Goal: Task Accomplishment & Management: Use online tool/utility

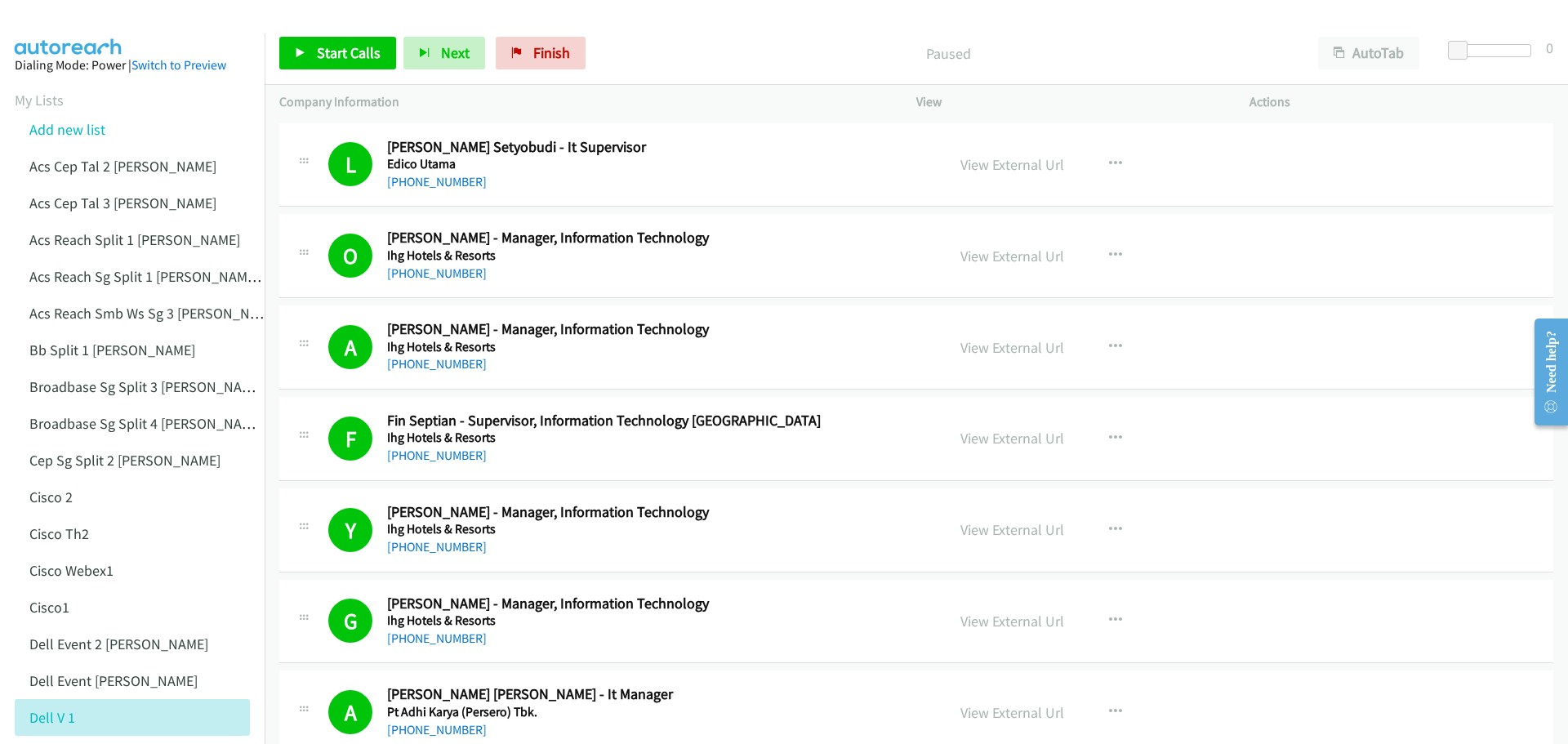
scroll to position [2450, 0]
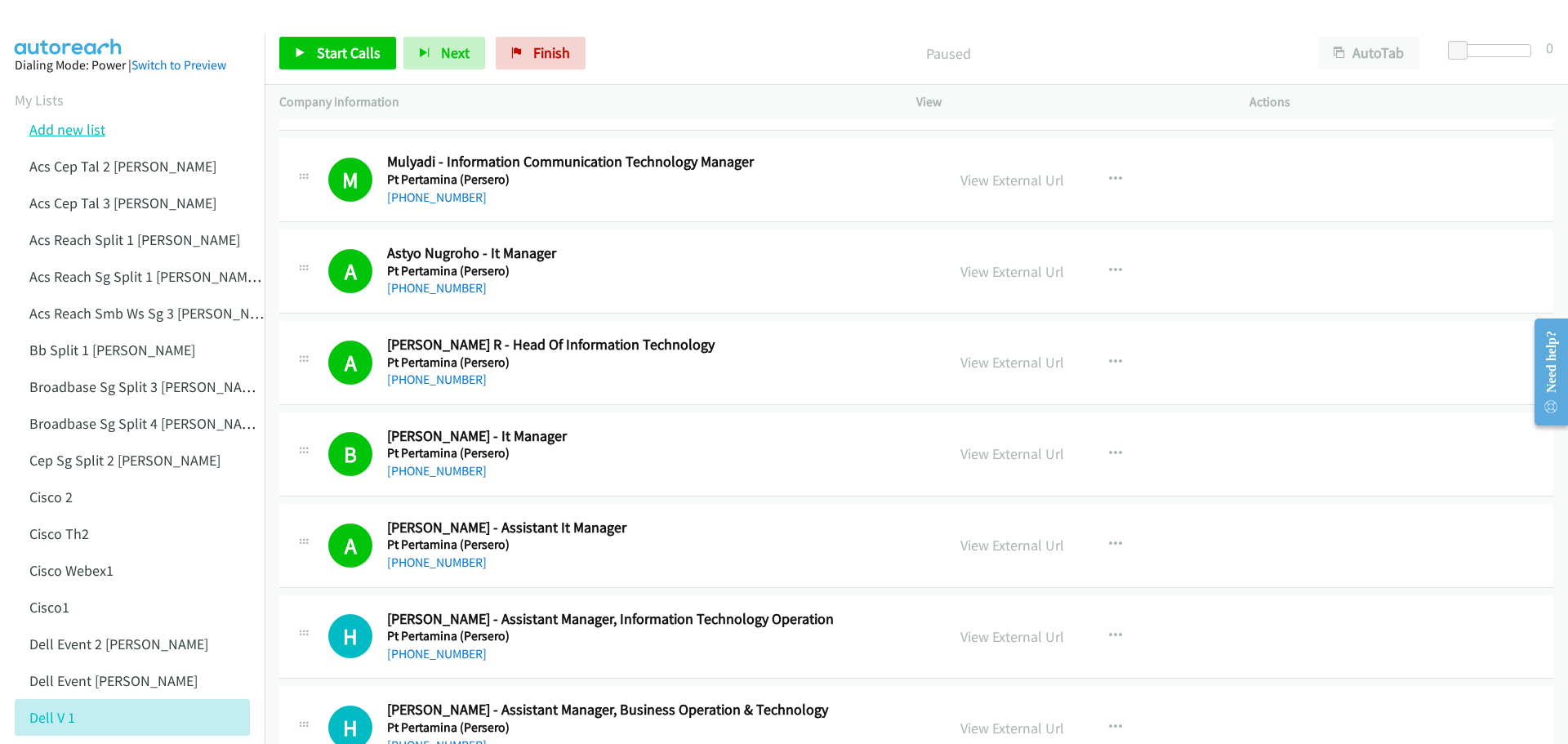
click at [84, 135] on link "Add new list" at bounding box center [67, 129] width 76 height 19
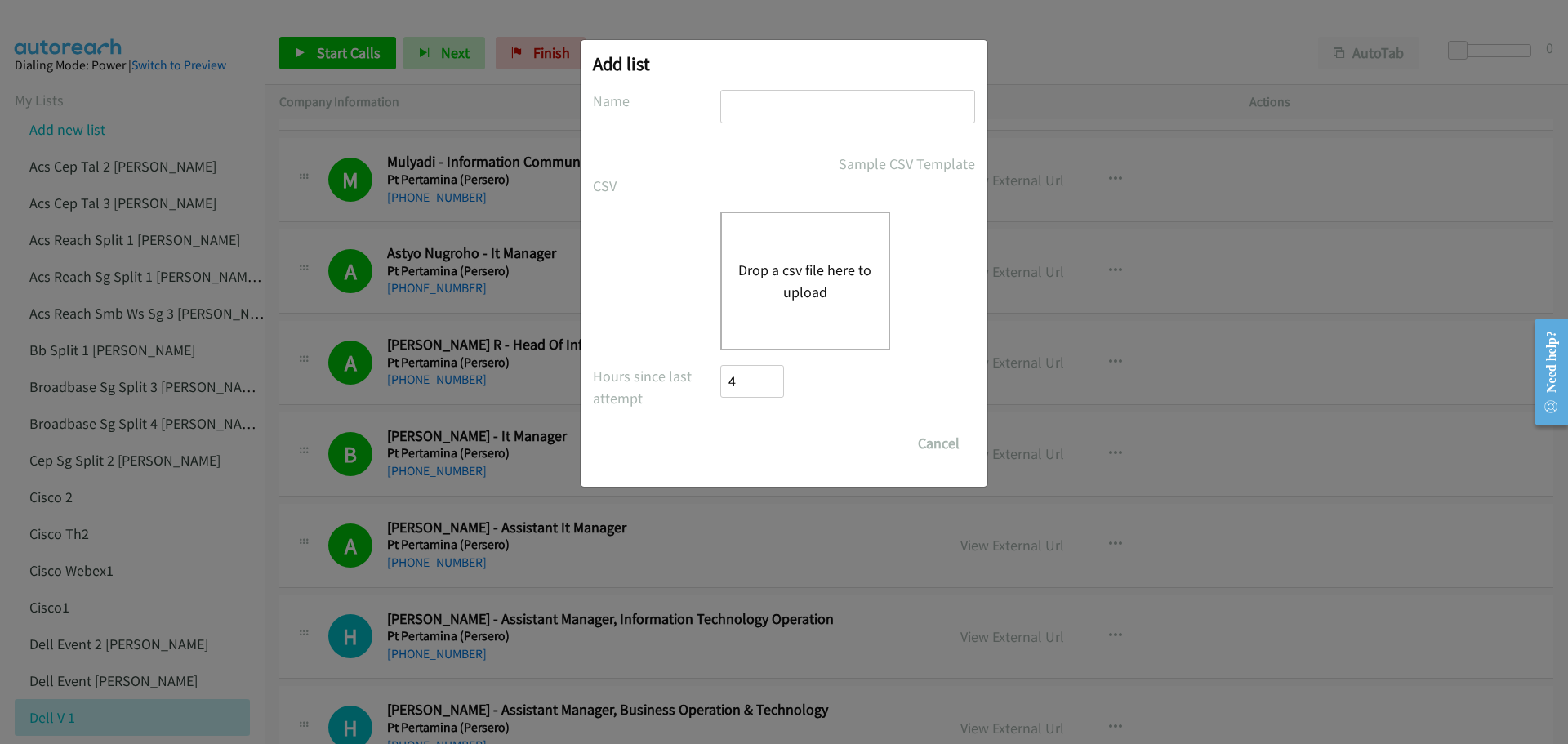
click at [833, 287] on button "Drop a csv file here to upload" at bounding box center [806, 281] width 134 height 44
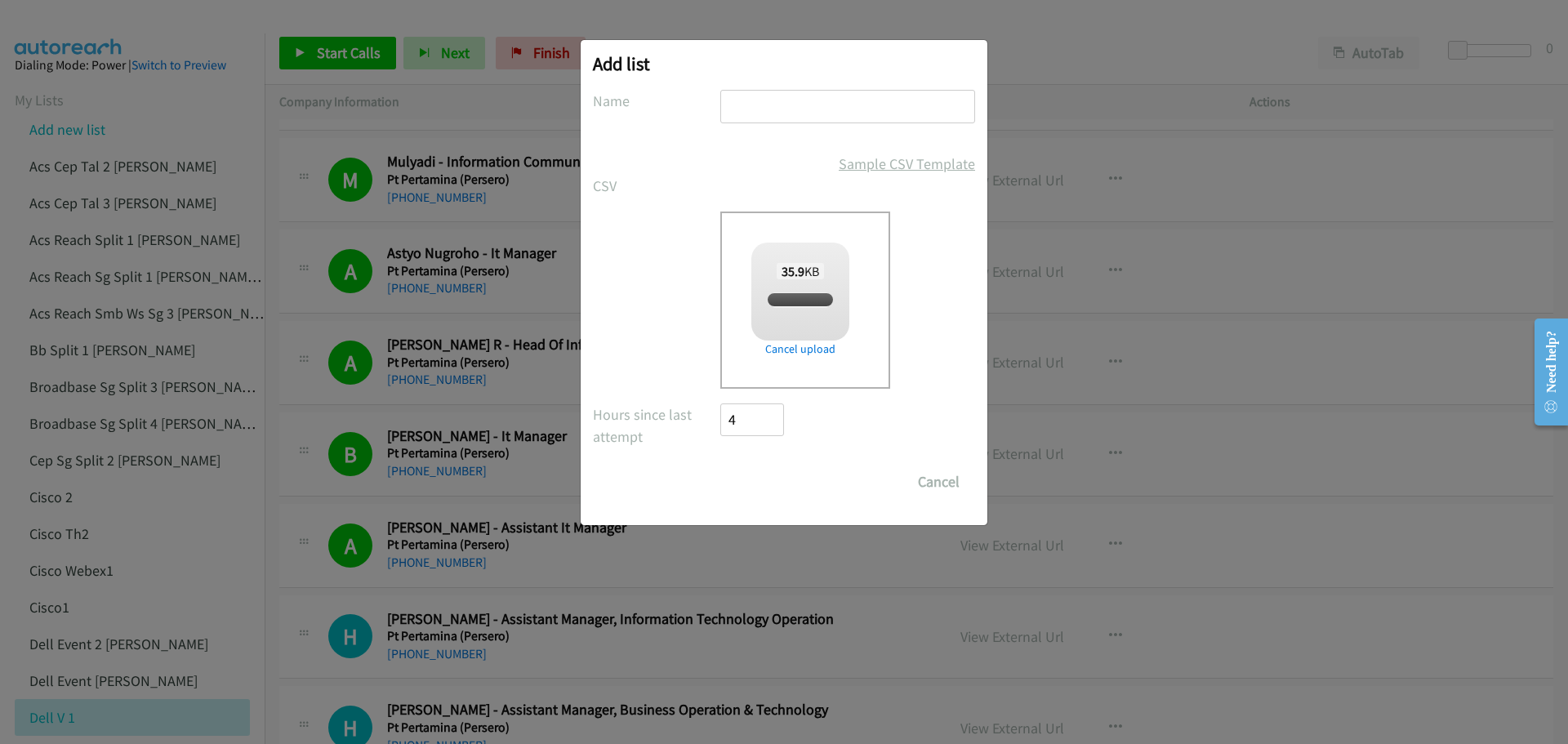
checkbox input "true"
click at [768, 114] on input "text" at bounding box center [847, 107] width 254 height 34
click at [819, 103] on input "ad0" at bounding box center [847, 107] width 254 height 34
type input "adobe1"
click at [809, 313] on div "35.9 KB split_4.csv" at bounding box center [799, 286] width 98 height 87
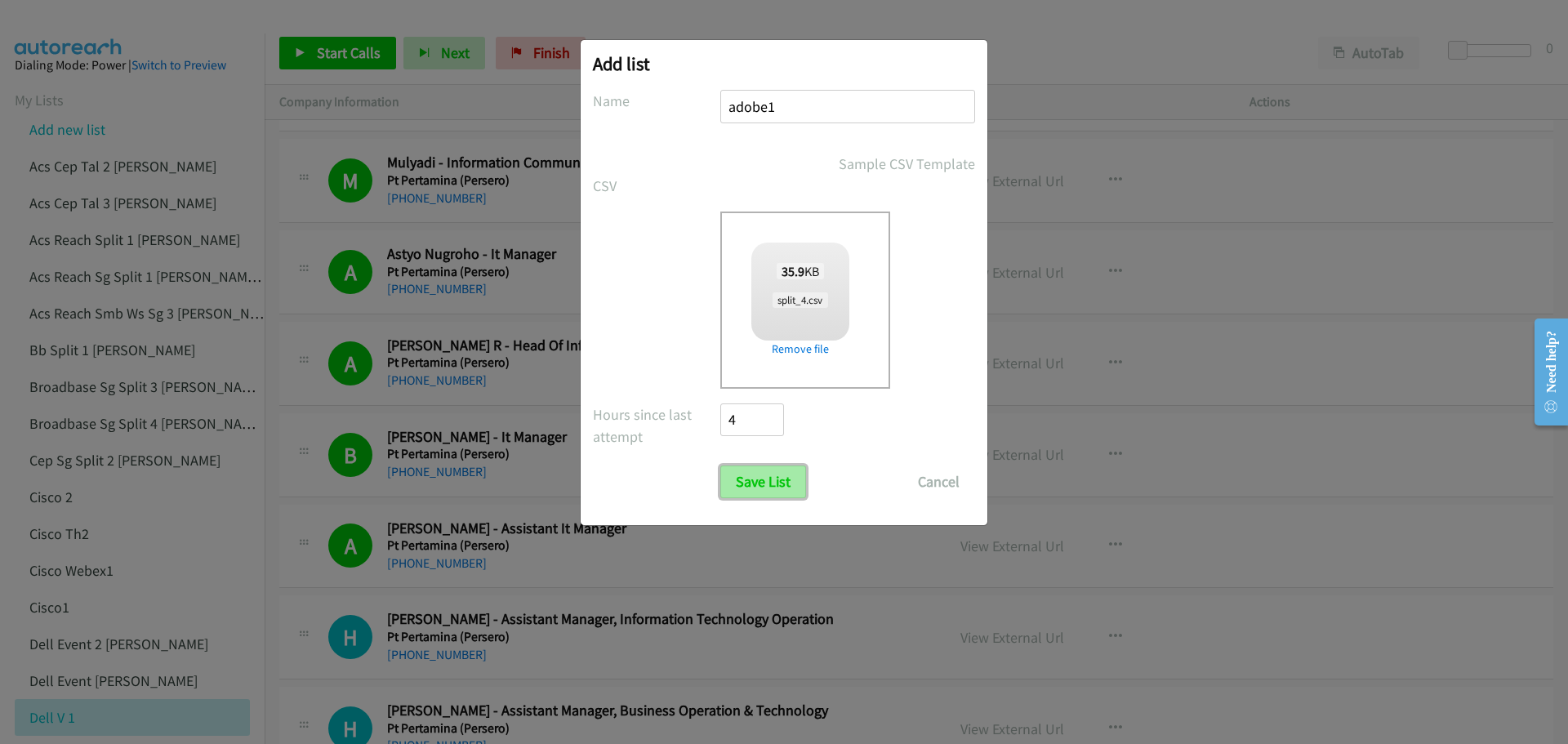
click at [766, 481] on input "Save List" at bounding box center [762, 482] width 86 height 33
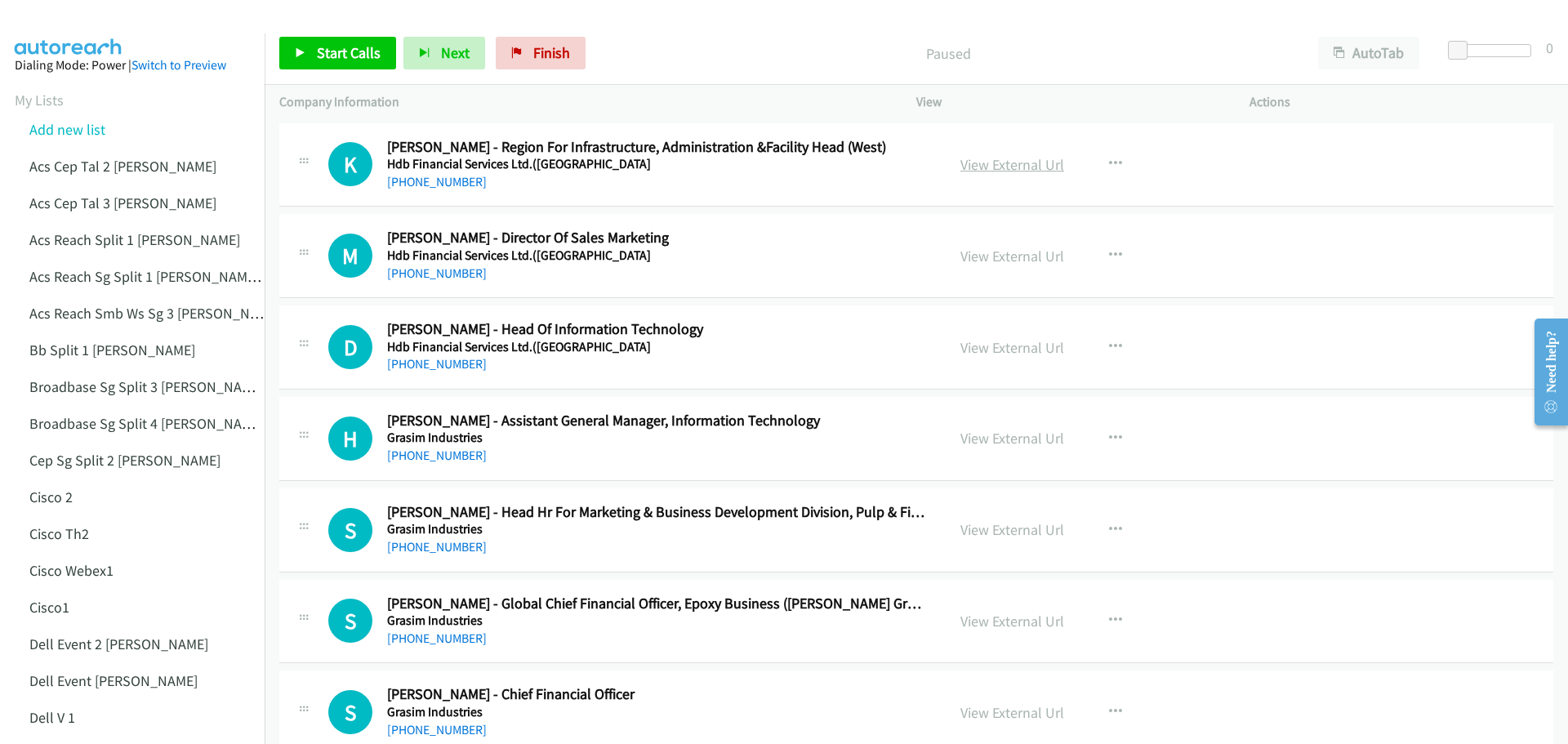
click at [1011, 168] on link "View External Url" at bounding box center [1011, 164] width 103 height 19
click at [66, 125] on link "Add new list" at bounding box center [67, 129] width 76 height 19
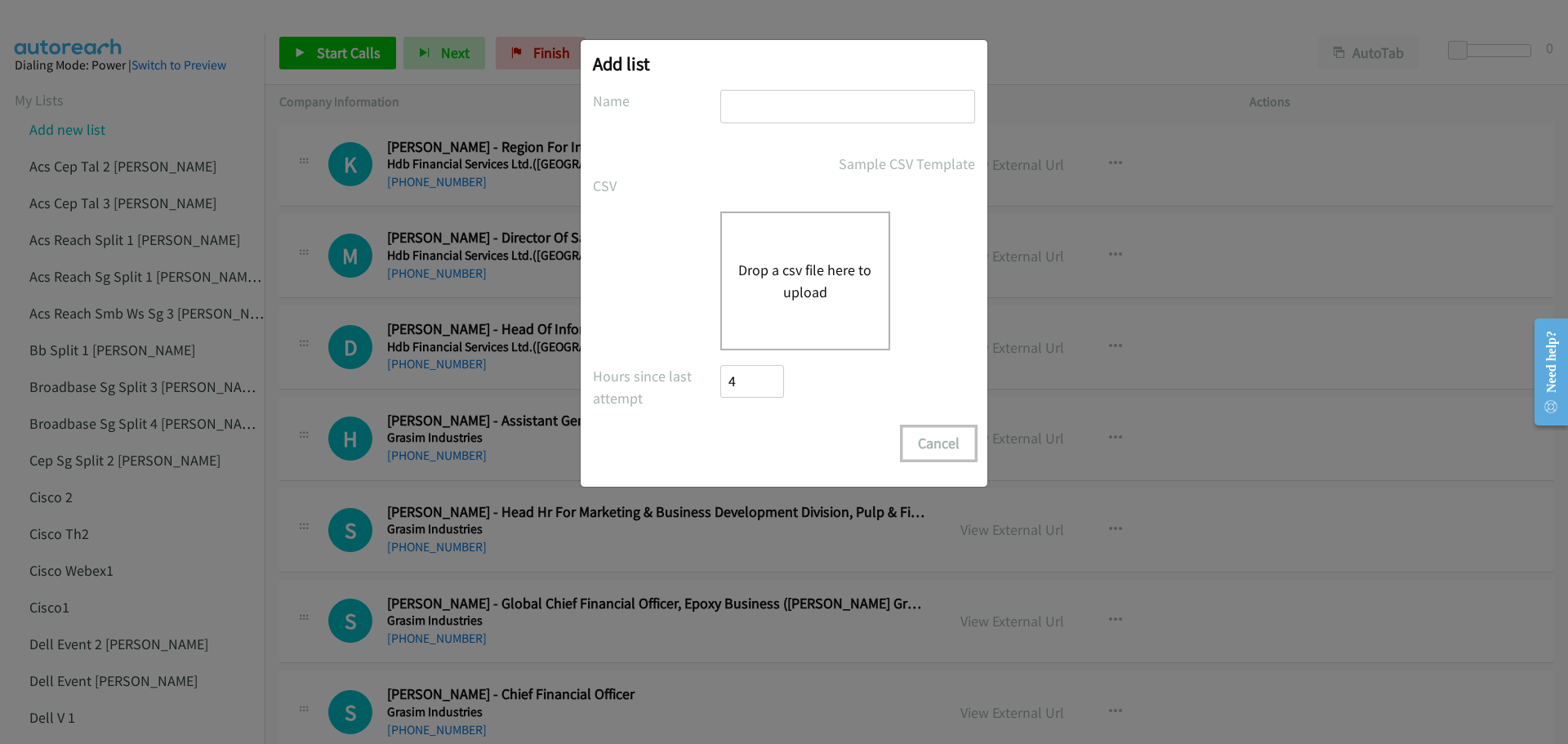
click at [945, 445] on button "Cancel" at bounding box center [938, 443] width 72 height 33
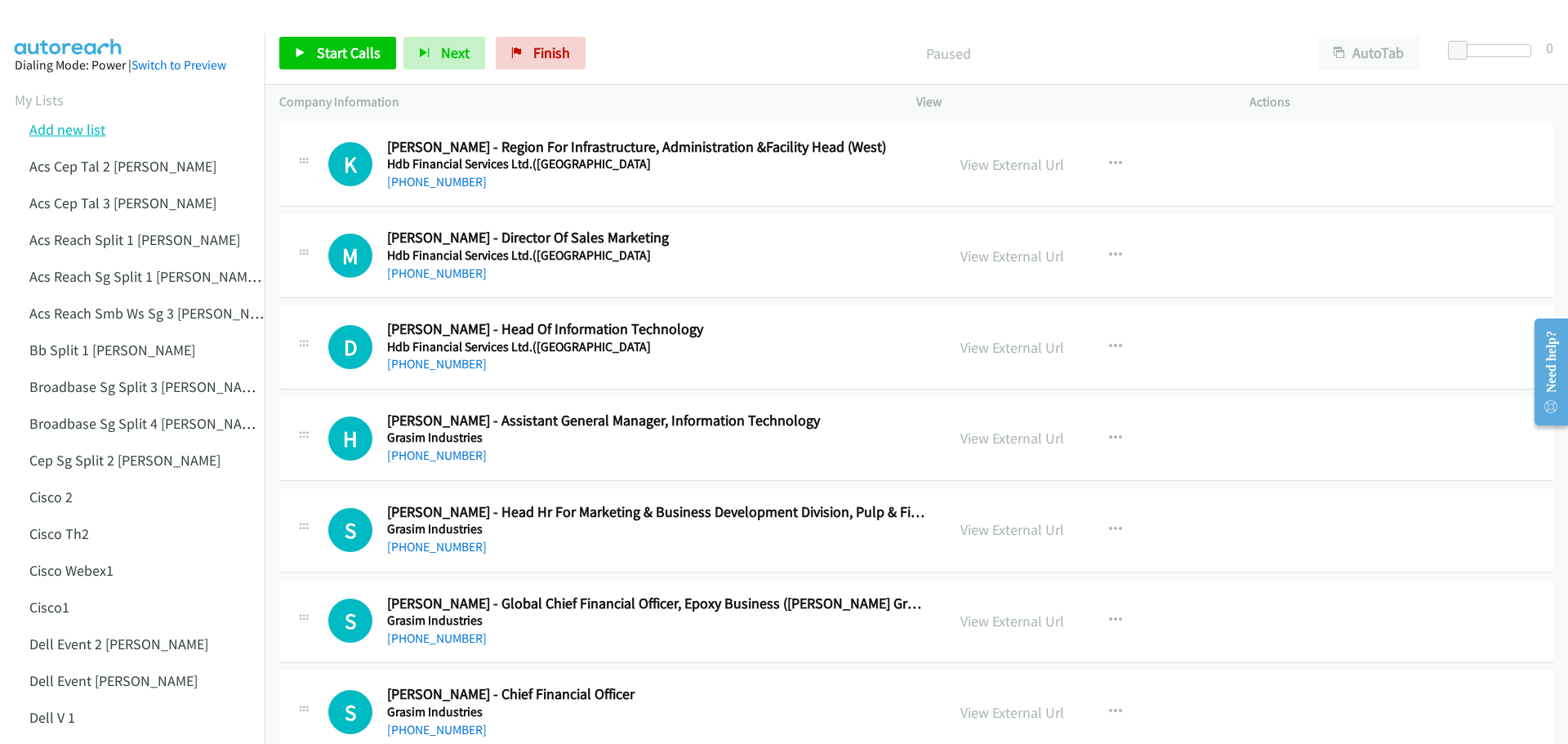
click at [61, 129] on link "Add new list" at bounding box center [67, 129] width 76 height 19
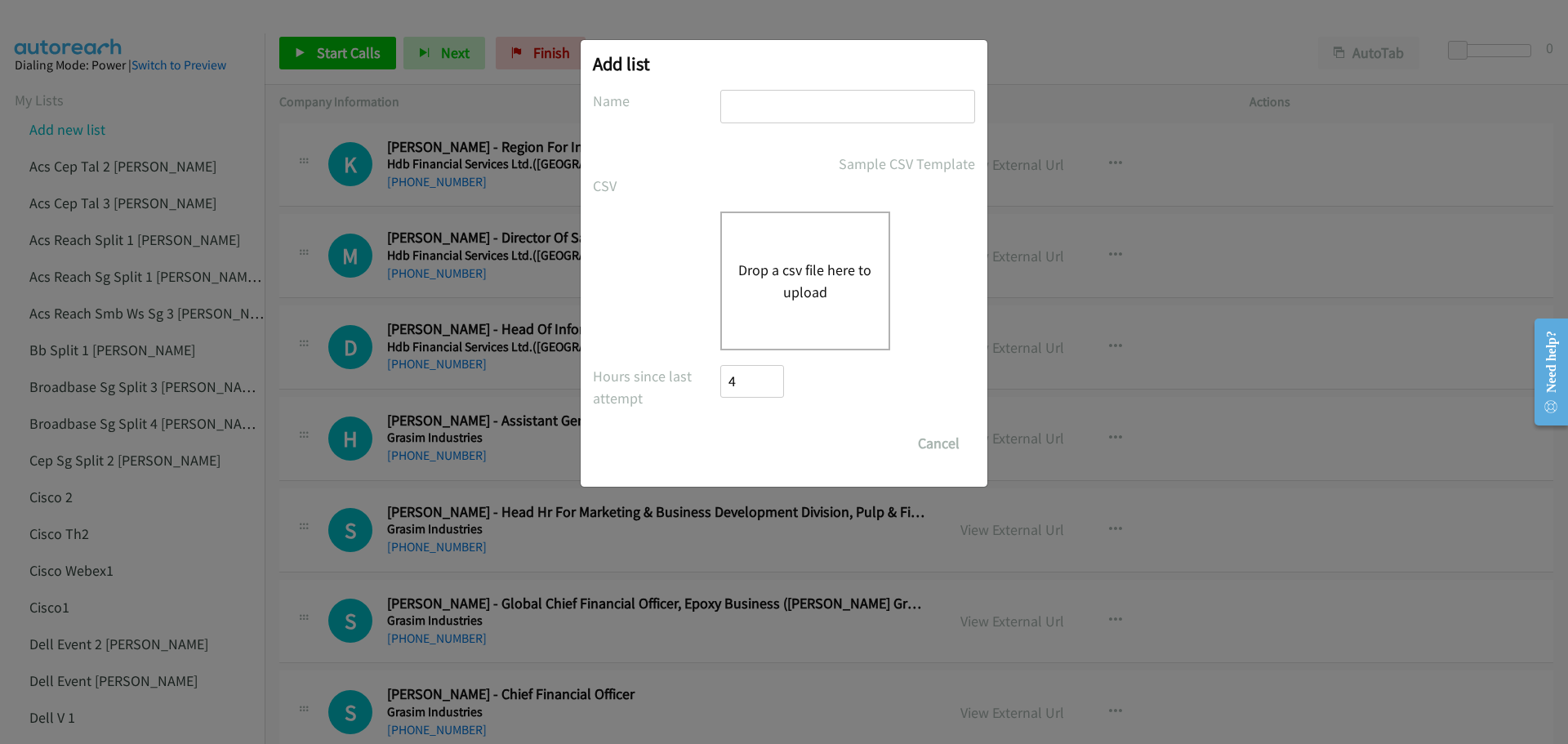
click at [826, 291] on button "Drop a csv file here to upload" at bounding box center [806, 281] width 134 height 44
click at [937, 449] on button "Cancel" at bounding box center [938, 443] width 72 height 33
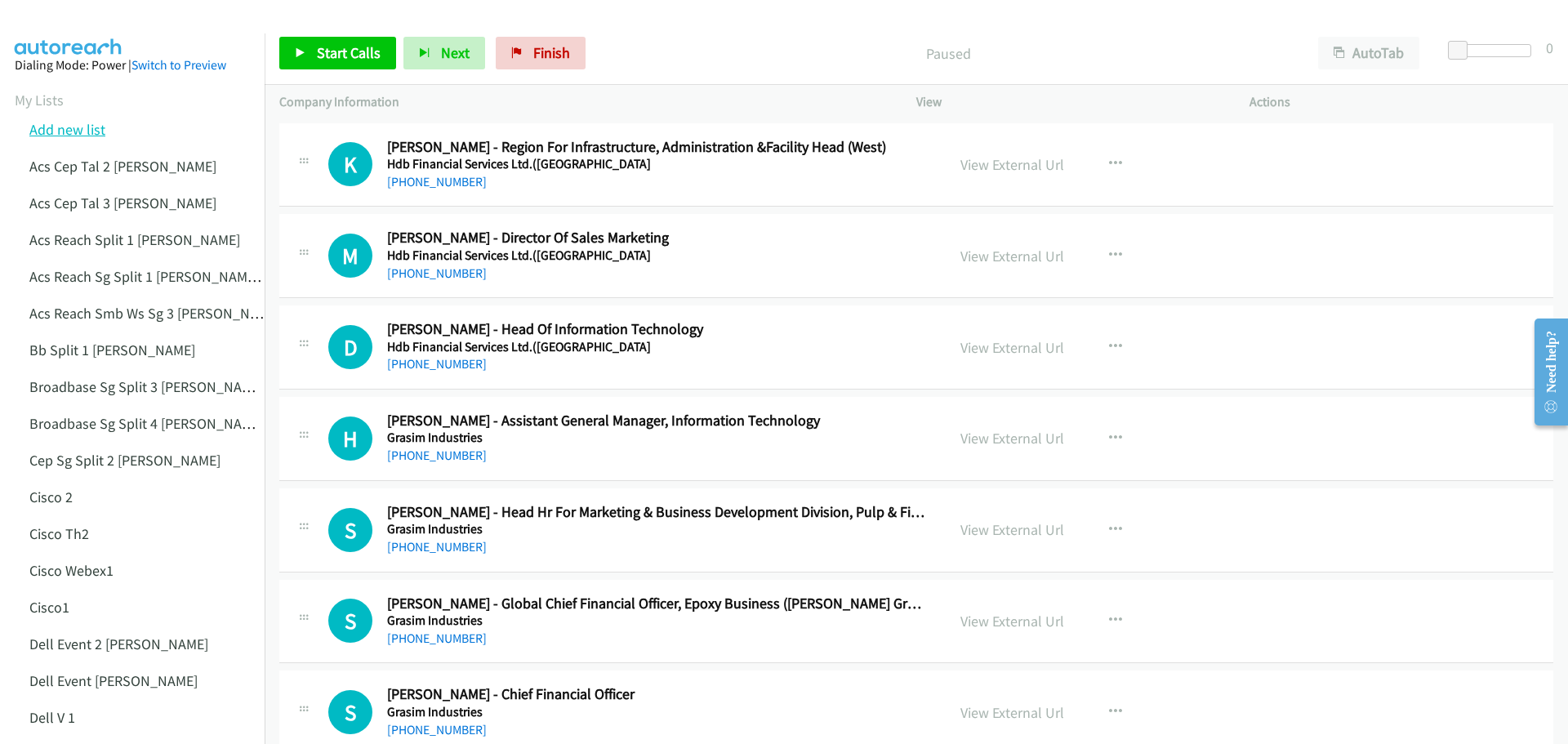
click at [77, 131] on link "Add new list" at bounding box center [67, 129] width 76 height 19
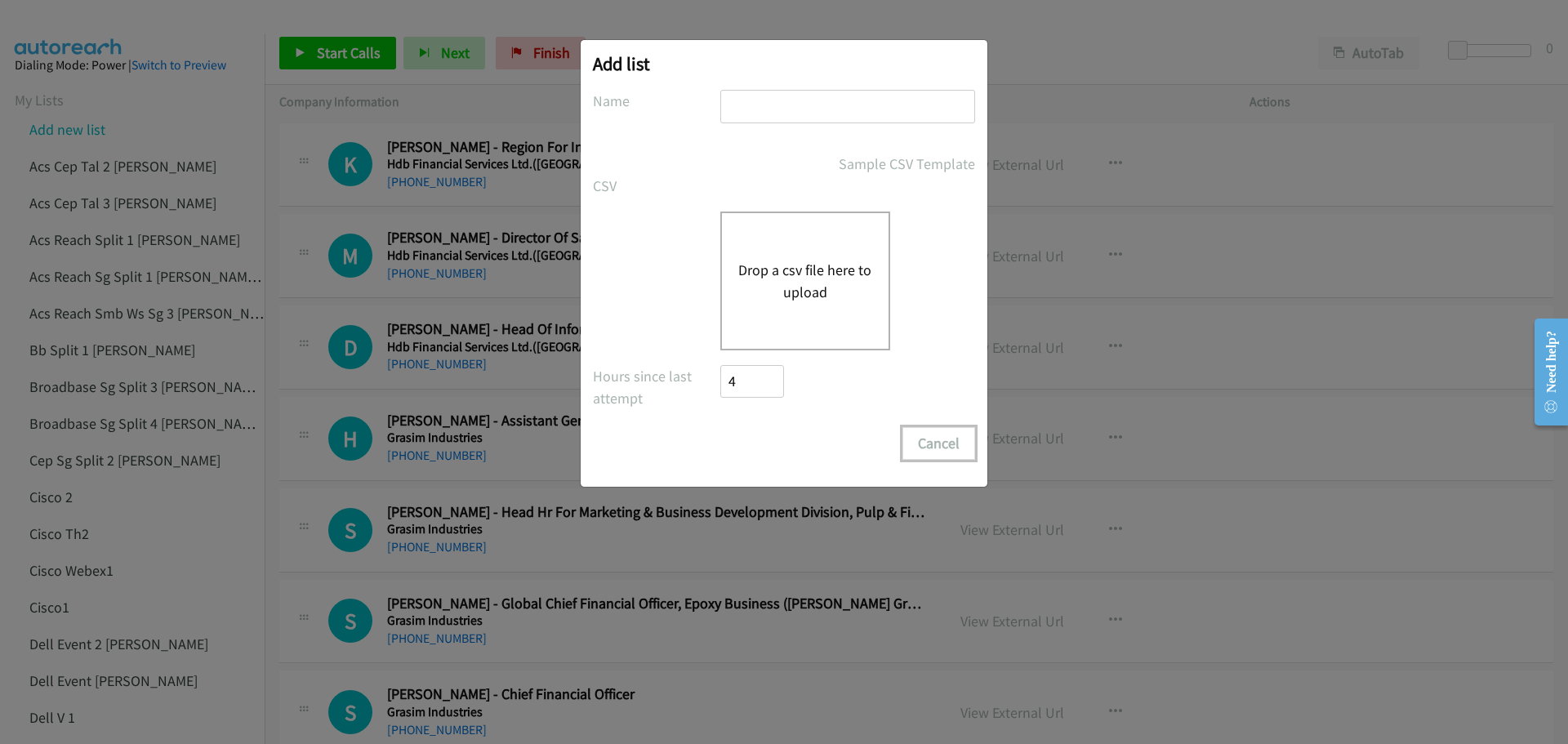
click at [941, 451] on button "Cancel" at bounding box center [938, 443] width 72 height 33
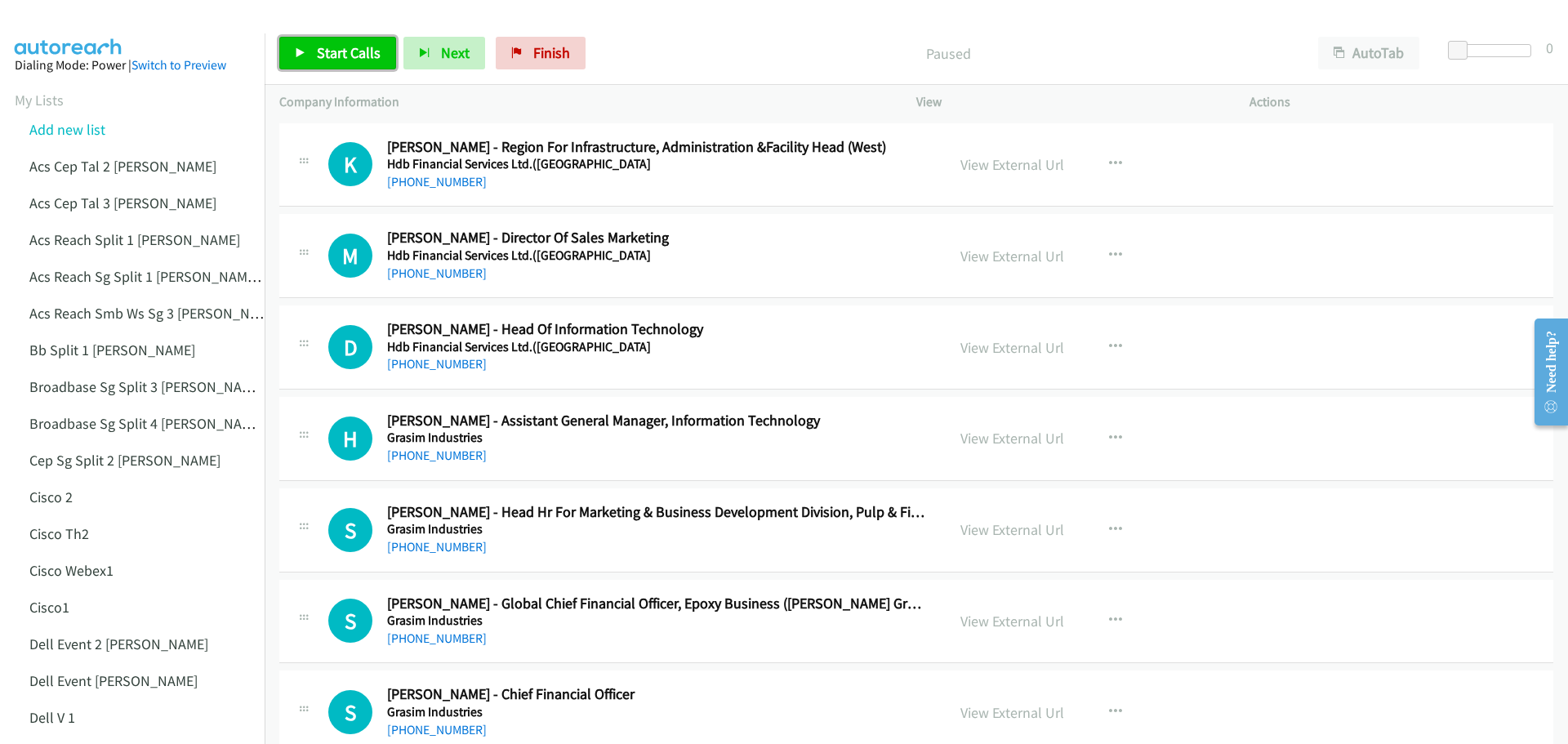
click at [351, 51] on span "Start Calls" at bounding box center [349, 52] width 64 height 19
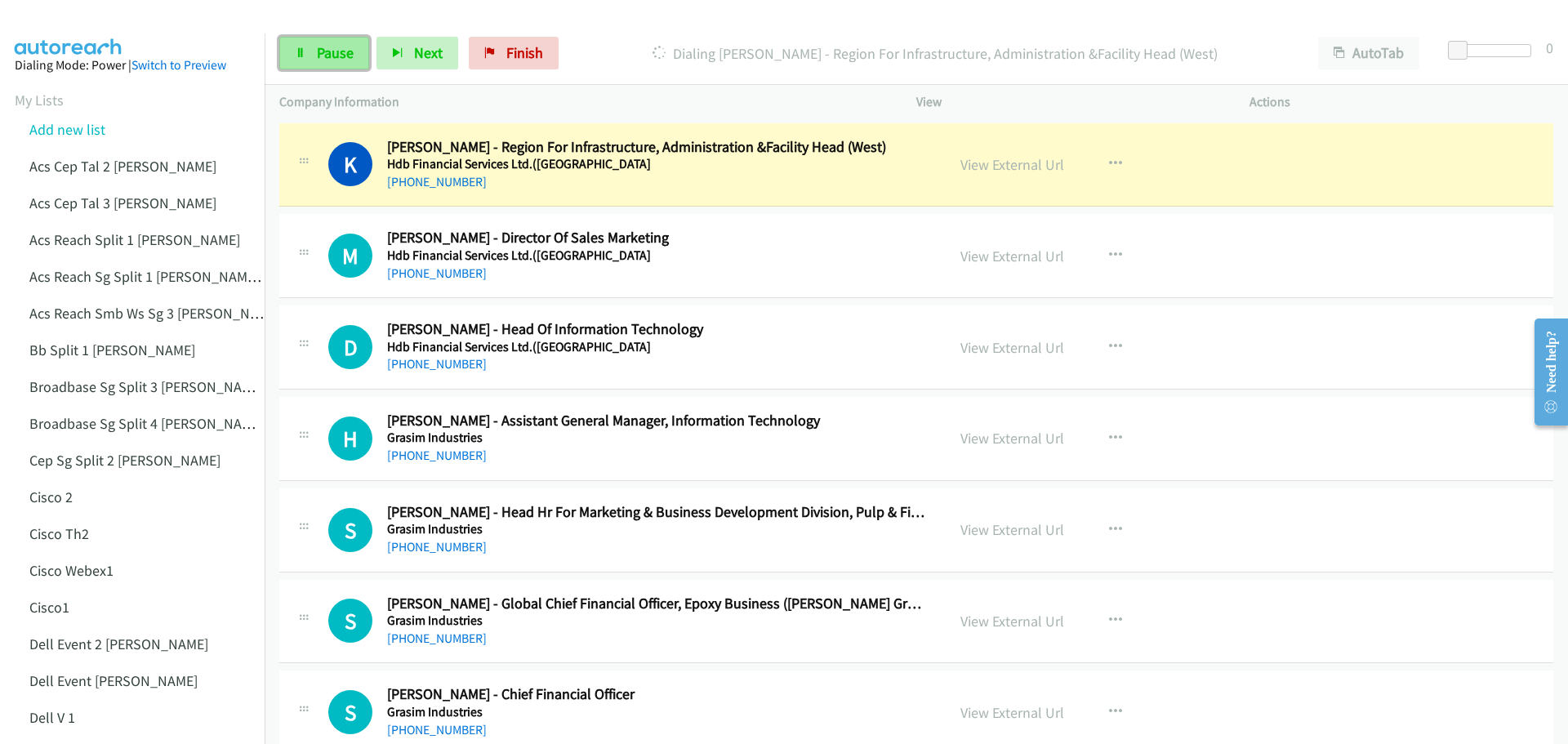
click at [333, 54] on span "Pause" at bounding box center [336, 52] width 37 height 19
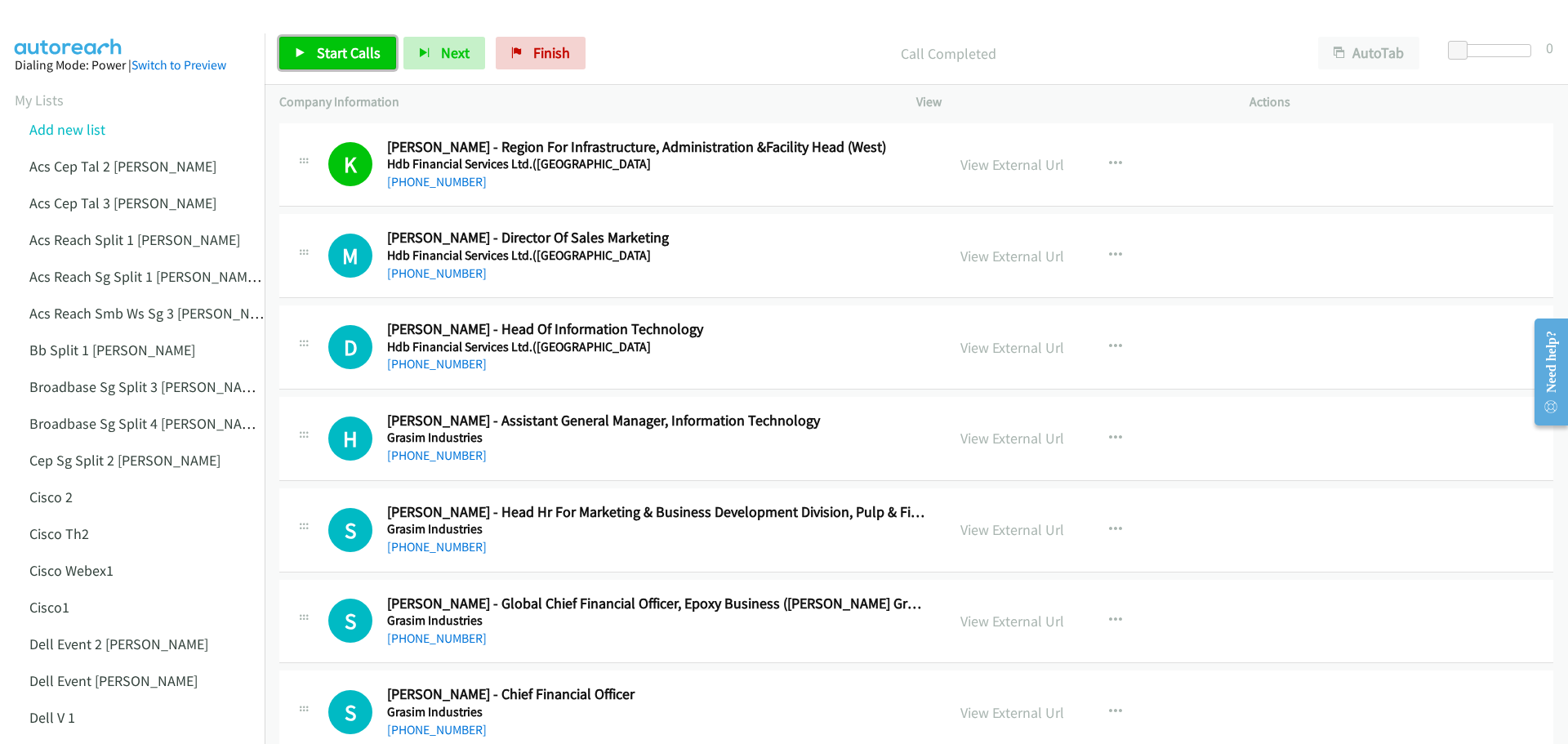
click at [344, 51] on span "Start Calls" at bounding box center [349, 52] width 64 height 19
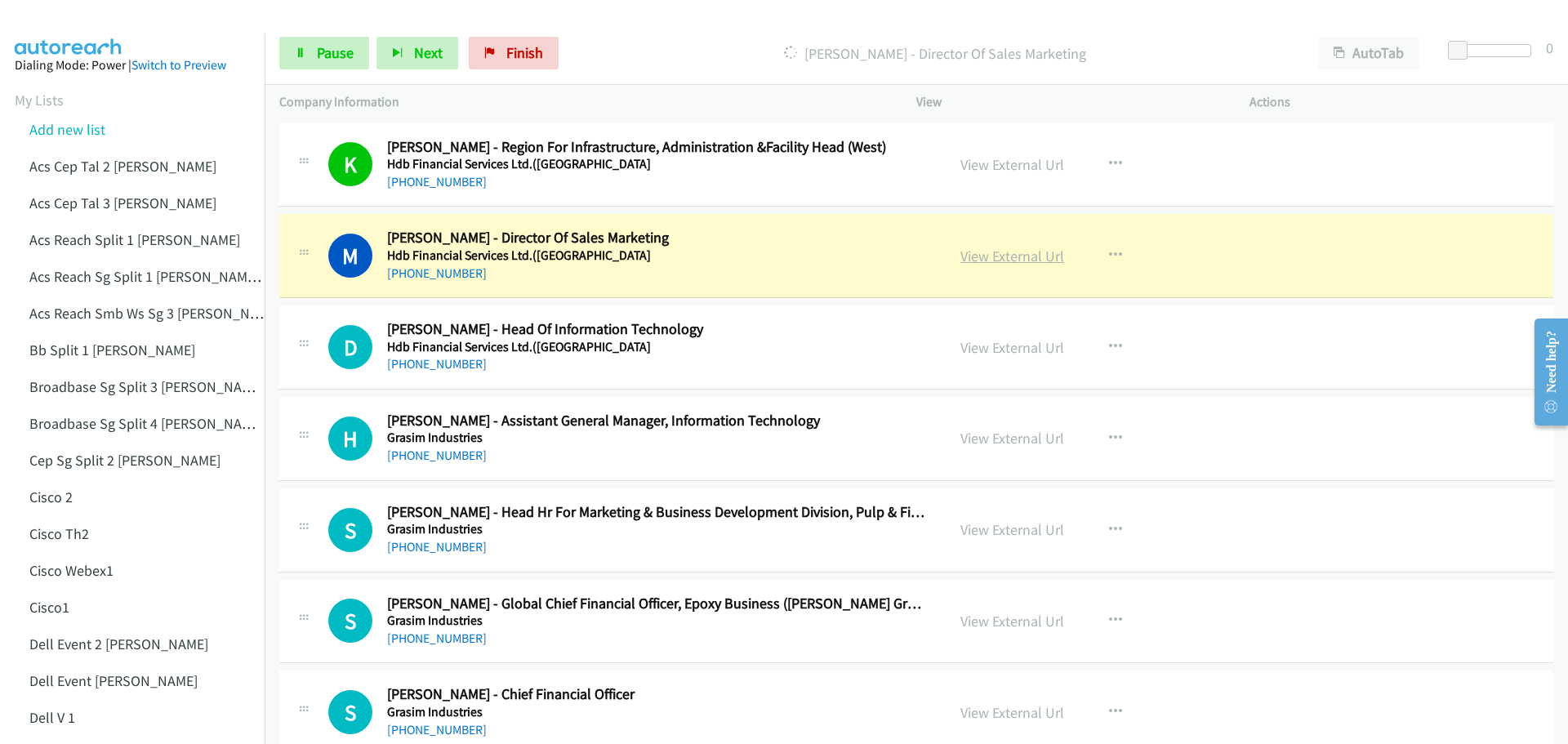
click at [971, 254] on link "View External Url" at bounding box center [1011, 255] width 103 height 19
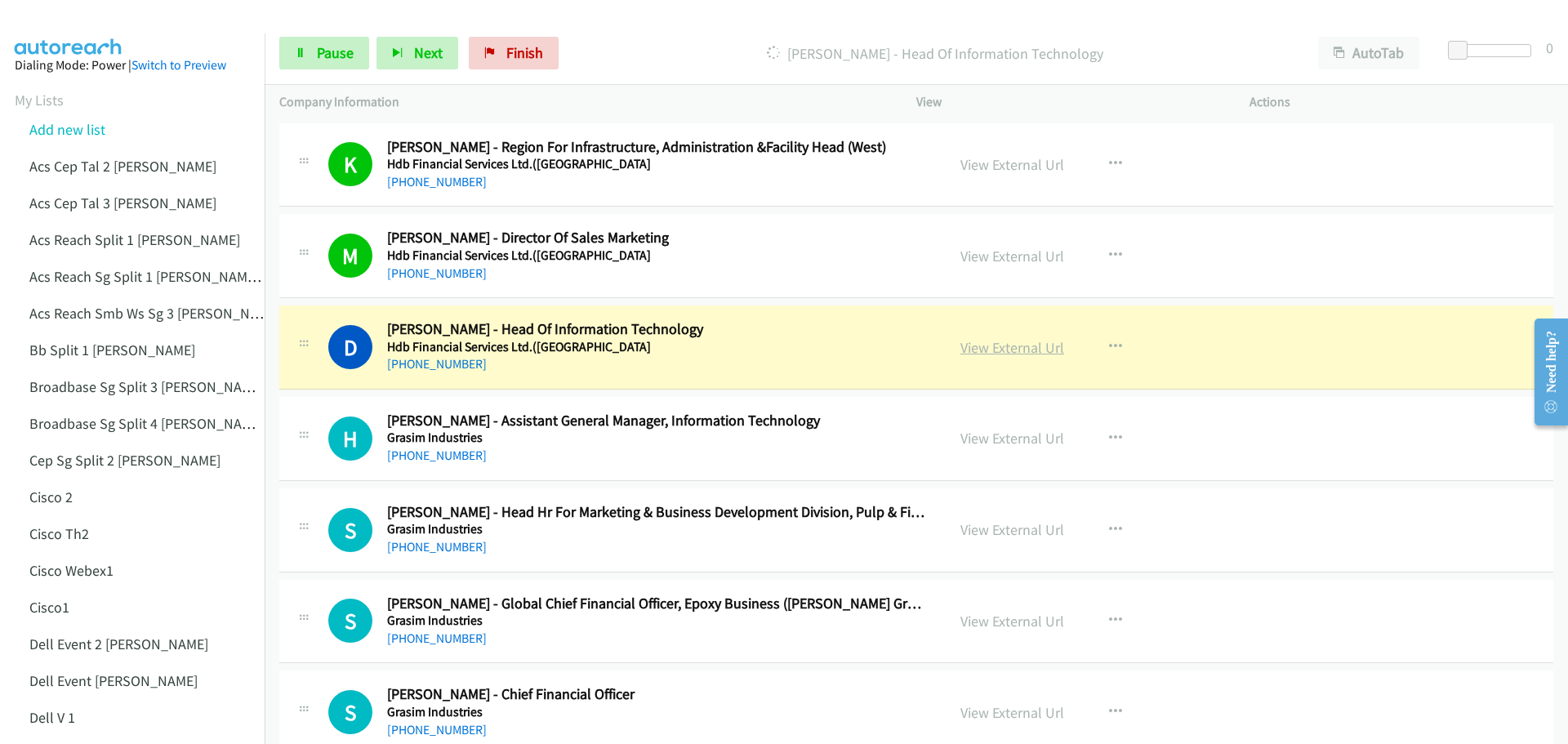
click at [996, 349] on link "View External Url" at bounding box center [1011, 347] width 103 height 19
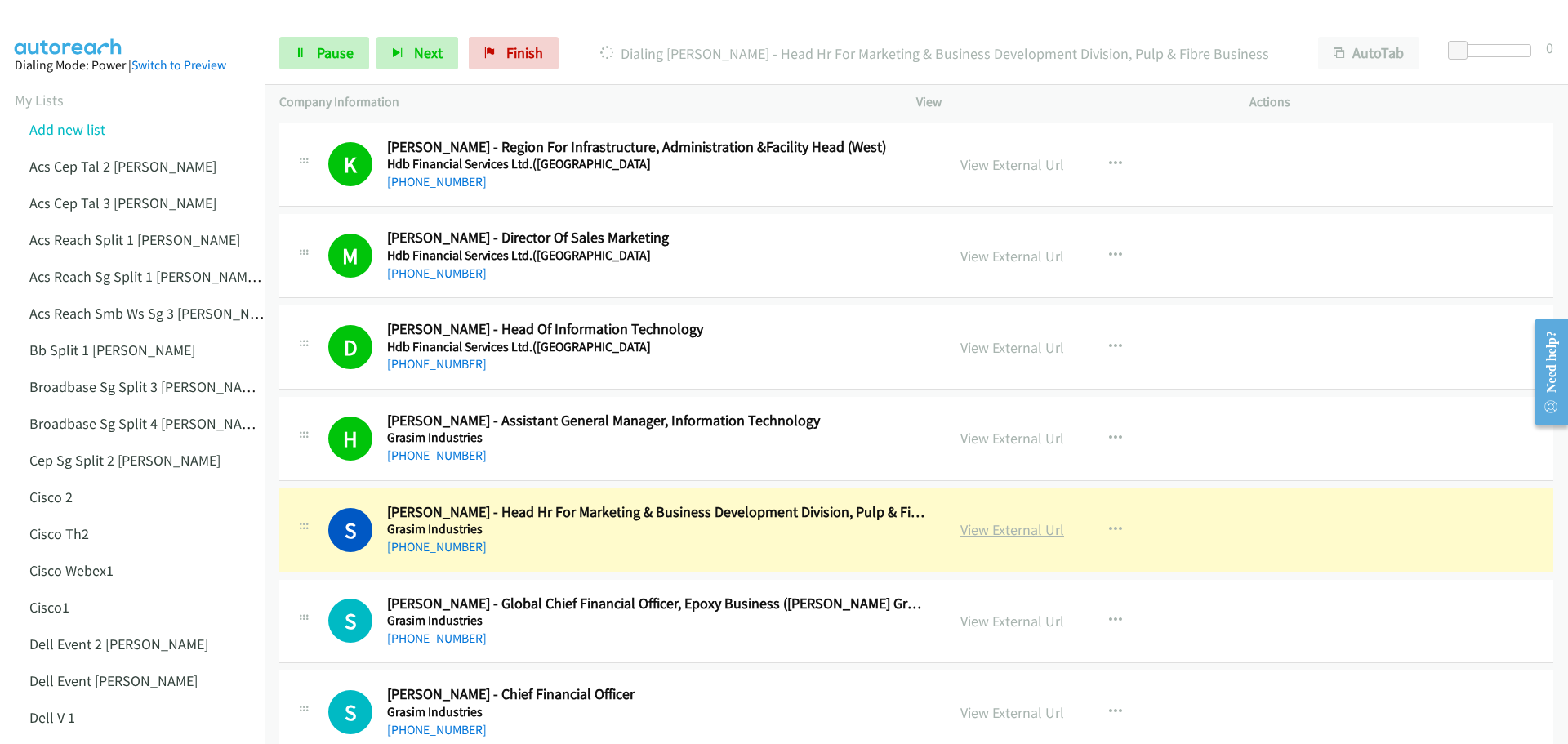
click at [1025, 528] on link "View External Url" at bounding box center [1011, 529] width 103 height 19
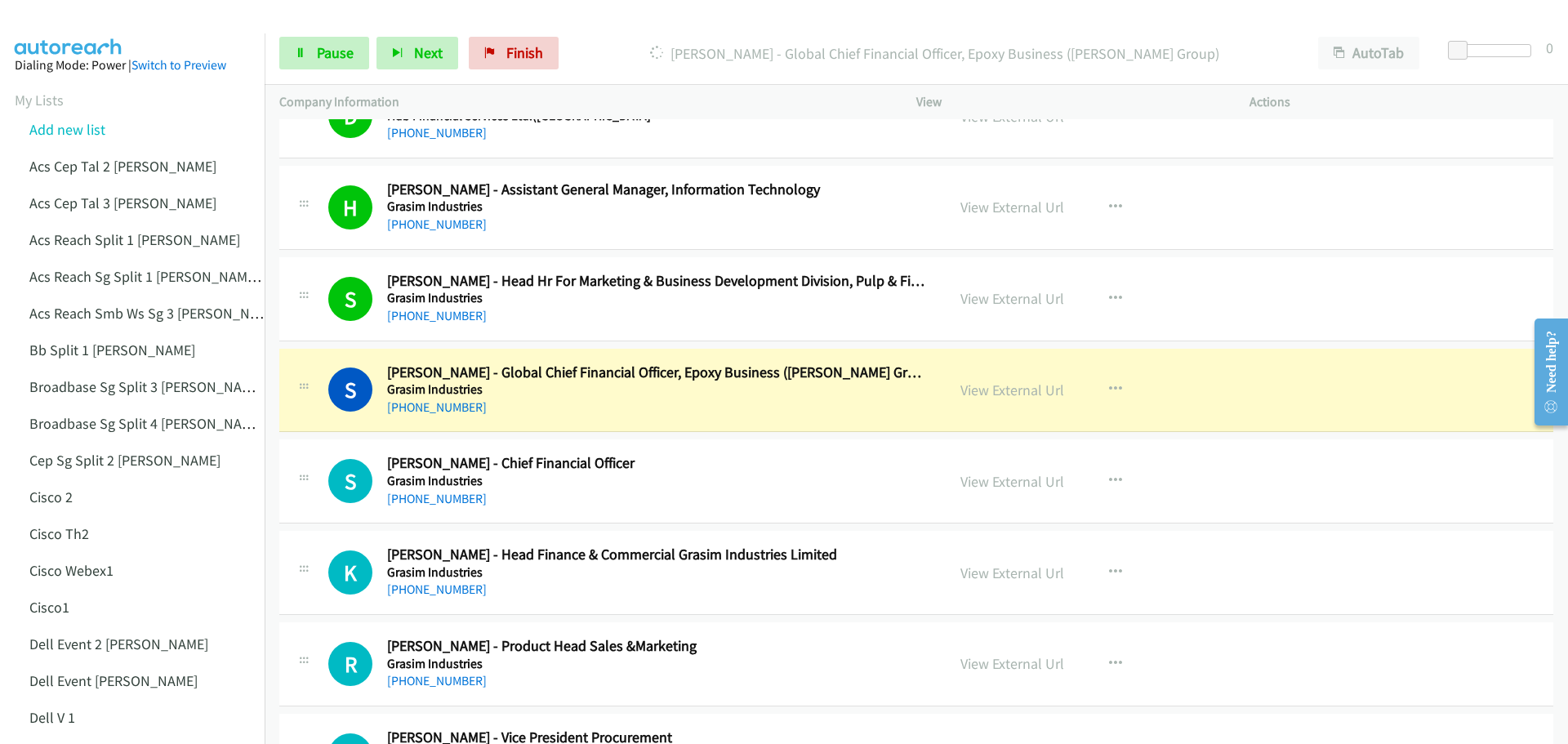
scroll to position [245, 0]
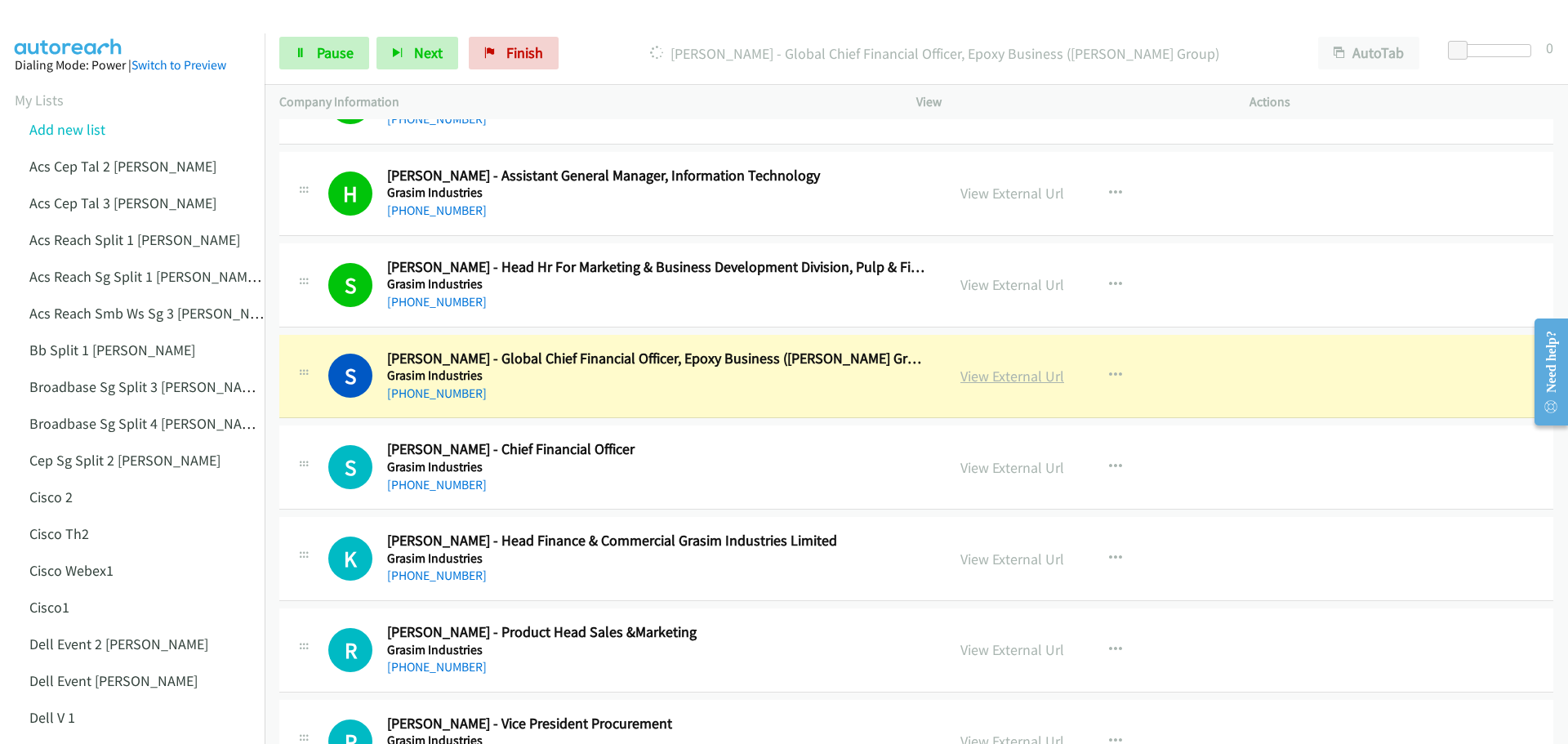
click at [1002, 379] on link "View External Url" at bounding box center [1011, 376] width 103 height 19
click at [346, 49] on span "Pause" at bounding box center [336, 52] width 37 height 19
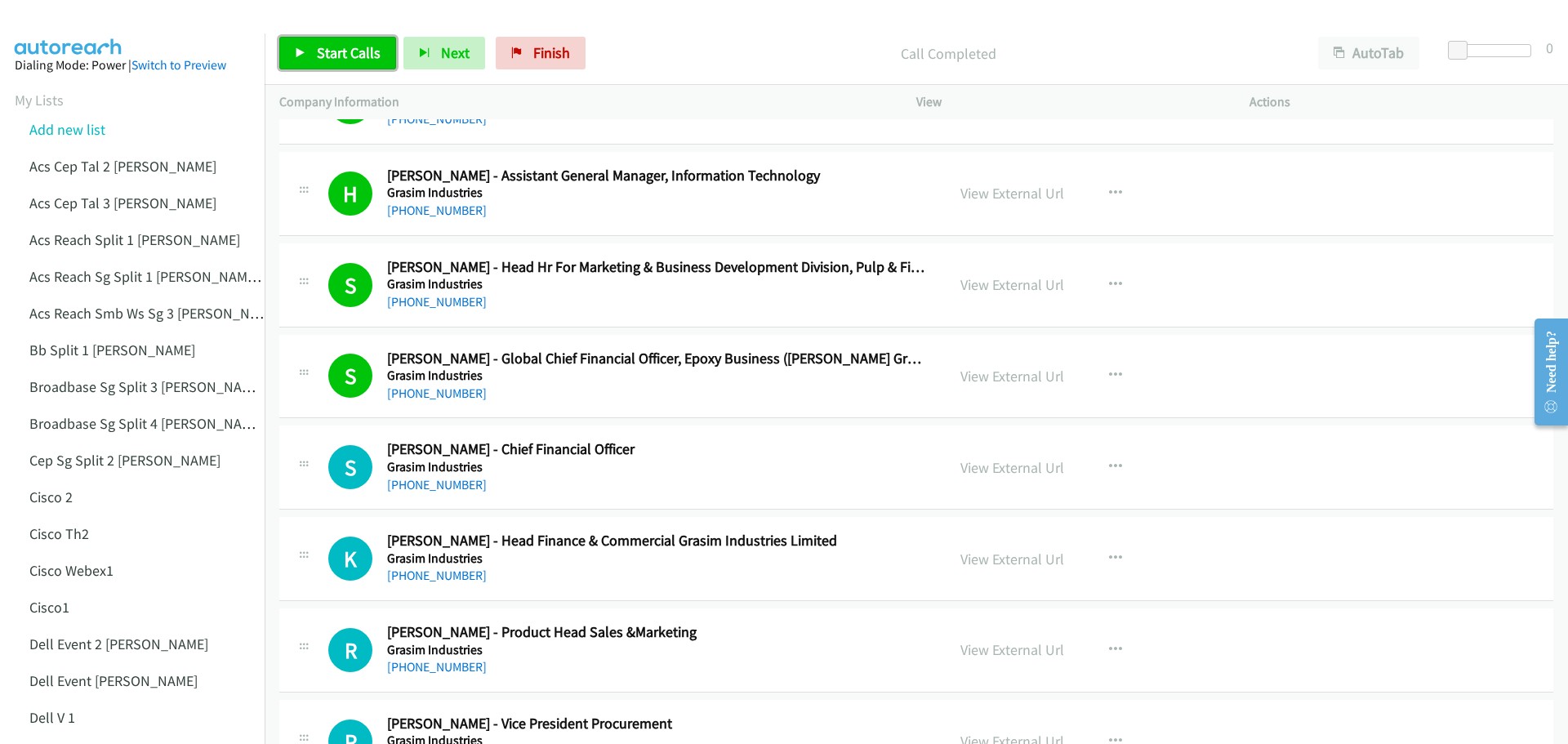
click at [356, 50] on span "Start Calls" at bounding box center [349, 52] width 64 height 19
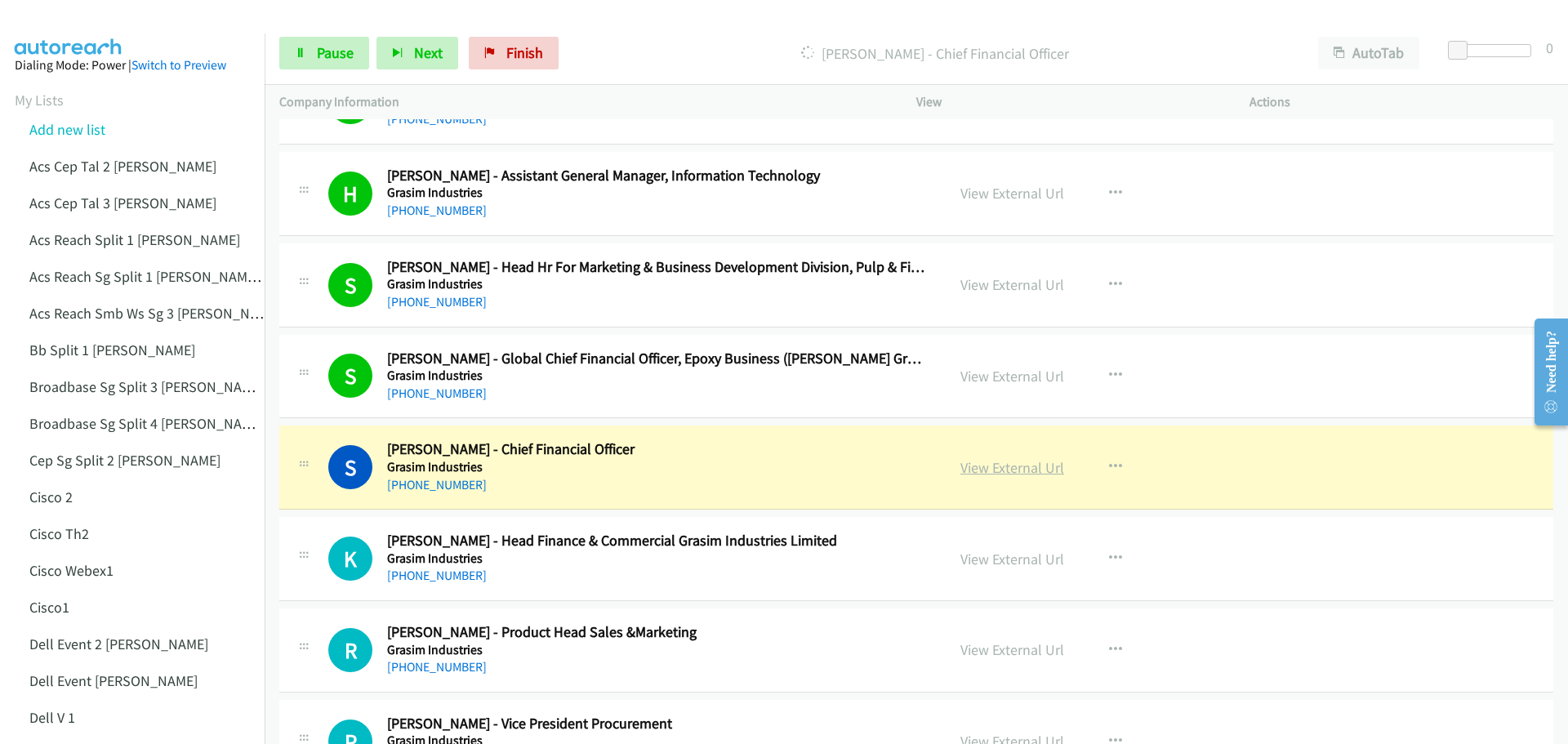
click at [1008, 470] on link "View External Url" at bounding box center [1011, 467] width 103 height 19
click at [324, 43] on span "Pause" at bounding box center [336, 52] width 37 height 19
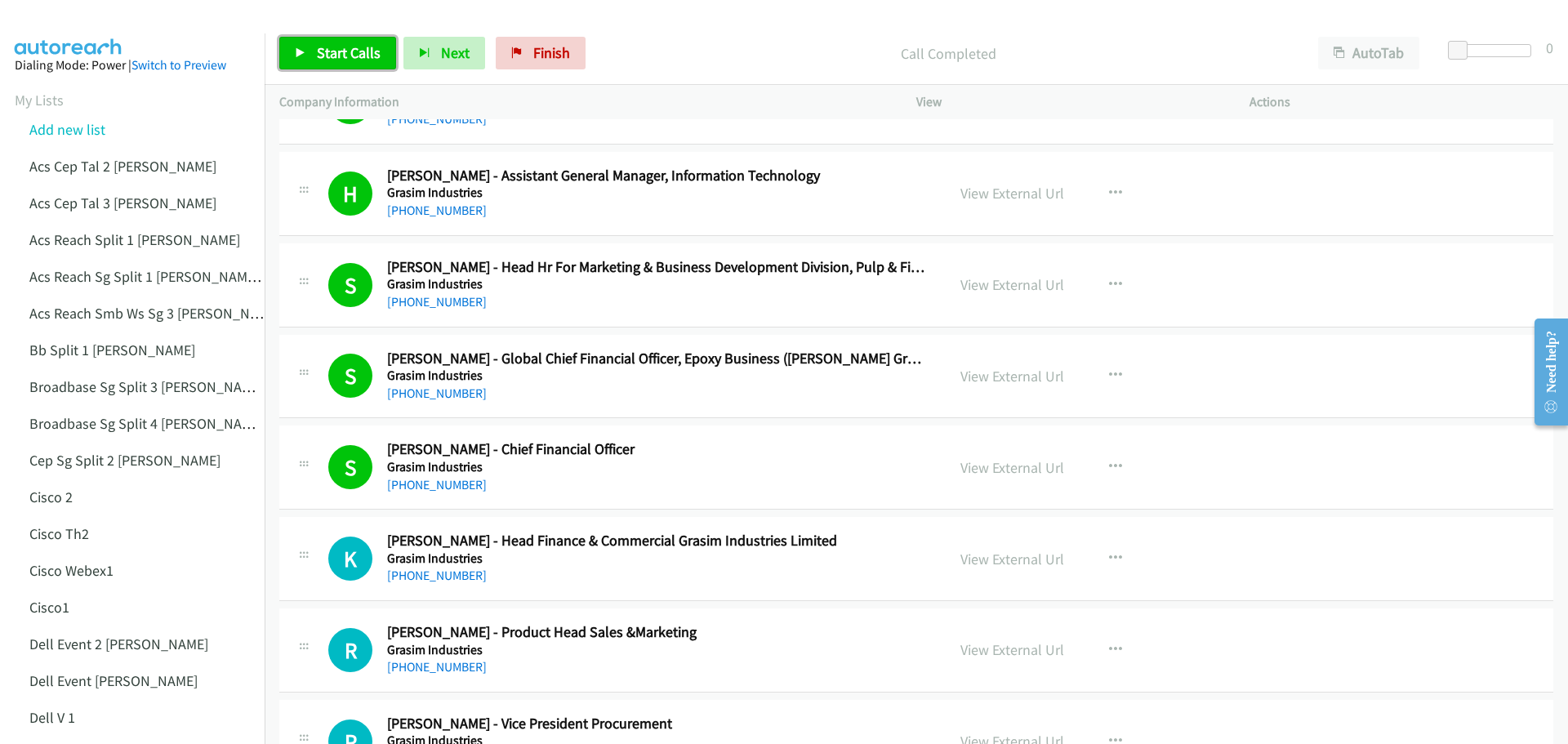
click at [335, 59] on span "Start Calls" at bounding box center [349, 52] width 64 height 19
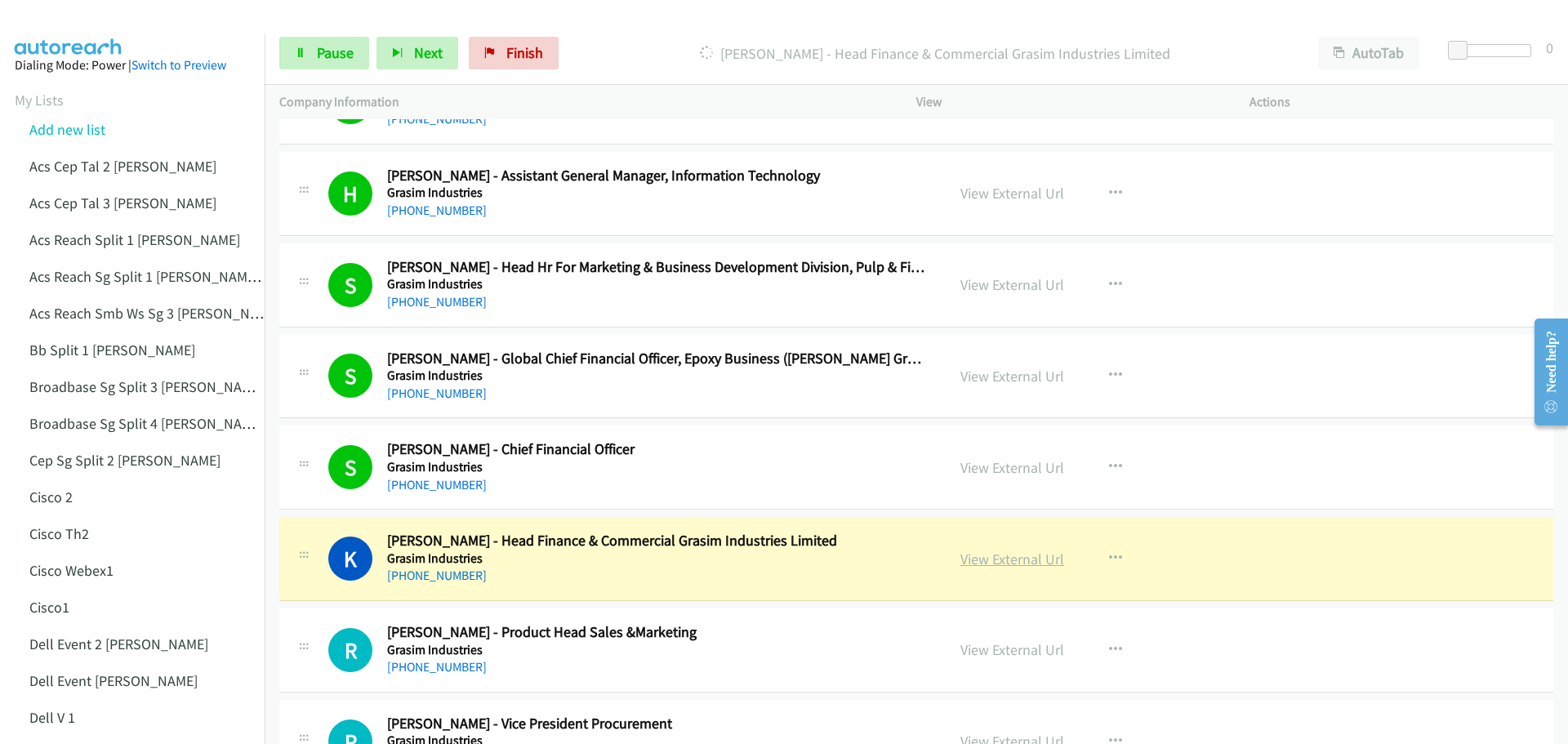
click at [1015, 557] on link "View External Url" at bounding box center [1011, 558] width 103 height 19
click at [319, 65] on link "Pause" at bounding box center [324, 53] width 90 height 33
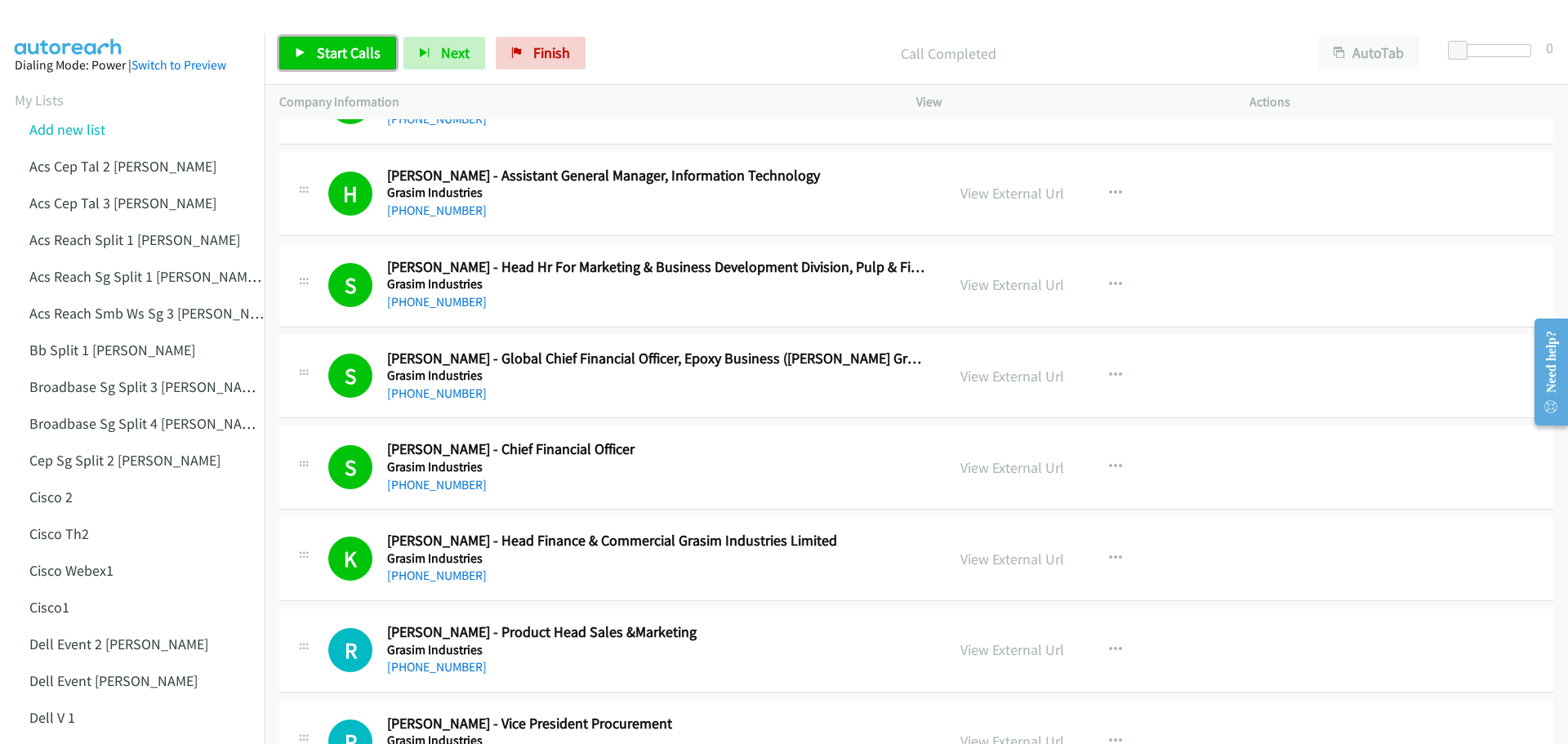
click at [351, 59] on span "Start Calls" at bounding box center [349, 52] width 64 height 19
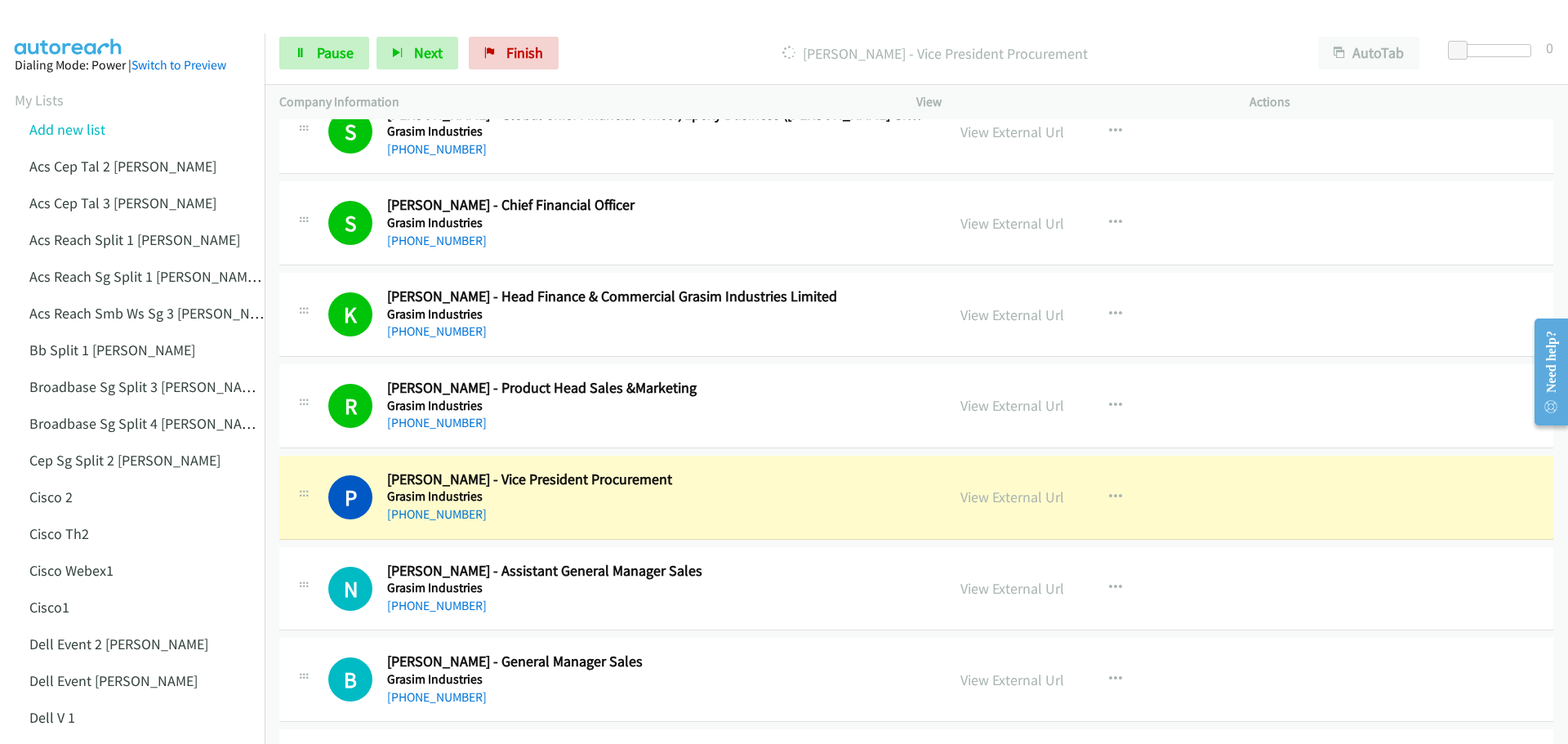
scroll to position [490, 0]
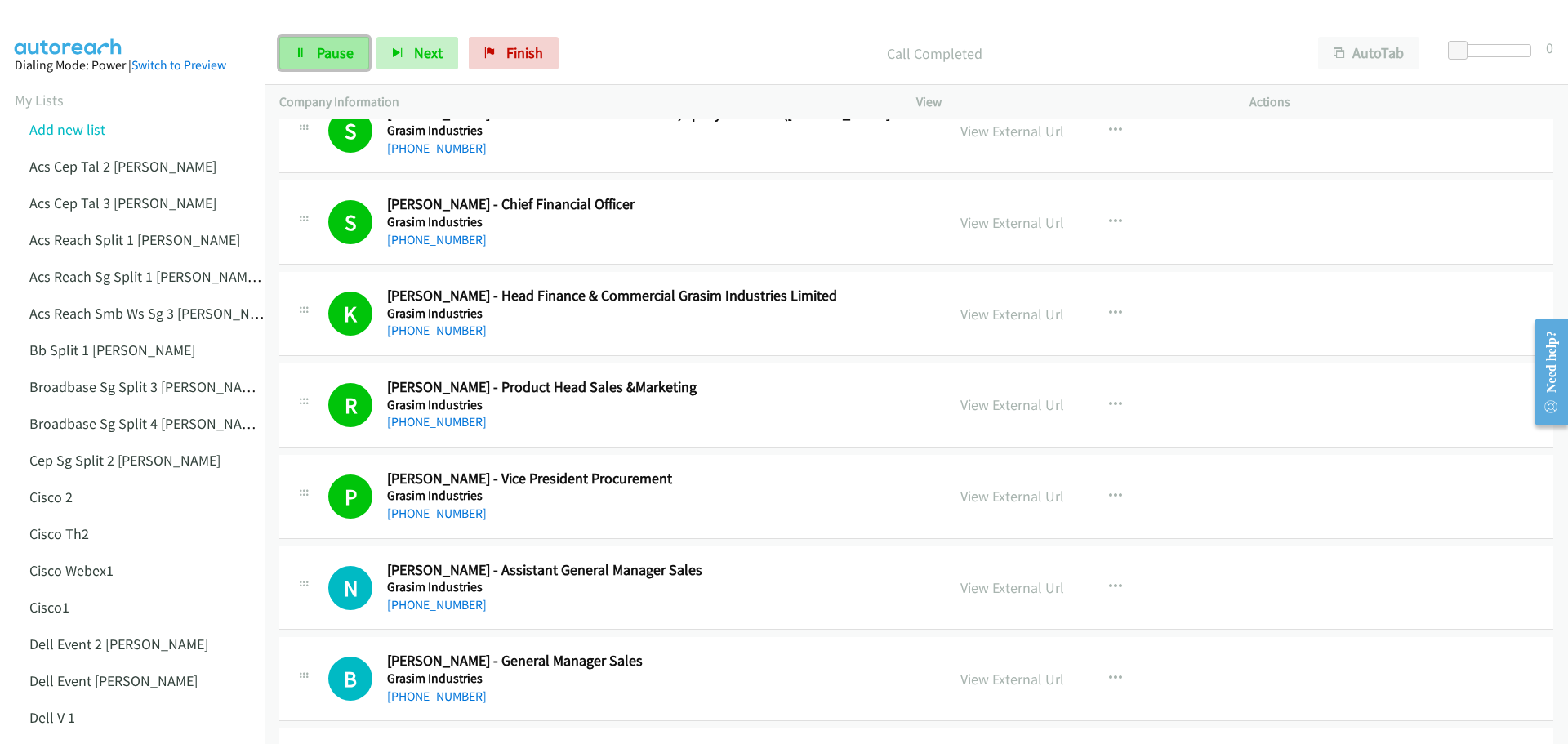
click at [314, 55] on link "Pause" at bounding box center [324, 53] width 90 height 33
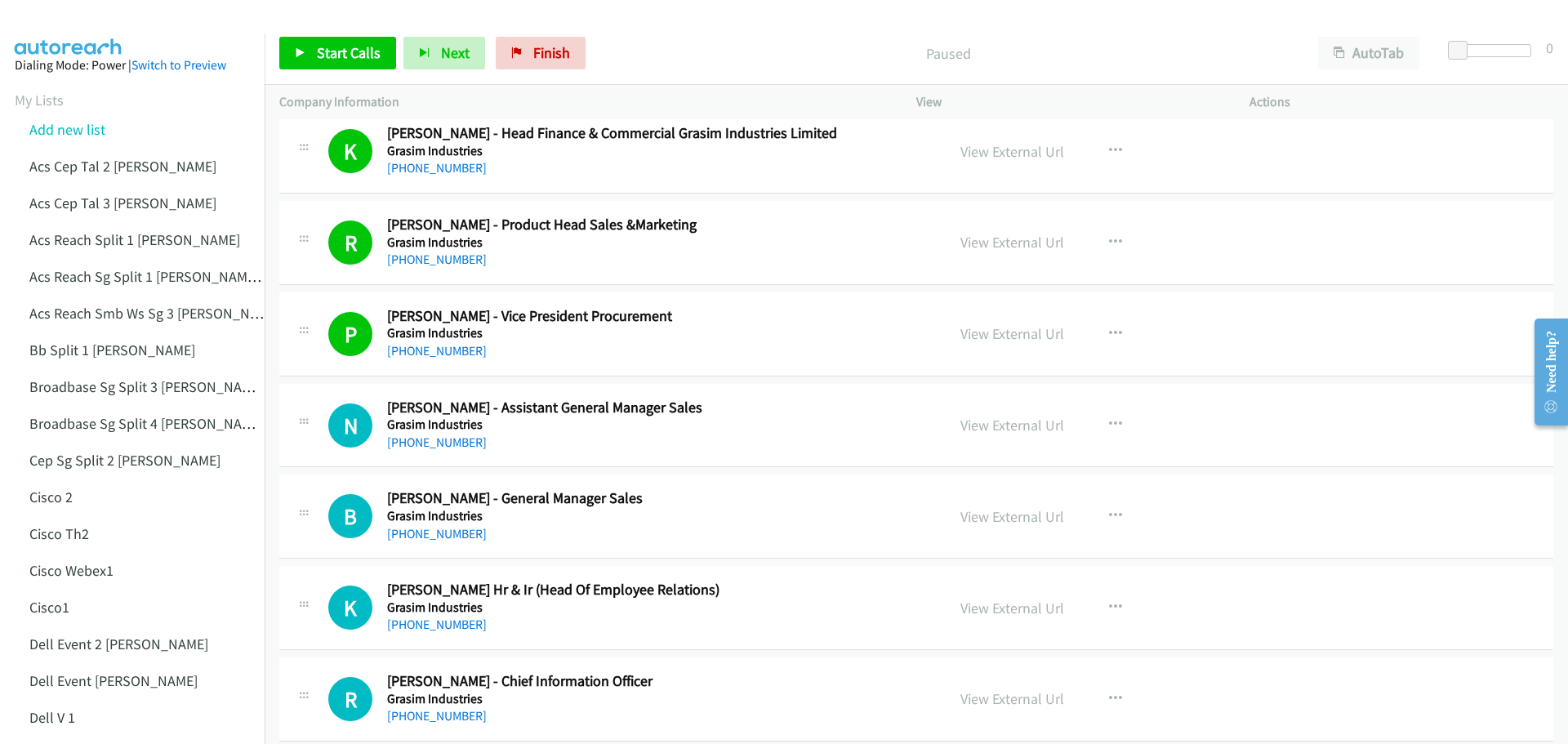
scroll to position [654, 0]
click at [369, 59] on span "Start Calls" at bounding box center [349, 52] width 64 height 19
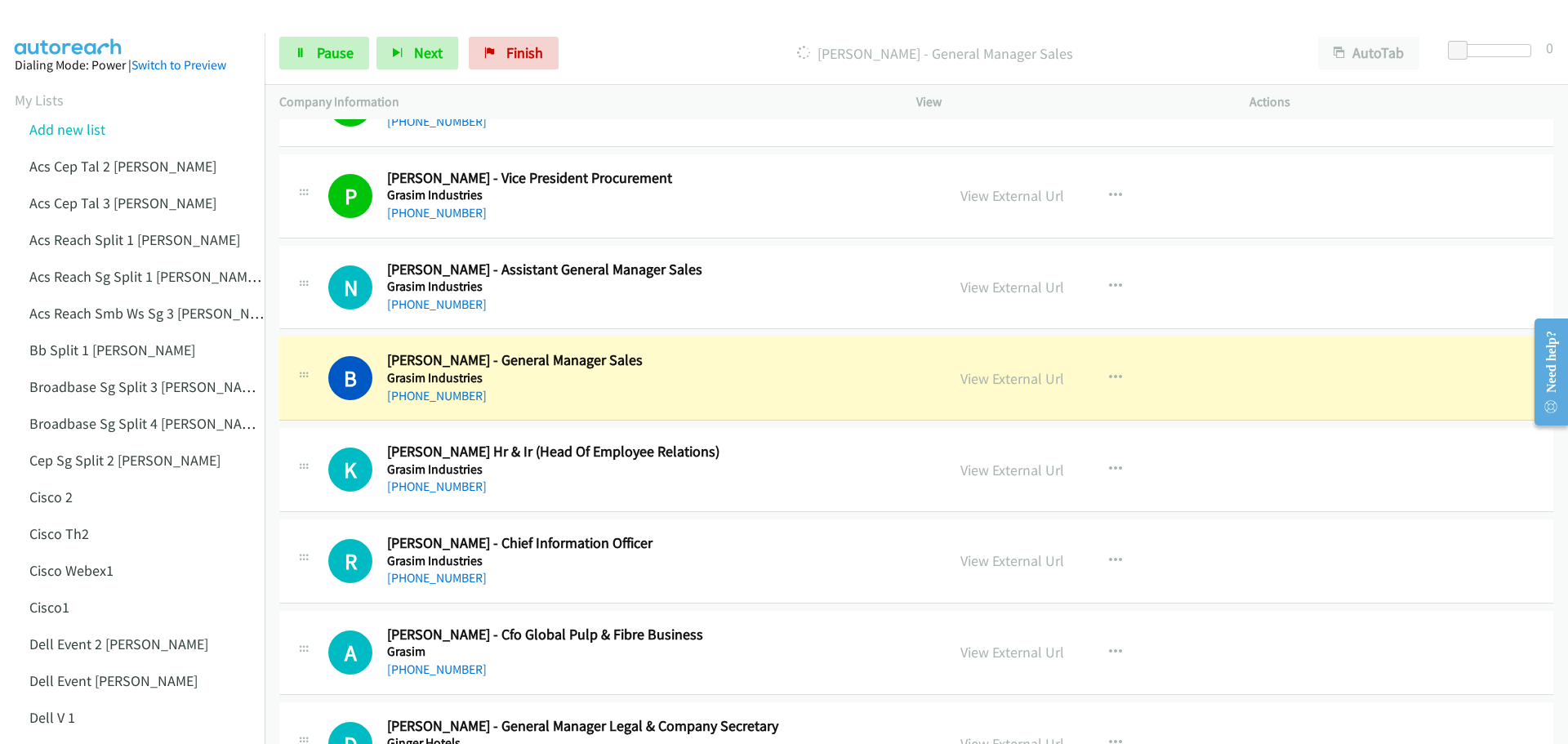
scroll to position [816, 0]
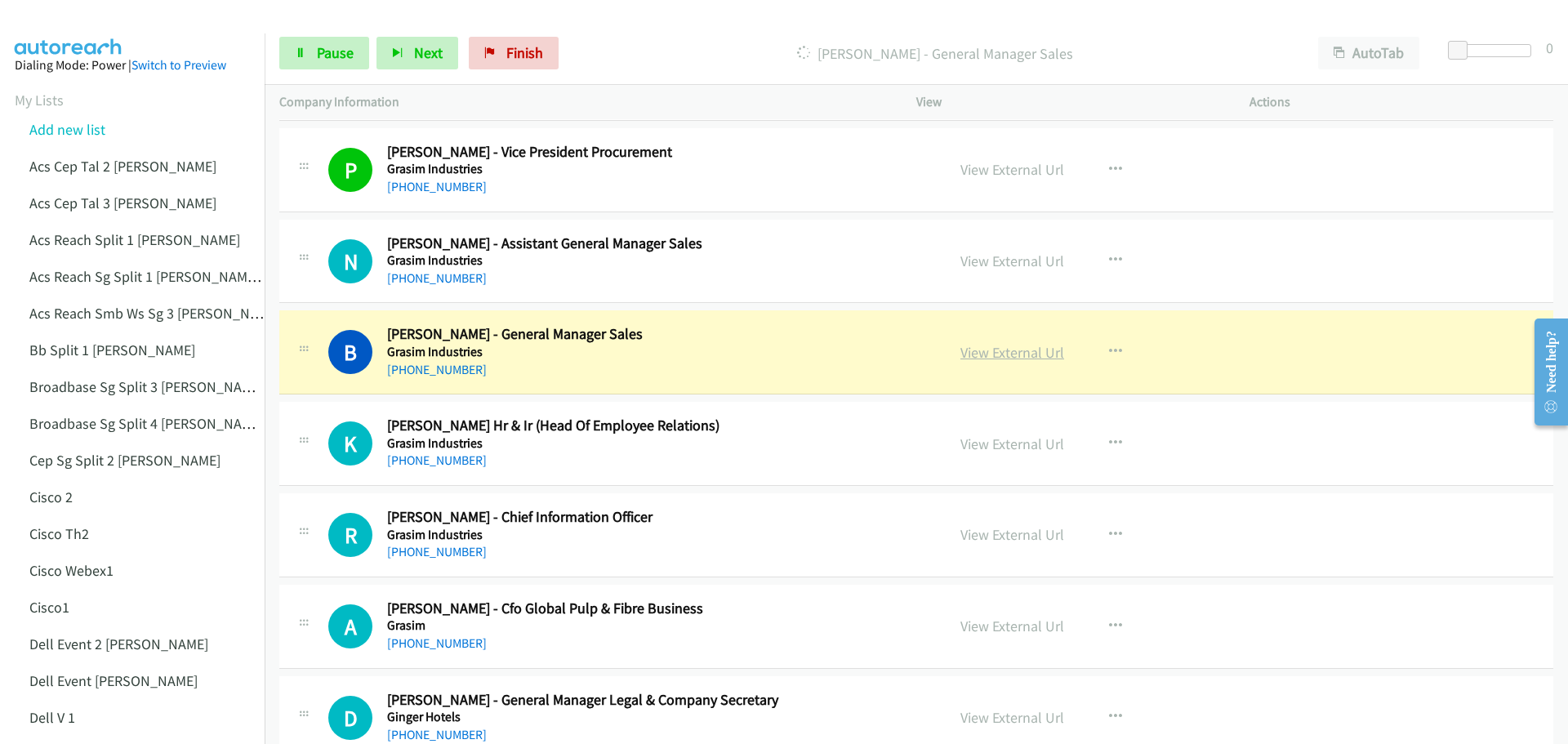
click at [989, 358] on link "View External Url" at bounding box center [1011, 352] width 103 height 19
click at [306, 56] on icon at bounding box center [300, 54] width 11 height 11
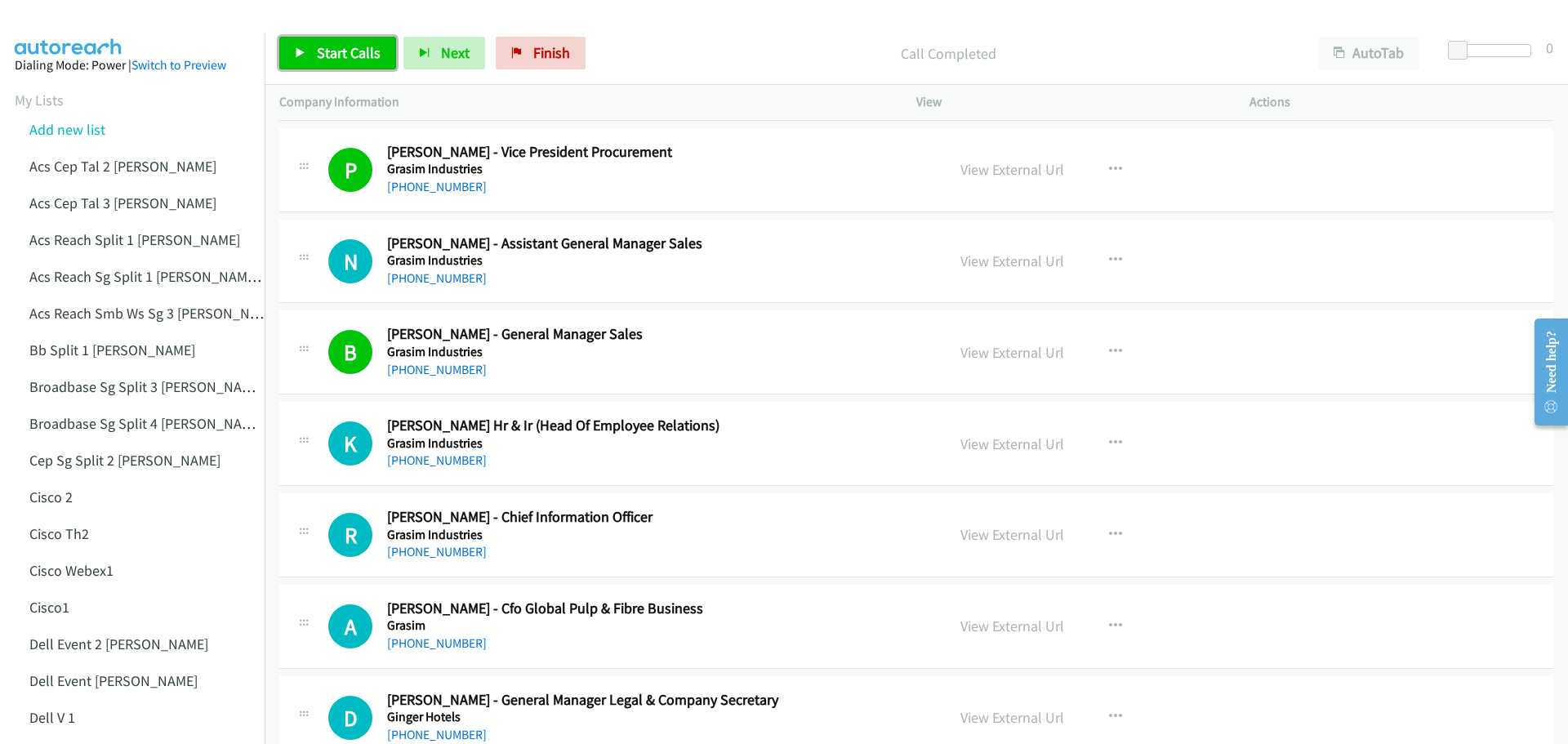
click at [338, 50] on span "Start Calls" at bounding box center [349, 52] width 64 height 19
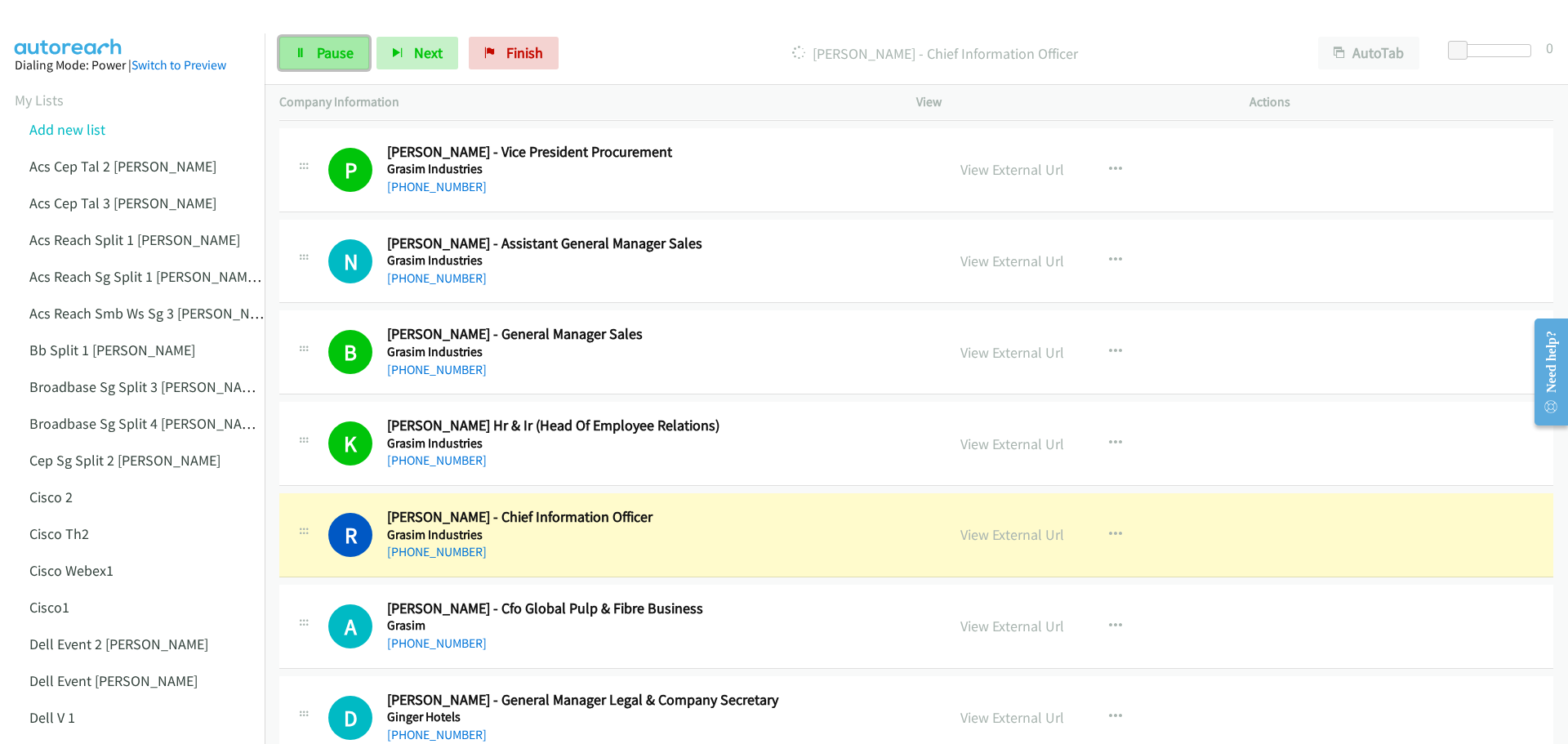
click at [324, 54] on span "Pause" at bounding box center [336, 52] width 37 height 19
click at [1015, 528] on link "View External Url" at bounding box center [1011, 534] width 103 height 19
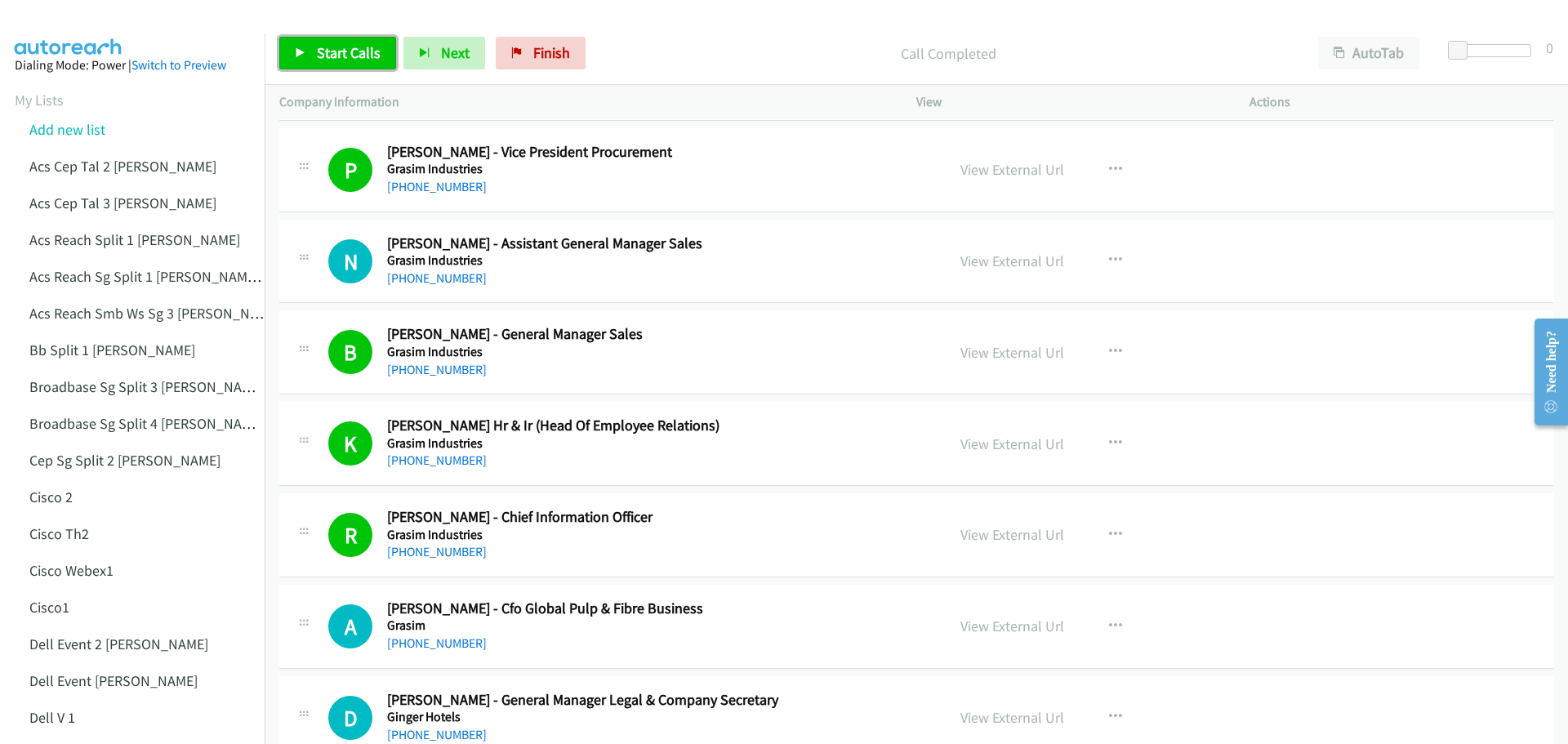
click at [338, 43] on span "Start Calls" at bounding box center [349, 52] width 64 height 19
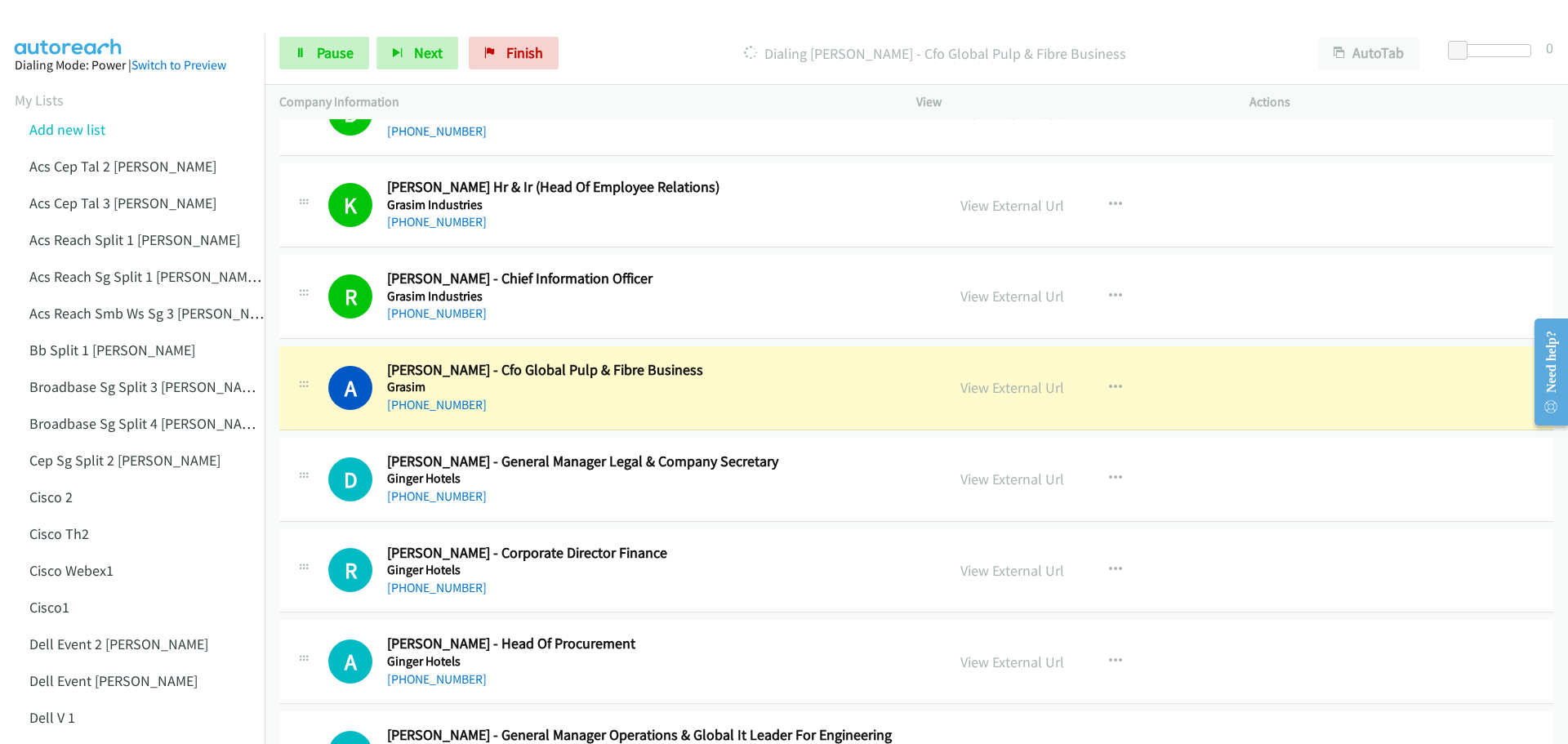
scroll to position [1062, 0]
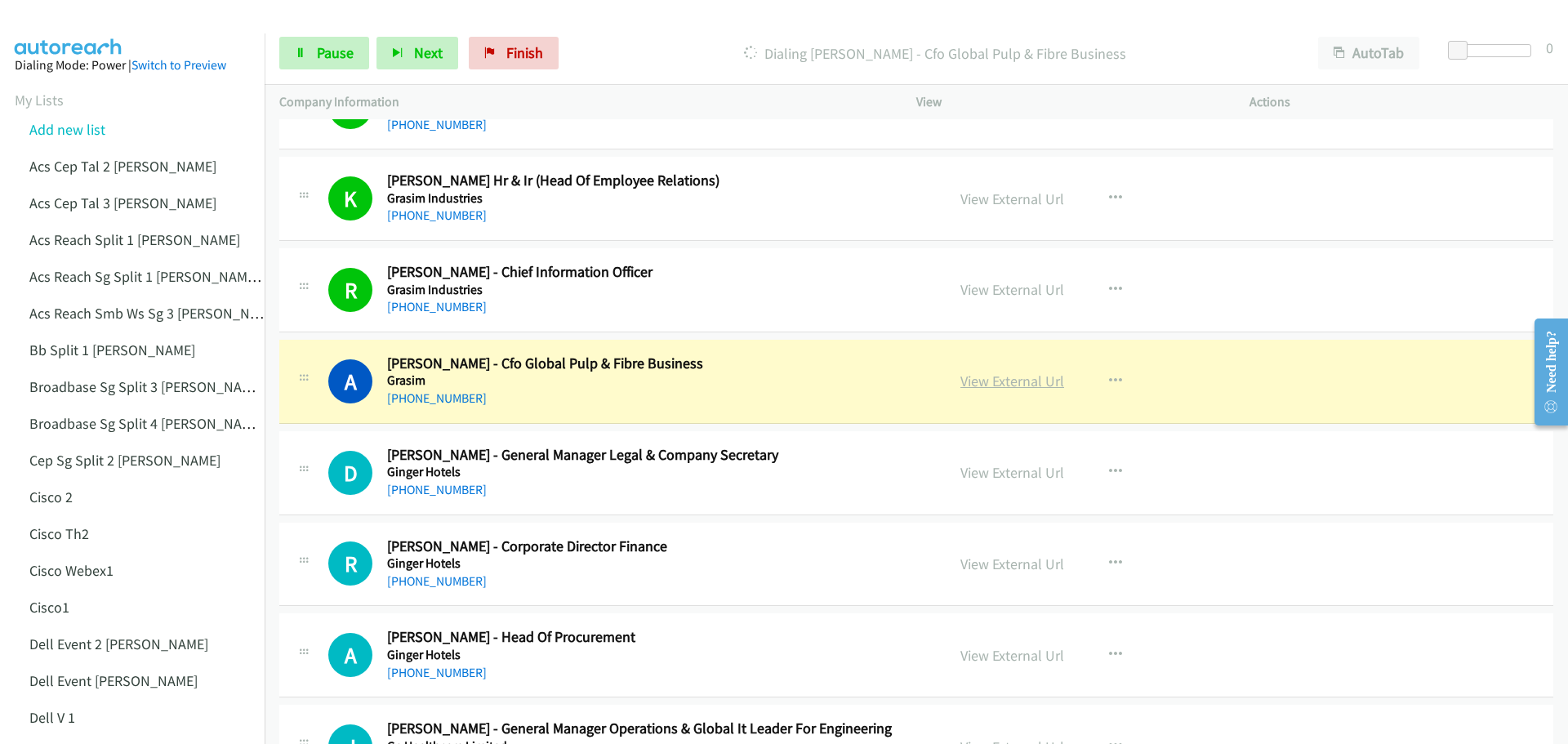
click at [996, 383] on link "View External Url" at bounding box center [1011, 381] width 103 height 19
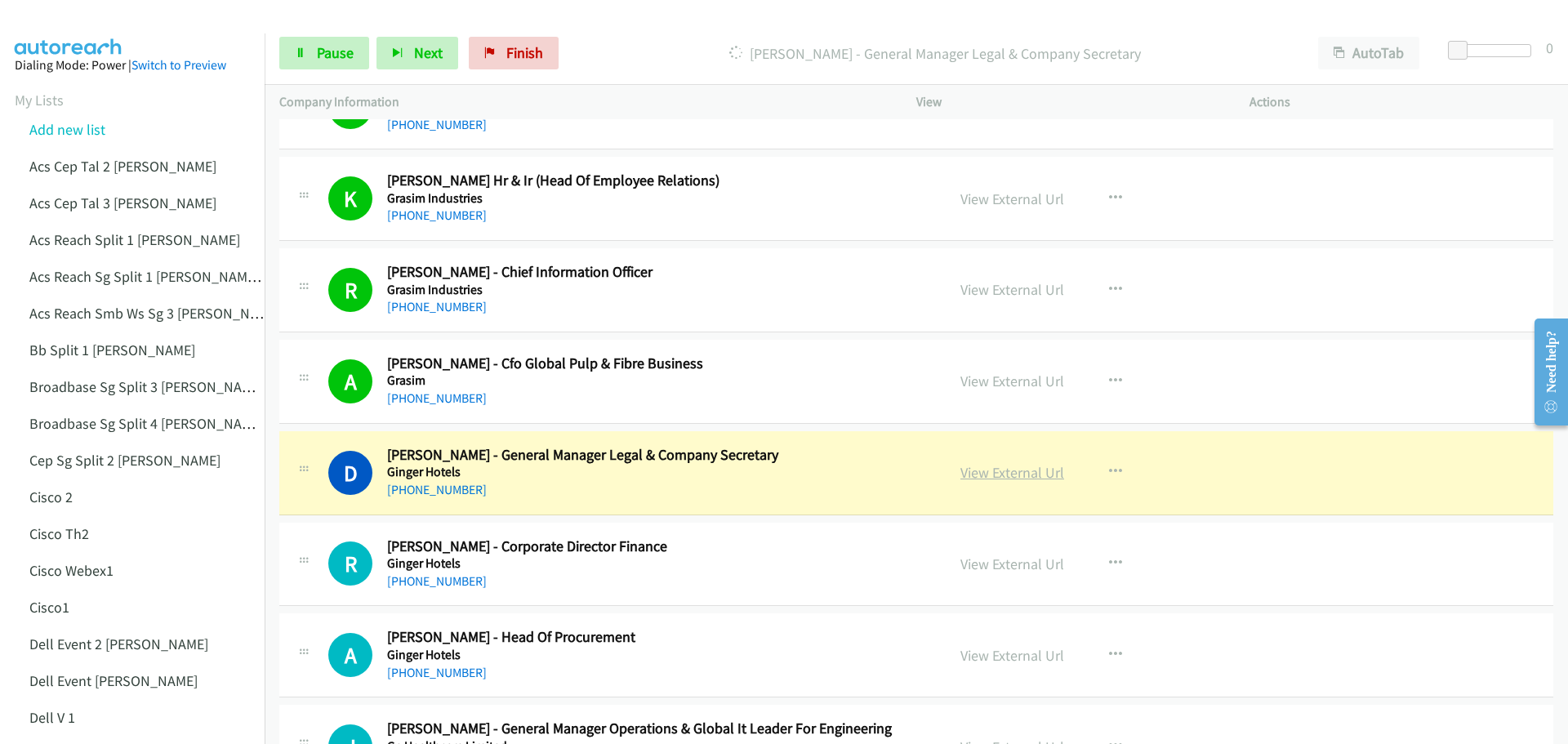
click at [1004, 474] on link "View External Url" at bounding box center [1011, 472] width 103 height 19
drag, startPoint x: 319, startPoint y: 34, endPoint x: 370, endPoint y: 45, distance: 52.2
click at [319, 34] on div "Start Calls Pause Next Finish [PERSON_NAME] - General Manager Legal & Company S…" at bounding box center [916, 53] width 1303 height 63
click at [330, 49] on span "Pause" at bounding box center [336, 52] width 37 height 19
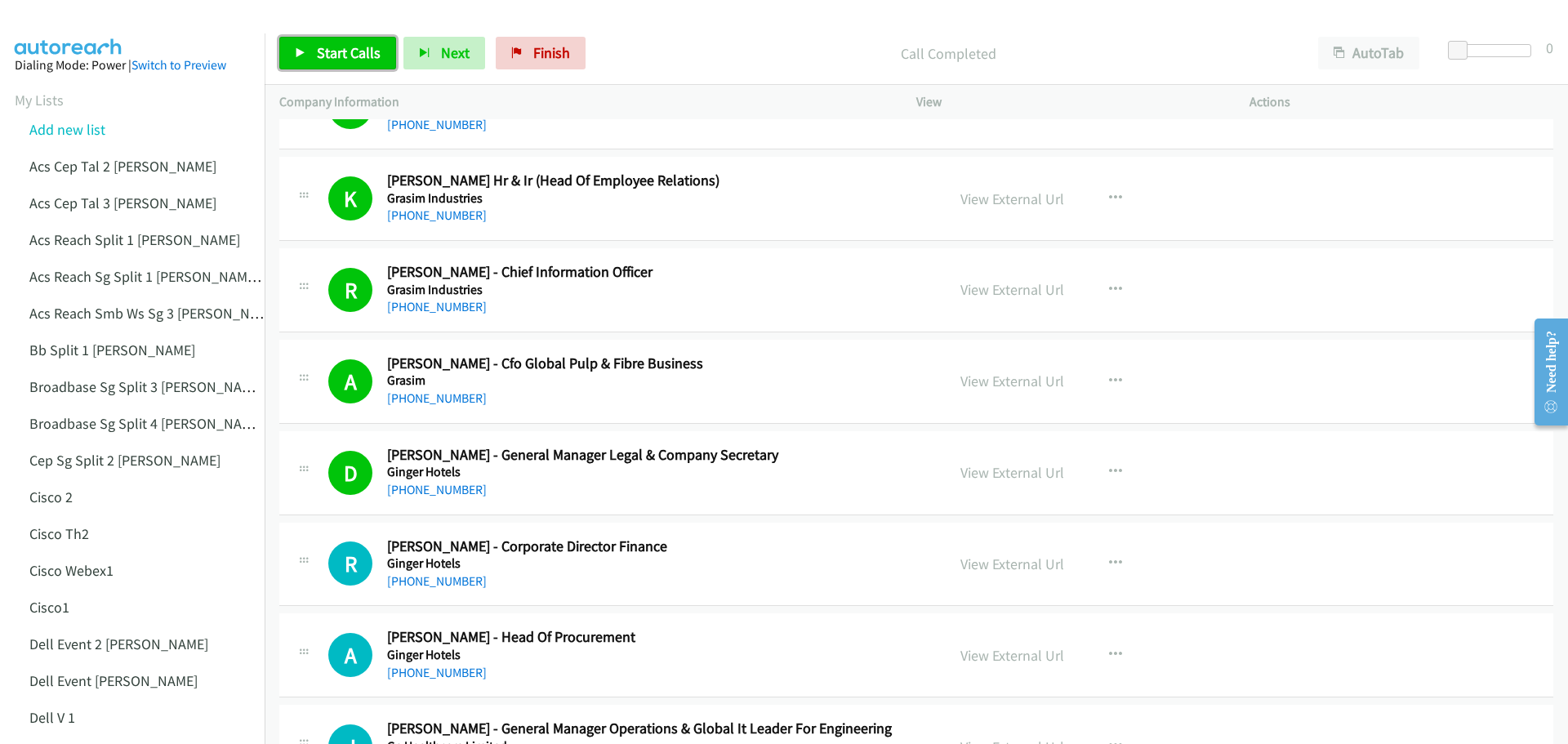
click at [351, 46] on span "Start Calls" at bounding box center [349, 52] width 64 height 19
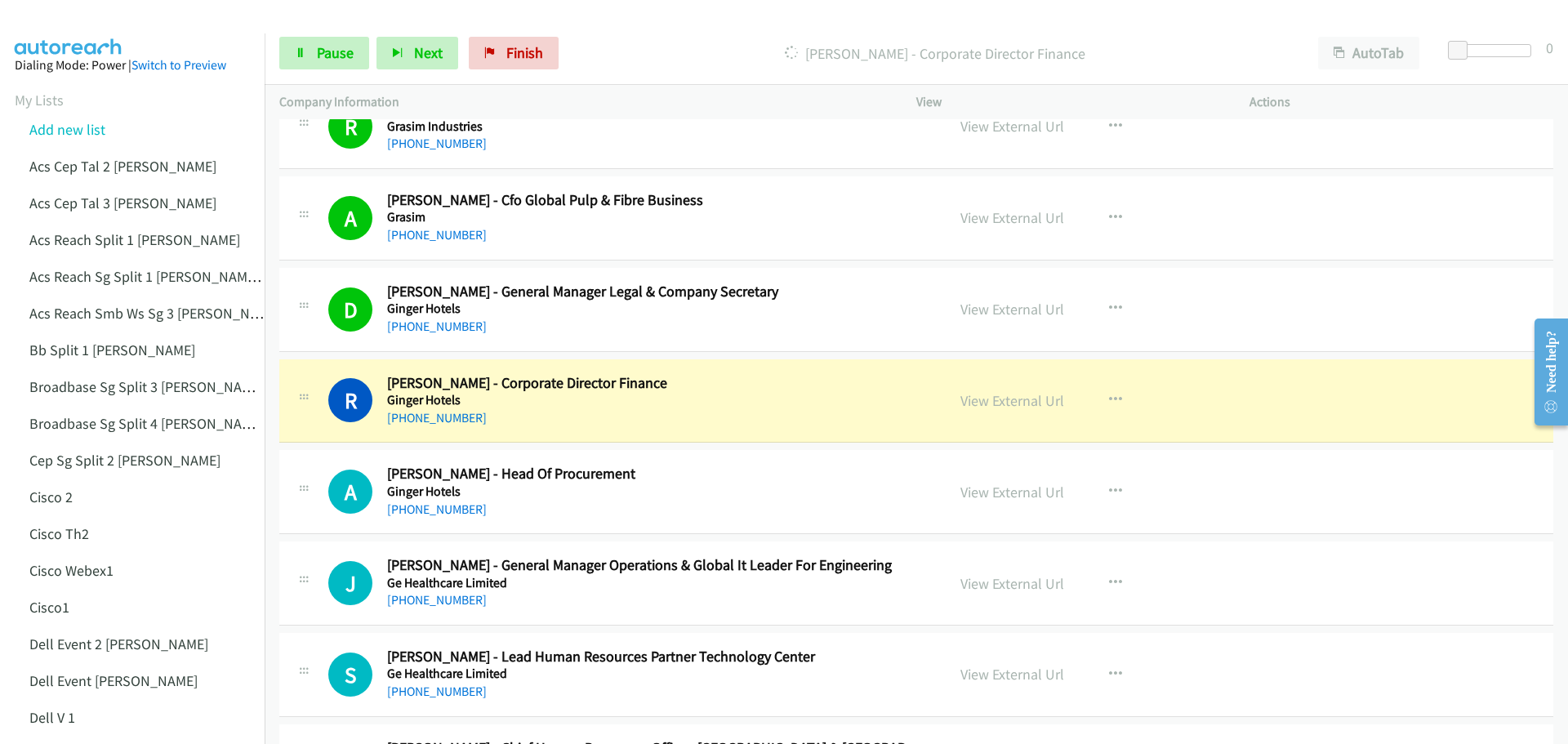
scroll to position [1307, 0]
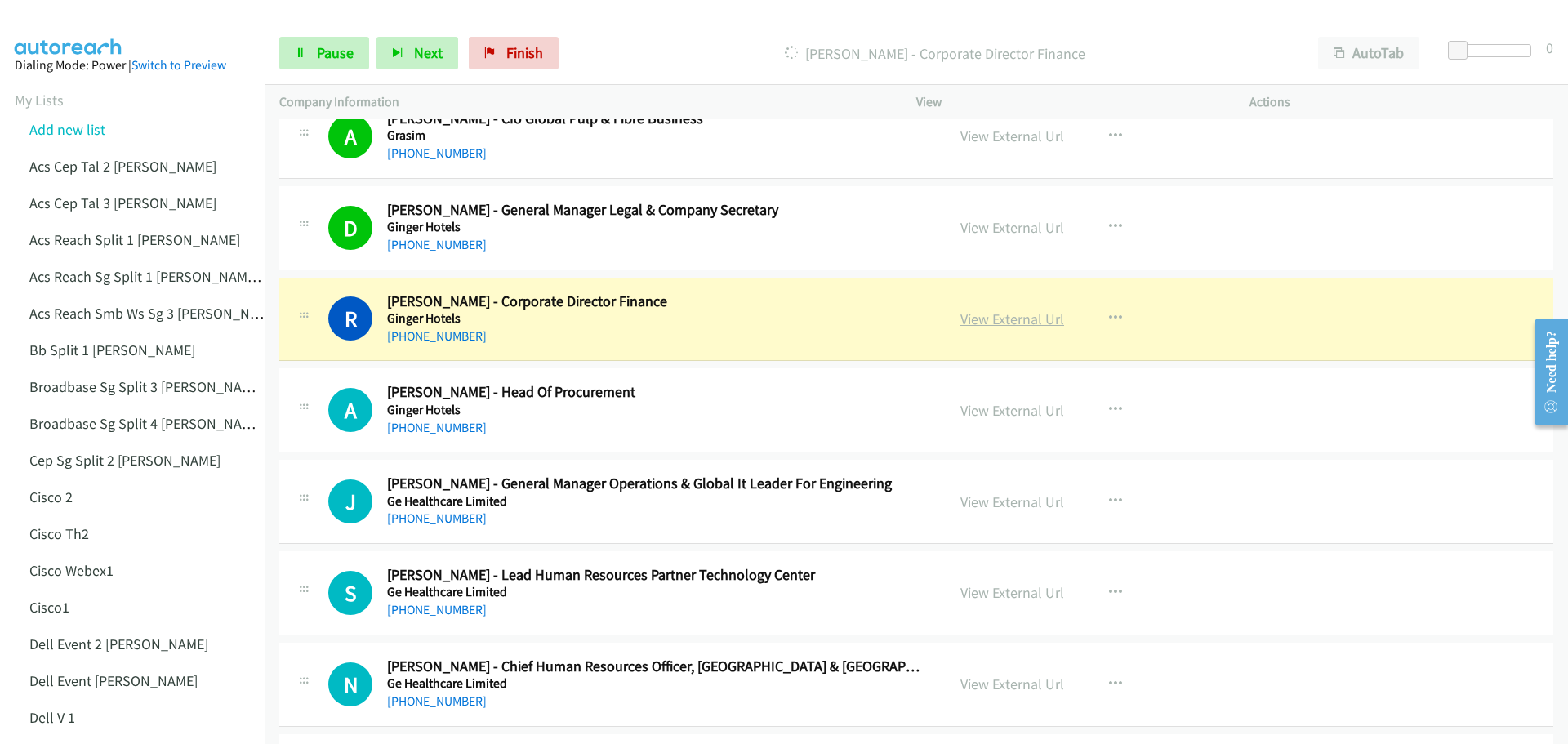
click at [1019, 322] on link "View External Url" at bounding box center [1011, 318] width 103 height 19
click at [322, 38] on link "Pause" at bounding box center [324, 53] width 90 height 33
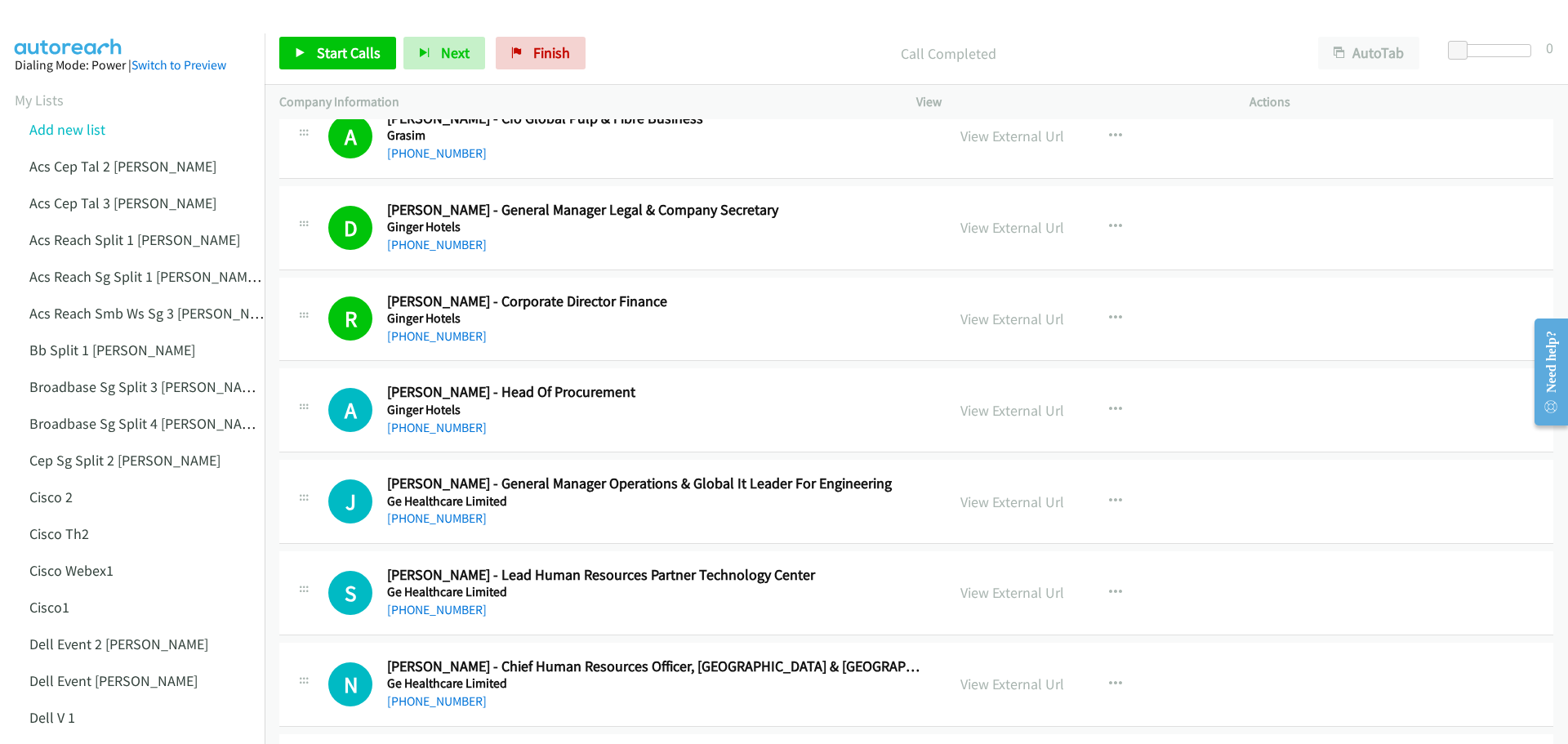
click at [341, 35] on div "Start Calls Pause Next Finish Call Completed AutoTab AutoTab 0" at bounding box center [916, 53] width 1303 height 63
click at [343, 49] on span "Start Calls" at bounding box center [349, 52] width 64 height 19
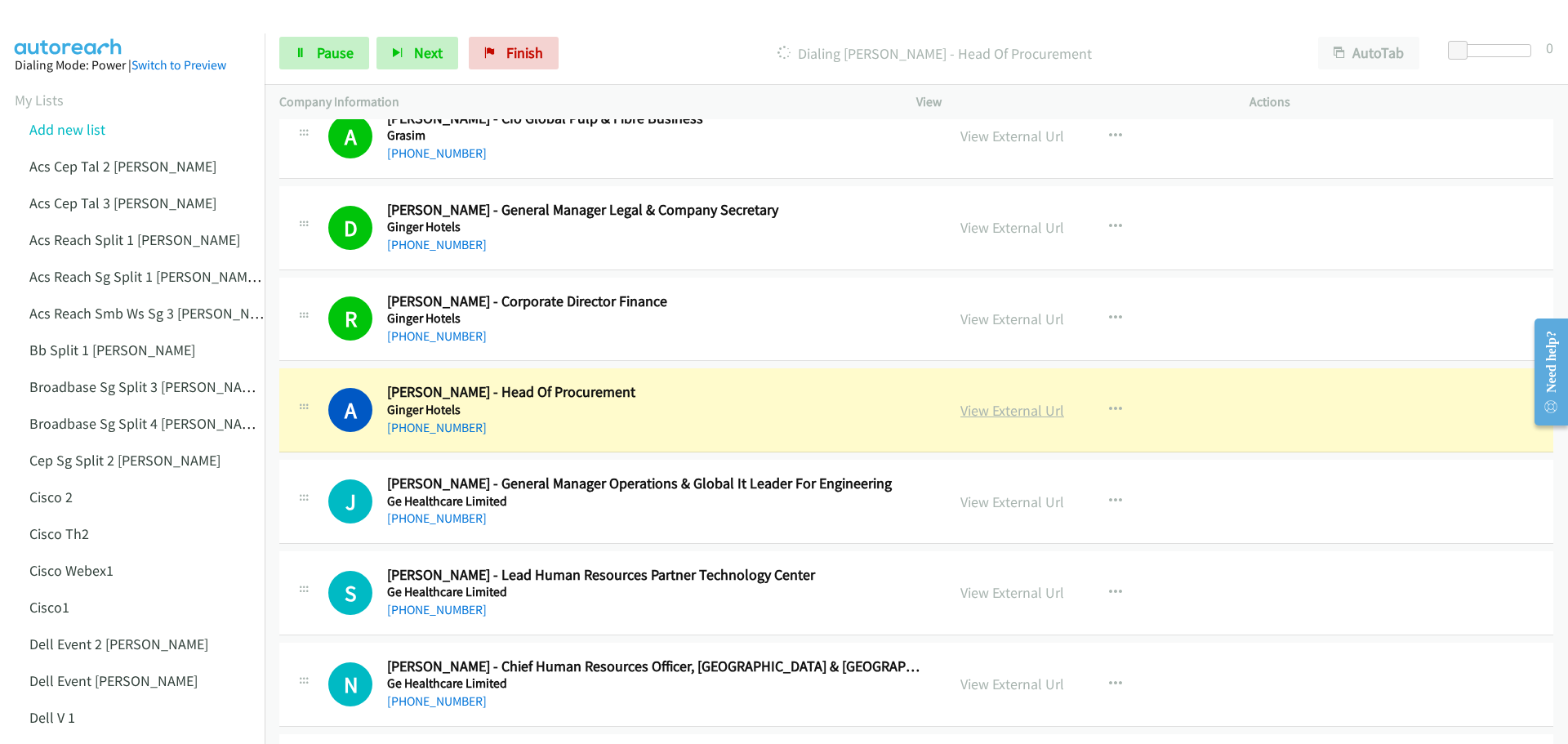
click at [1005, 408] on link "View External Url" at bounding box center [1011, 410] width 103 height 19
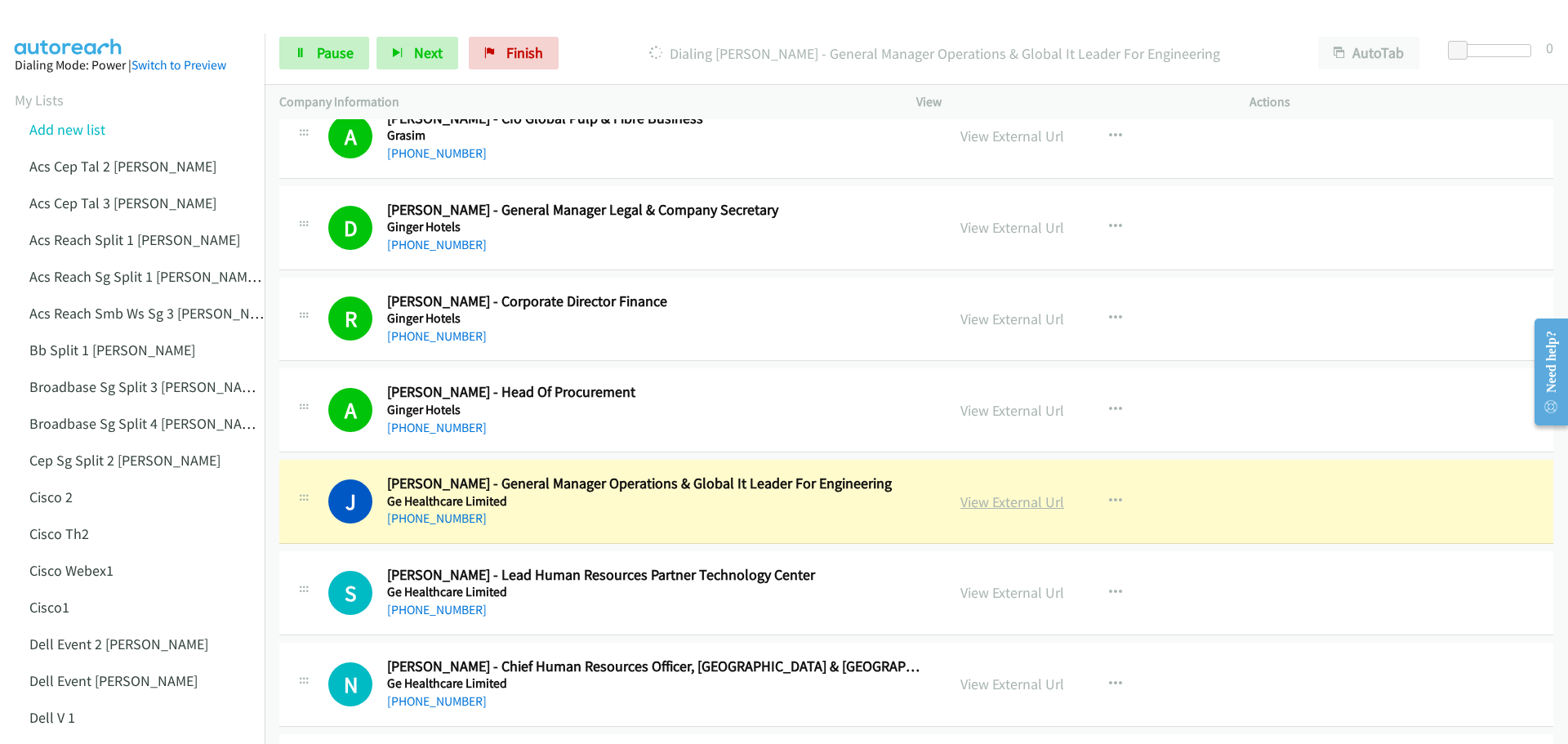
click at [1022, 505] on link "View External Url" at bounding box center [1011, 501] width 103 height 19
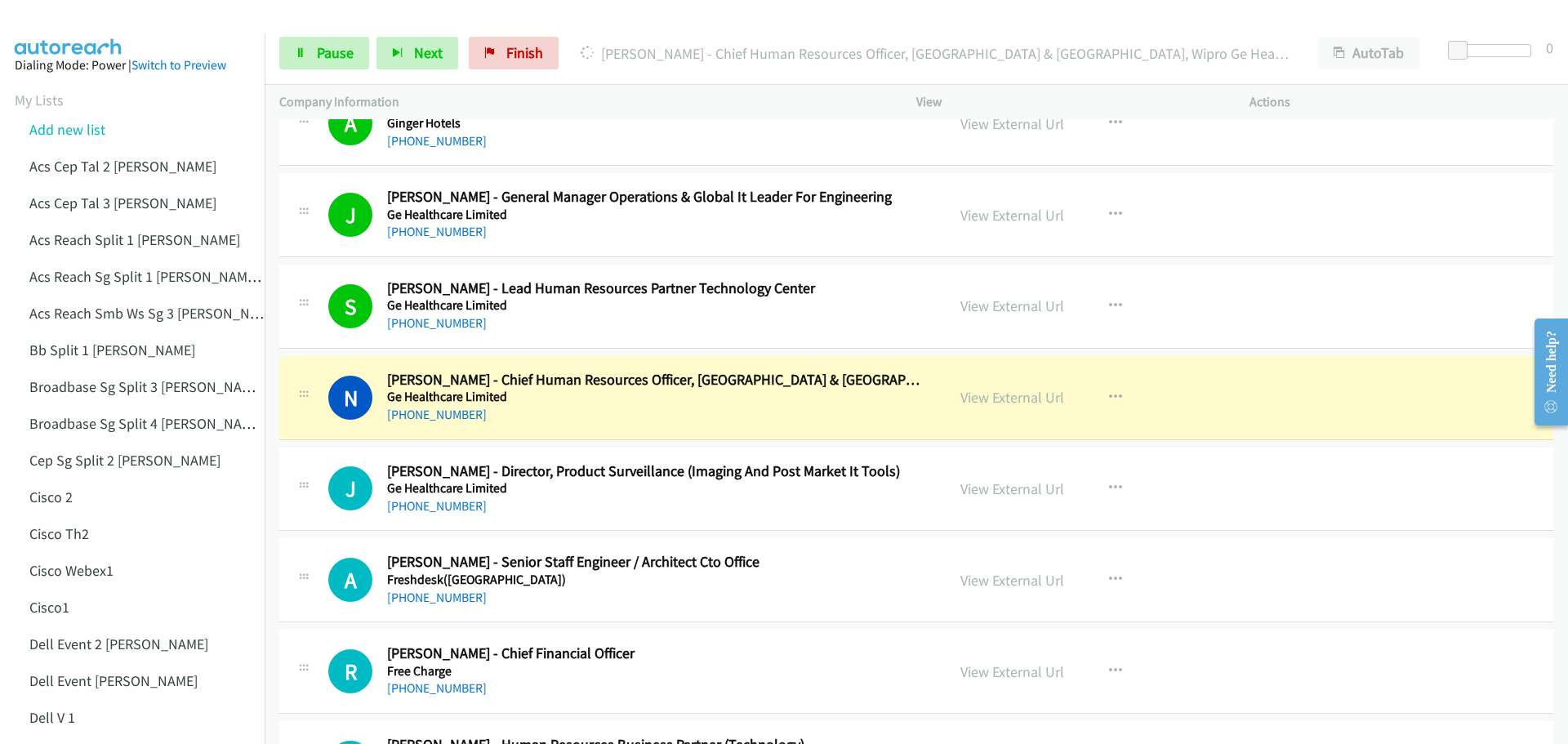
scroll to position [1634, 0]
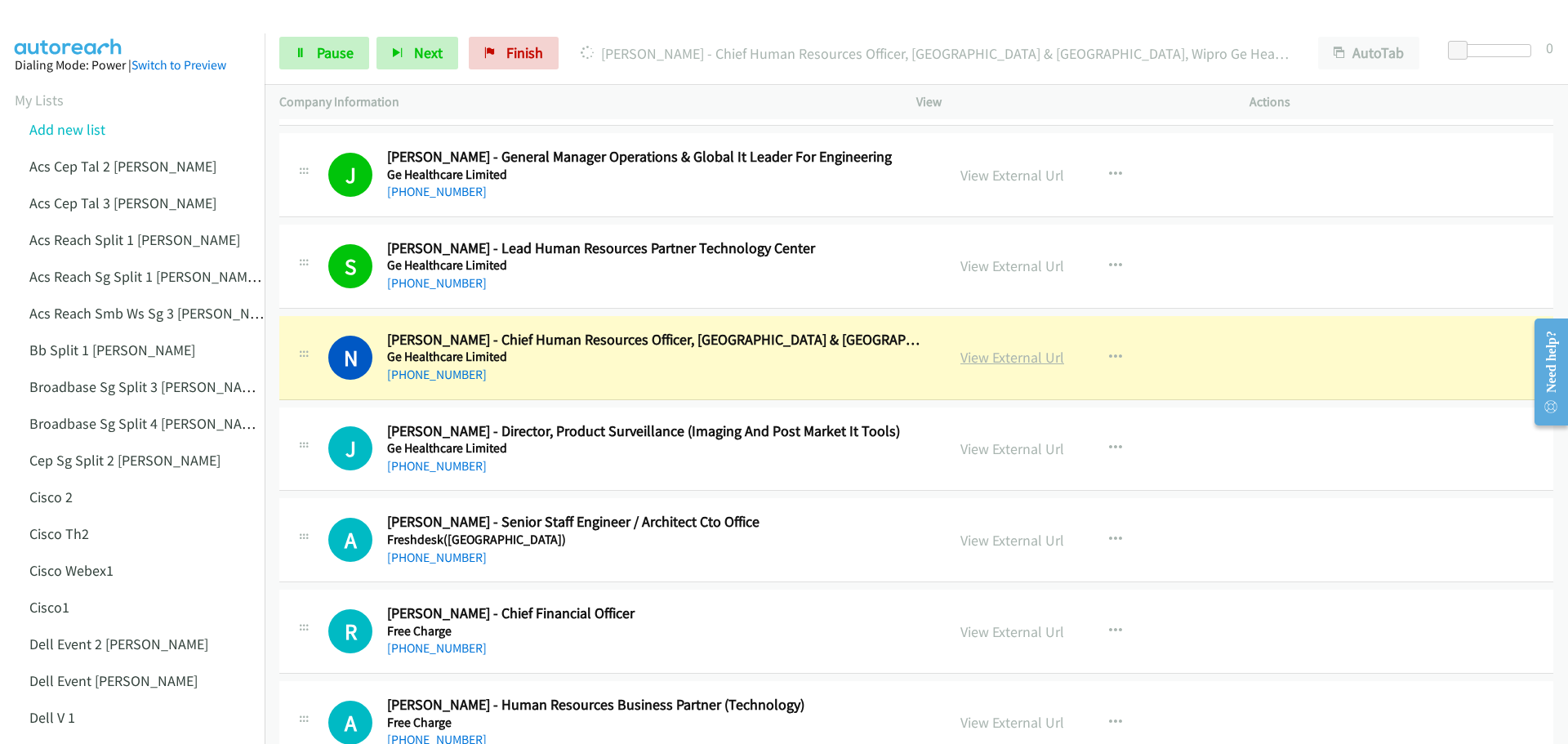
click at [986, 362] on link "View External Url" at bounding box center [1011, 357] width 103 height 19
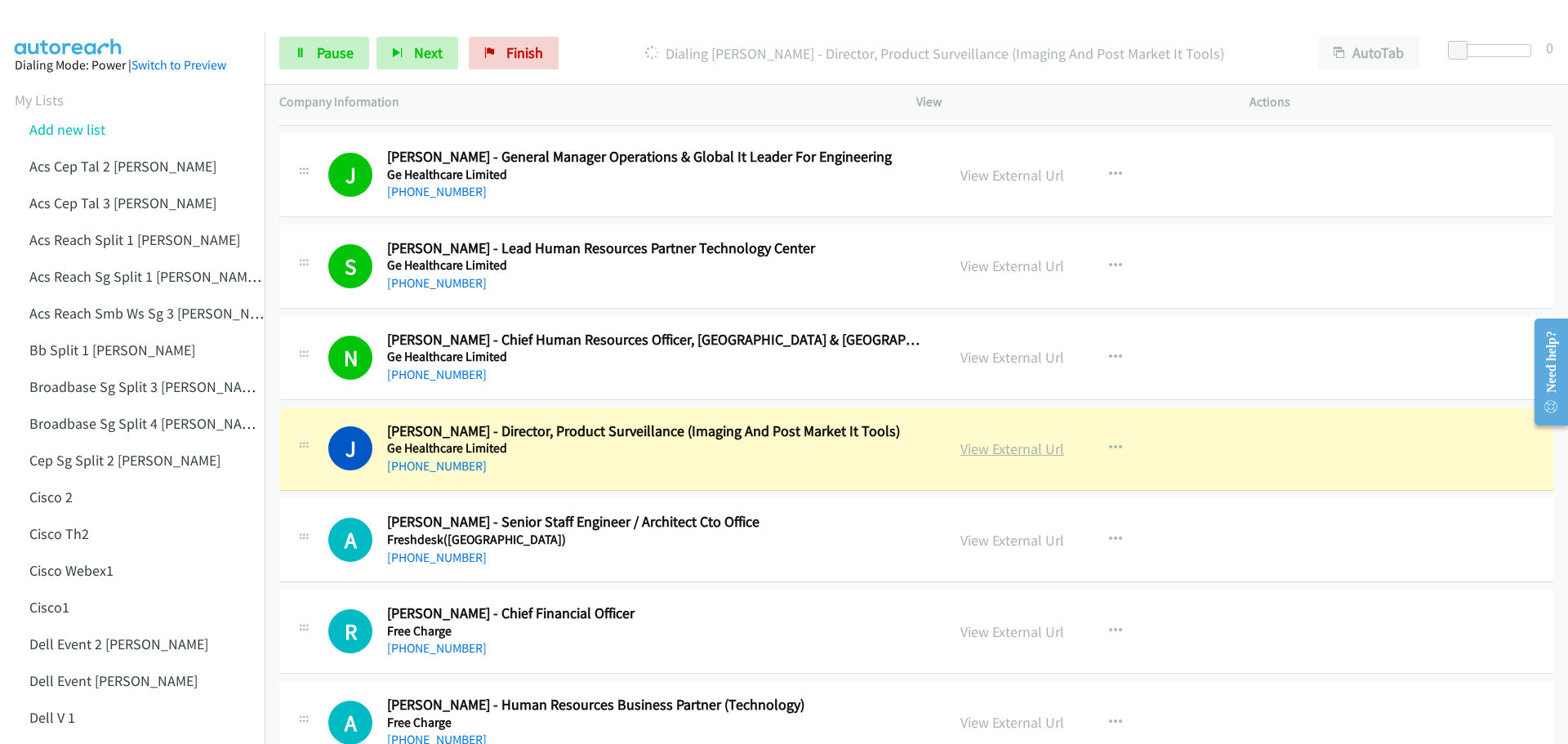
click at [982, 450] on link "View External Url" at bounding box center [1011, 448] width 103 height 19
click at [334, 57] on span "Pause" at bounding box center [336, 52] width 37 height 19
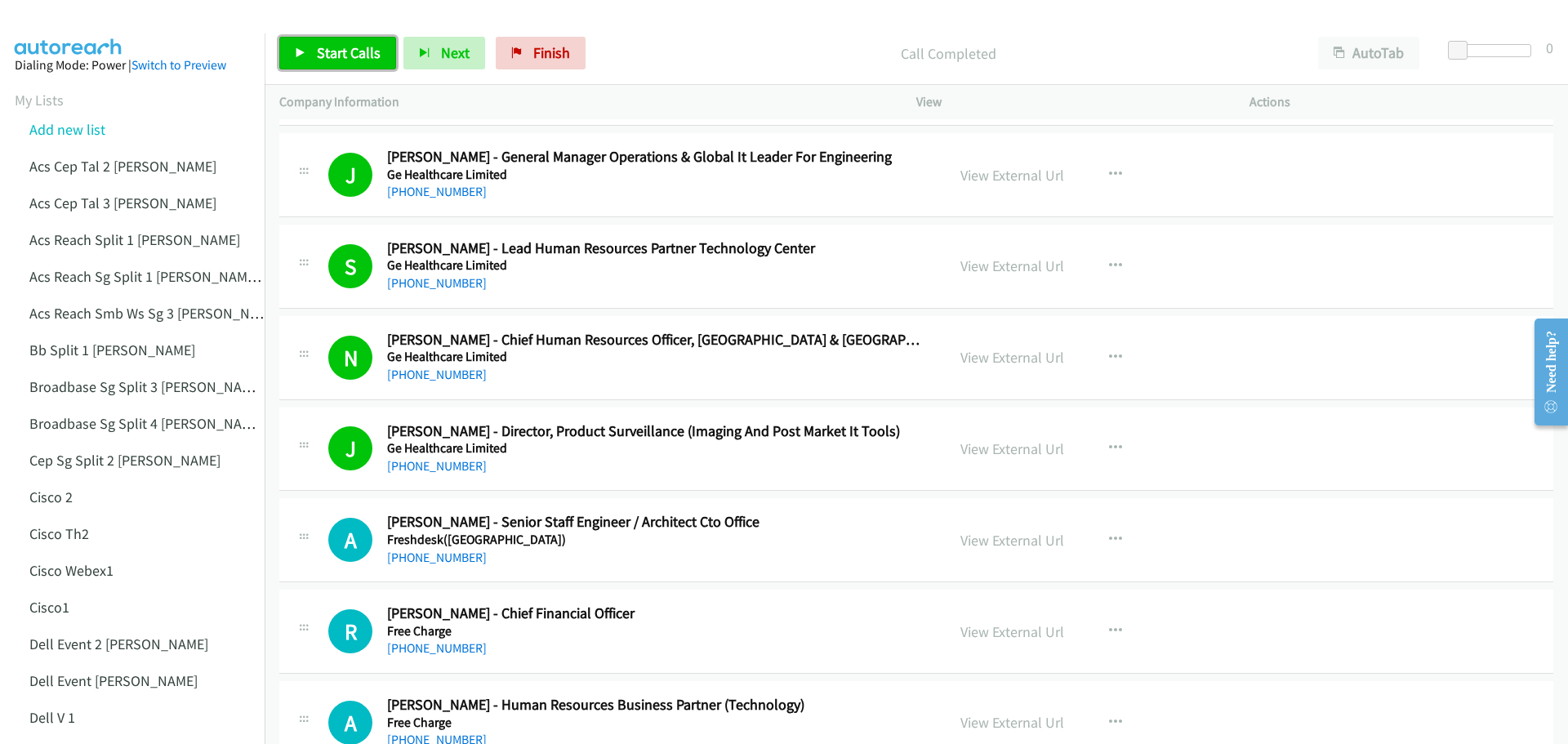
click at [351, 62] on link "Start Calls" at bounding box center [337, 53] width 117 height 33
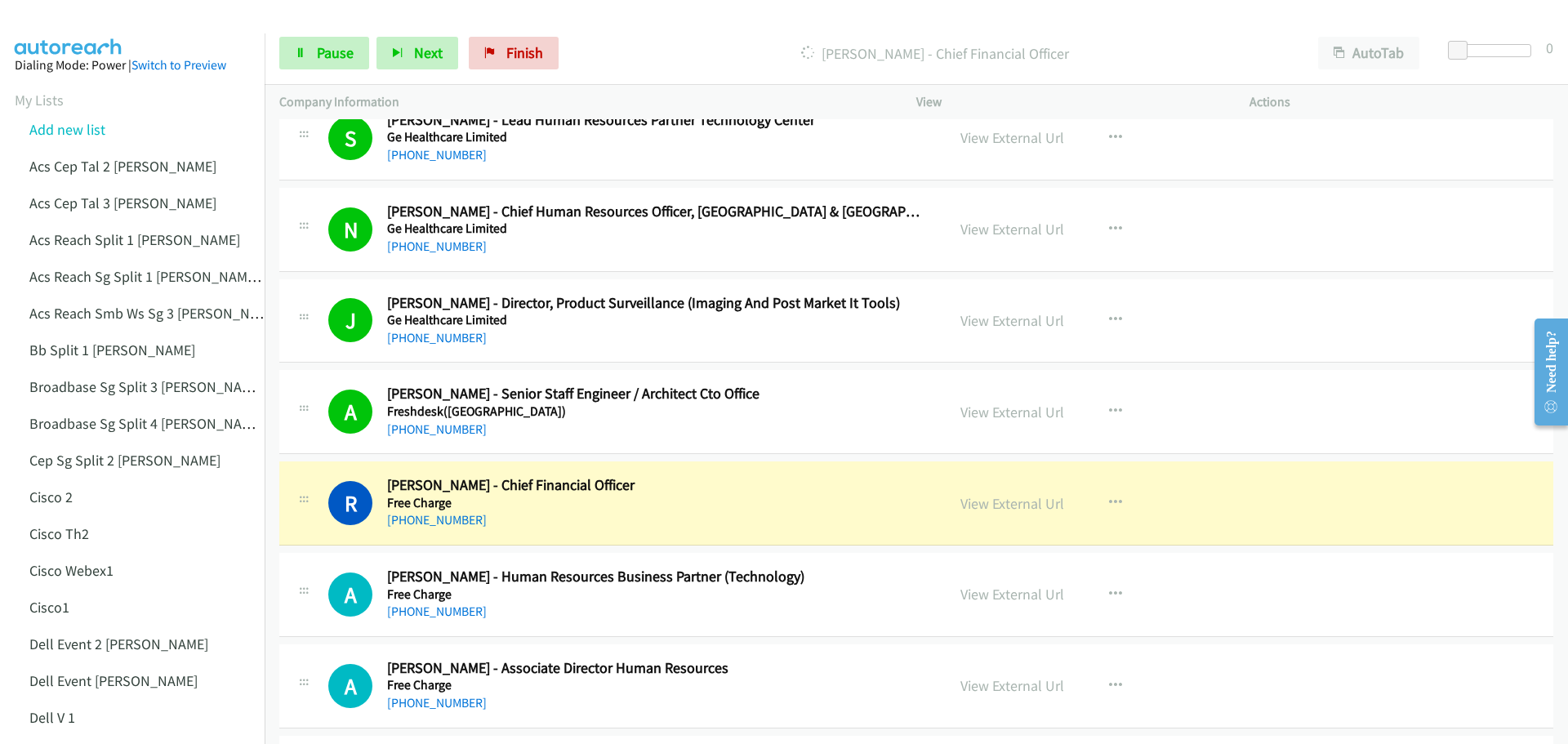
scroll to position [1797, 0]
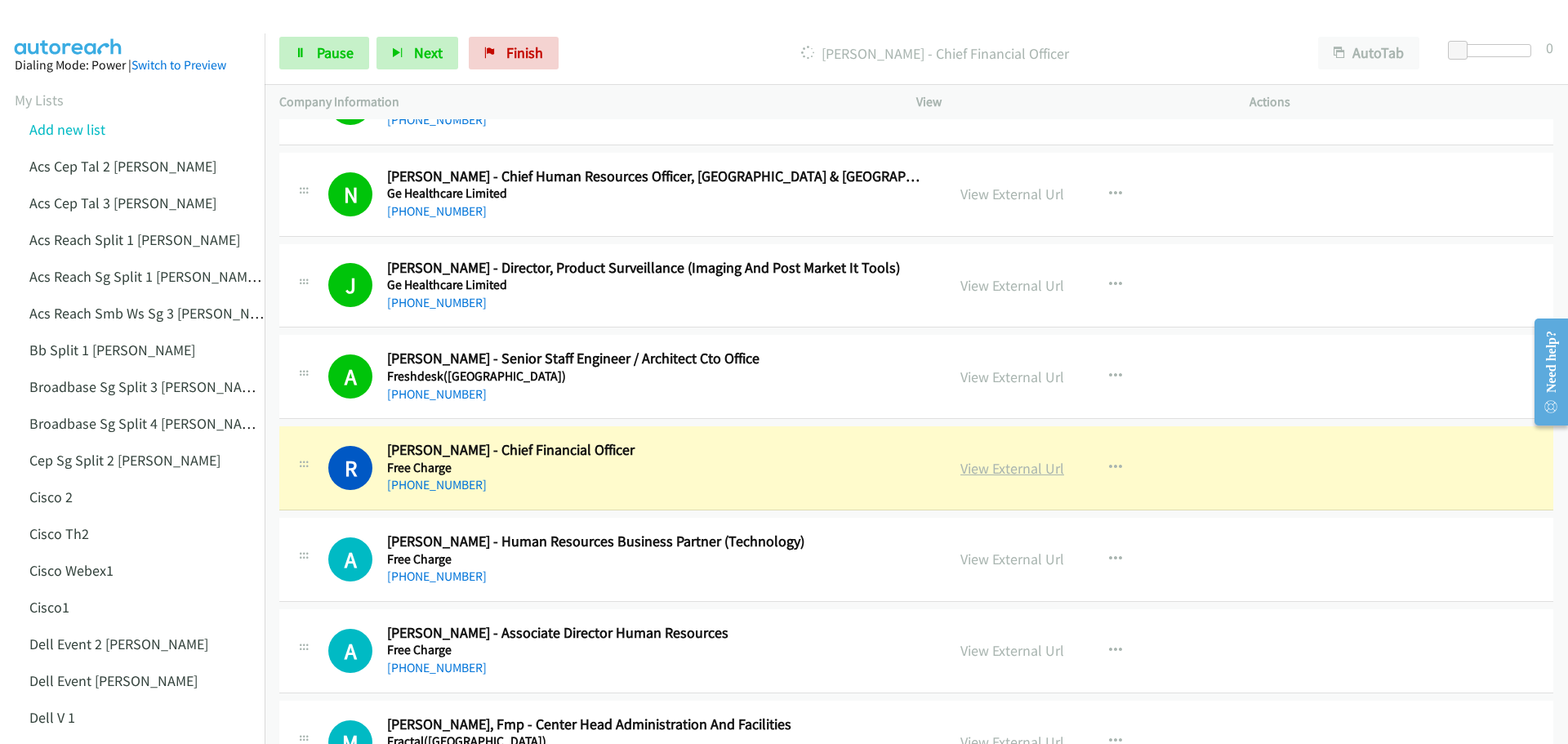
click at [994, 467] on link "View External Url" at bounding box center [1011, 468] width 103 height 19
click at [334, 56] on span "Pause" at bounding box center [336, 52] width 37 height 19
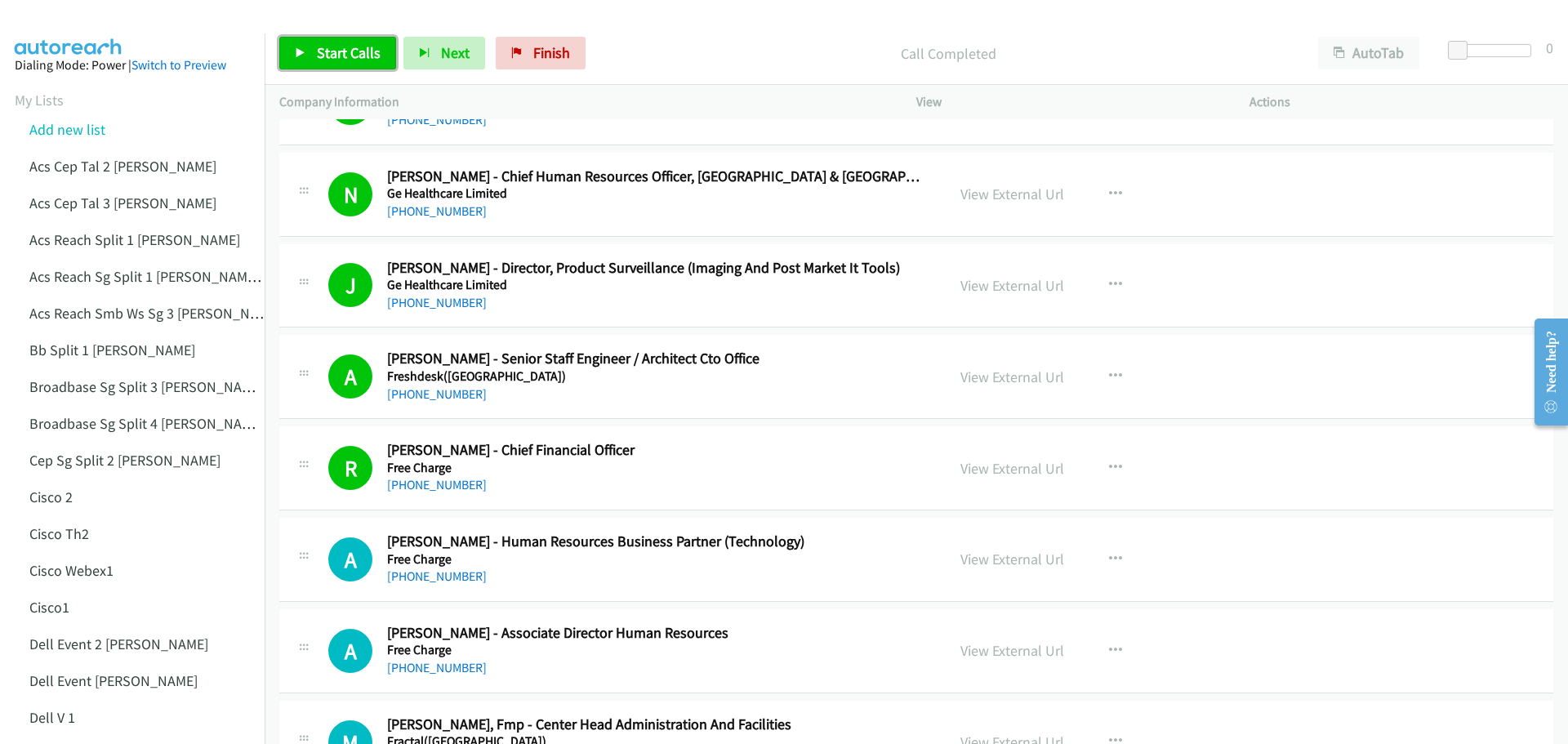
click at [367, 58] on span "Start Calls" at bounding box center [349, 52] width 64 height 19
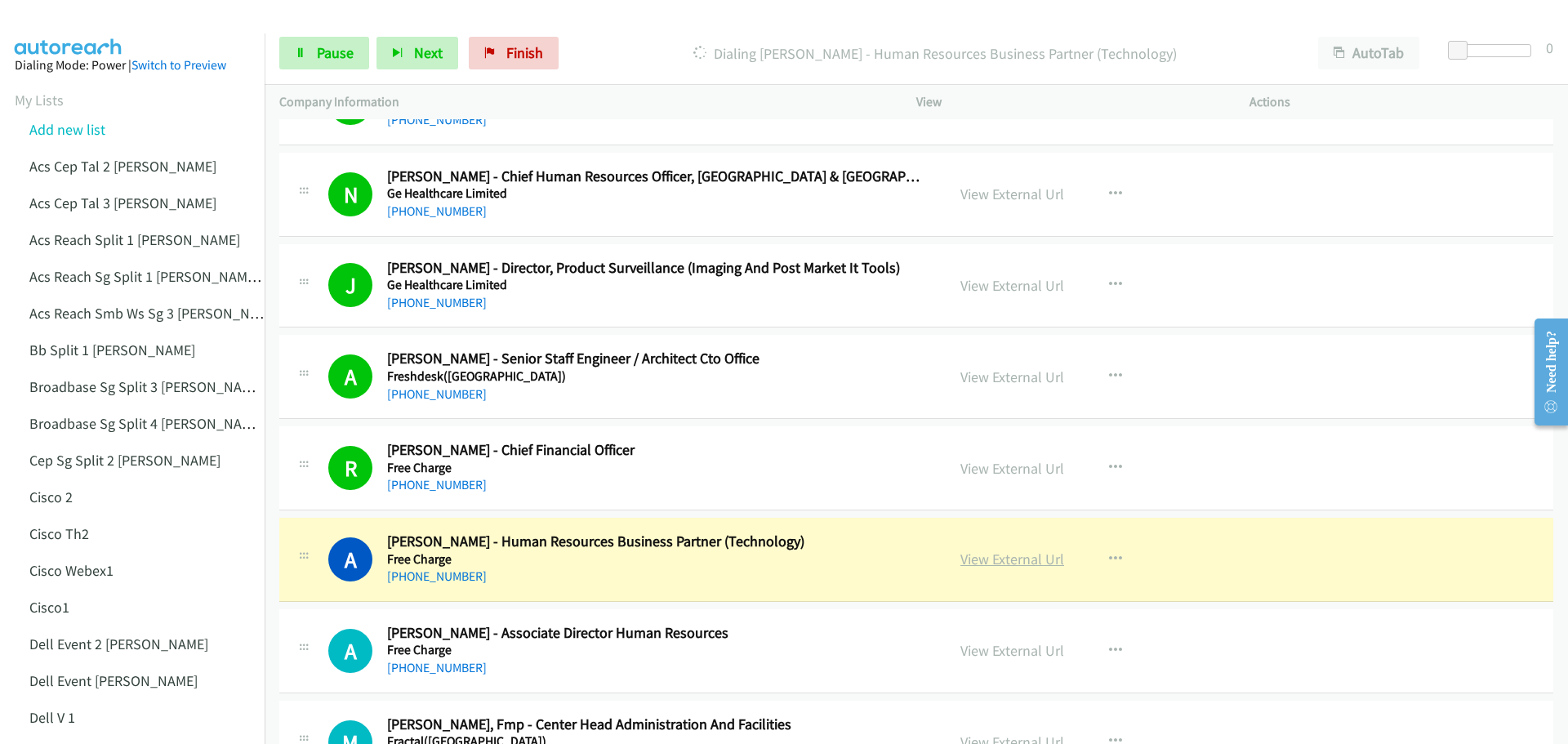
click at [1017, 558] on link "View External Url" at bounding box center [1011, 558] width 103 height 19
click at [341, 49] on span "Pause" at bounding box center [336, 52] width 37 height 19
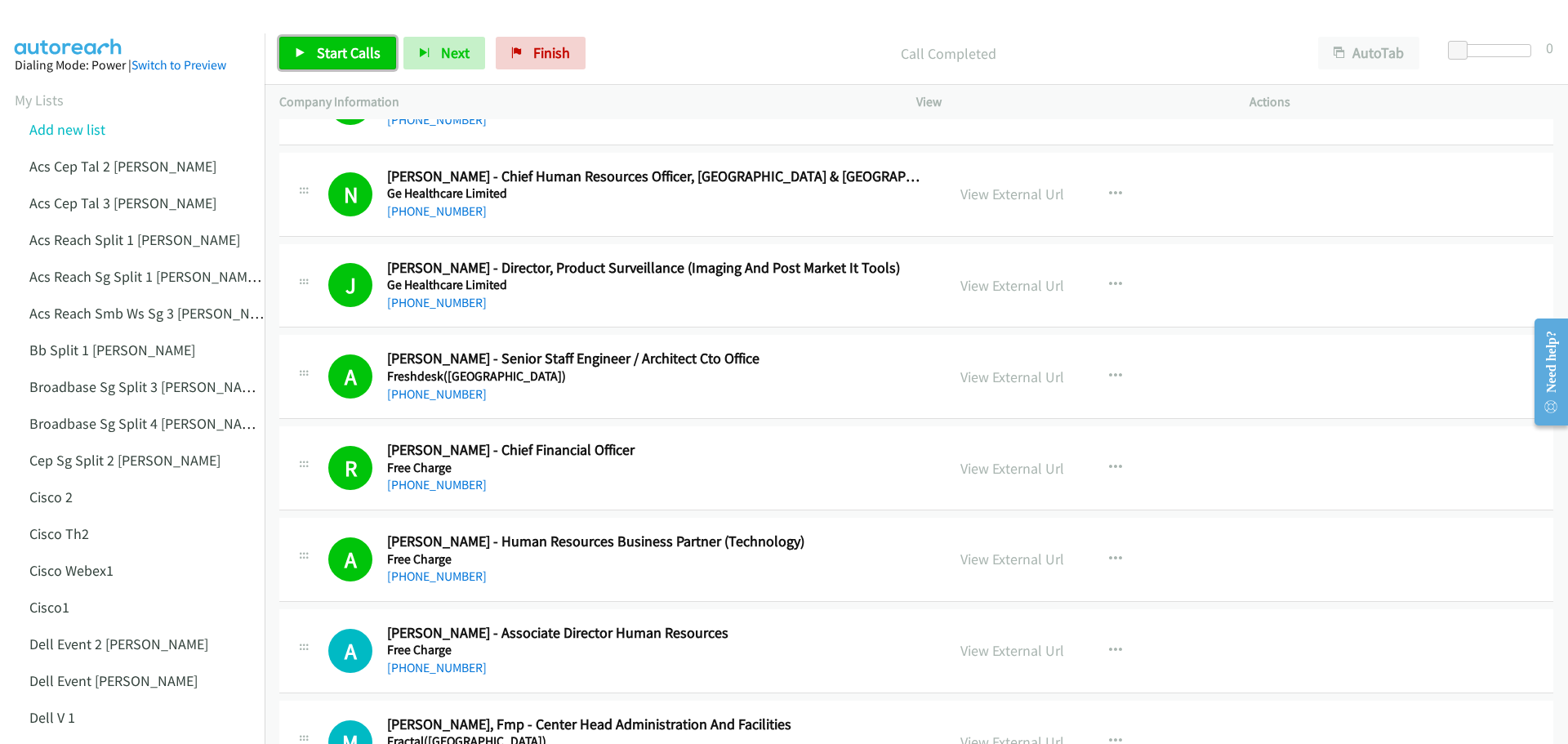
click at [309, 49] on link "Start Calls" at bounding box center [337, 53] width 117 height 33
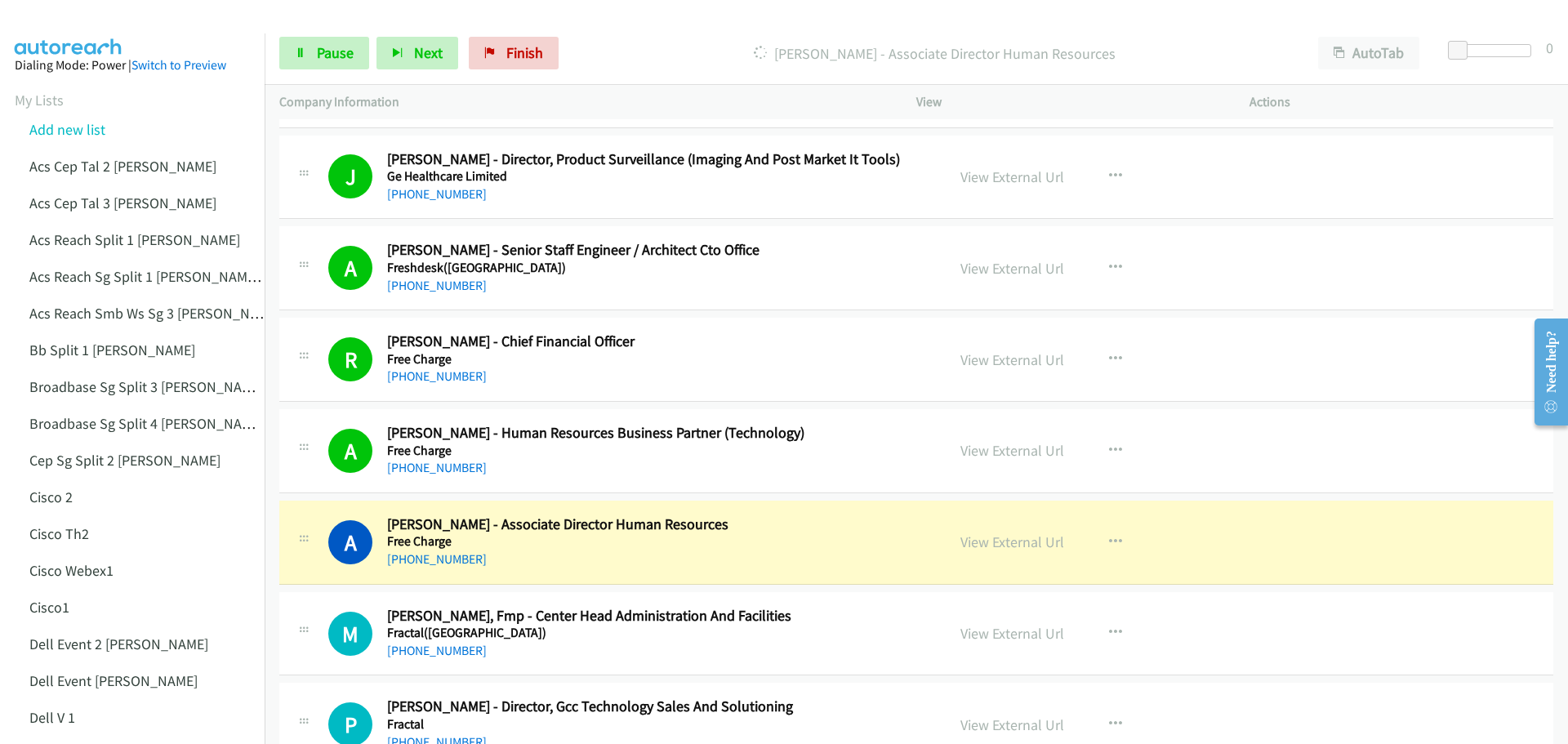
scroll to position [1961, 0]
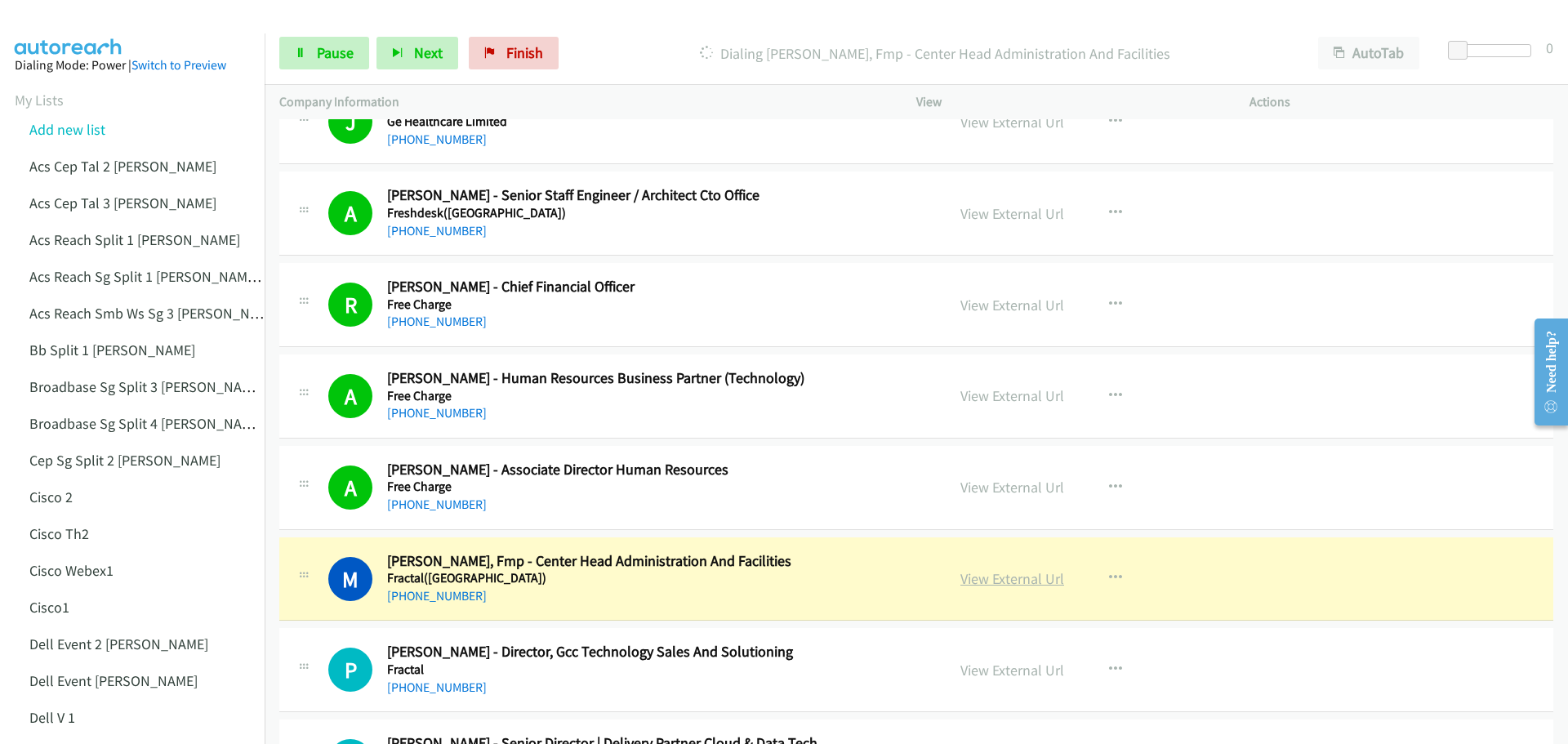
click at [1012, 583] on link "View External Url" at bounding box center [1011, 578] width 103 height 19
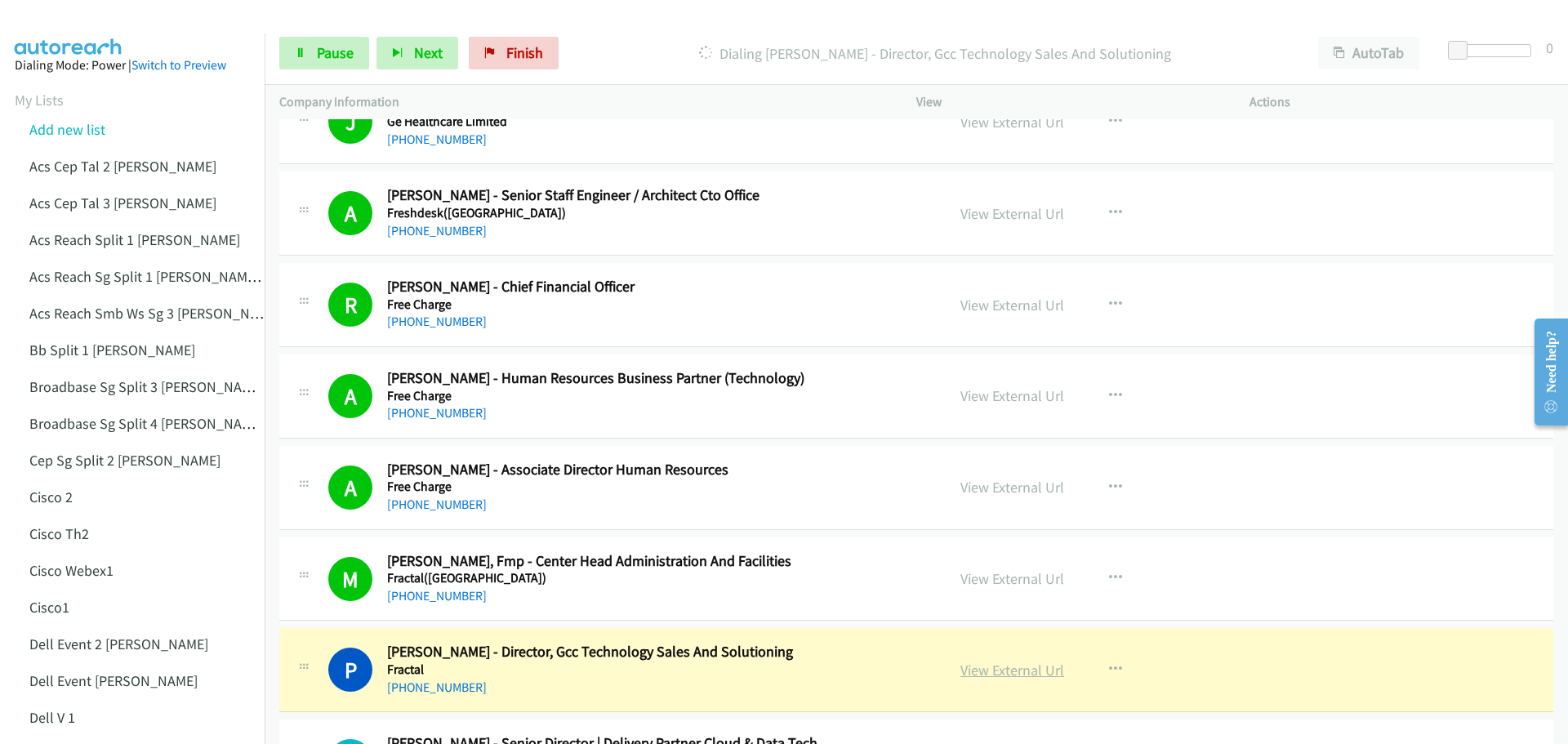
click at [1003, 667] on link "View External Url" at bounding box center [1011, 670] width 103 height 19
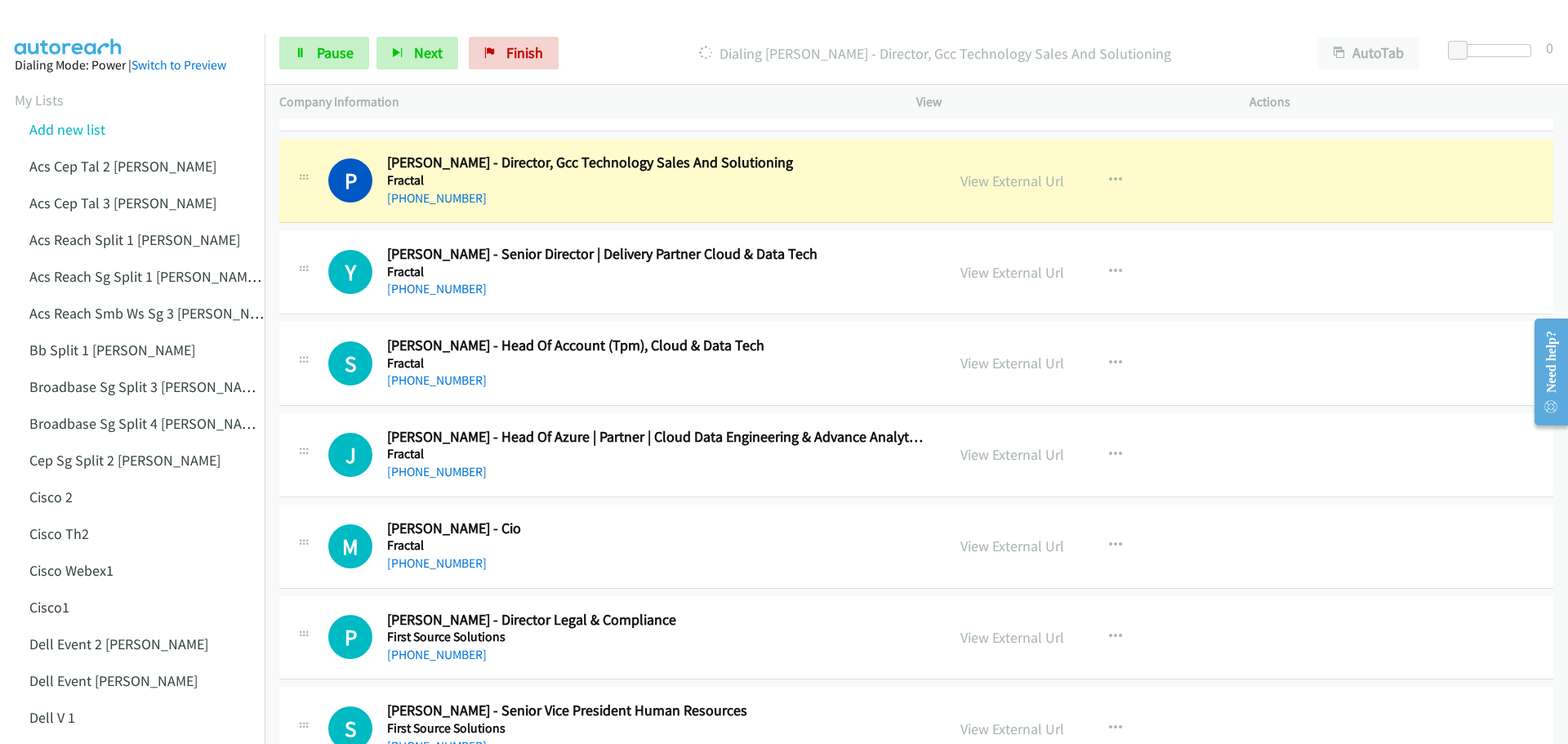
scroll to position [2450, 0]
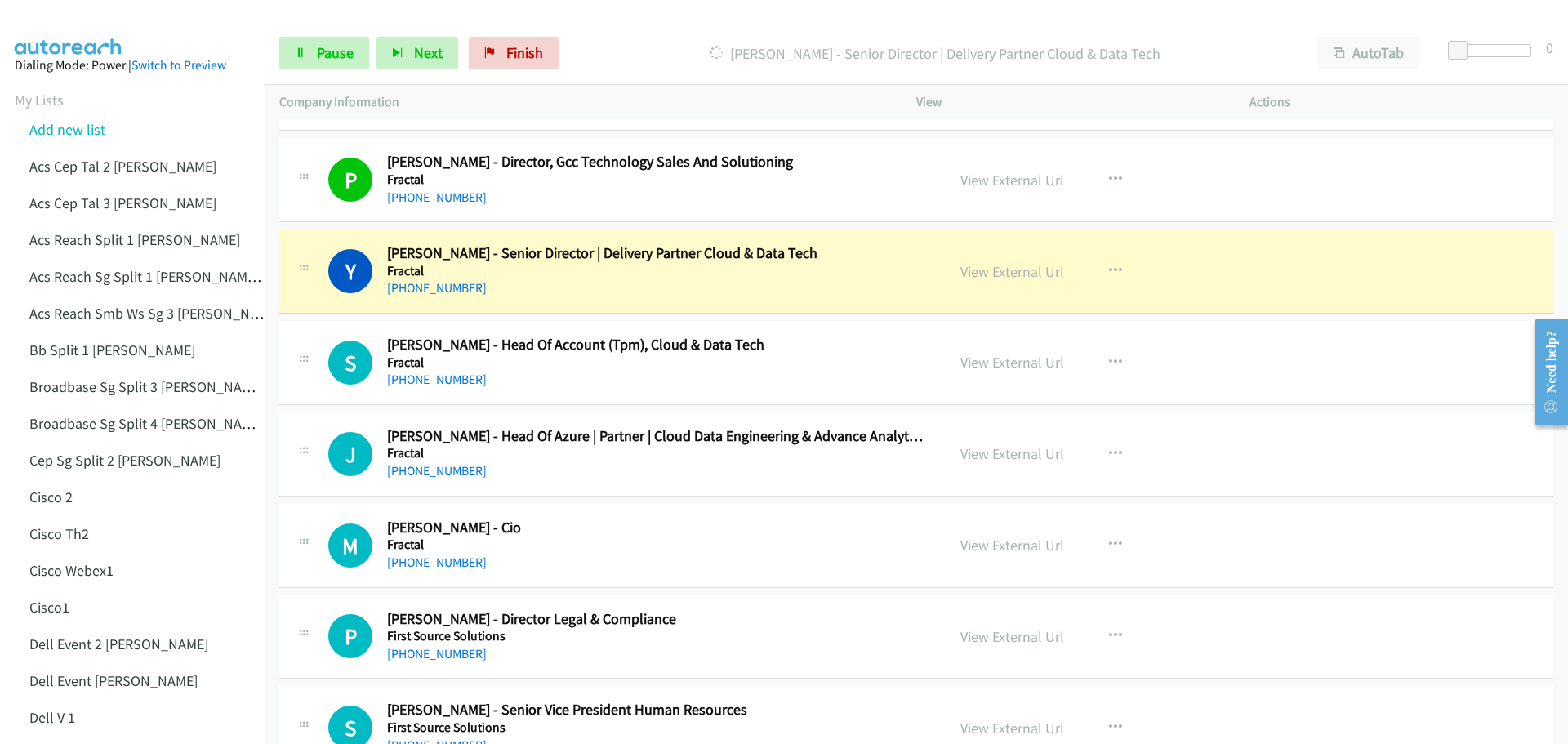
click at [1015, 276] on link "View External Url" at bounding box center [1011, 271] width 103 height 19
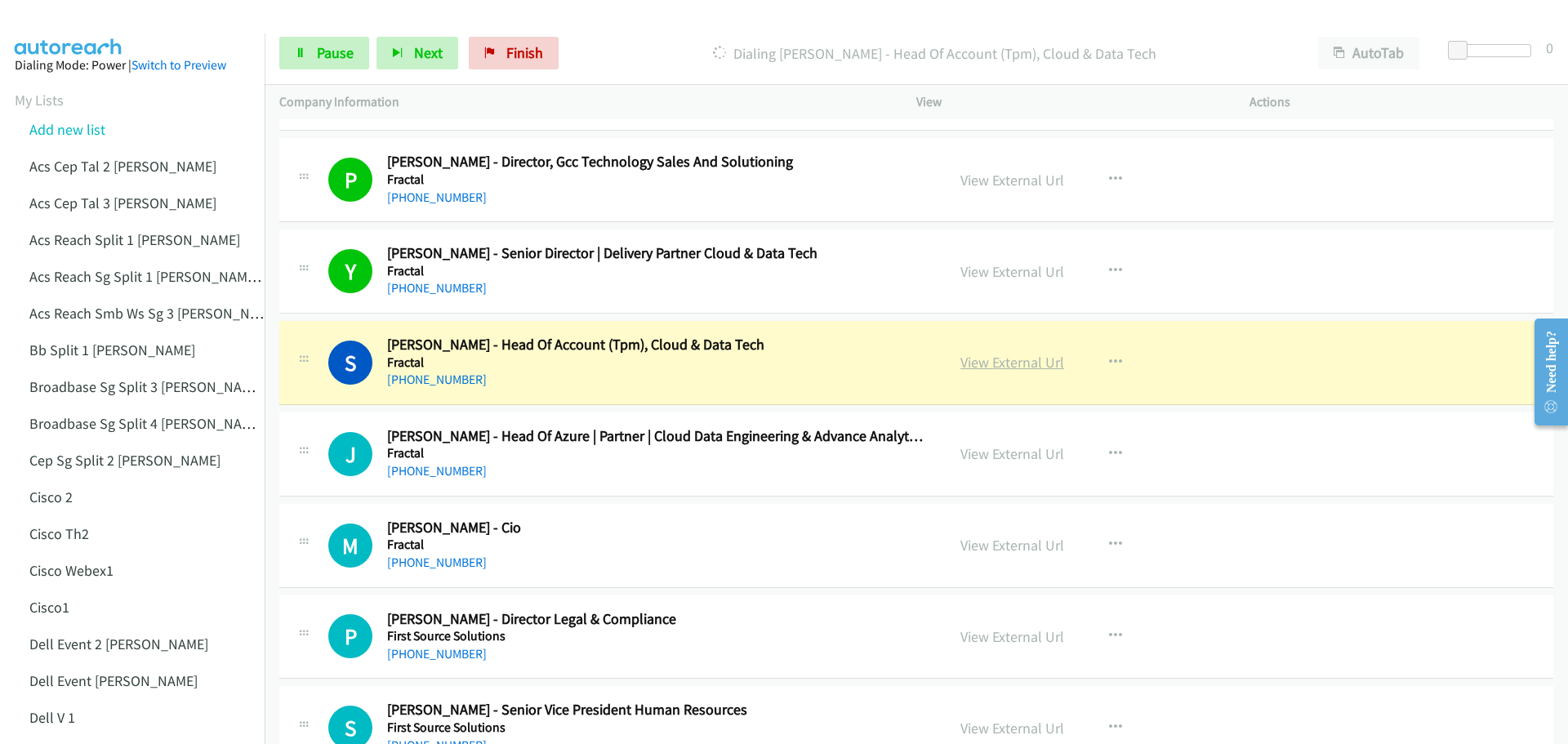
click at [997, 361] on link "View External Url" at bounding box center [1011, 361] width 103 height 19
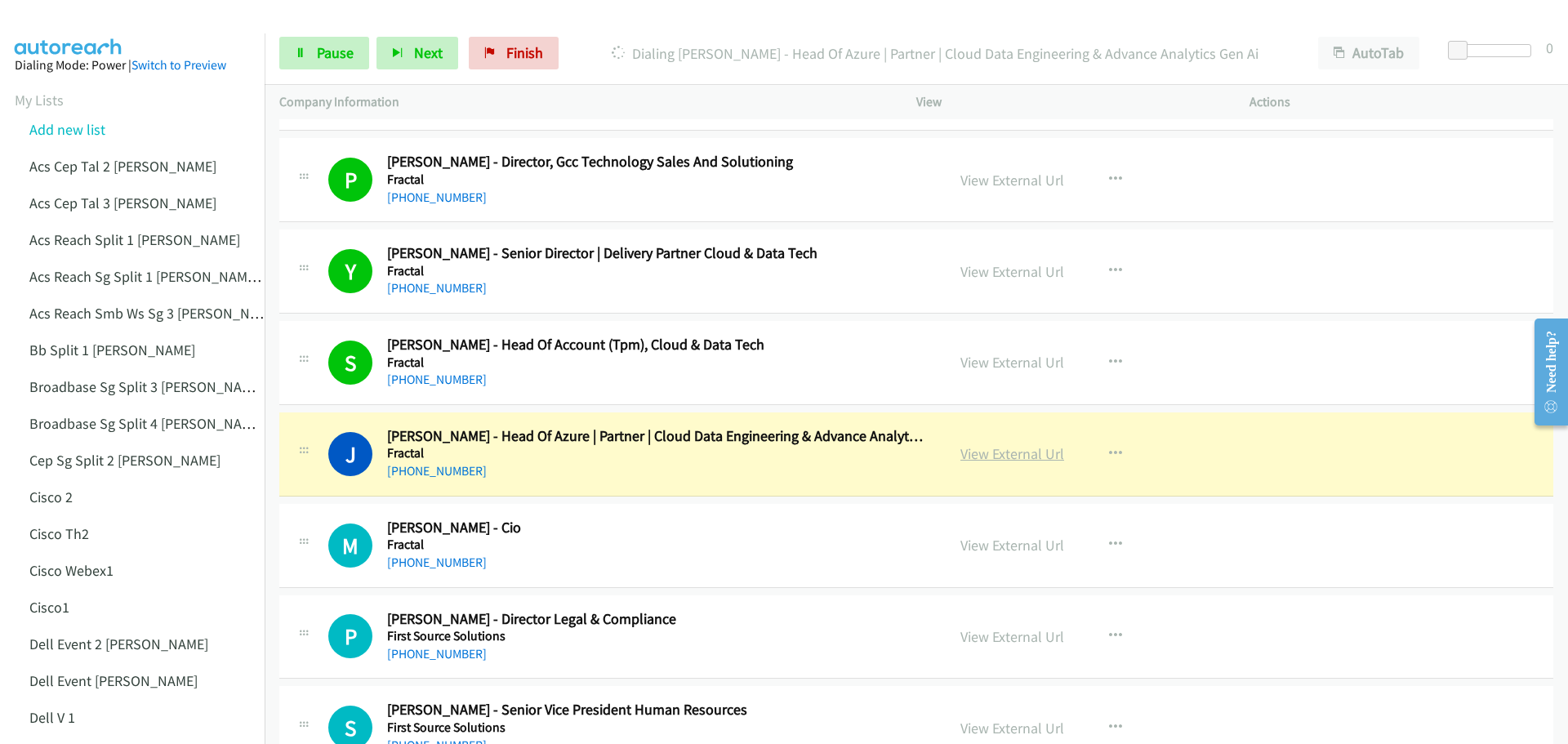
click at [1027, 448] on link "View External Url" at bounding box center [1011, 453] width 103 height 19
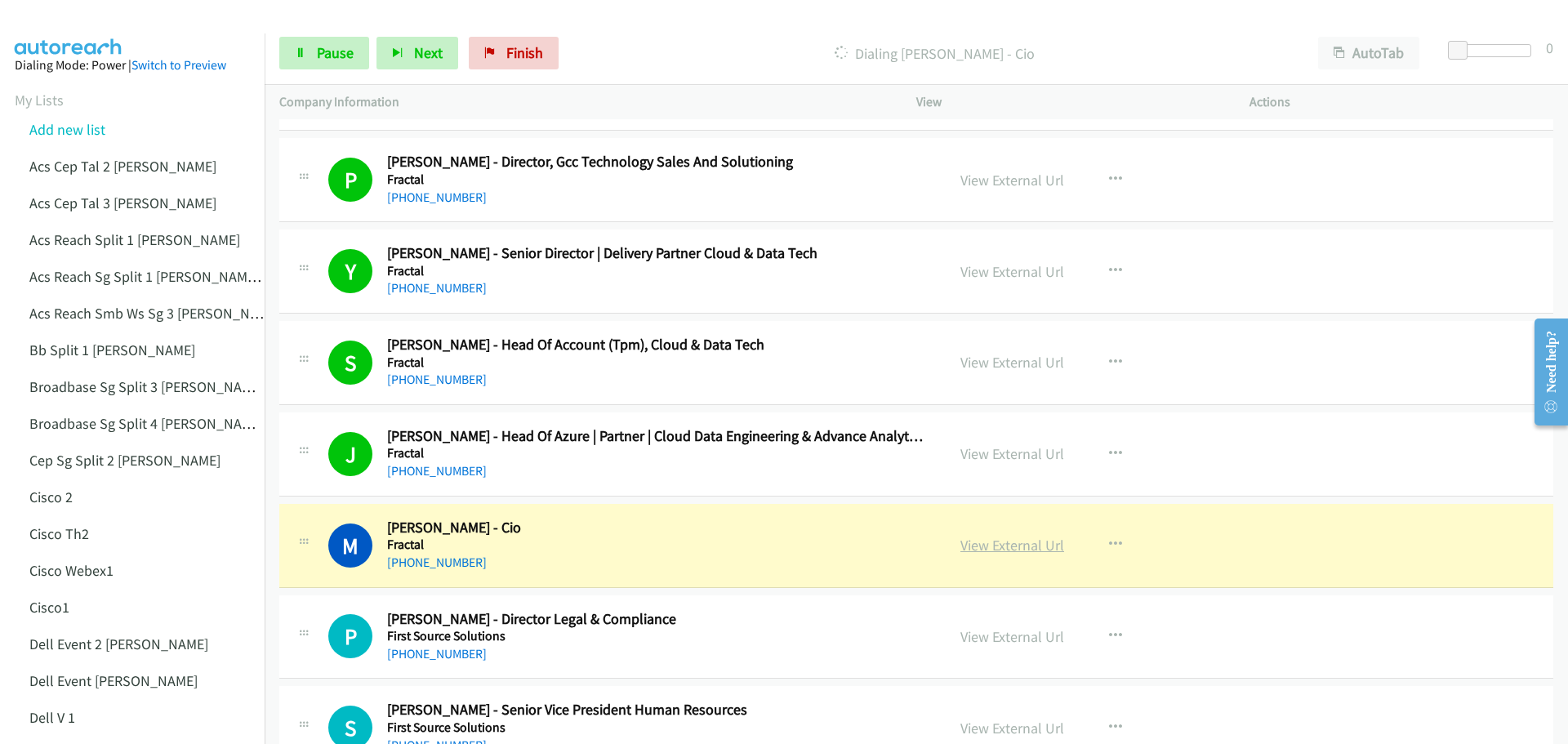
click at [984, 553] on link "View External Url" at bounding box center [1011, 544] width 103 height 19
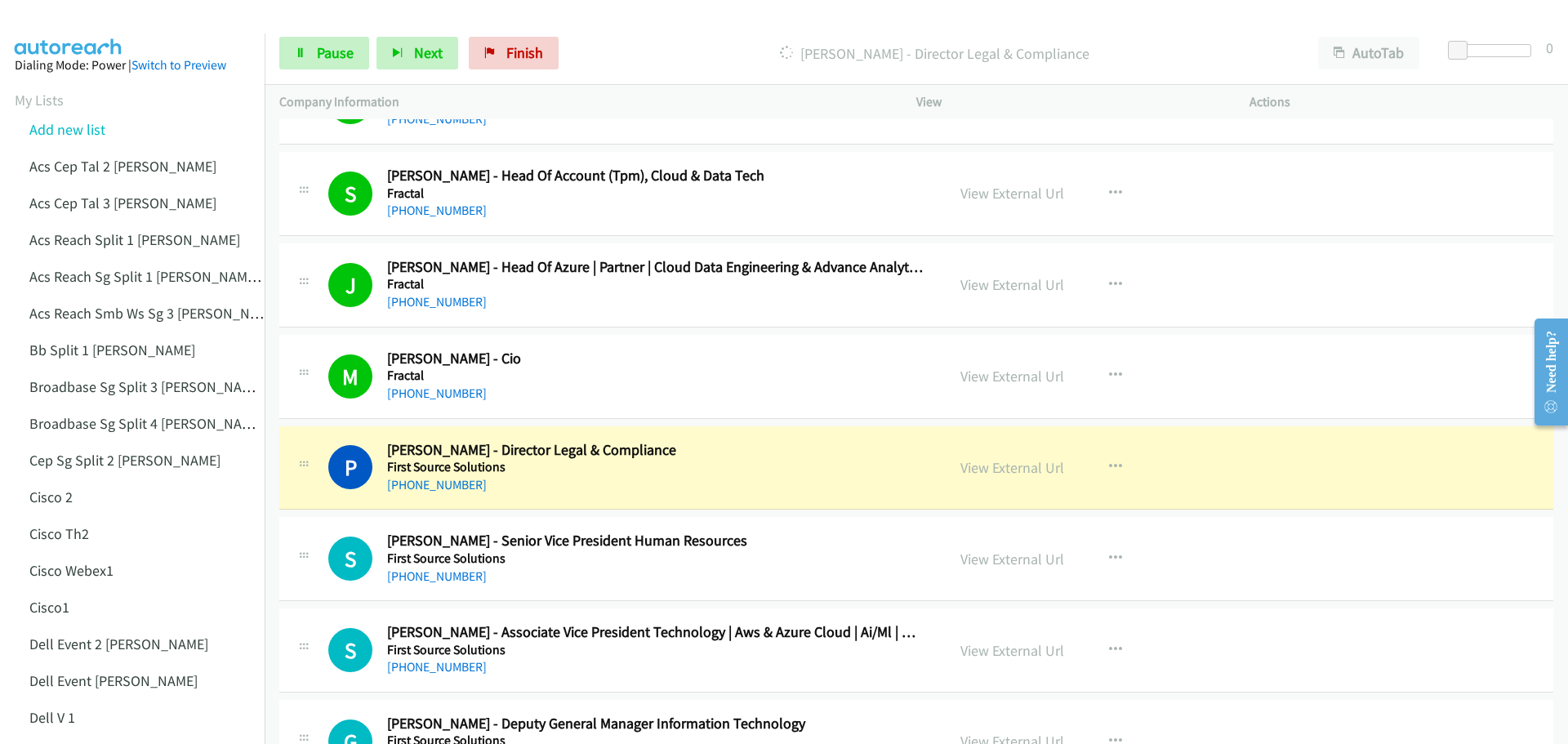
scroll to position [2696, 0]
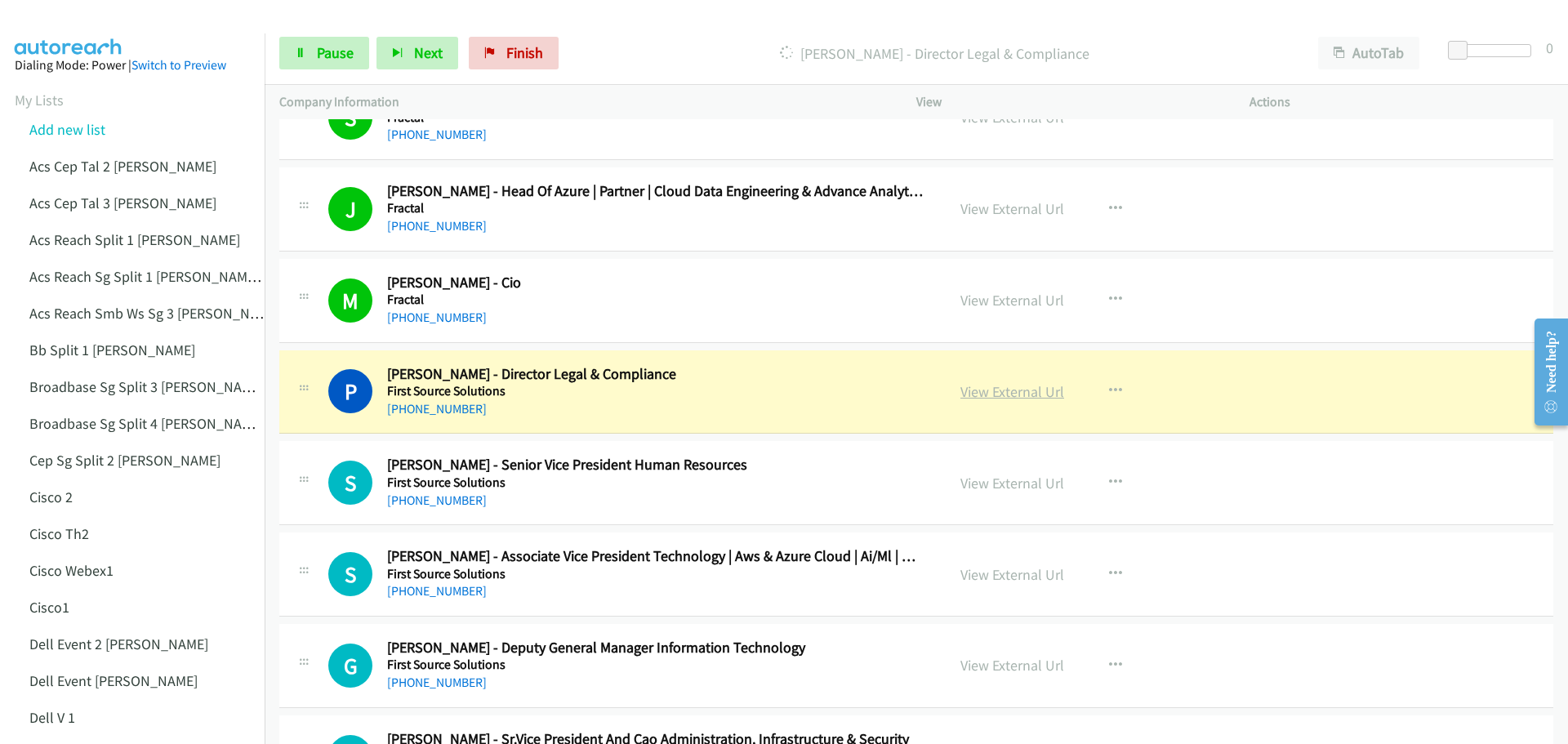
click at [1004, 393] on link "View External Url" at bounding box center [1011, 391] width 103 height 19
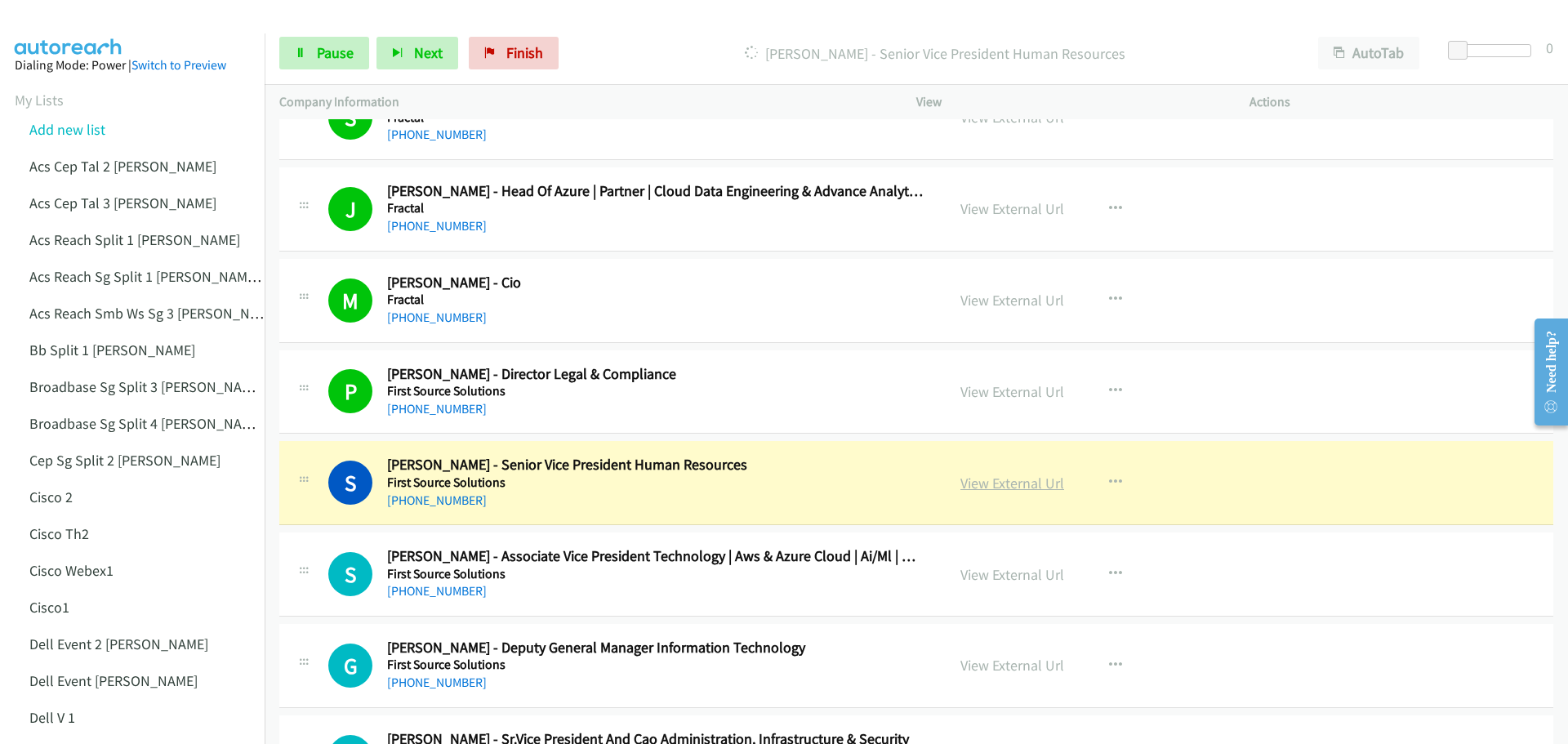
click at [1021, 482] on link "View External Url" at bounding box center [1011, 482] width 103 height 19
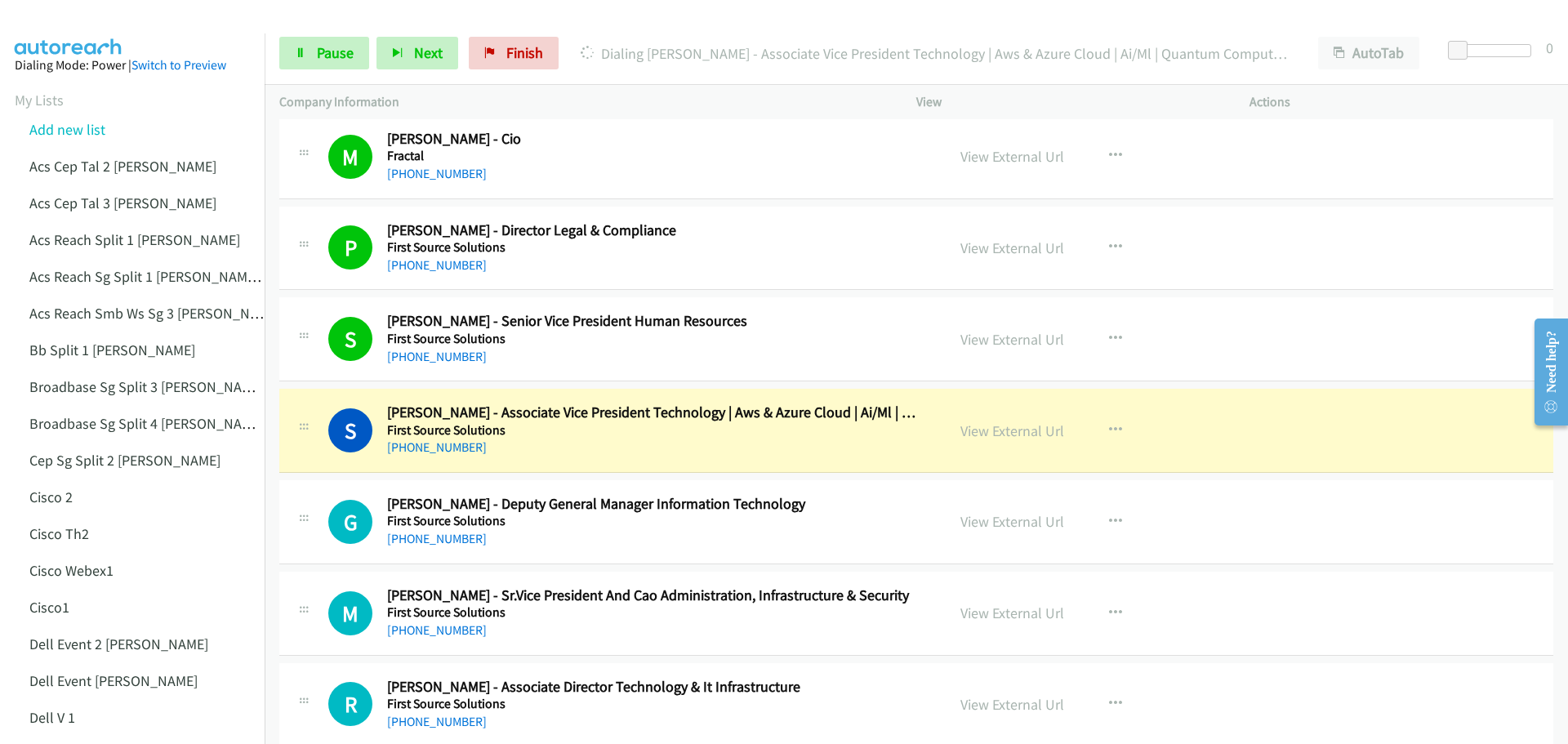
scroll to position [2858, 0]
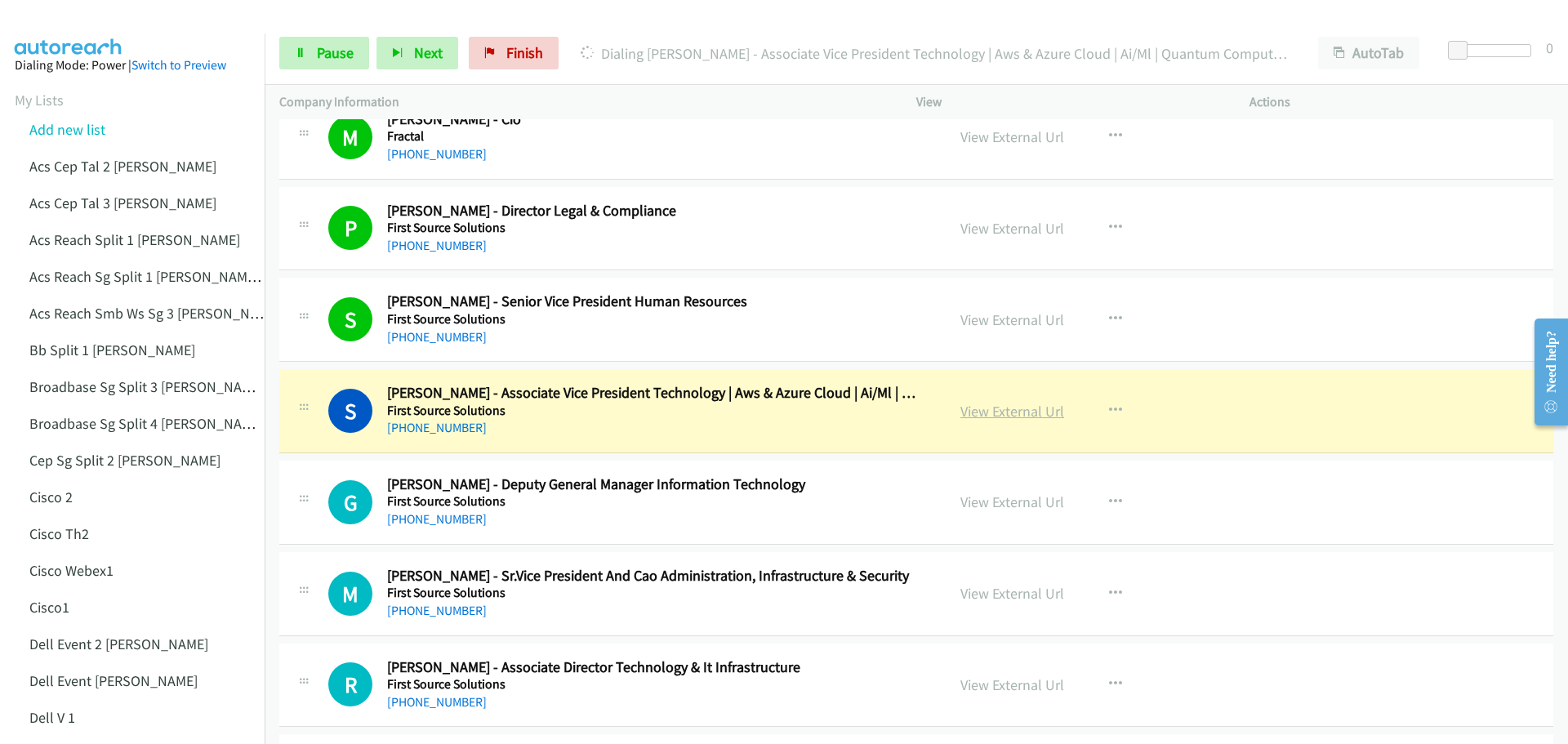
click at [987, 414] on link "View External Url" at bounding box center [1011, 411] width 103 height 19
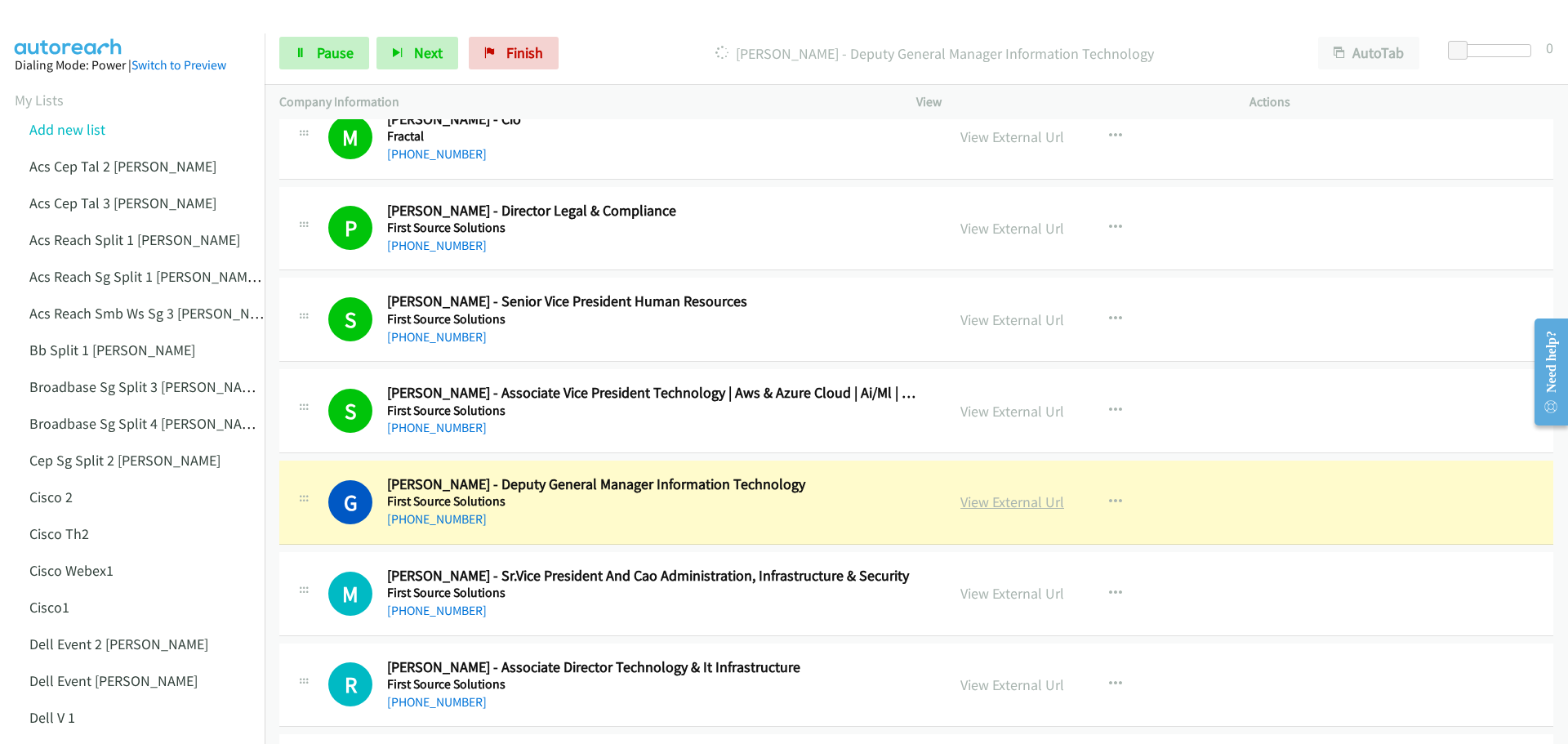
click at [984, 495] on link "View External Url" at bounding box center [1011, 501] width 103 height 19
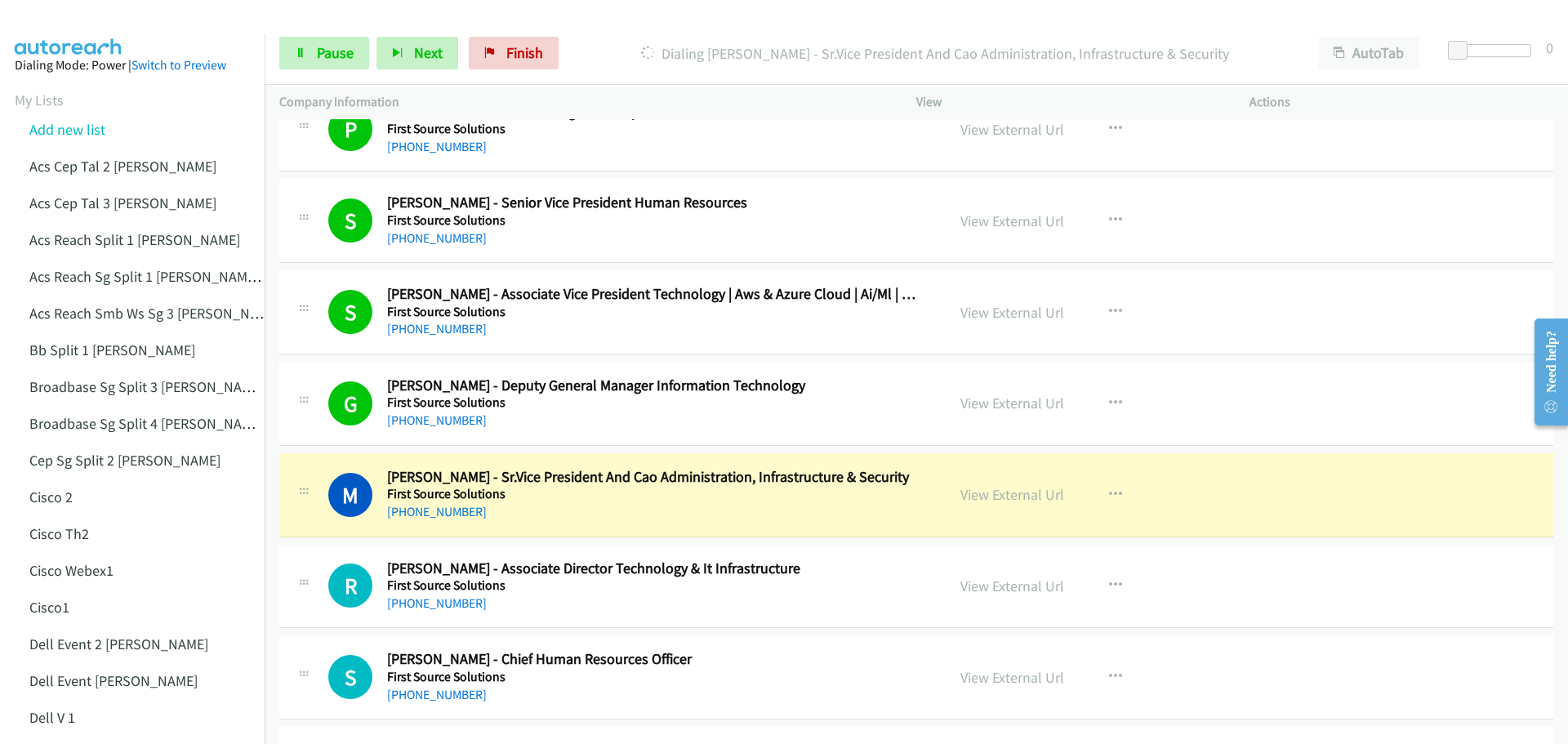
scroll to position [3022, 0]
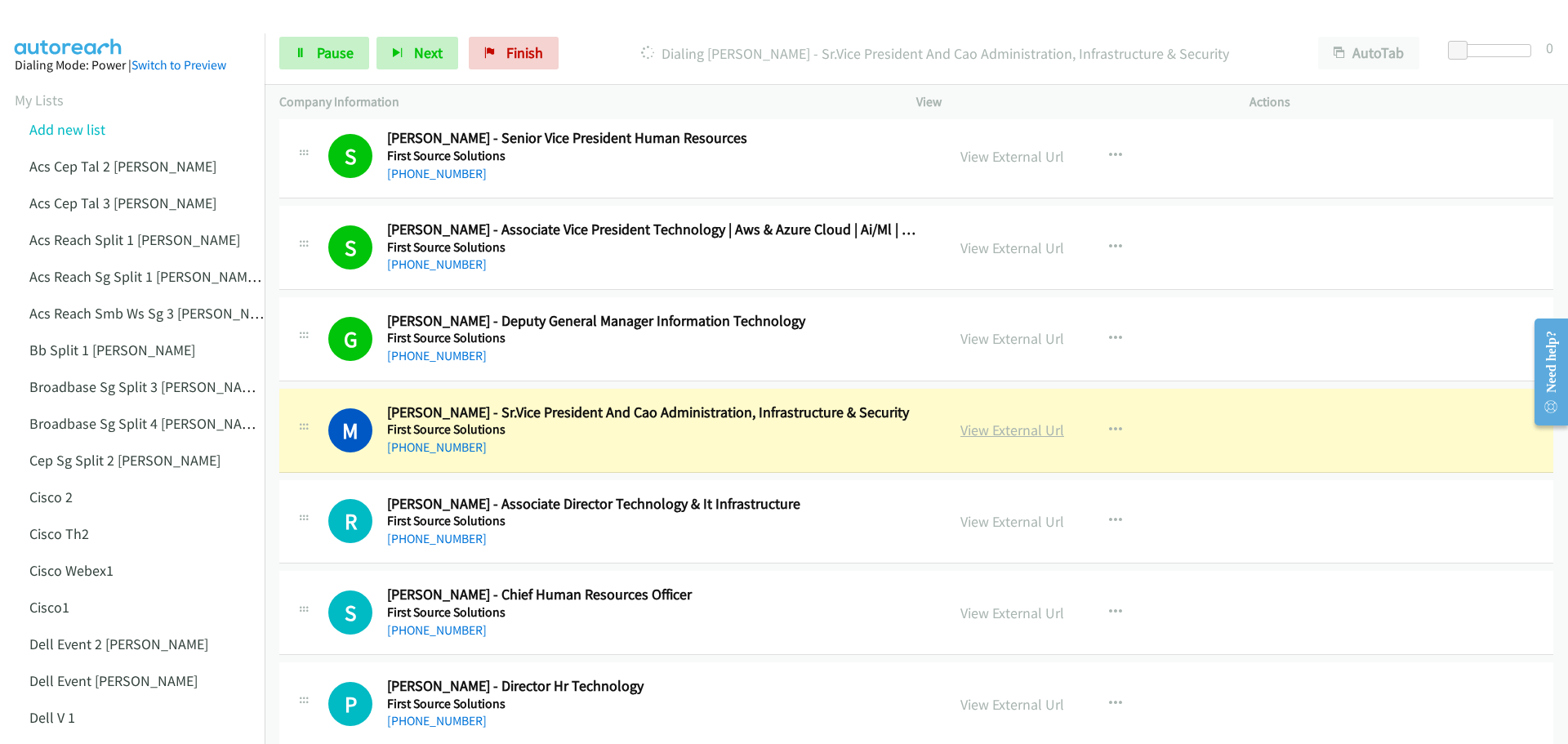
click at [1011, 430] on link "View External Url" at bounding box center [1011, 429] width 103 height 19
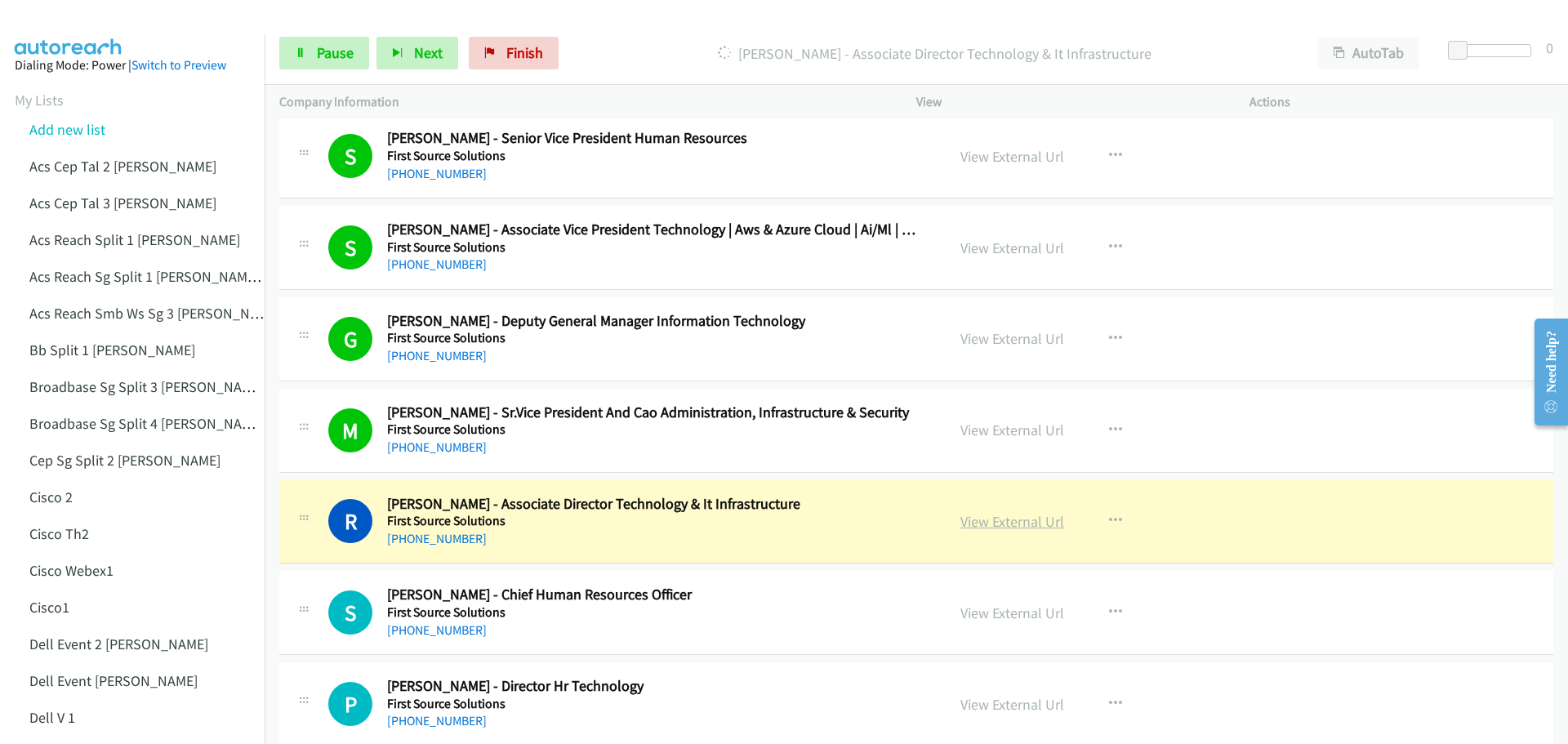
click at [988, 523] on link "View External Url" at bounding box center [1011, 521] width 103 height 19
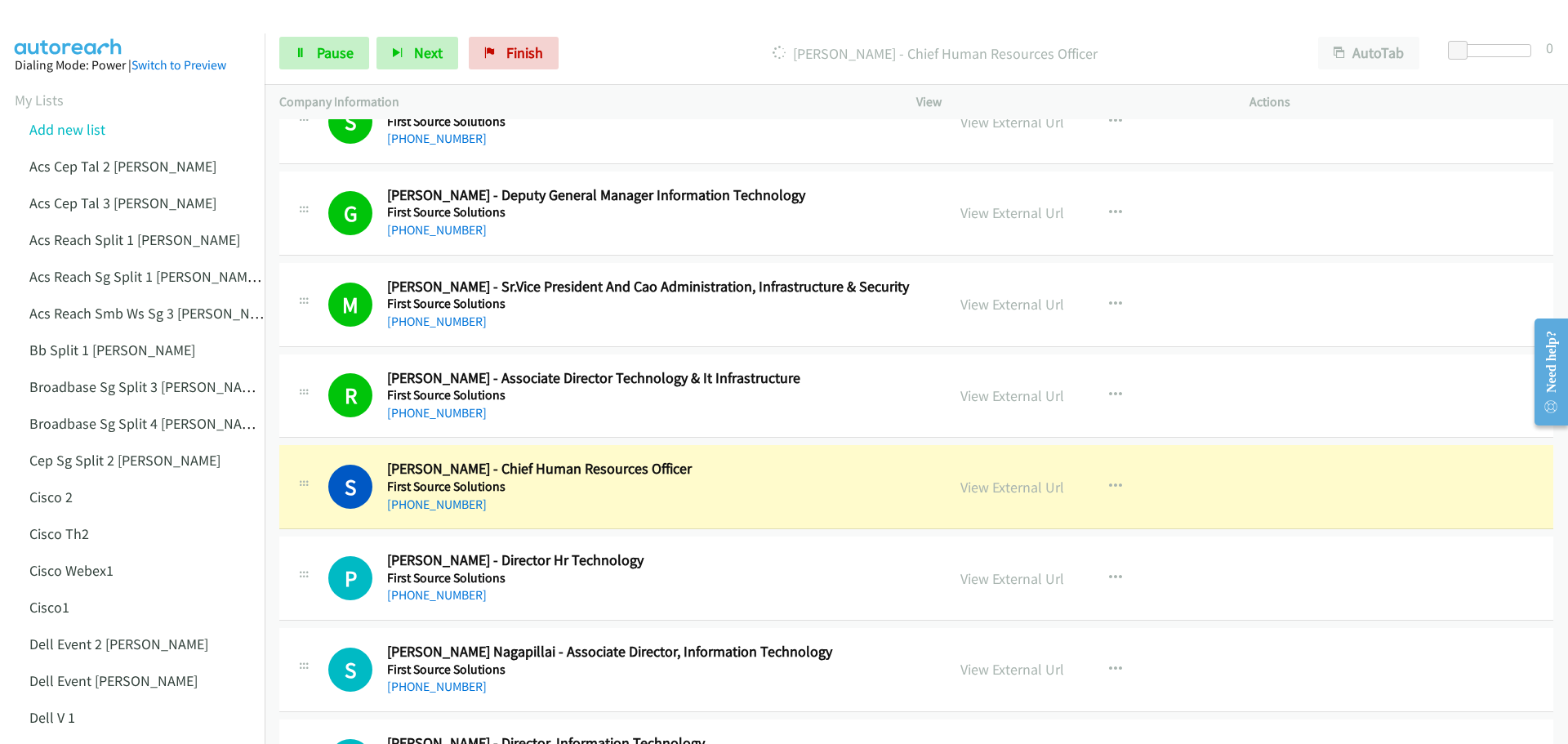
scroll to position [3268, 0]
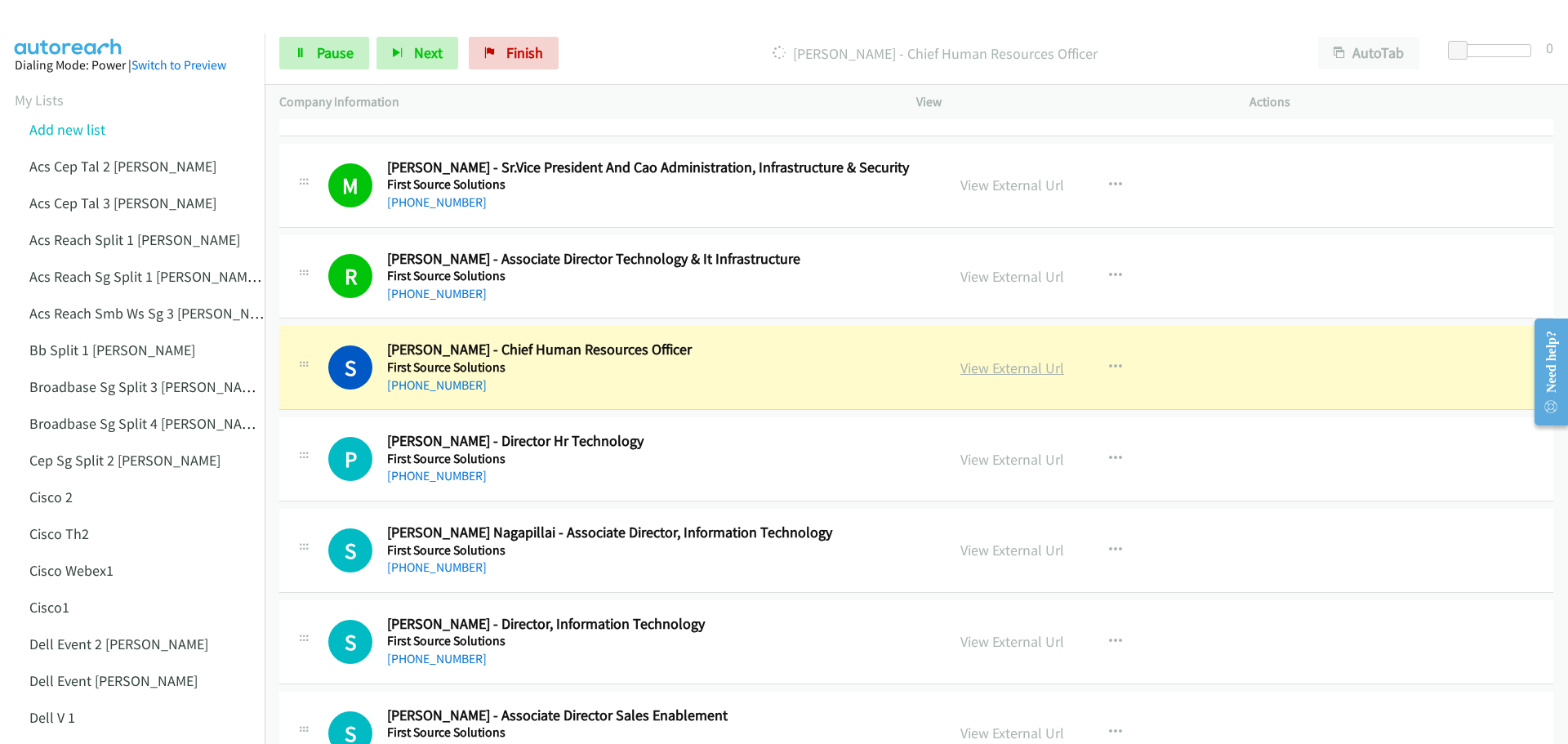
click at [996, 364] on link "View External Url" at bounding box center [1011, 368] width 103 height 19
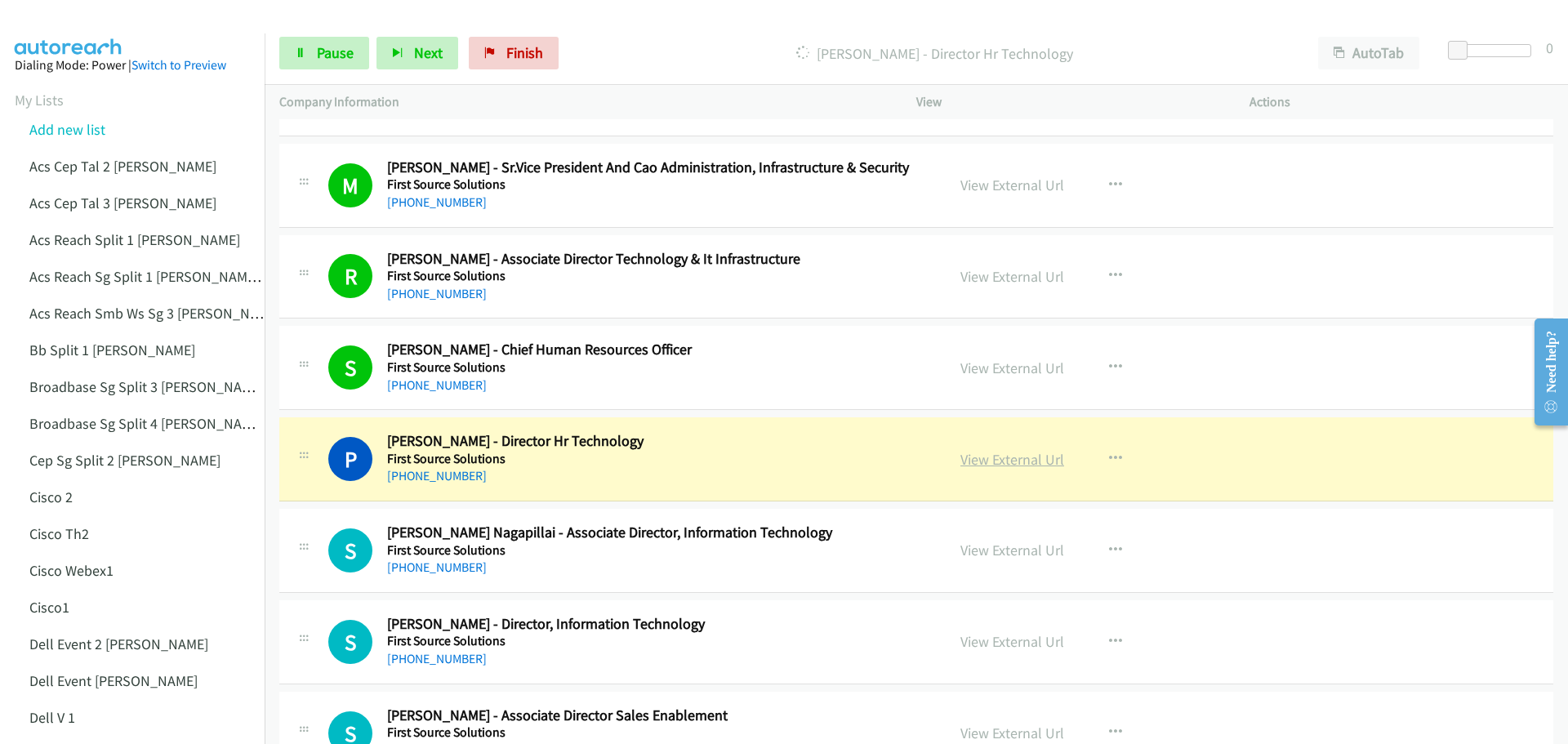
click at [979, 459] on link "View External Url" at bounding box center [1011, 459] width 103 height 19
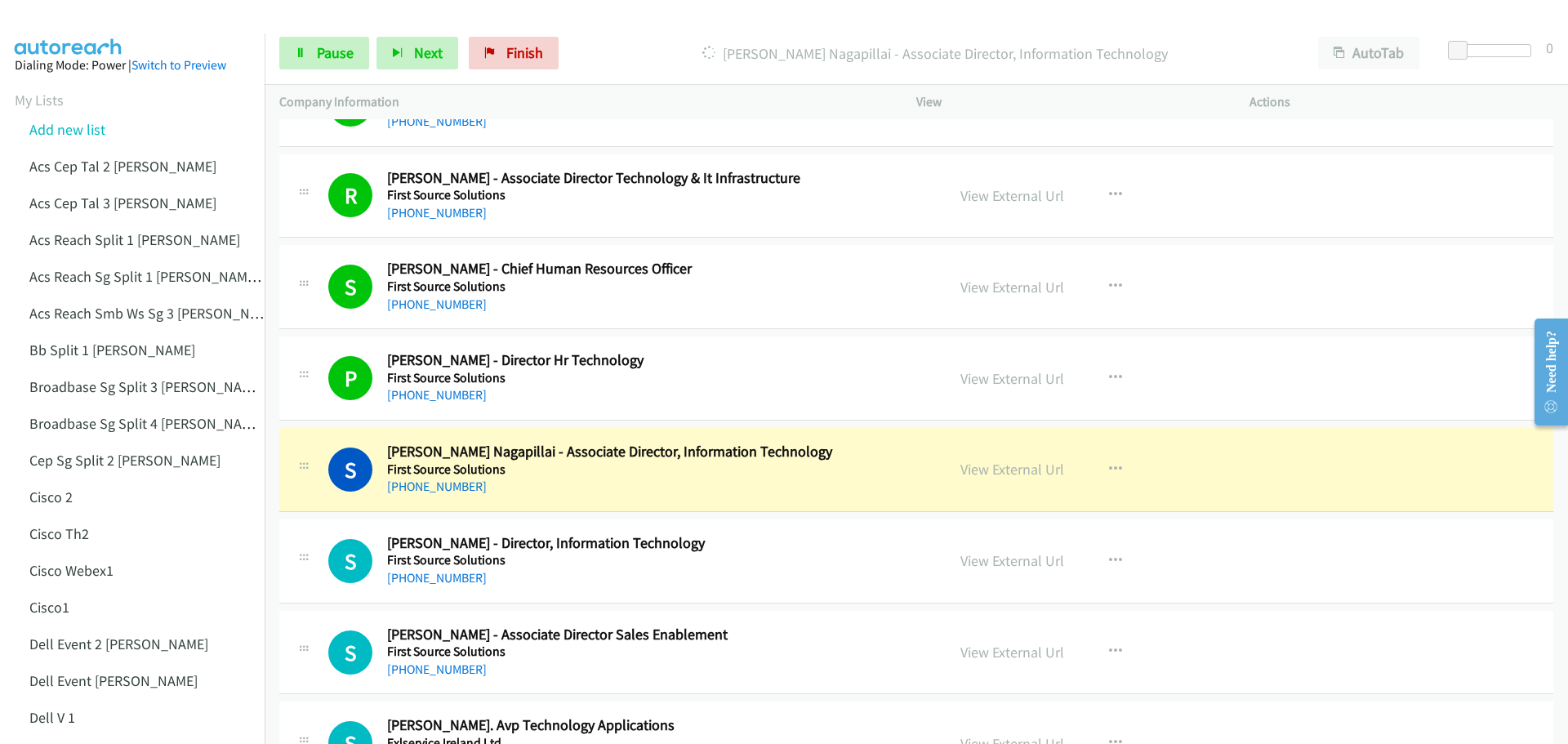
scroll to position [3349, 0]
click at [1007, 463] on link "View External Url" at bounding box center [1011, 468] width 103 height 19
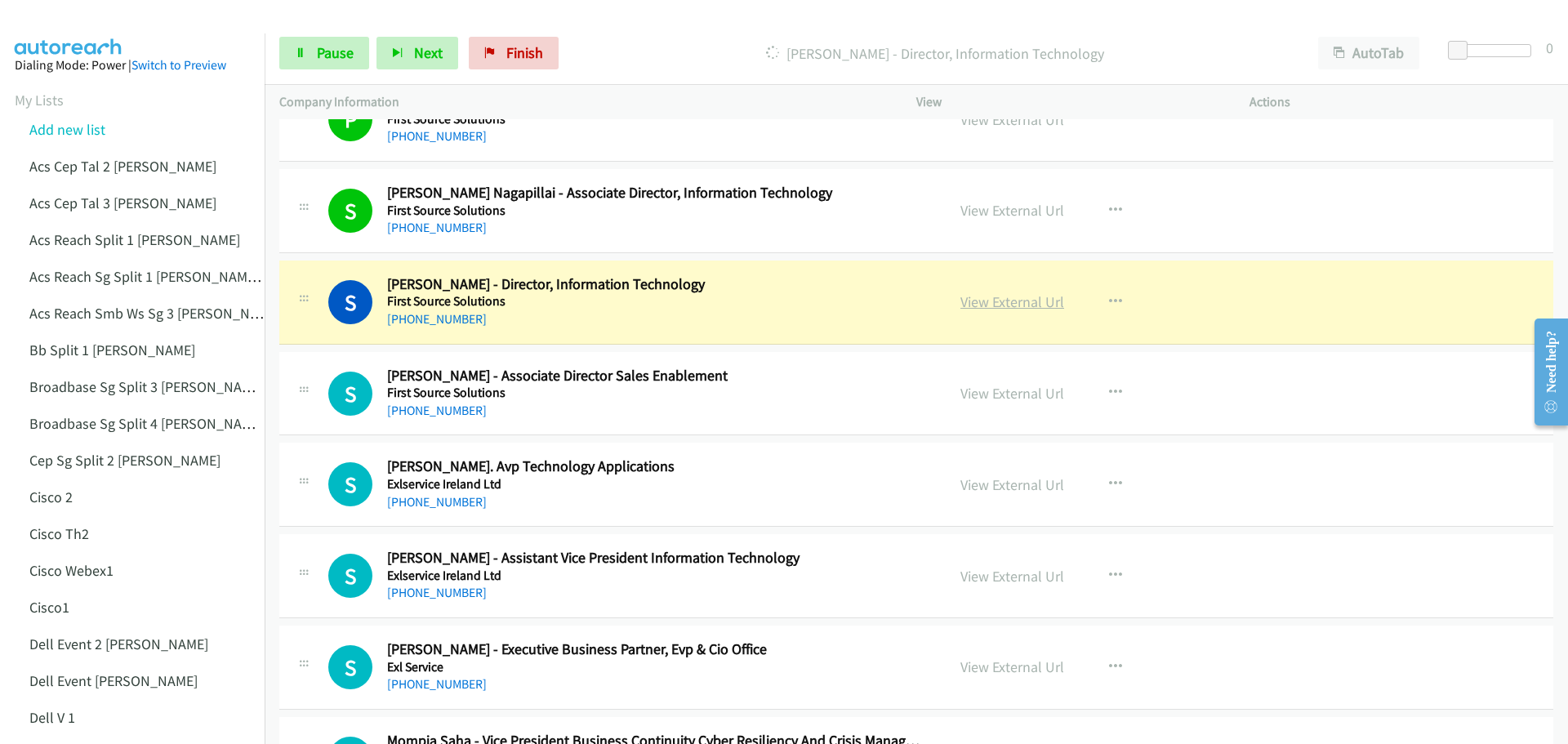
scroll to position [3594, 0]
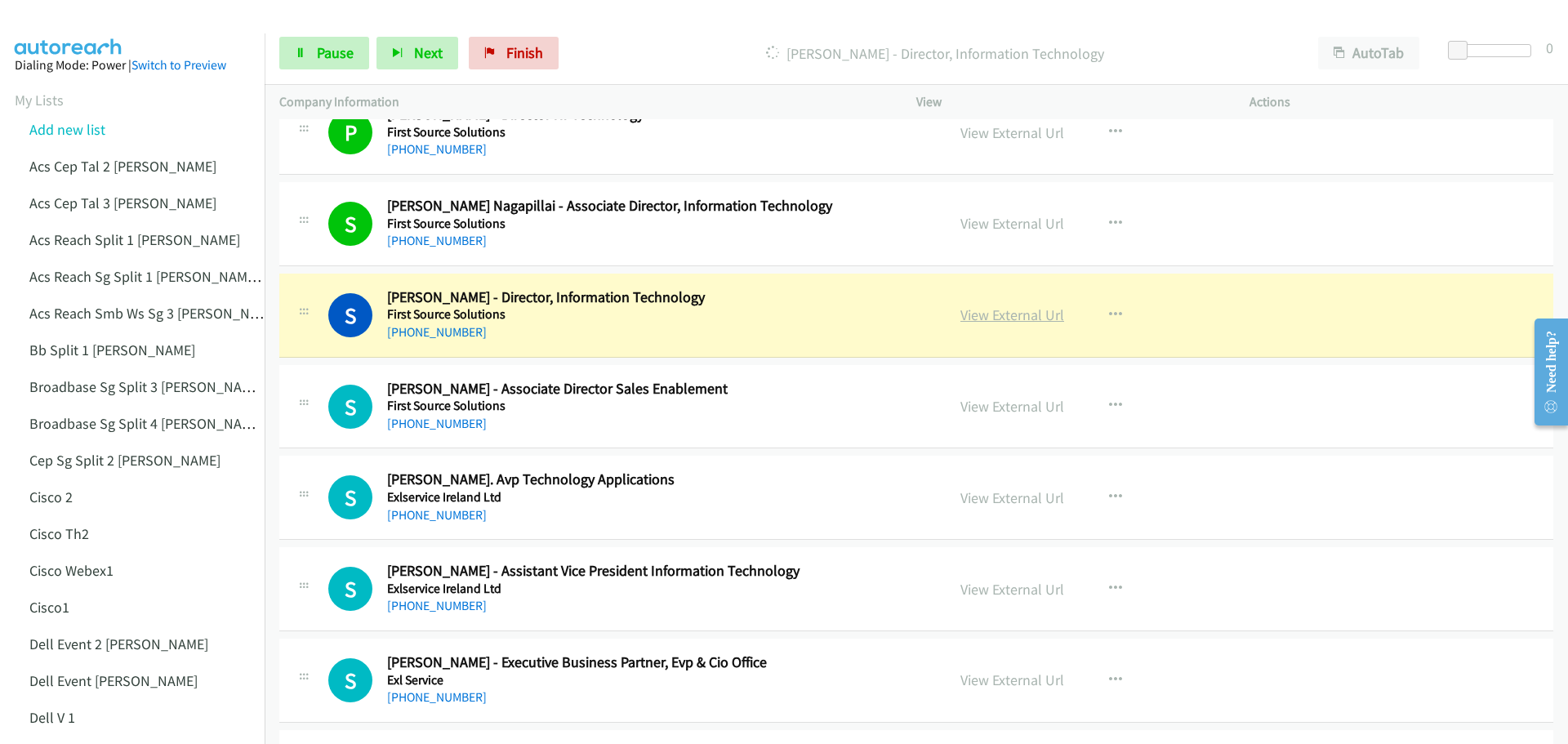
click at [1004, 315] on link "View External Url" at bounding box center [1011, 315] width 103 height 19
click at [334, 56] on span "Pause" at bounding box center [336, 52] width 37 height 19
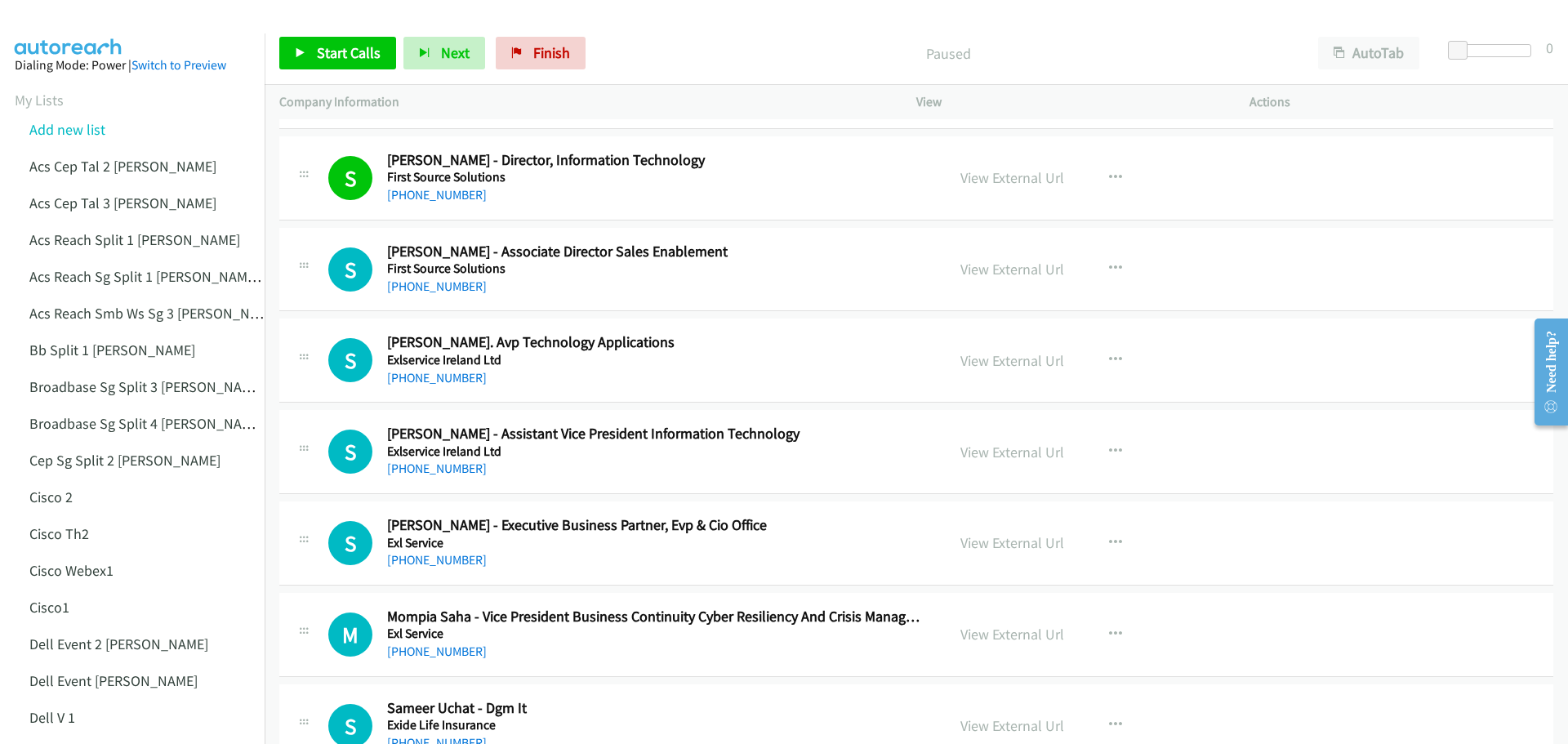
scroll to position [3757, 0]
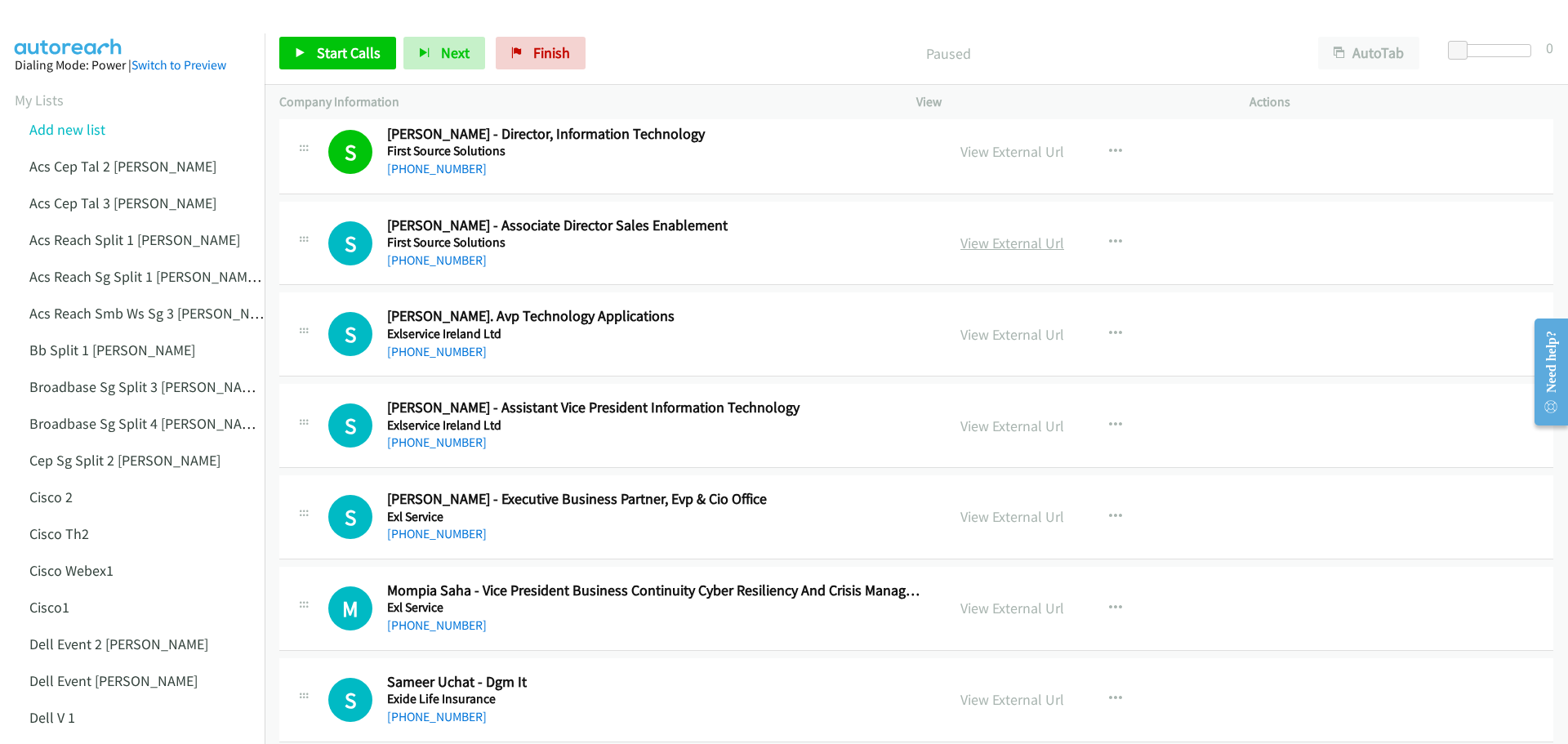
click at [1027, 239] on link "View External Url" at bounding box center [1011, 242] width 103 height 19
click at [345, 35] on div "Start Calls Pause Next Finish Paused AutoTab AutoTab 0" at bounding box center [916, 53] width 1303 height 63
click at [336, 48] on span "Start Calls" at bounding box center [349, 52] width 64 height 19
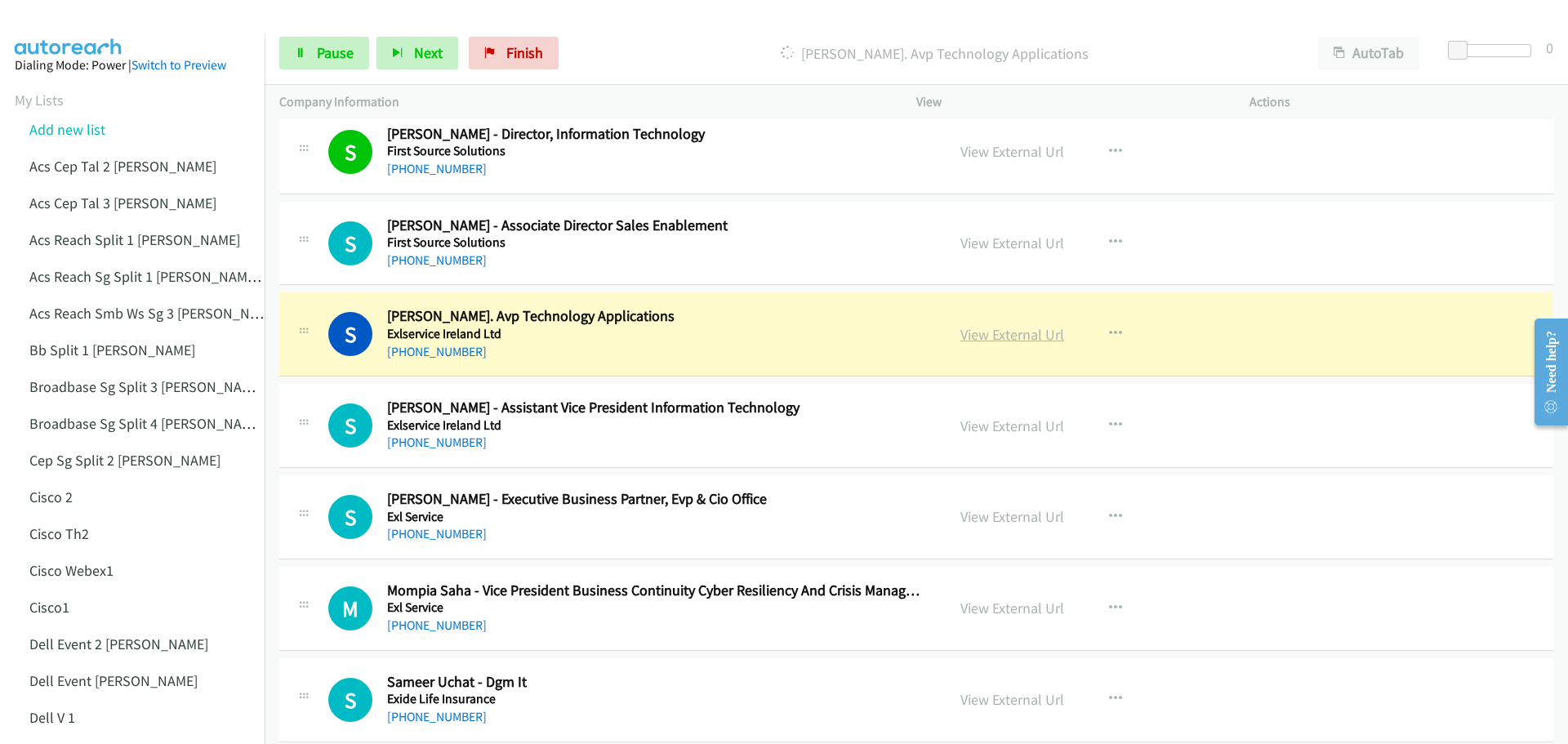
click at [1010, 326] on link "View External Url" at bounding box center [1011, 334] width 103 height 19
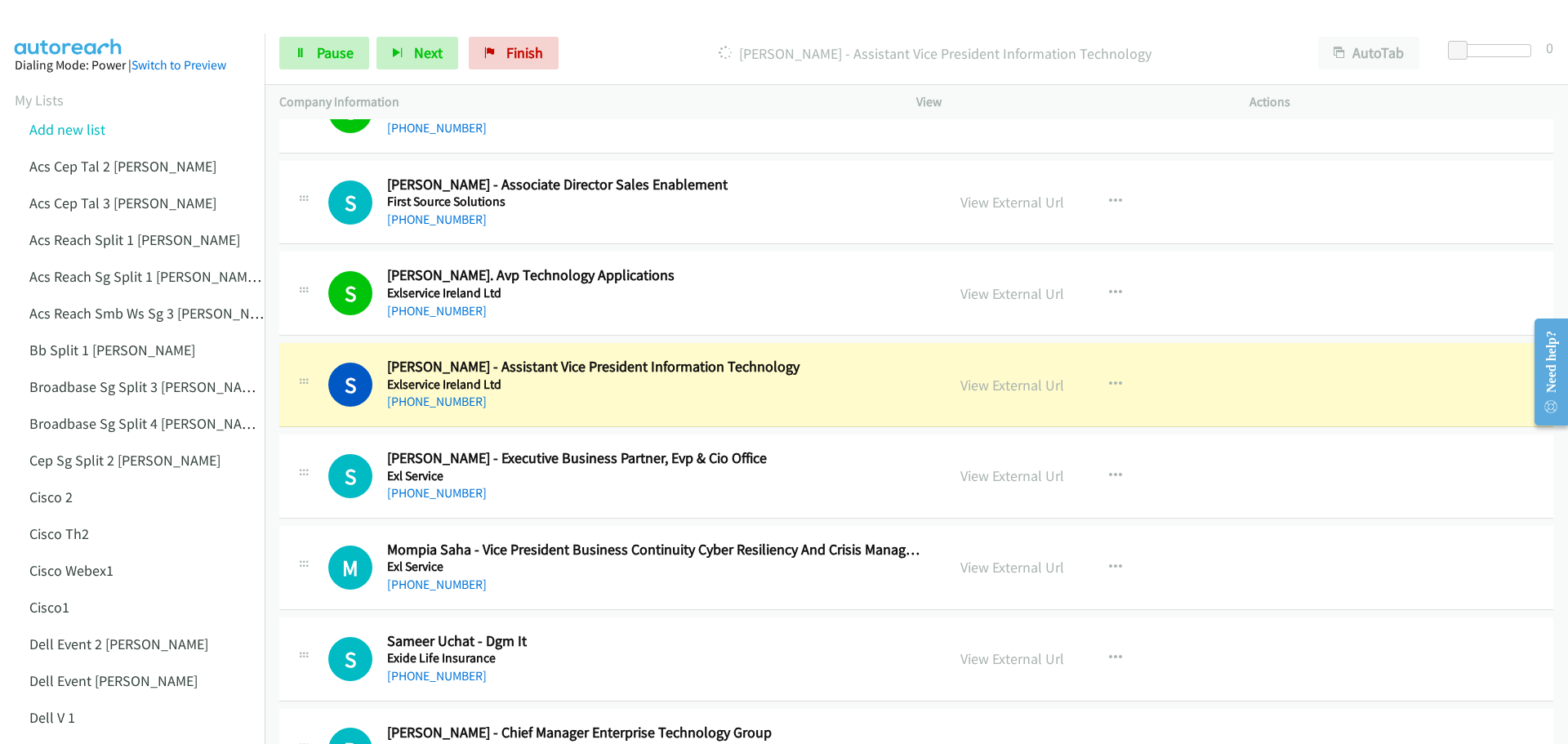
scroll to position [3839, 0]
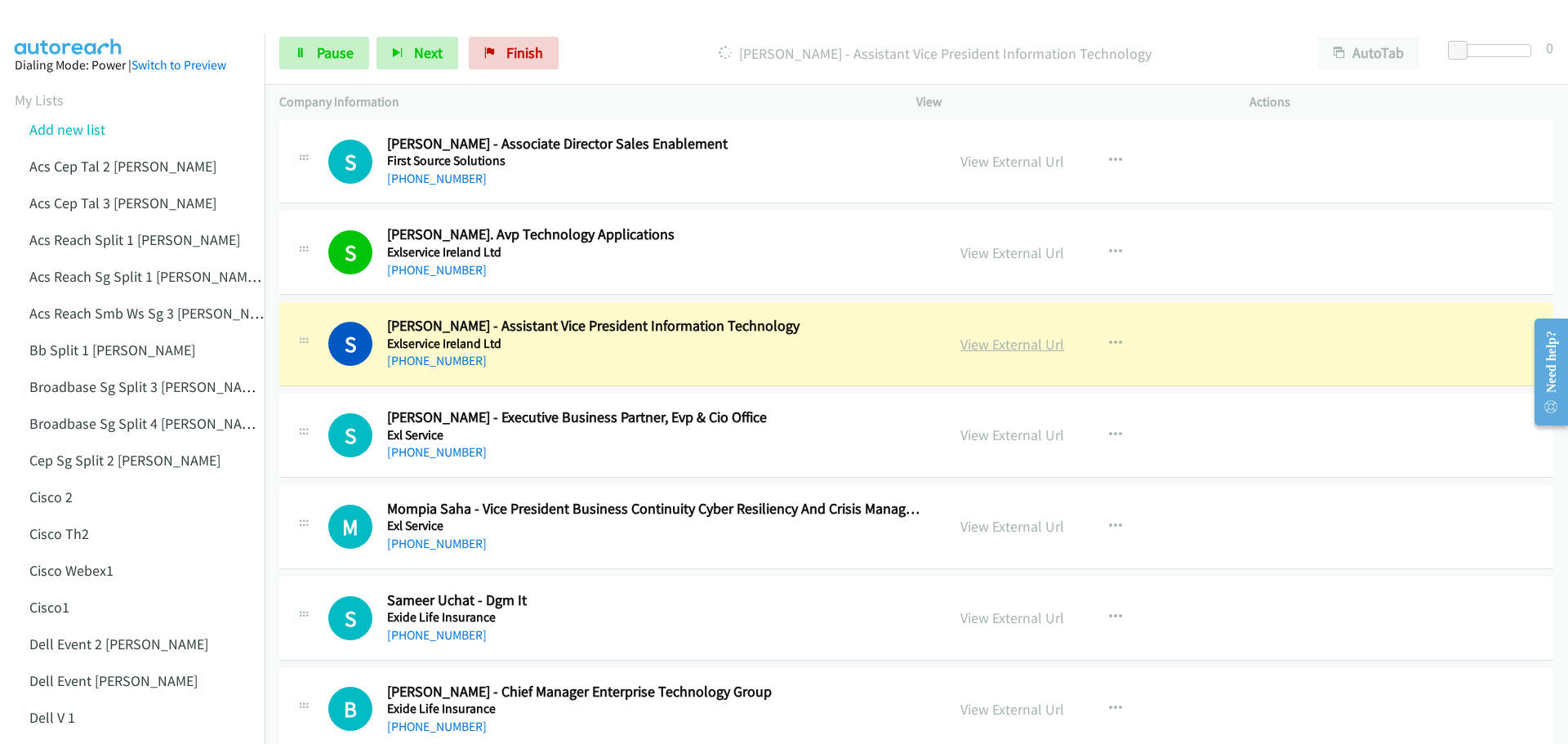
click at [1031, 352] on link "View External Url" at bounding box center [1011, 344] width 103 height 19
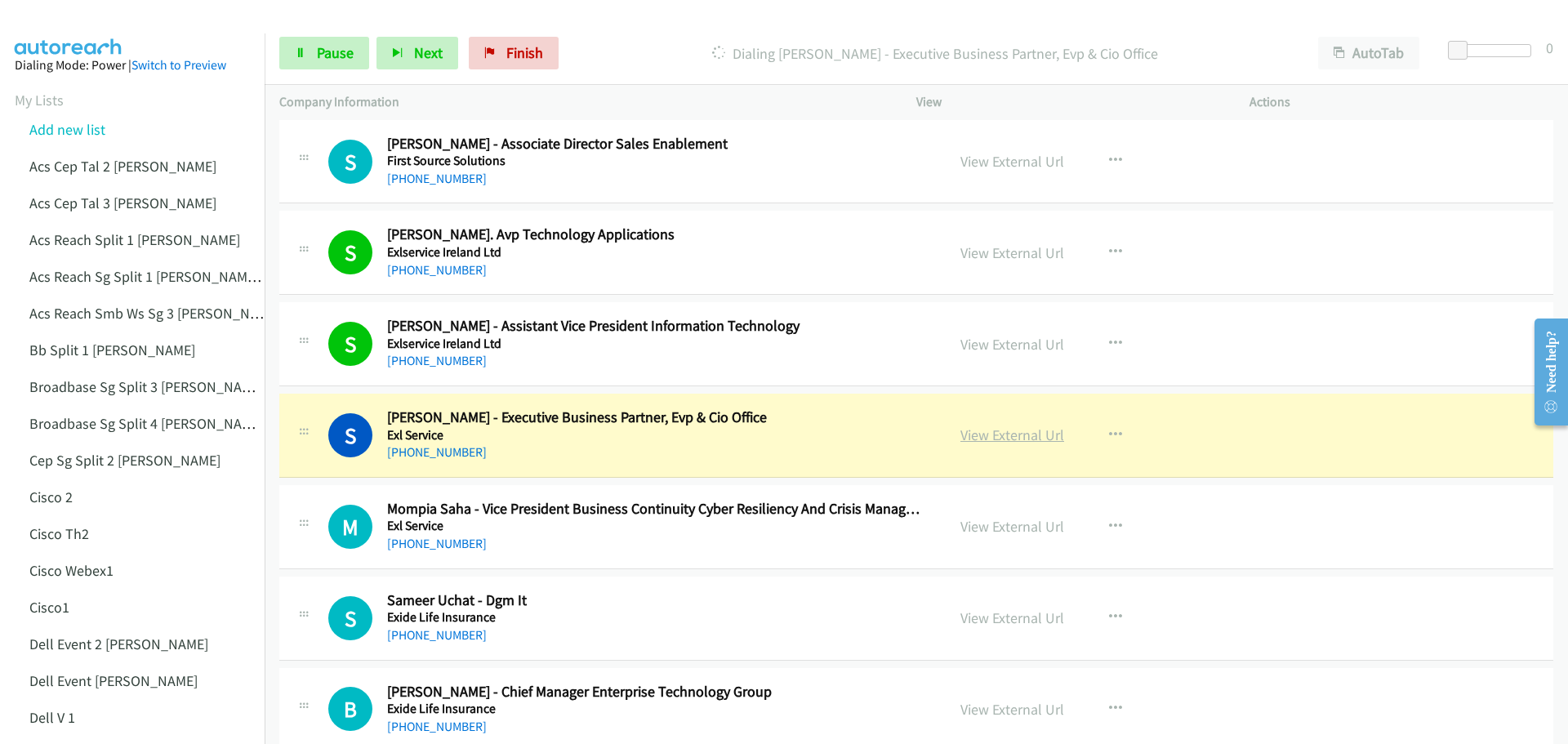
click at [1007, 436] on link "View External Url" at bounding box center [1011, 435] width 103 height 19
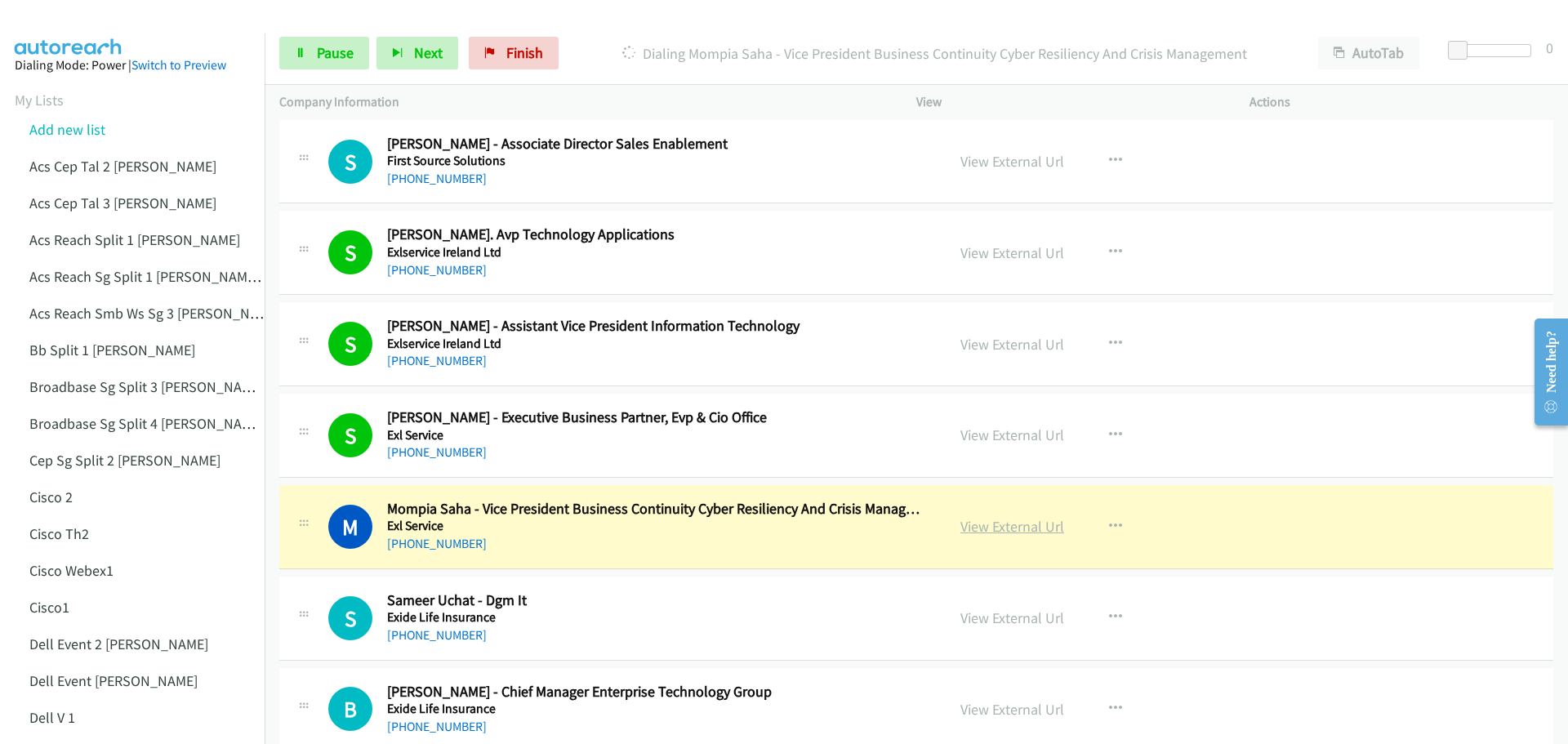
click at [992, 525] on link "View External Url" at bounding box center [1011, 526] width 103 height 19
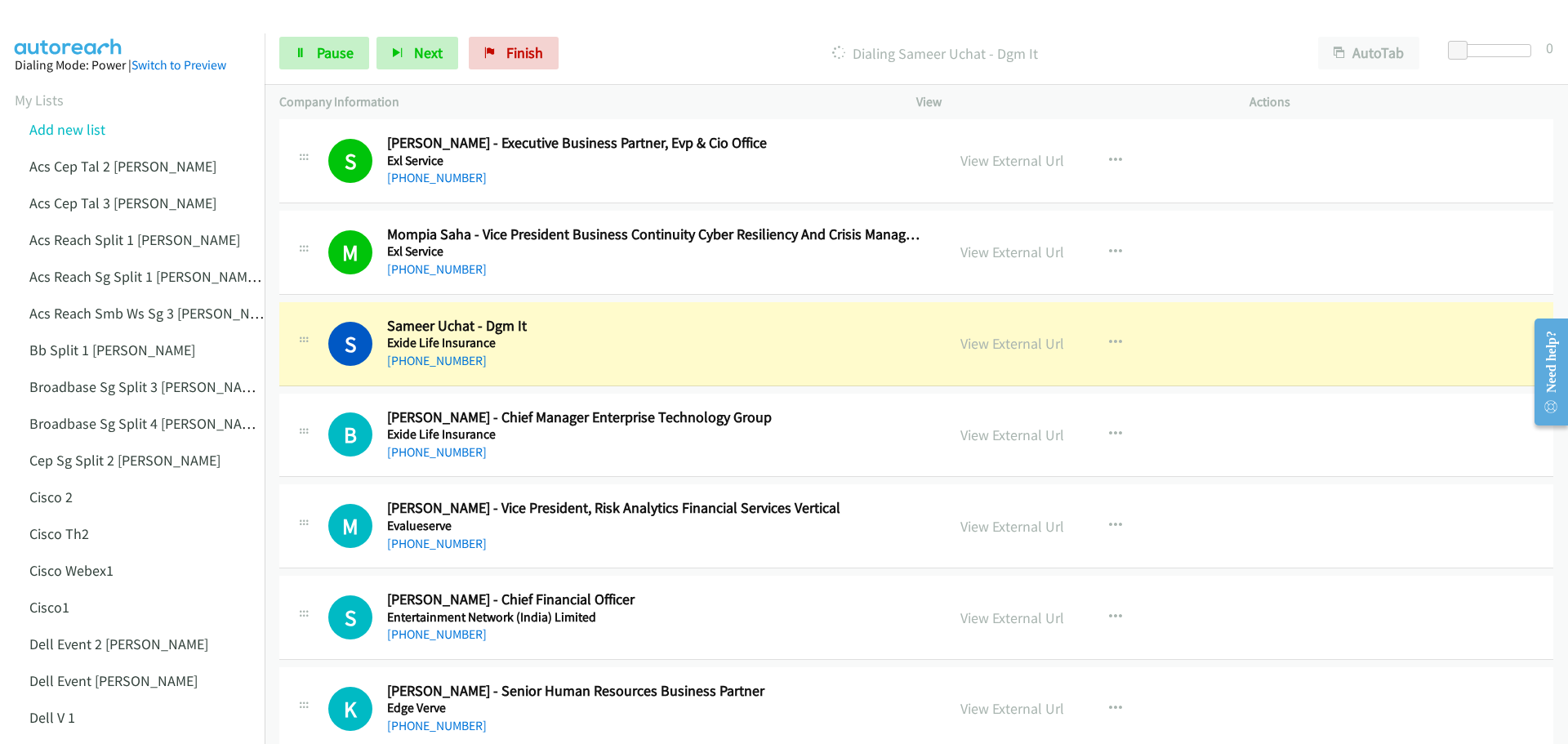
scroll to position [4165, 0]
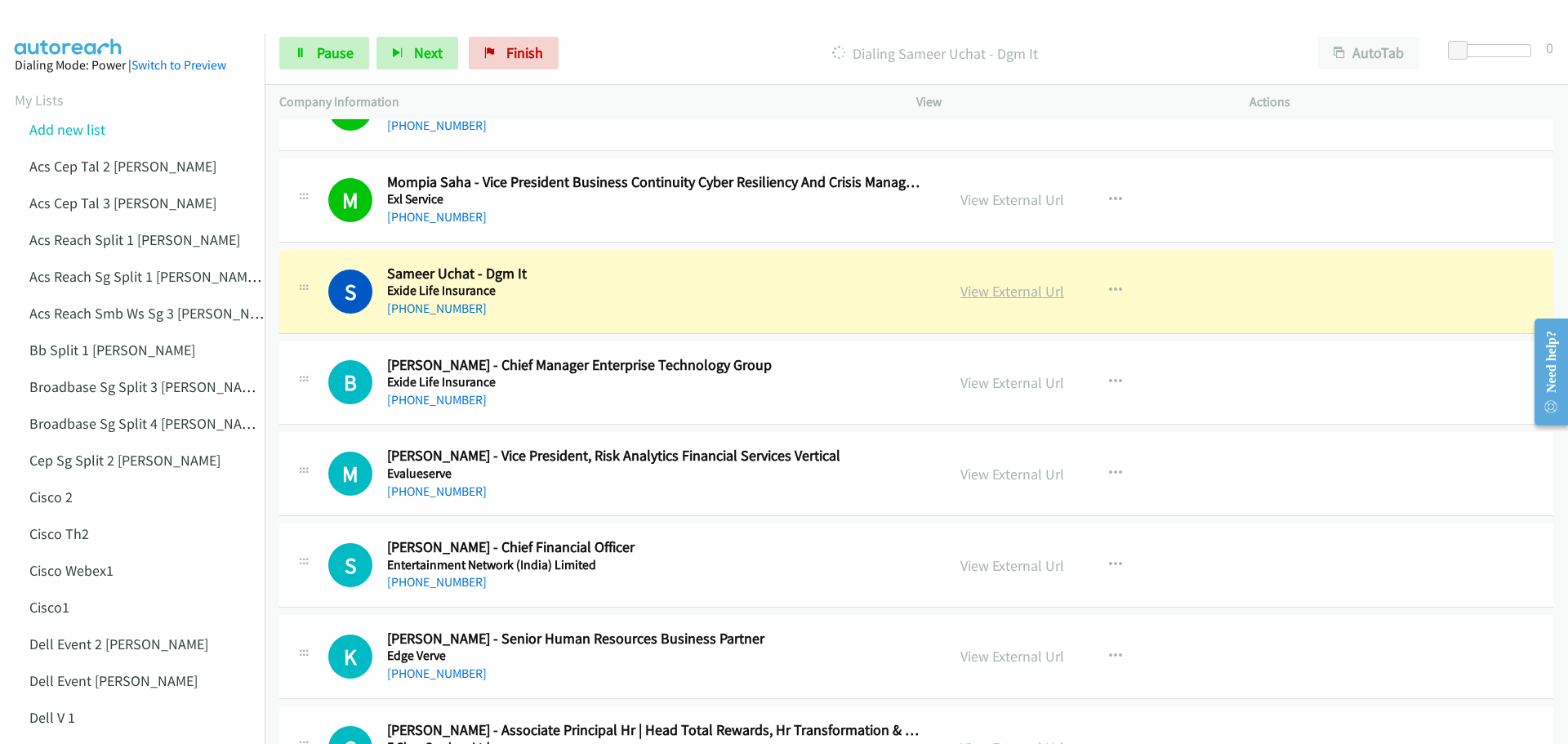
click at [1007, 291] on link "View External Url" at bounding box center [1011, 291] width 103 height 19
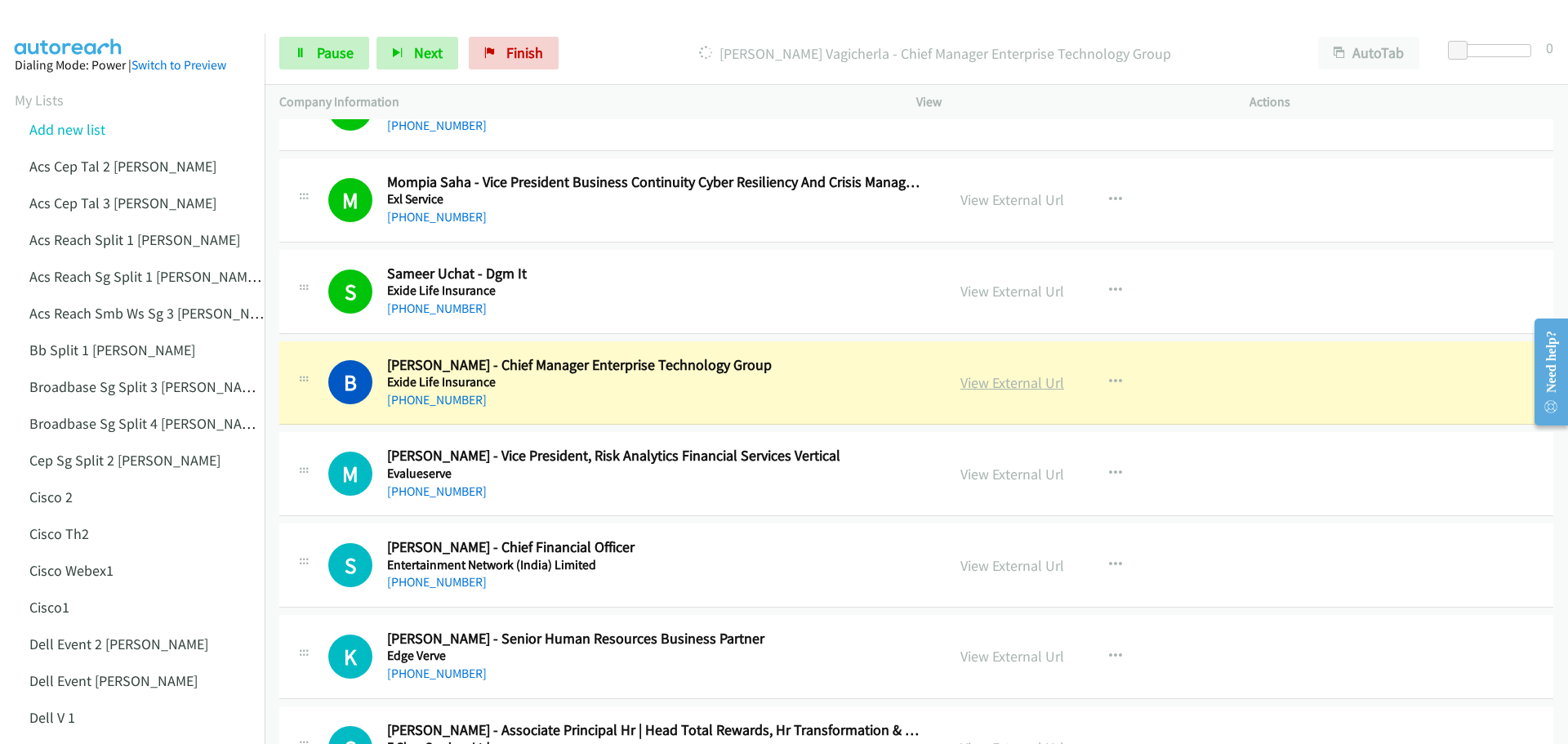
click at [983, 385] on link "View External Url" at bounding box center [1011, 382] width 103 height 19
click at [321, 59] on span "Pause" at bounding box center [336, 52] width 37 height 19
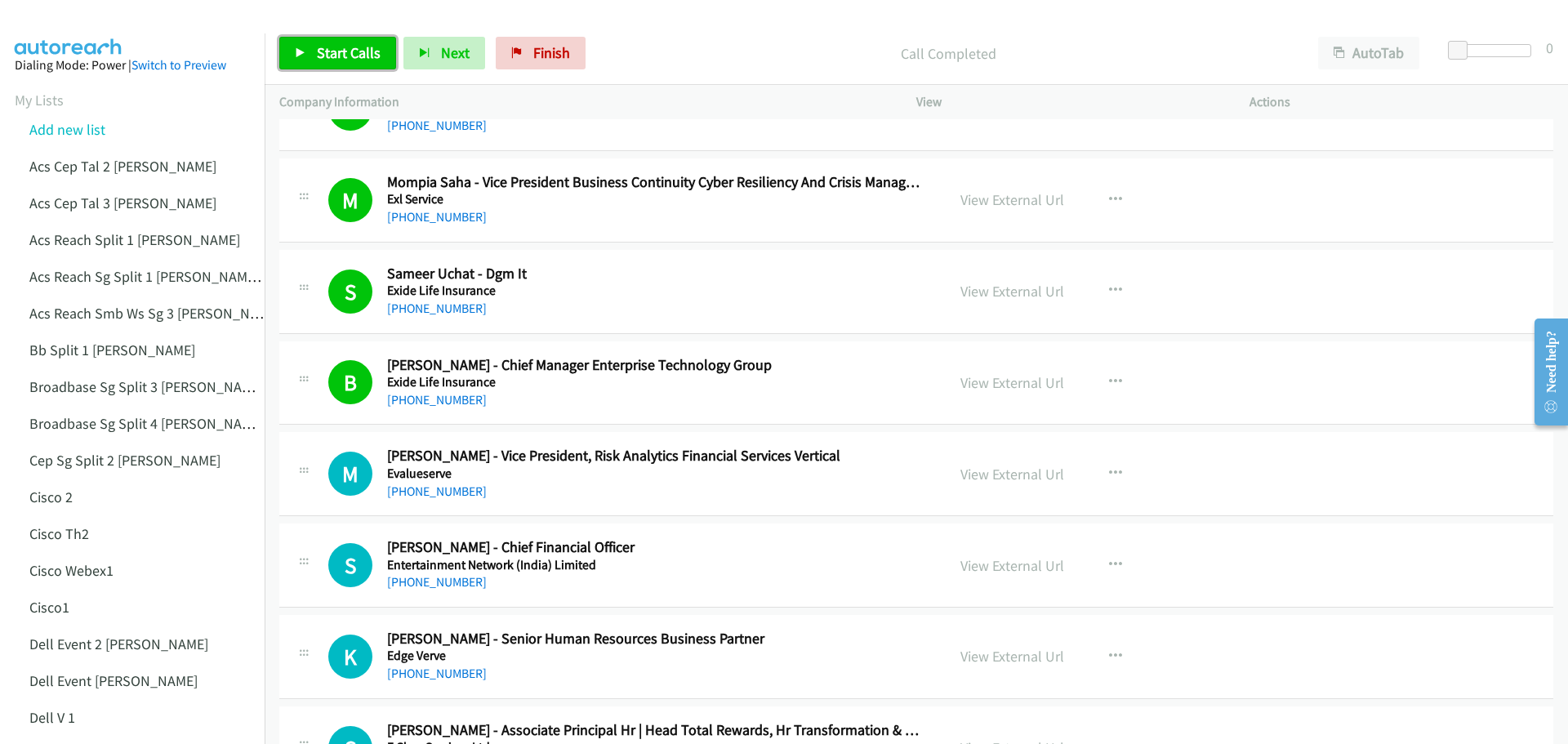
click at [330, 49] on span "Start Calls" at bounding box center [349, 52] width 64 height 19
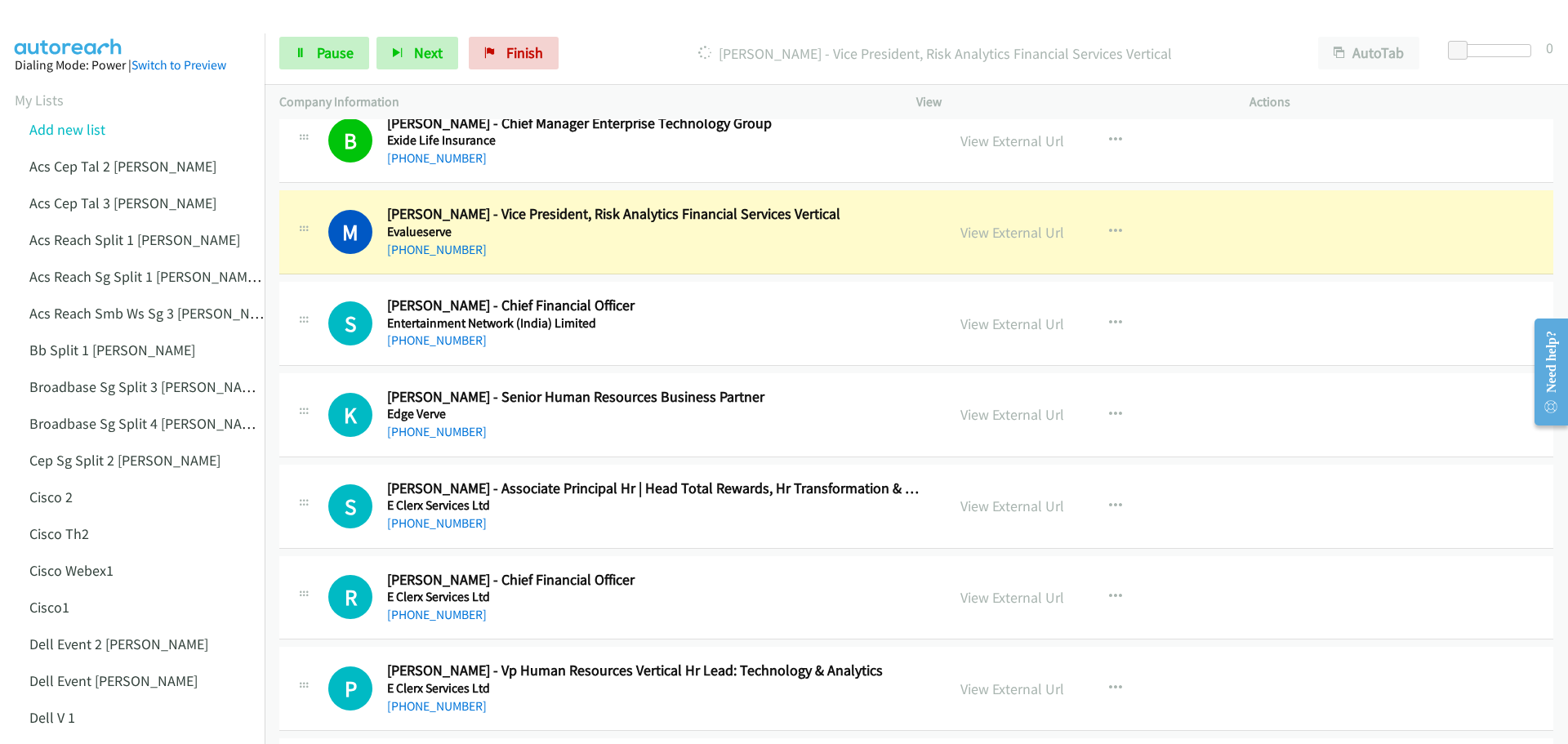
scroll to position [4411, 0]
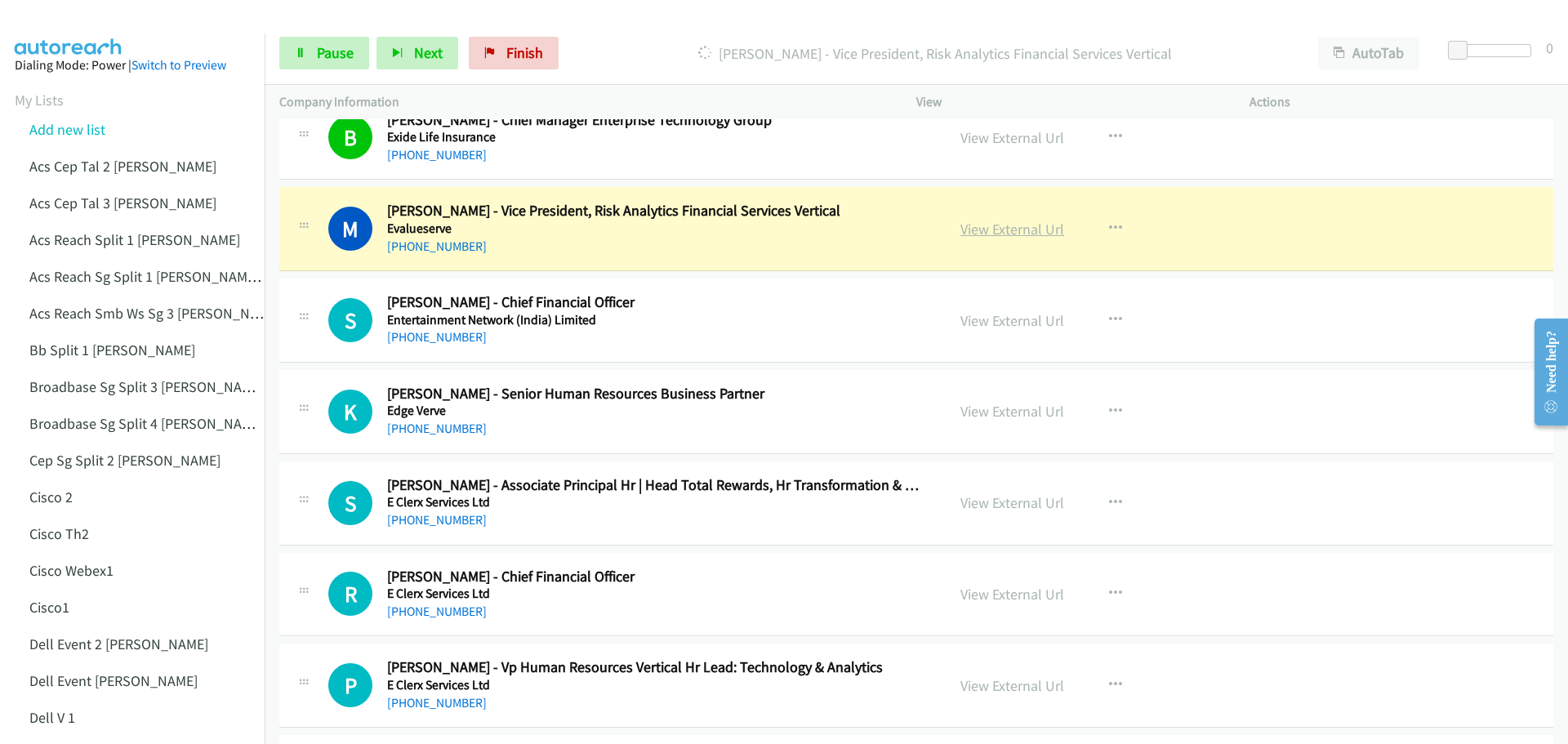
click at [1030, 224] on link "View External Url" at bounding box center [1011, 229] width 103 height 19
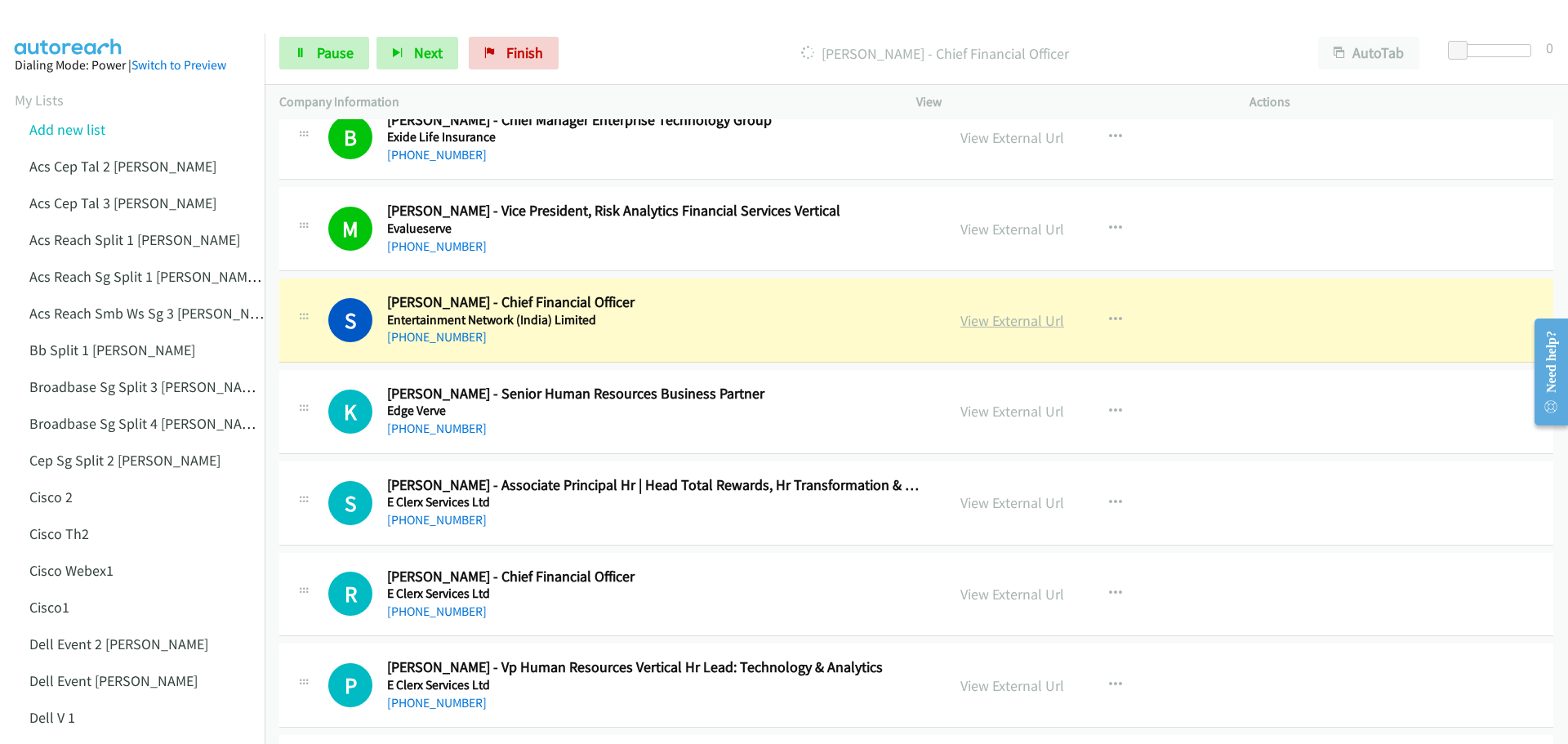
click at [970, 324] on link "View External Url" at bounding box center [1011, 320] width 103 height 19
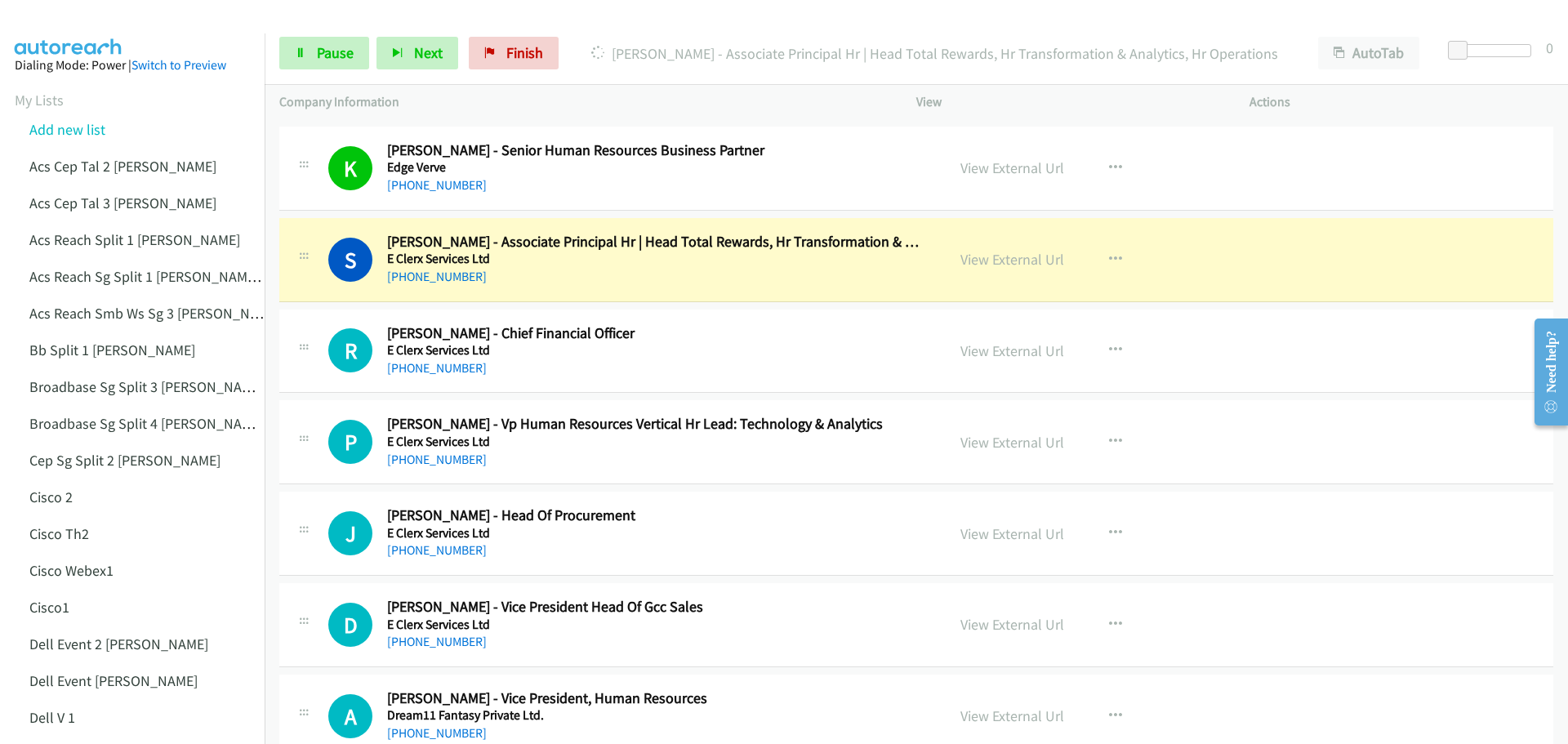
scroll to position [4656, 0]
click at [989, 261] on link "View External Url" at bounding box center [1011, 257] width 103 height 19
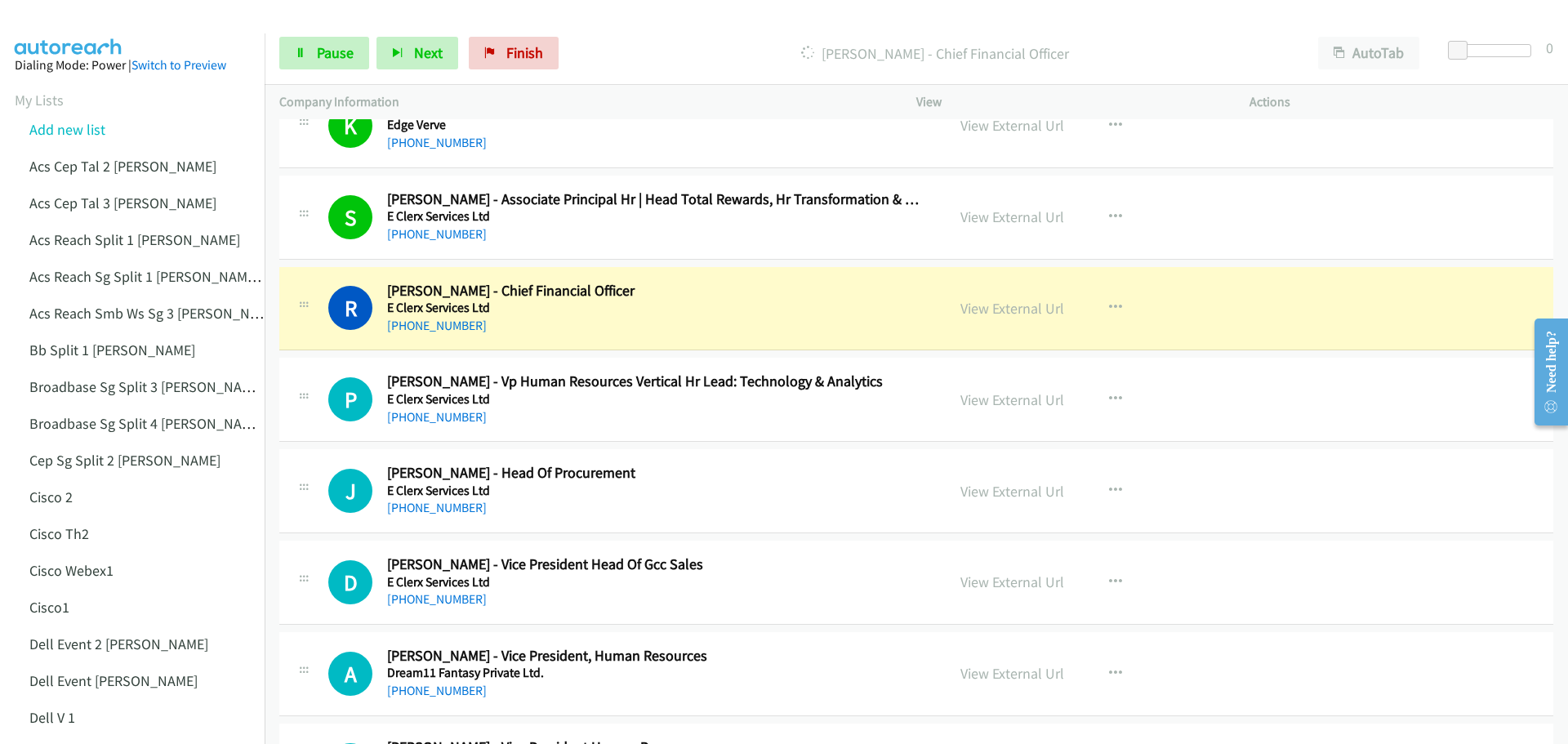
scroll to position [4737, 0]
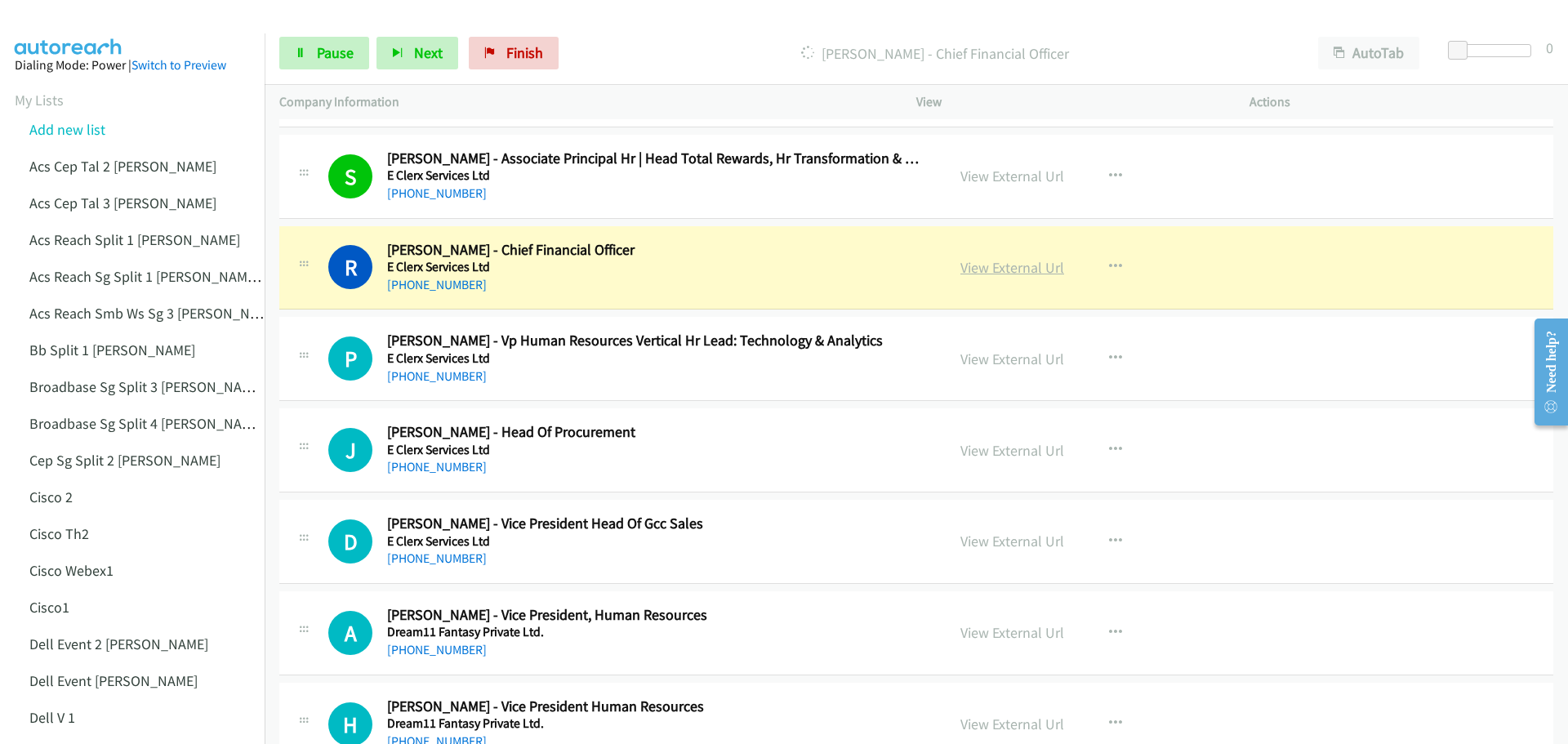
click at [1013, 269] on link "View External Url" at bounding box center [1011, 267] width 103 height 19
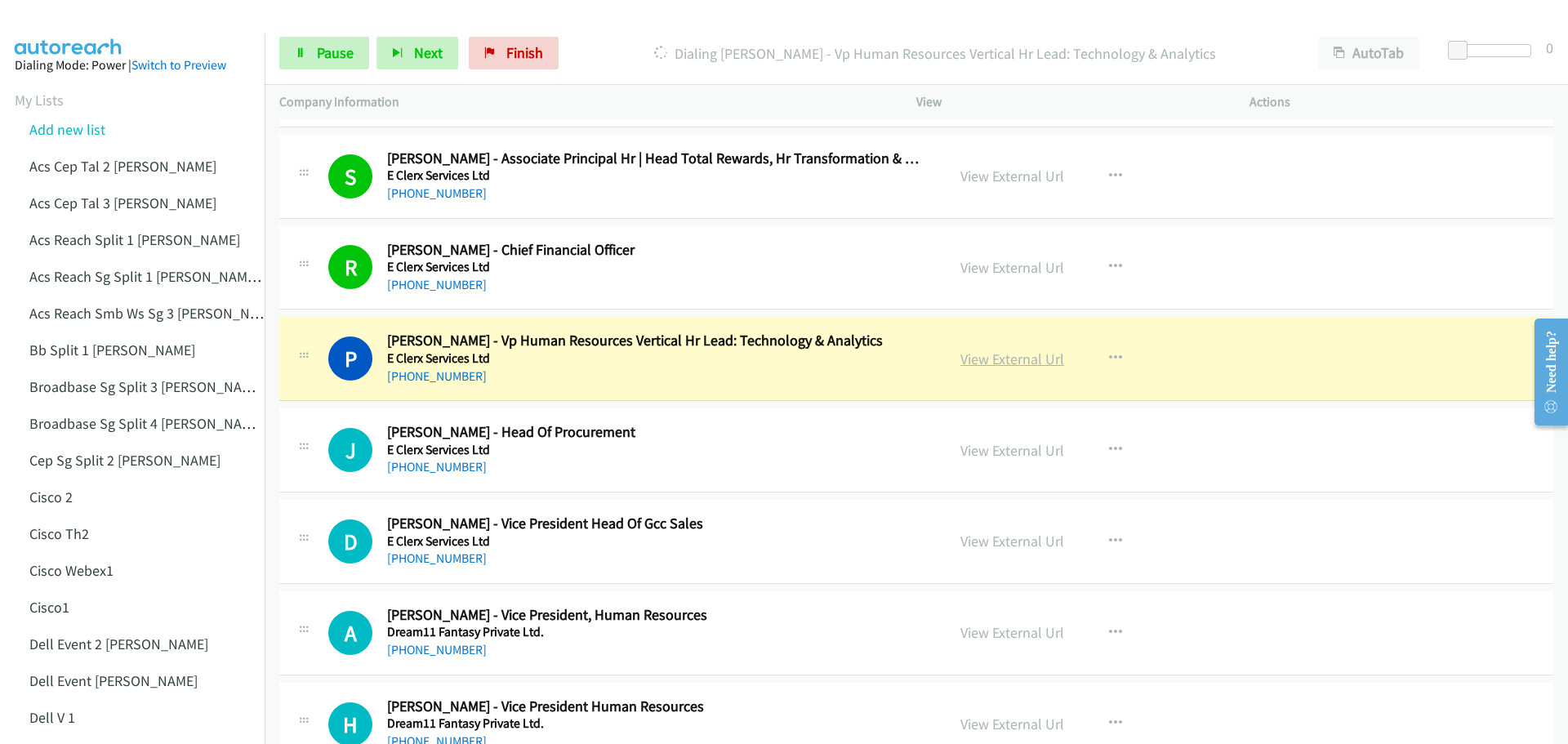
click at [994, 361] on link "View External Url" at bounding box center [1011, 359] width 103 height 19
click at [337, 48] on span "Pause" at bounding box center [336, 52] width 37 height 19
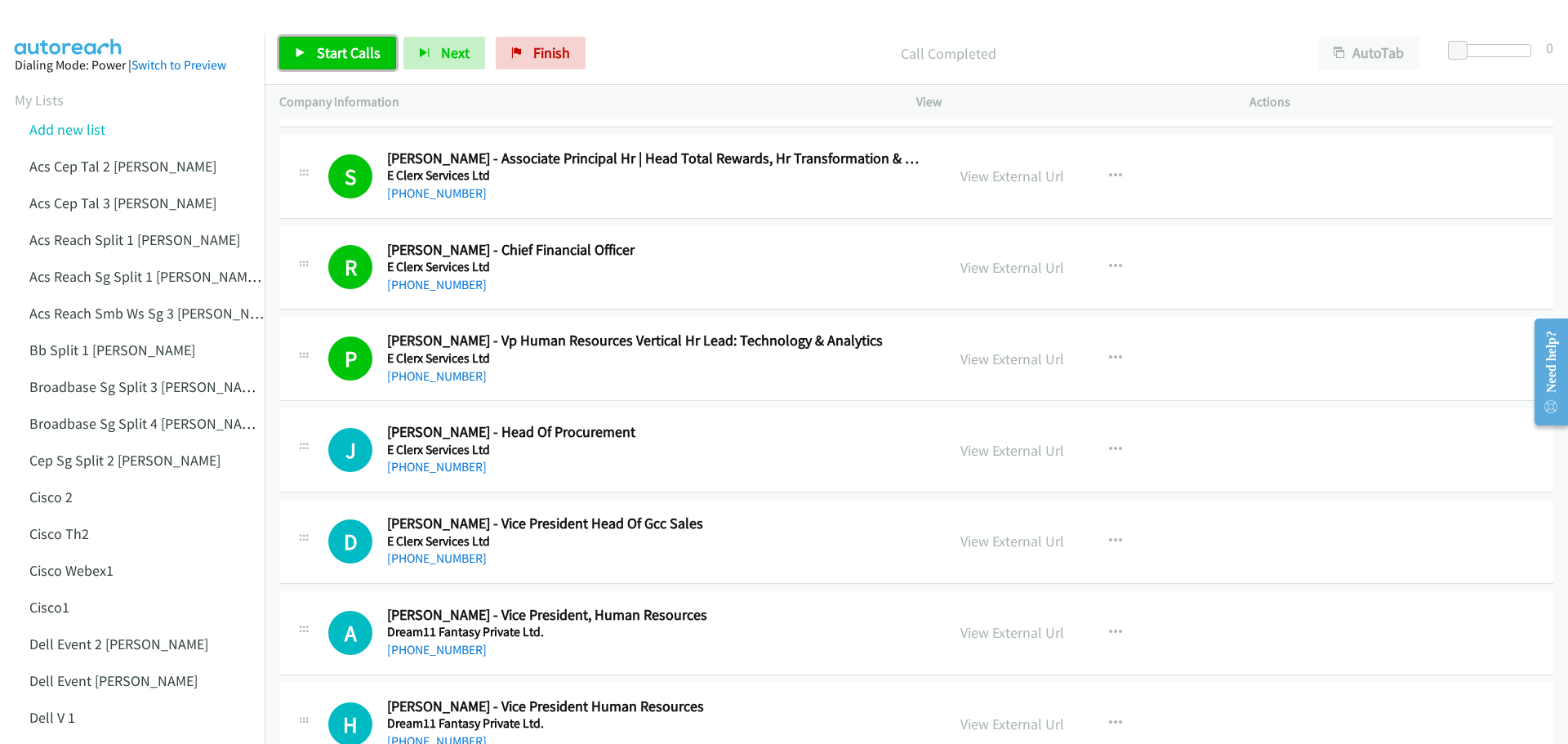
click at [311, 40] on link "Start Calls" at bounding box center [337, 53] width 117 height 33
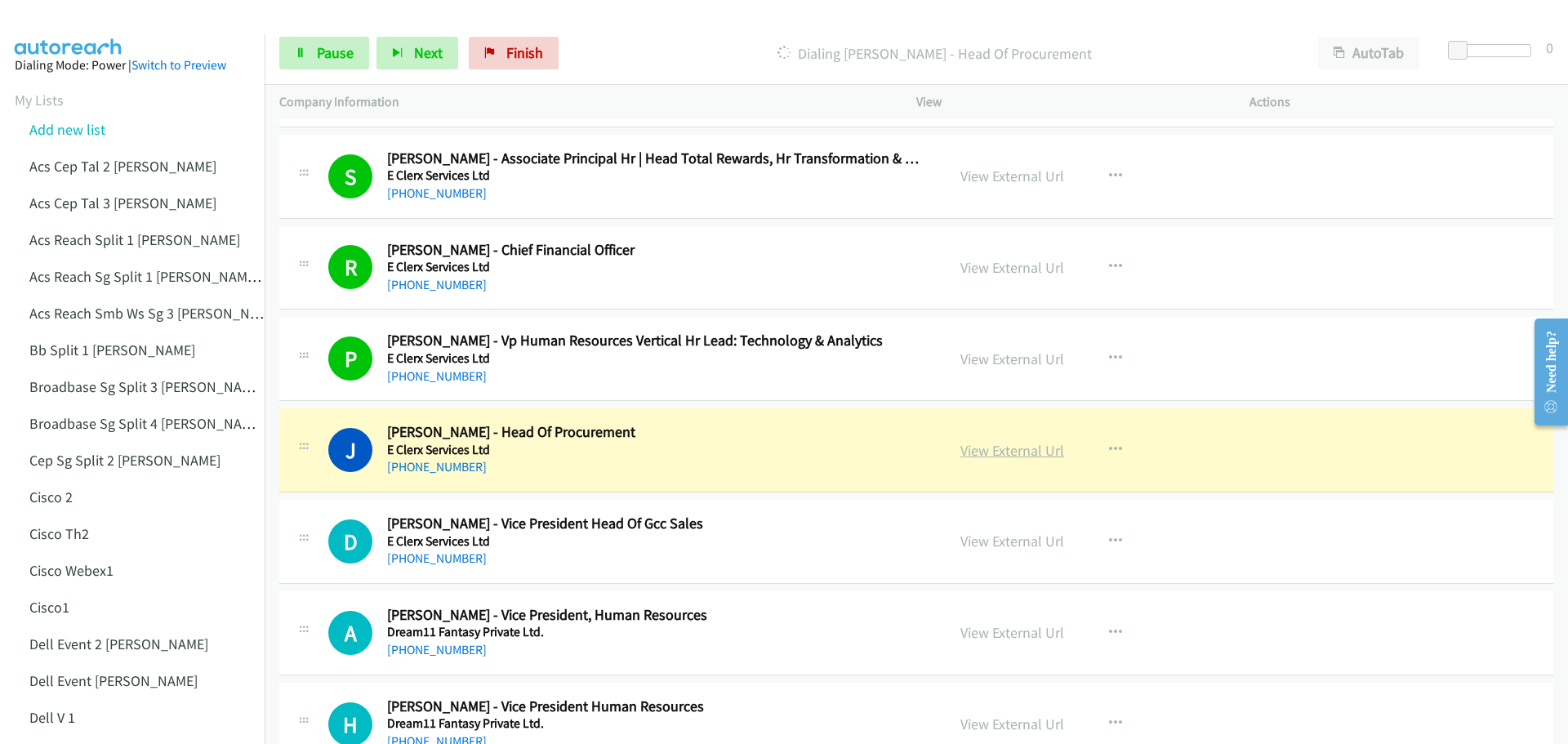
click at [994, 446] on link "View External Url" at bounding box center [1011, 450] width 103 height 19
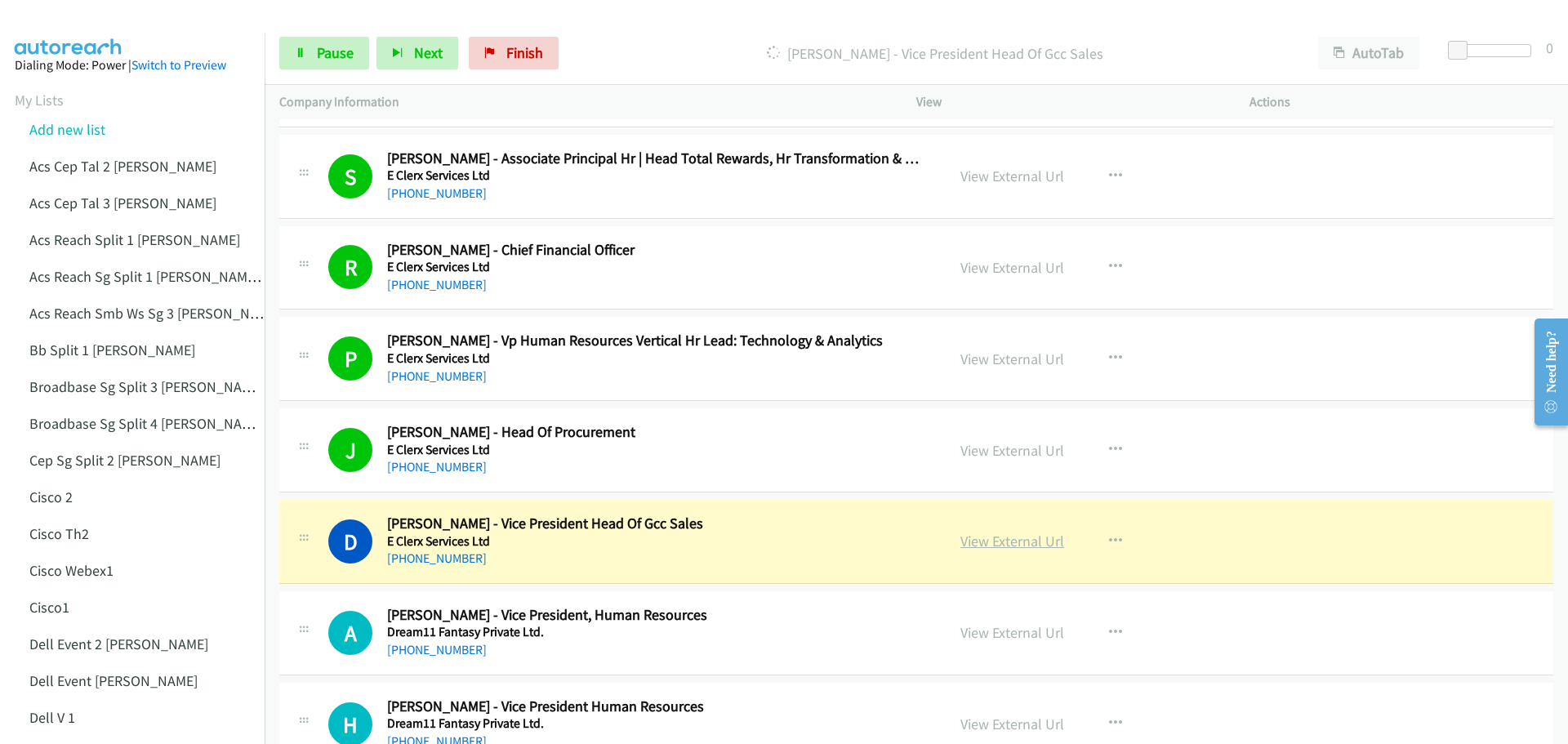
click at [1006, 545] on link "View External Url" at bounding box center [1011, 541] width 103 height 19
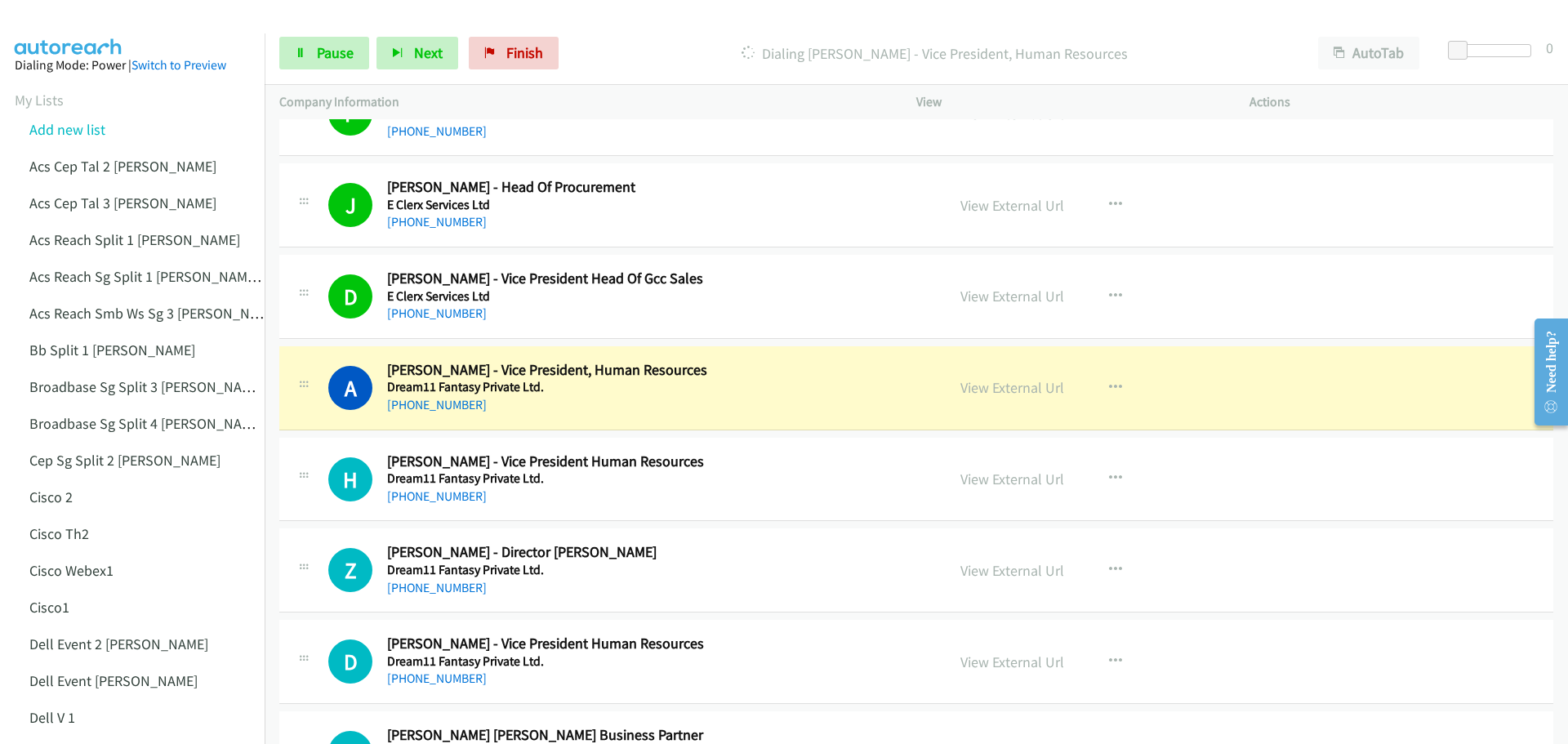
scroll to position [5064, 0]
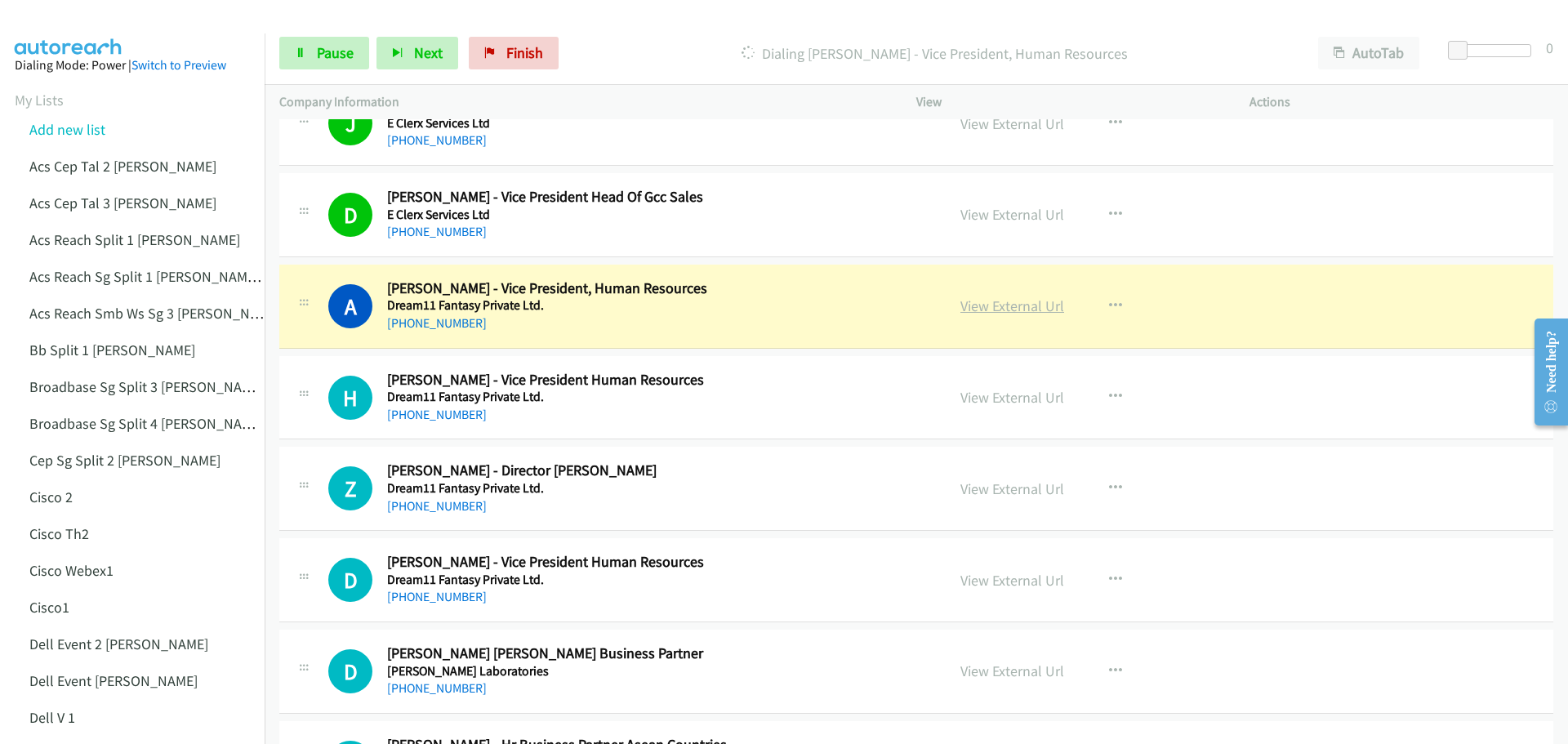
click at [976, 306] on link "View External Url" at bounding box center [1011, 306] width 103 height 19
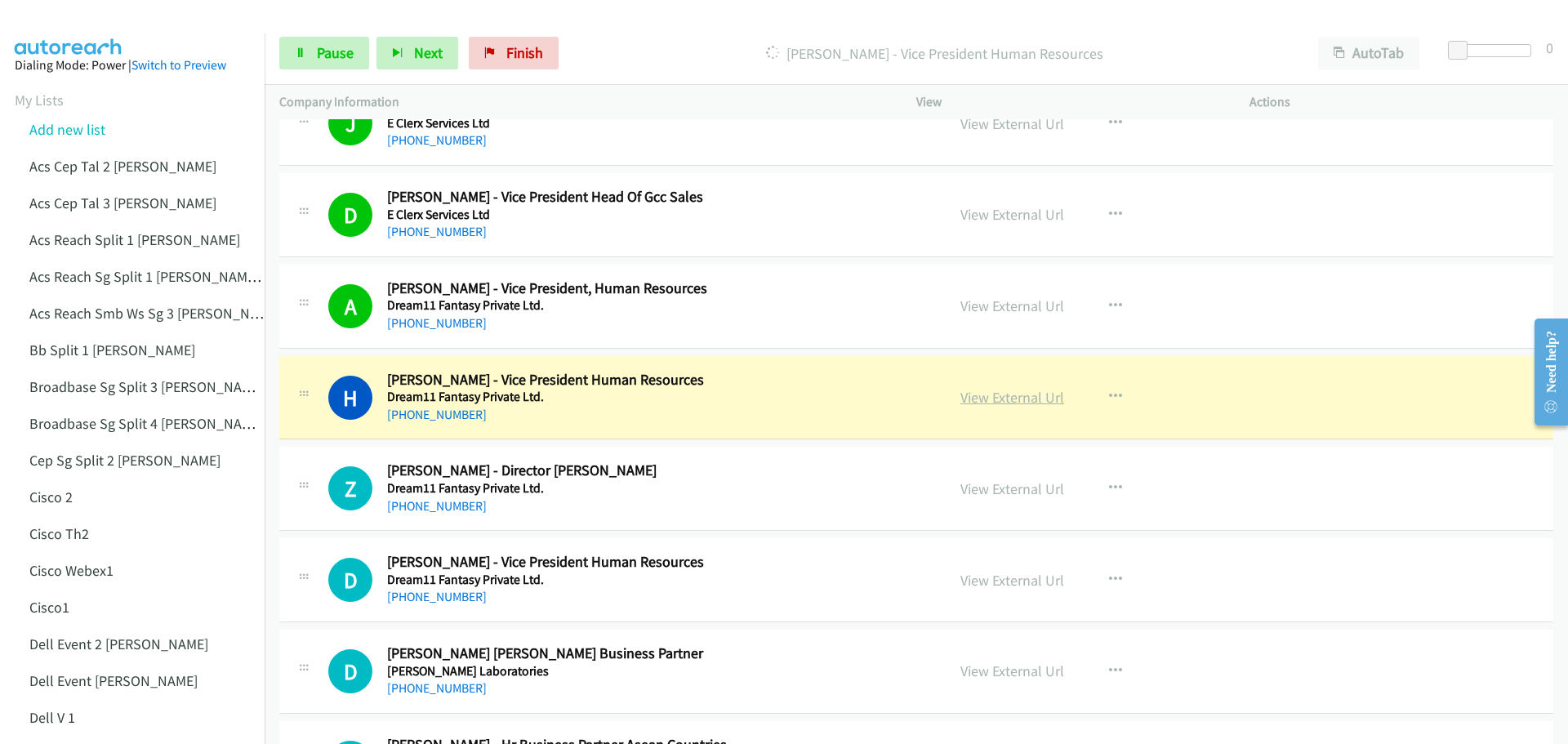
click at [992, 401] on link "View External Url" at bounding box center [1011, 397] width 103 height 19
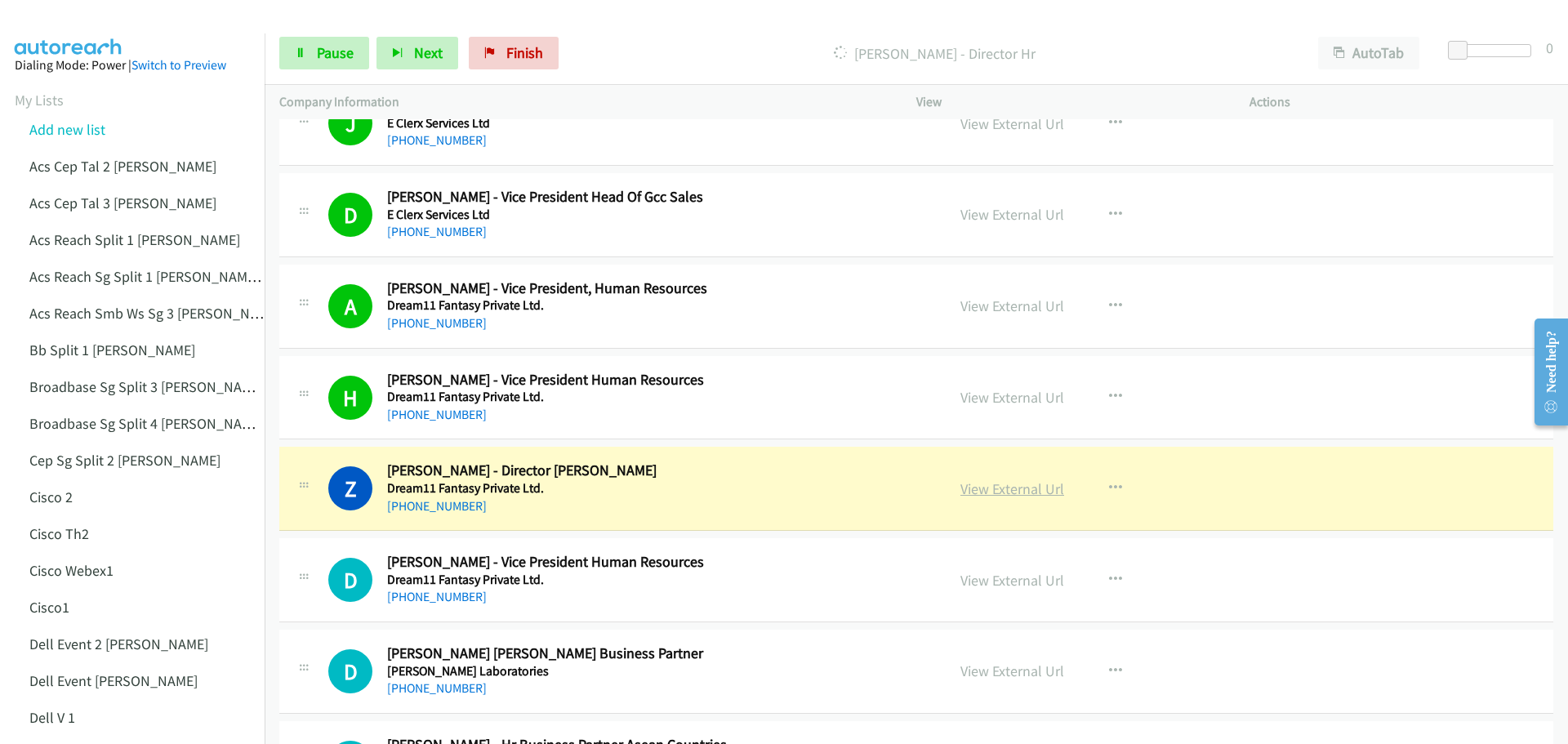
click at [992, 490] on link "View External Url" at bounding box center [1011, 489] width 103 height 19
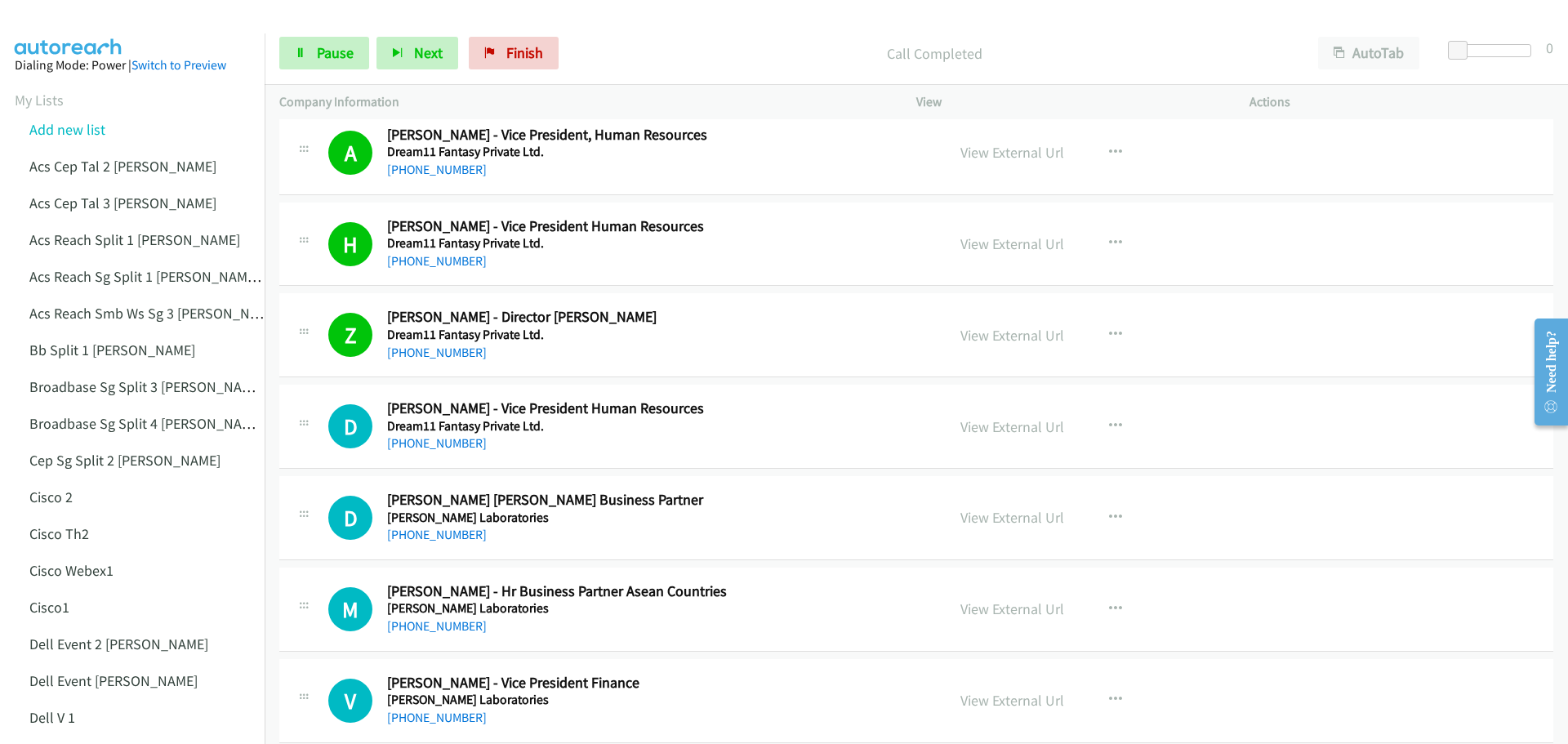
scroll to position [5310, 0]
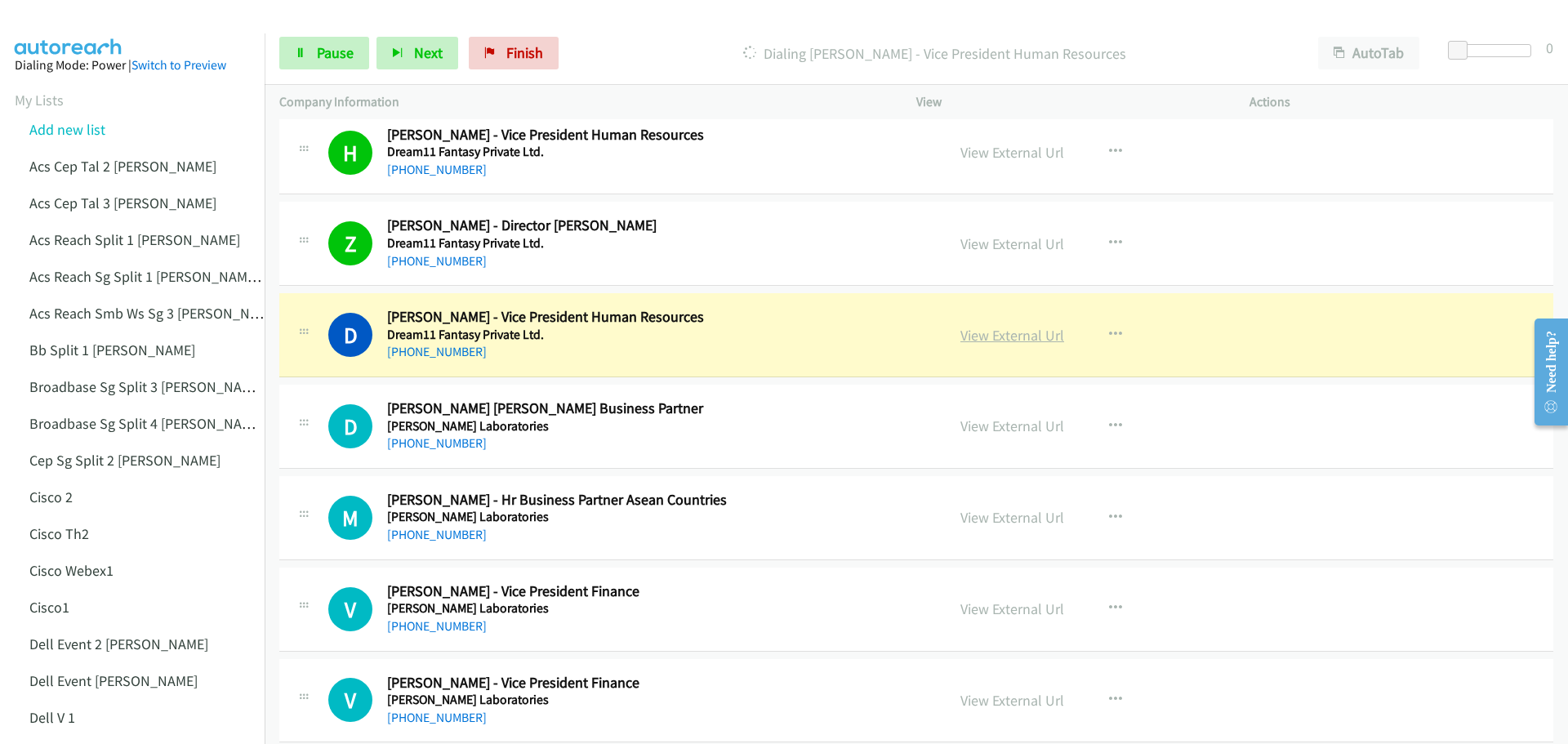
click at [1009, 337] on link "View External Url" at bounding box center [1011, 335] width 103 height 19
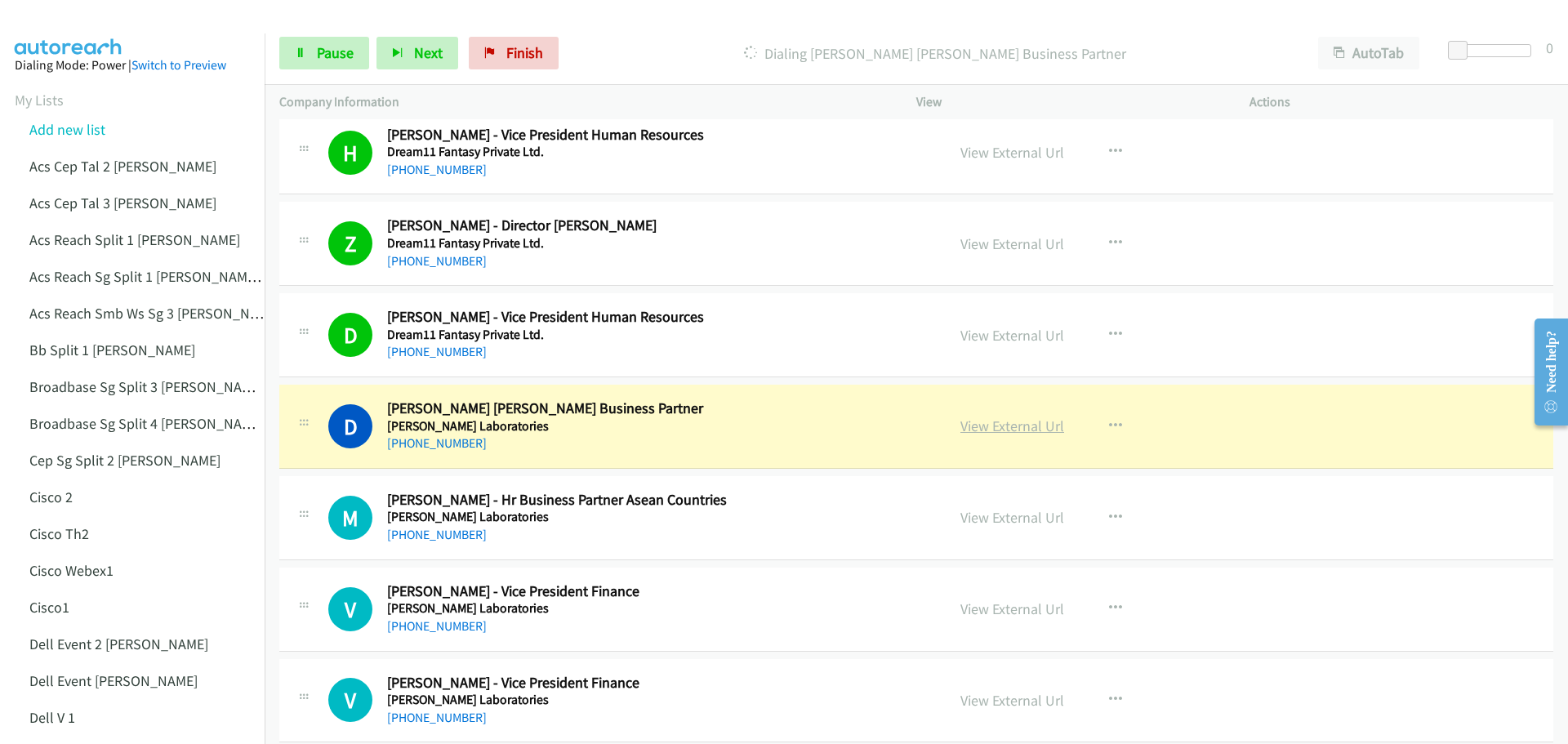
click at [993, 432] on link "View External Url" at bounding box center [1011, 425] width 103 height 19
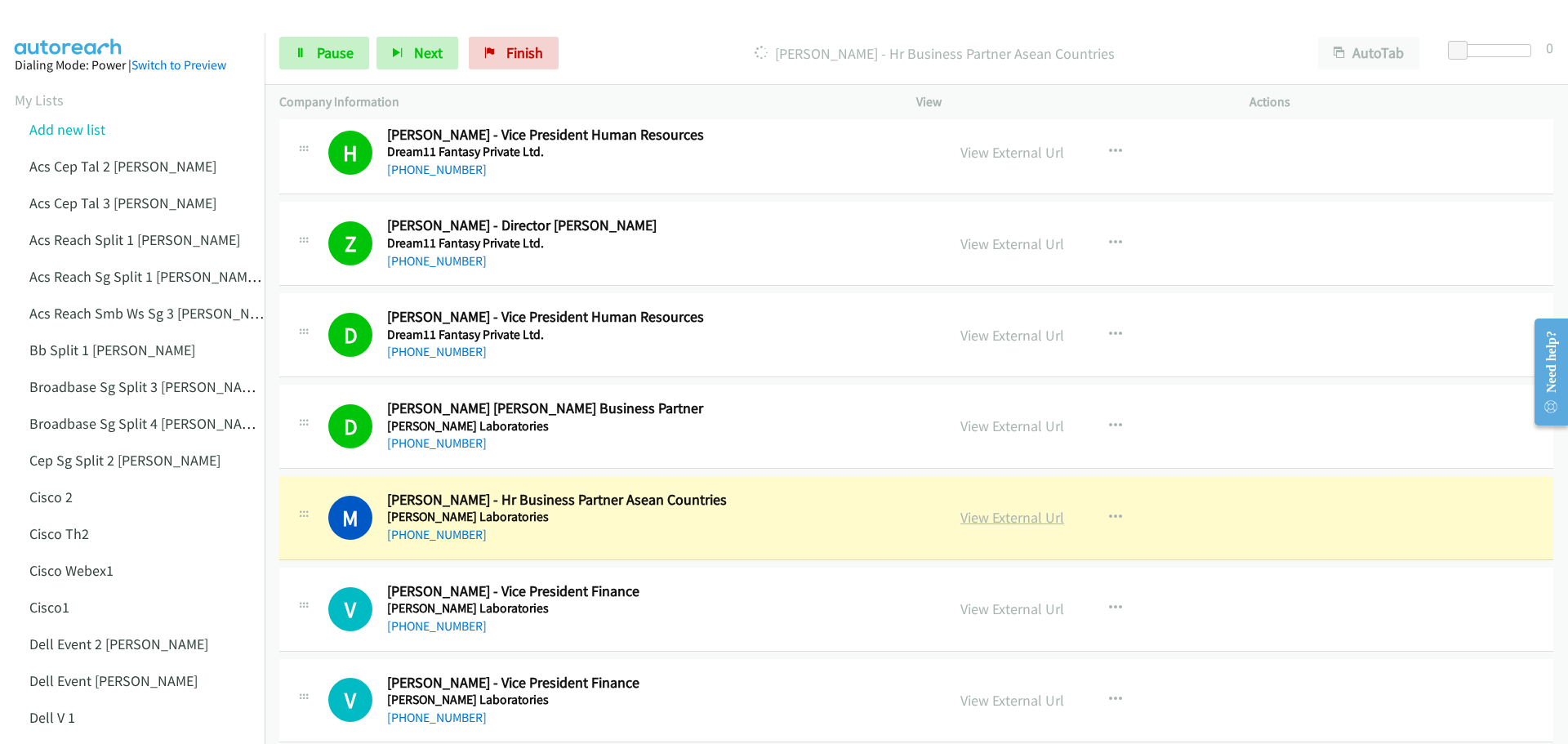
click at [998, 514] on link "View External Url" at bounding box center [1011, 517] width 103 height 19
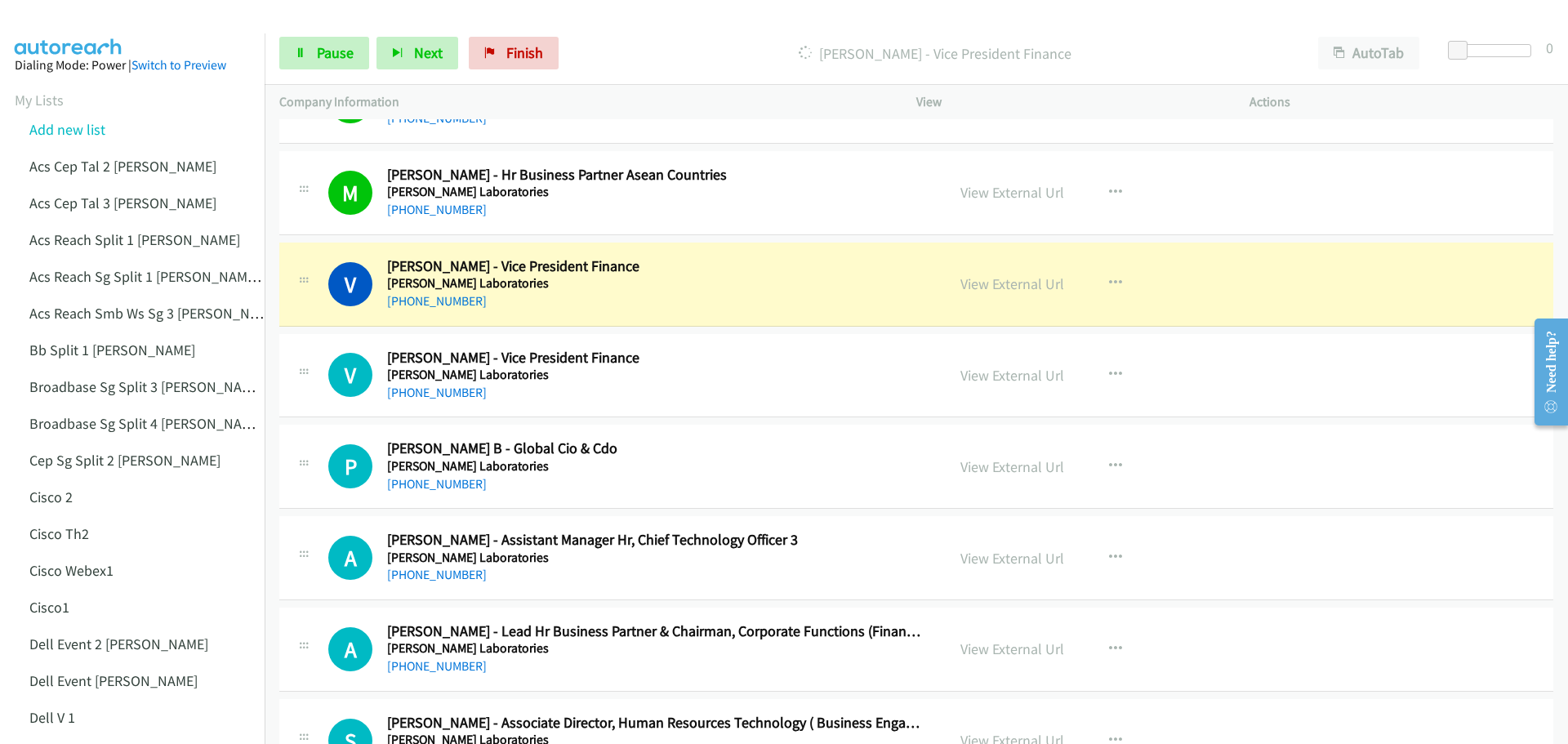
scroll to position [5636, 0]
click at [996, 283] on link "View External Url" at bounding box center [1011, 282] width 103 height 19
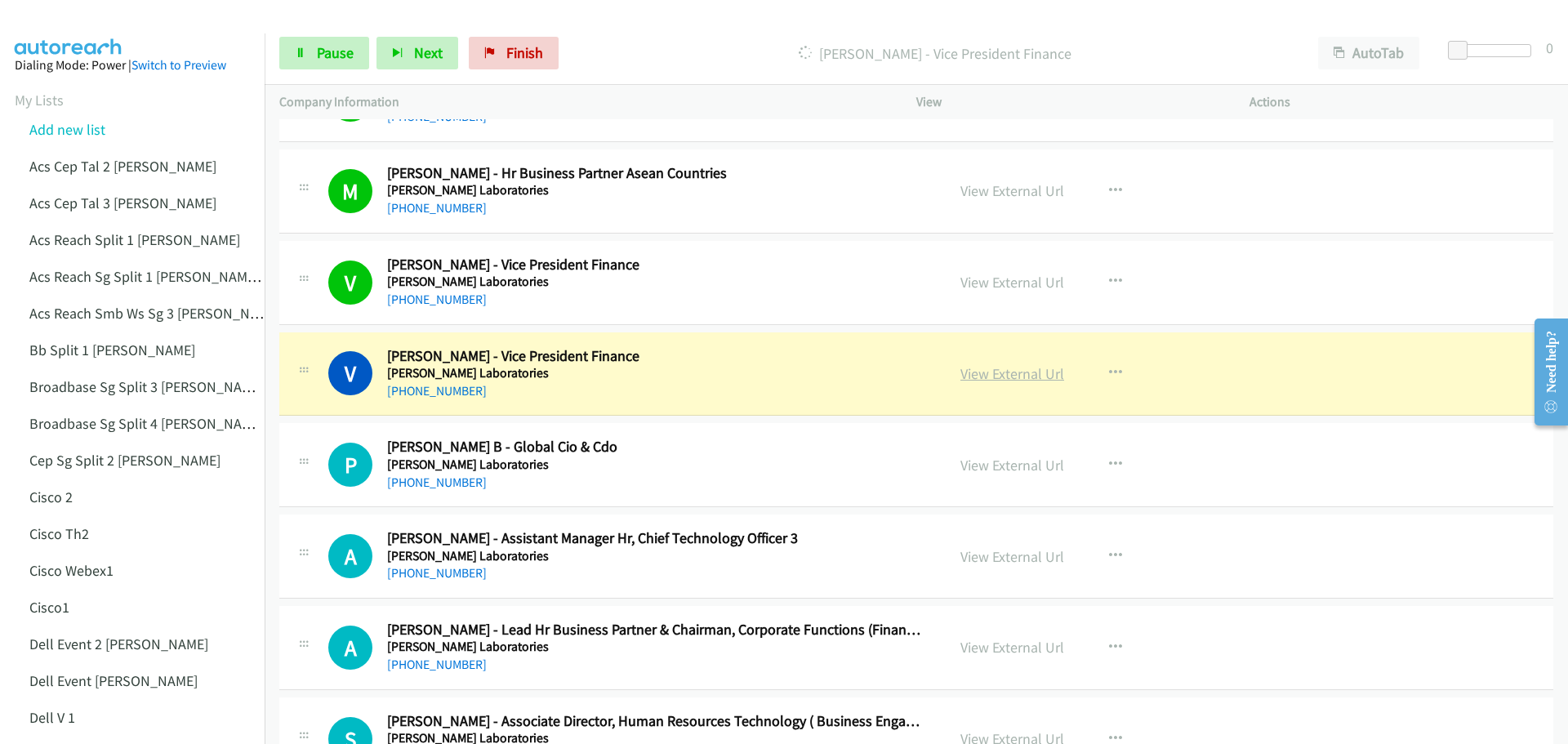
click at [1004, 376] on link "View External Url" at bounding box center [1011, 373] width 103 height 19
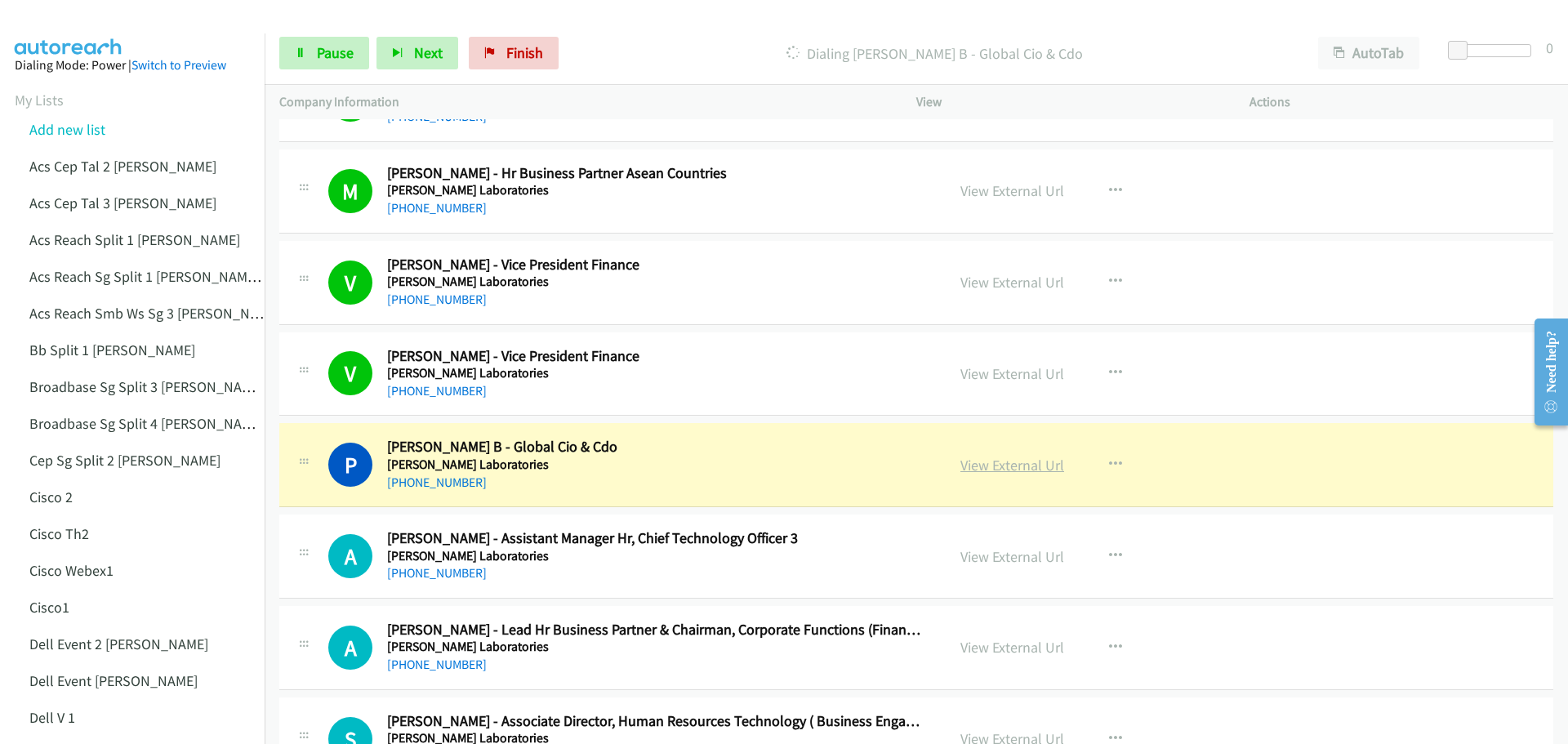
click at [1008, 466] on link "View External Url" at bounding box center [1011, 465] width 103 height 19
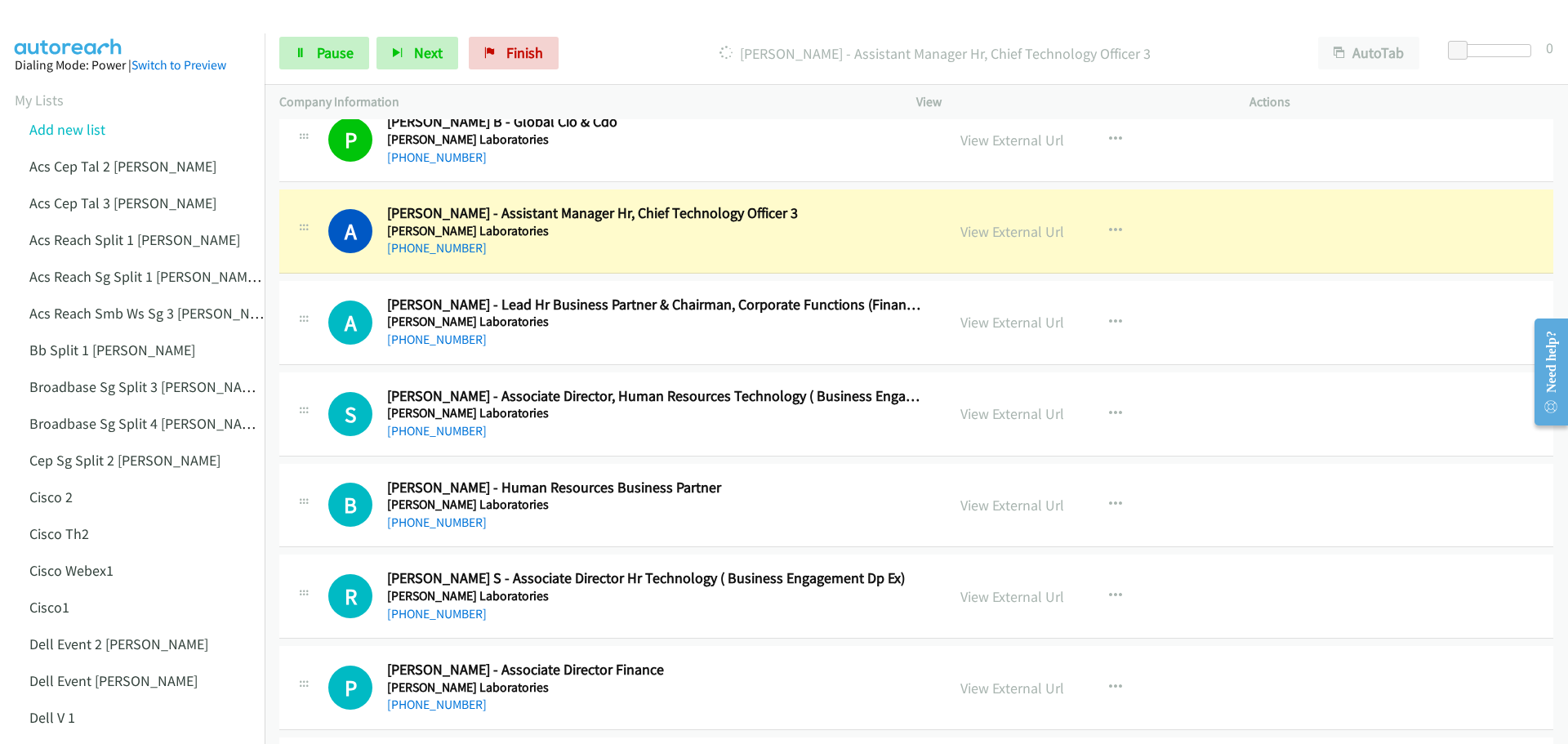
scroll to position [5963, 0]
click at [1010, 225] on link "View External Url" at bounding box center [1011, 230] width 103 height 19
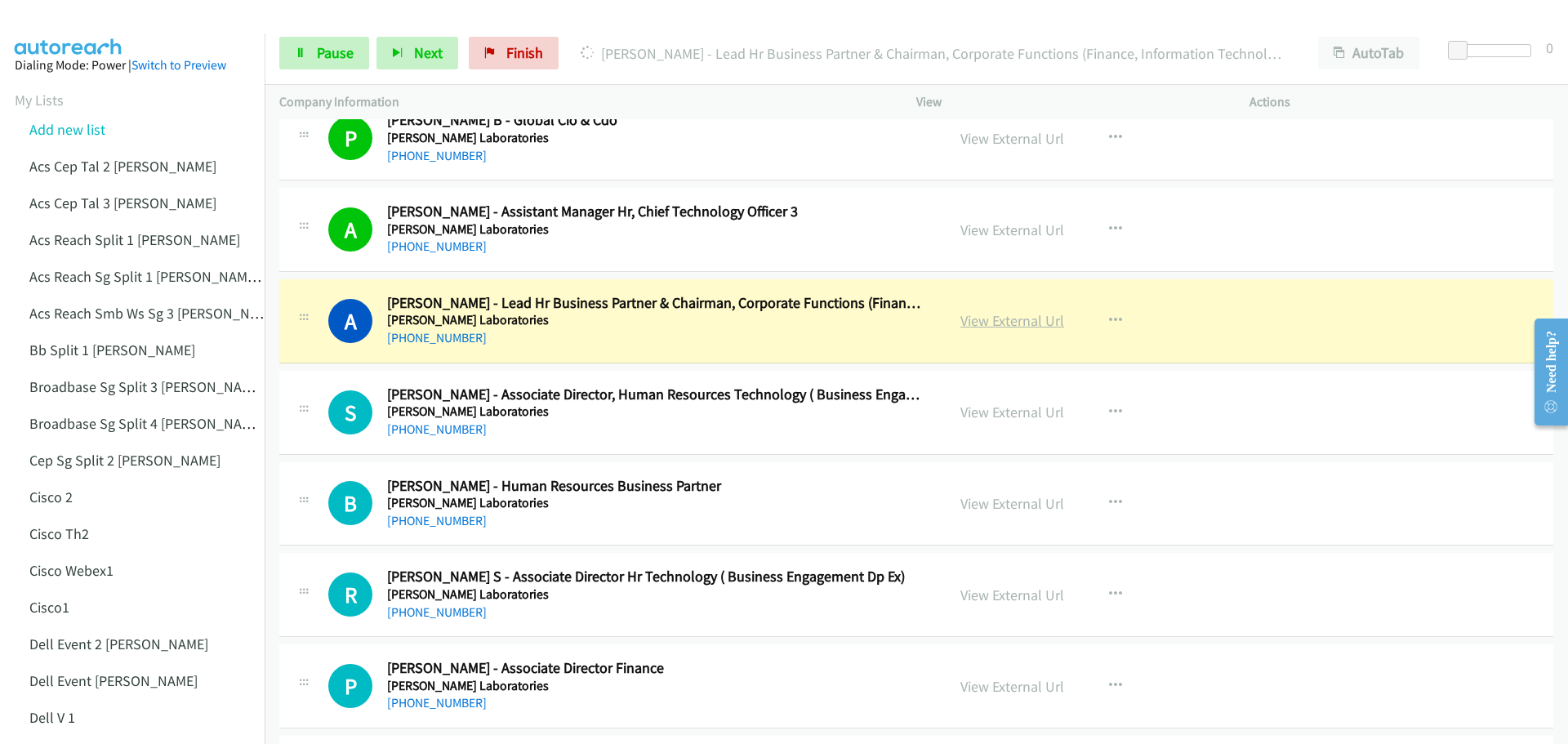
click at [989, 316] on link "View External Url" at bounding box center [1011, 320] width 103 height 19
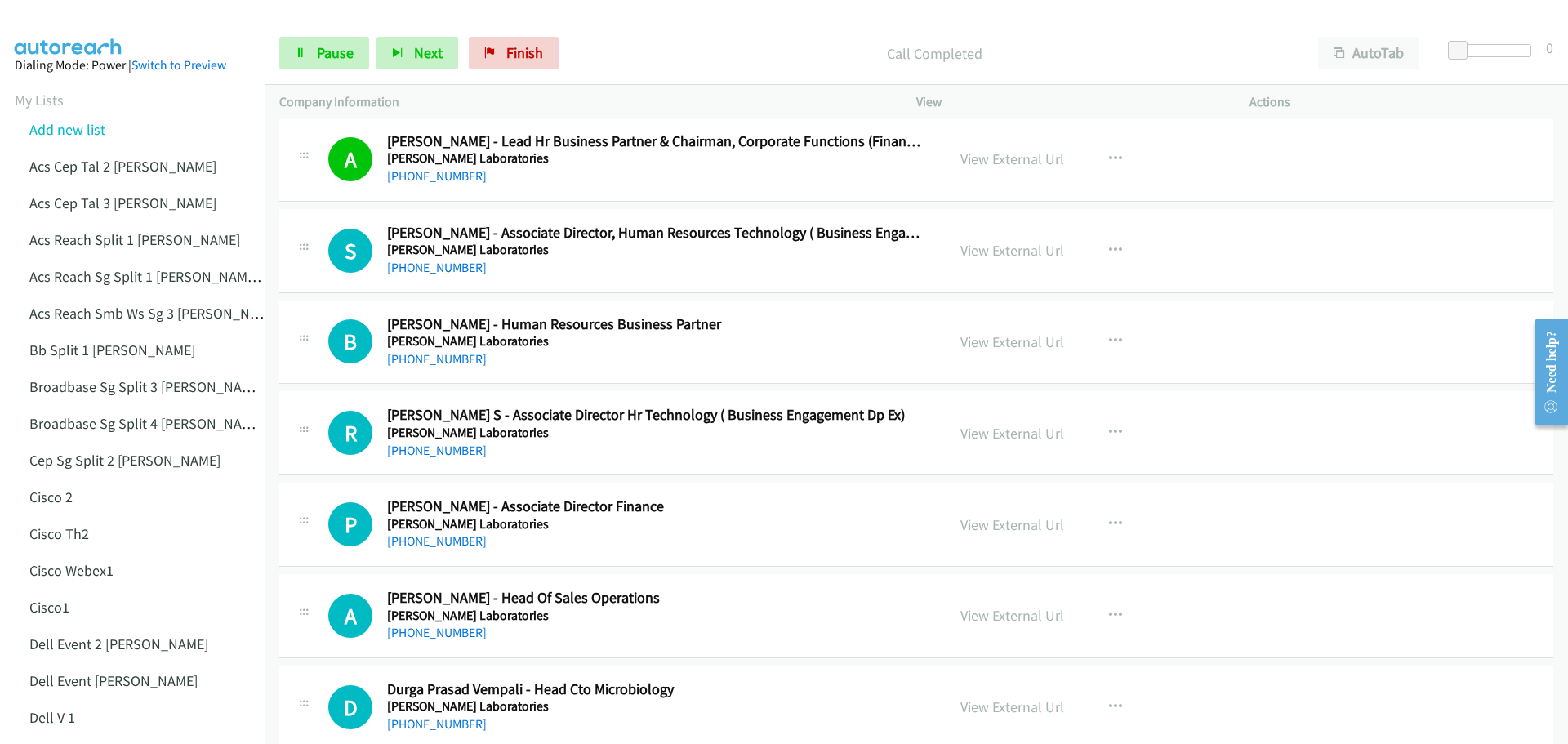
scroll to position [6126, 0]
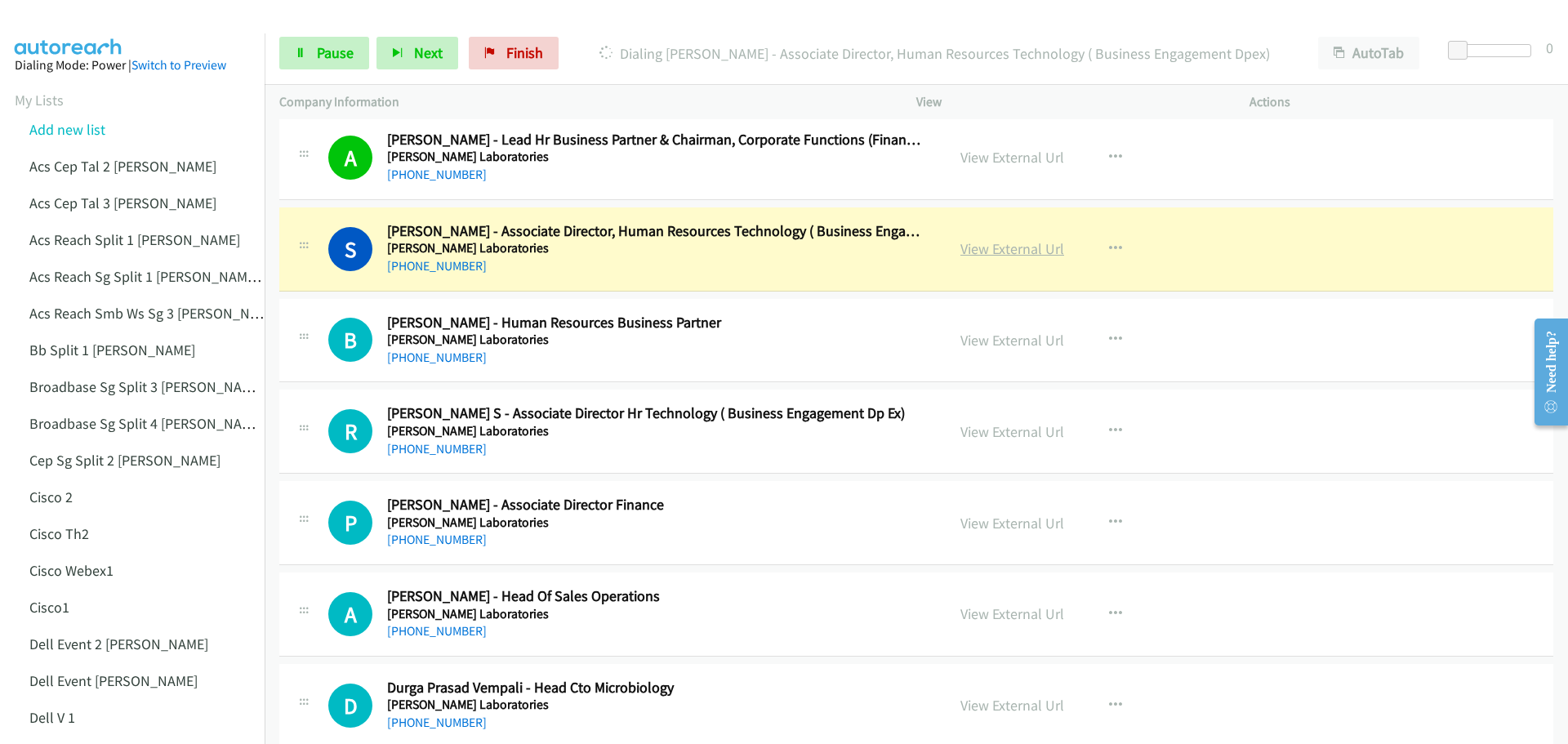
click at [1013, 251] on link "View External Url" at bounding box center [1011, 248] width 103 height 19
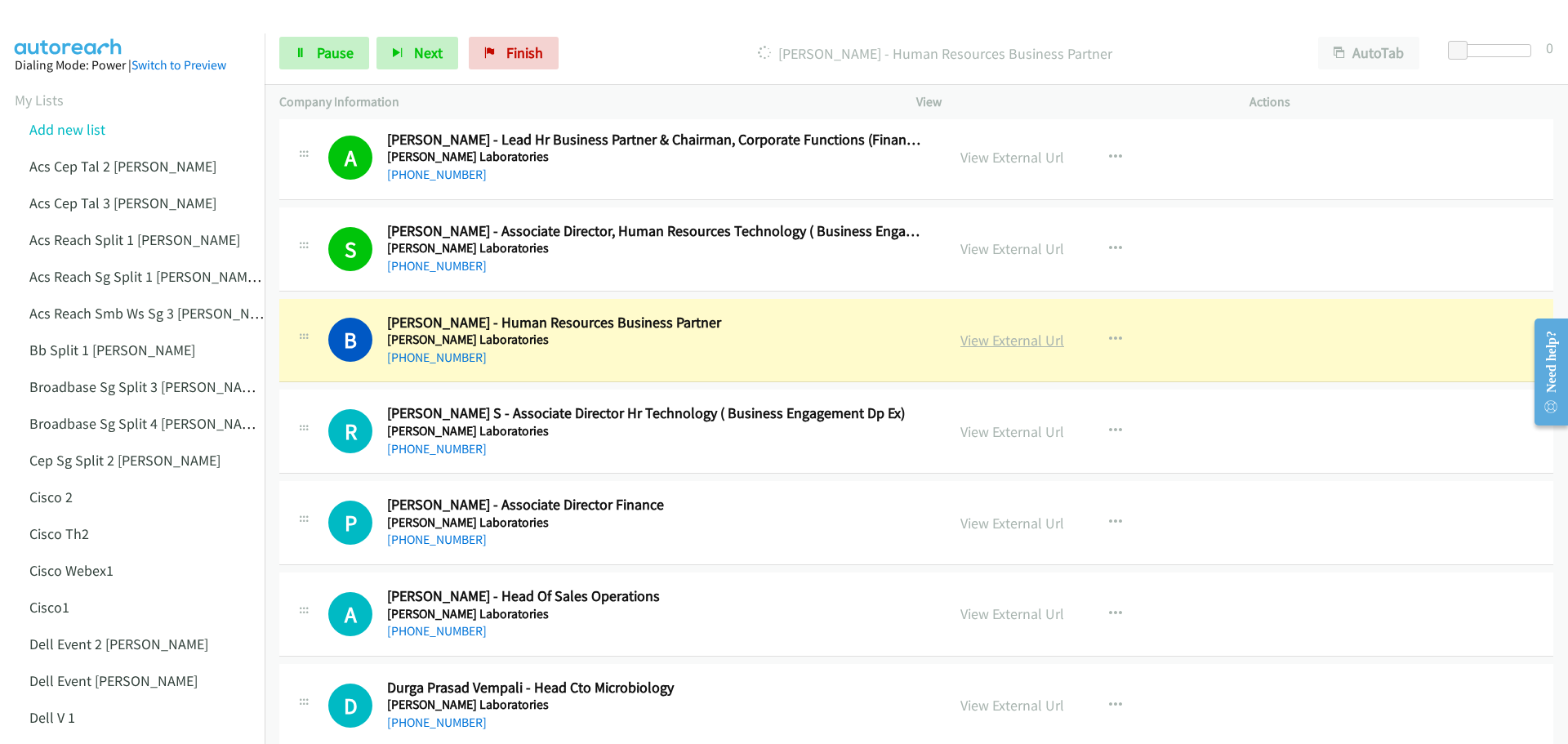
click at [1019, 341] on link "View External Url" at bounding box center [1011, 339] width 103 height 19
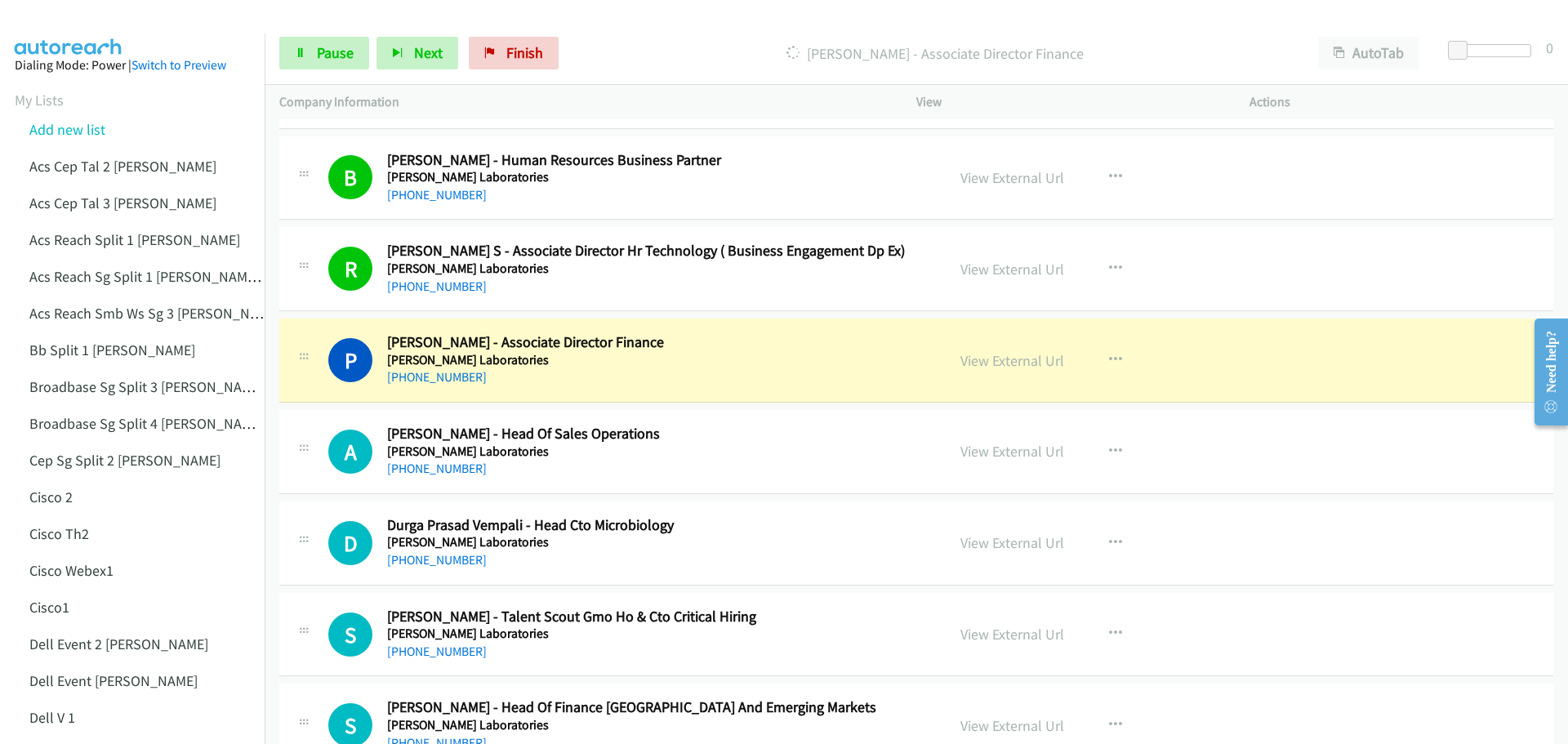
scroll to position [6290, 0]
click at [999, 356] on link "View External Url" at bounding box center [1011, 360] width 103 height 19
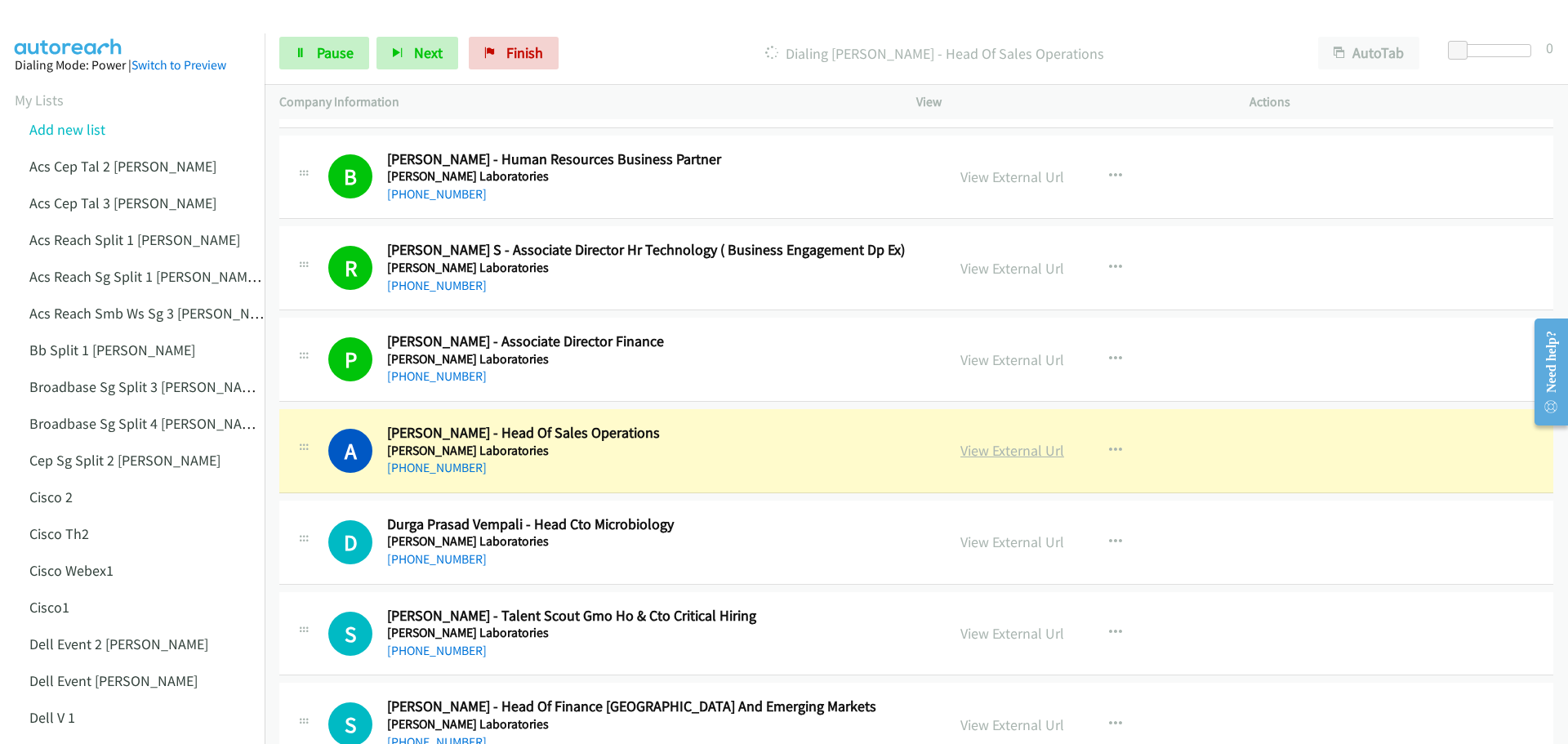
click at [992, 449] on link "View External Url" at bounding box center [1011, 450] width 103 height 19
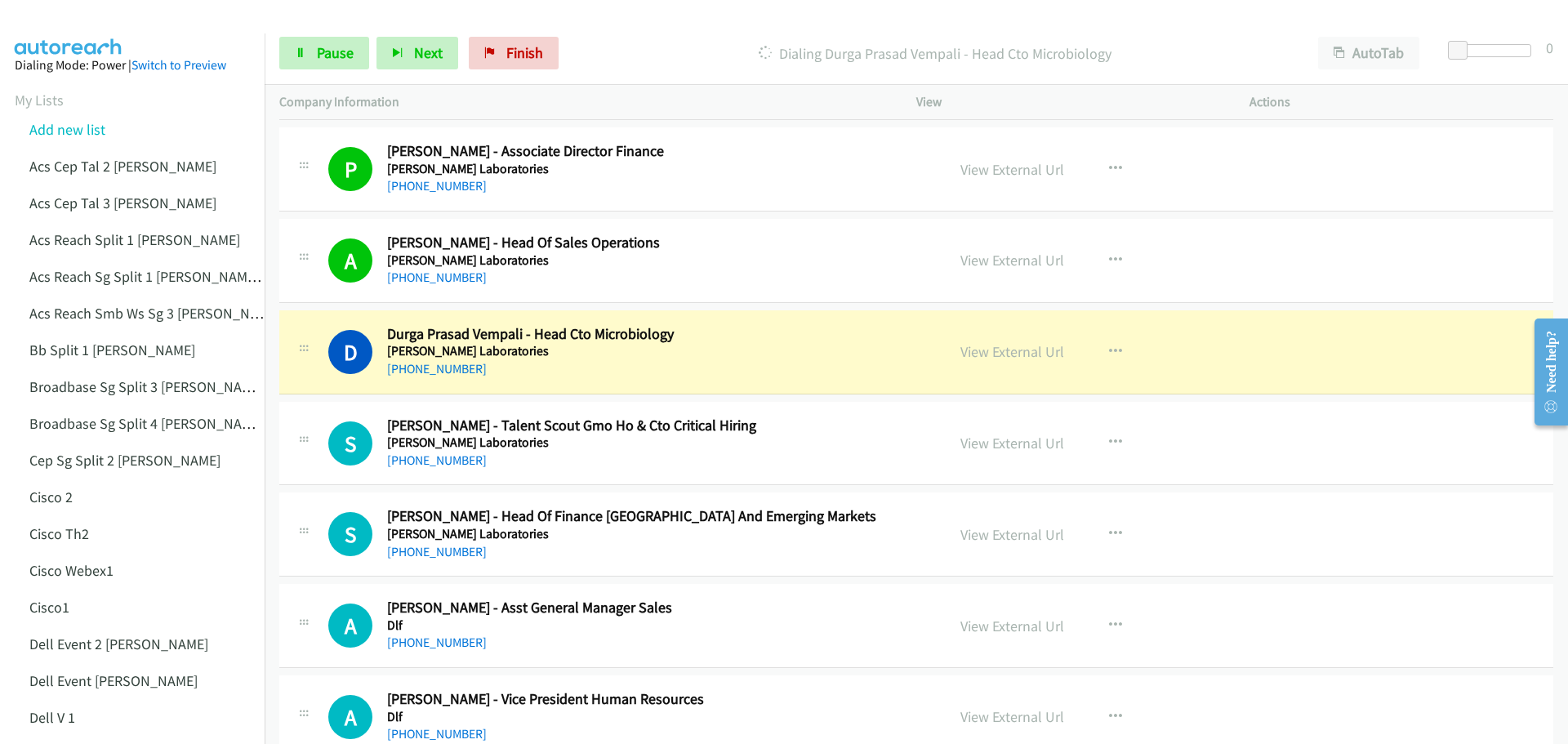
scroll to position [6534, 0]
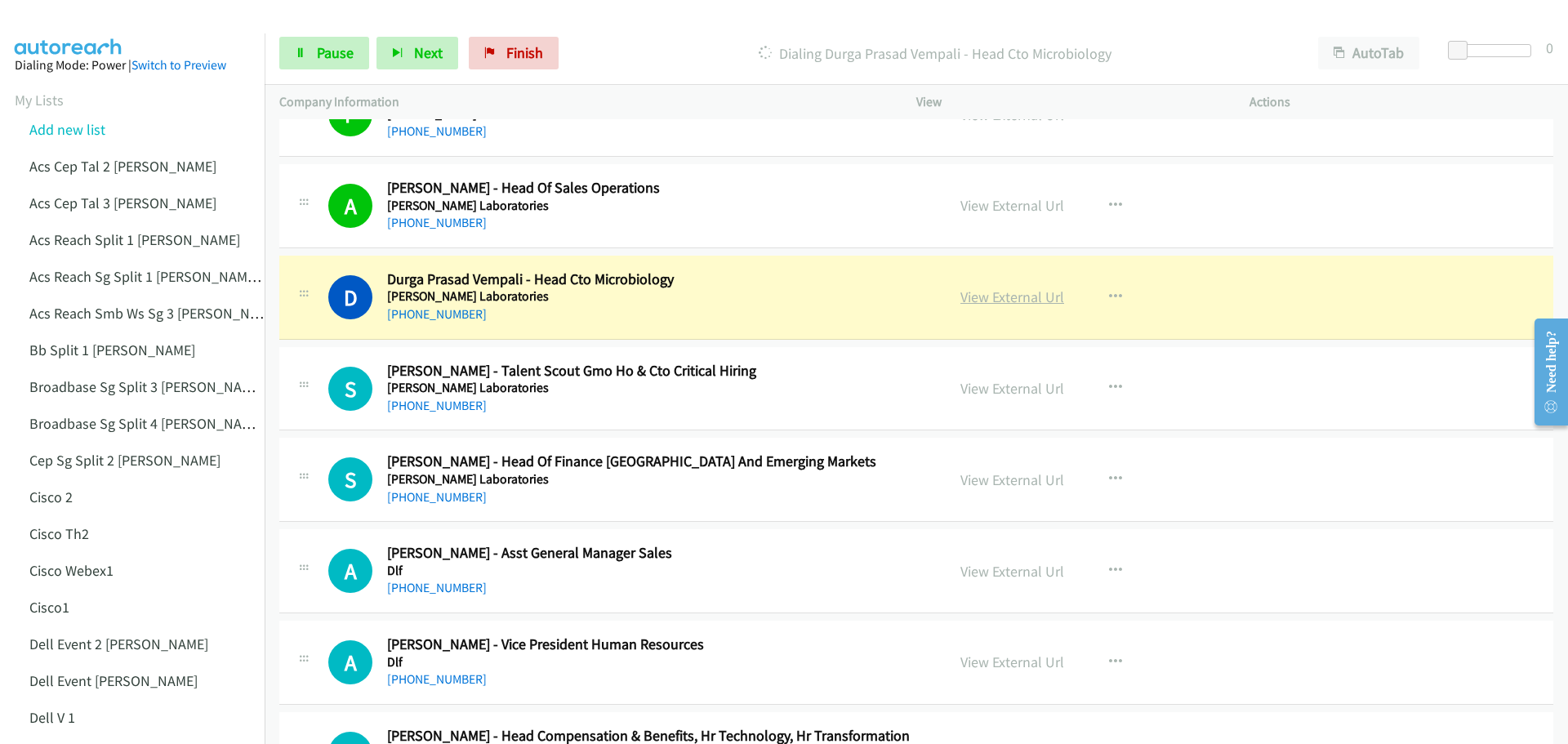
click at [1014, 297] on link "View External Url" at bounding box center [1011, 296] width 103 height 19
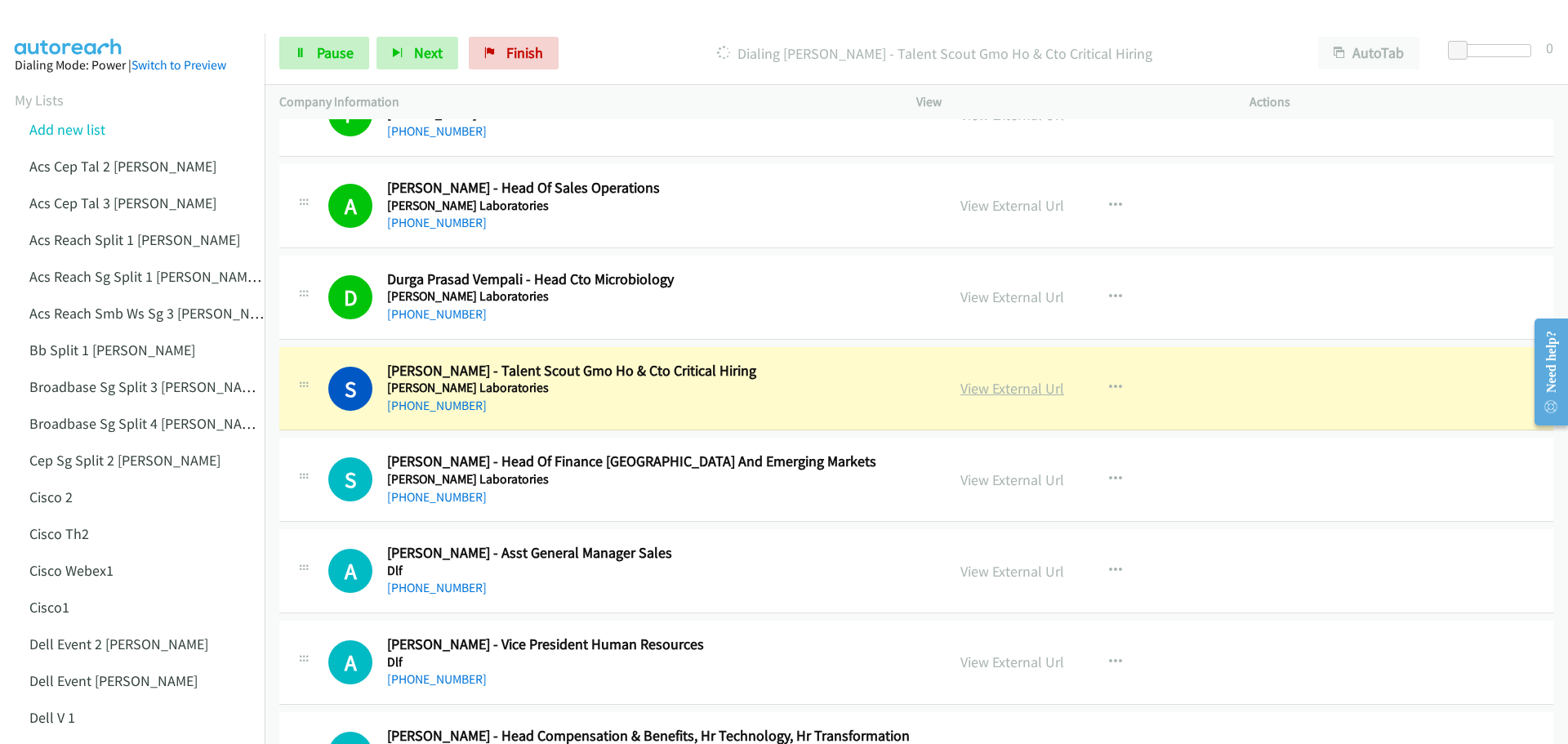
click at [988, 388] on link "View External Url" at bounding box center [1011, 388] width 103 height 19
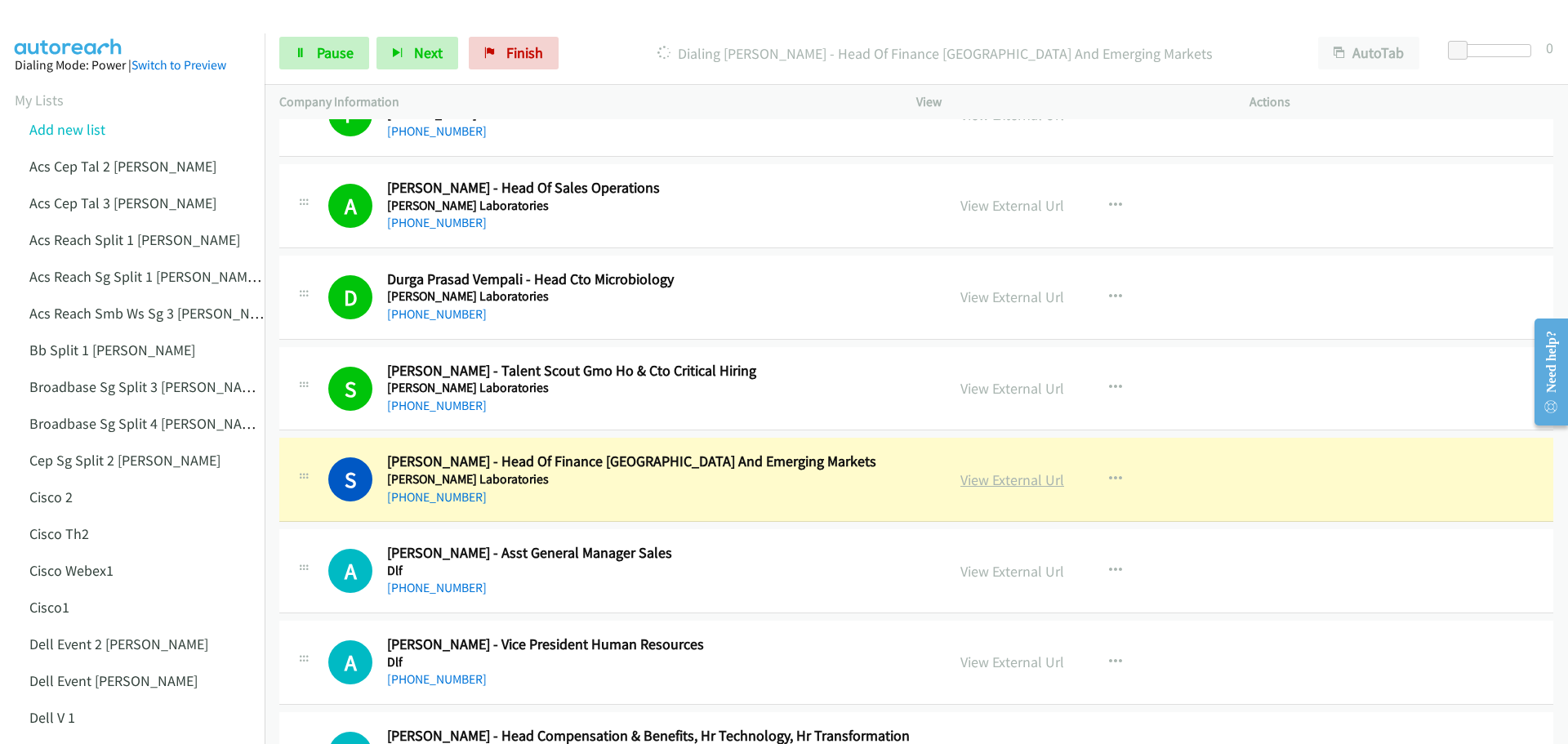
click at [989, 474] on link "View External Url" at bounding box center [1011, 479] width 103 height 19
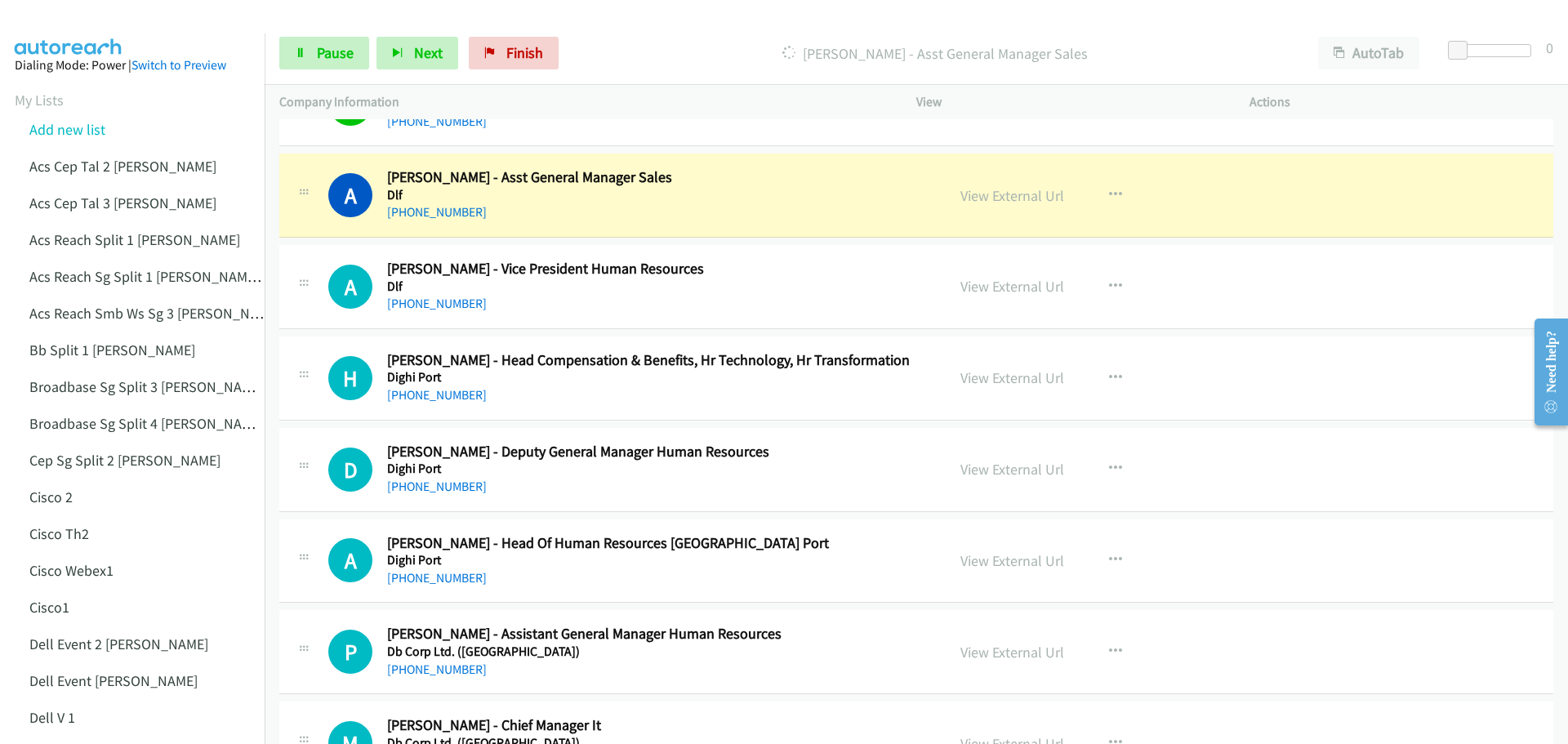
scroll to position [6943, 0]
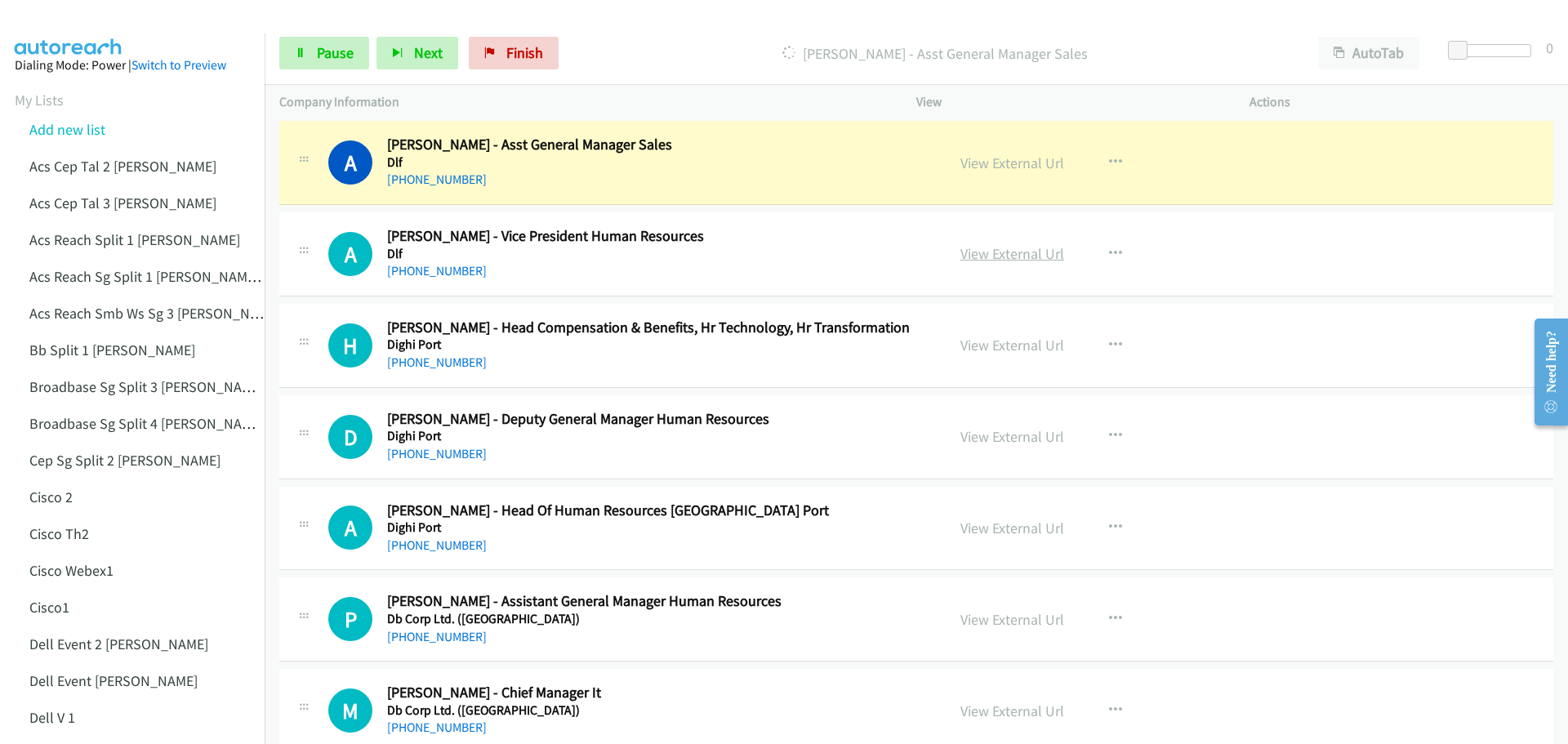
click at [1020, 258] on link "View External Url" at bounding box center [1011, 253] width 103 height 19
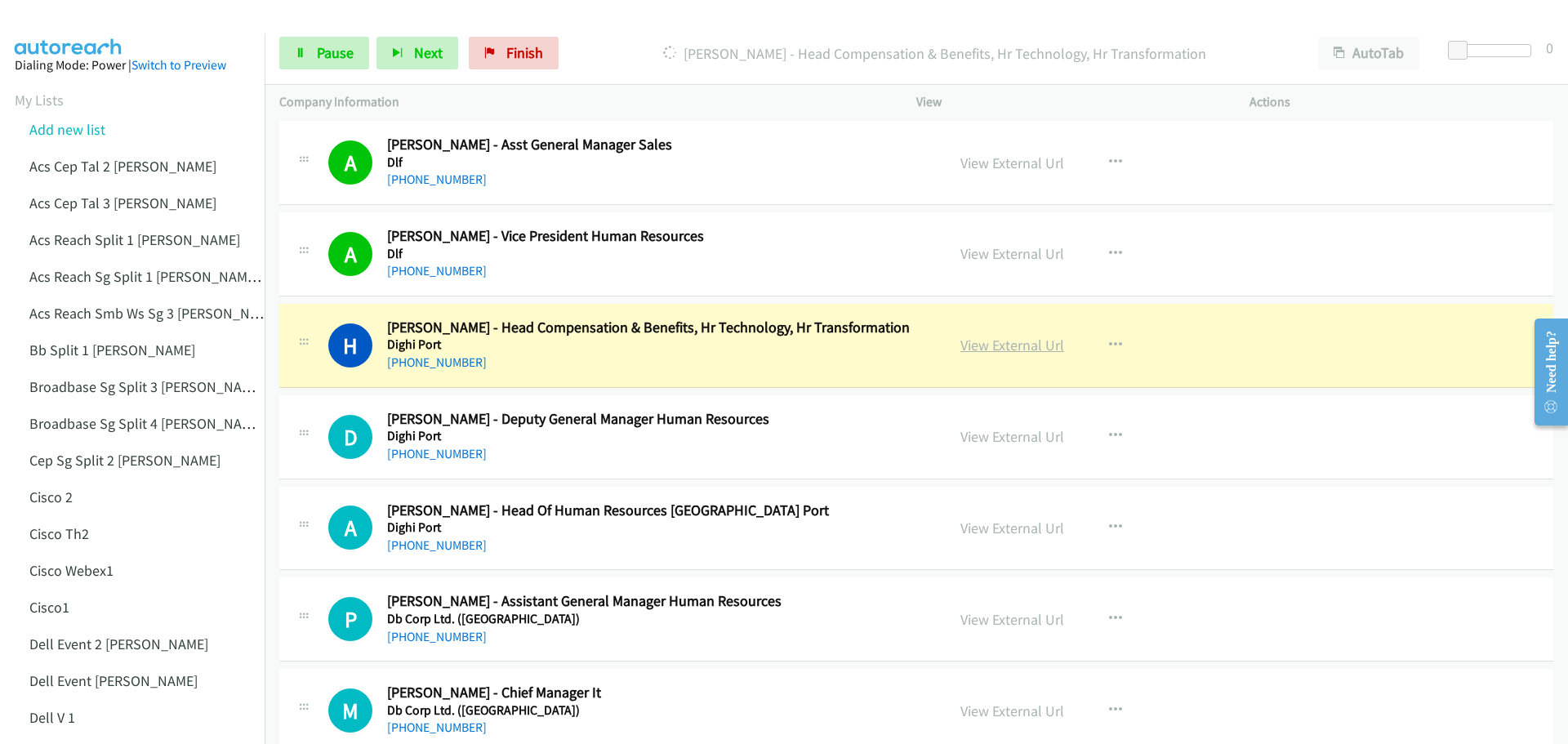
click at [1004, 343] on link "View External Url" at bounding box center [1011, 345] width 103 height 19
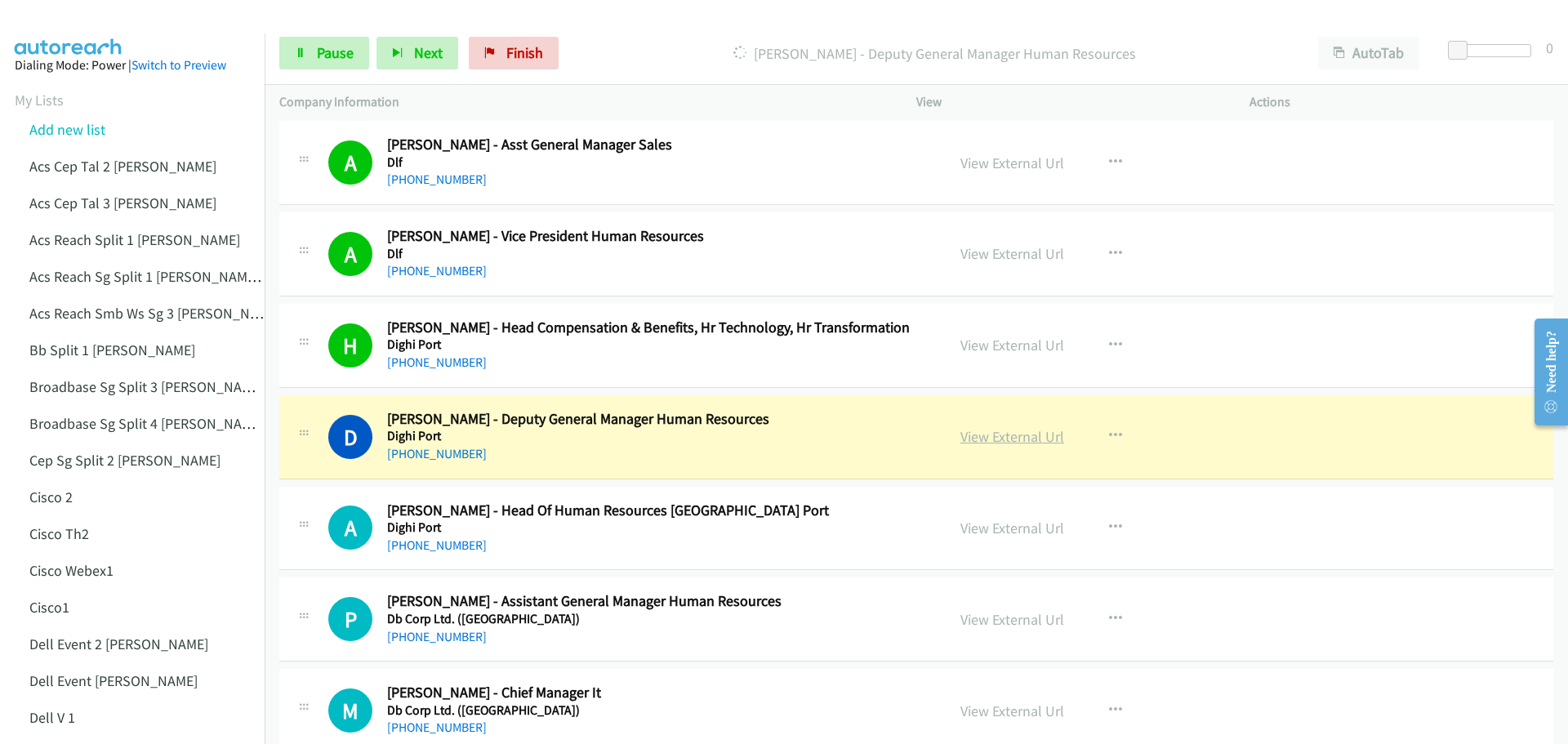
click at [987, 433] on link "View External Url" at bounding box center [1011, 436] width 103 height 19
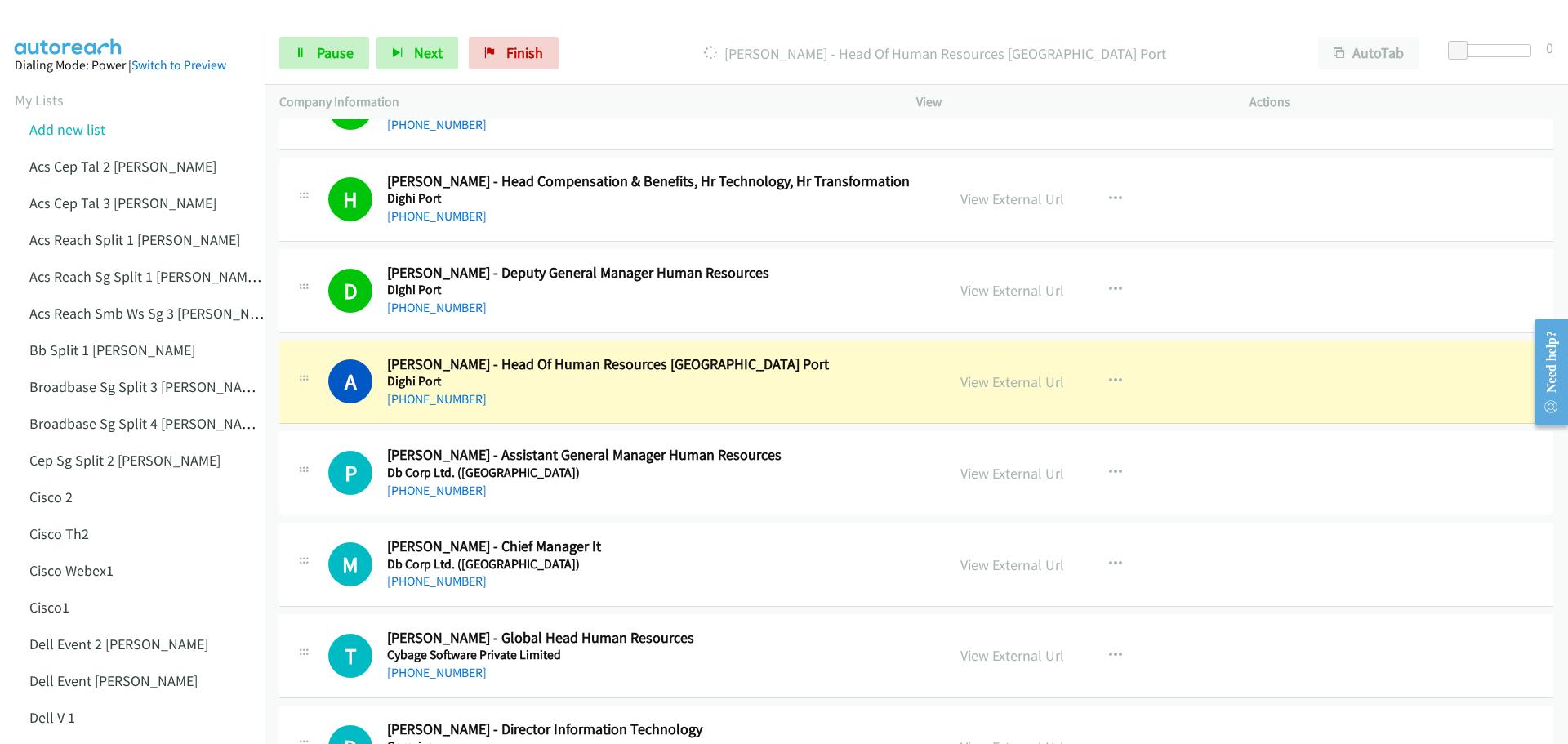
scroll to position [7106, 0]
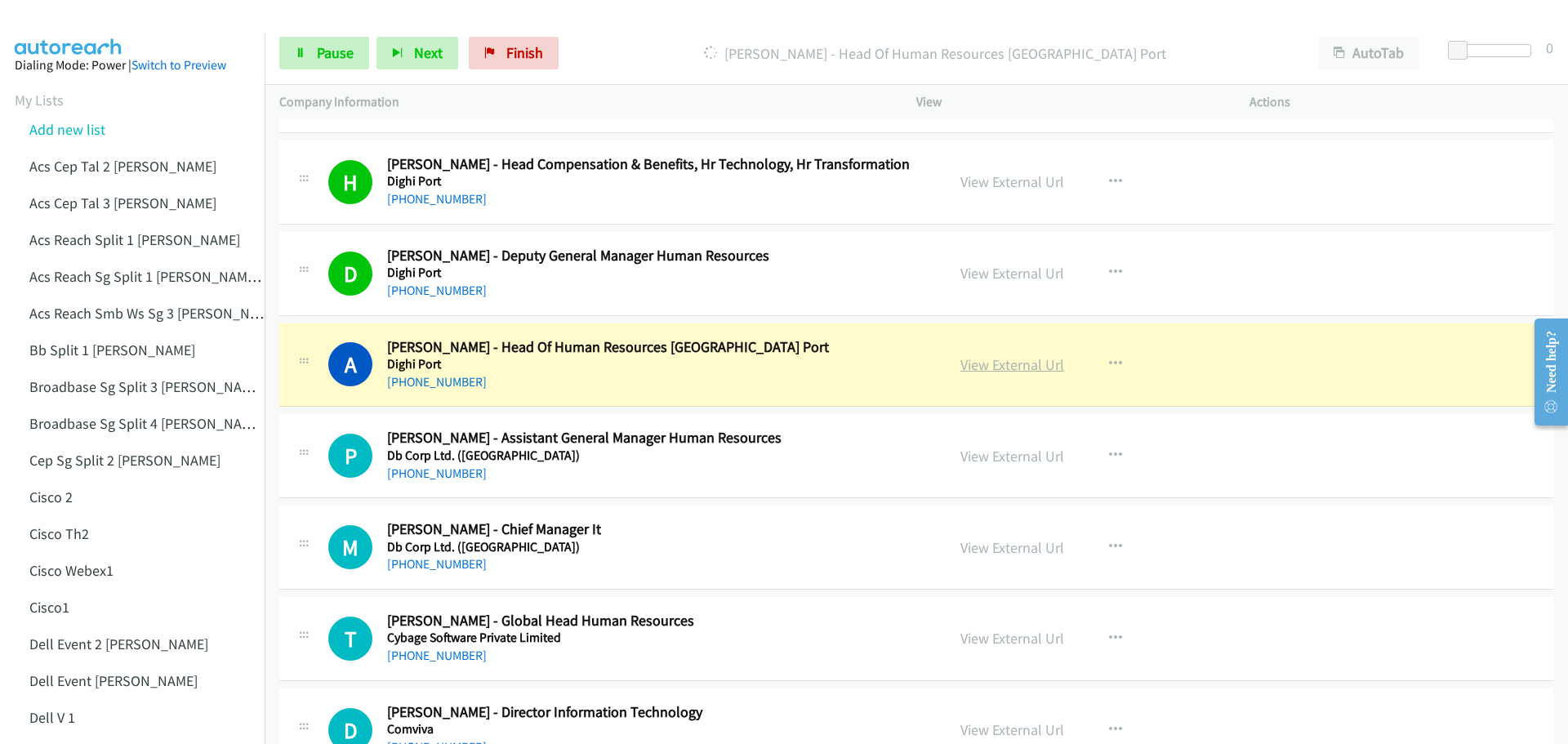
click at [1011, 360] on link "View External Url" at bounding box center [1011, 364] width 103 height 19
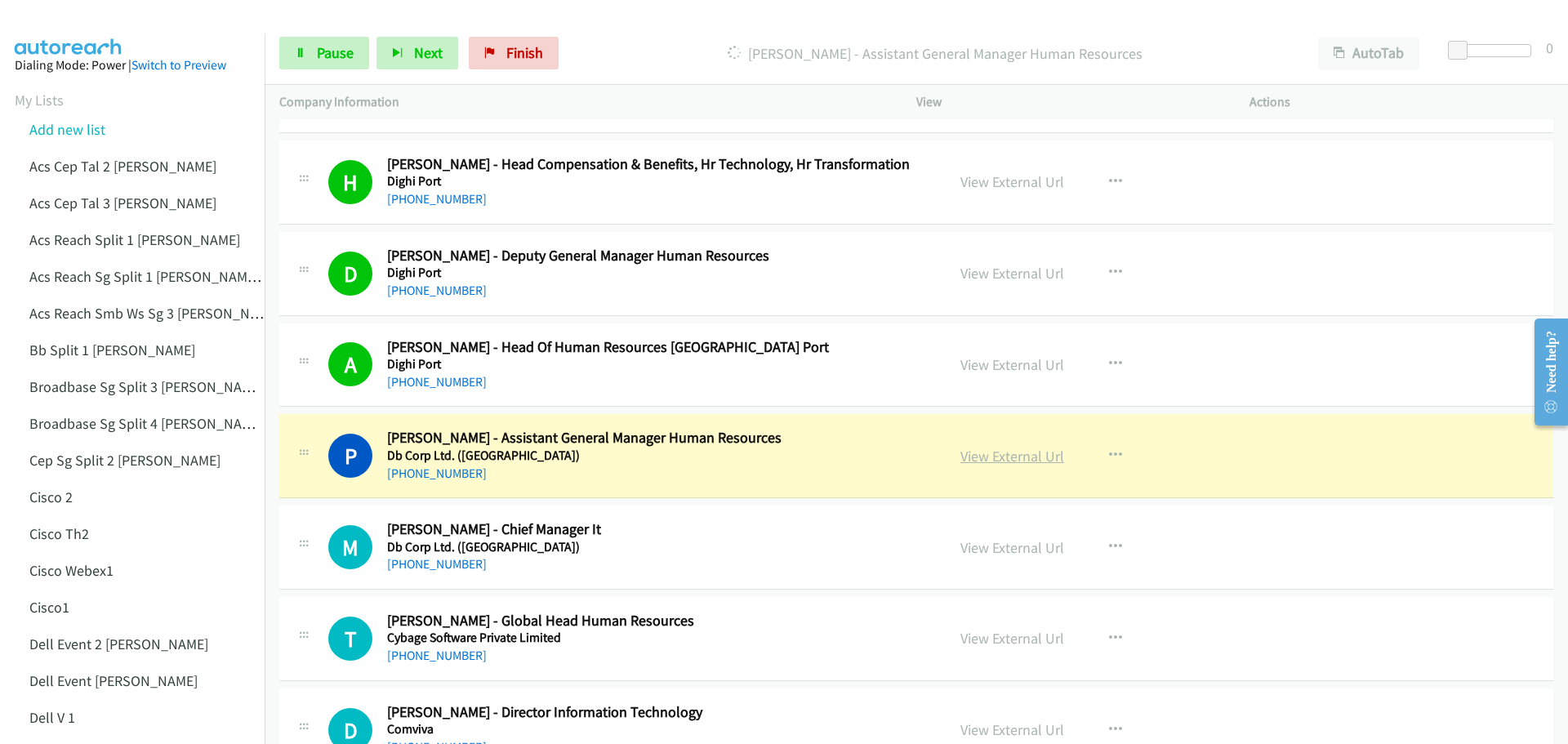
click at [1037, 452] on link "View External Url" at bounding box center [1011, 456] width 103 height 19
click at [347, 41] on link "Pause" at bounding box center [324, 53] width 90 height 33
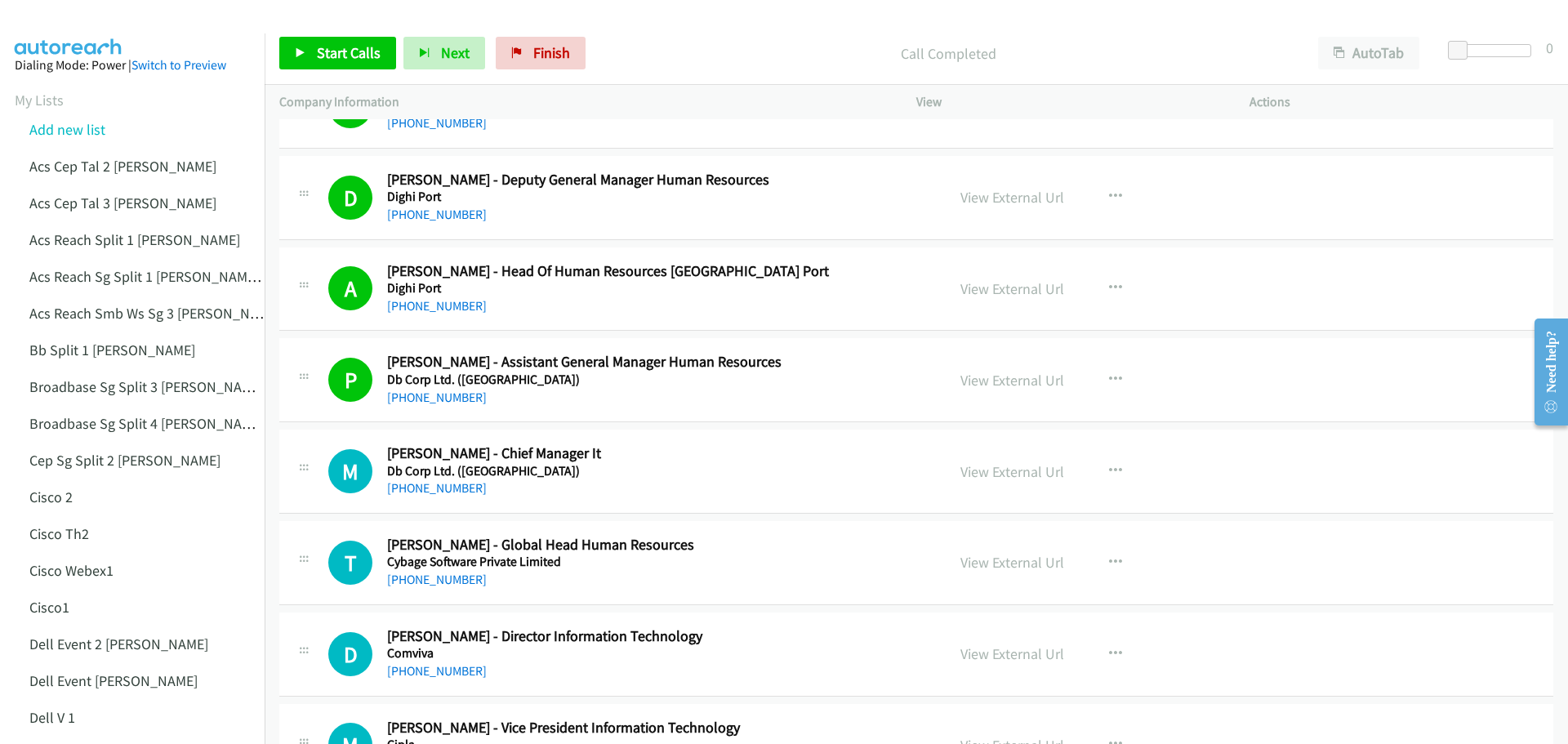
scroll to position [7188, 0]
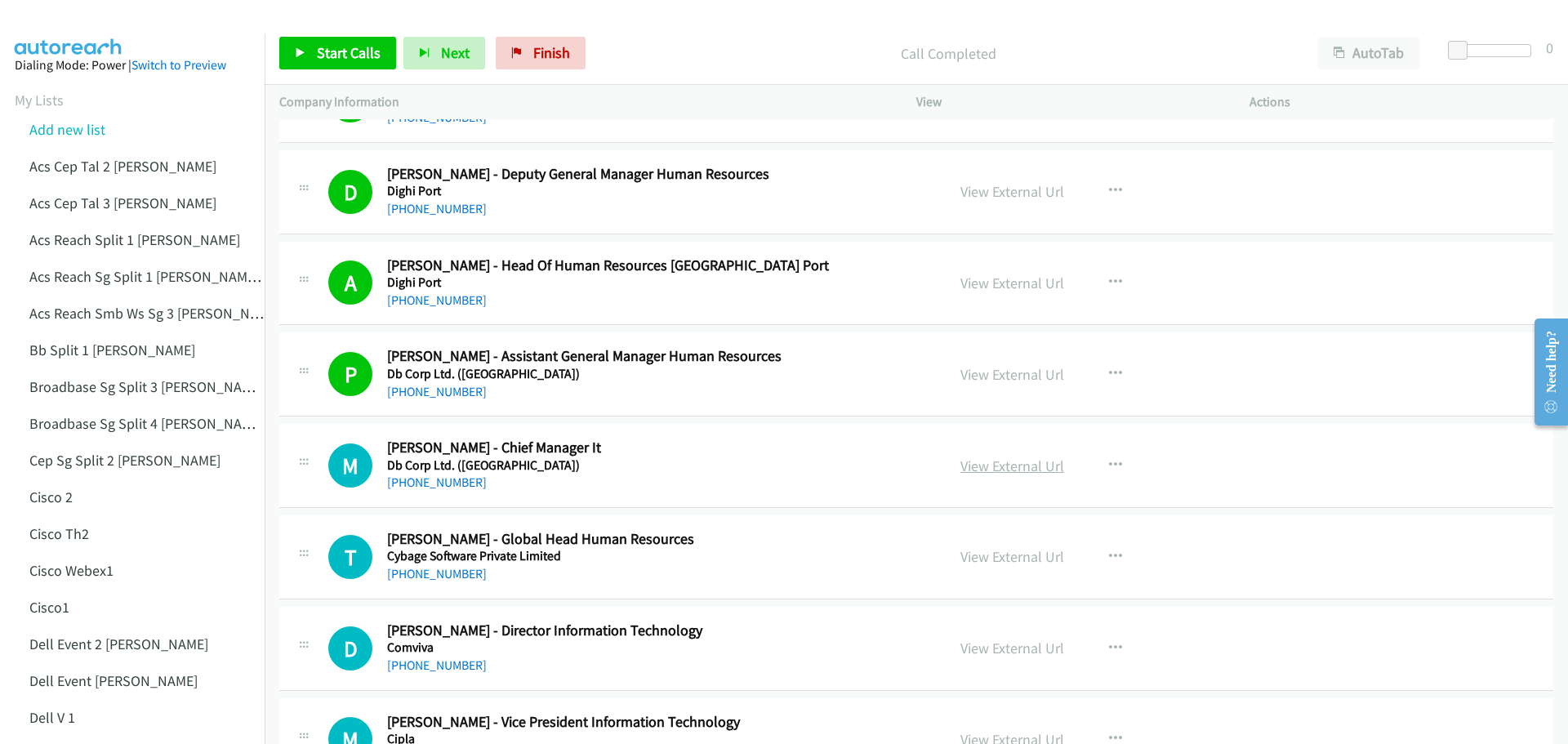
click at [987, 467] on link "View External Url" at bounding box center [1011, 466] width 103 height 19
click at [330, 51] on span "Start Calls" at bounding box center [349, 52] width 64 height 19
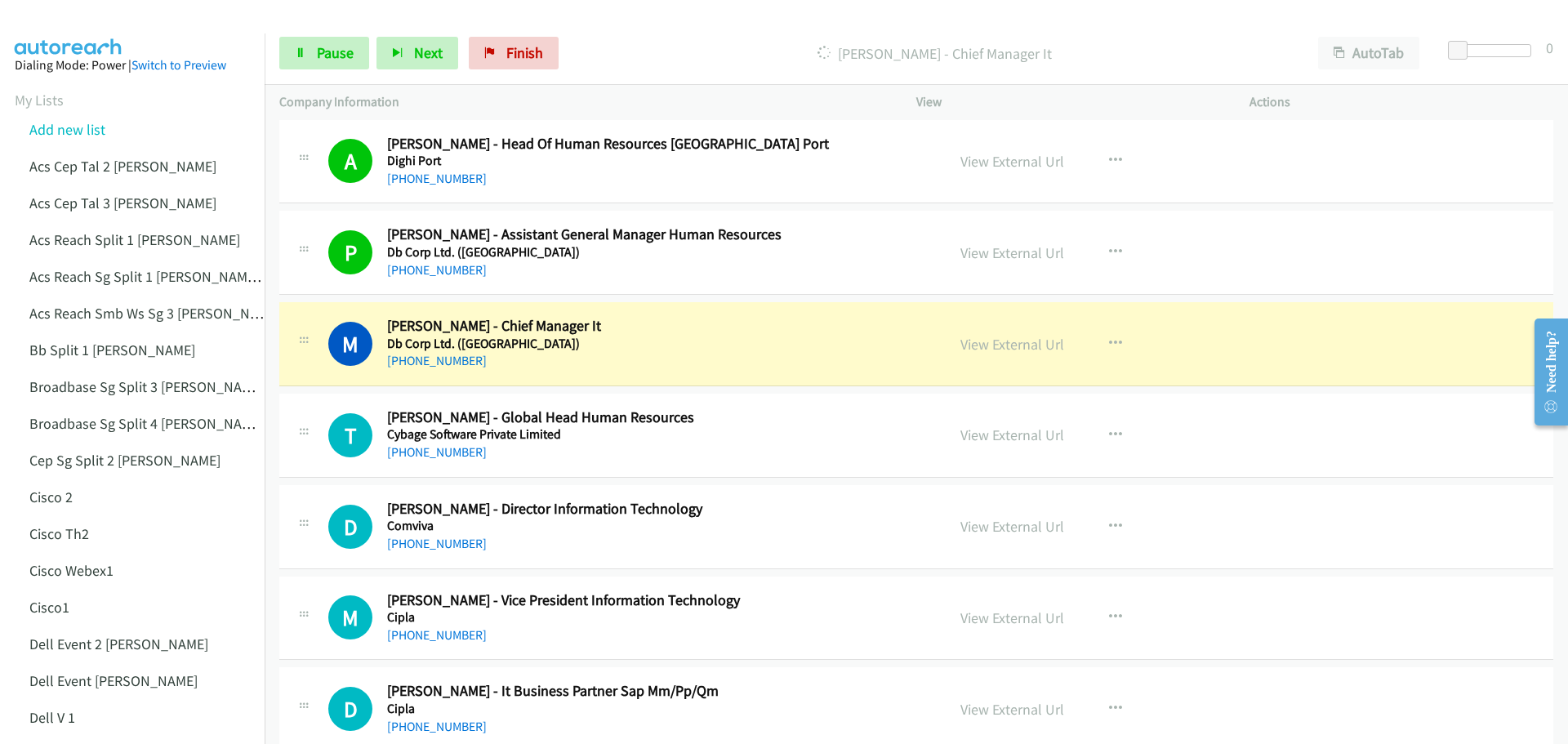
scroll to position [7352, 0]
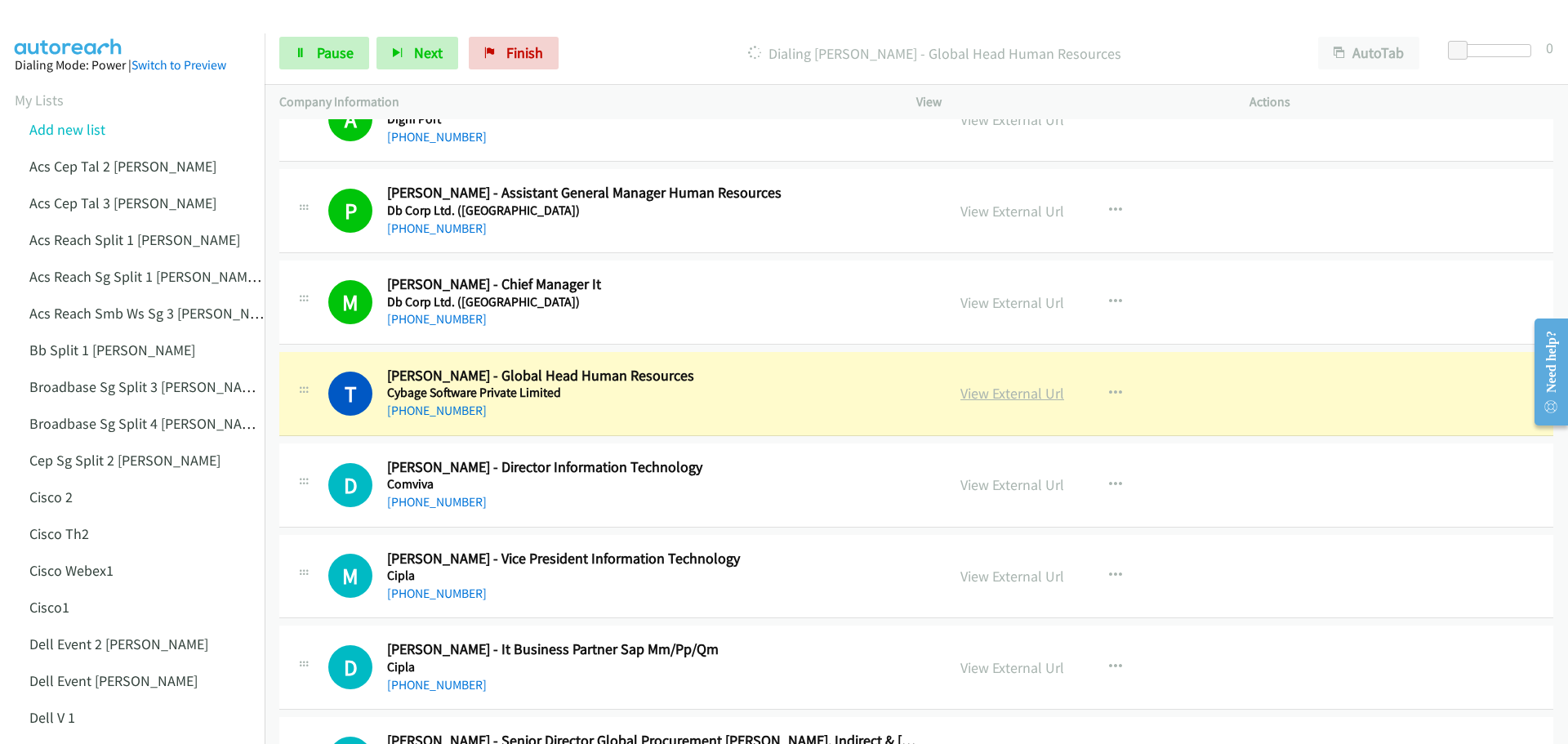
click at [999, 395] on link "View External Url" at bounding box center [1011, 392] width 103 height 19
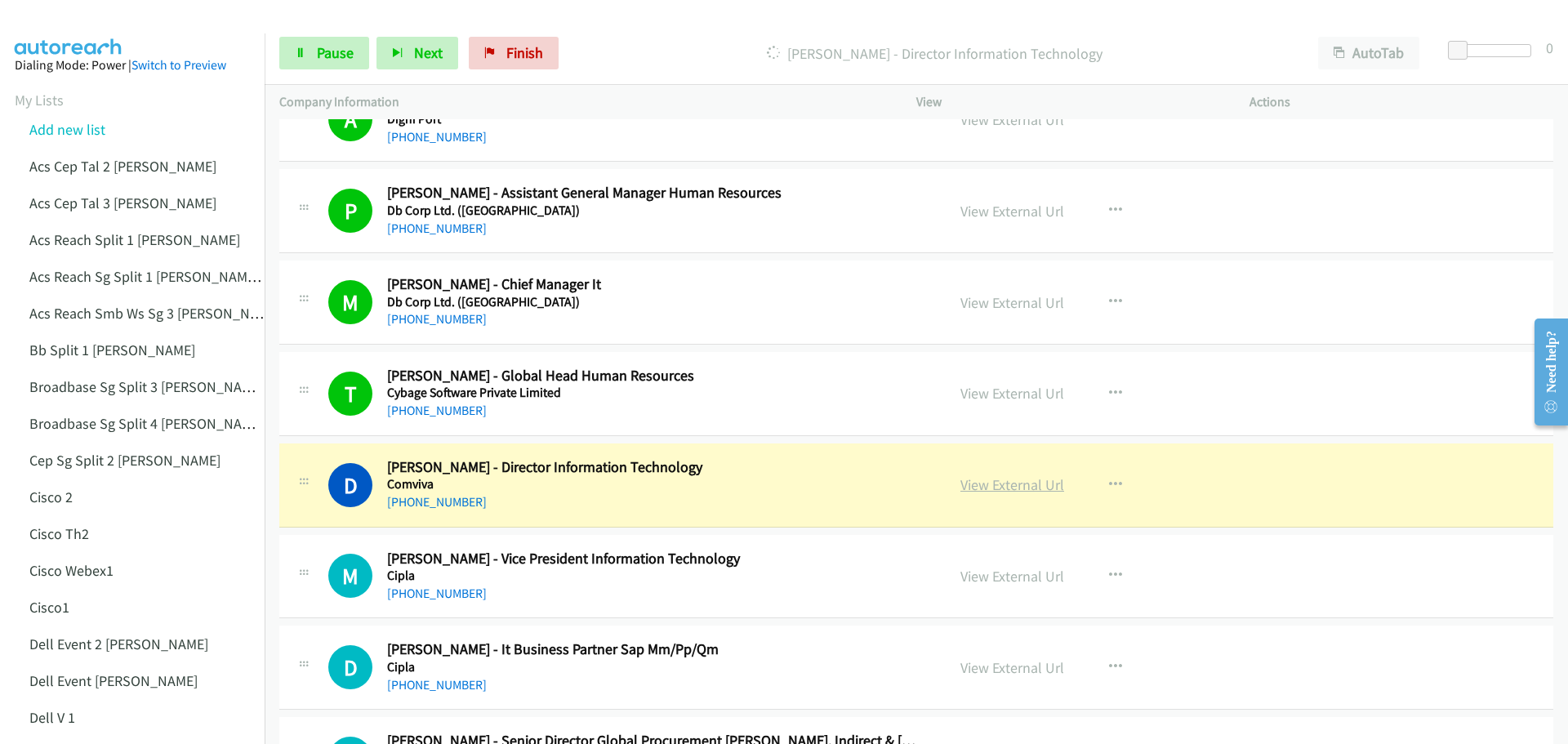
click at [1005, 484] on link "View External Url" at bounding box center [1011, 484] width 103 height 19
click at [338, 53] on span "Pause" at bounding box center [336, 52] width 37 height 19
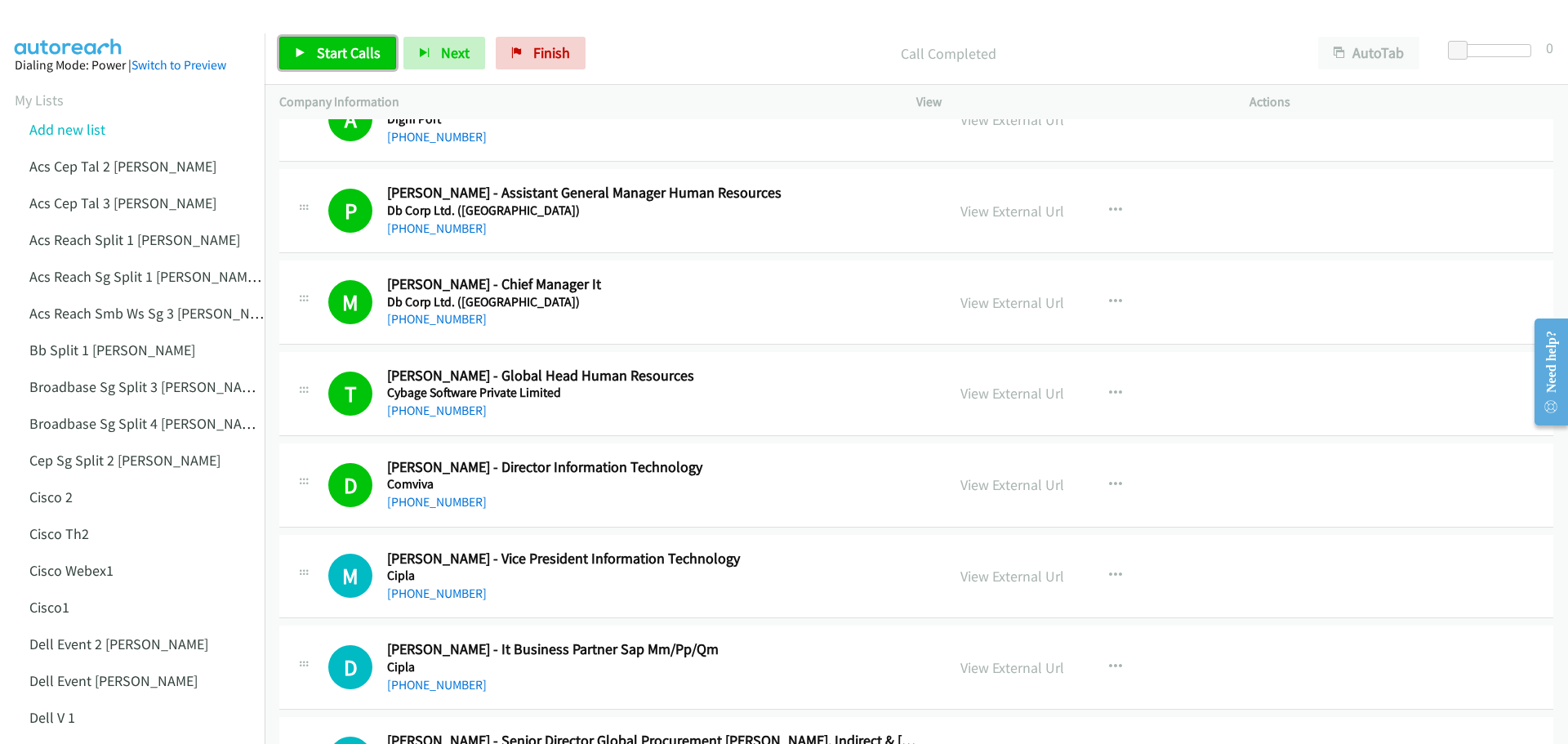
click at [322, 48] on span "Start Calls" at bounding box center [349, 52] width 64 height 19
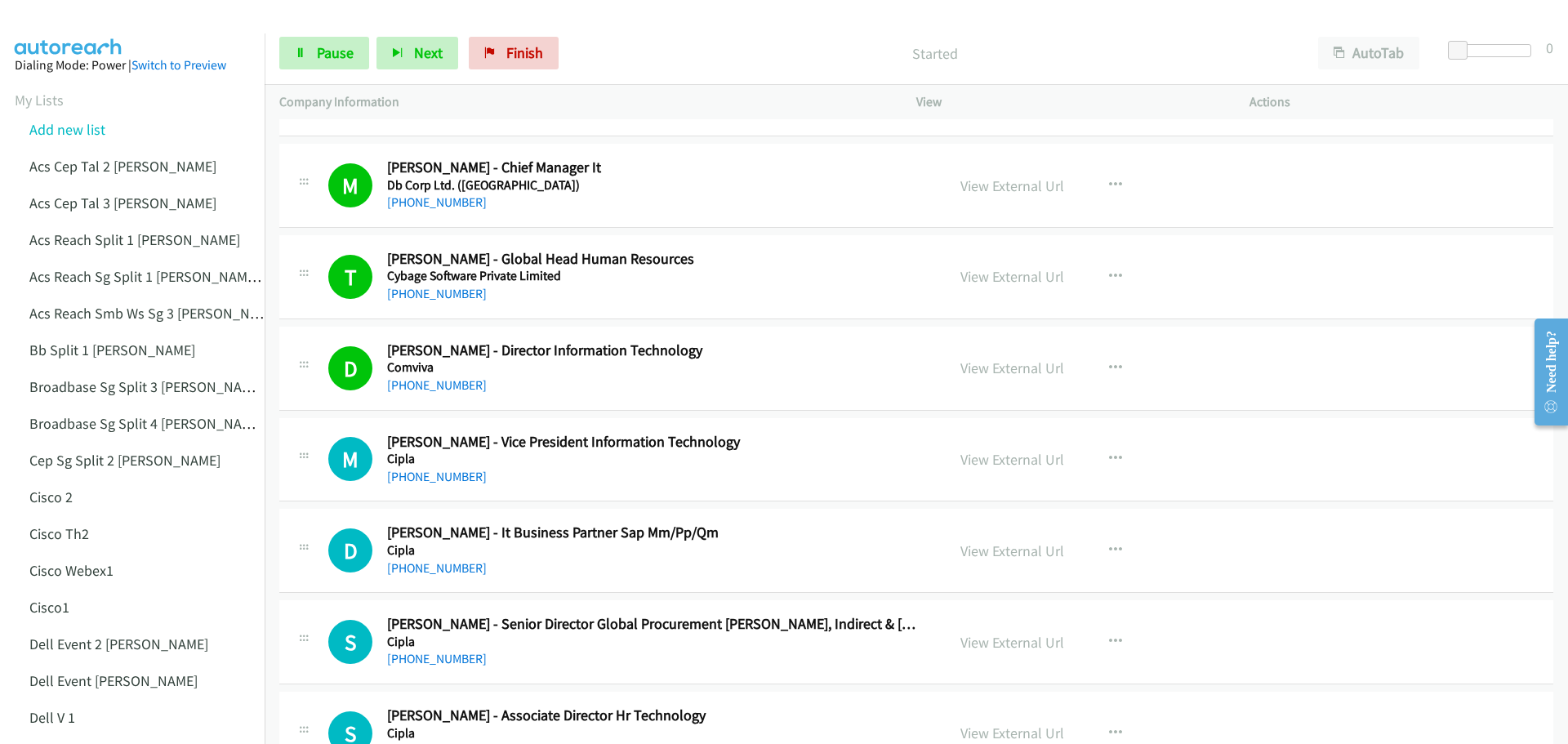
scroll to position [7514, 0]
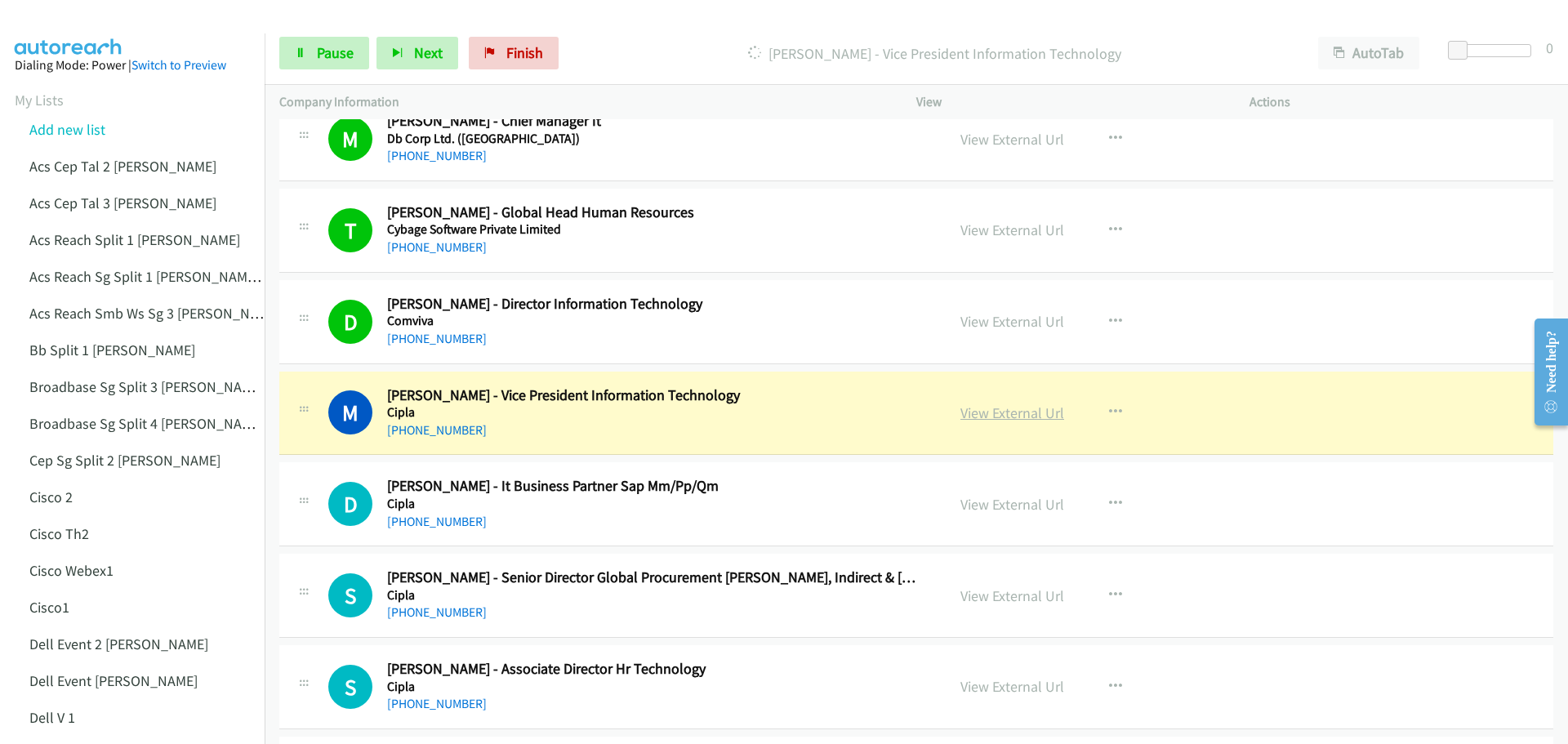
click at [1014, 416] on link "View External Url" at bounding box center [1011, 413] width 103 height 19
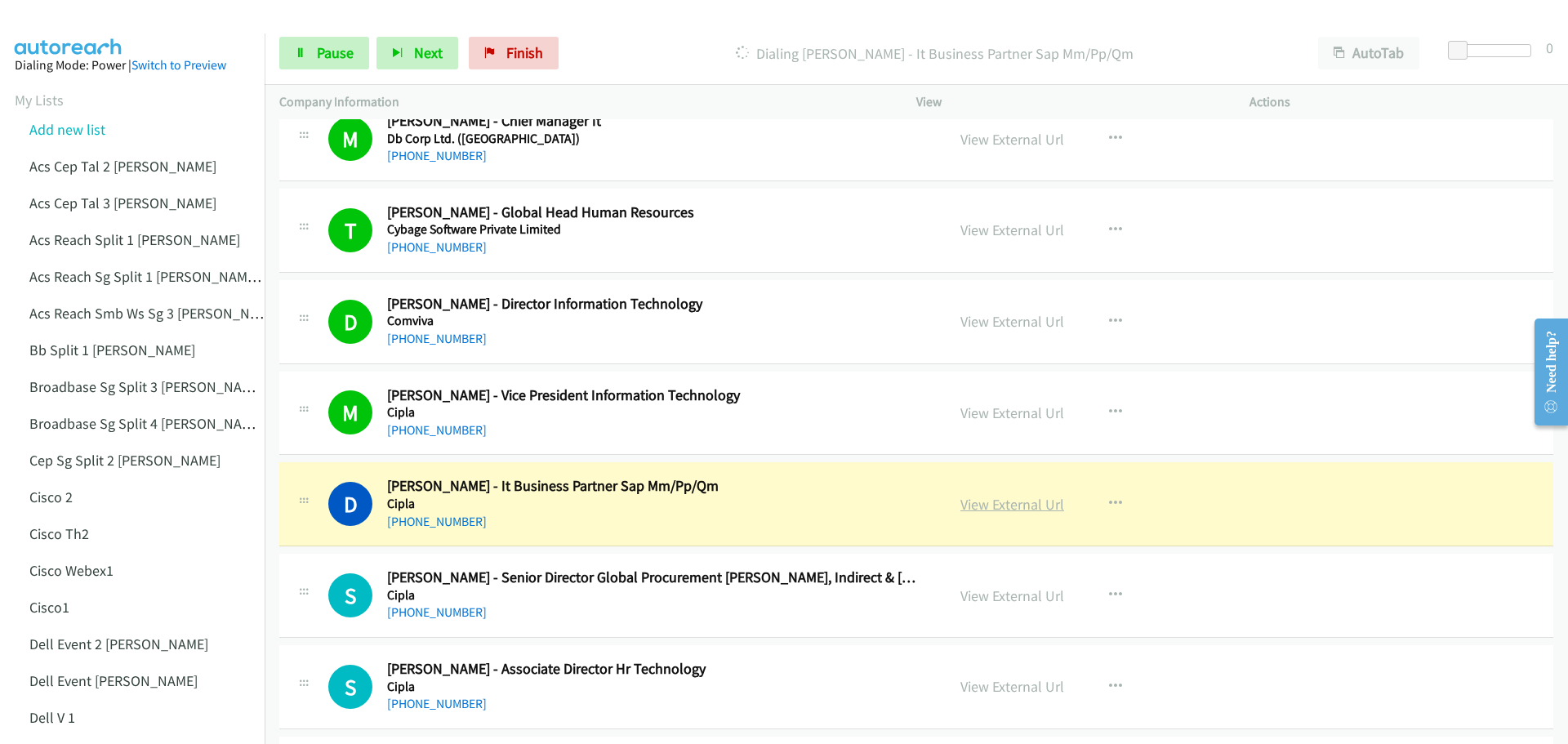
click at [1016, 501] on link "View External Url" at bounding box center [1011, 504] width 103 height 19
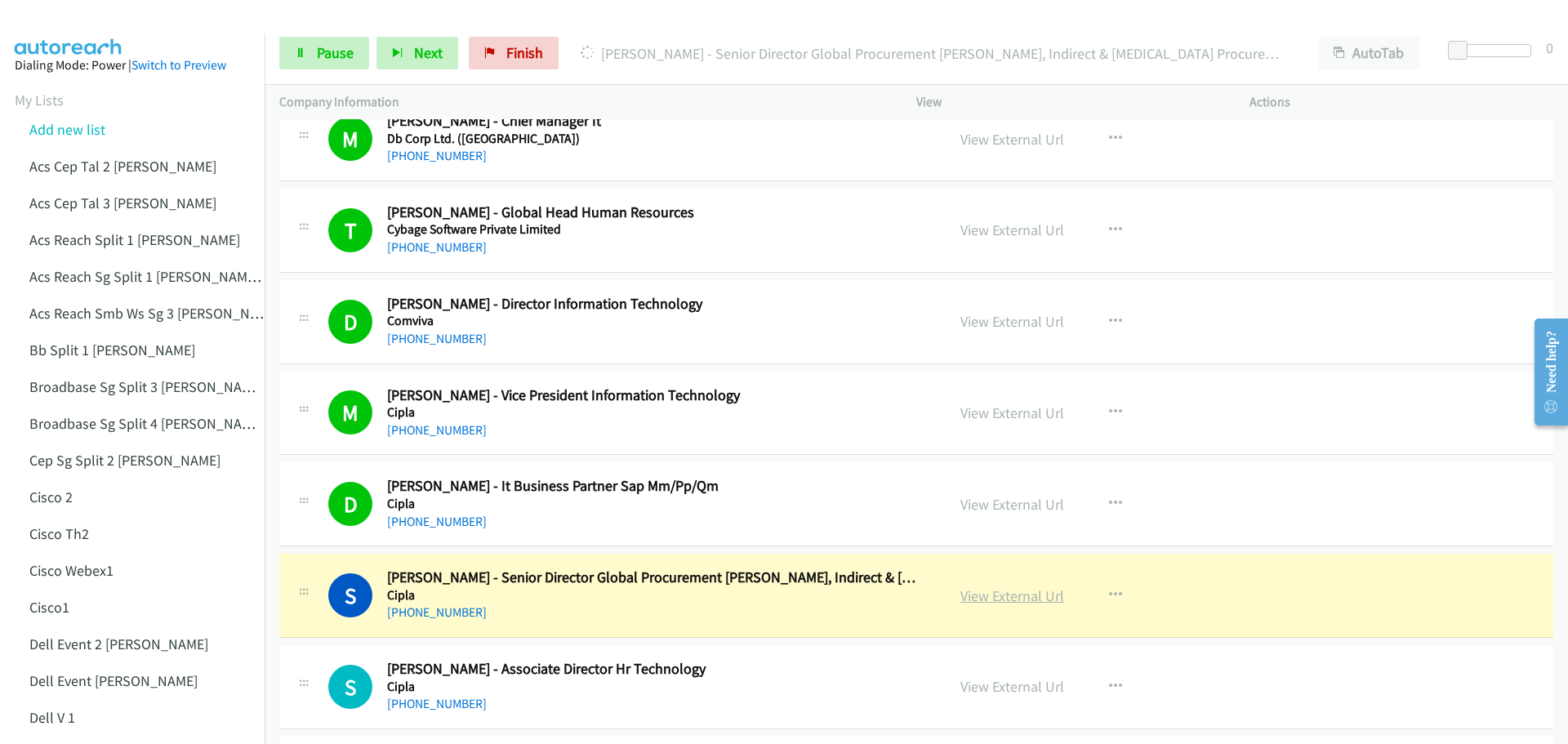
click at [997, 596] on link "View External Url" at bounding box center [1011, 596] width 103 height 19
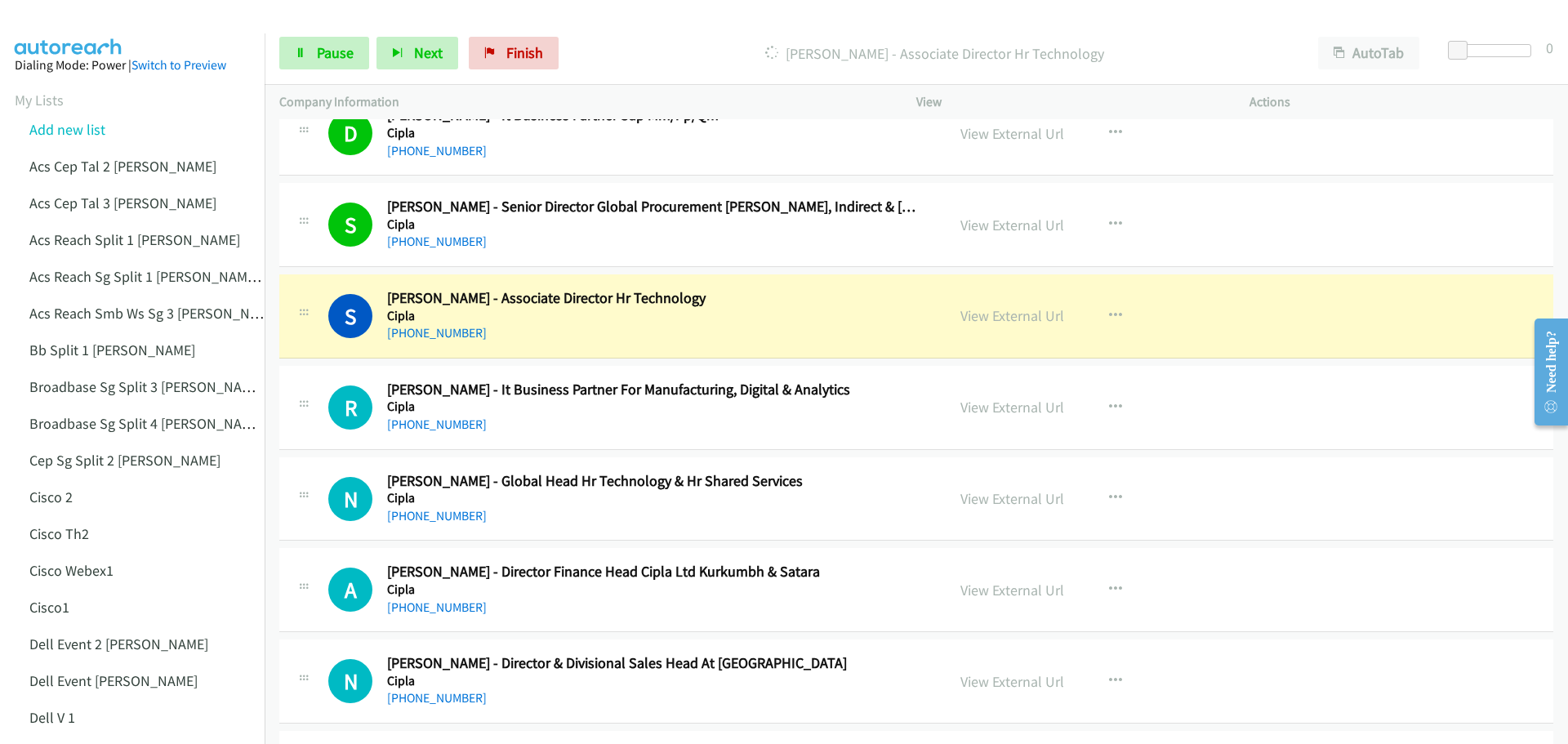
scroll to position [7923, 0]
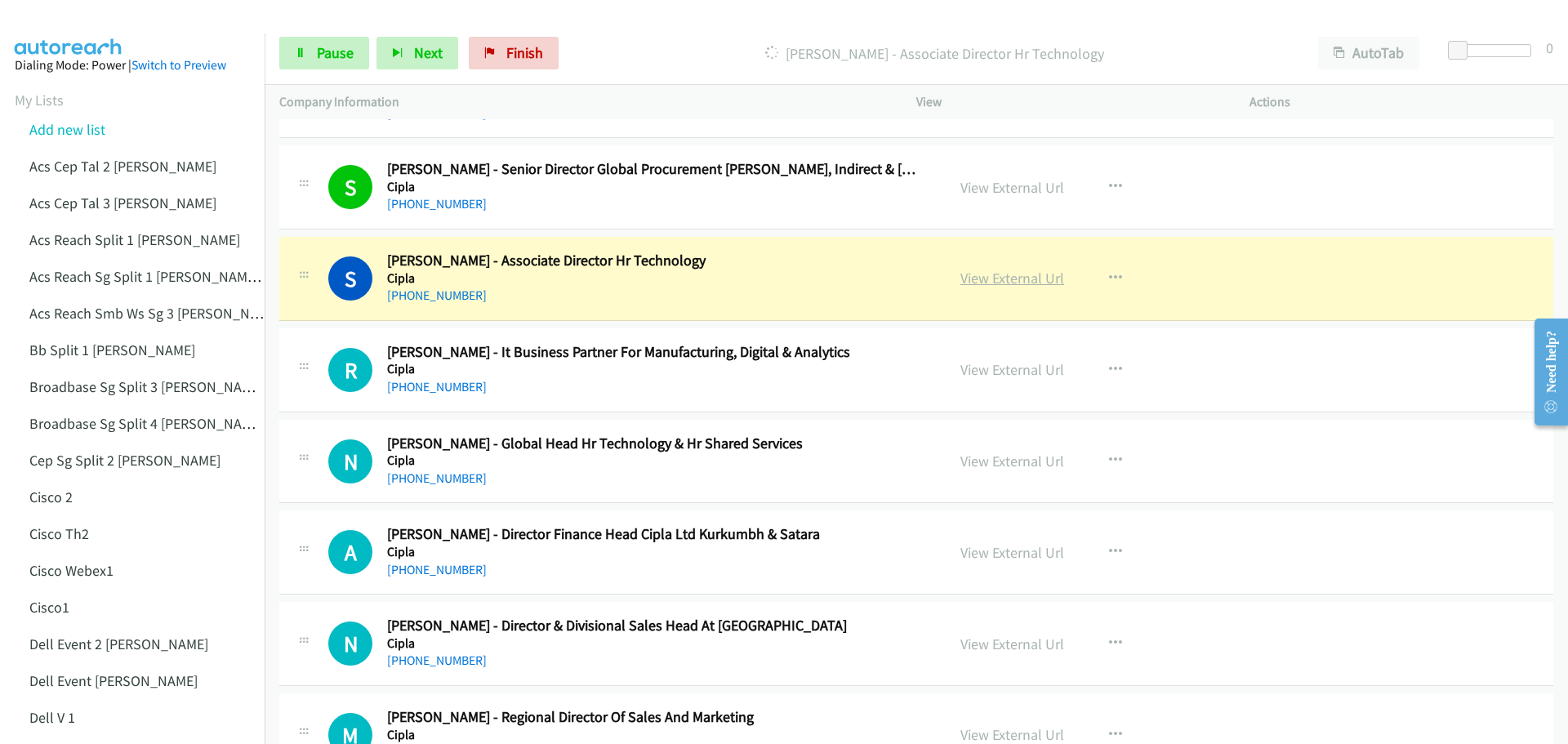
click at [1005, 281] on link "View External Url" at bounding box center [1011, 277] width 103 height 19
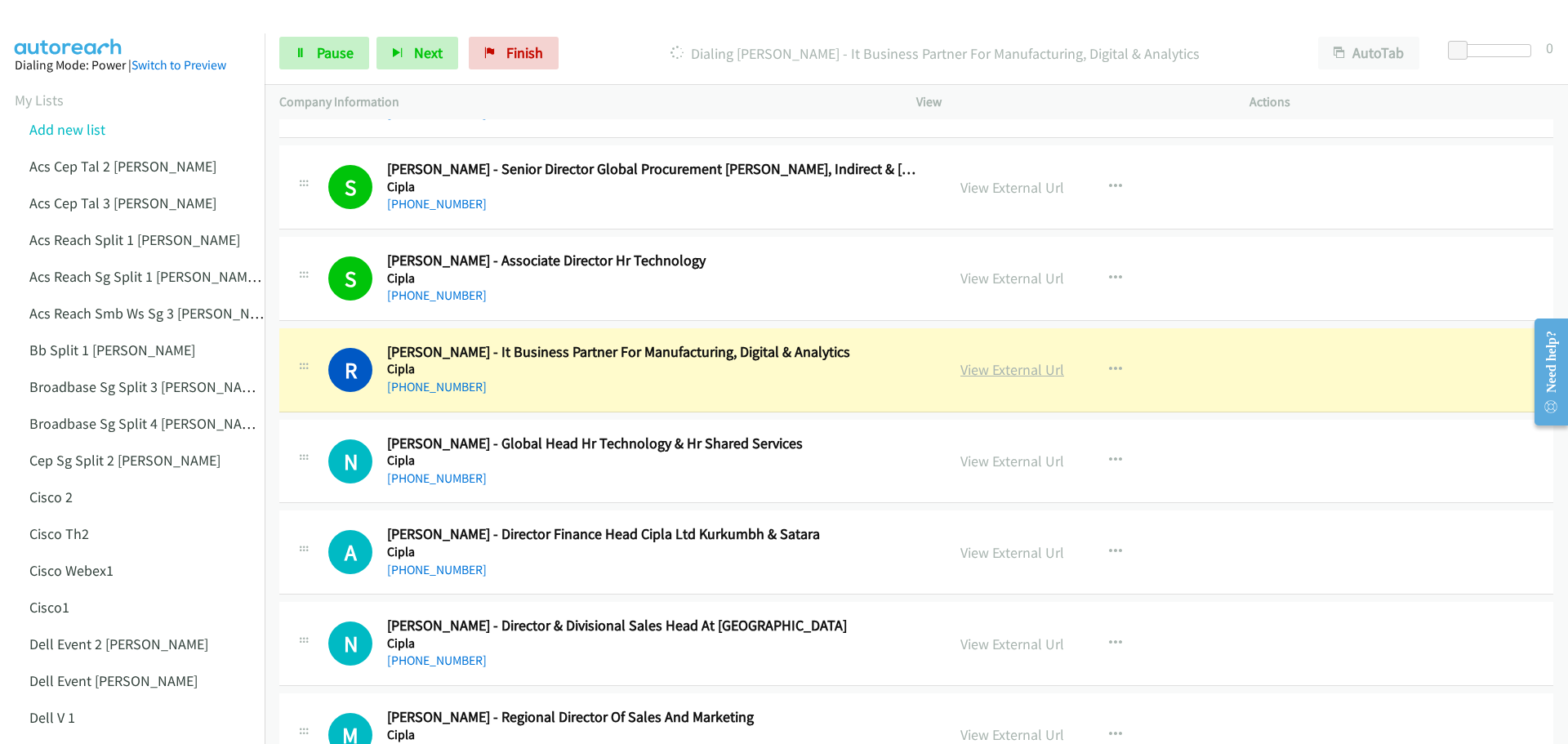
click at [1026, 365] on link "View External Url" at bounding box center [1011, 369] width 103 height 19
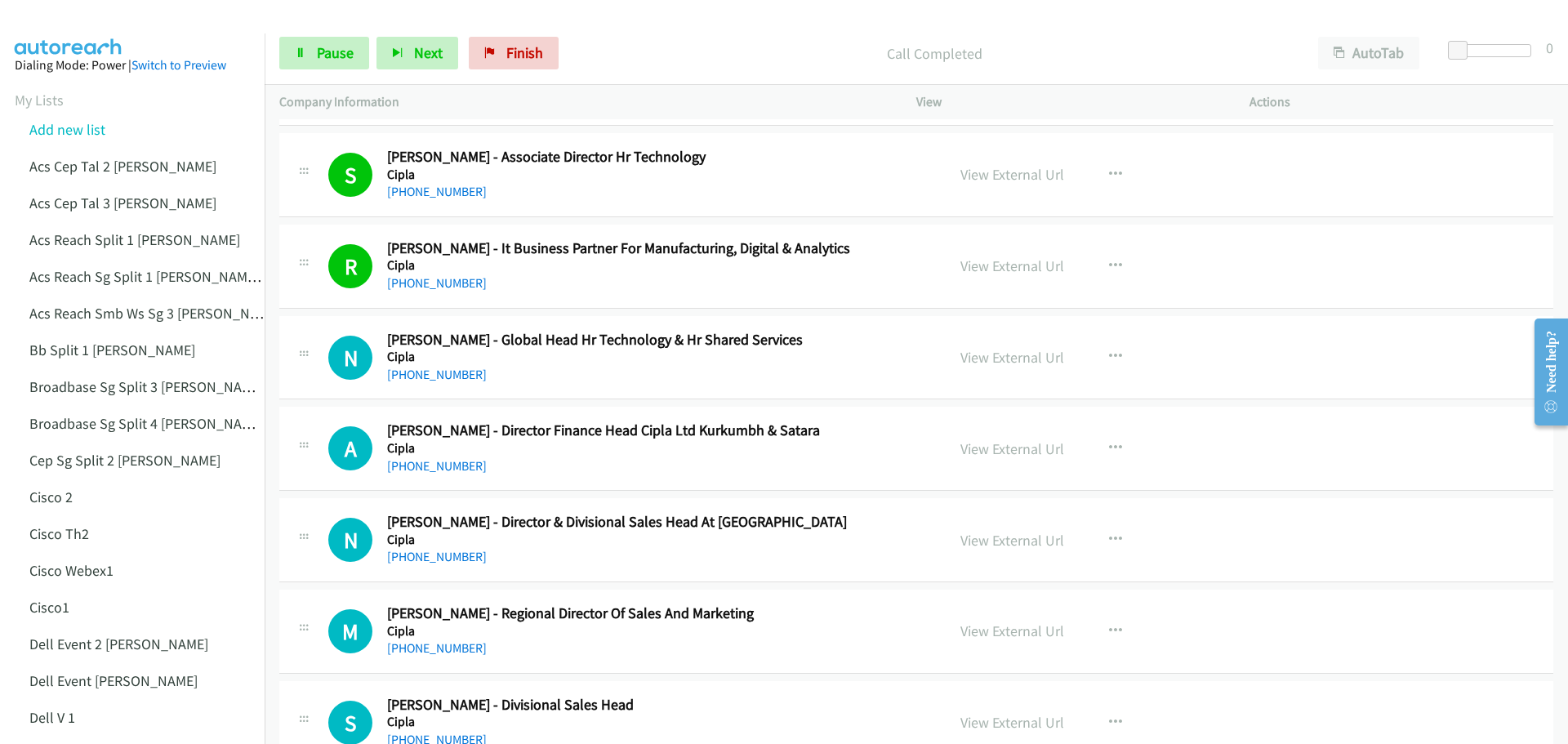
scroll to position [8087, 0]
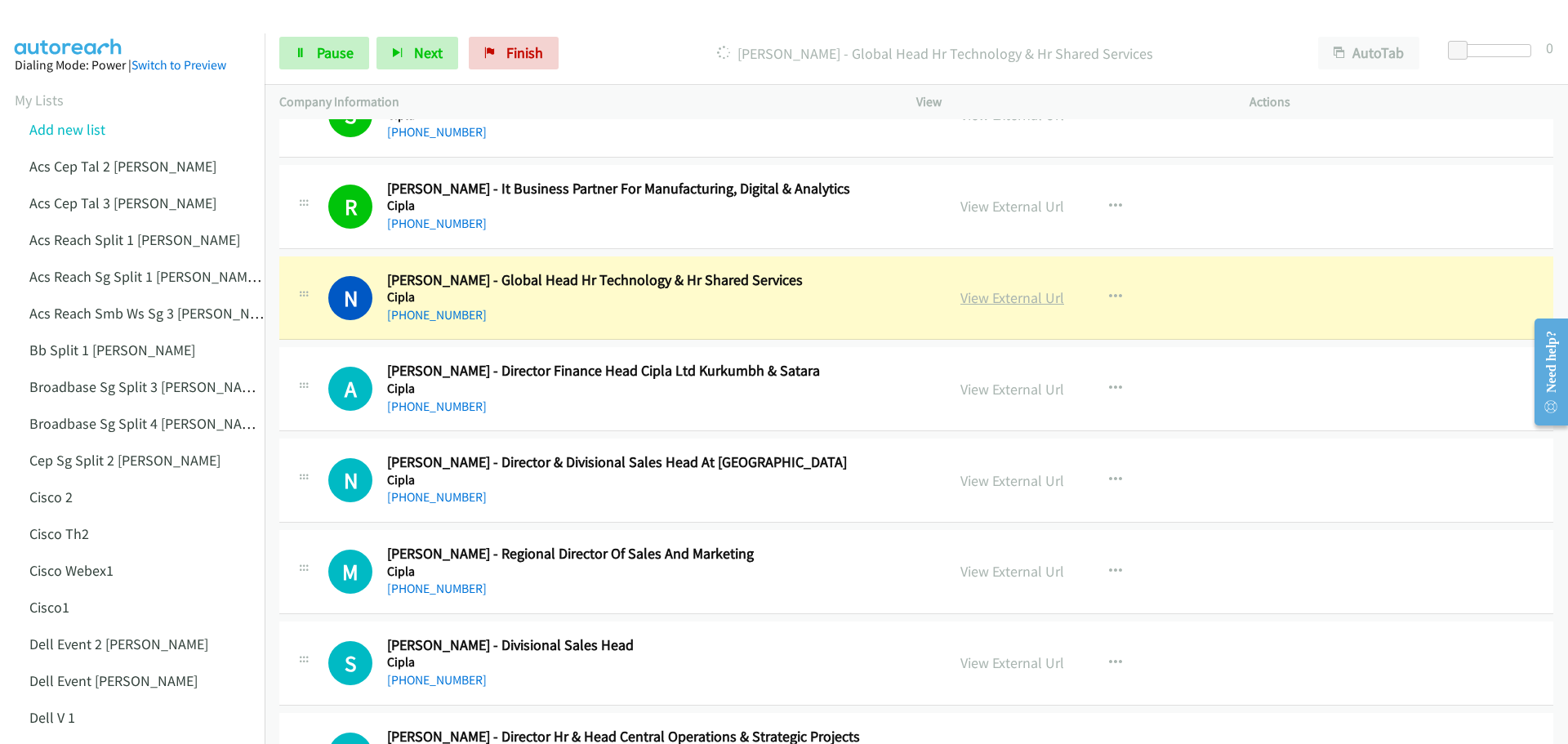
click at [996, 296] on link "View External Url" at bounding box center [1011, 297] width 103 height 19
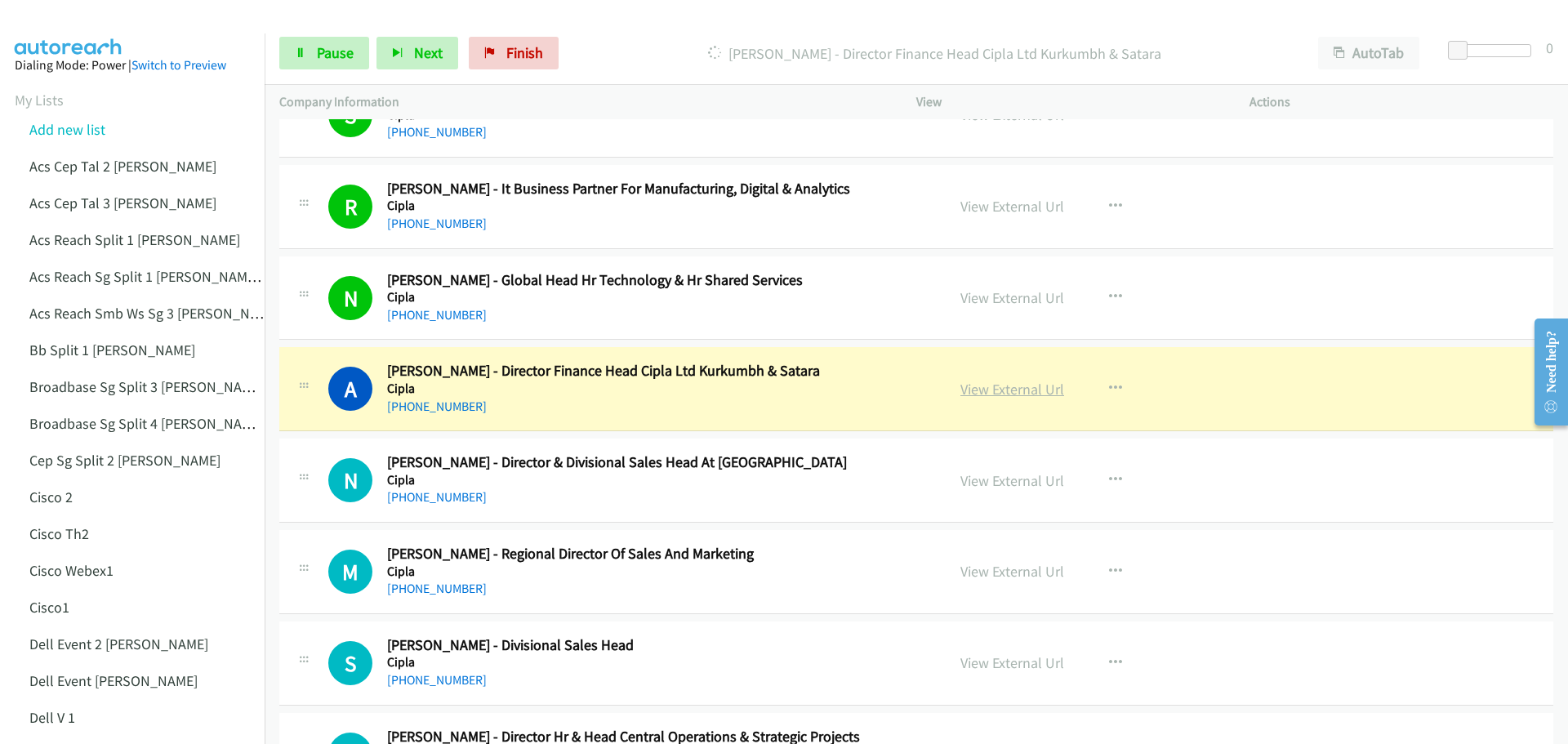
click at [985, 391] on link "View External Url" at bounding box center [1011, 389] width 103 height 19
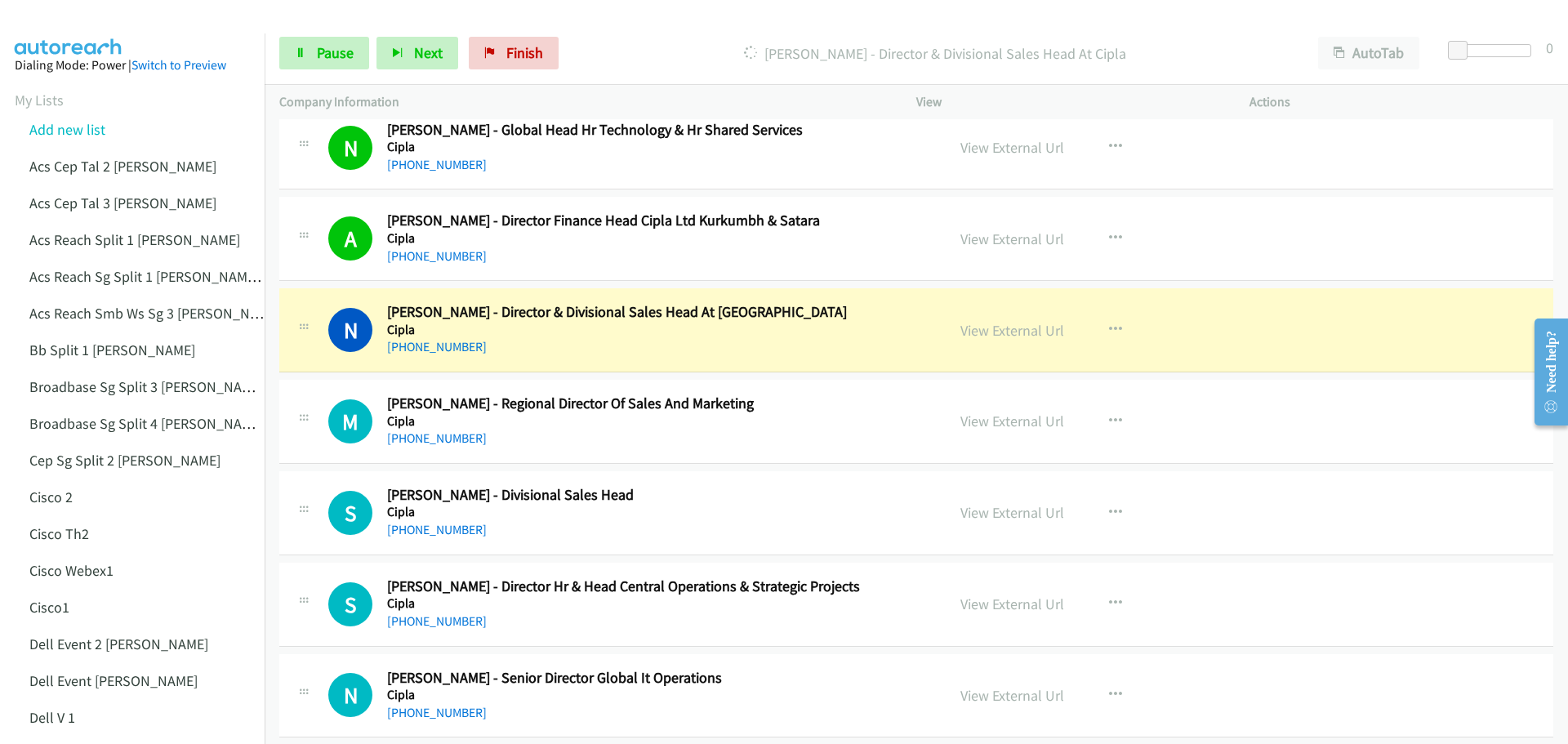
scroll to position [8249, 0]
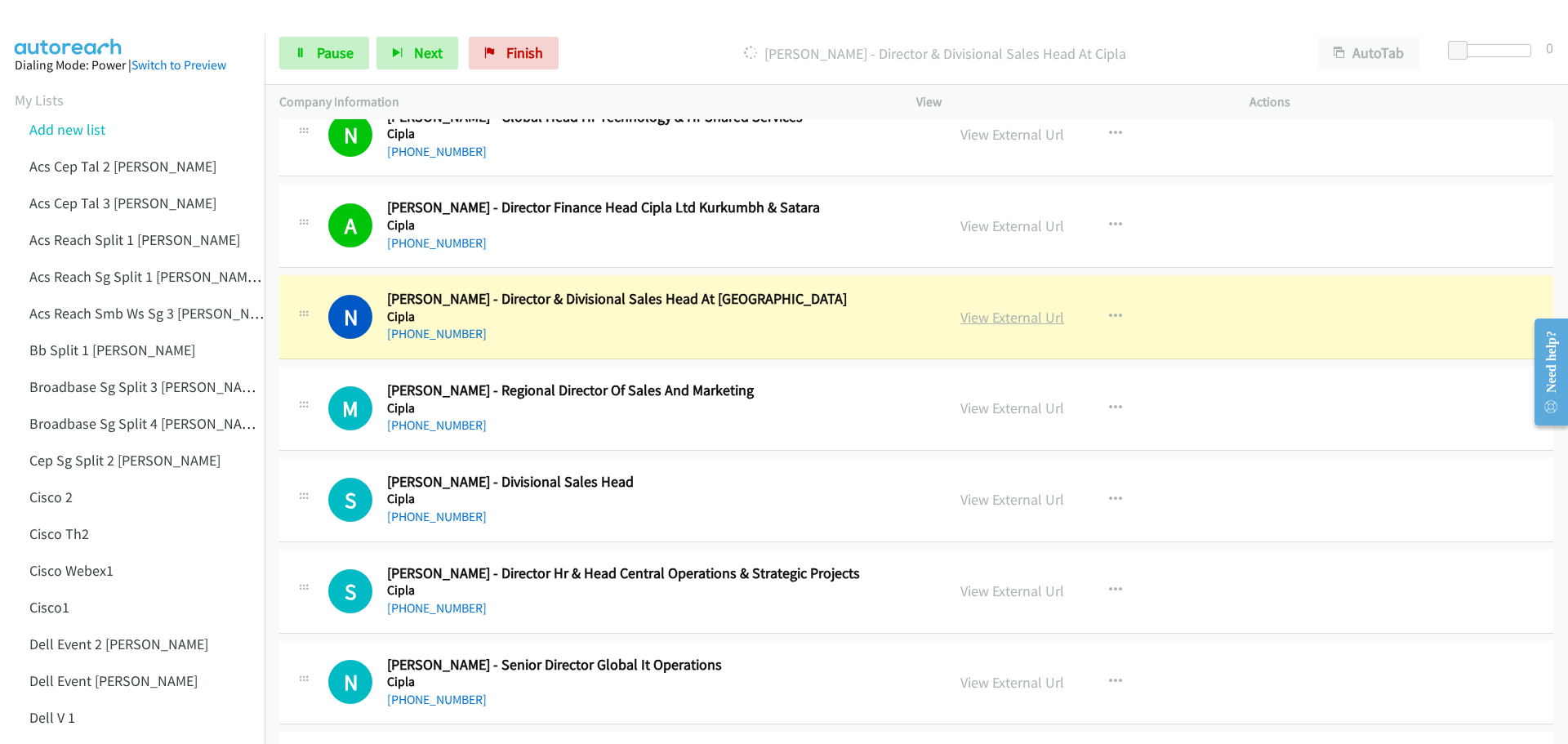
click at [980, 312] on link "View External Url" at bounding box center [1011, 316] width 103 height 19
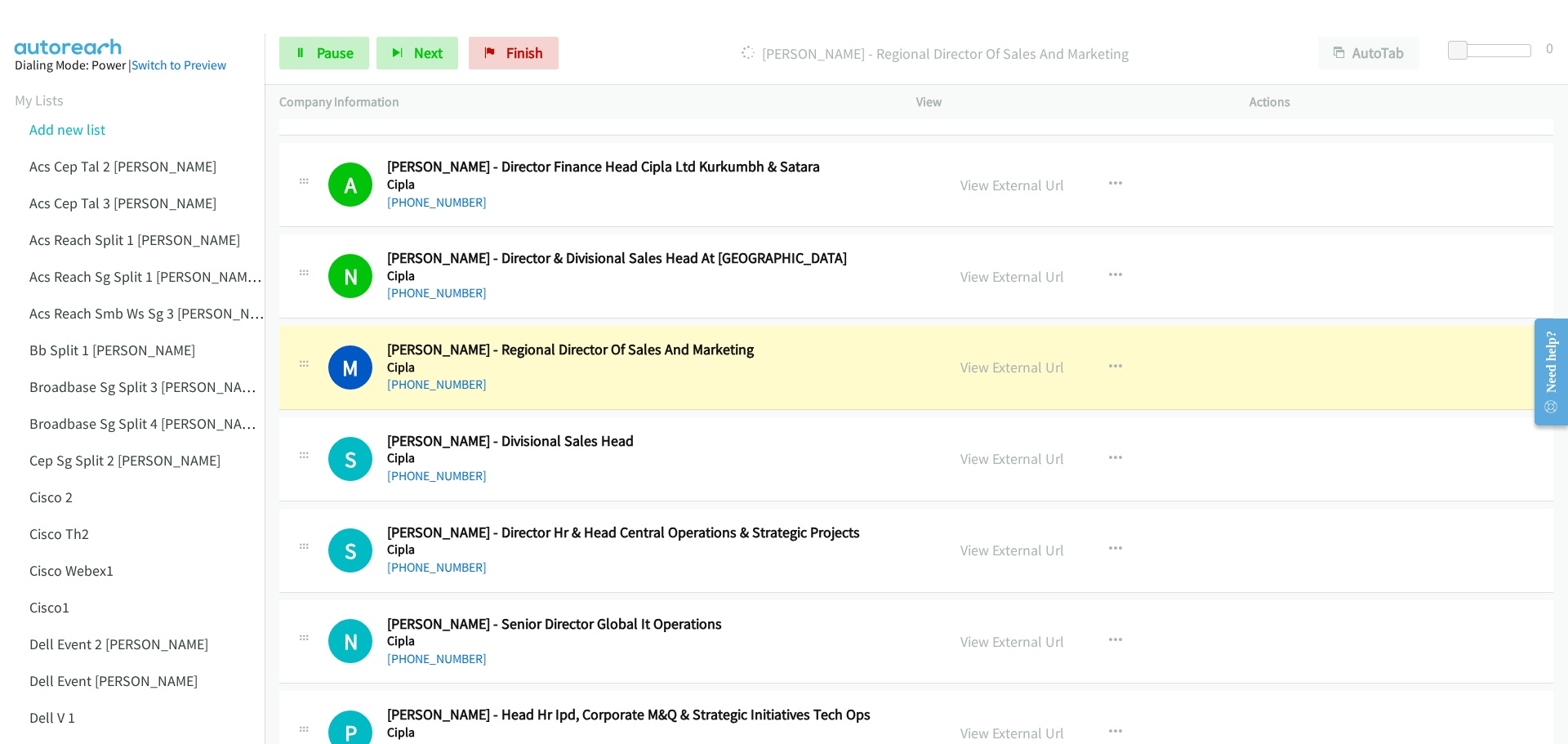
scroll to position [8332, 0]
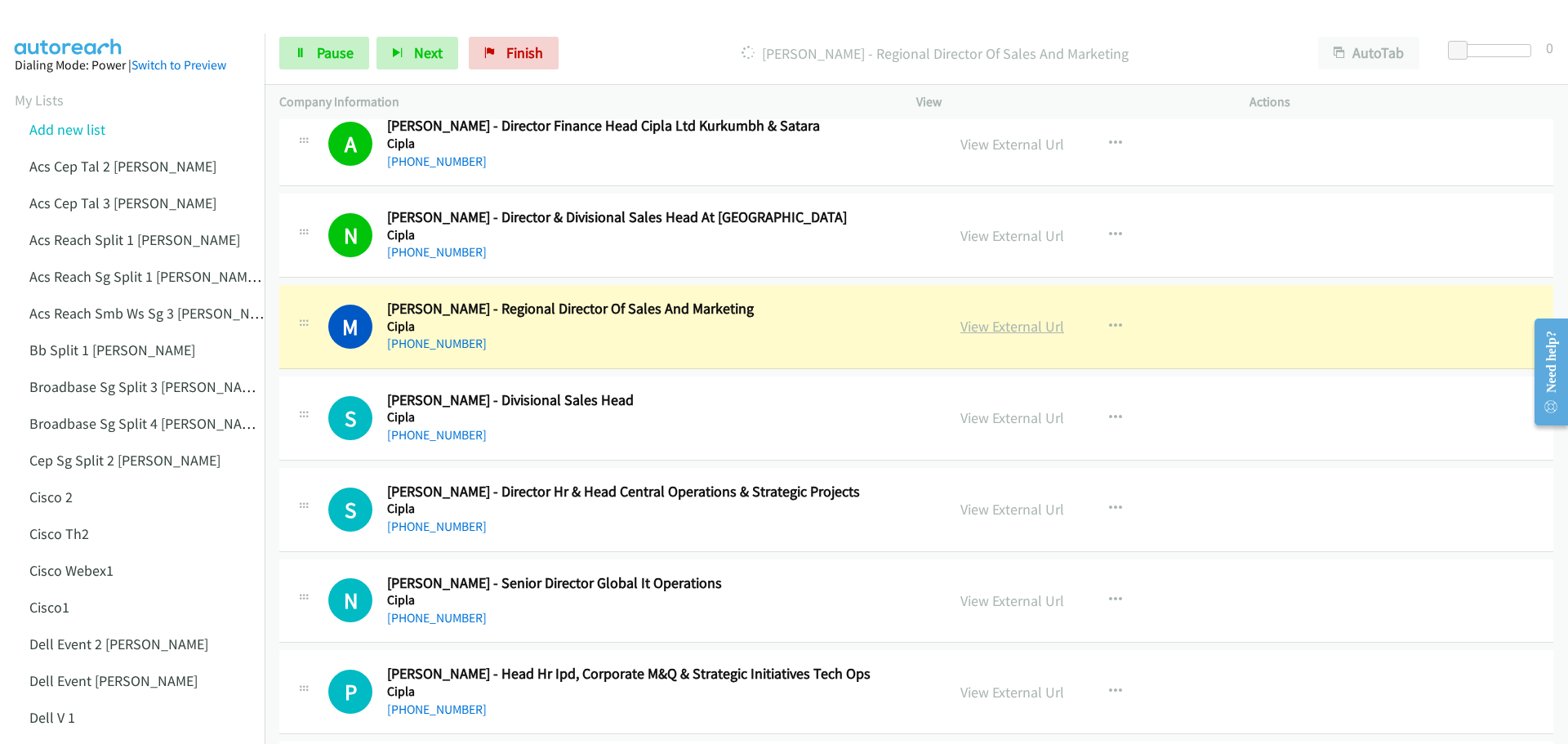
click at [984, 323] on link "View External Url" at bounding box center [1011, 326] width 103 height 19
drag, startPoint x: 330, startPoint y: 57, endPoint x: 379, endPoint y: 45, distance: 50.4
click at [330, 57] on span "Pause" at bounding box center [336, 52] width 37 height 19
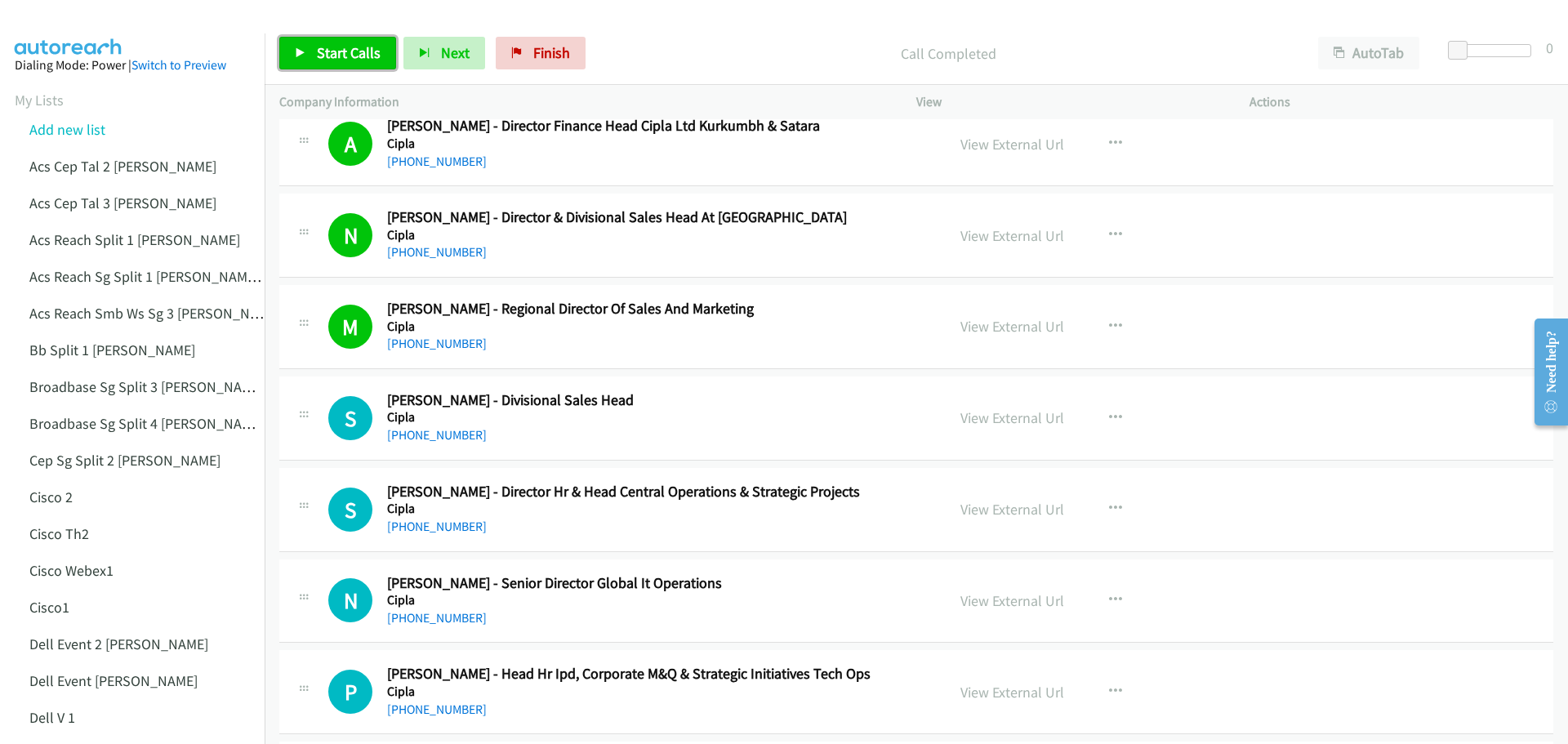
click at [340, 51] on span "Start Calls" at bounding box center [349, 52] width 64 height 19
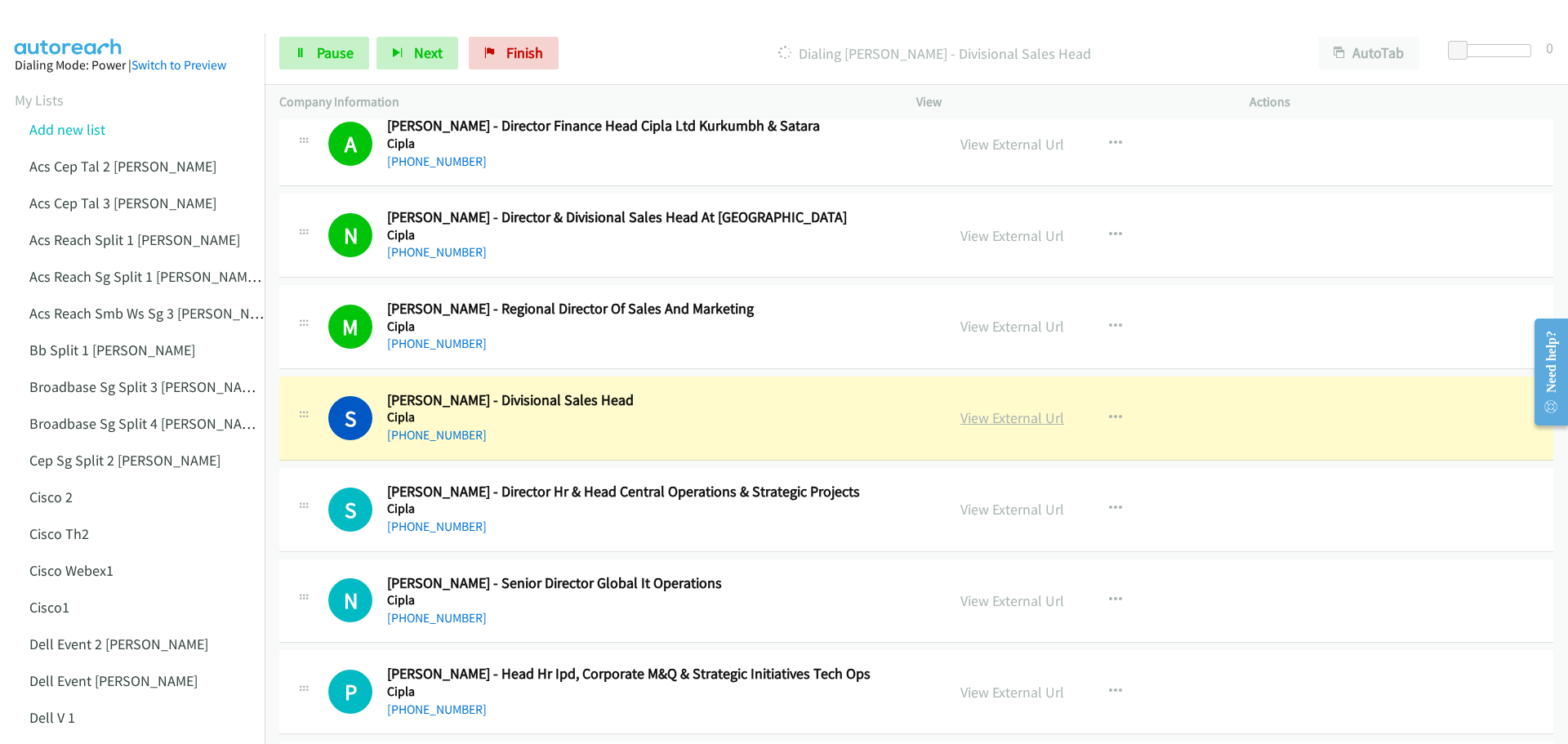
click at [1005, 412] on link "View External Url" at bounding box center [1011, 417] width 103 height 19
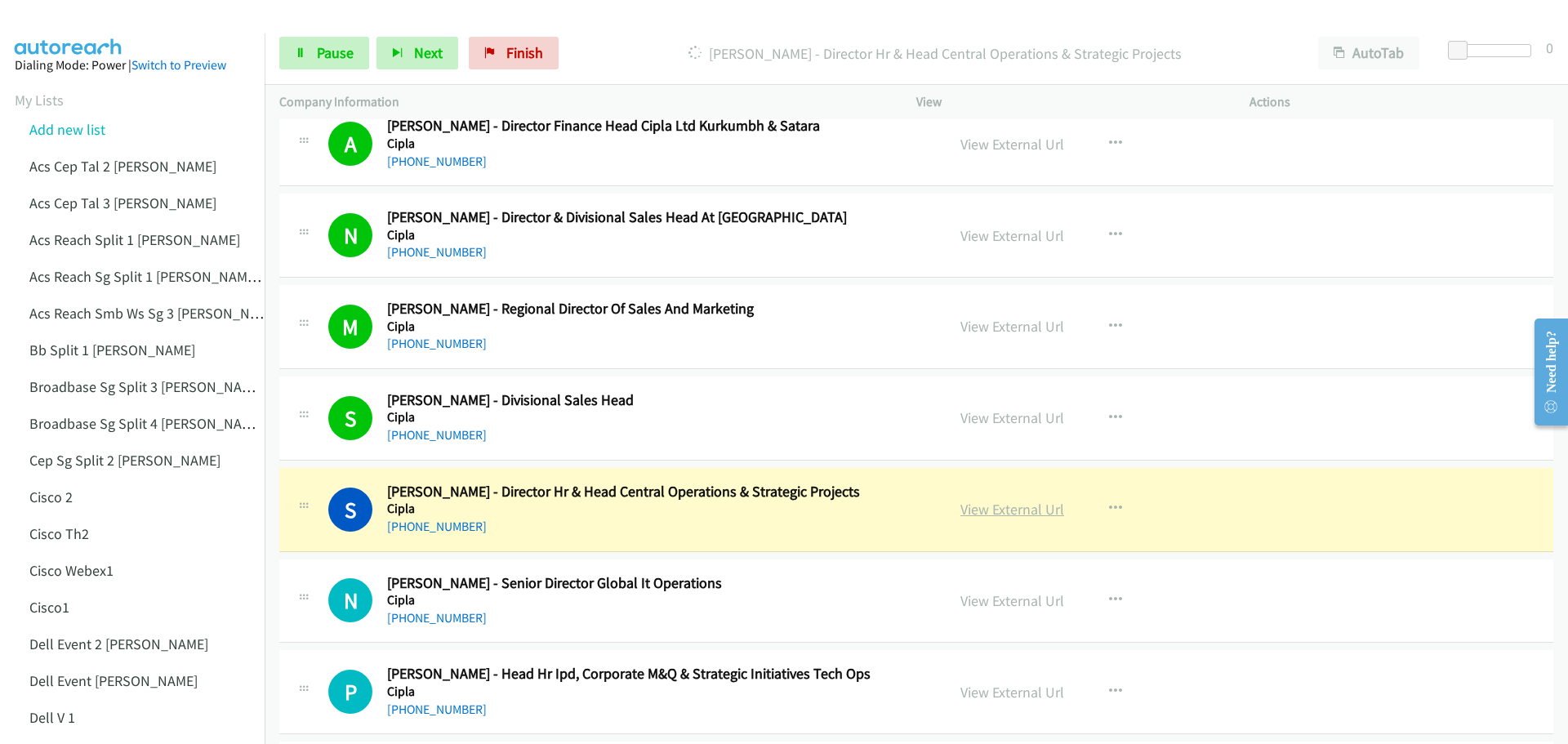
click at [1010, 508] on link "View External Url" at bounding box center [1011, 509] width 103 height 19
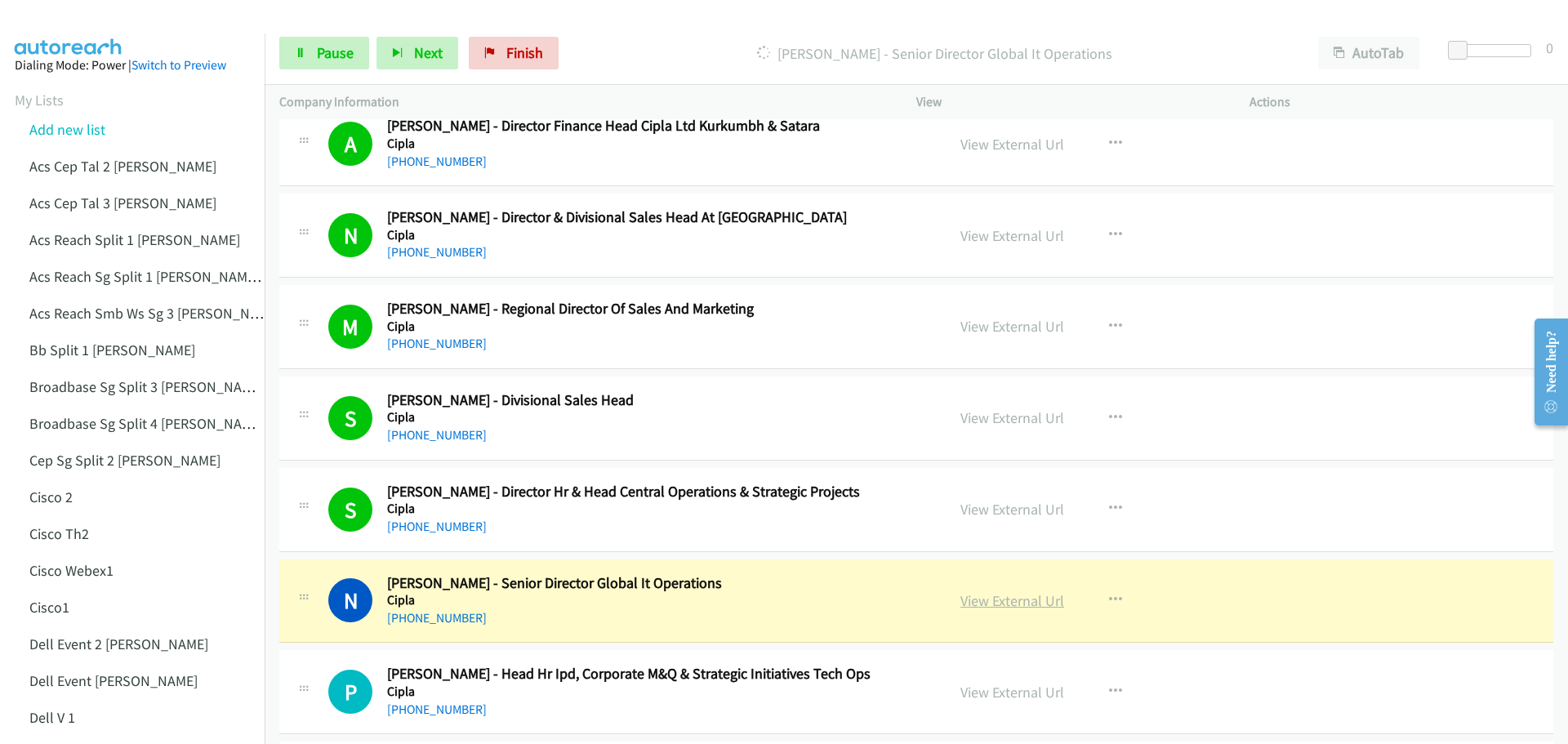
click at [992, 600] on link "View External Url" at bounding box center [1011, 600] width 103 height 19
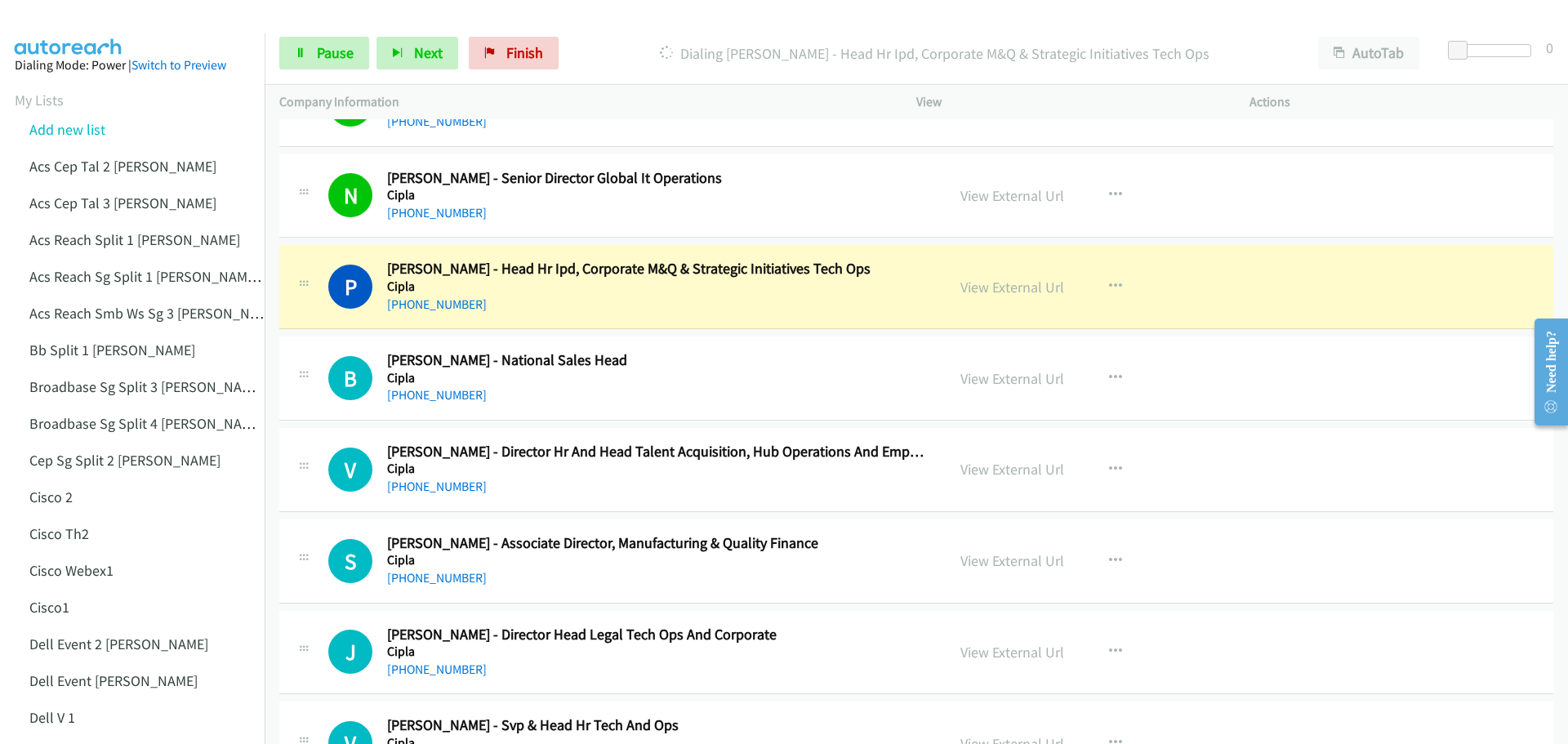
scroll to position [8740, 0]
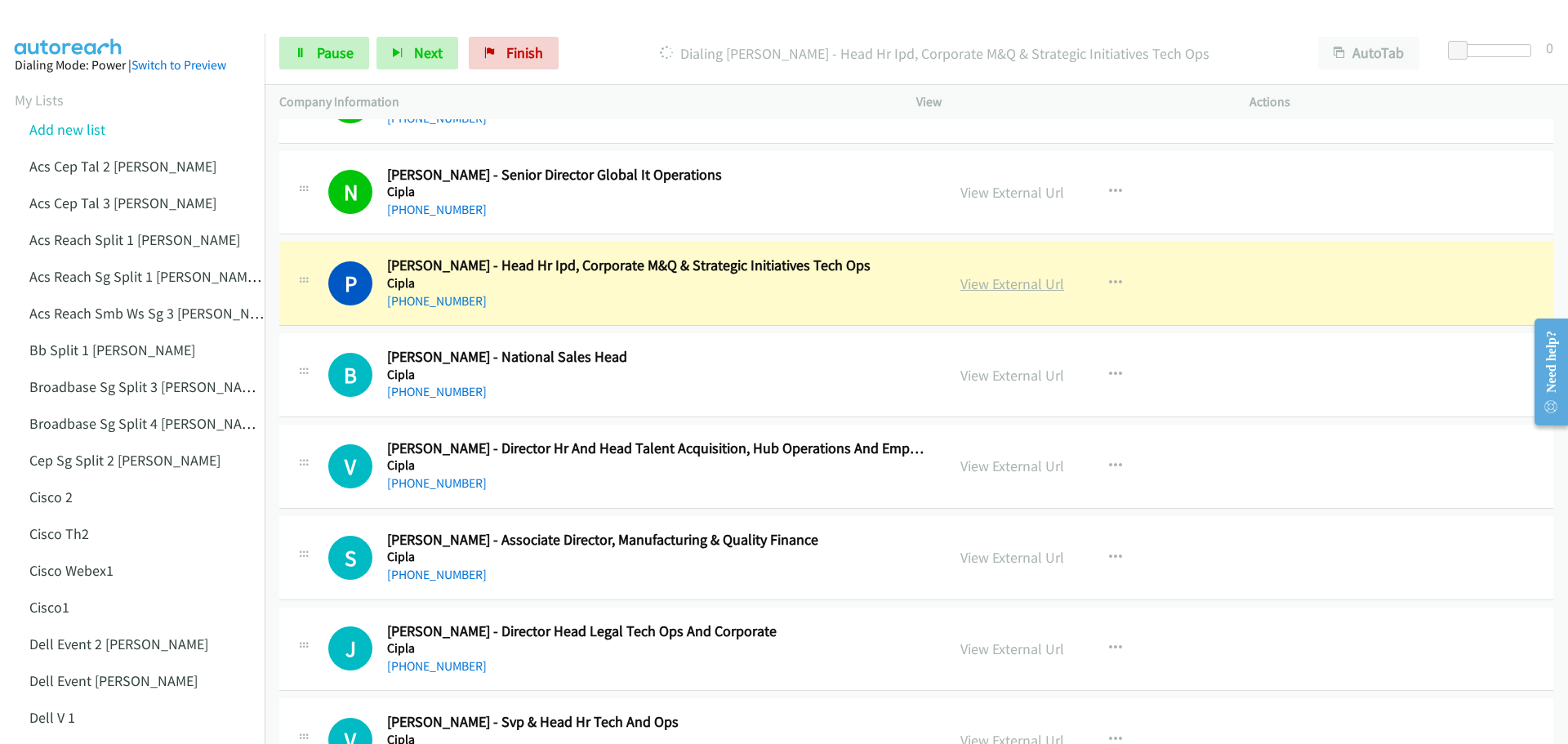
click at [1016, 285] on link "View External Url" at bounding box center [1011, 284] width 103 height 19
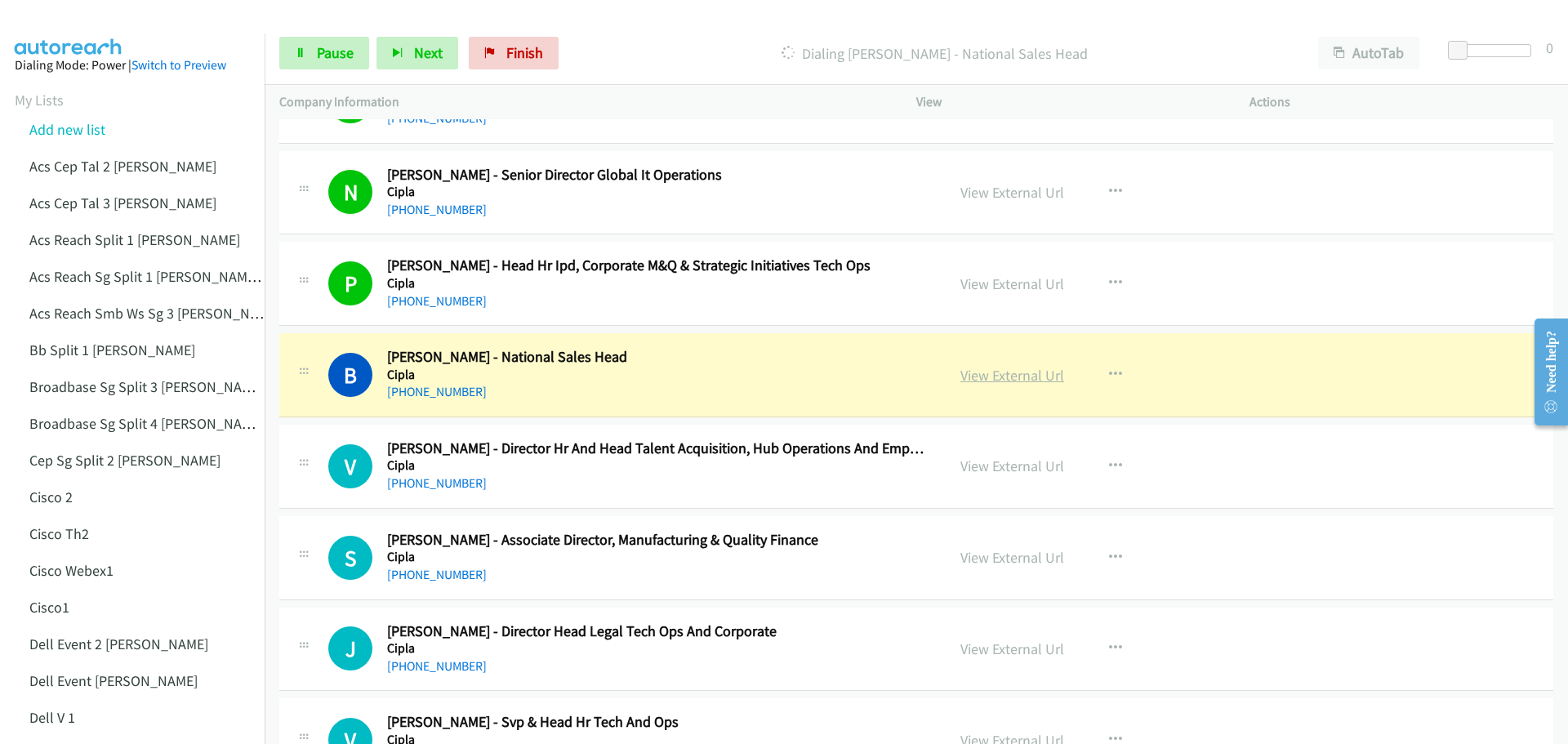
click at [979, 374] on link "View External Url" at bounding box center [1011, 375] width 103 height 19
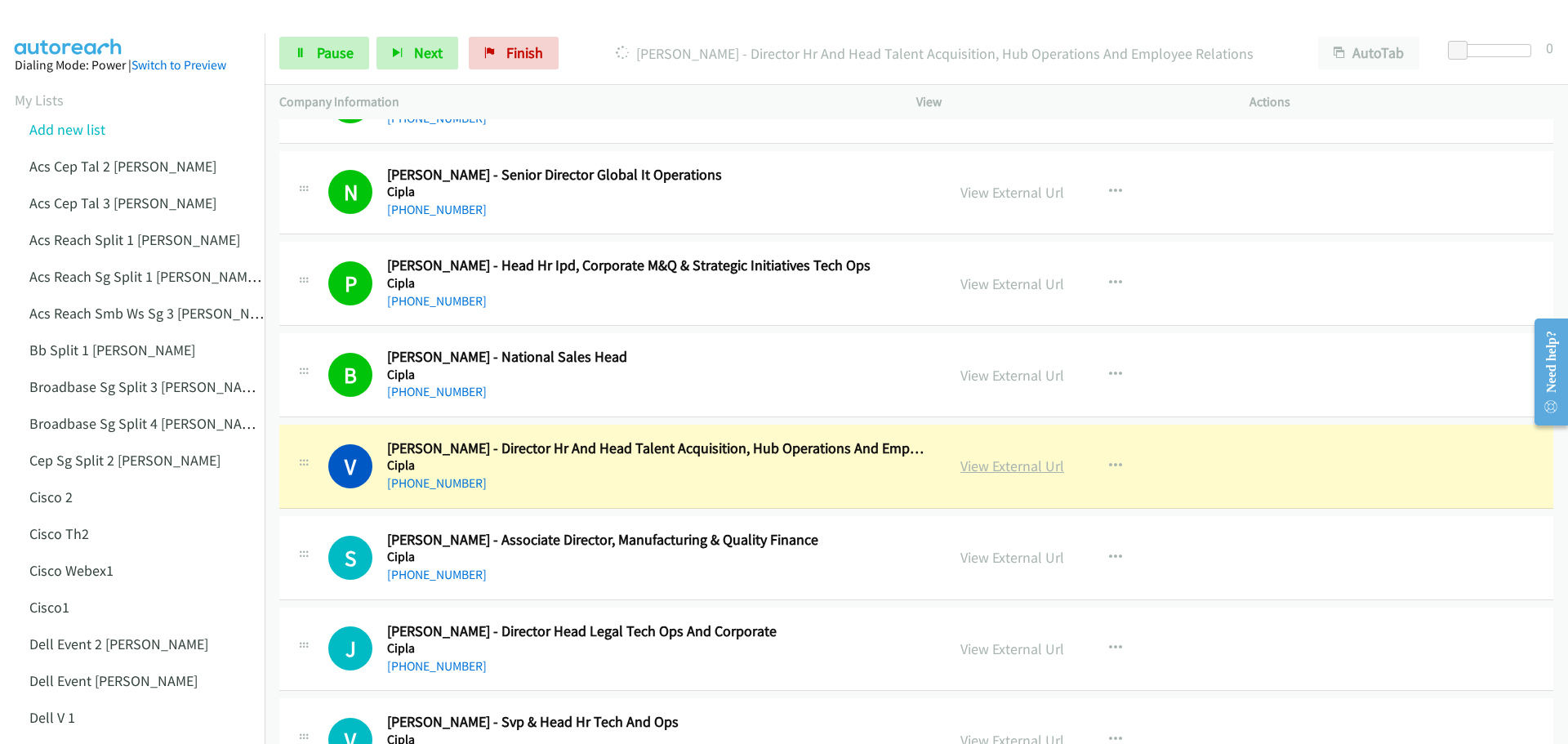
click at [1014, 459] on link "View External Url" at bounding box center [1011, 466] width 103 height 19
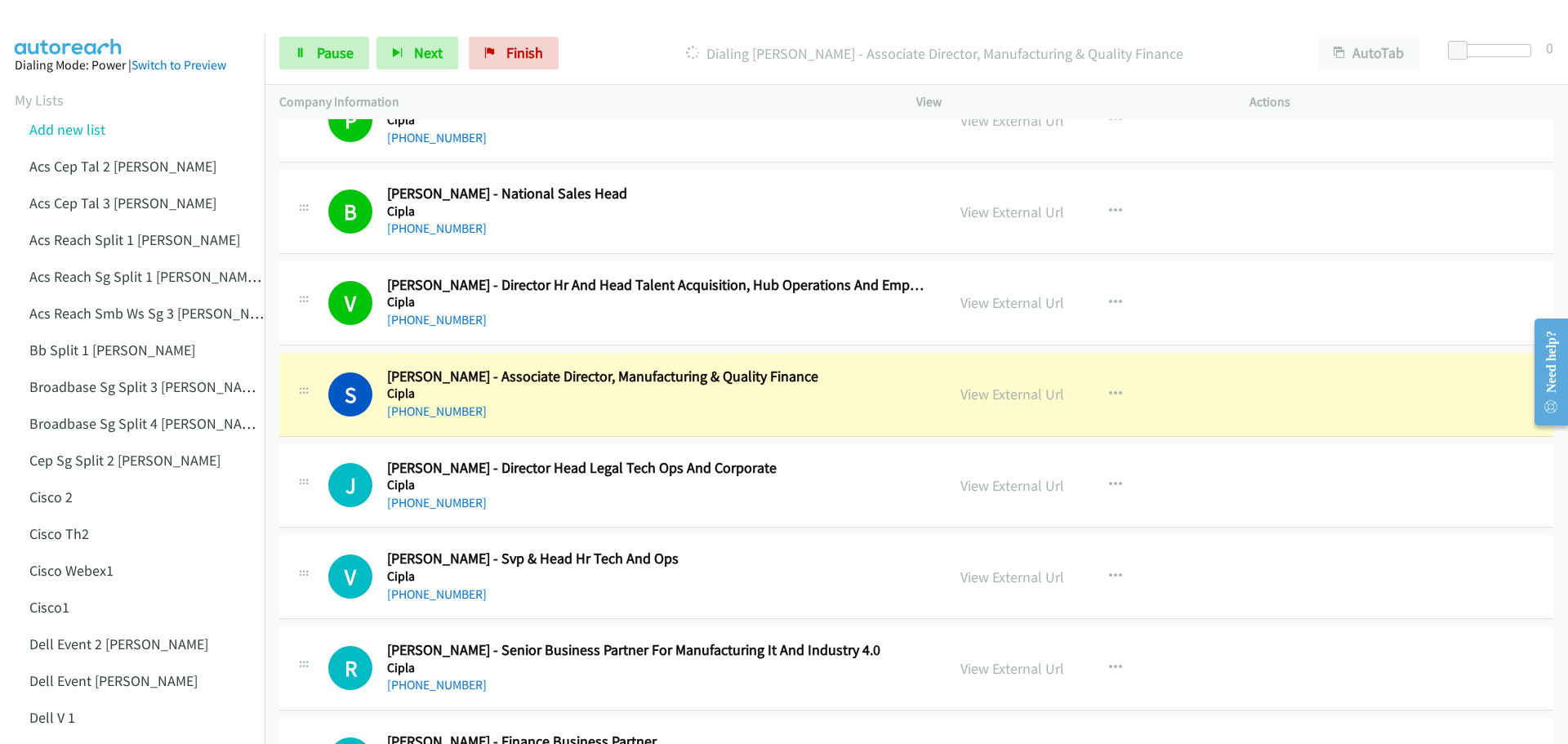
scroll to position [8985, 0]
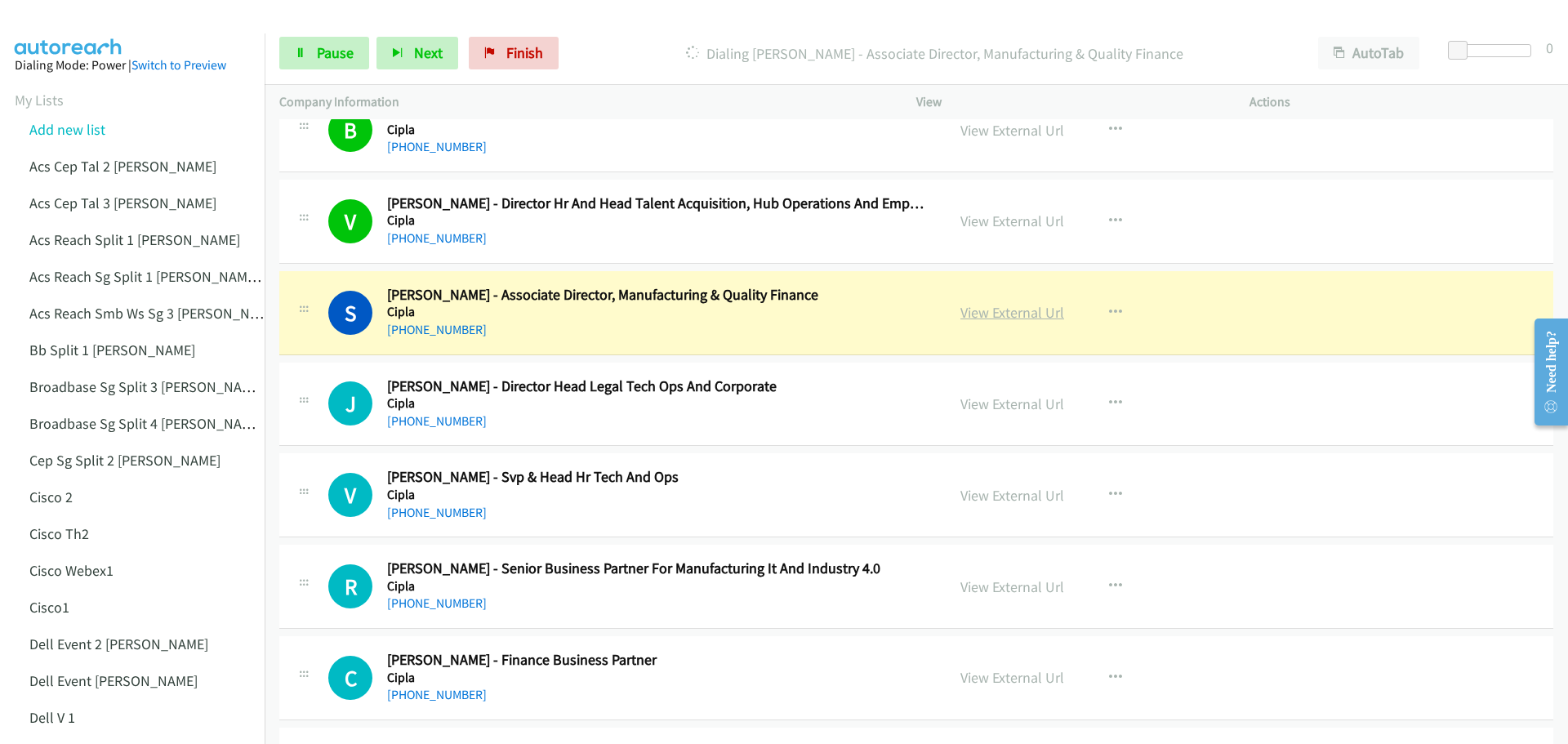
click at [1022, 315] on link "View External Url" at bounding box center [1011, 312] width 103 height 19
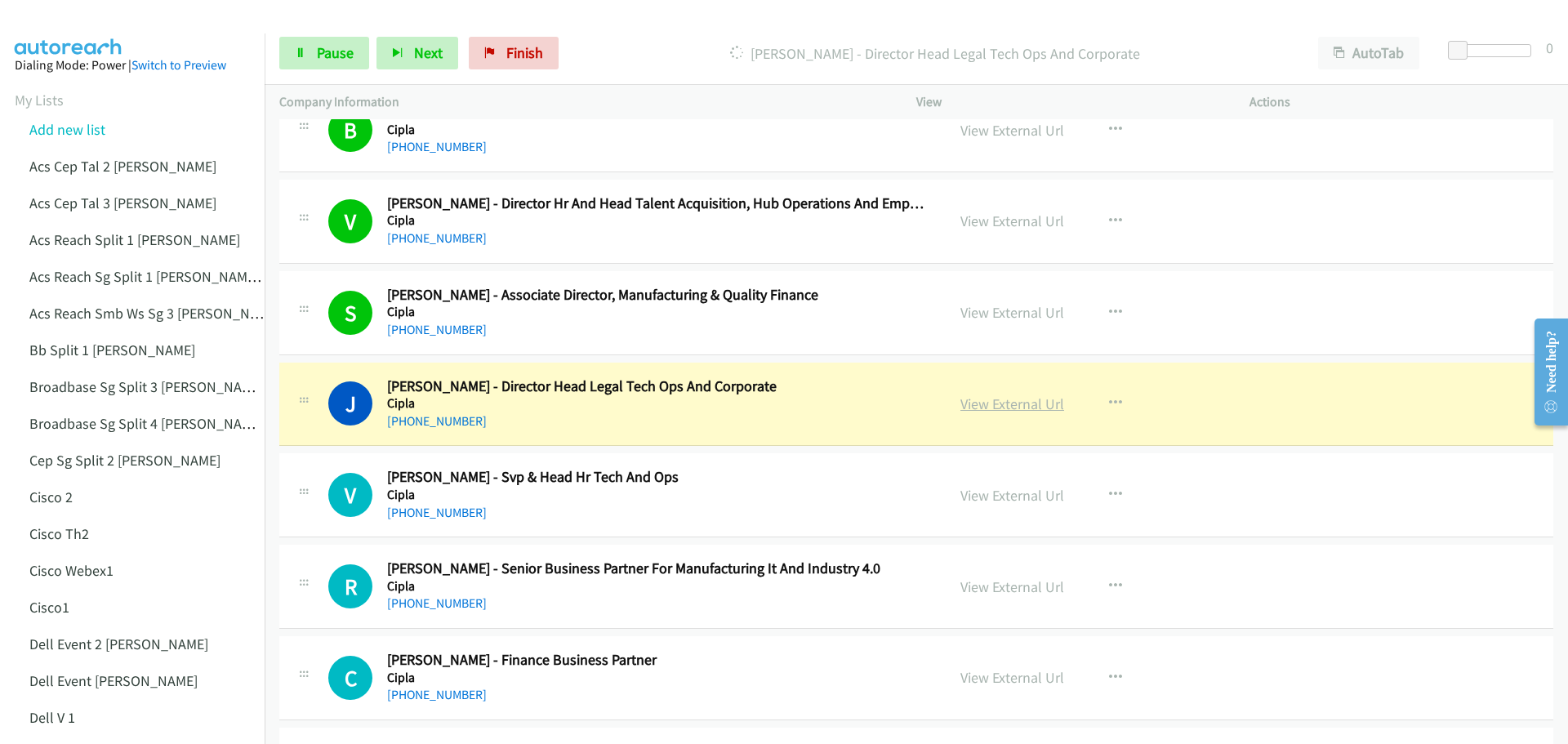
click at [995, 407] on link "View External Url" at bounding box center [1011, 403] width 103 height 19
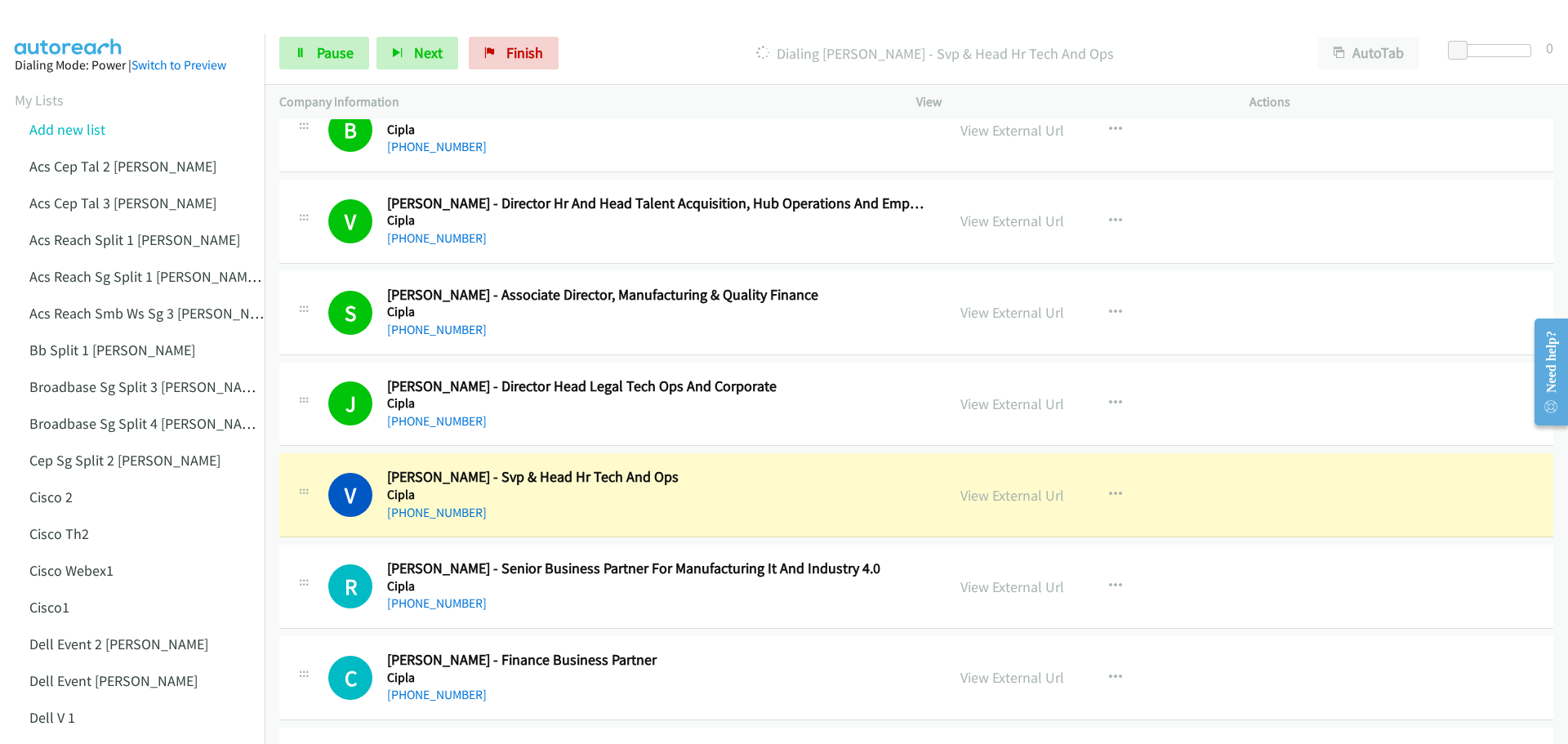
scroll to position [9067, 0]
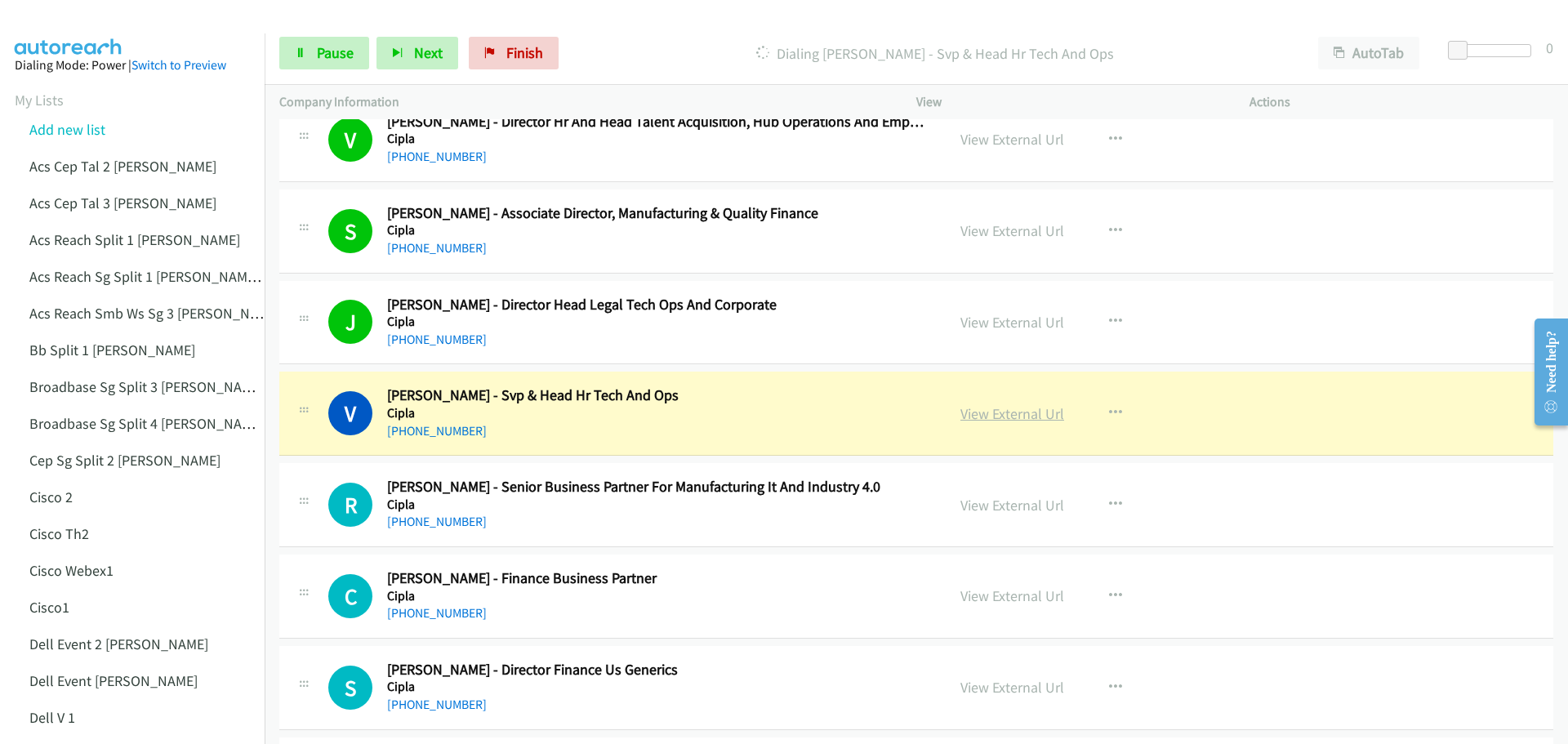
click at [1009, 411] on link "View External Url" at bounding box center [1011, 414] width 103 height 19
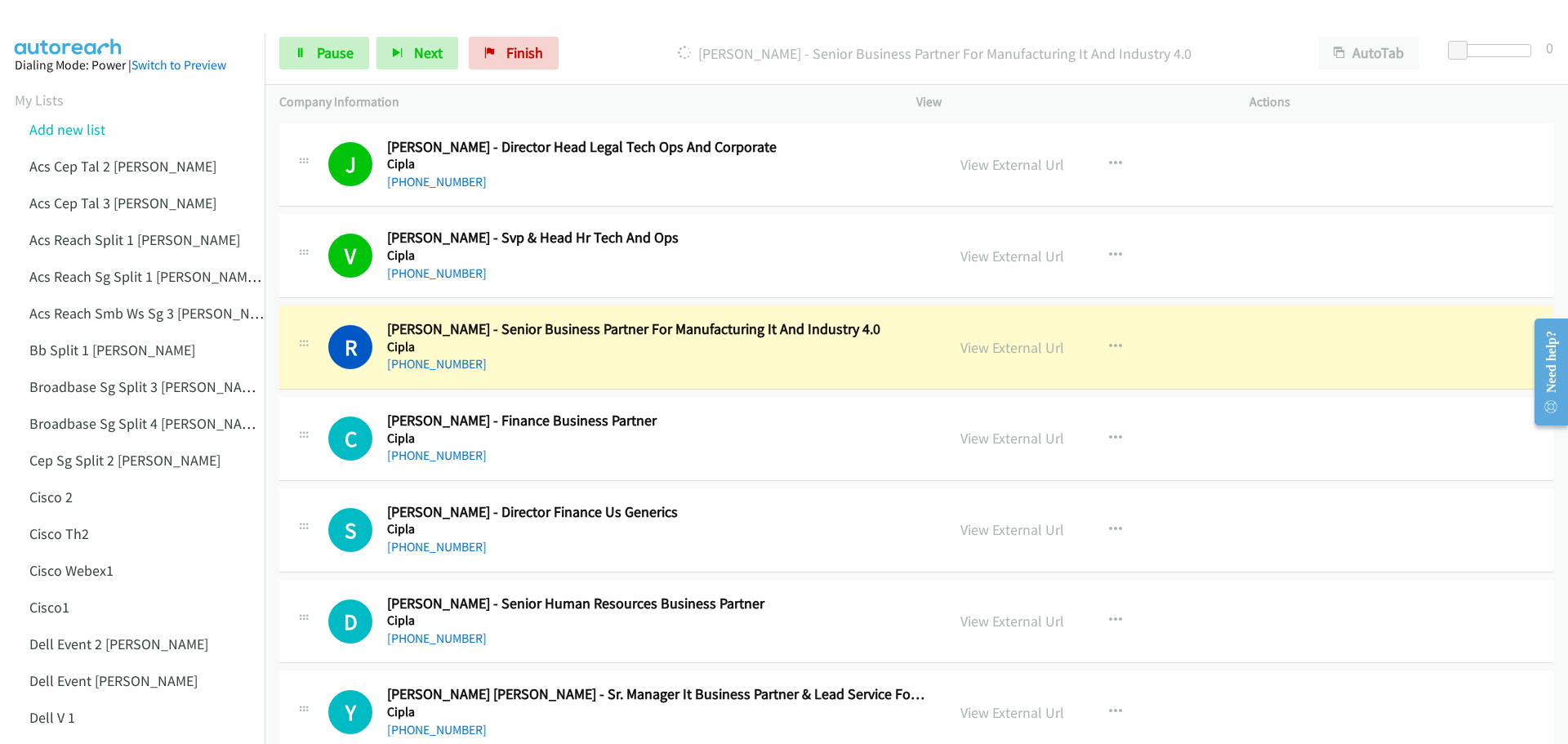
scroll to position [9230, 0]
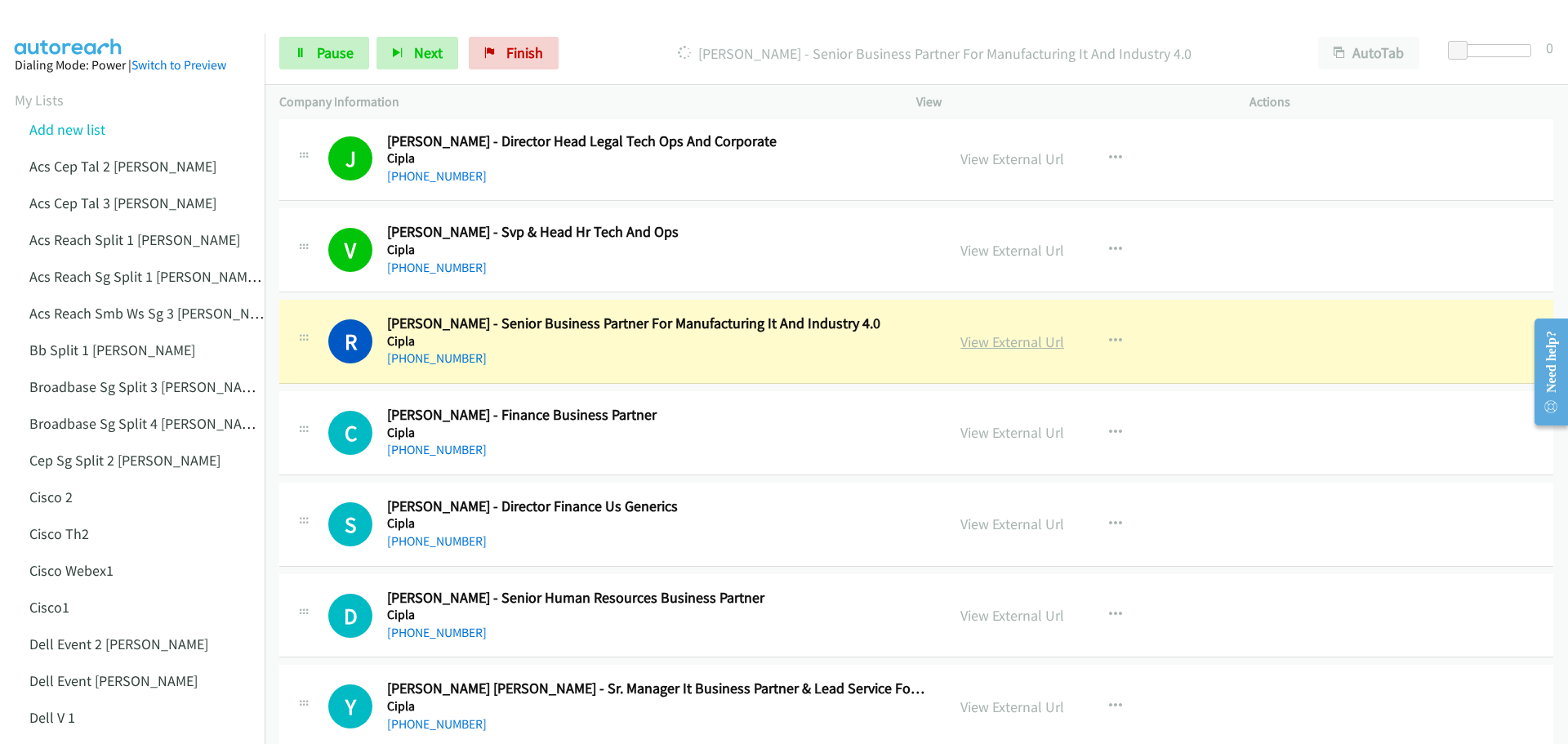
click at [1008, 346] on link "View External Url" at bounding box center [1011, 341] width 103 height 19
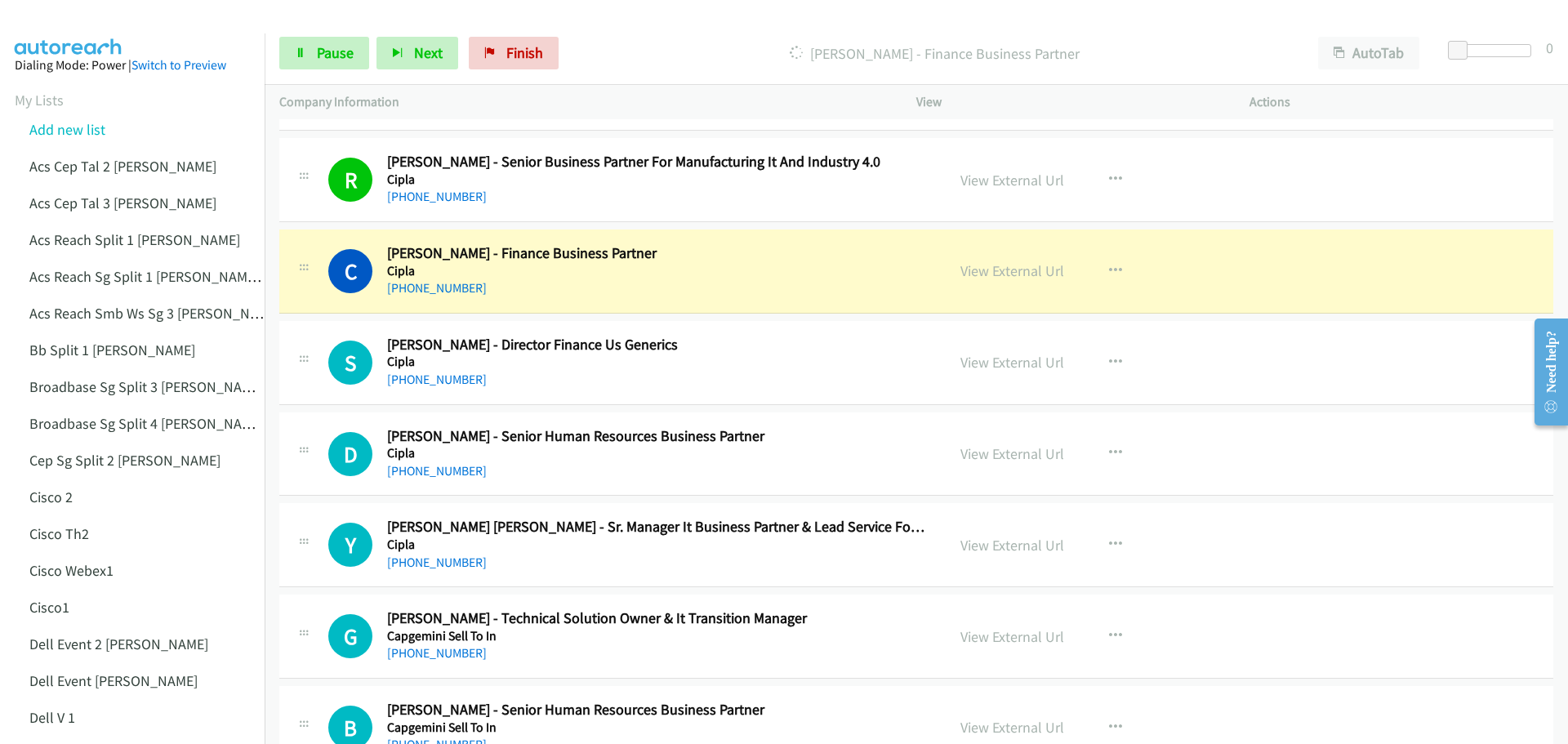
scroll to position [9394, 0]
click at [1009, 269] on link "View External Url" at bounding box center [1011, 269] width 103 height 19
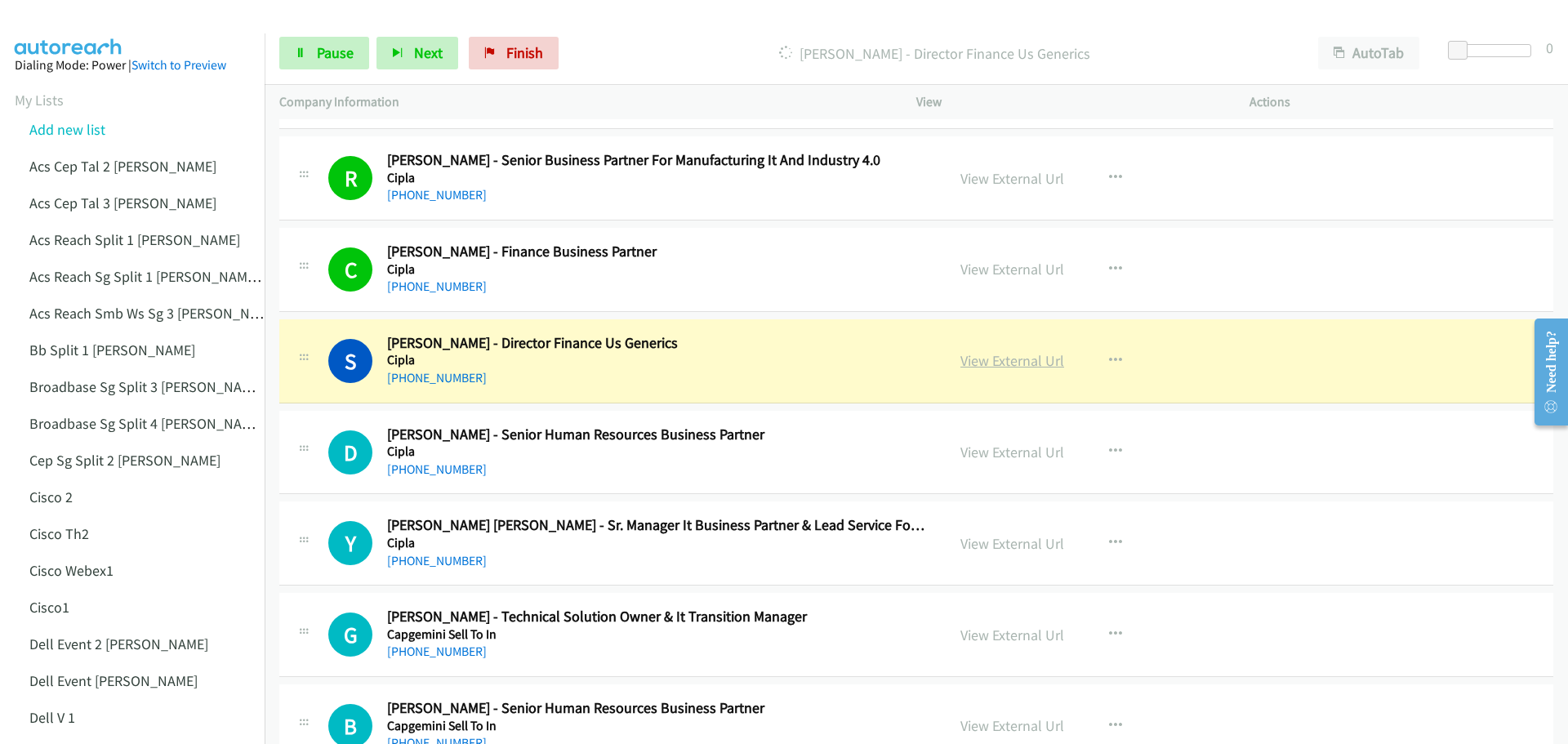
click at [1012, 355] on link "View External Url" at bounding box center [1011, 360] width 103 height 19
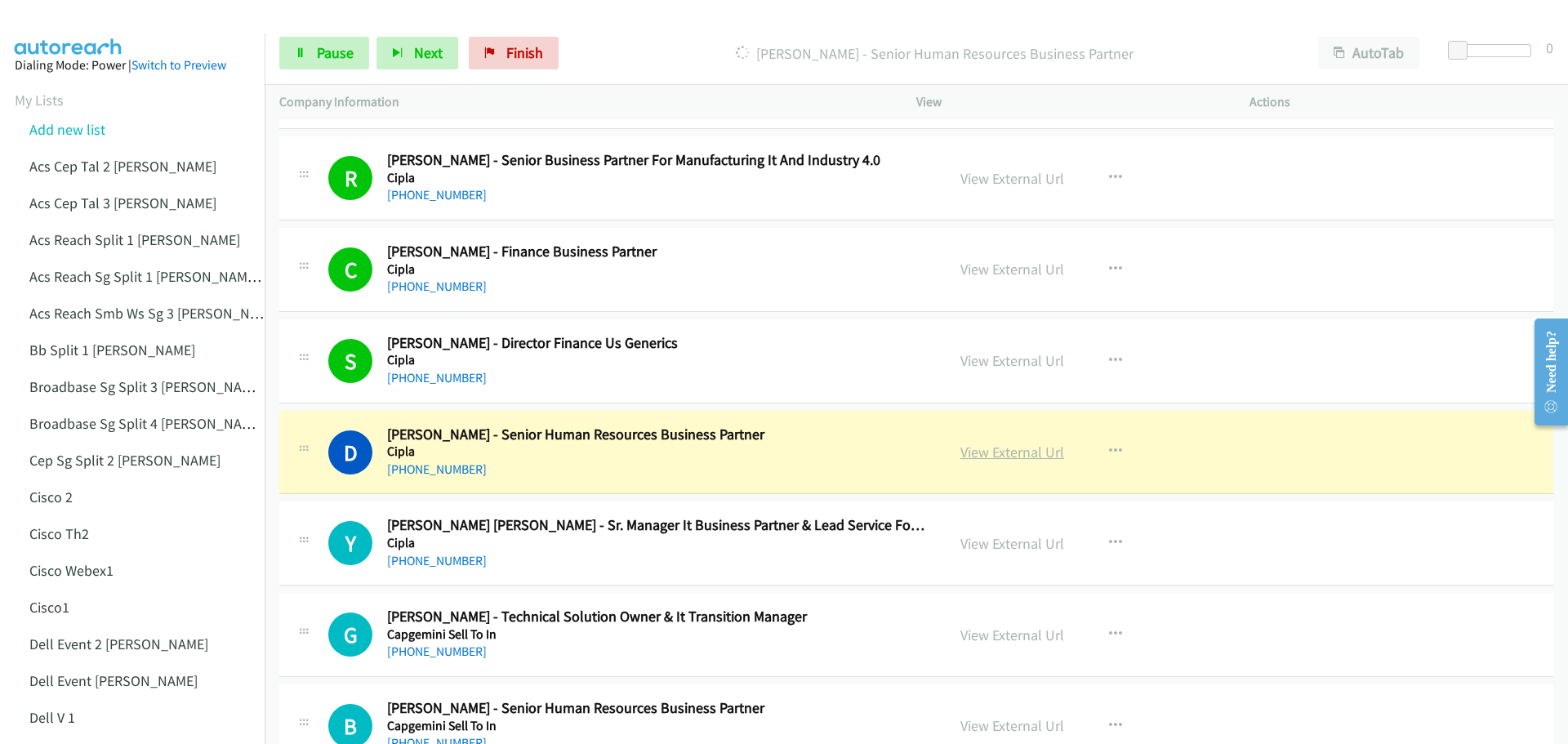
click at [976, 457] on link "View External Url" at bounding box center [1011, 452] width 103 height 19
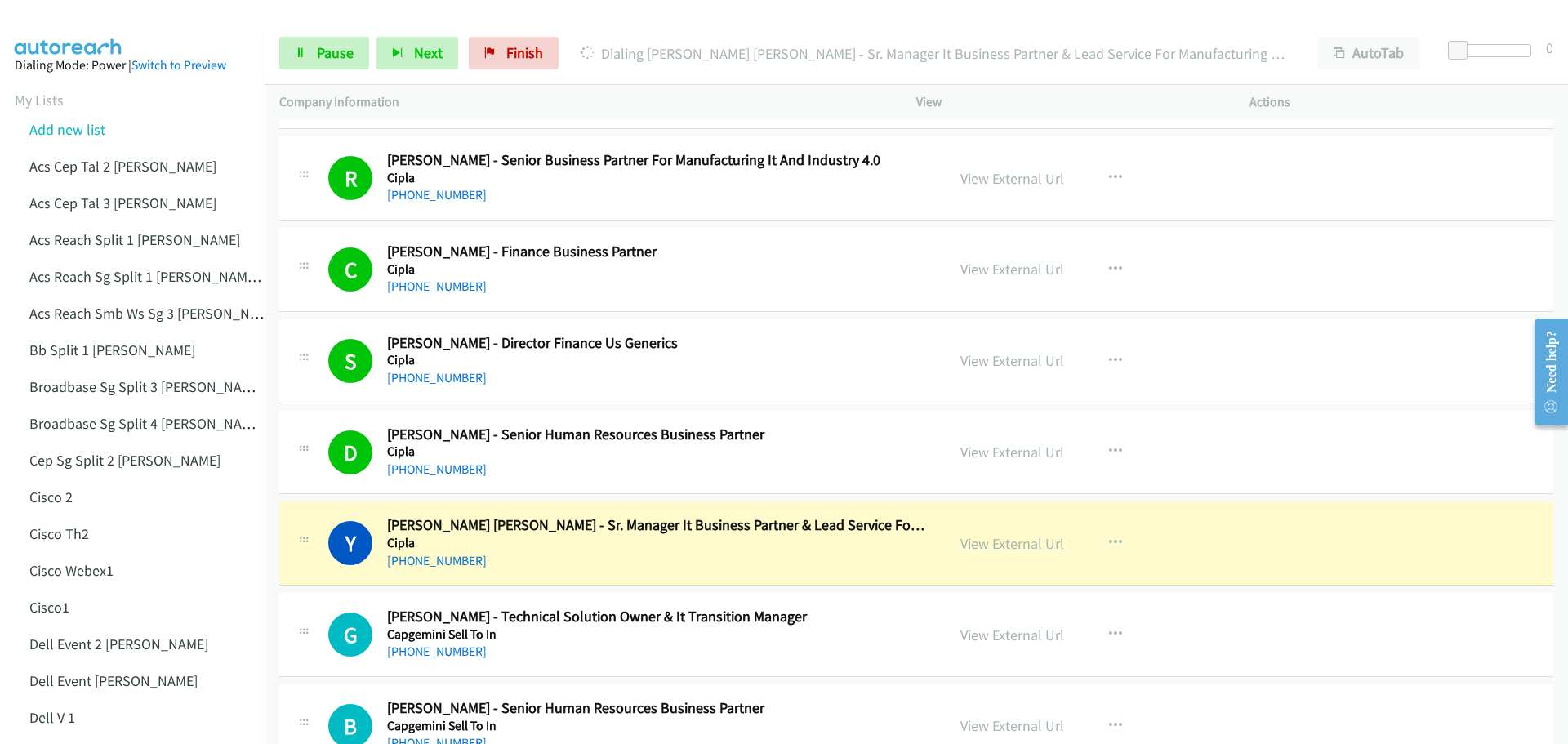
click at [1012, 543] on link "View External Url" at bounding box center [1011, 543] width 103 height 19
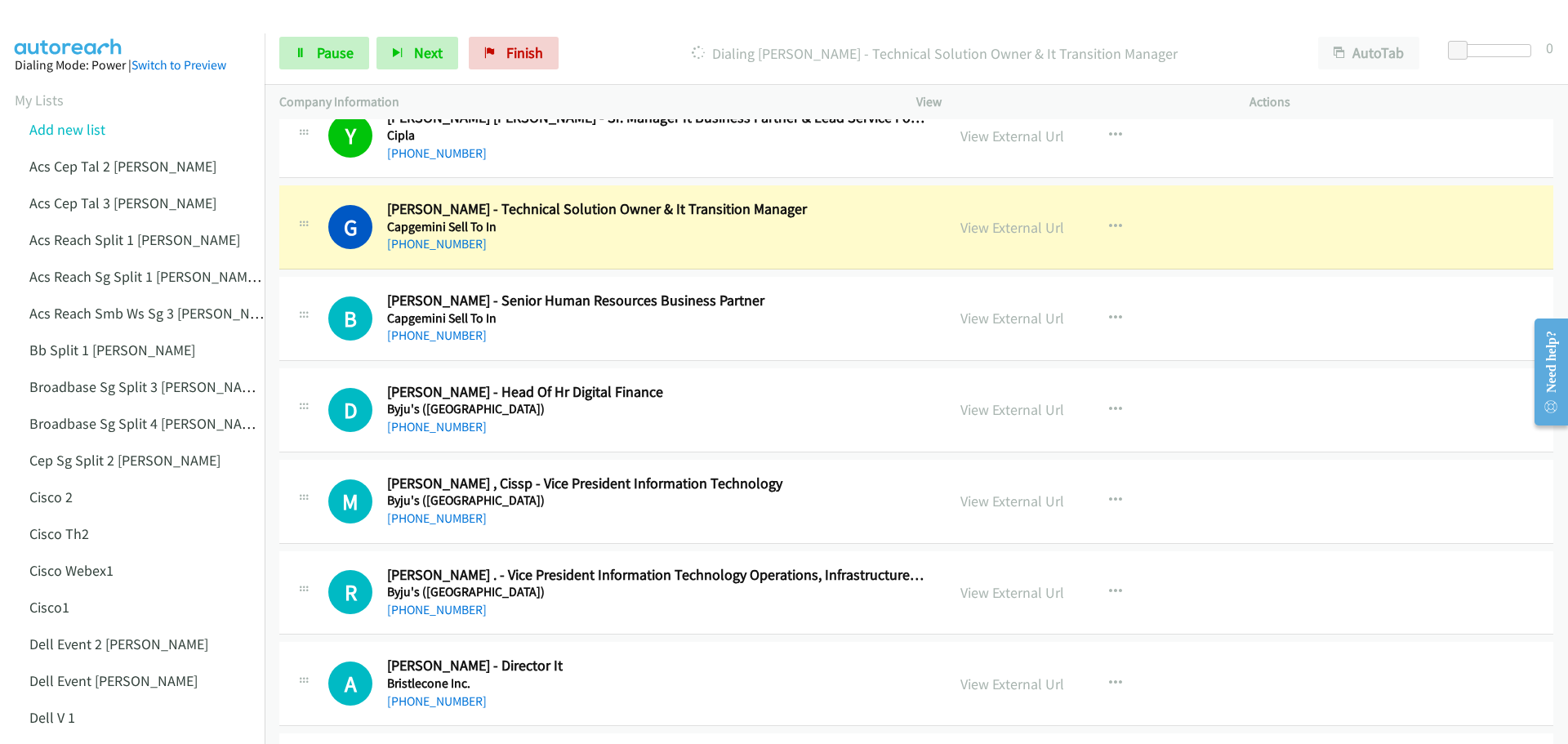
scroll to position [9802, 0]
click at [1023, 232] on link "View External Url" at bounding box center [1011, 226] width 103 height 19
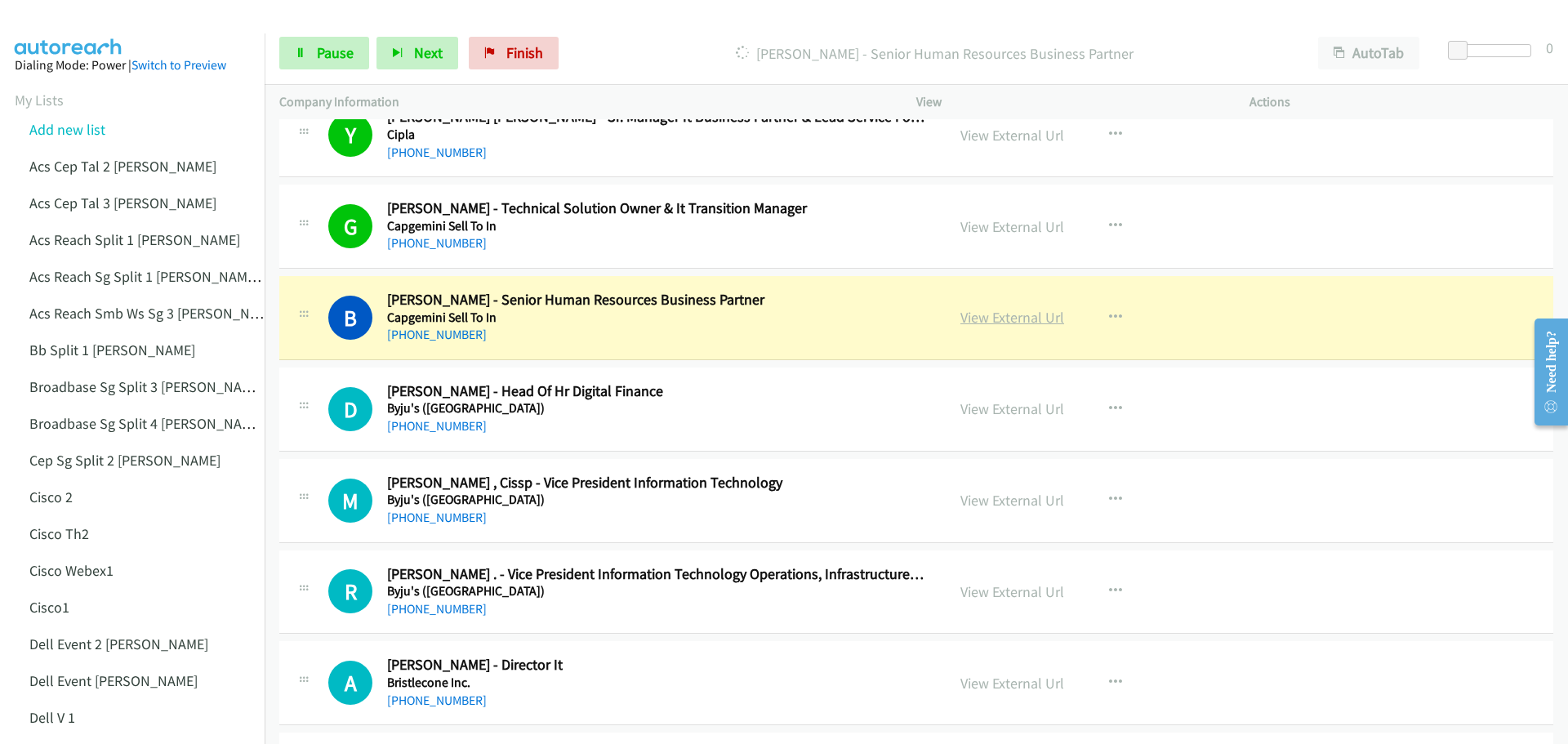
click at [1010, 315] on link "View External Url" at bounding box center [1011, 316] width 103 height 19
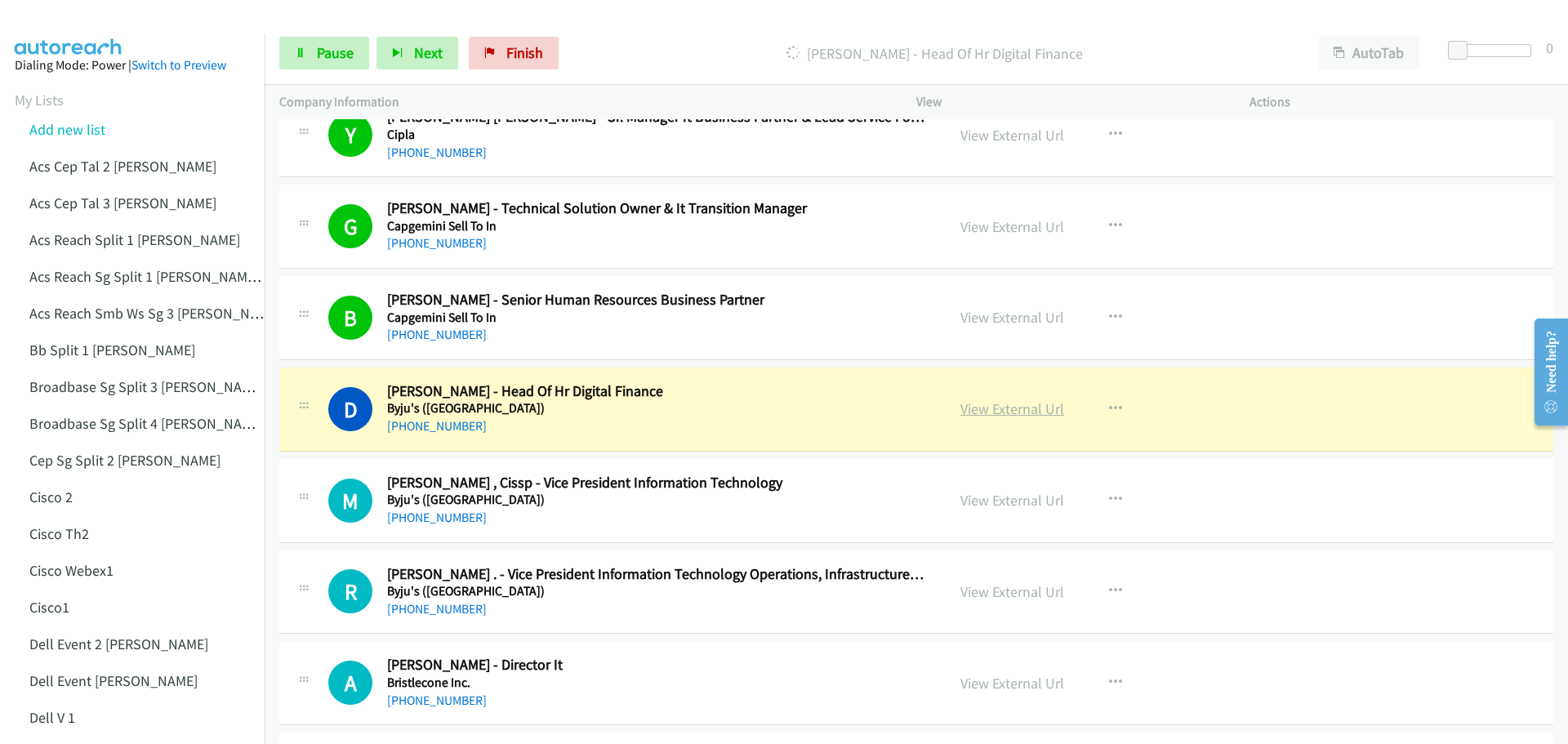
click at [1018, 407] on link "View External Url" at bounding box center [1011, 408] width 103 height 19
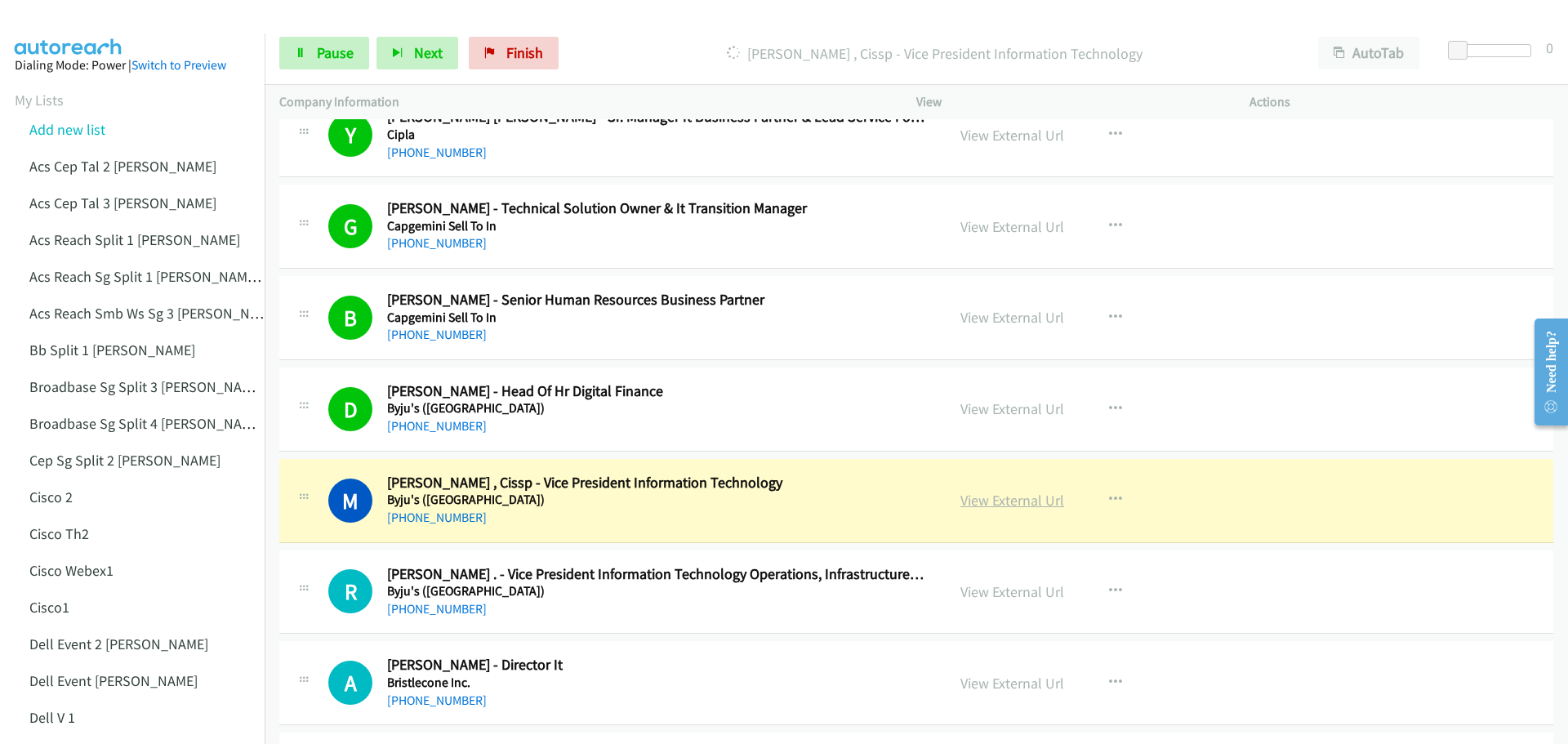
click at [1005, 498] on link "View External Url" at bounding box center [1011, 500] width 103 height 19
click at [343, 55] on span "Pause" at bounding box center [336, 52] width 37 height 19
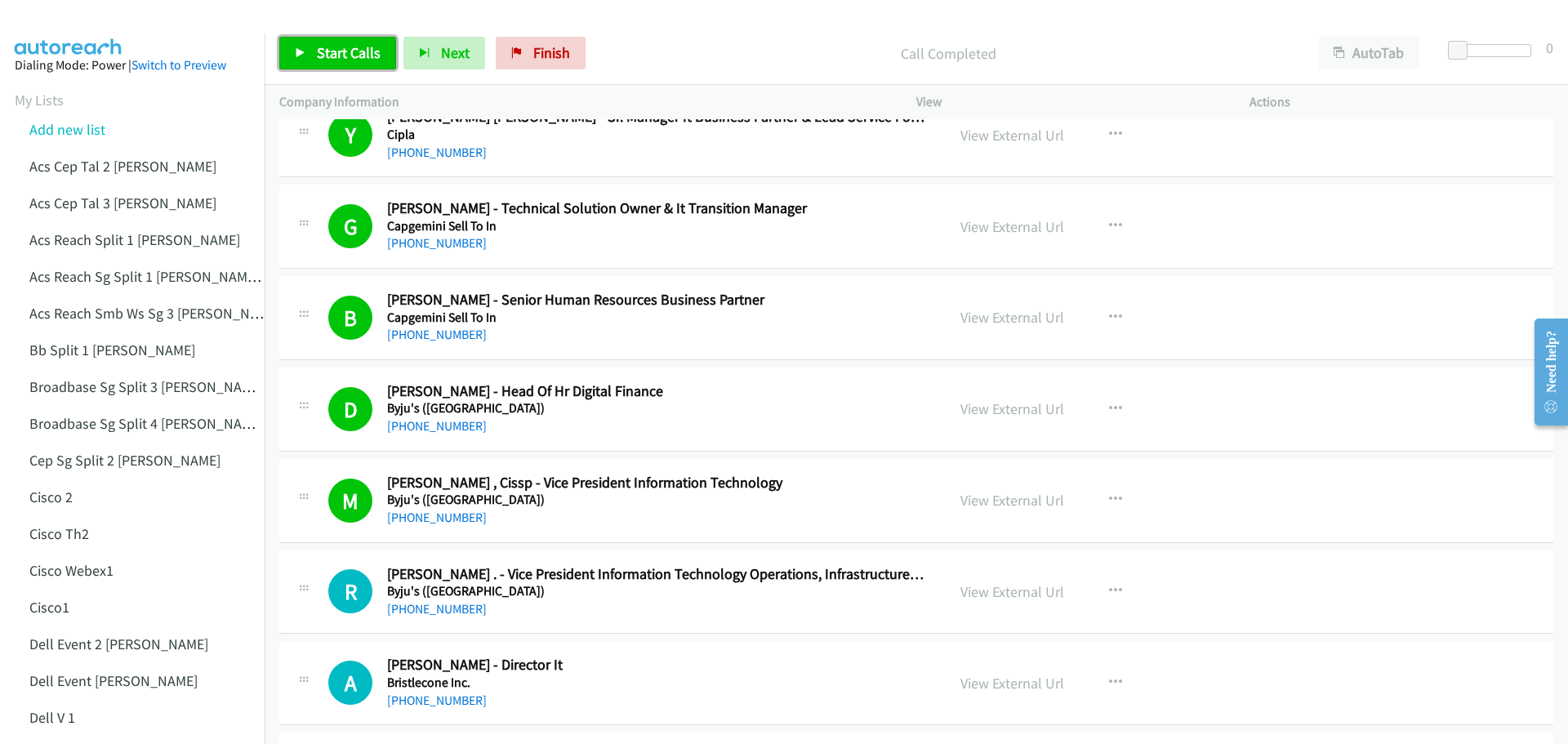
click at [342, 61] on span "Start Calls" at bounding box center [349, 52] width 64 height 19
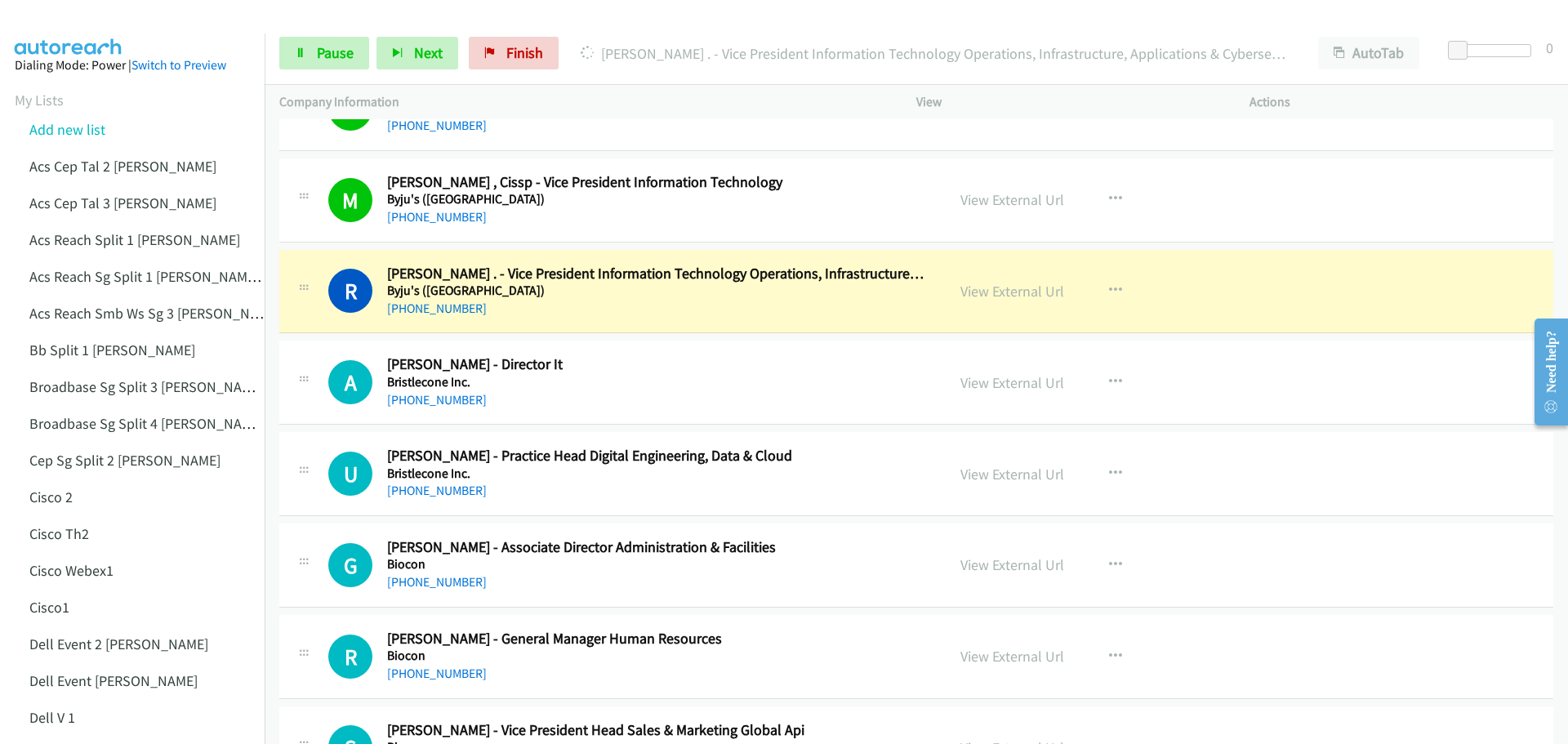
scroll to position [10128, 0]
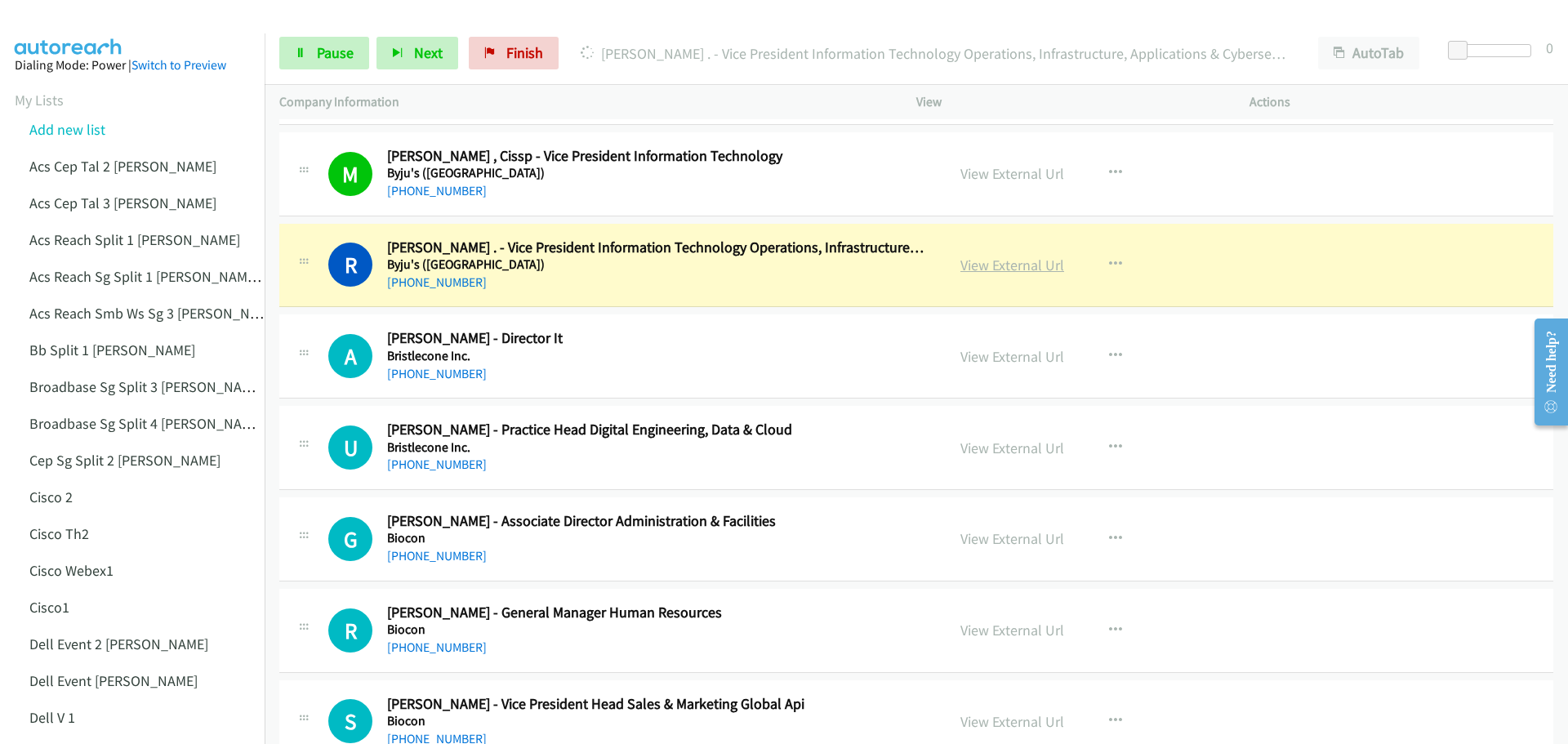
click at [1029, 270] on link "View External Url" at bounding box center [1011, 264] width 103 height 19
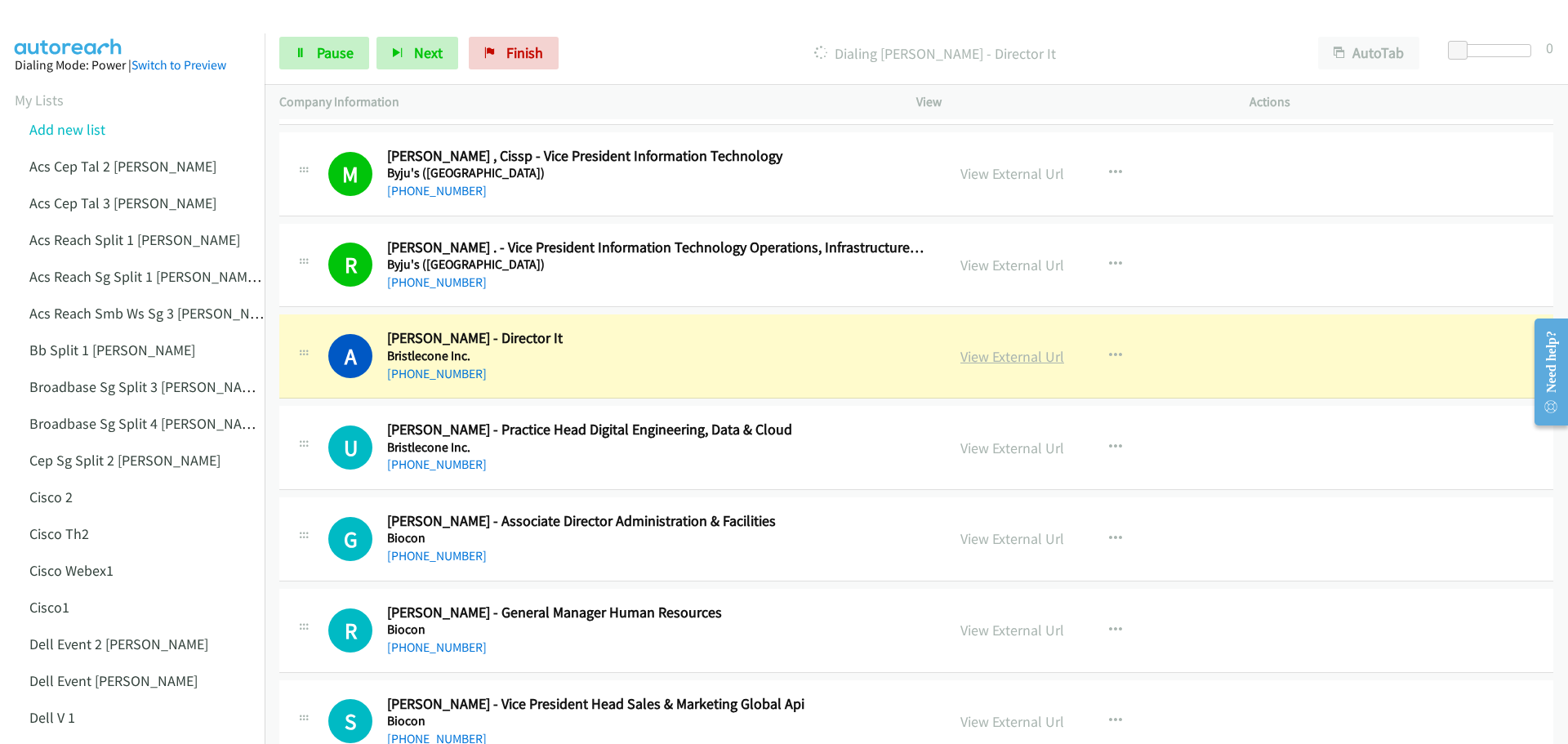
click at [1025, 364] on link "View External Url" at bounding box center [1011, 356] width 103 height 19
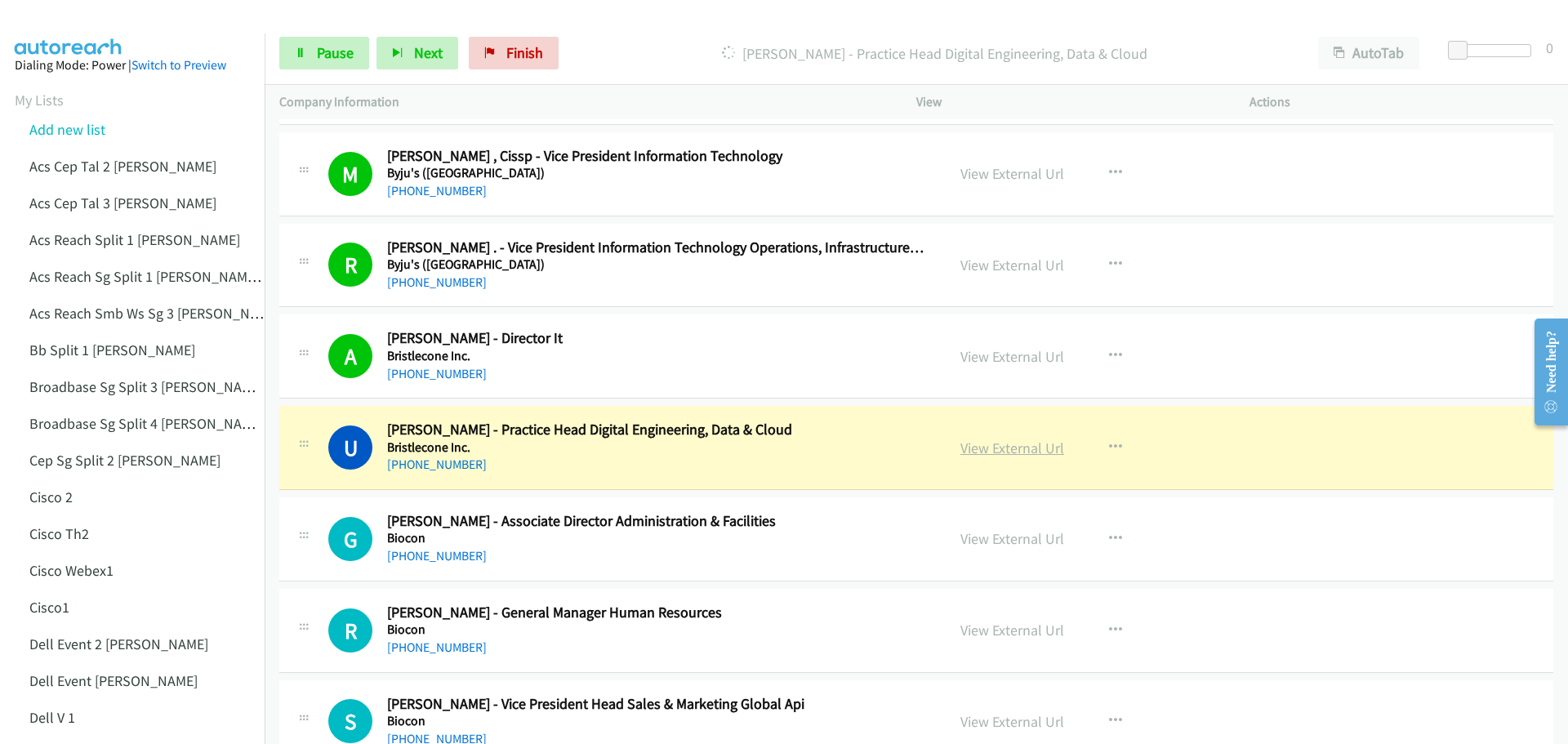
click at [999, 444] on link "View External Url" at bounding box center [1011, 447] width 103 height 19
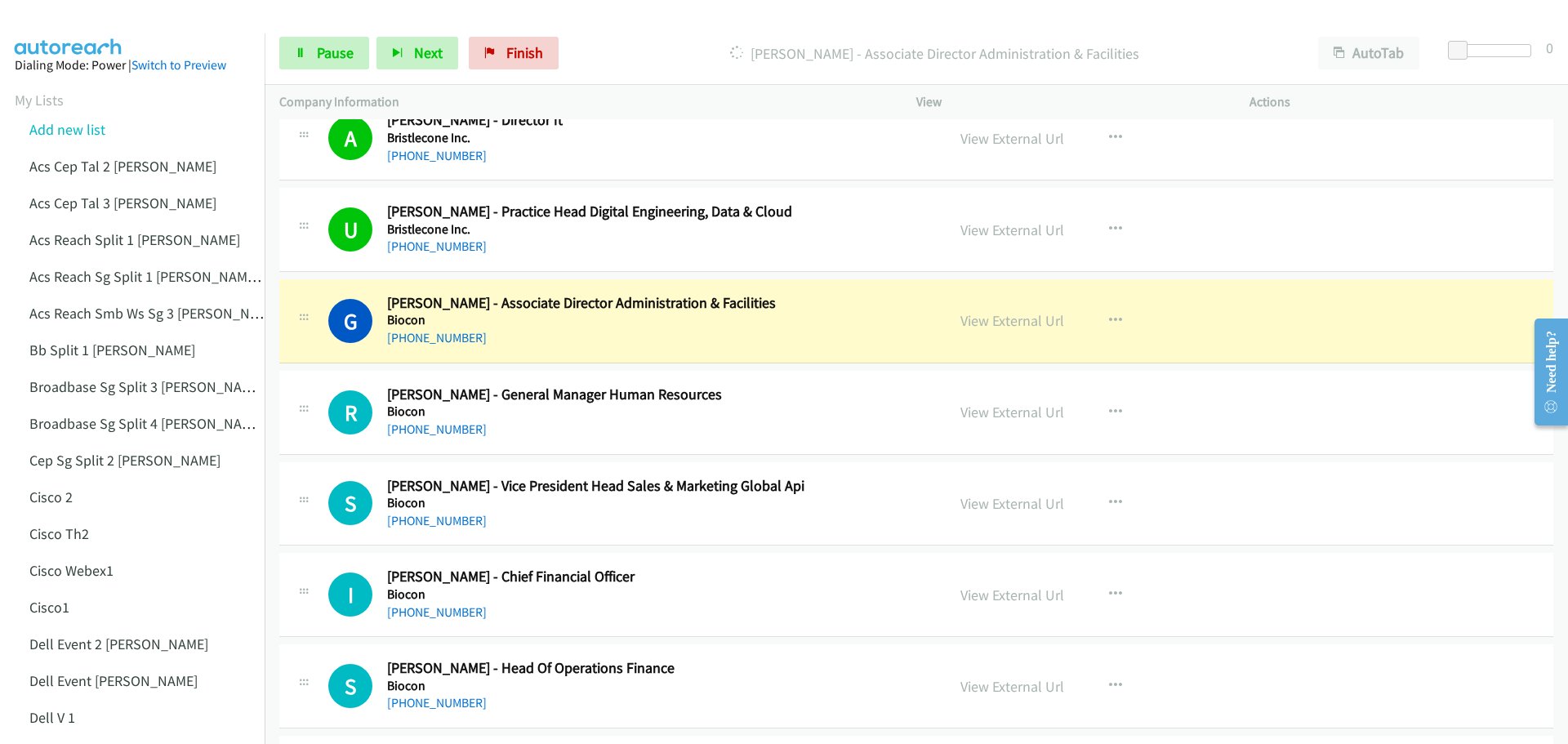
scroll to position [10374, 0]
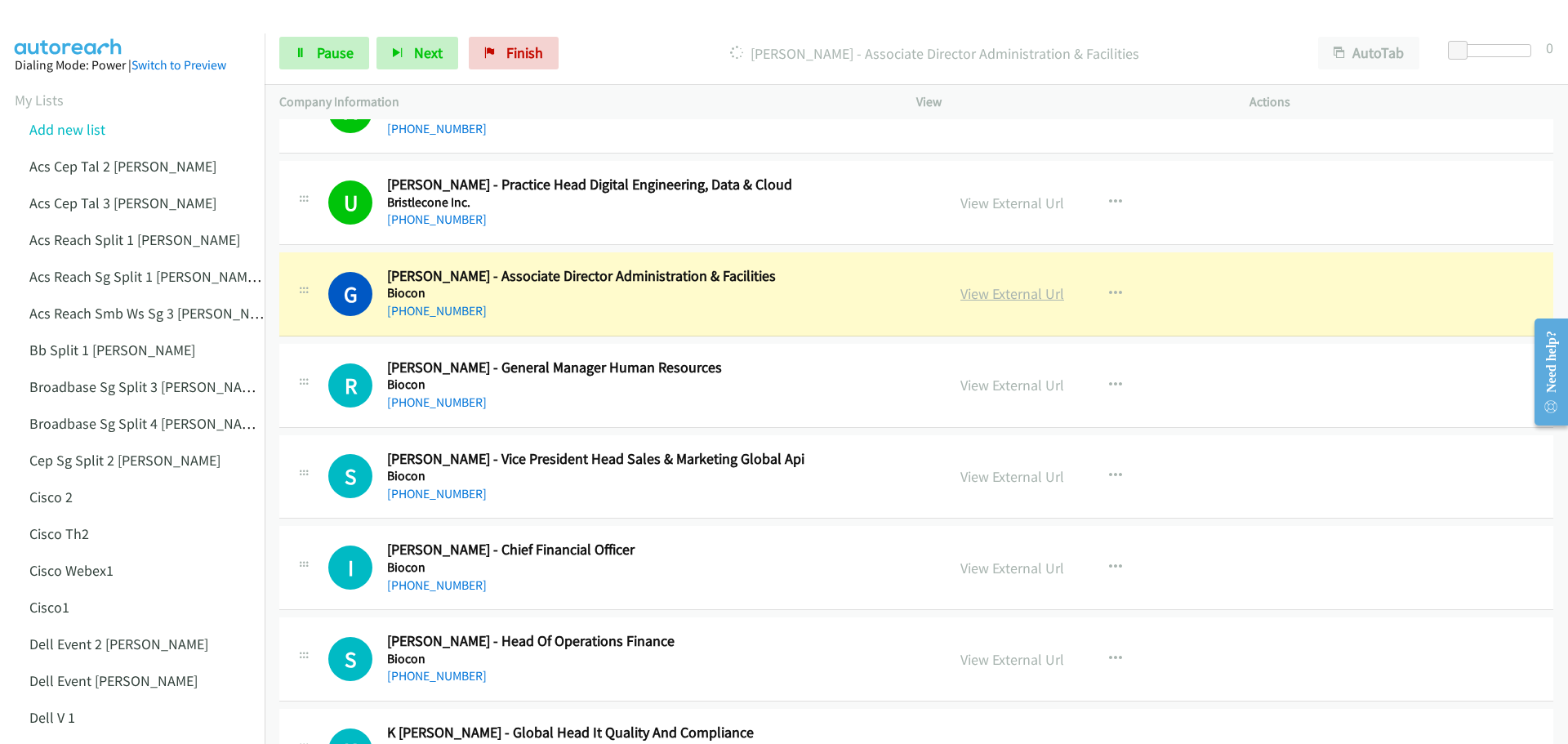
click at [989, 298] on link "View External Url" at bounding box center [1011, 293] width 103 height 19
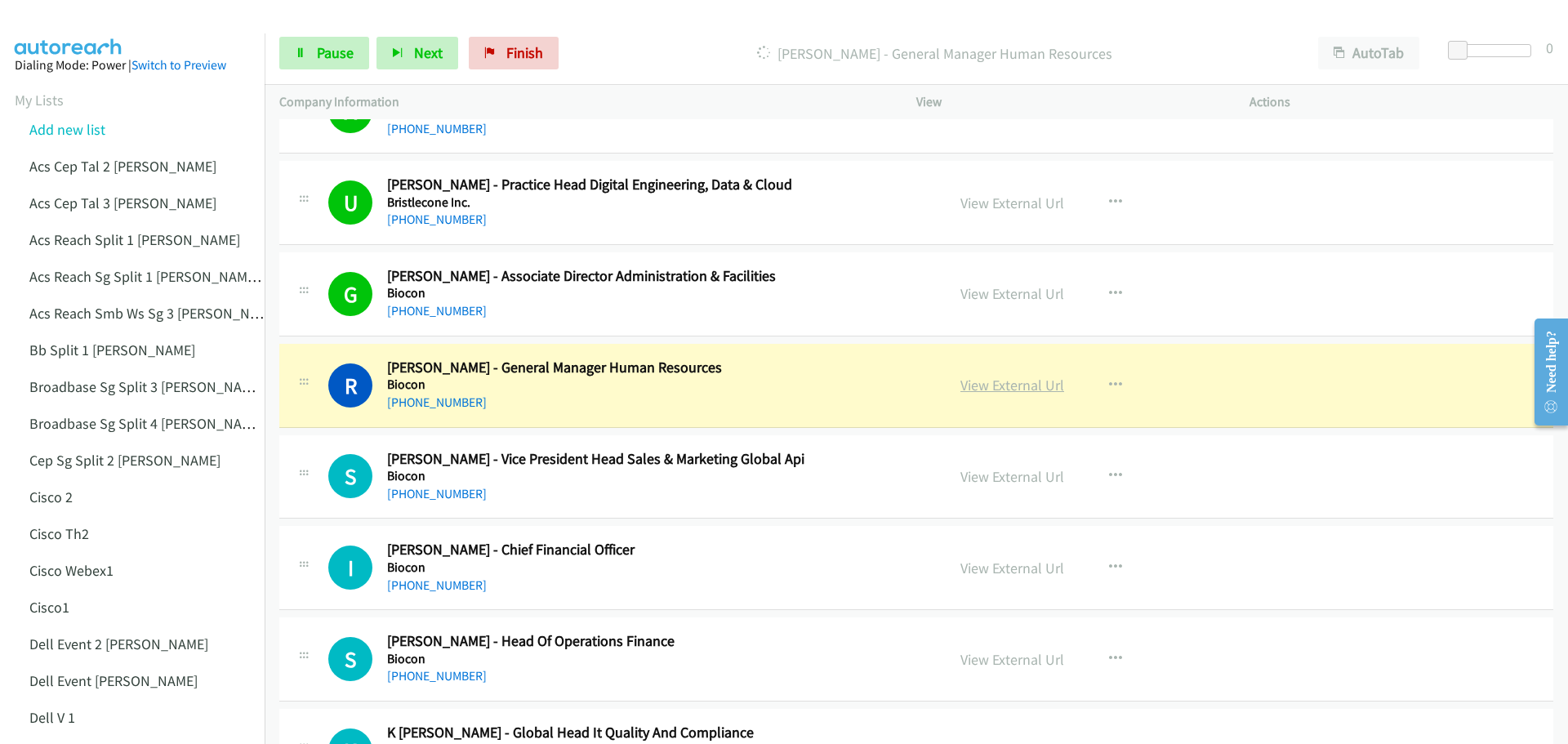
click at [987, 384] on link "View External Url" at bounding box center [1011, 384] width 103 height 19
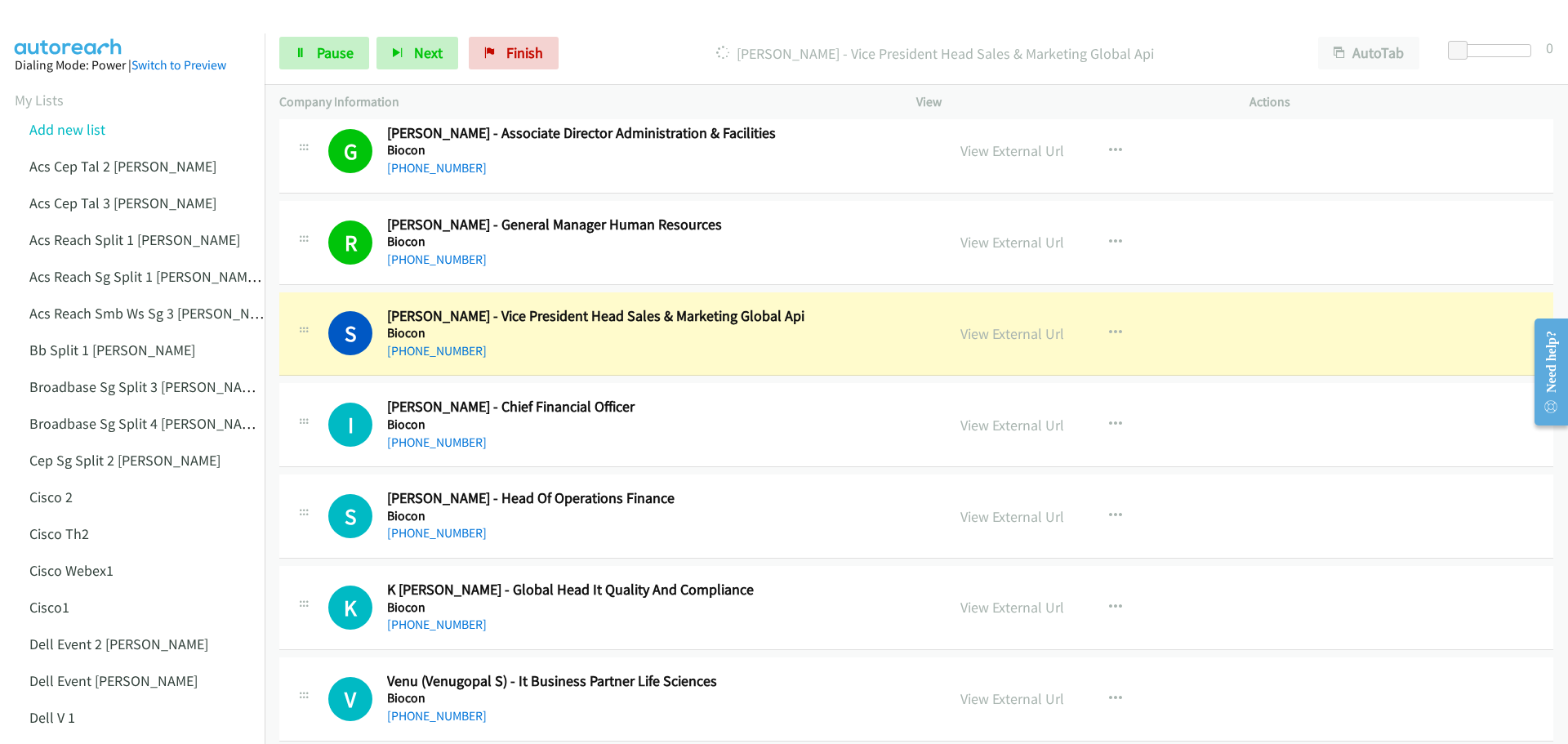
scroll to position [10537, 0]
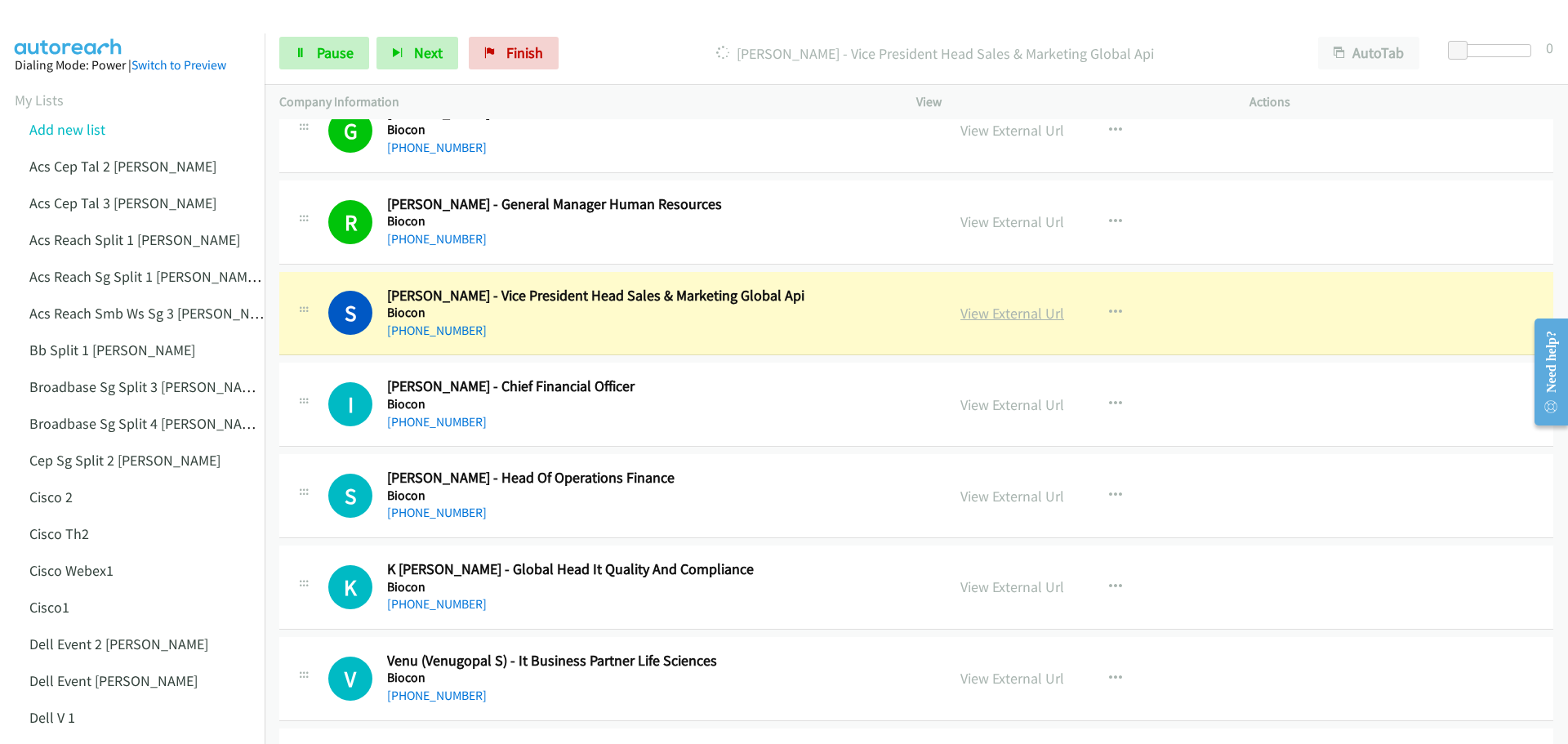
click at [985, 314] on link "View External Url" at bounding box center [1011, 313] width 103 height 19
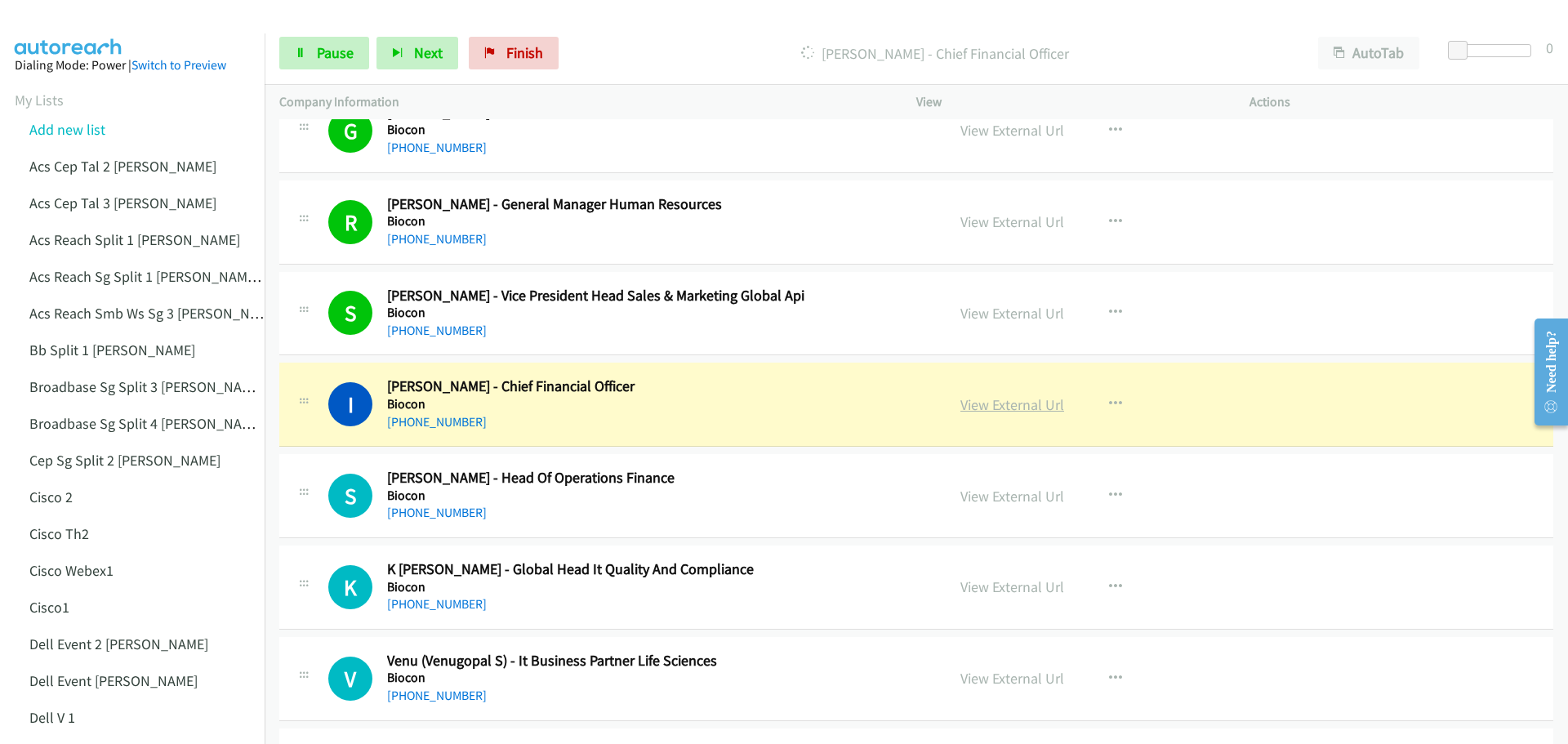
click at [1023, 409] on link "View External Url" at bounding box center [1011, 404] width 103 height 19
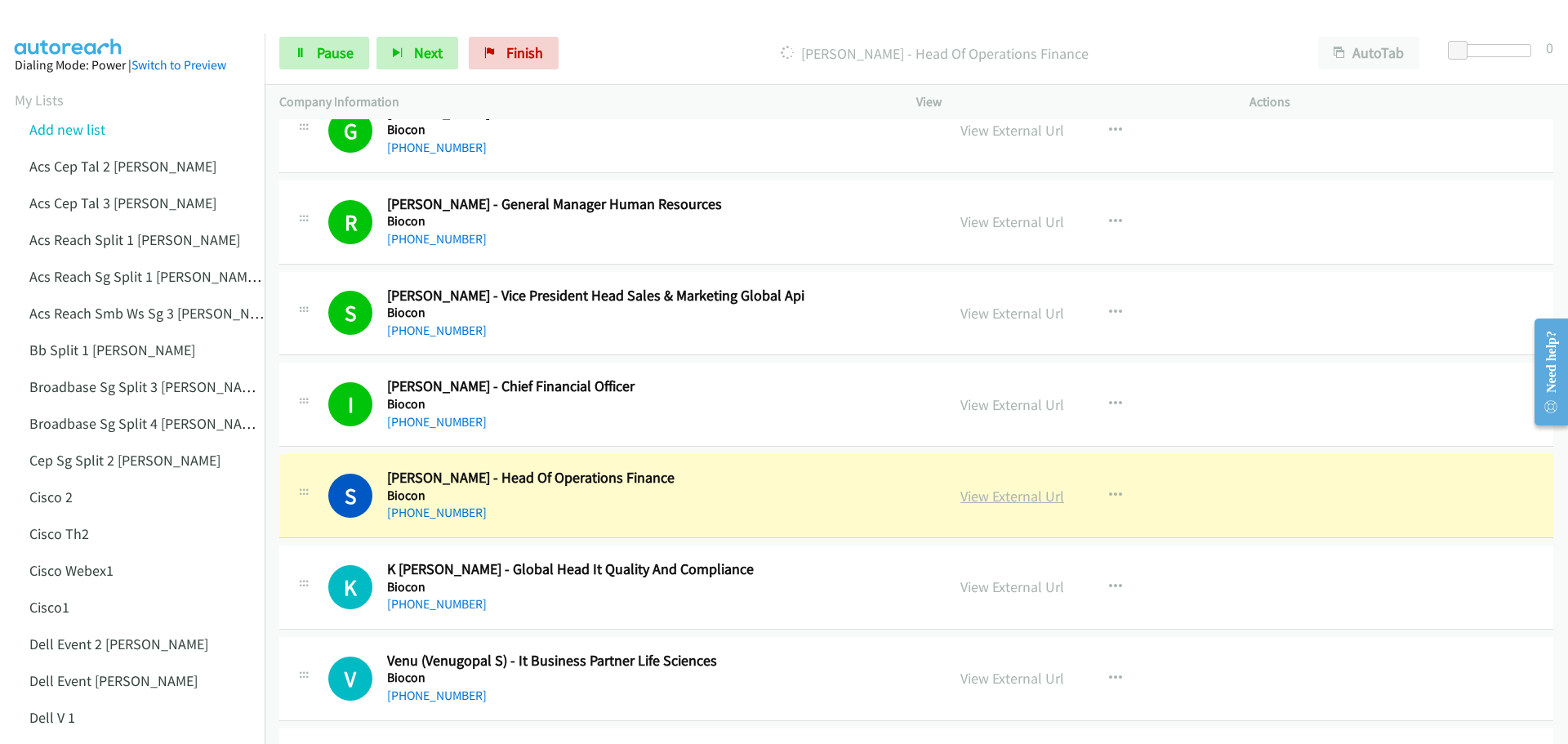
click at [1010, 500] on link "View External Url" at bounding box center [1011, 496] width 103 height 19
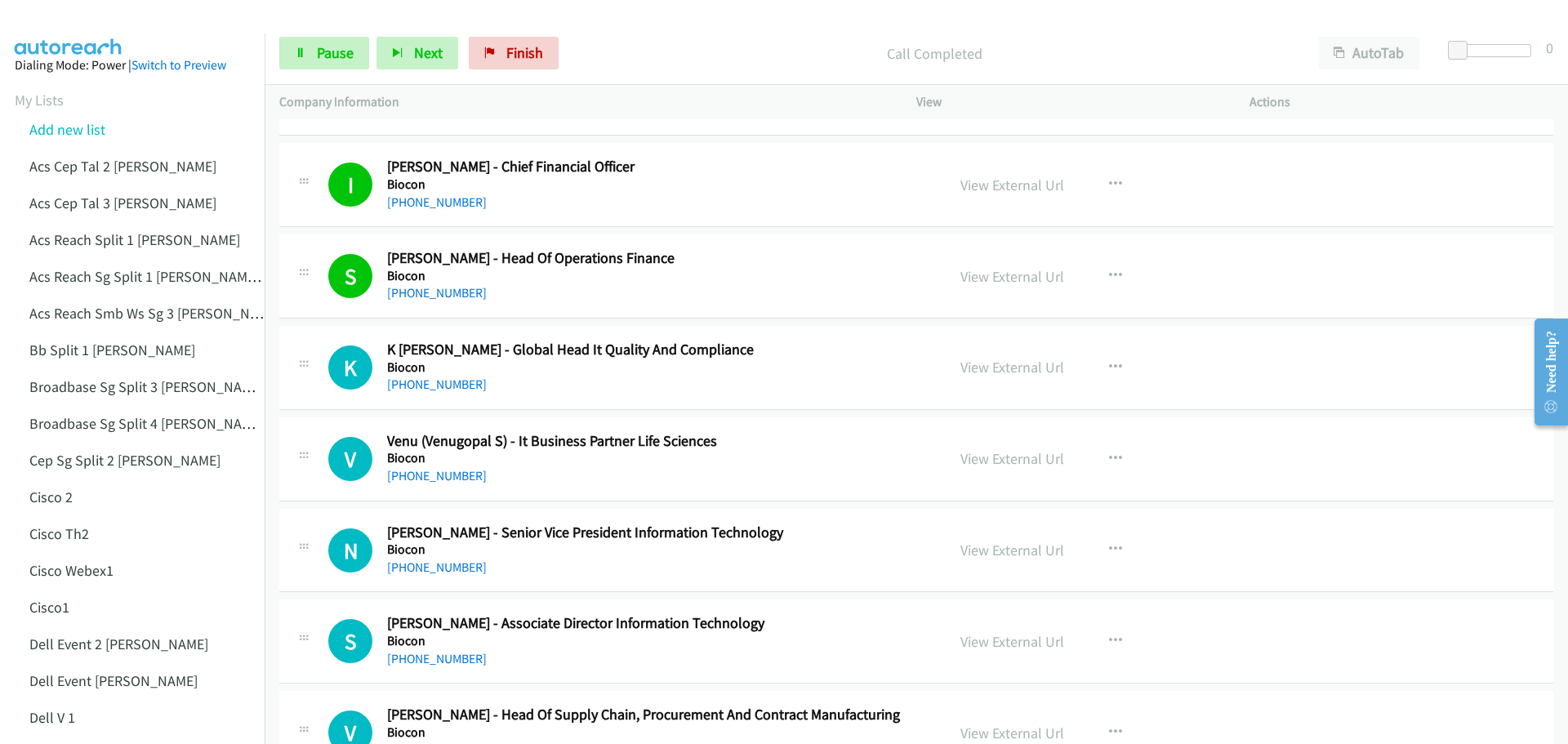
scroll to position [10782, 0]
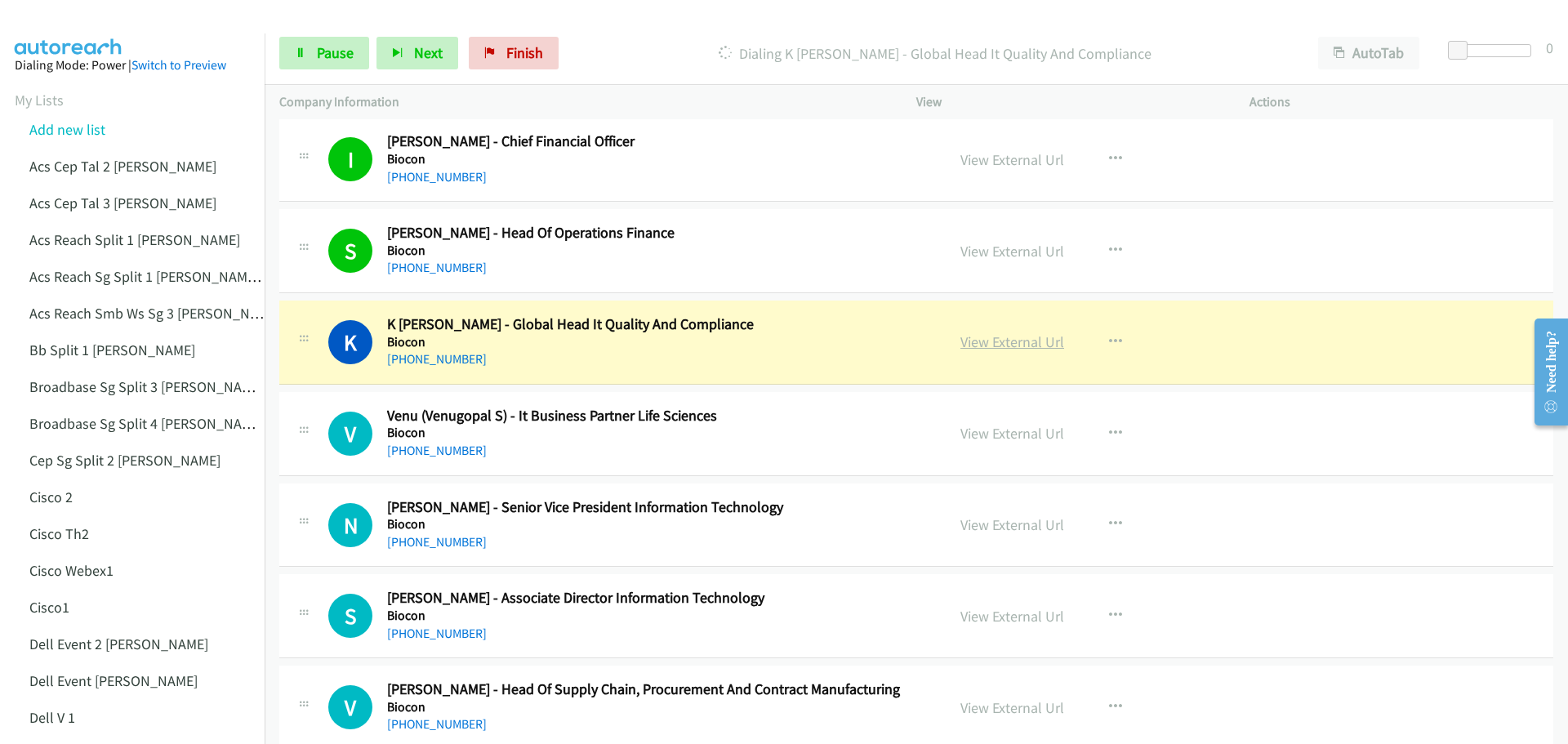
click at [1021, 332] on link "View External Url" at bounding box center [1011, 341] width 103 height 19
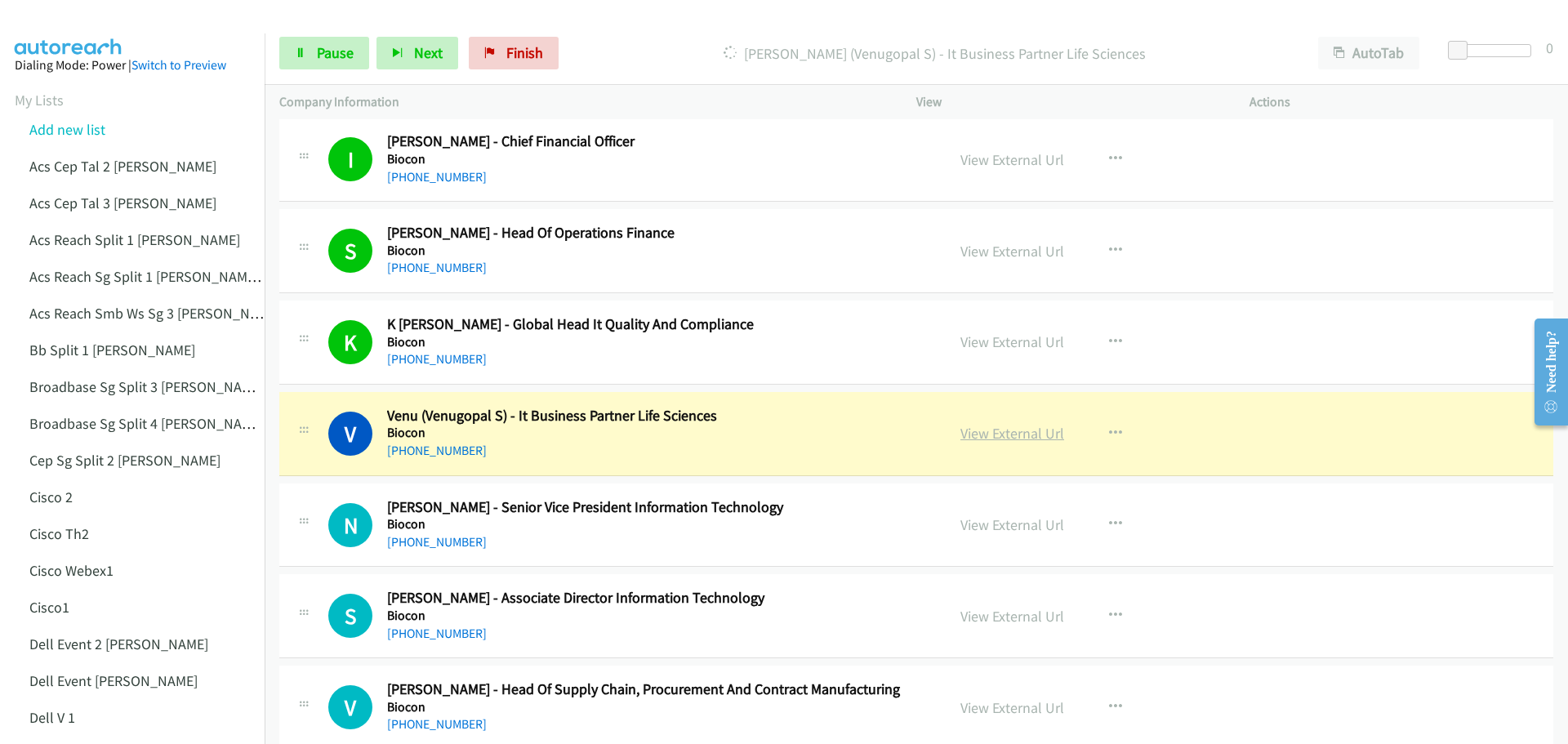
click at [987, 429] on link "View External Url" at bounding box center [1011, 433] width 103 height 19
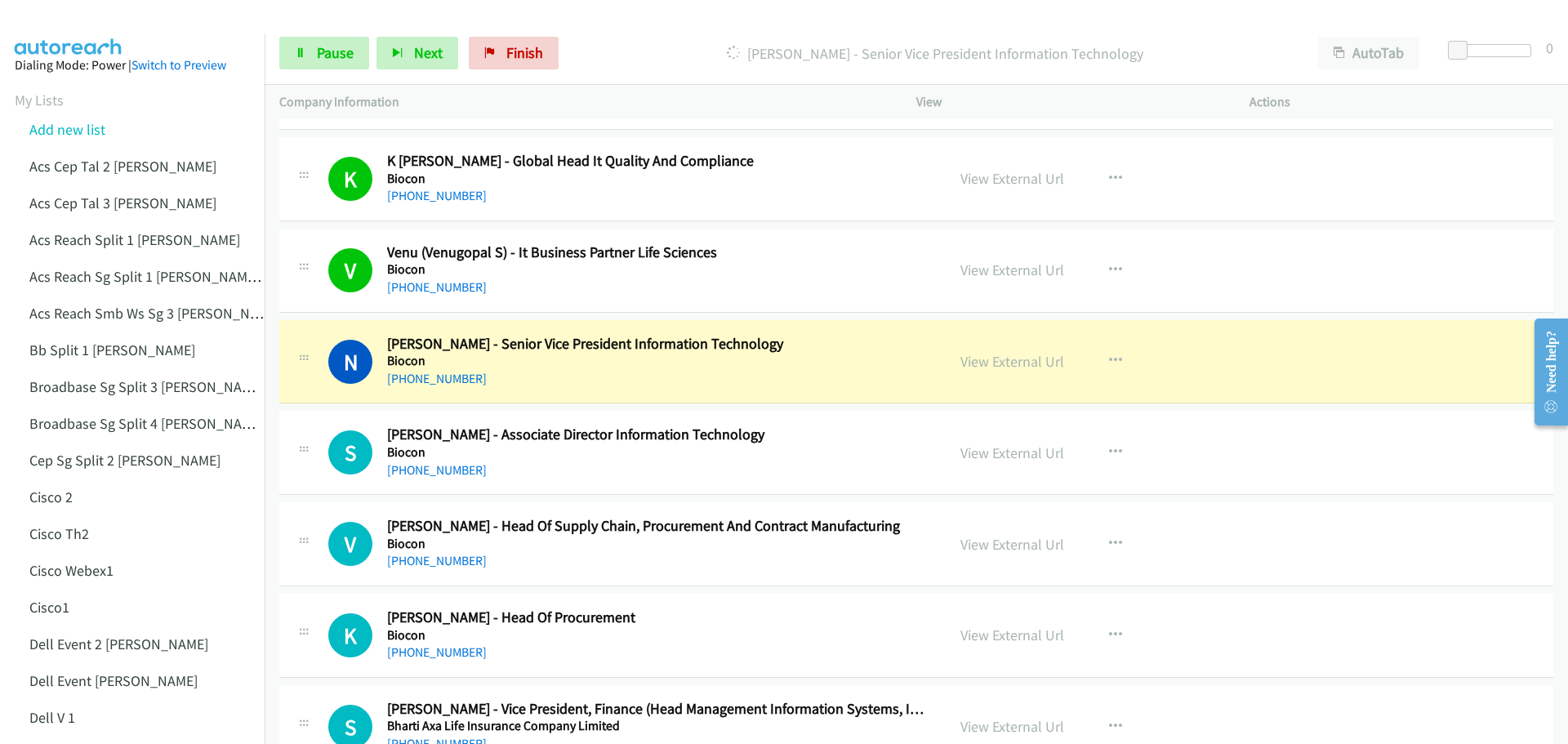
scroll to position [11027, 0]
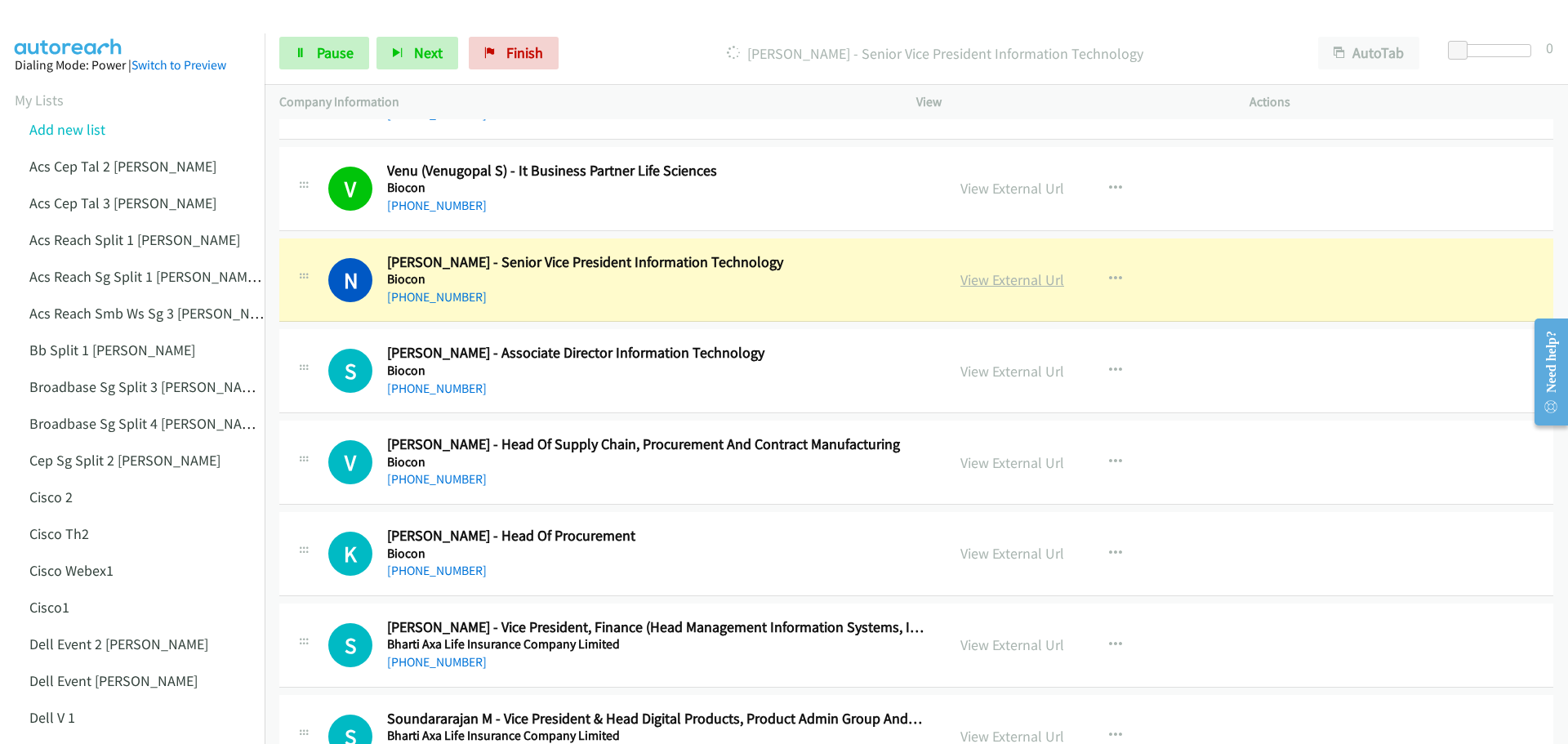
click at [1029, 282] on link "View External Url" at bounding box center [1011, 279] width 103 height 19
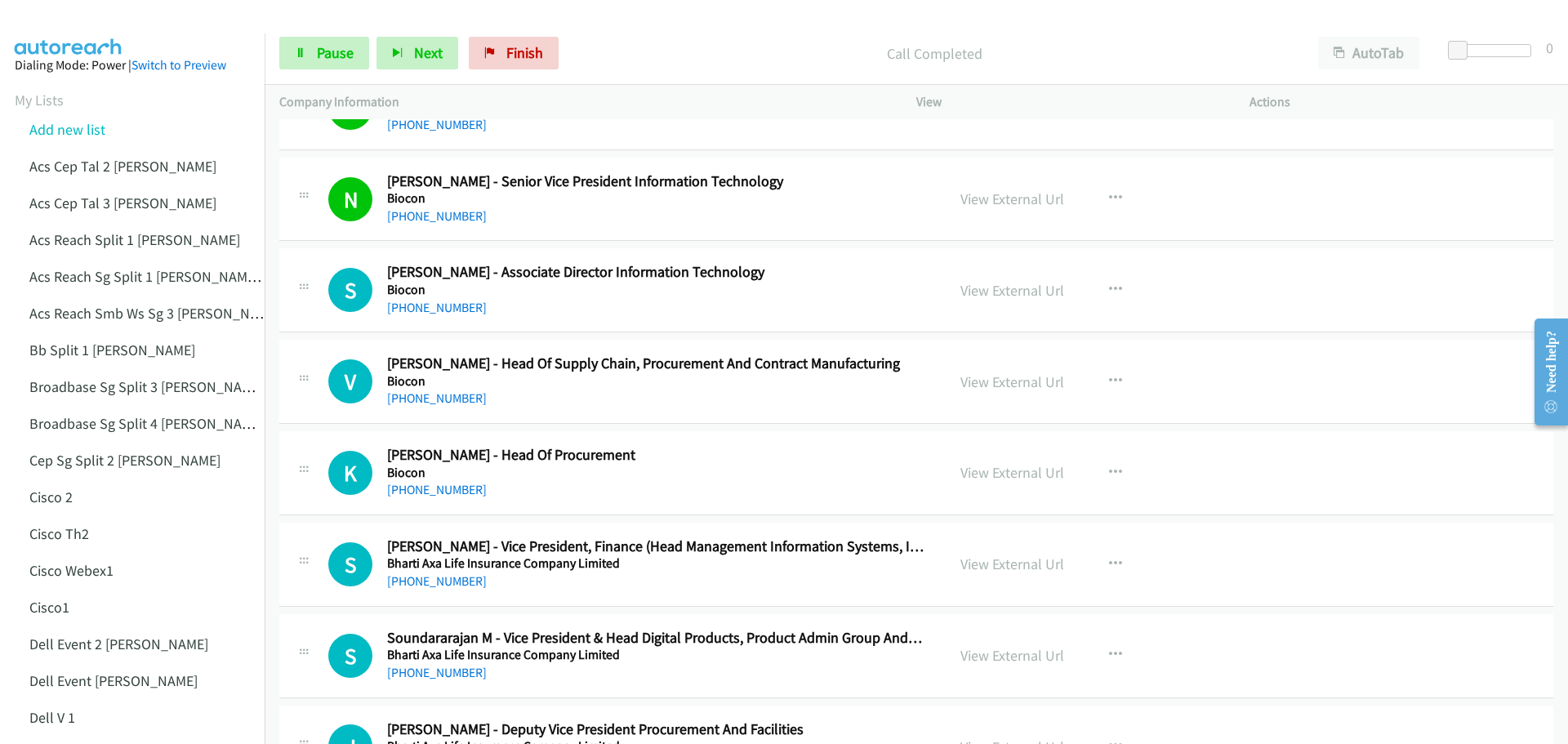
scroll to position [11109, 0]
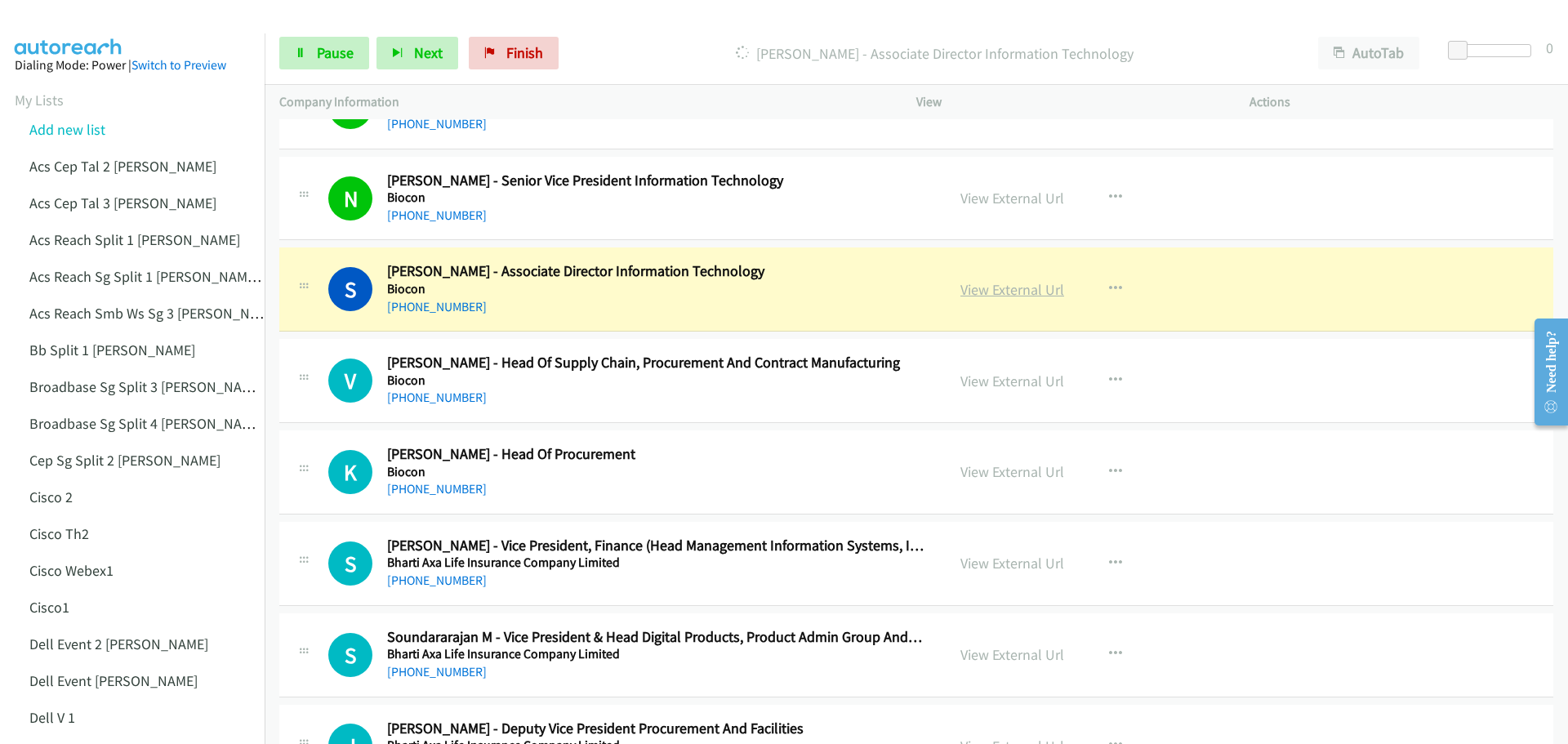
click at [992, 294] on link "View External Url" at bounding box center [1011, 289] width 103 height 19
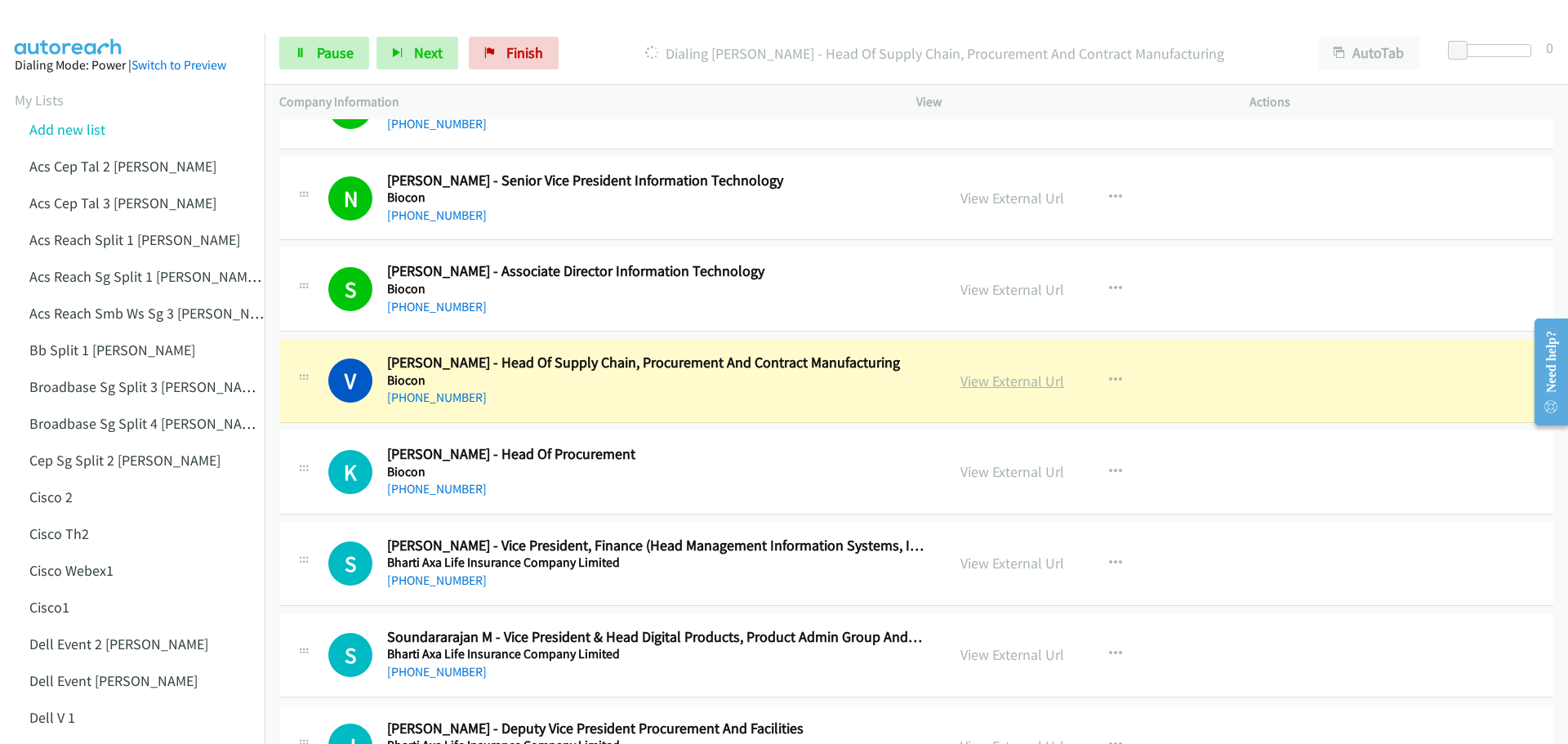
click at [991, 386] on link "View External Url" at bounding box center [1011, 381] width 103 height 19
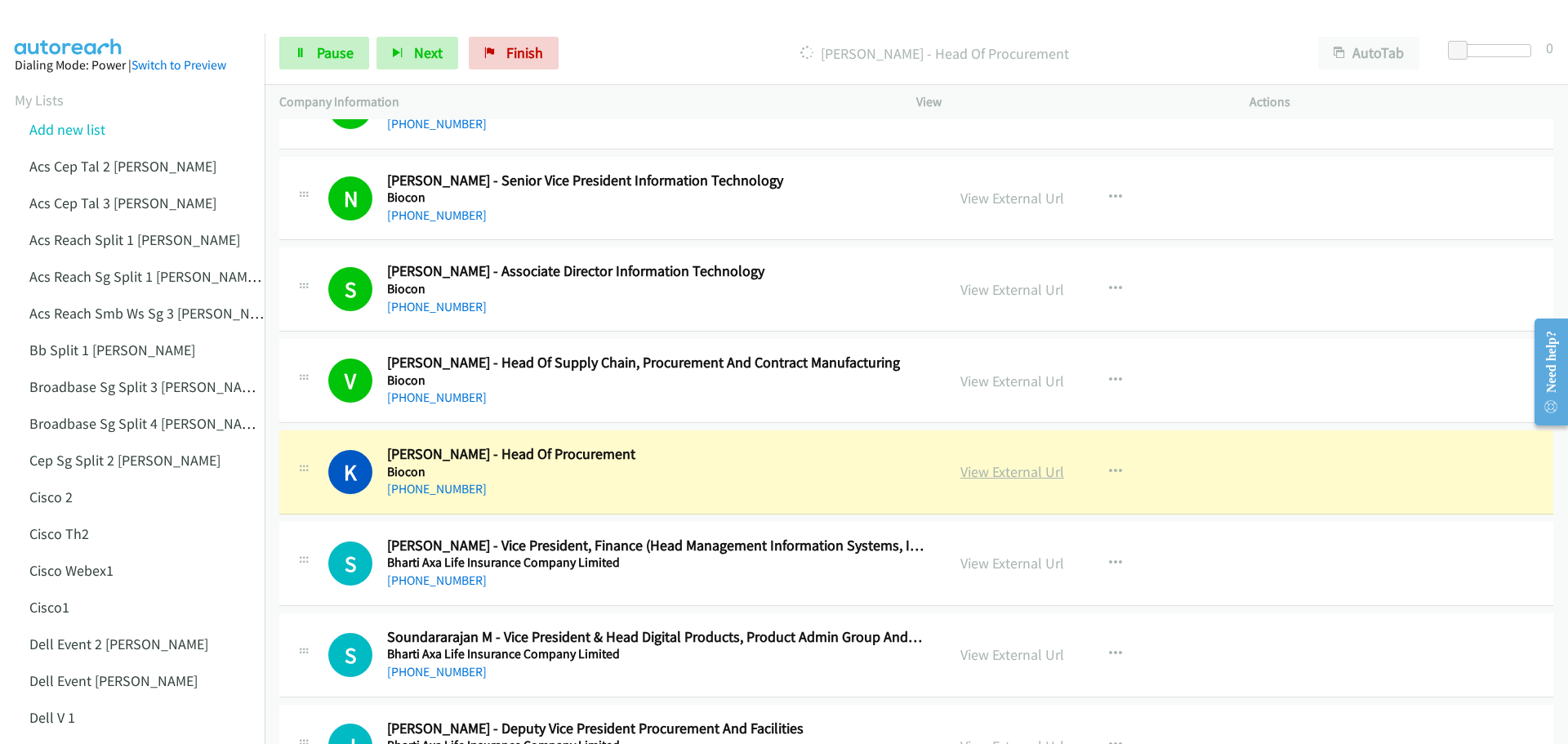
click at [985, 474] on link "View External Url" at bounding box center [1011, 471] width 103 height 19
click at [345, 49] on span "Pause" at bounding box center [336, 52] width 37 height 19
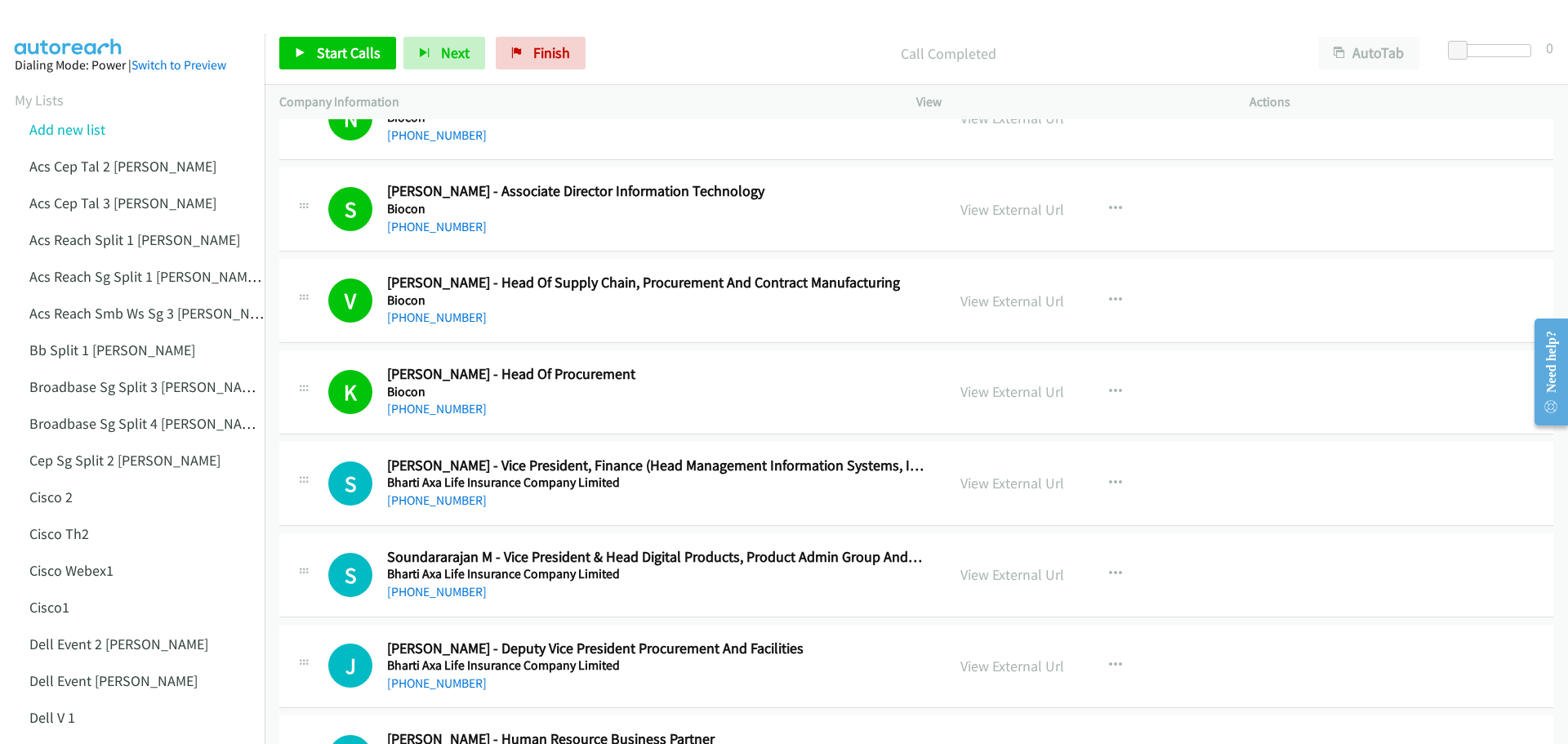
scroll to position [11190, 0]
click at [352, 59] on span "Start Calls" at bounding box center [349, 52] width 64 height 19
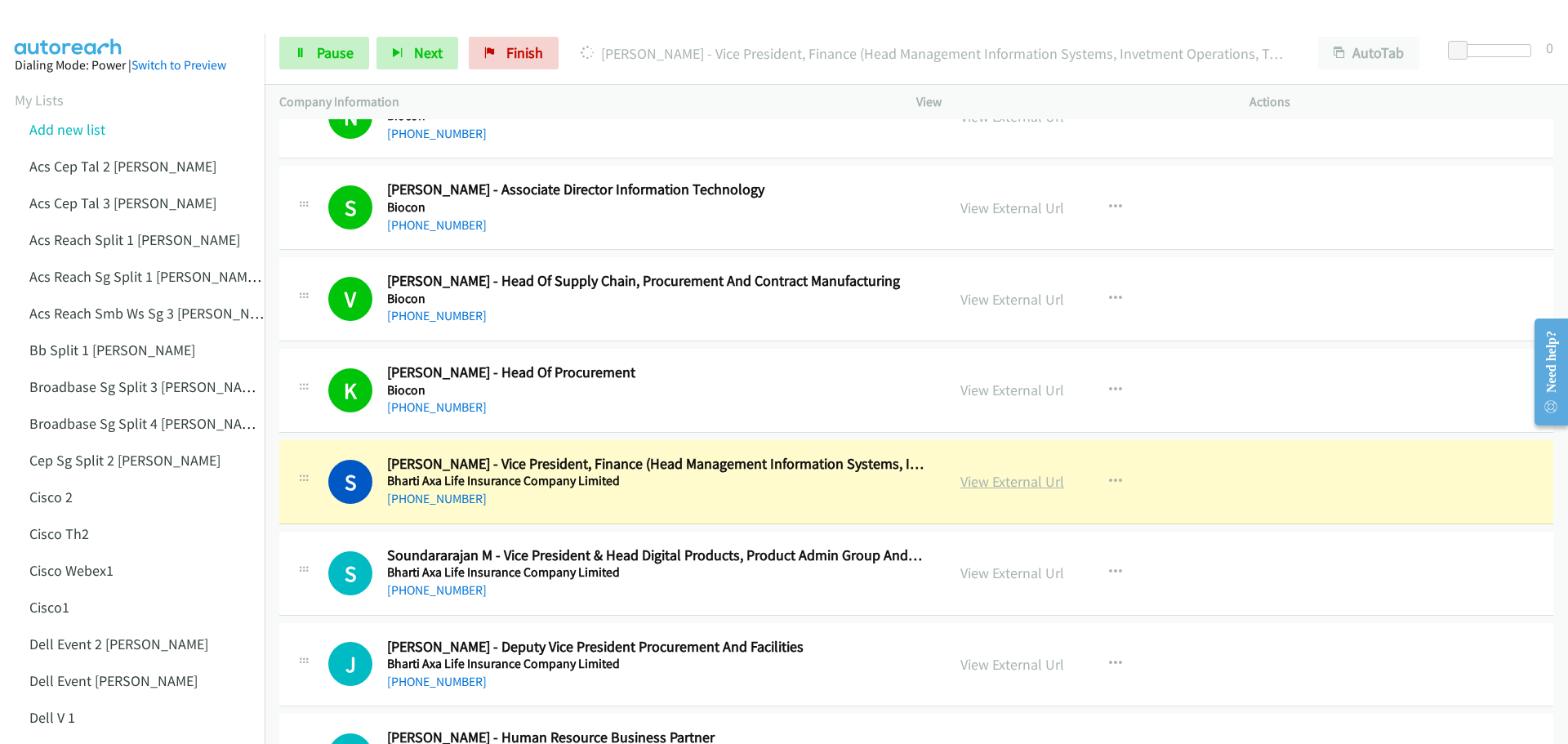
click at [989, 479] on link "View External Url" at bounding box center [1011, 481] width 103 height 19
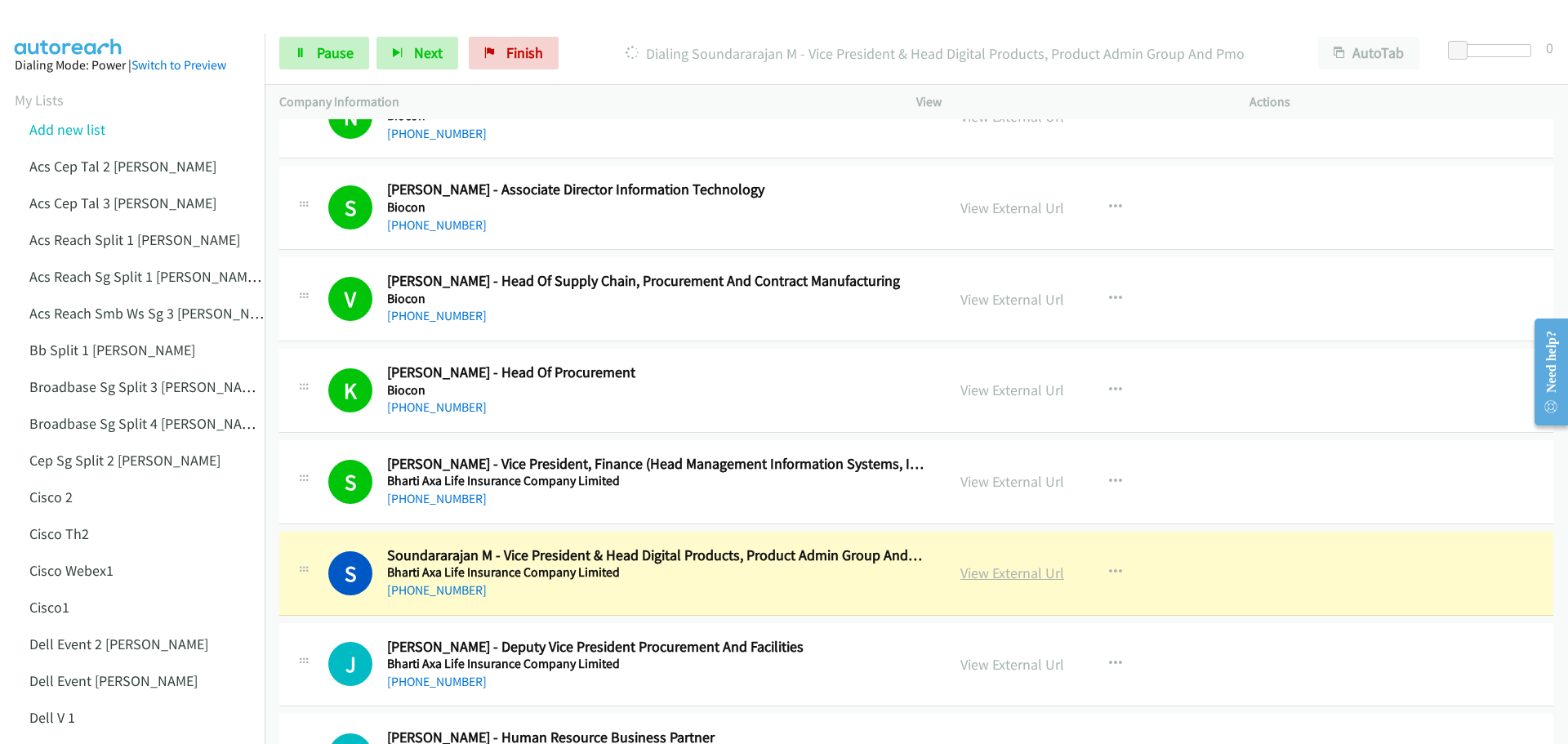
click at [1001, 573] on link "View External Url" at bounding box center [1011, 573] width 103 height 19
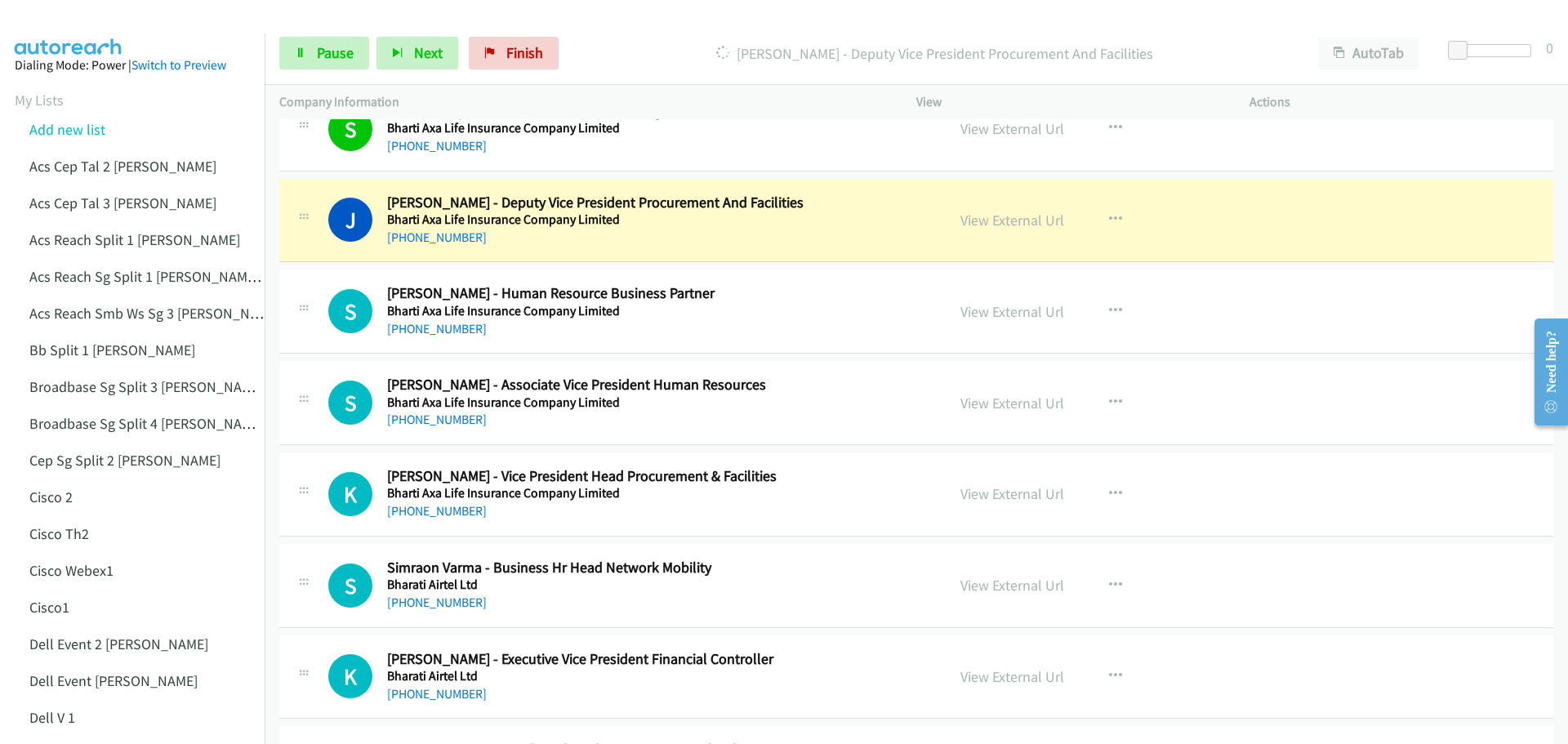
scroll to position [11680, 0]
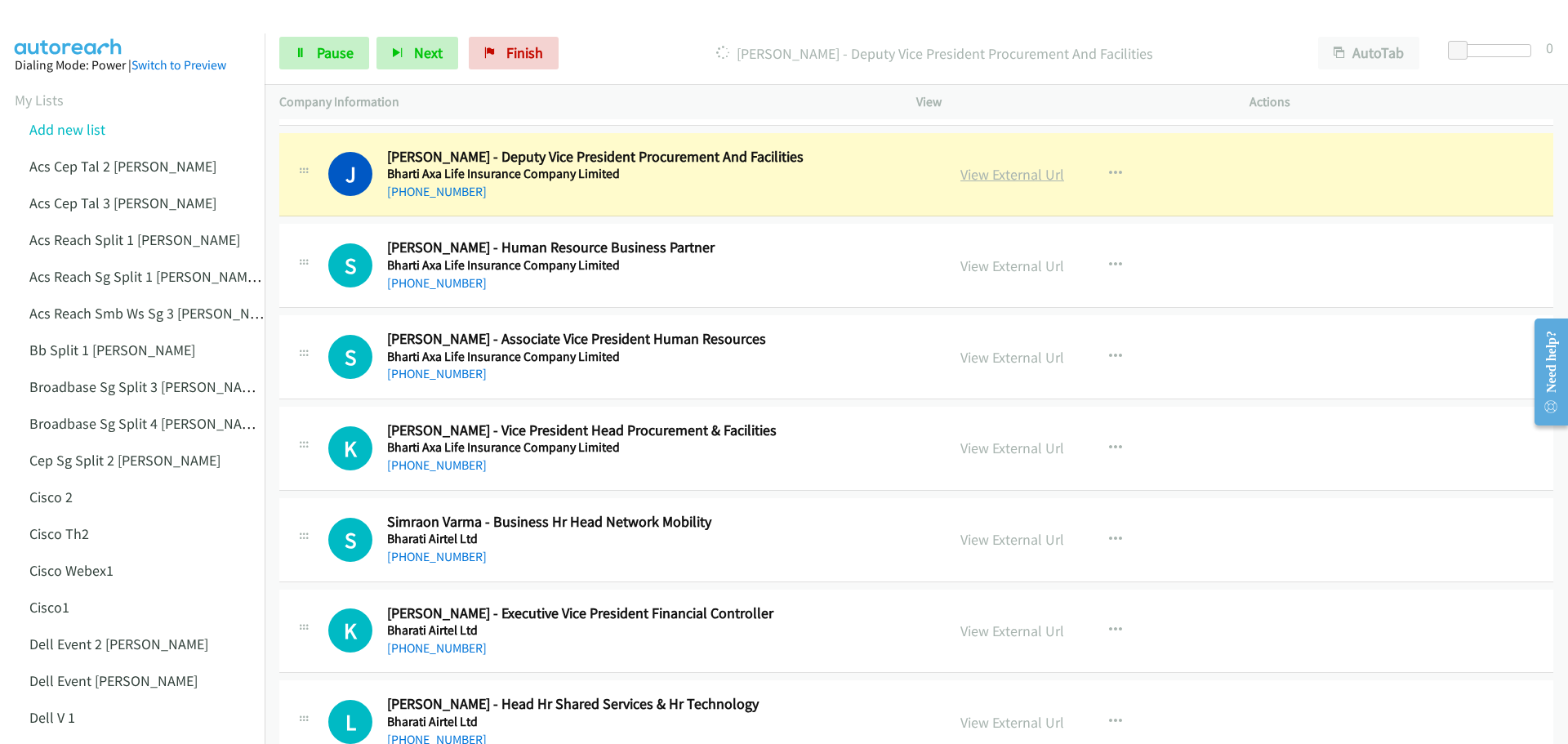
click at [990, 177] on link "View External Url" at bounding box center [1011, 174] width 103 height 19
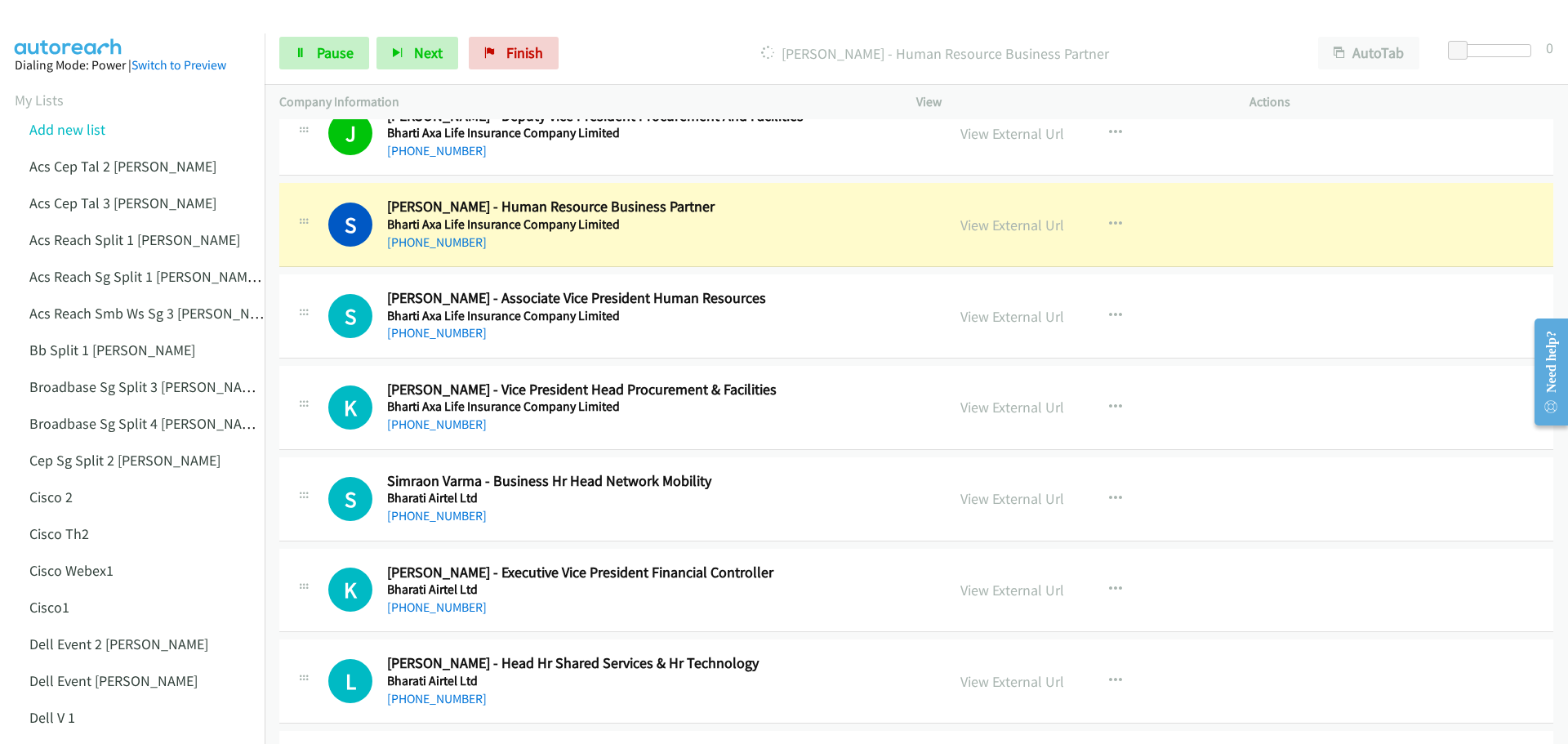
scroll to position [11762, 0]
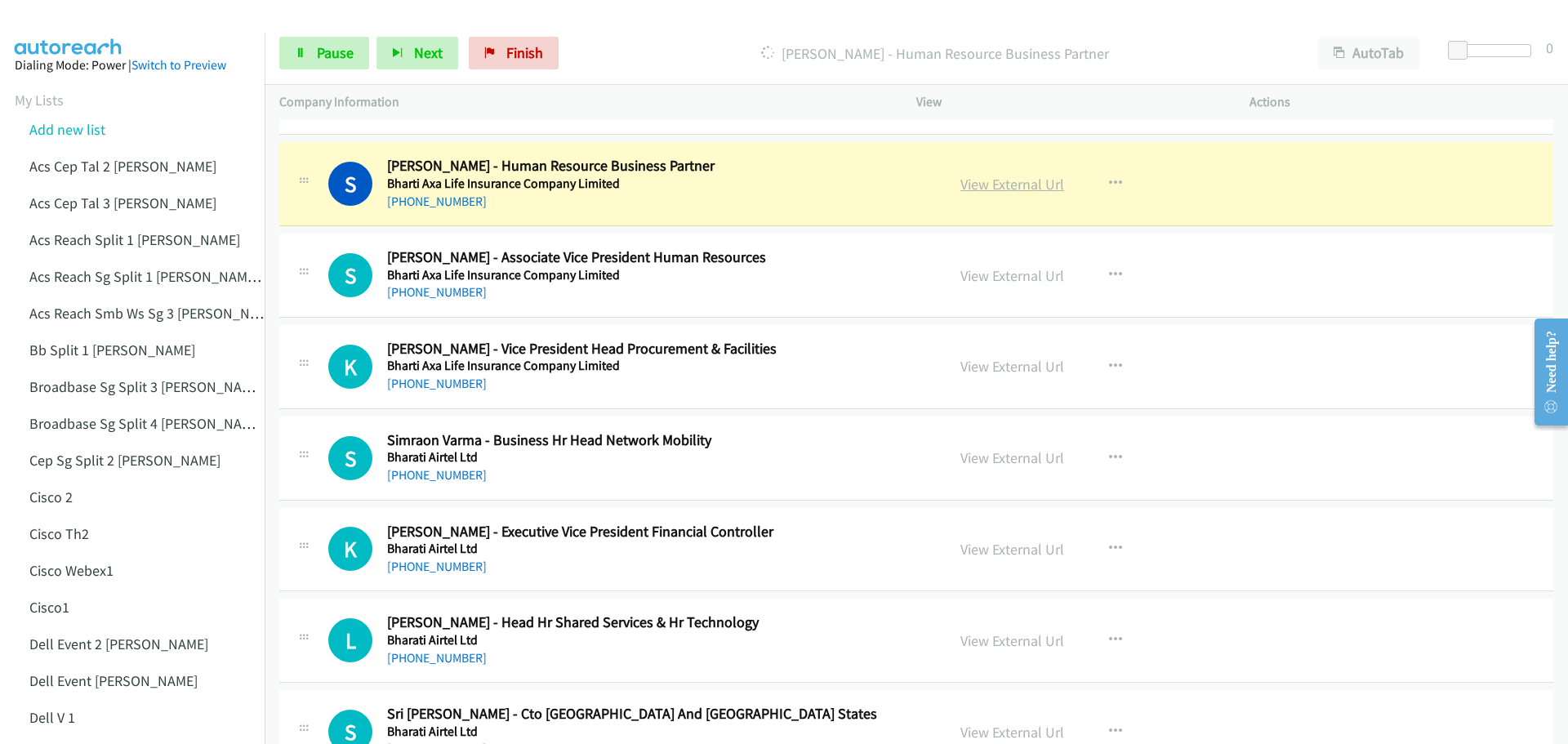
click at [1028, 185] on link "View External Url" at bounding box center [1011, 184] width 103 height 19
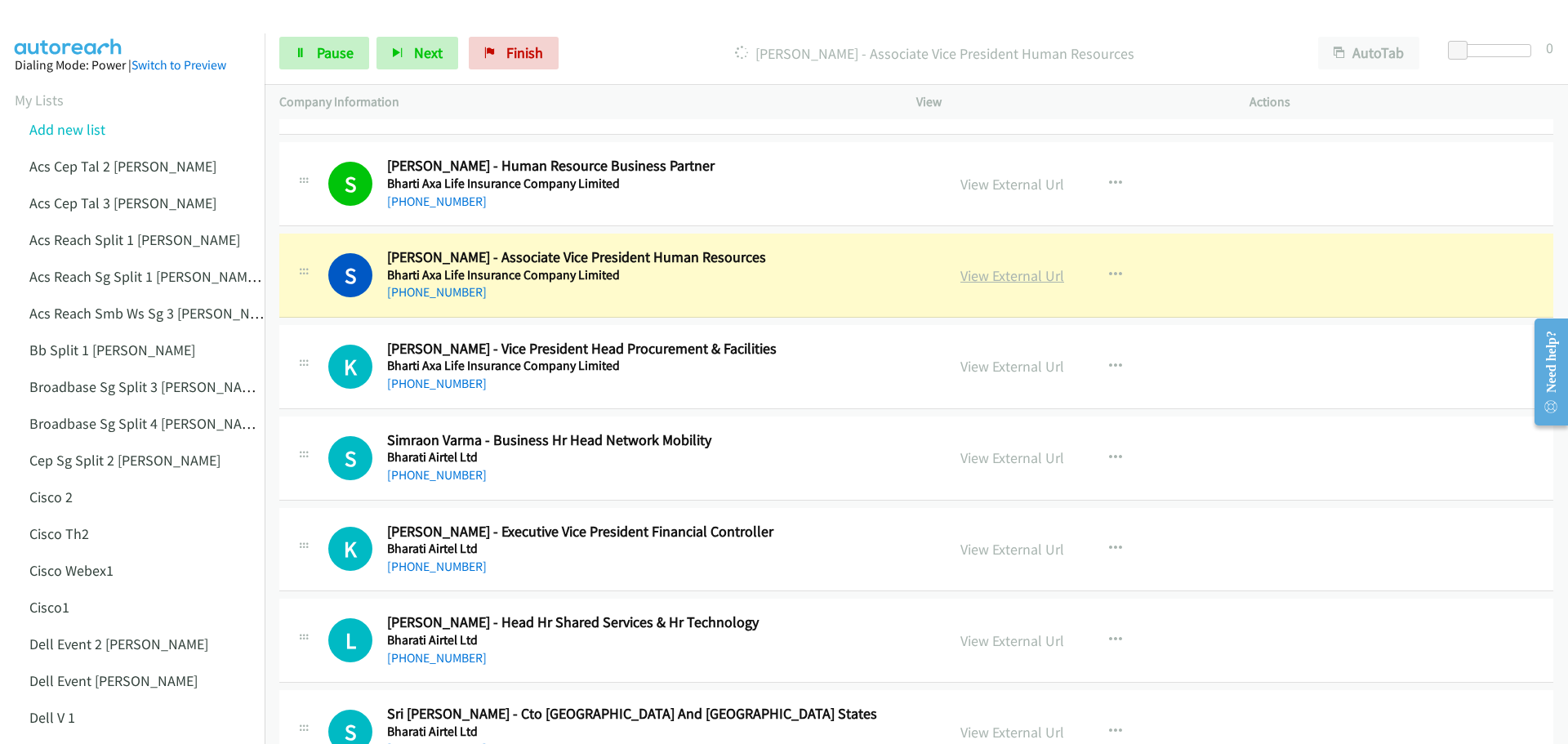
click at [1004, 279] on link "View External Url" at bounding box center [1011, 275] width 103 height 19
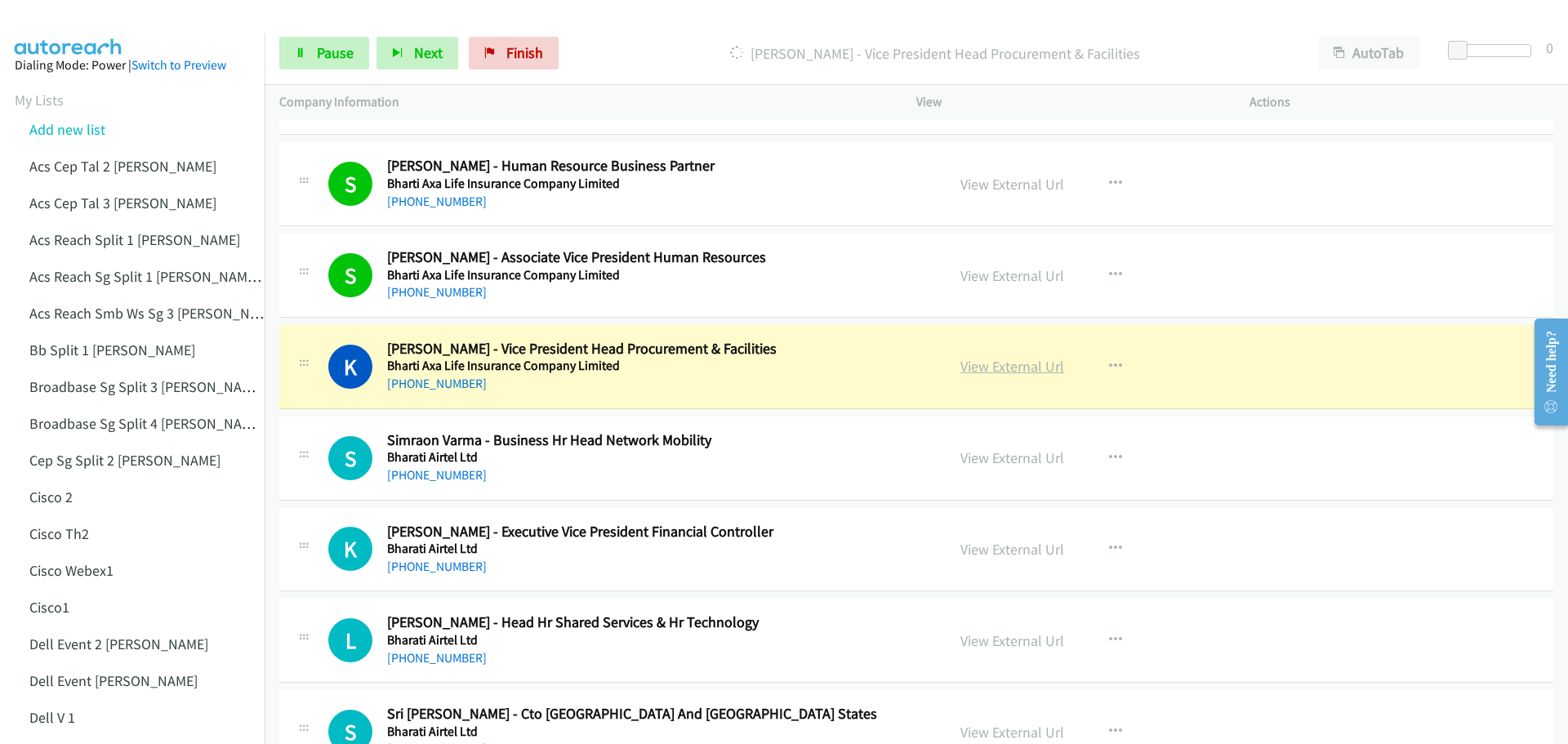
click at [1010, 368] on link "View External Url" at bounding box center [1011, 366] width 103 height 19
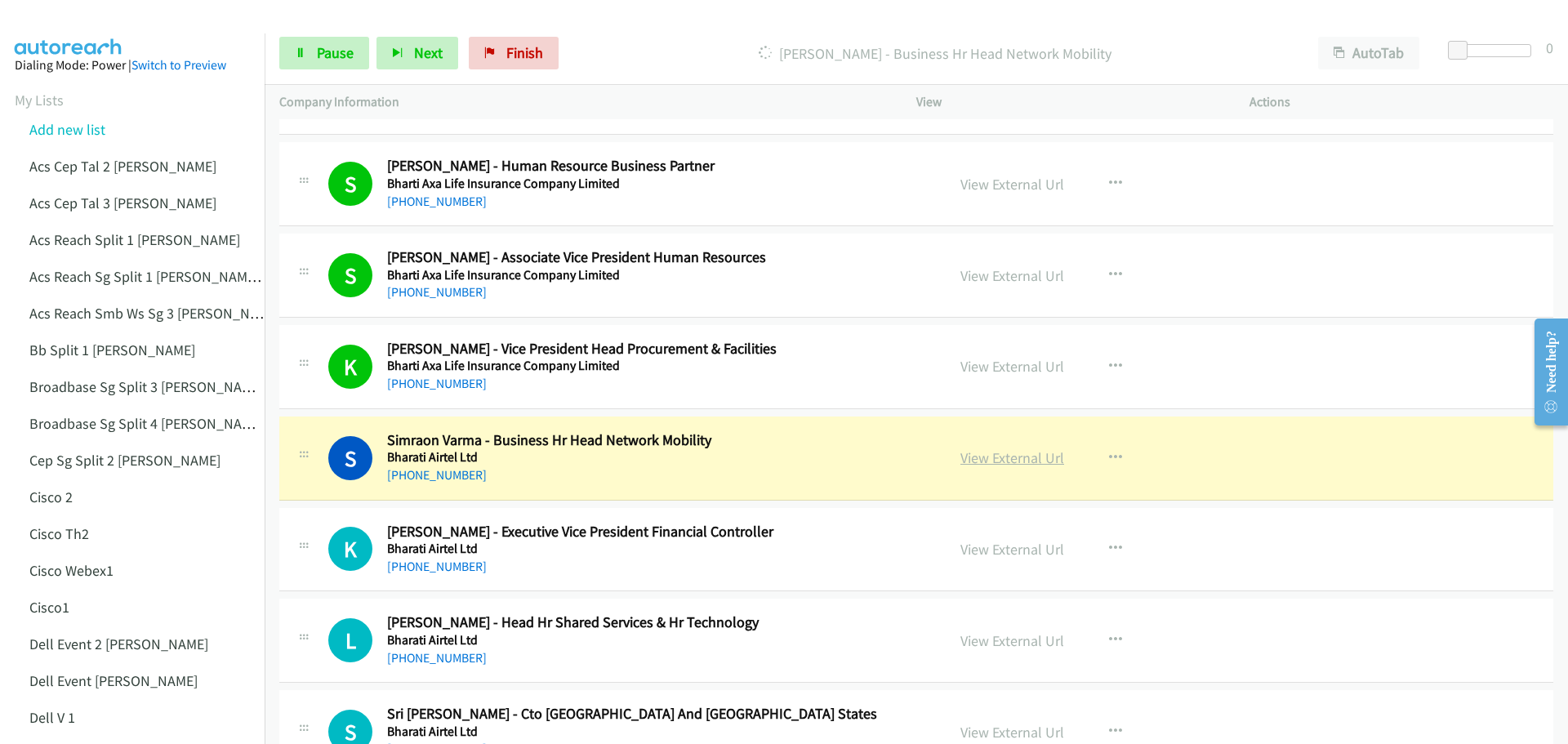
click at [989, 465] on link "View External Url" at bounding box center [1011, 457] width 103 height 19
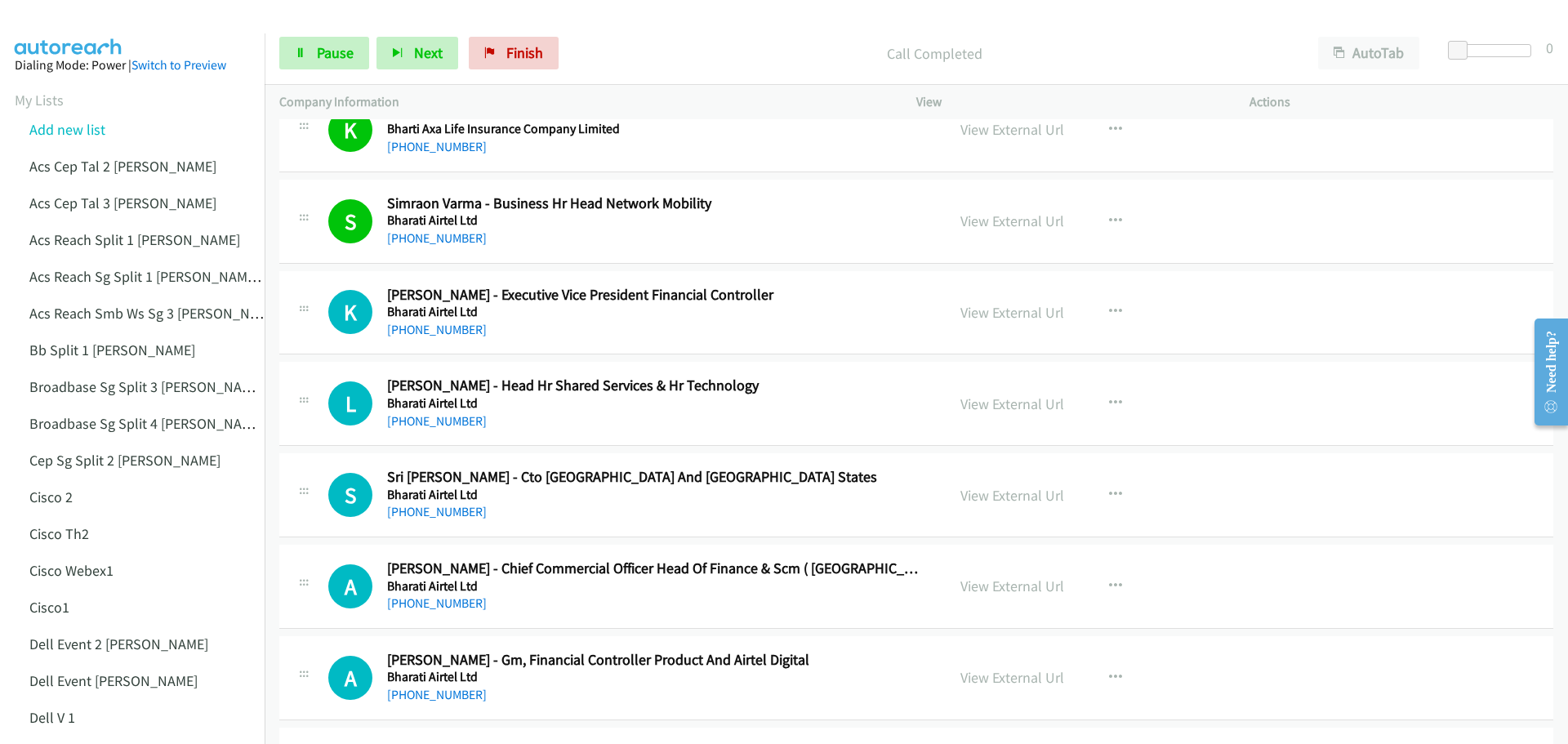
scroll to position [12007, 0]
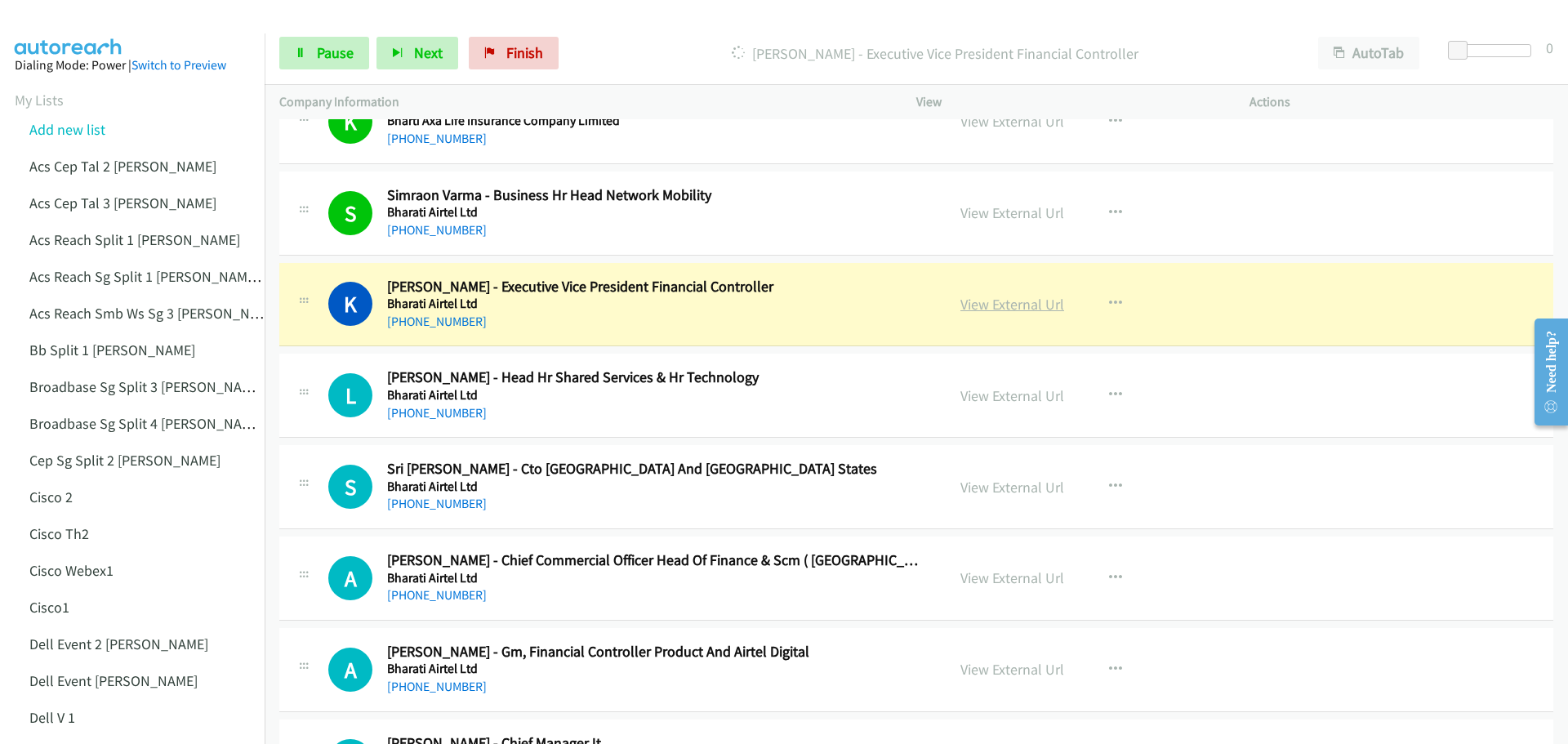
click at [1026, 302] on link "View External Url" at bounding box center [1011, 304] width 103 height 19
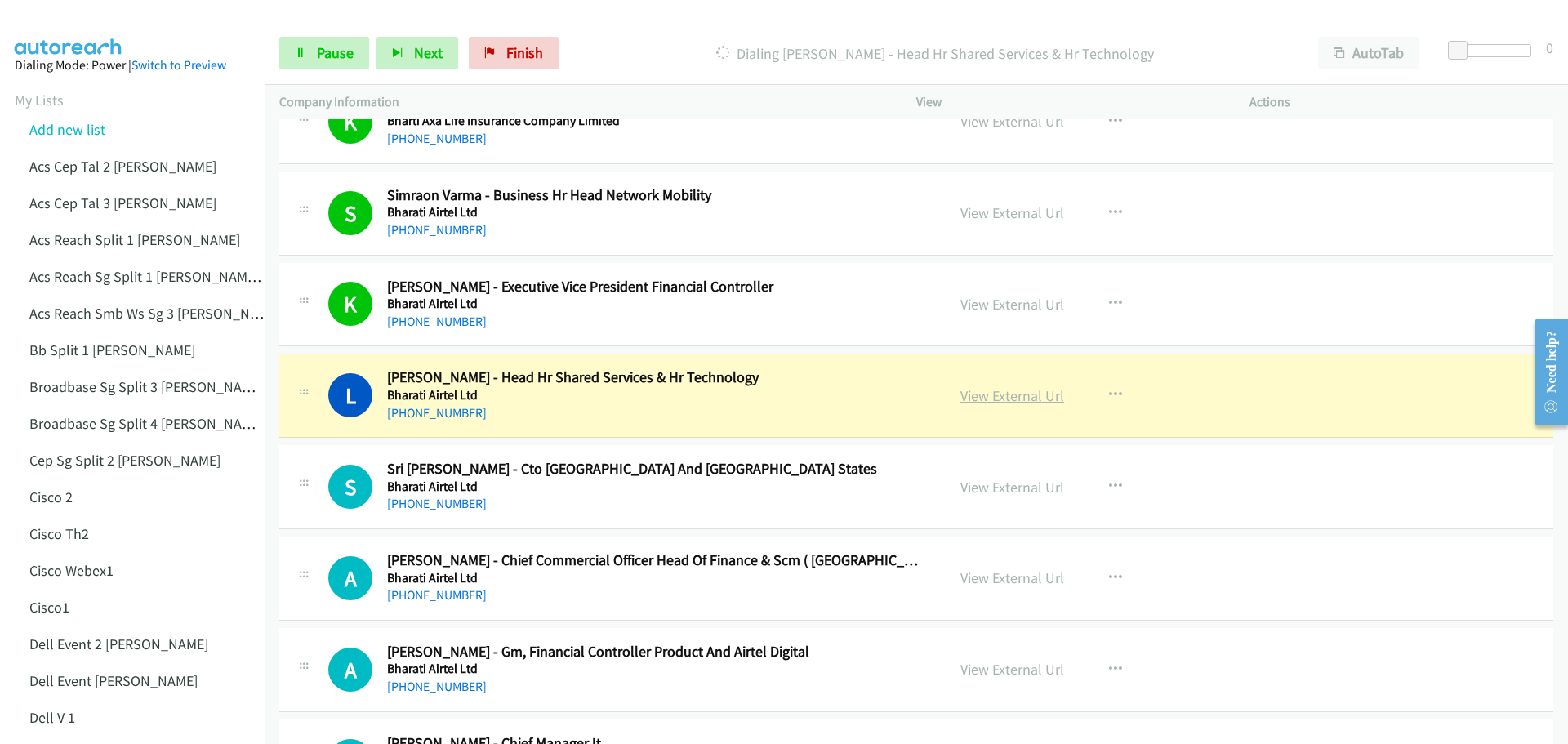
click at [1011, 399] on link "View External Url" at bounding box center [1011, 395] width 103 height 19
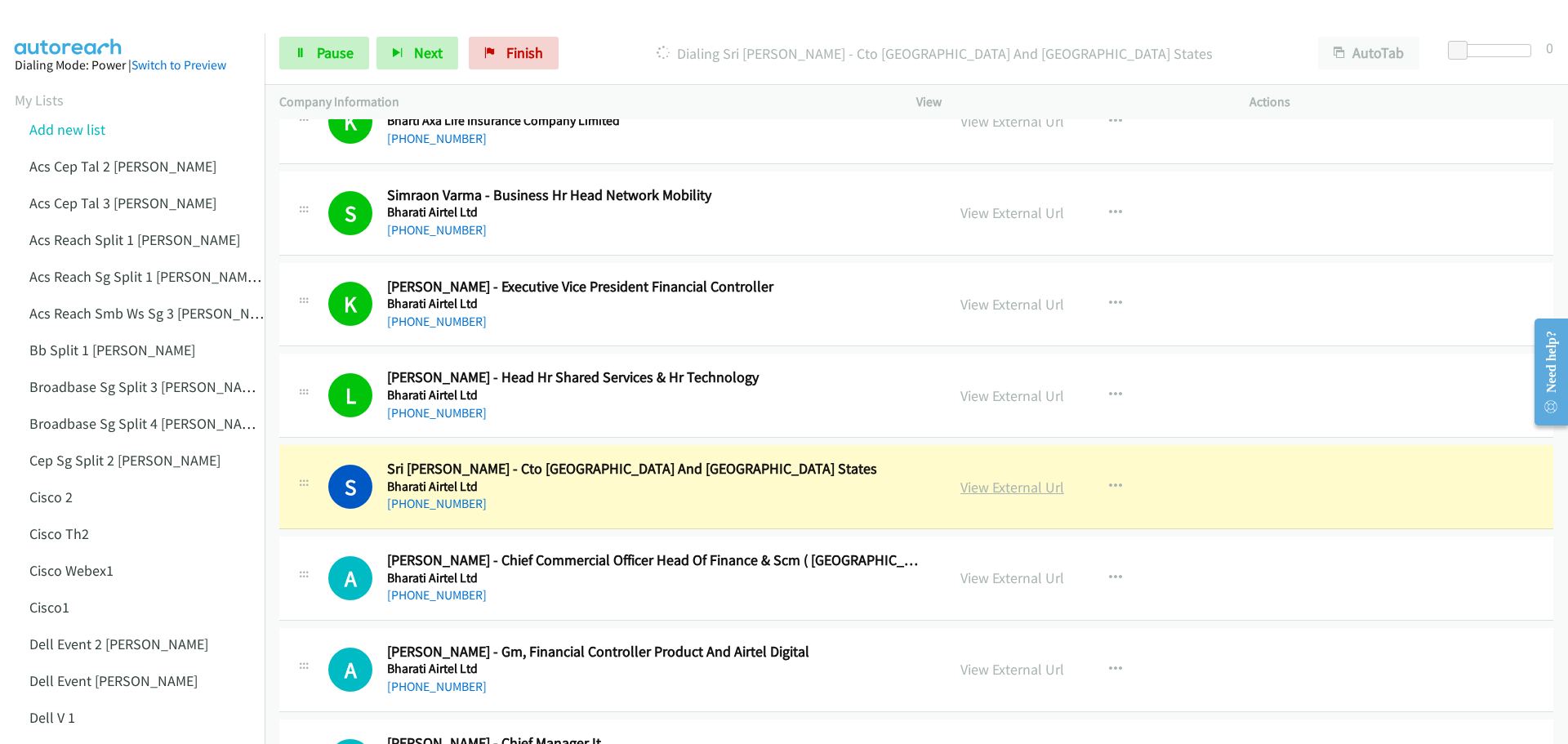
click at [998, 489] on link "View External Url" at bounding box center [1011, 487] width 103 height 19
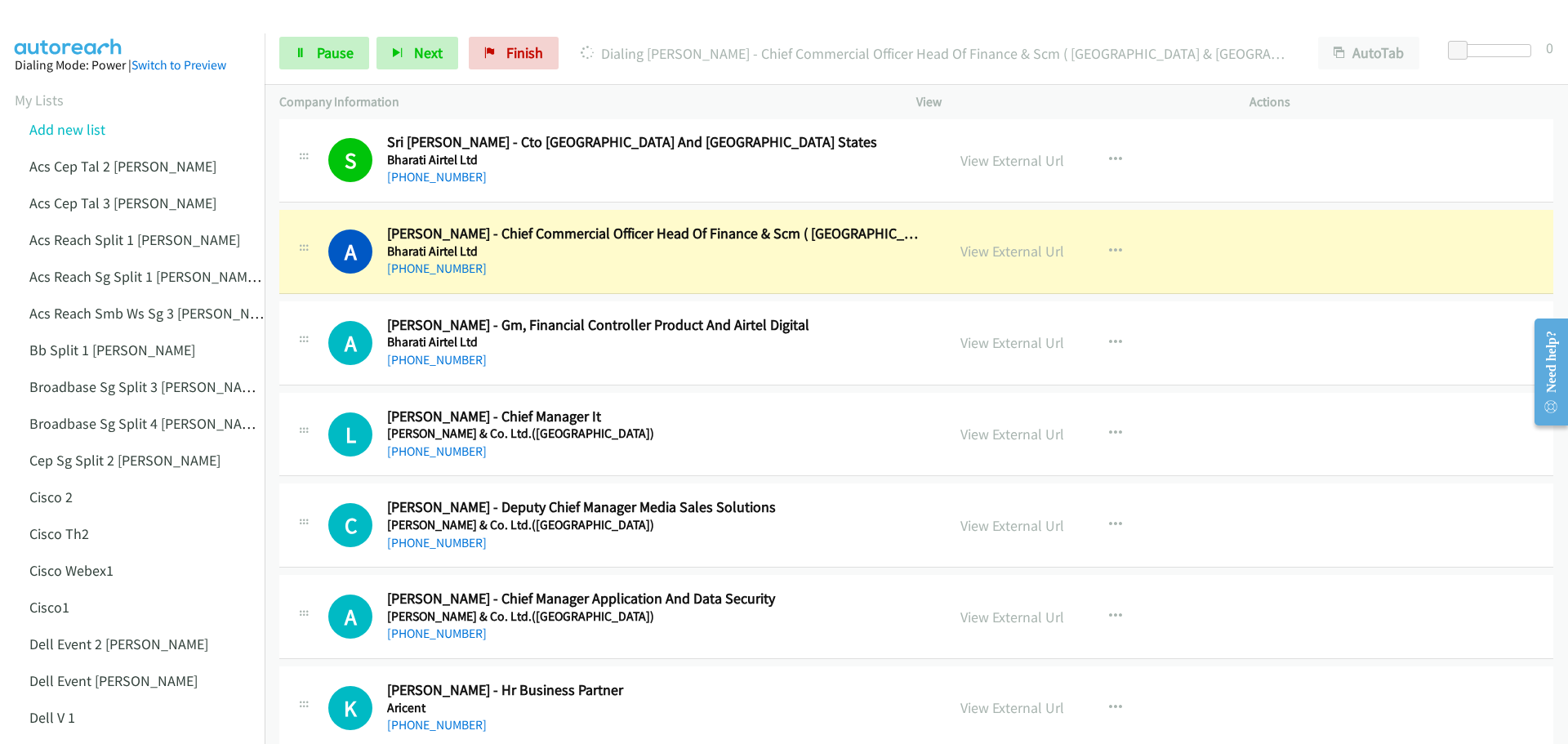
scroll to position [12416, 0]
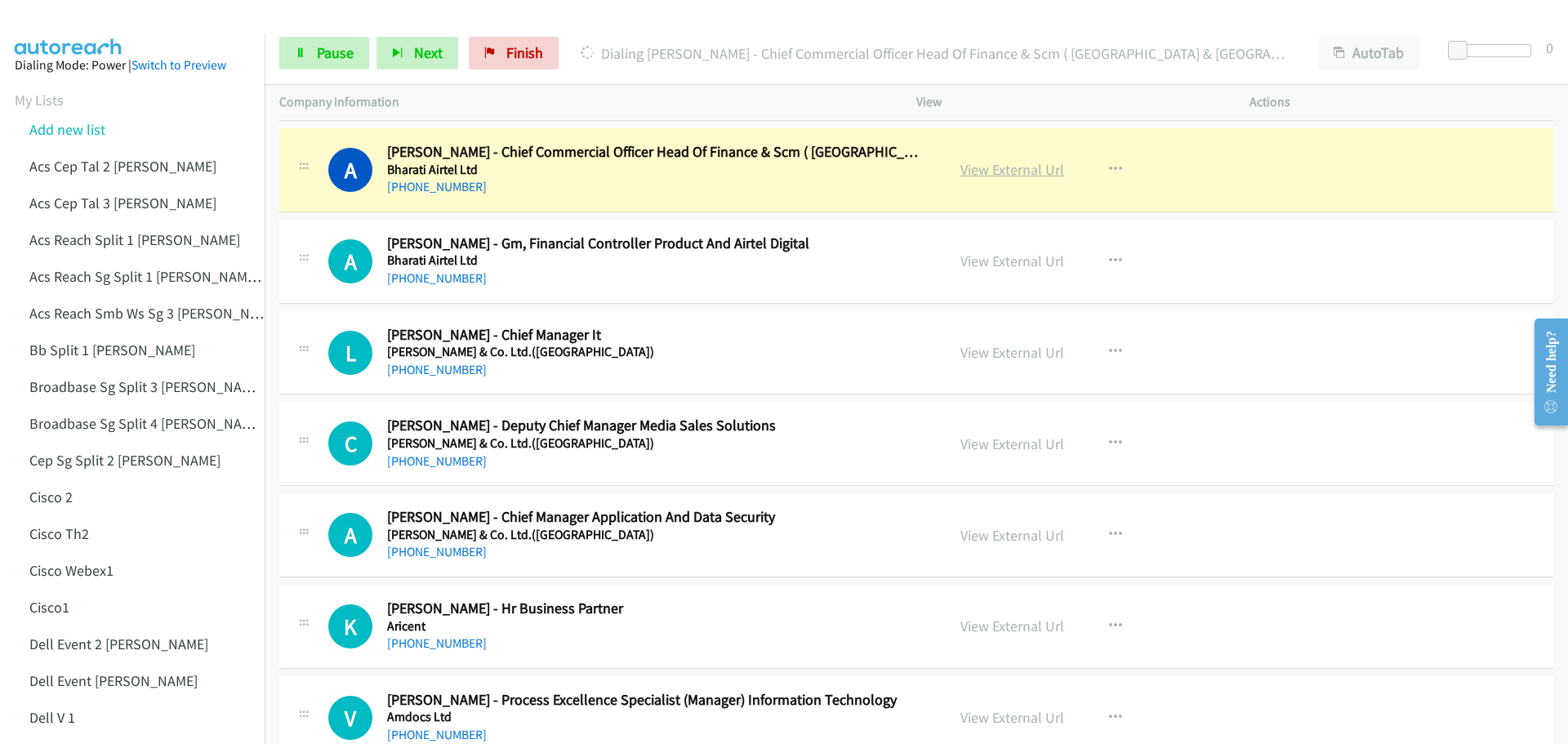
click at [1019, 171] on link "View External Url" at bounding box center [1011, 169] width 103 height 19
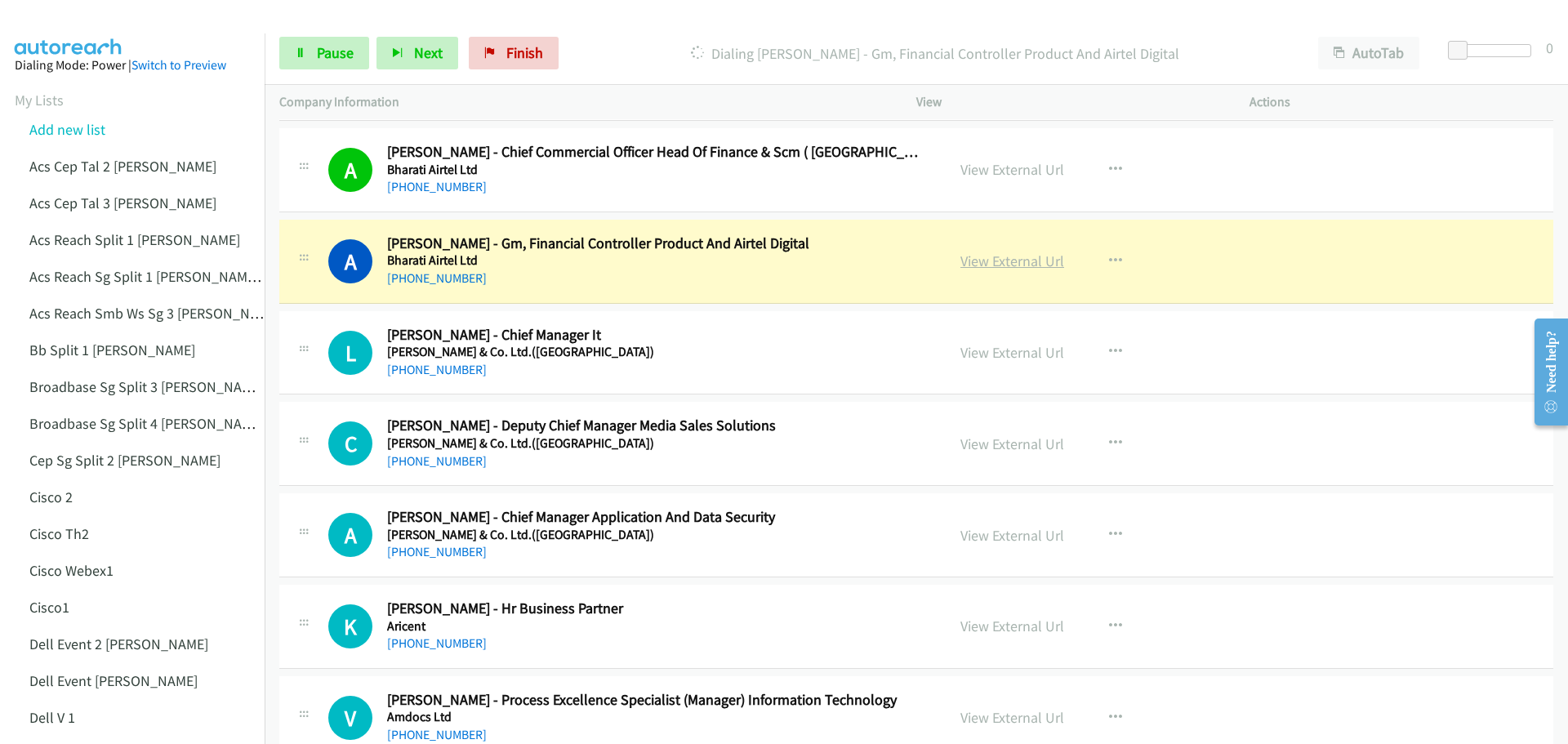
click at [985, 255] on link "View External Url" at bounding box center [1011, 261] width 103 height 19
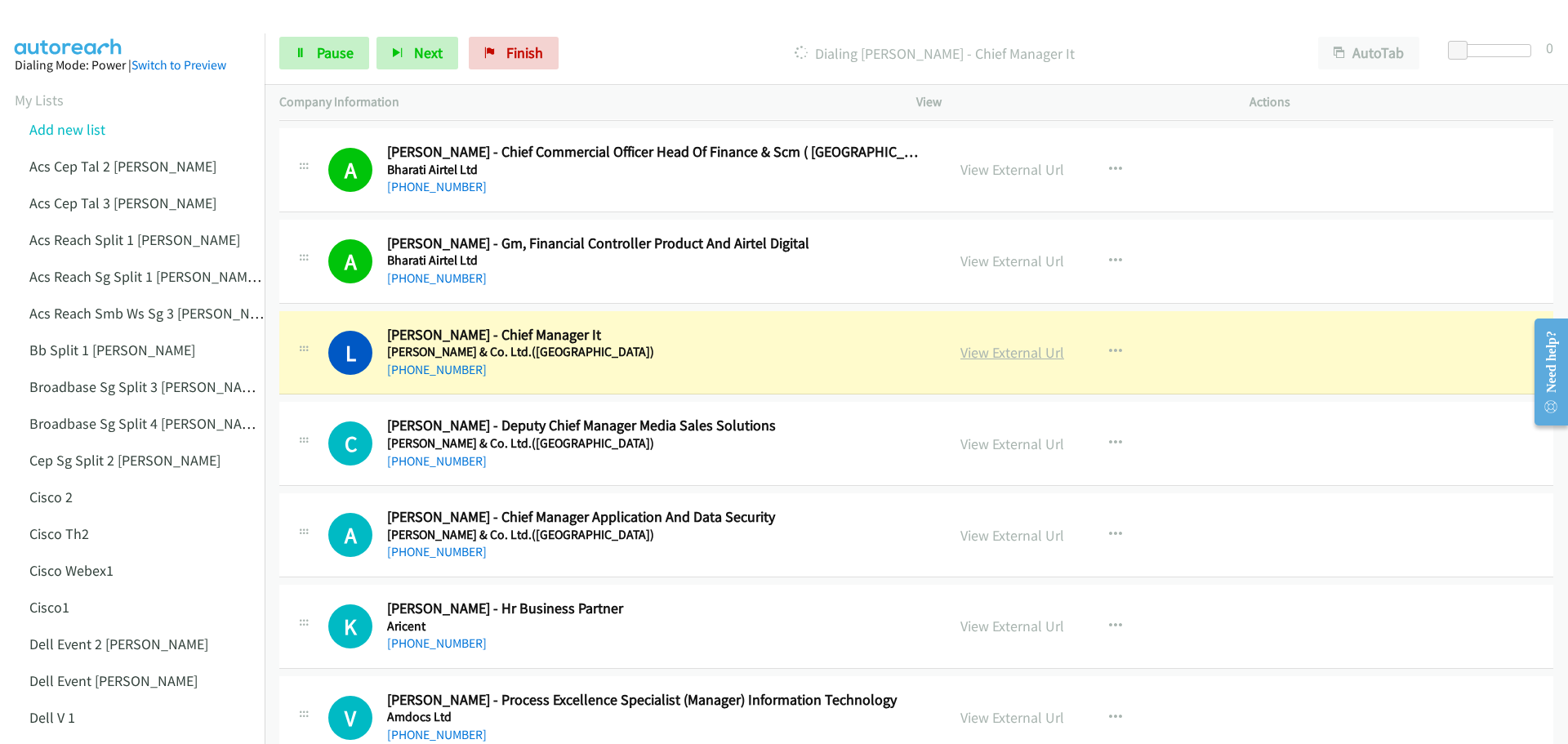
click at [1019, 346] on link "View External Url" at bounding box center [1011, 352] width 103 height 19
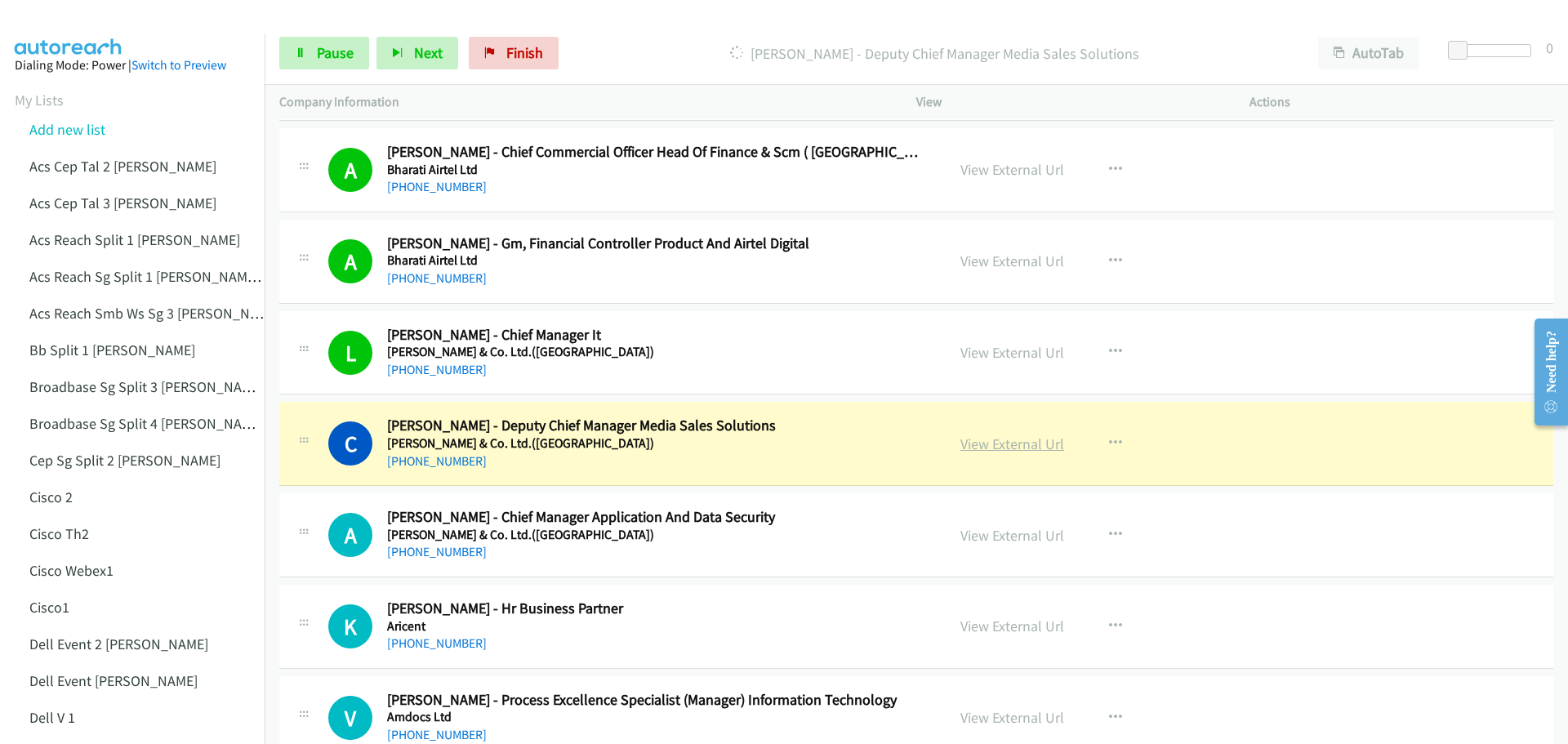
click at [1002, 442] on link "View External Url" at bounding box center [1011, 444] width 103 height 19
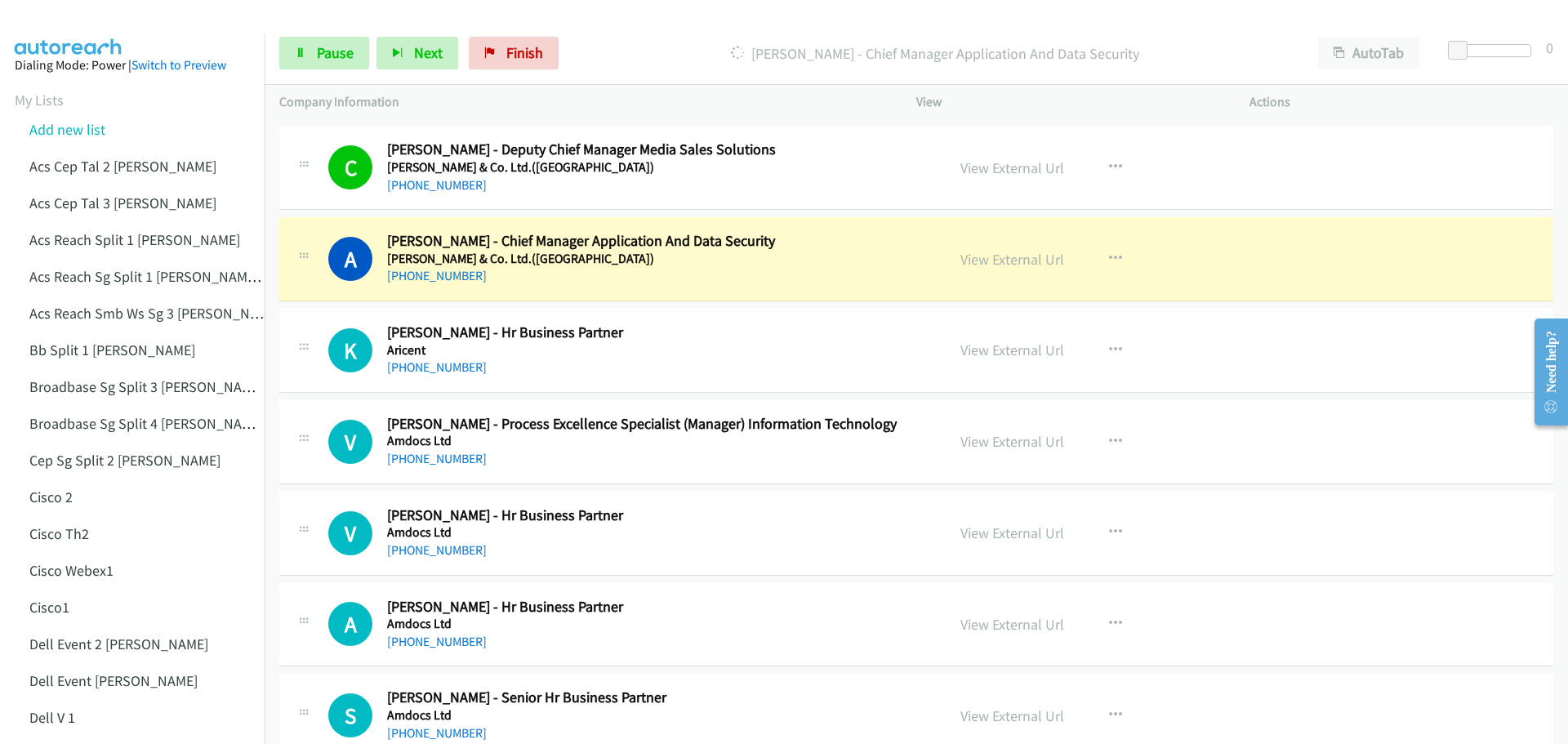
scroll to position [12743, 0]
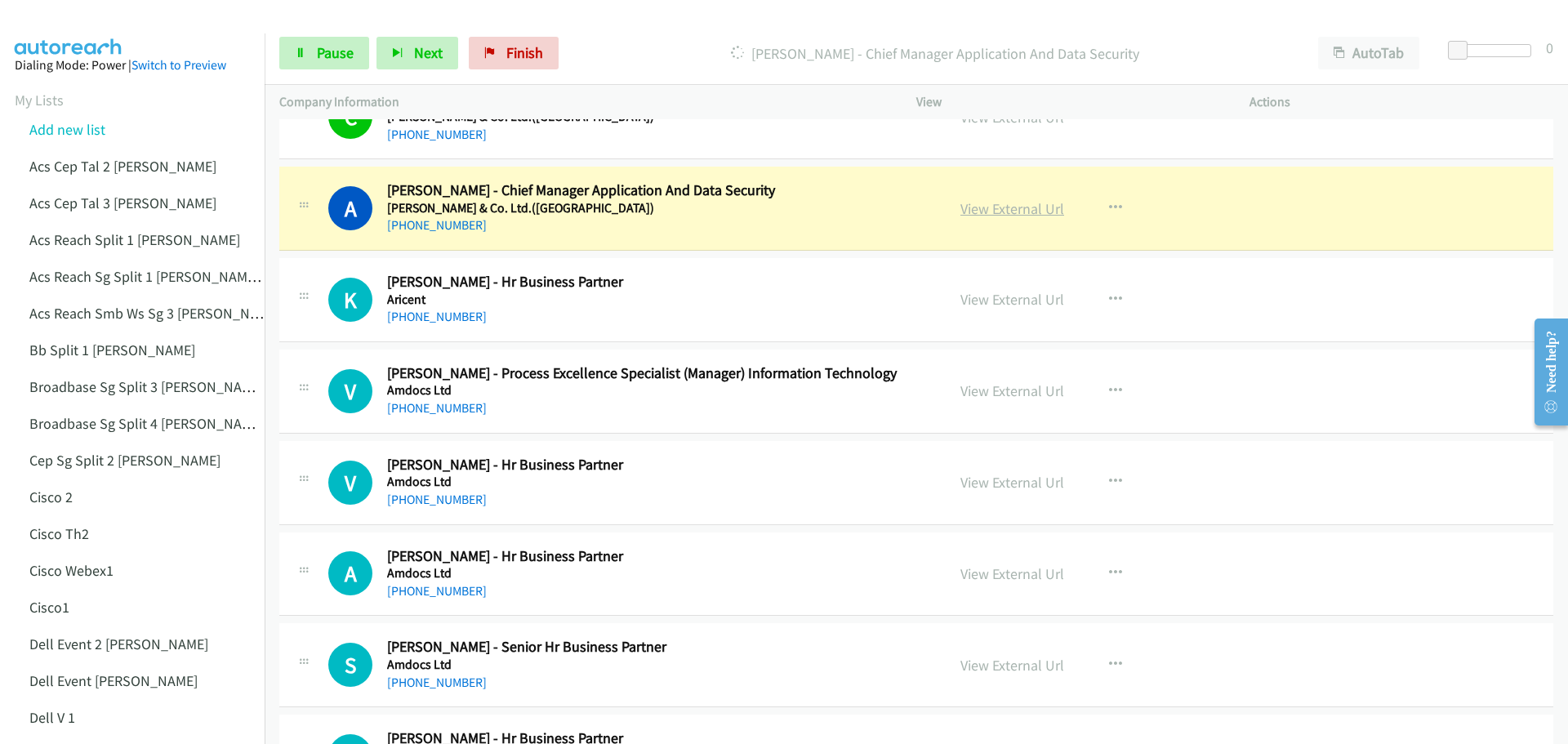
click at [1010, 208] on link "View External Url" at bounding box center [1011, 209] width 103 height 19
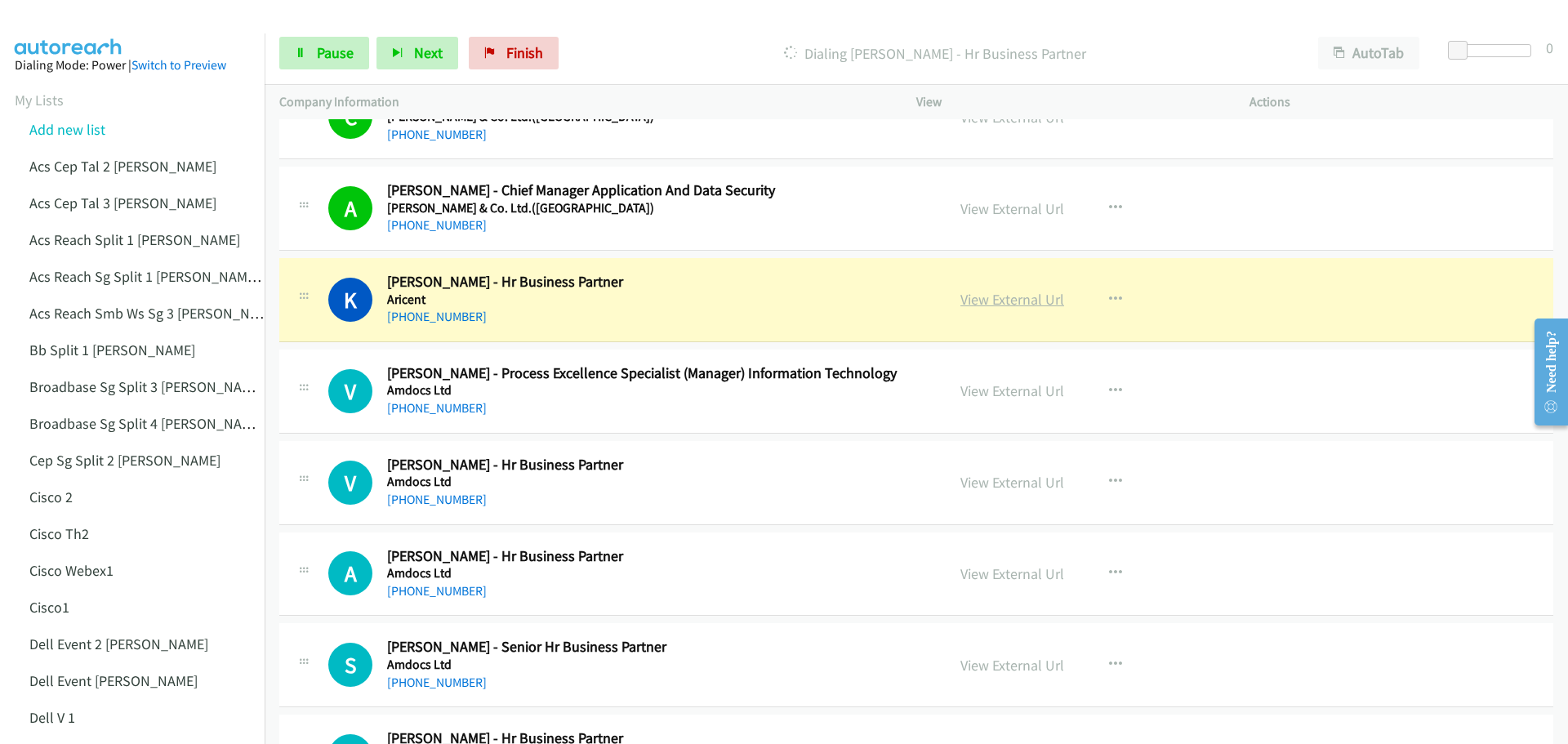
click at [1032, 303] on link "View External Url" at bounding box center [1011, 299] width 103 height 19
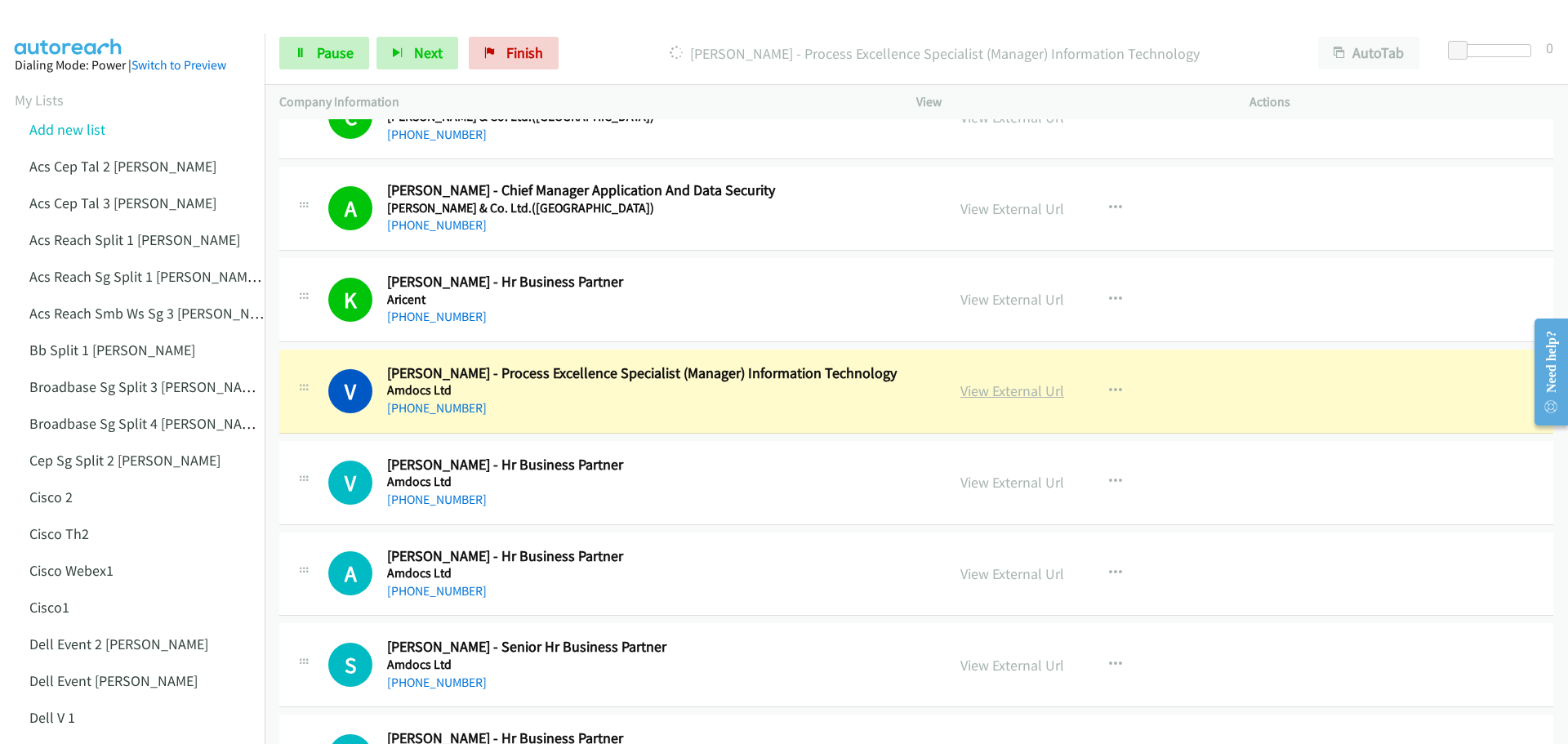
click at [992, 387] on link "View External Url" at bounding box center [1011, 391] width 103 height 19
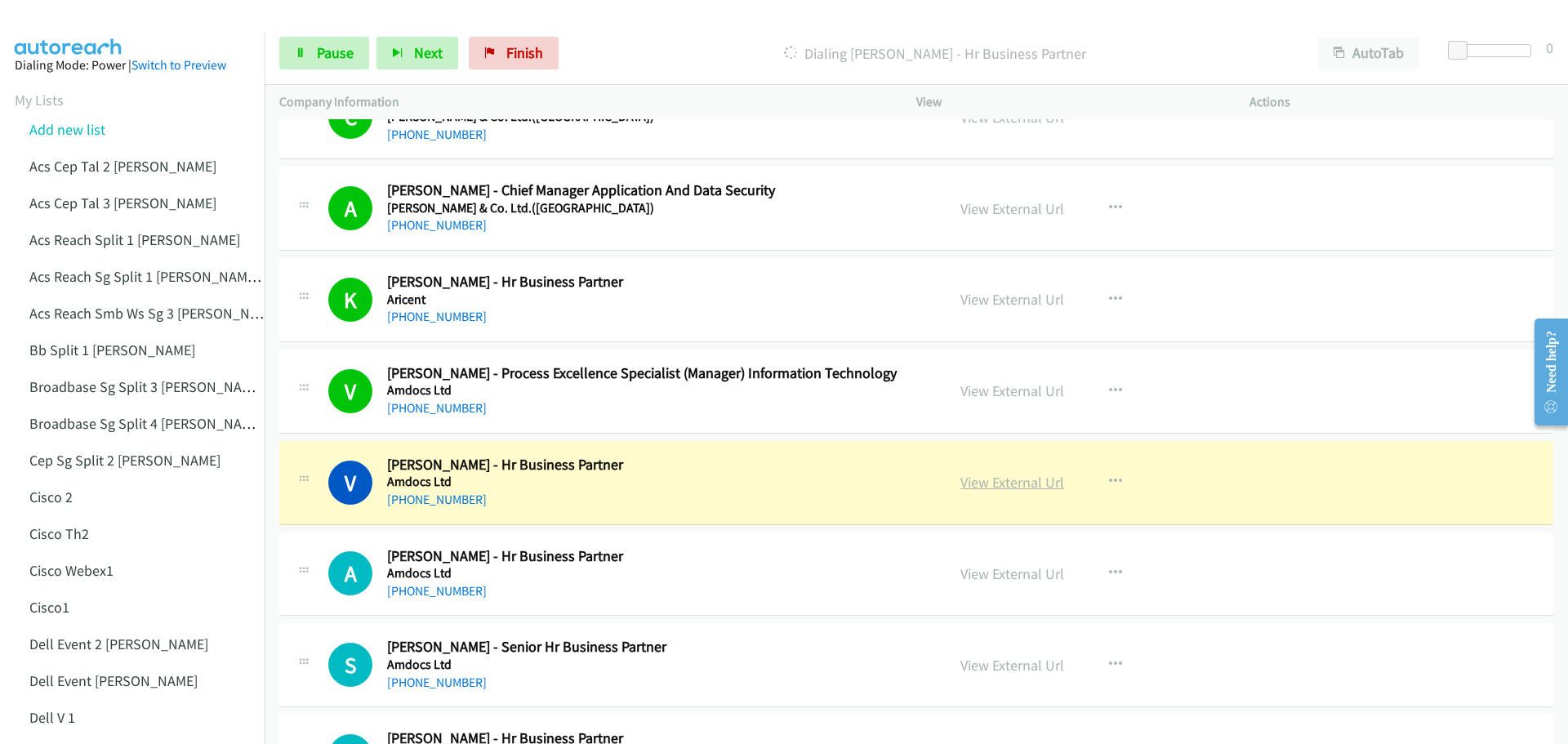
click at [1004, 490] on link "View External Url" at bounding box center [1011, 482] width 103 height 19
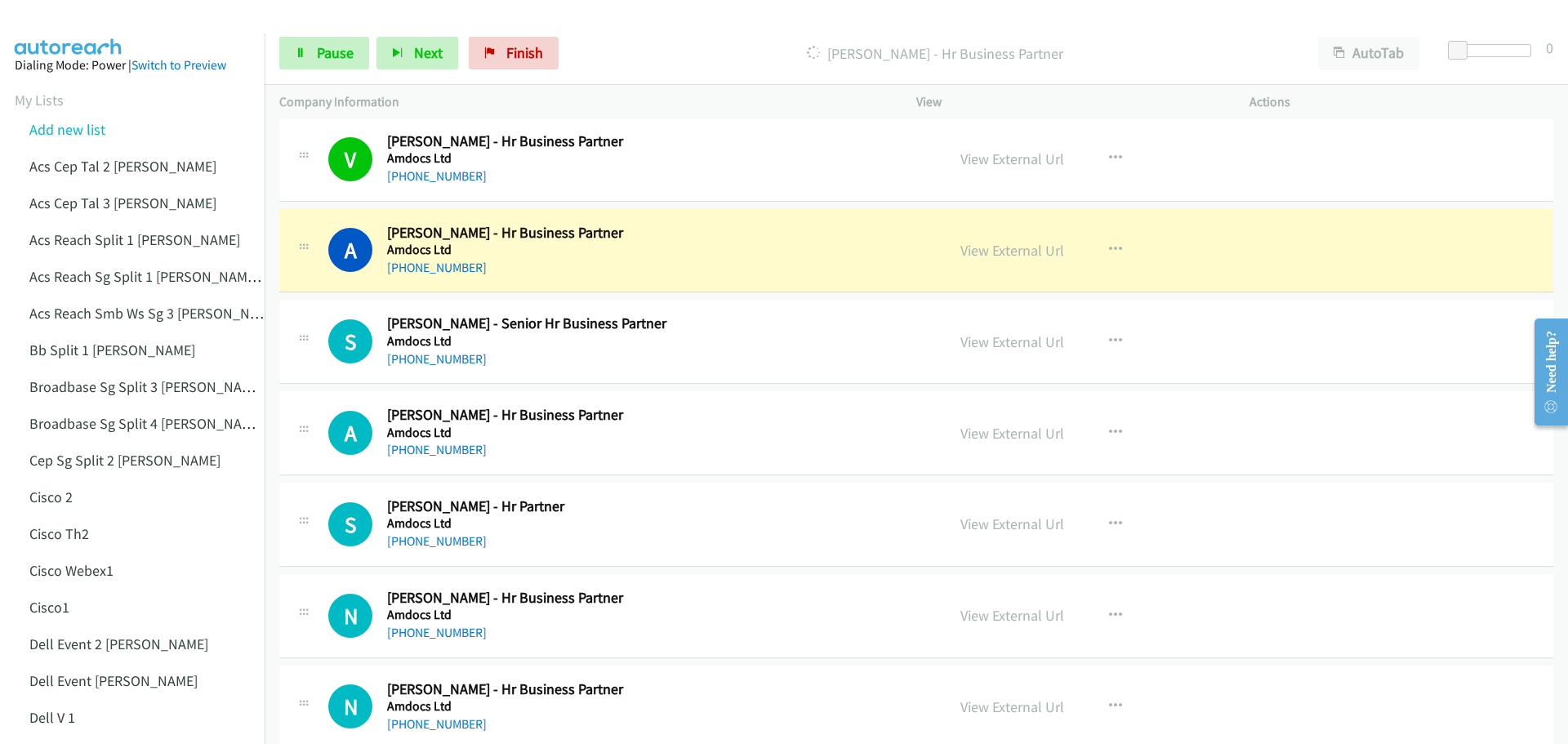
scroll to position [13069, 0]
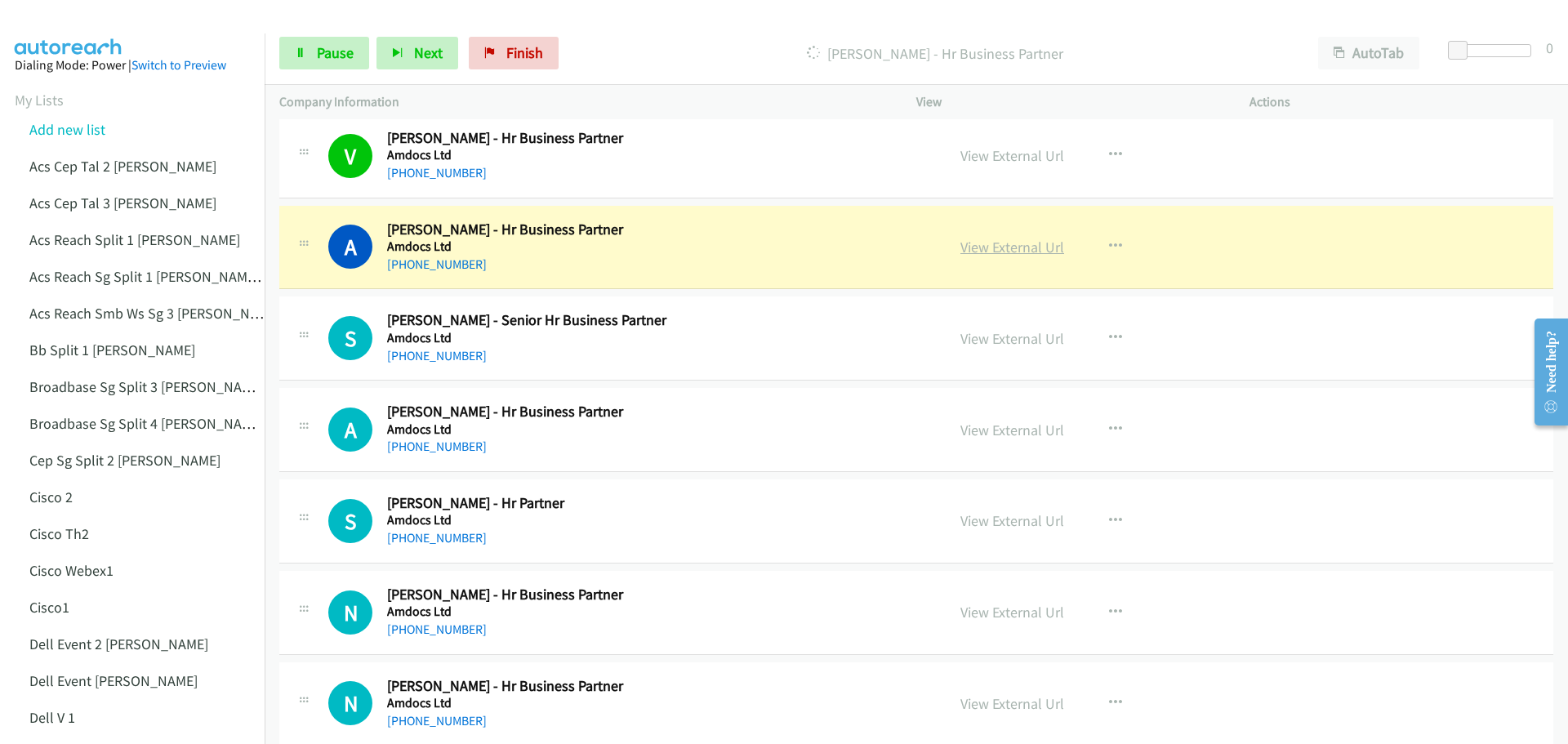
click at [989, 248] on link "View External Url" at bounding box center [1011, 247] width 103 height 19
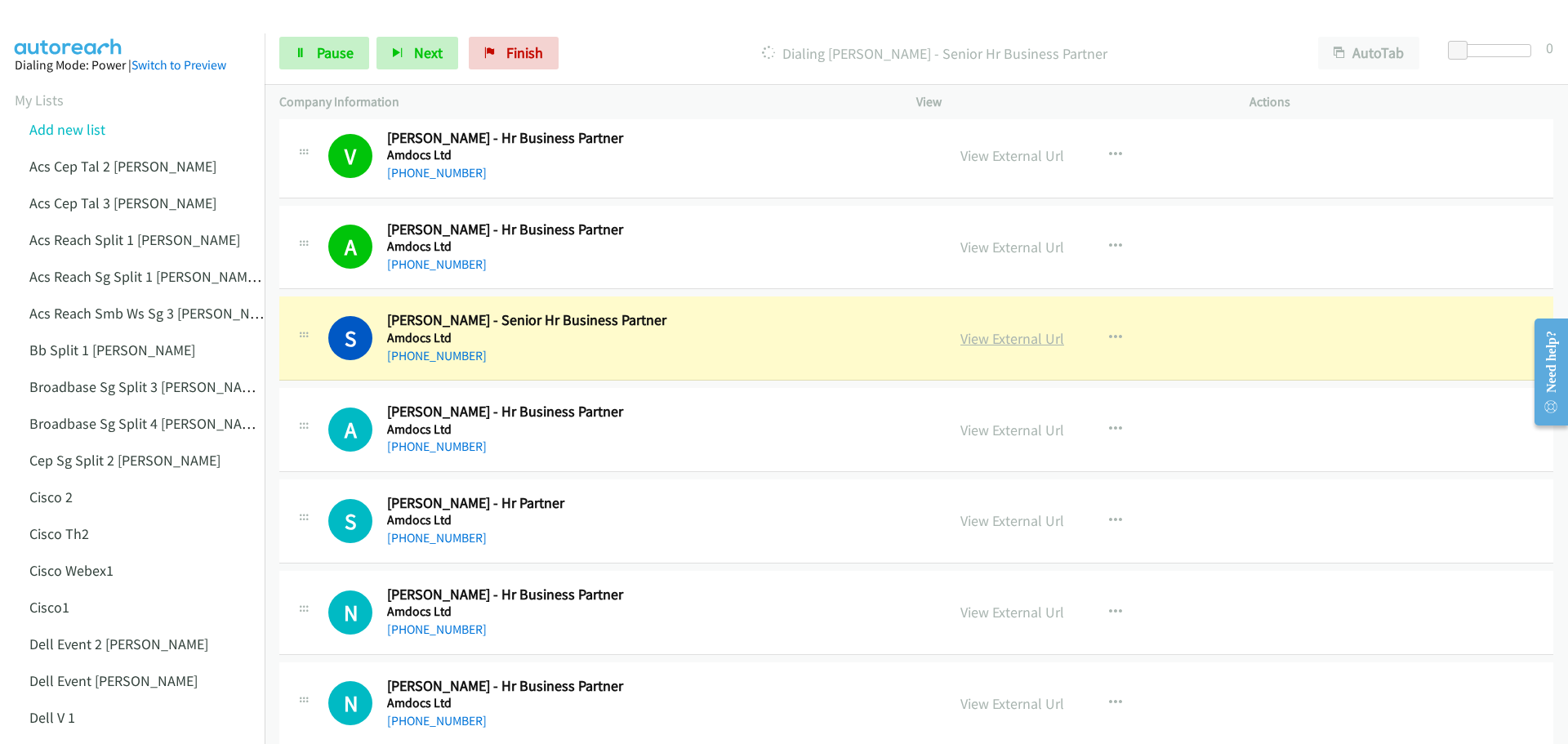
click at [982, 339] on link "View External Url" at bounding box center [1011, 338] width 103 height 19
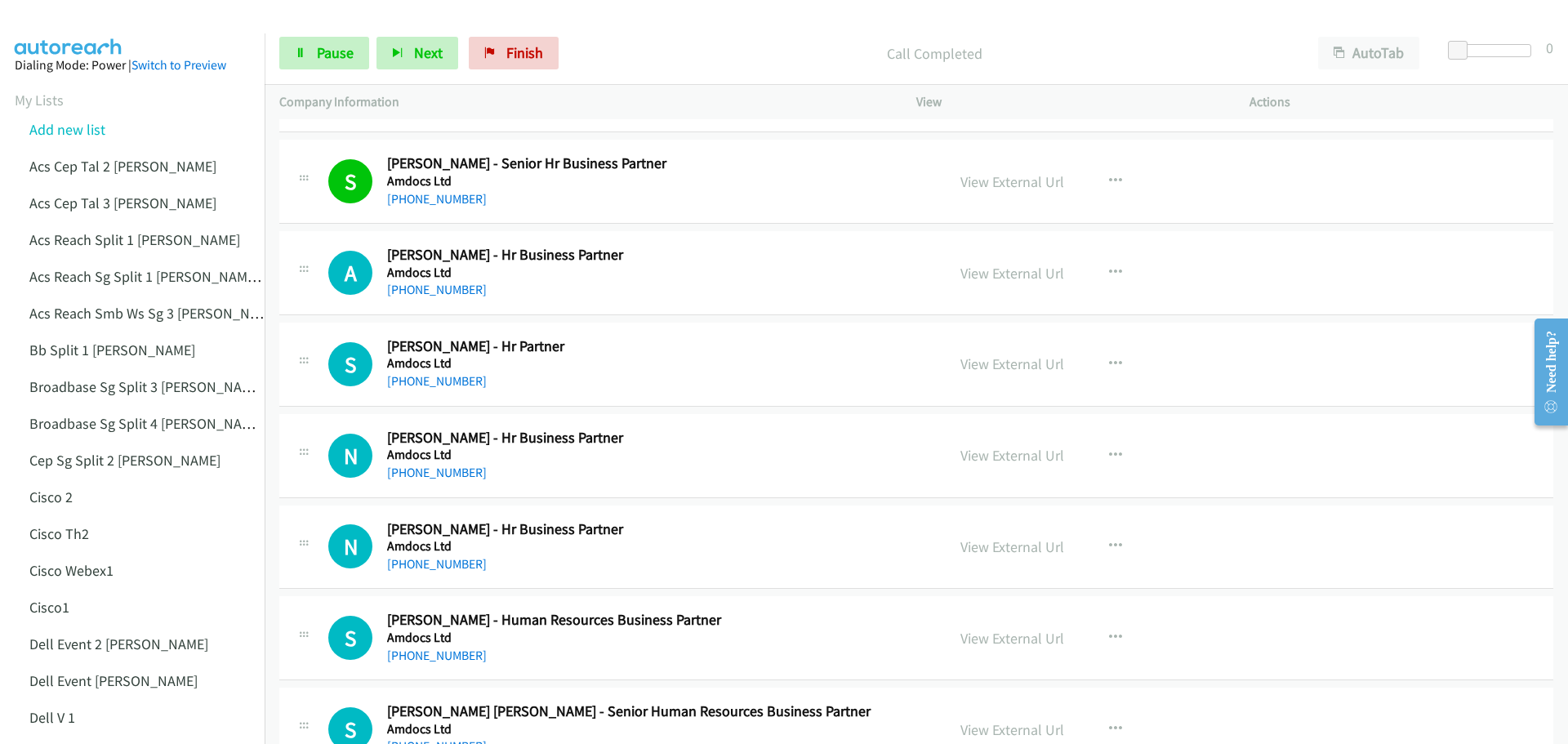
scroll to position [13232, 0]
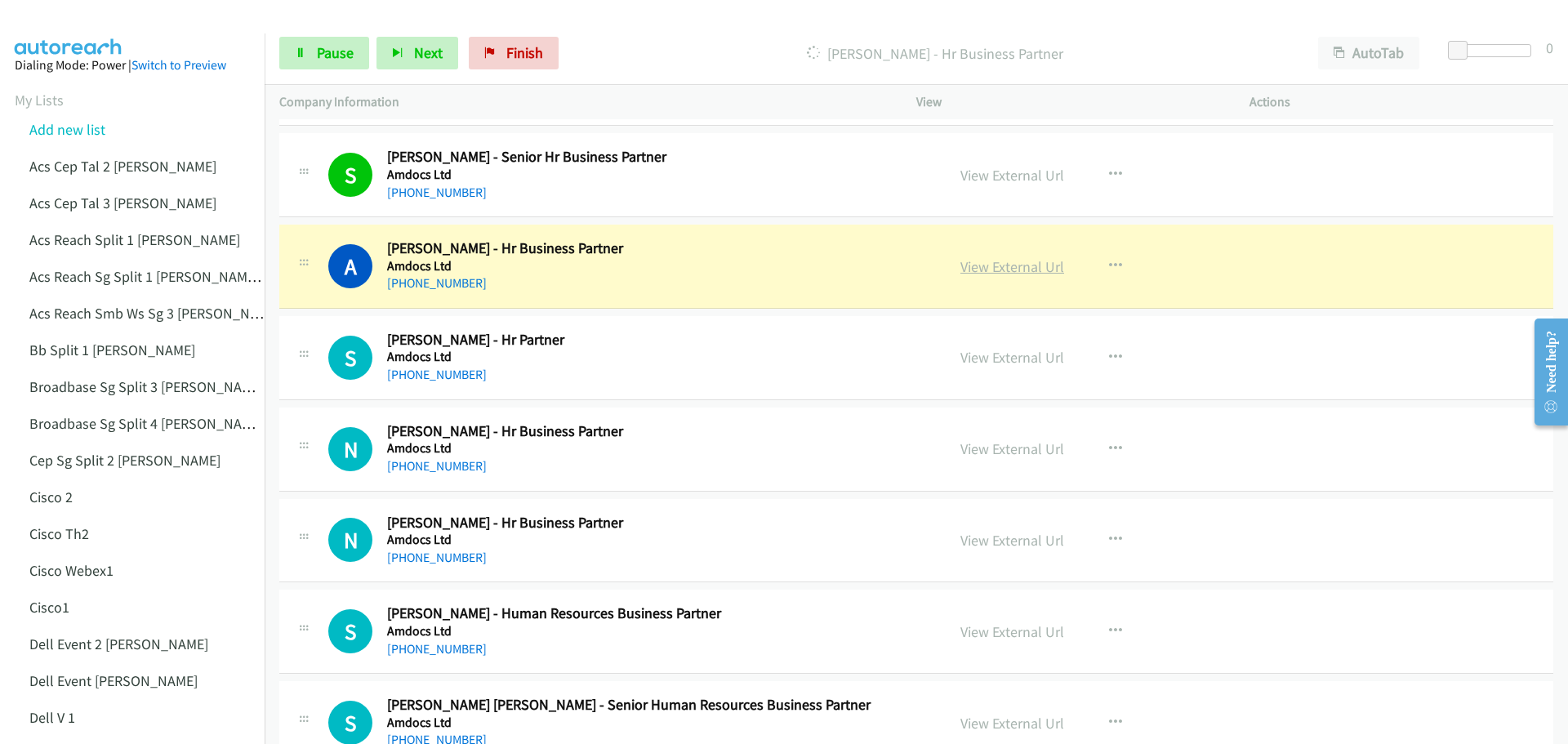
click at [982, 275] on link "View External Url" at bounding box center [1011, 266] width 103 height 19
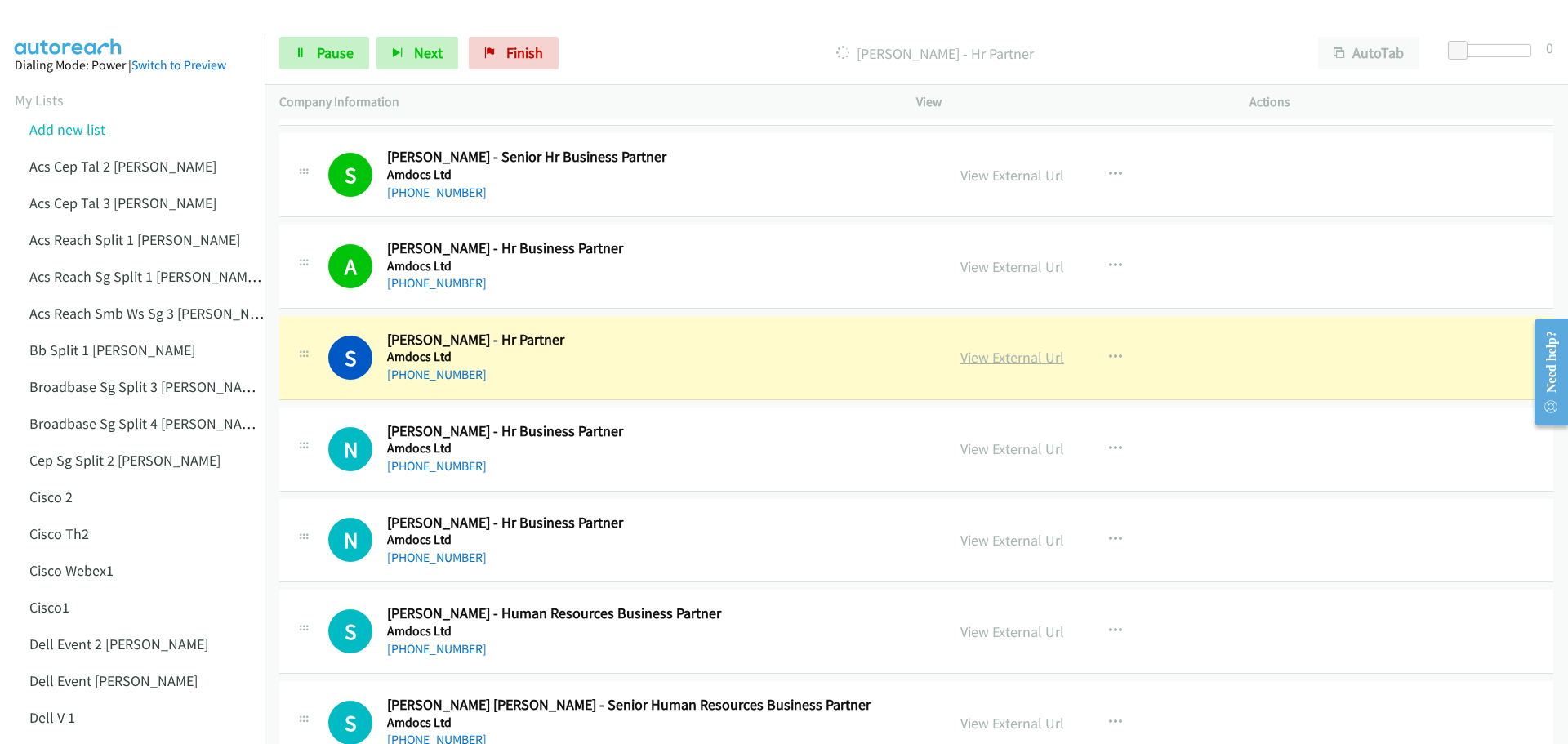
click at [999, 362] on link "View External Url" at bounding box center [1011, 357] width 103 height 19
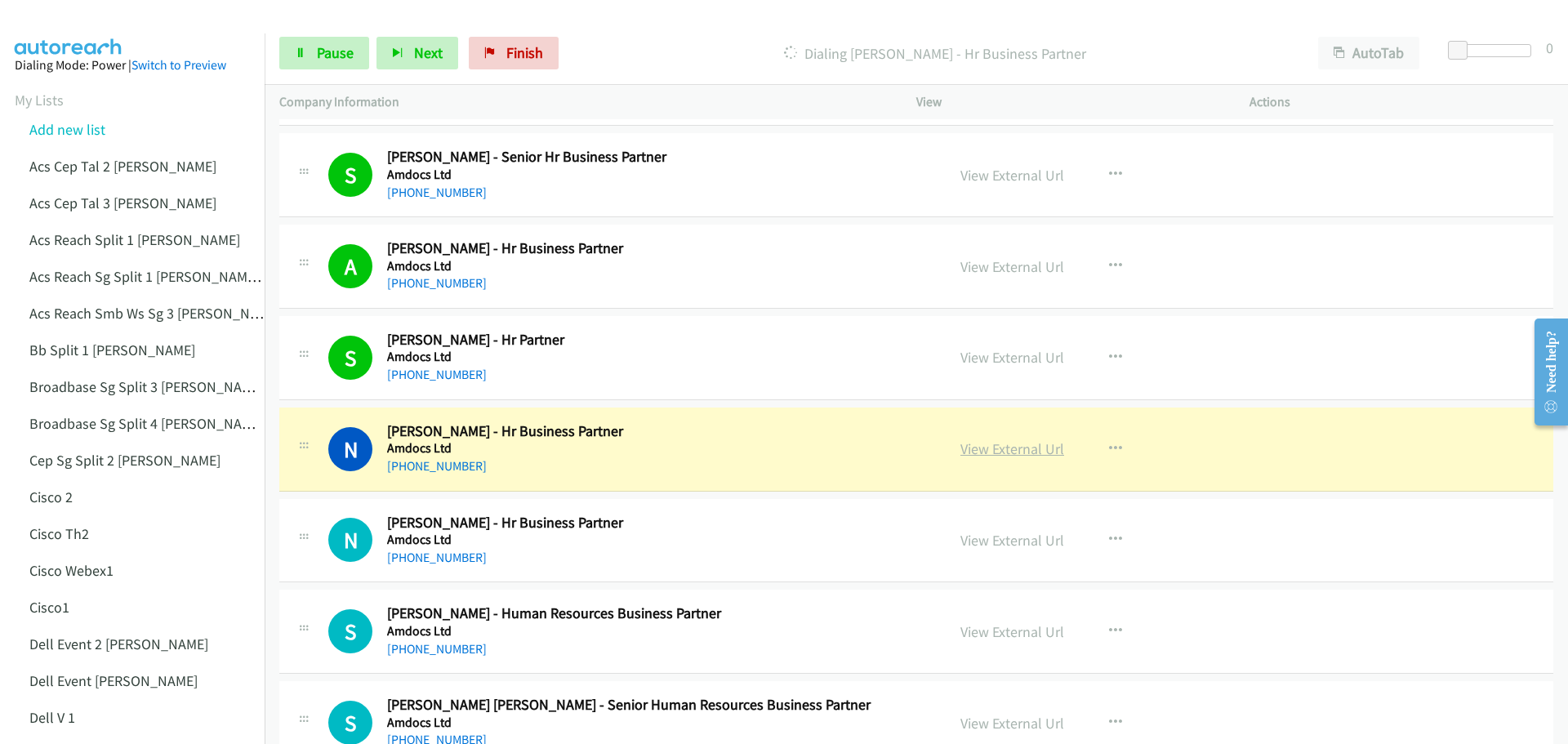
click at [1018, 447] on link "View External Url" at bounding box center [1011, 448] width 103 height 19
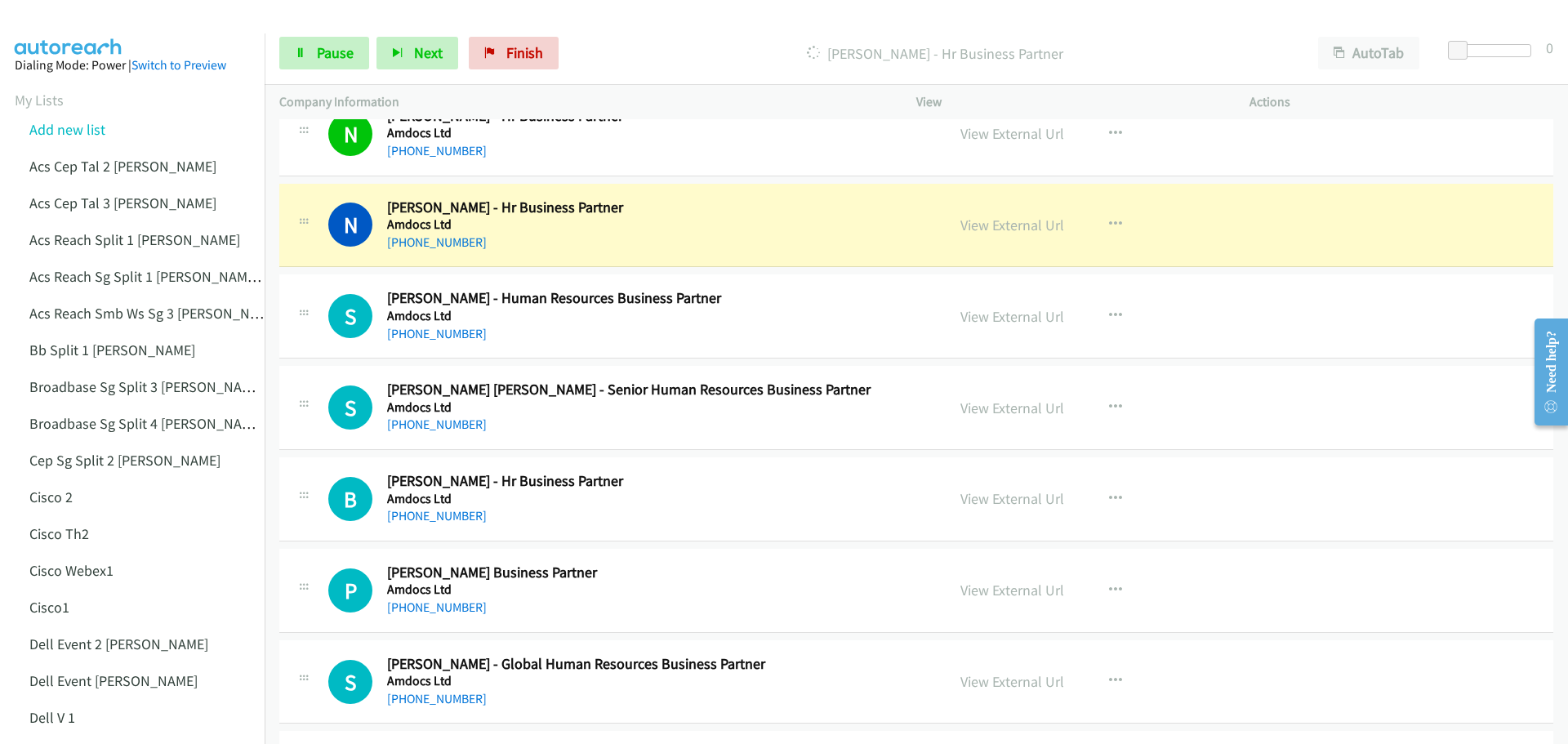
scroll to position [13559, 0]
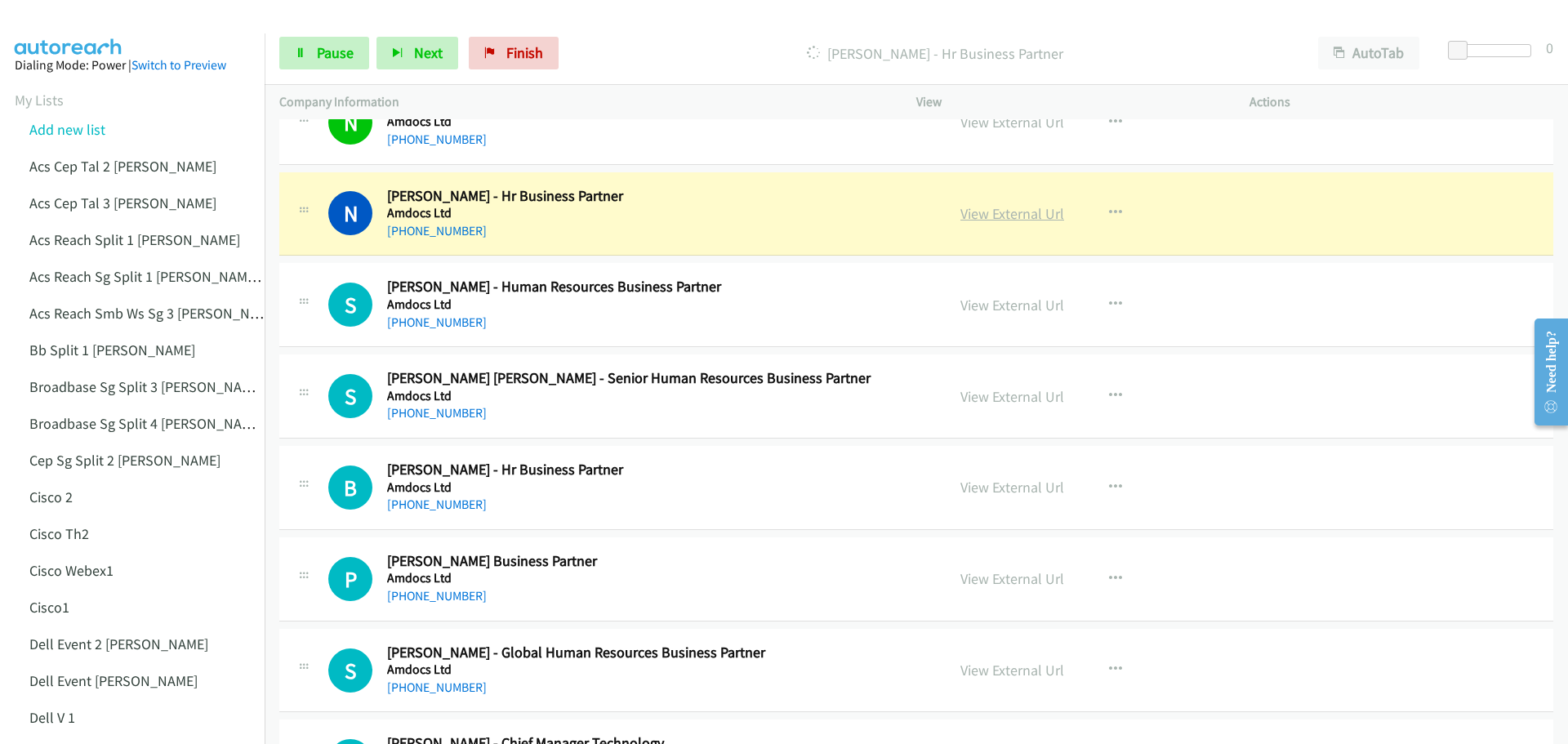
click at [1004, 218] on link "View External Url" at bounding box center [1011, 213] width 103 height 19
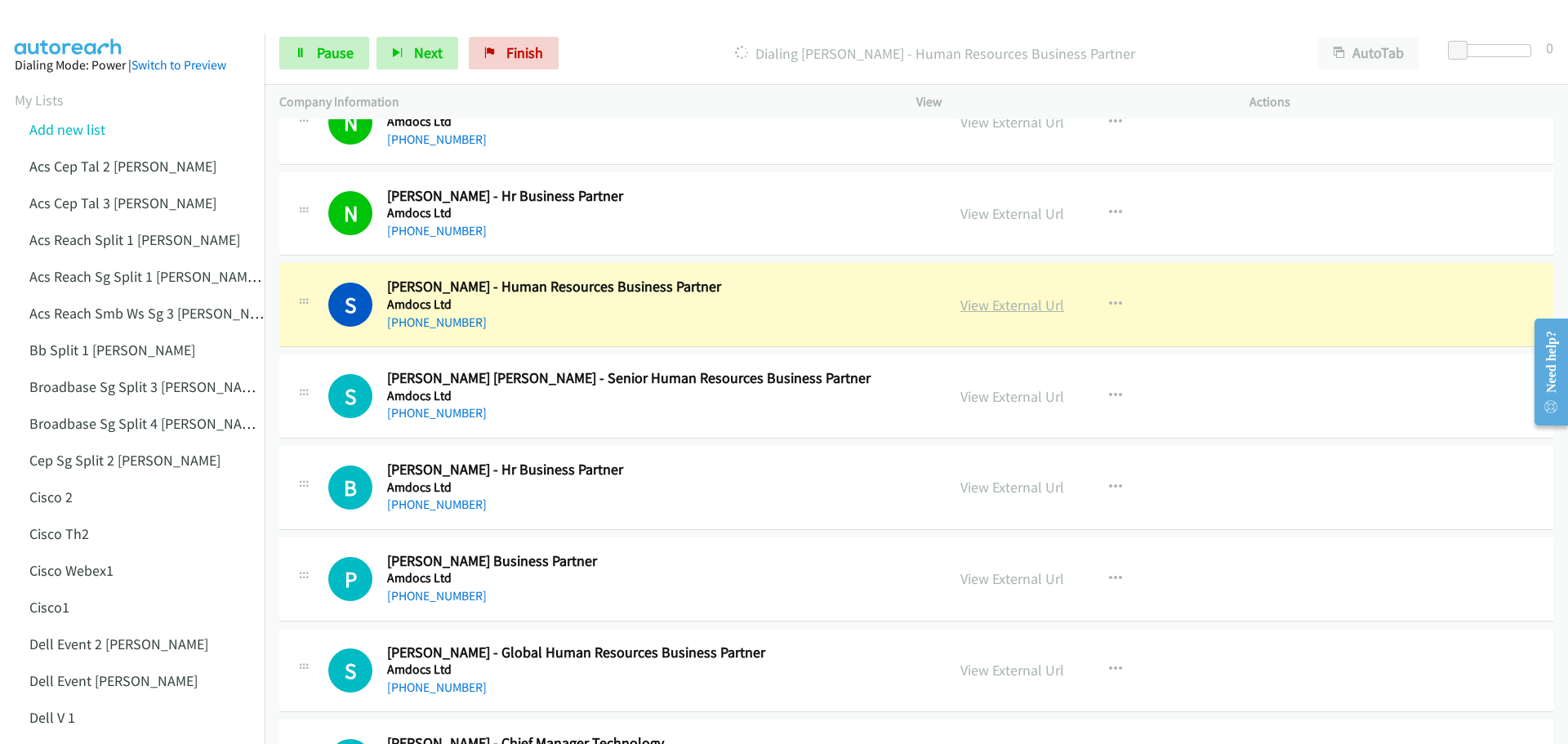
click at [1000, 306] on link "View External Url" at bounding box center [1011, 305] width 103 height 19
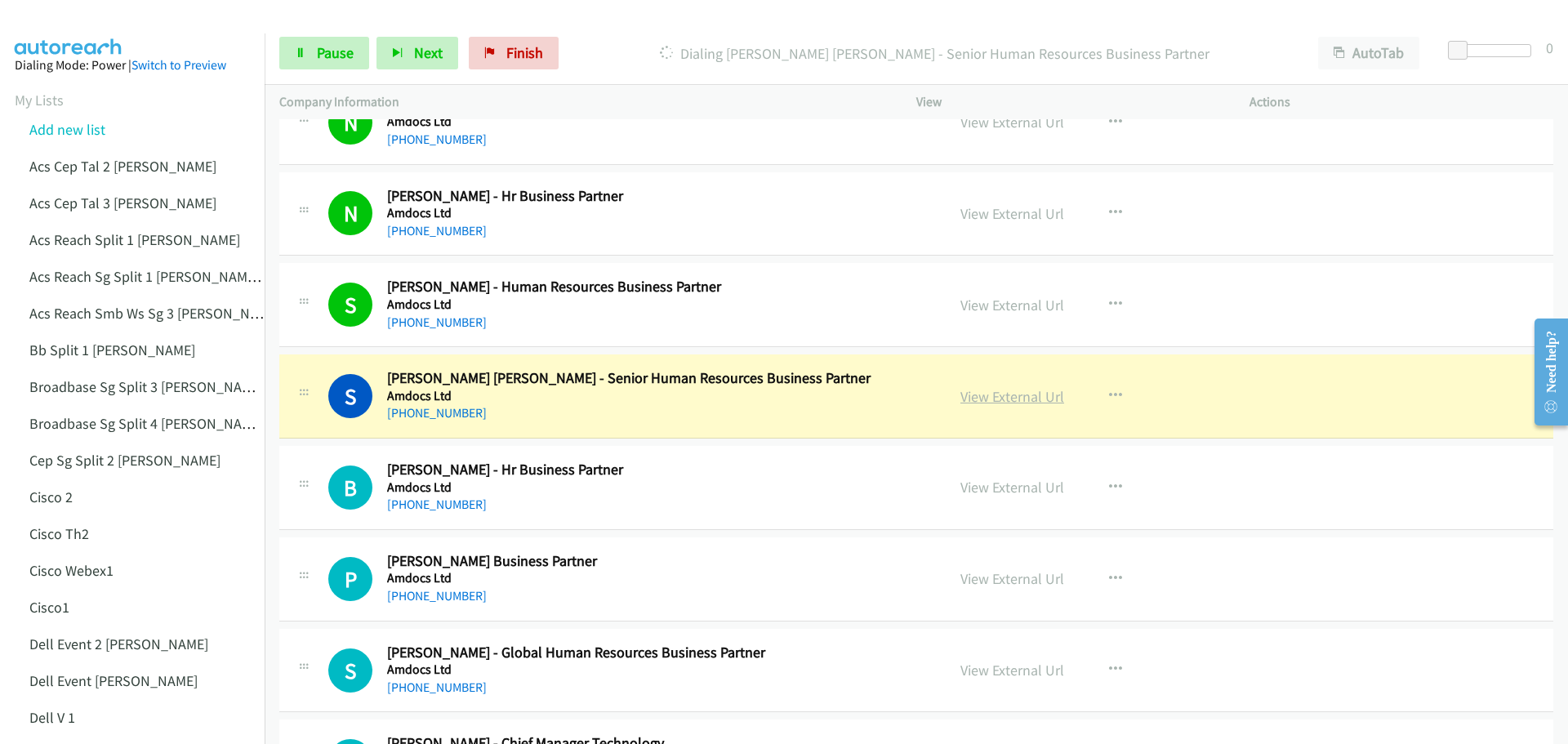
click at [991, 399] on link "View External Url" at bounding box center [1011, 396] width 103 height 19
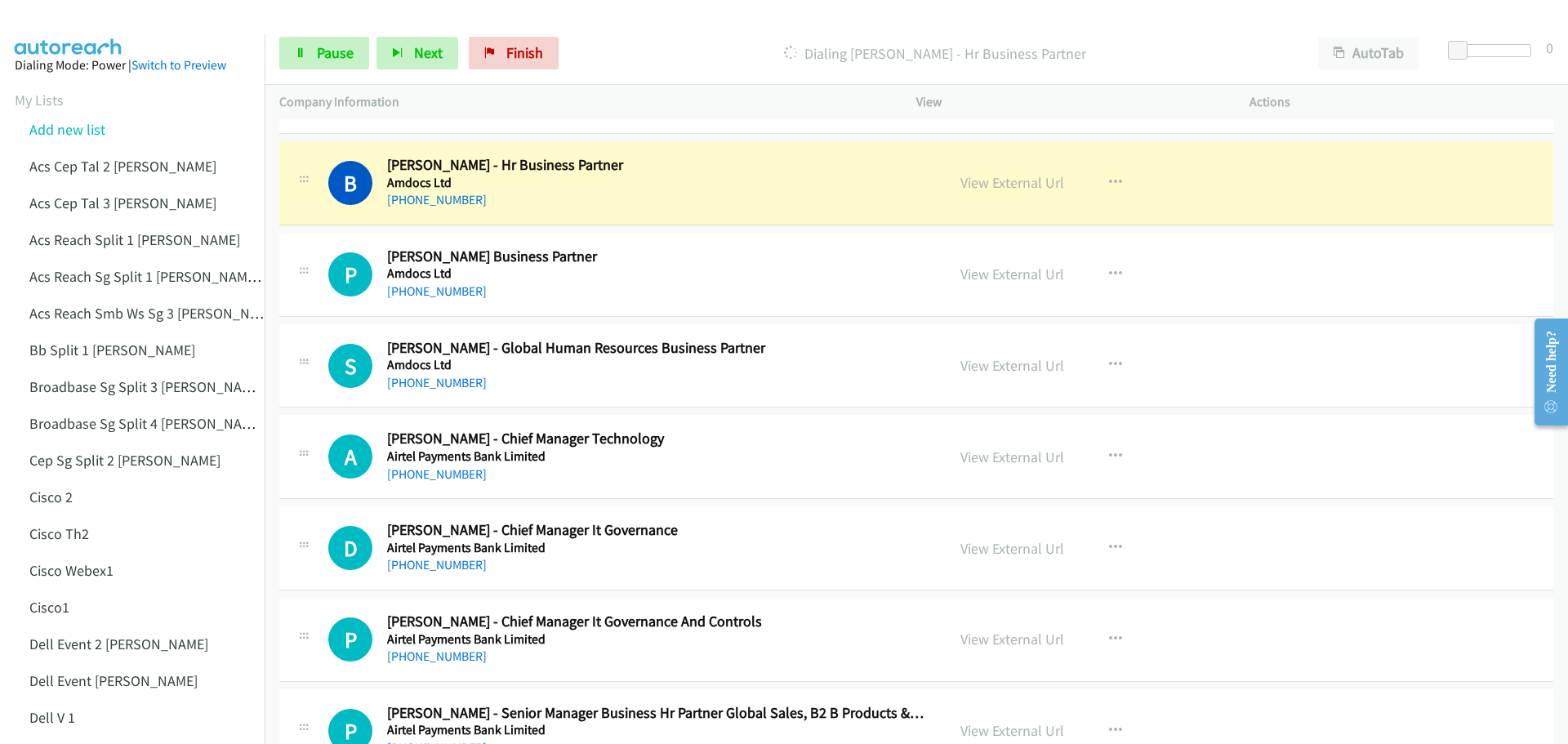
scroll to position [13886, 0]
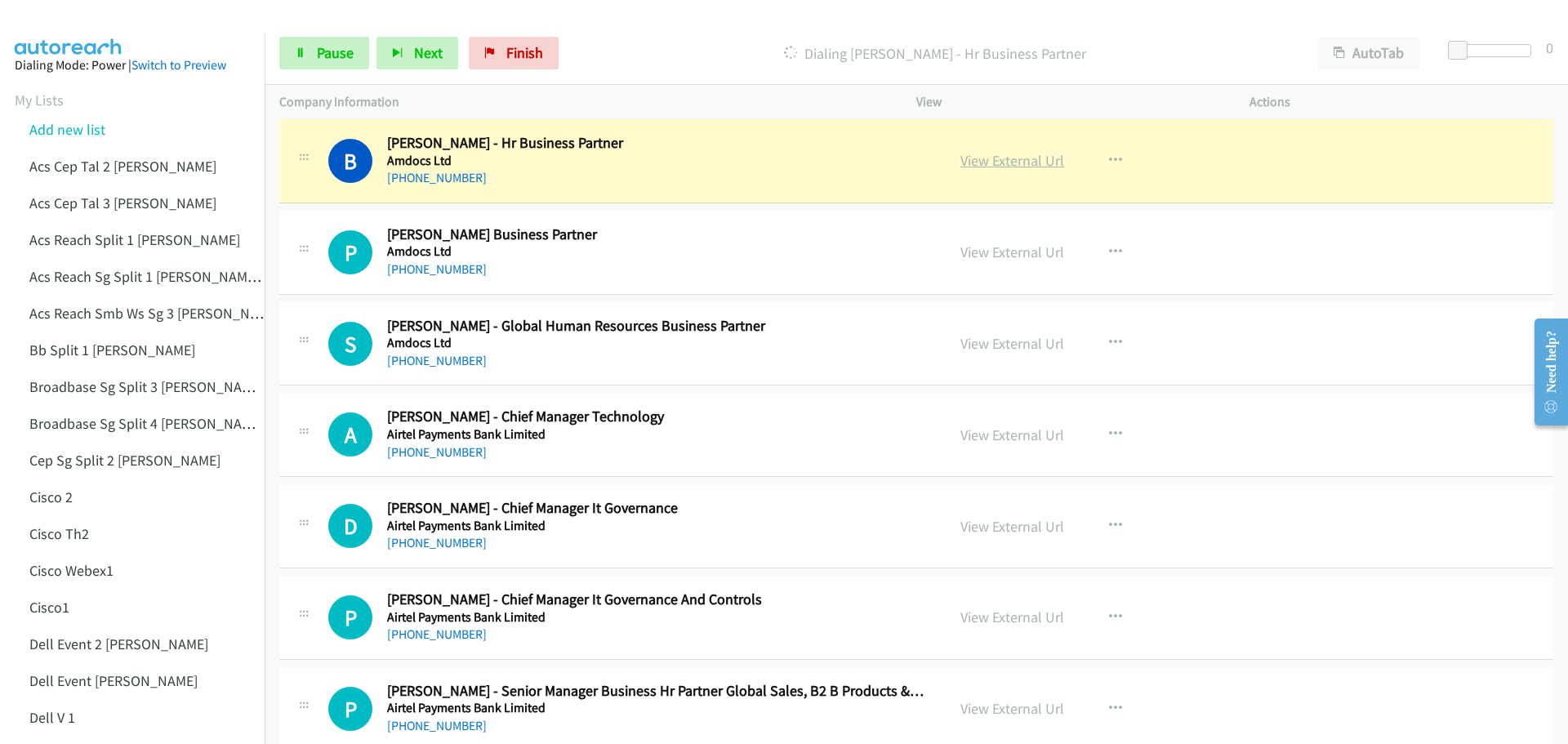
click at [999, 169] on link "View External Url" at bounding box center [1011, 160] width 103 height 19
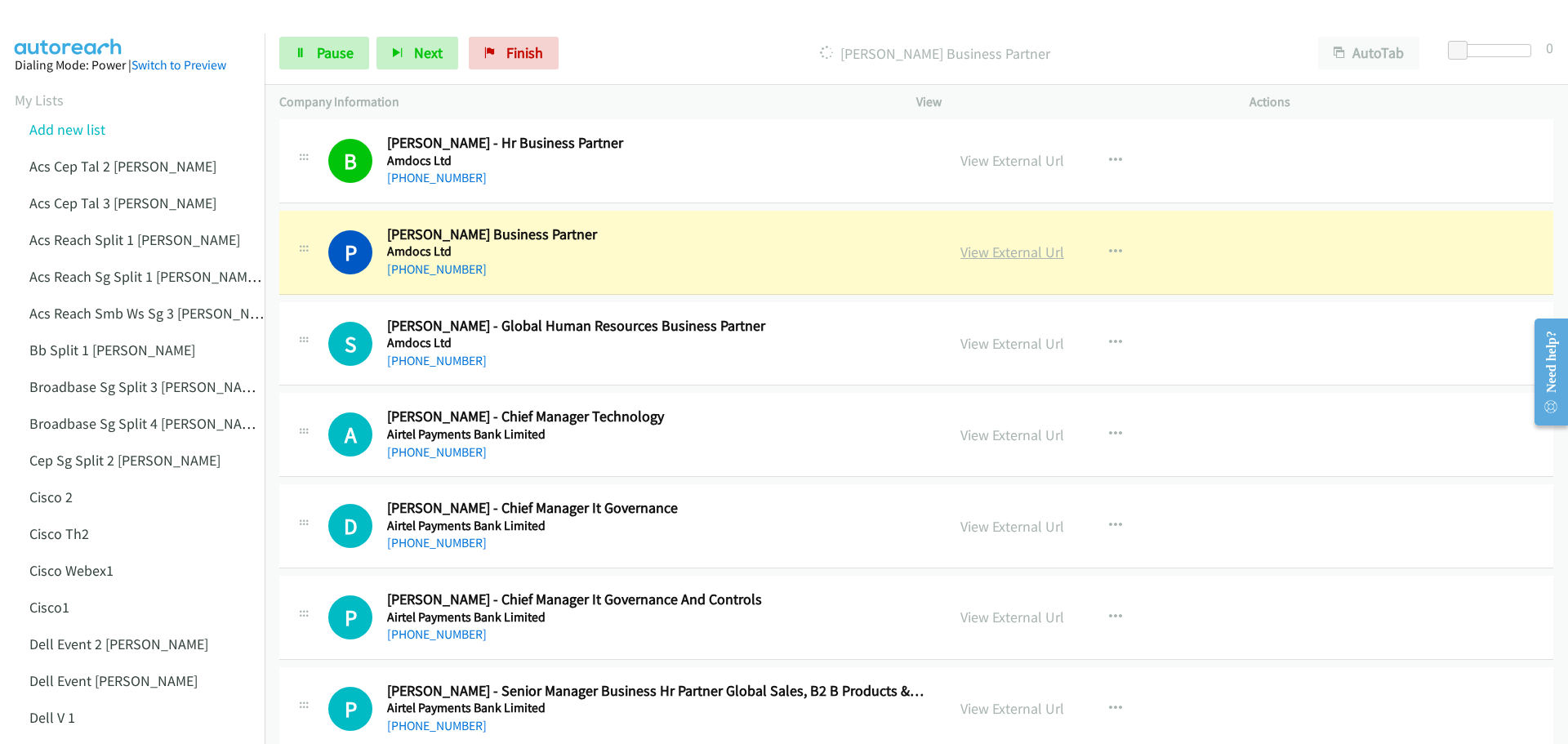
click at [1015, 253] on link "View External Url" at bounding box center [1011, 252] width 103 height 19
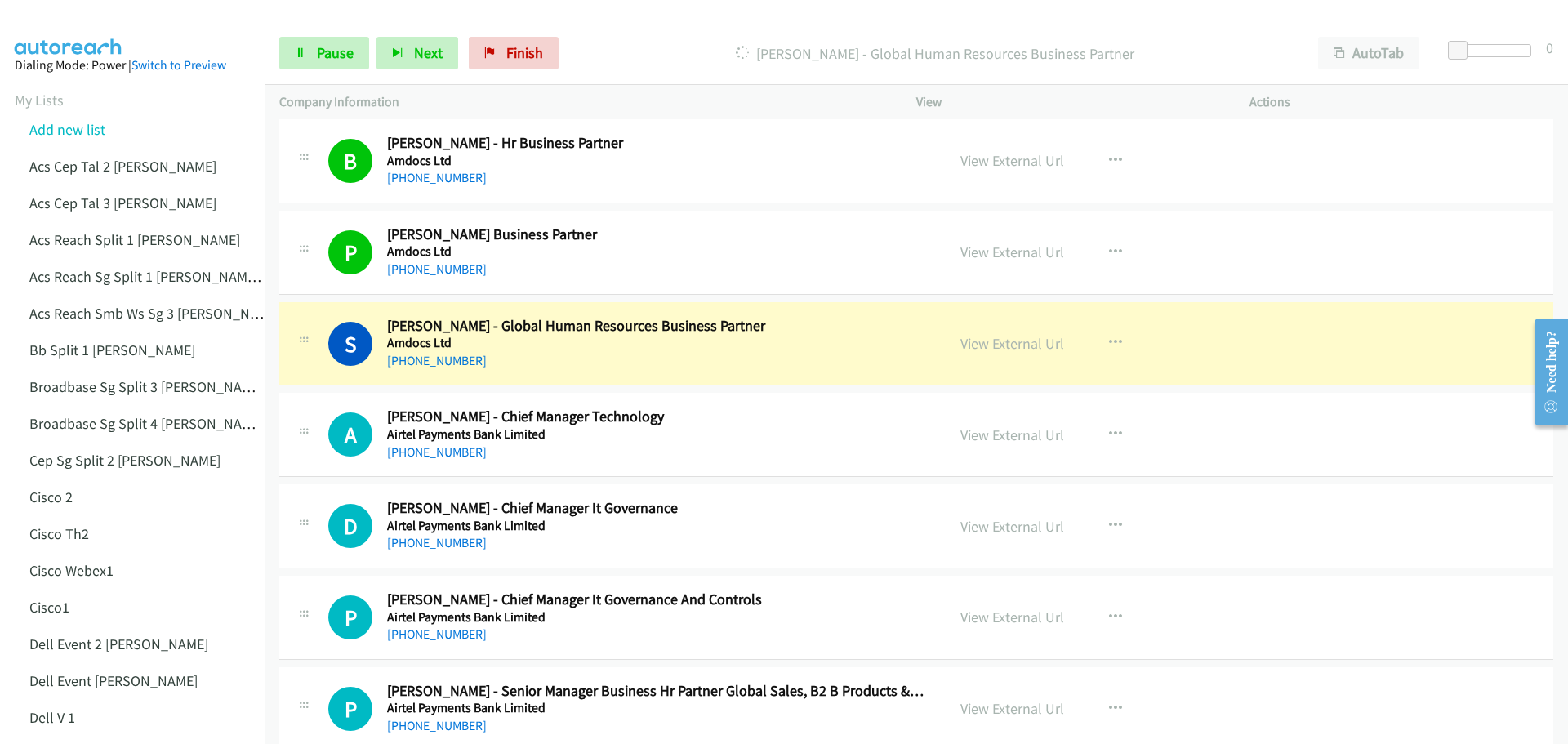
click at [1027, 341] on link "View External Url" at bounding box center [1011, 343] width 103 height 19
click at [325, 51] on span "Pause" at bounding box center [336, 52] width 37 height 19
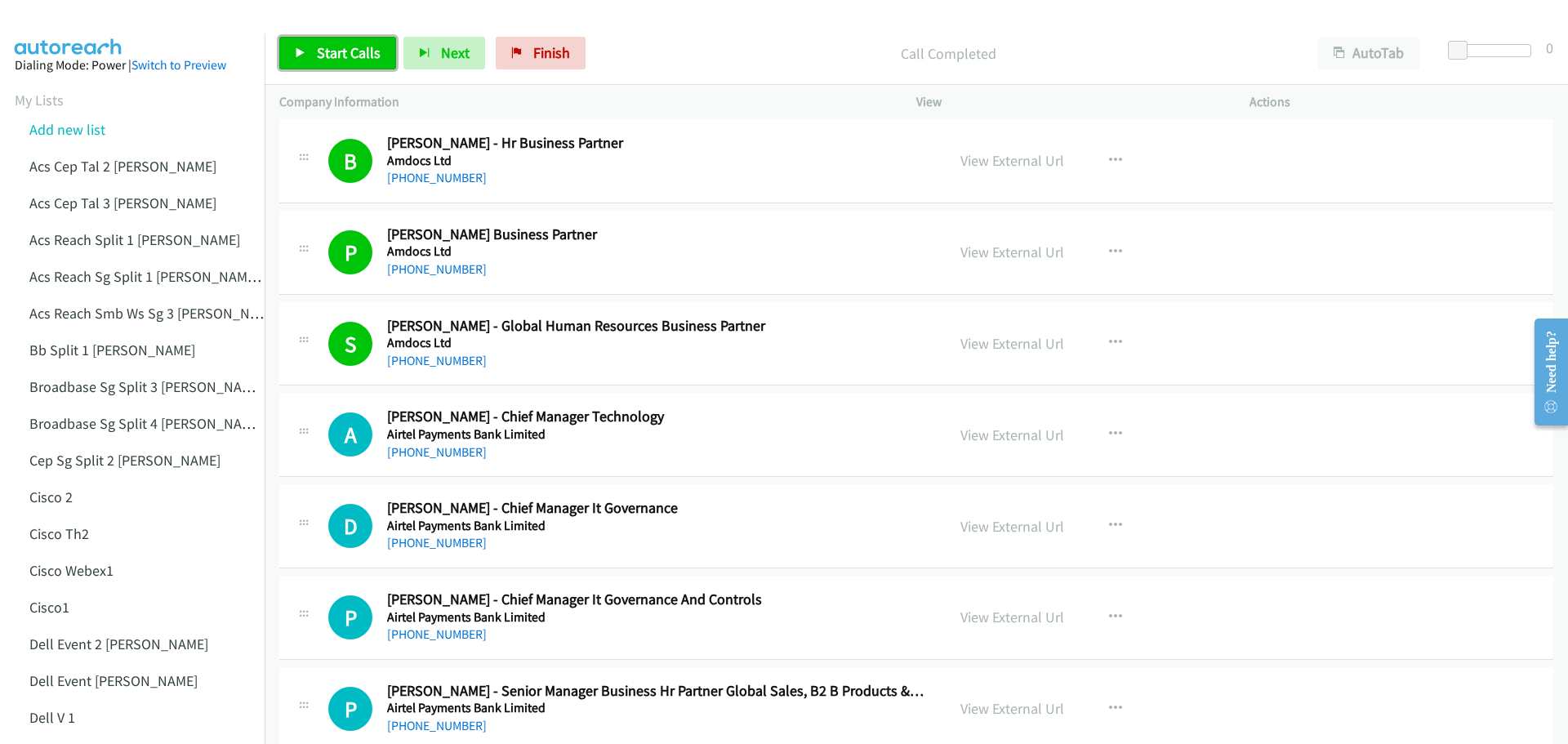
click at [345, 44] on span "Start Calls" at bounding box center [349, 52] width 64 height 19
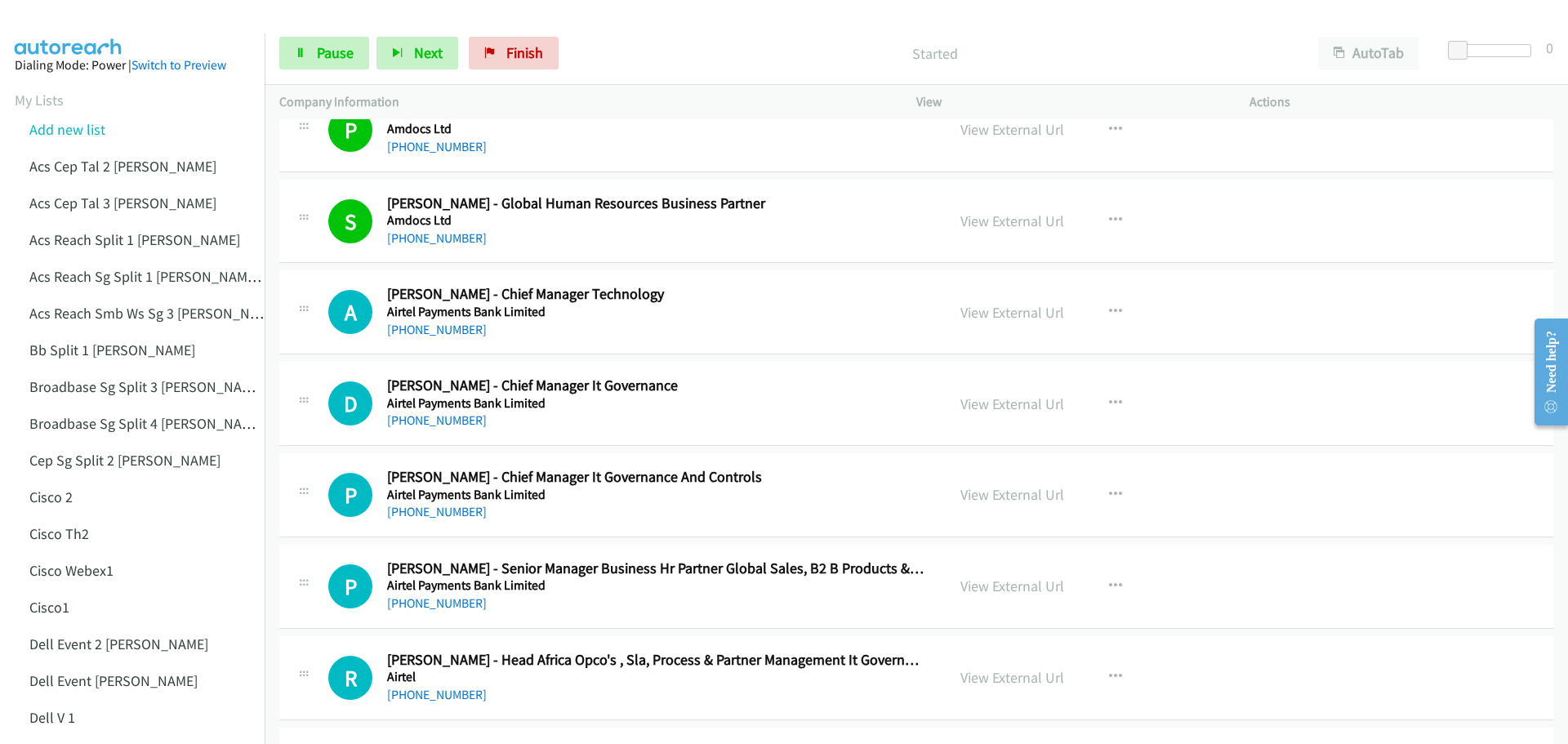
scroll to position [14131, 0]
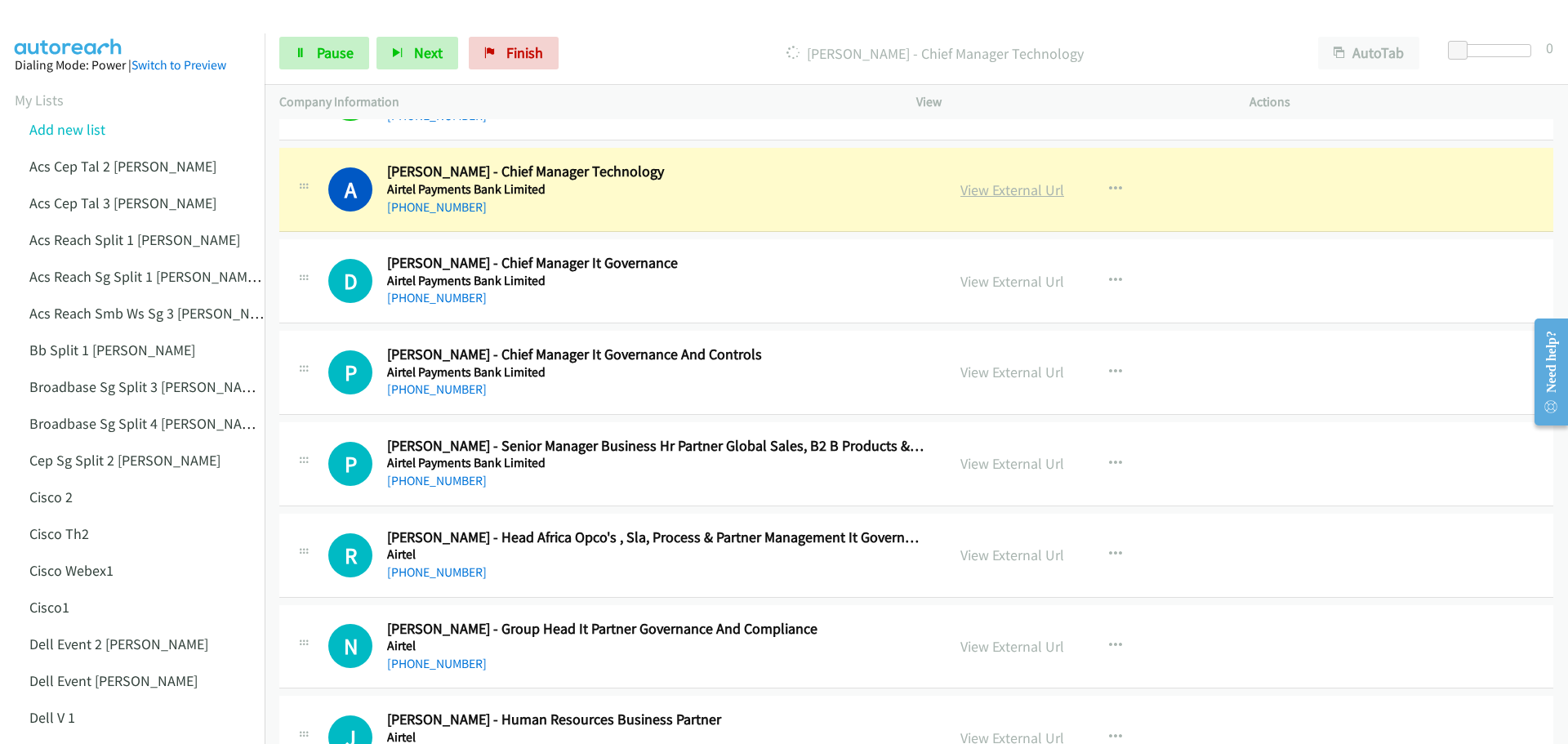
click at [1003, 198] on link "View External Url" at bounding box center [1011, 189] width 103 height 19
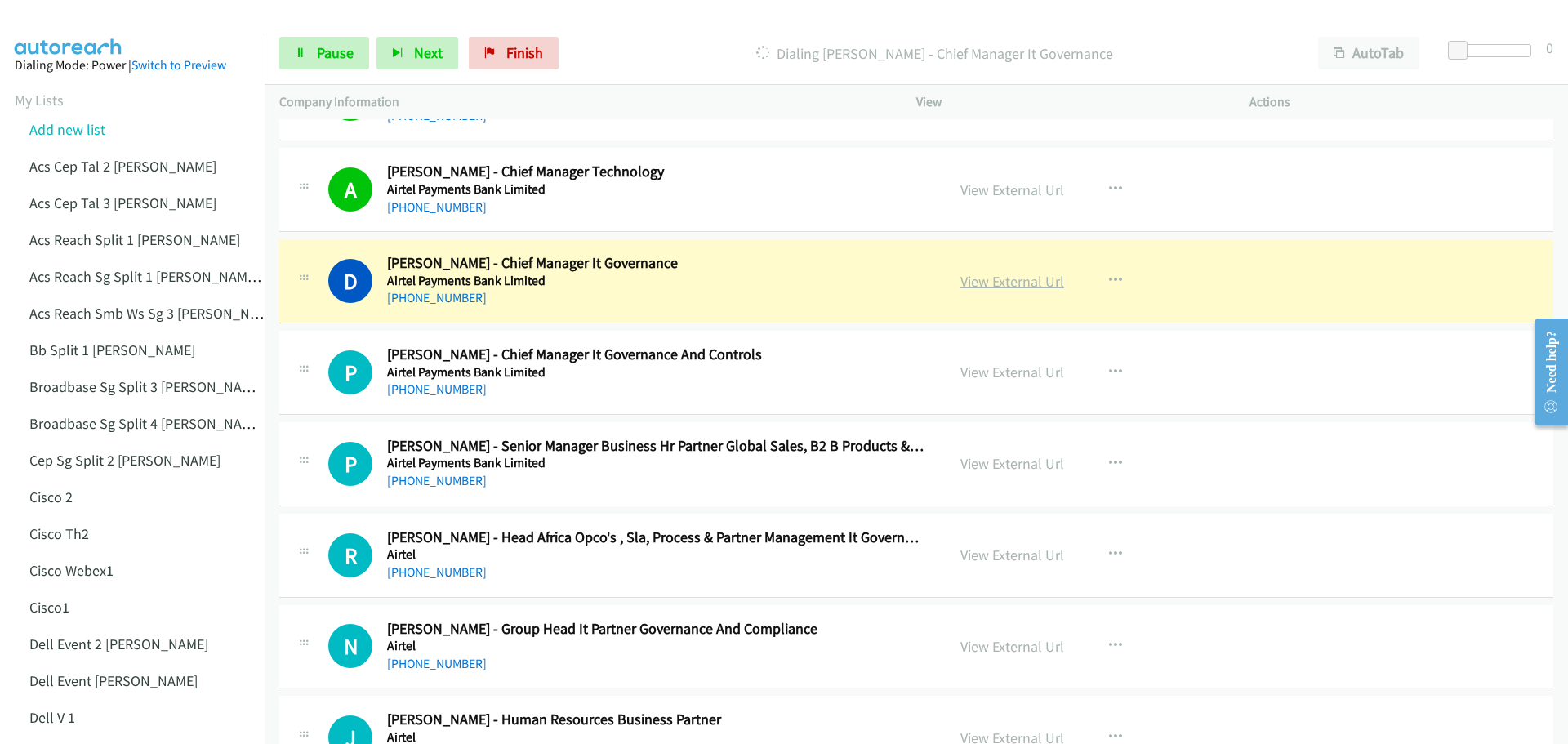
click at [1019, 284] on link "View External Url" at bounding box center [1011, 281] width 103 height 19
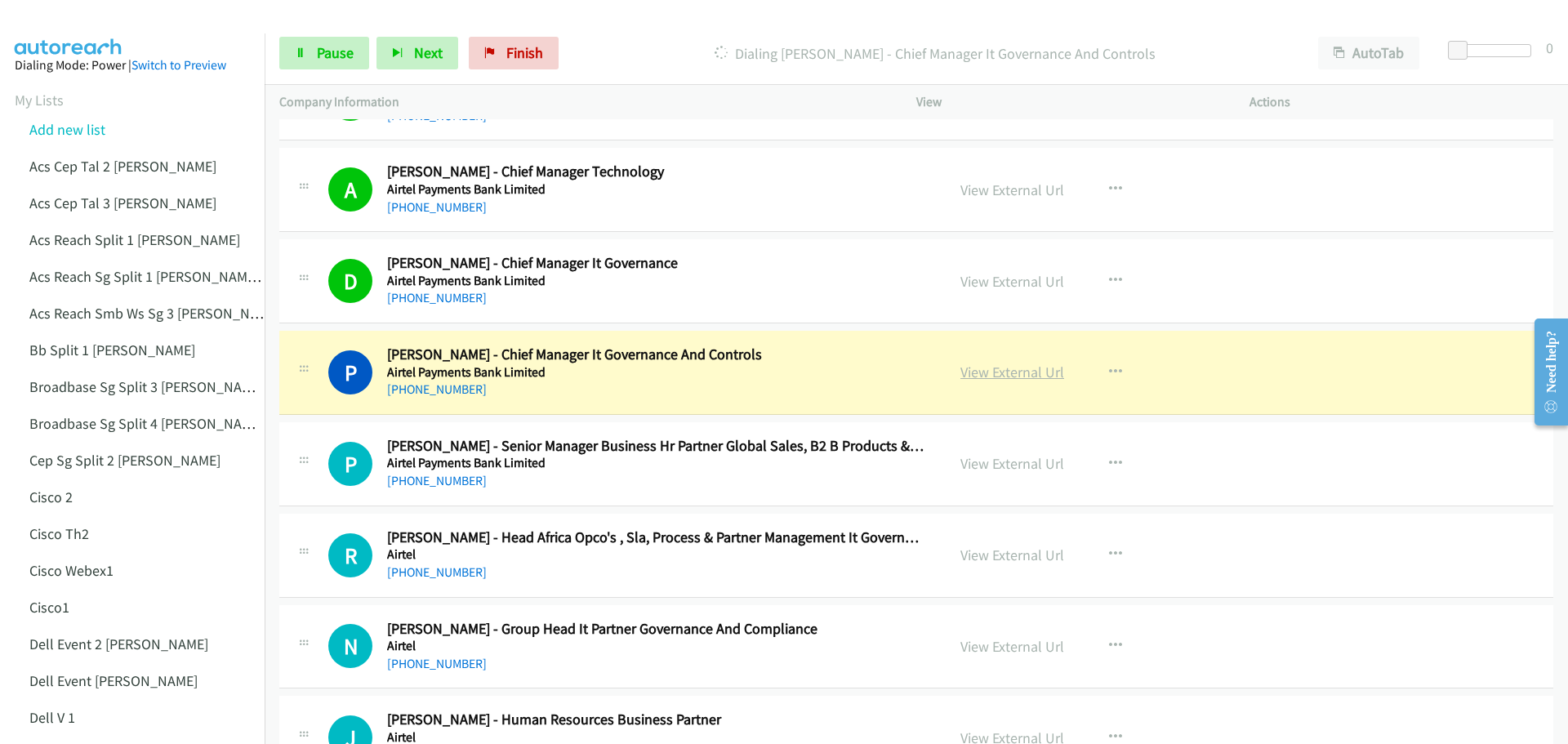
click at [995, 376] on link "View External Url" at bounding box center [1011, 371] width 103 height 19
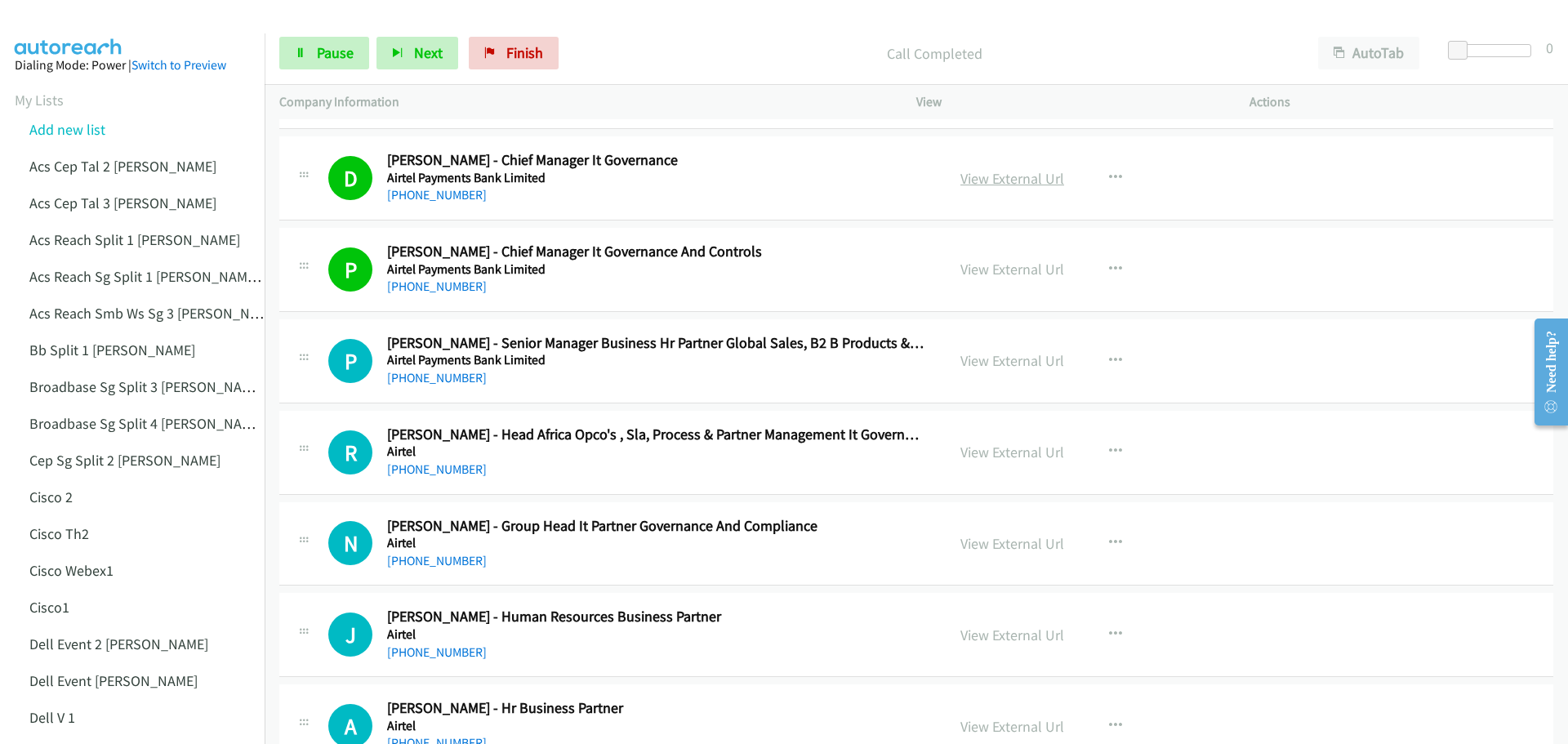
scroll to position [14294, 0]
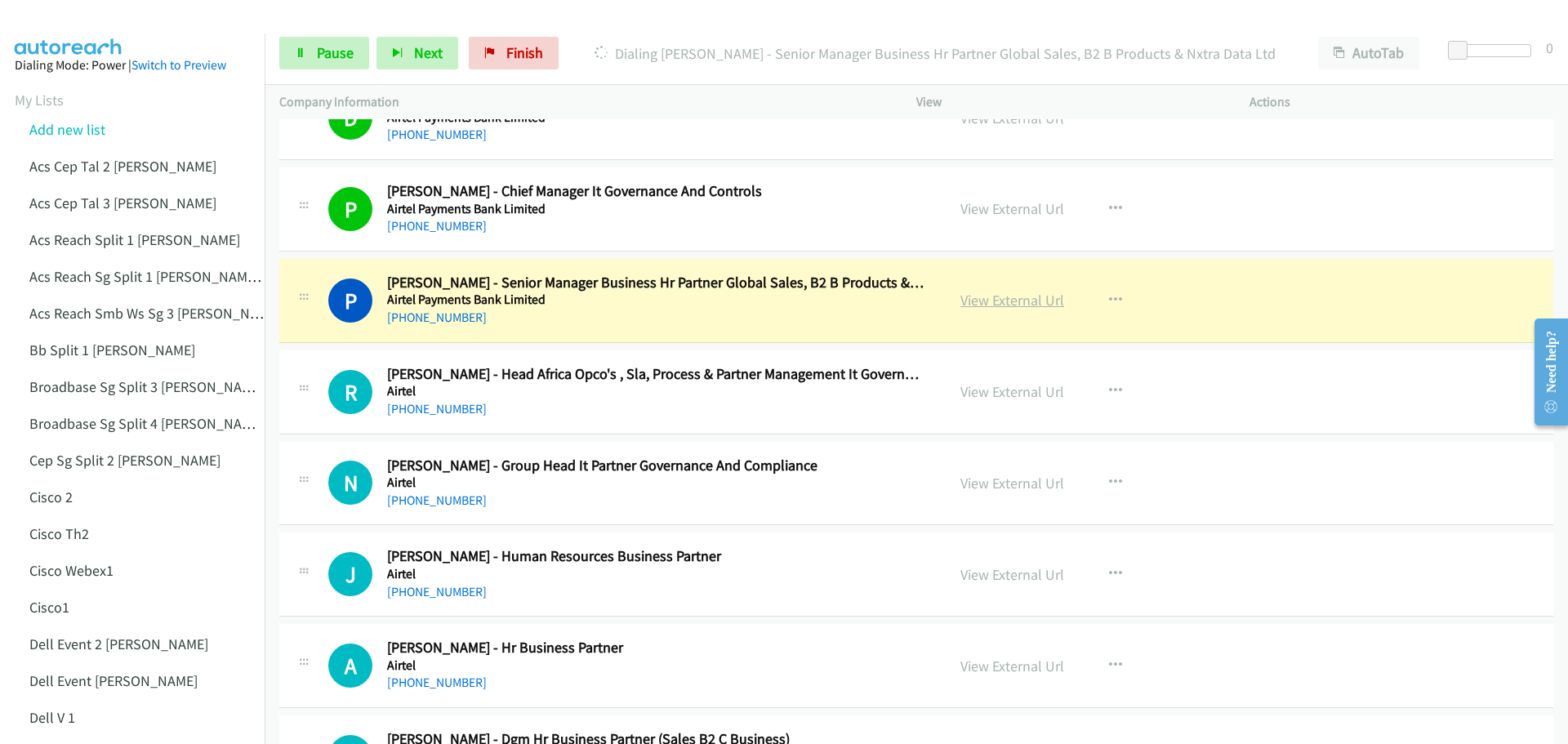
click at [1005, 306] on link "View External Url" at bounding box center [1011, 300] width 103 height 19
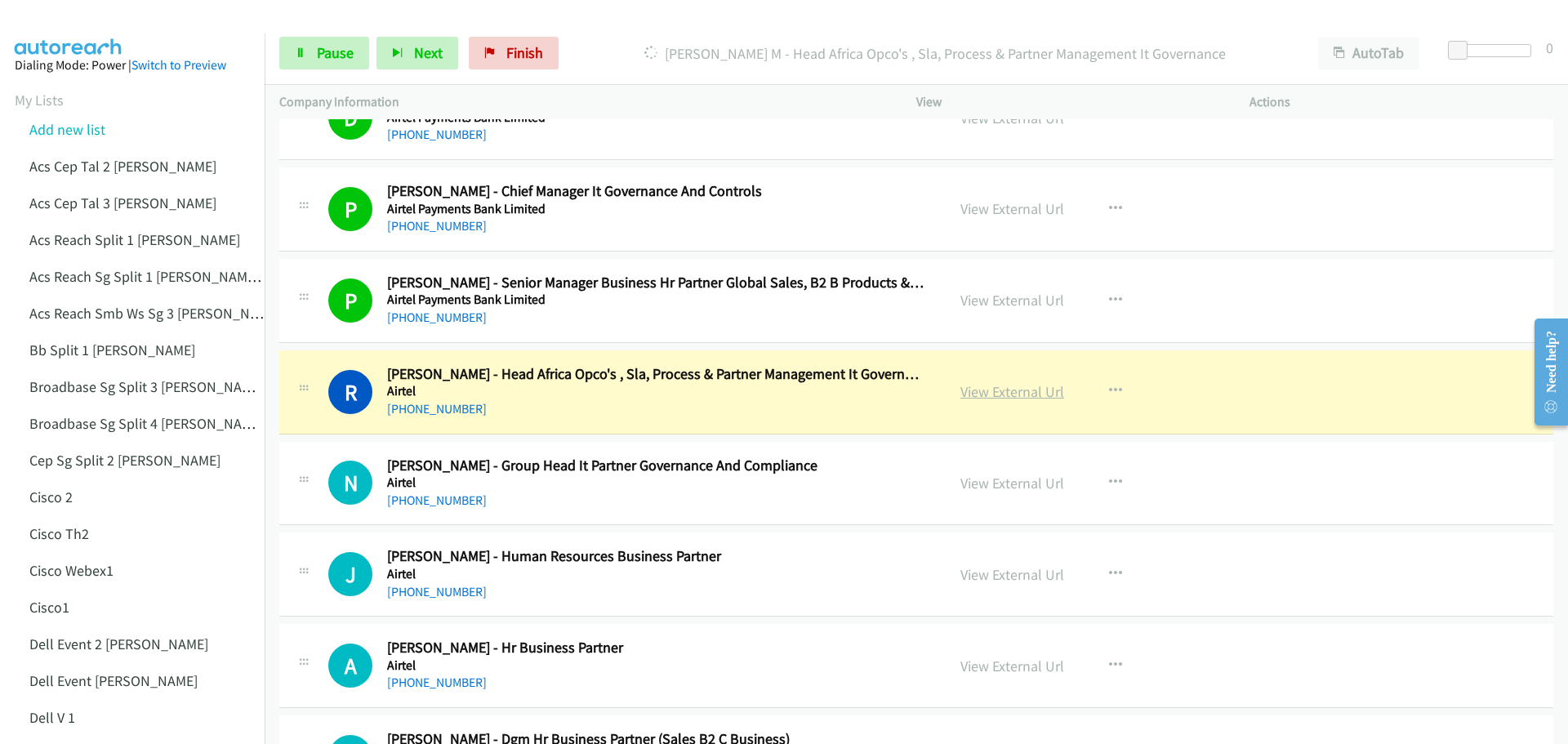
click at [1003, 388] on link "View External Url" at bounding box center [1011, 391] width 103 height 19
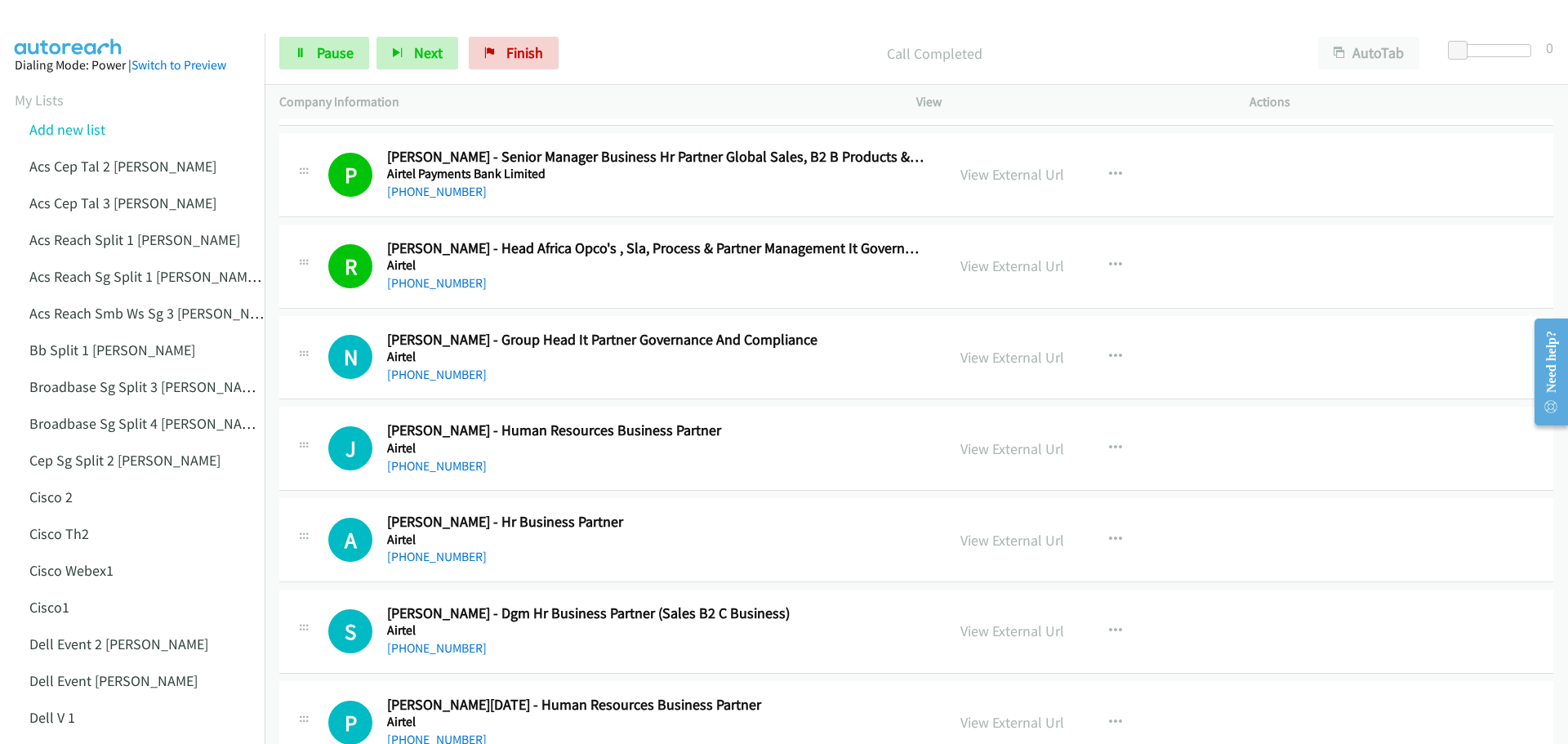
scroll to position [14458, 0]
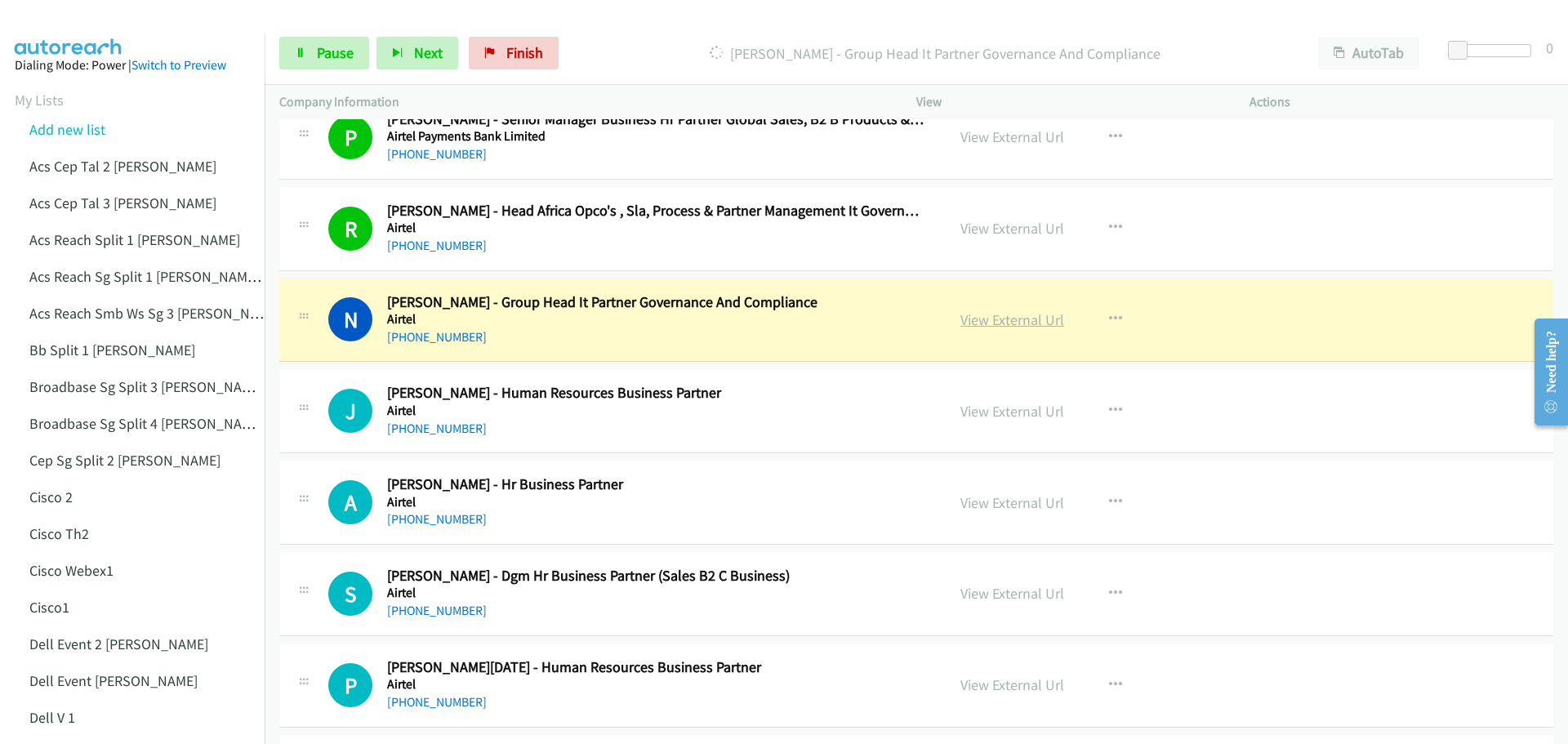
click at [1011, 315] on link "View External Url" at bounding box center [1011, 319] width 103 height 19
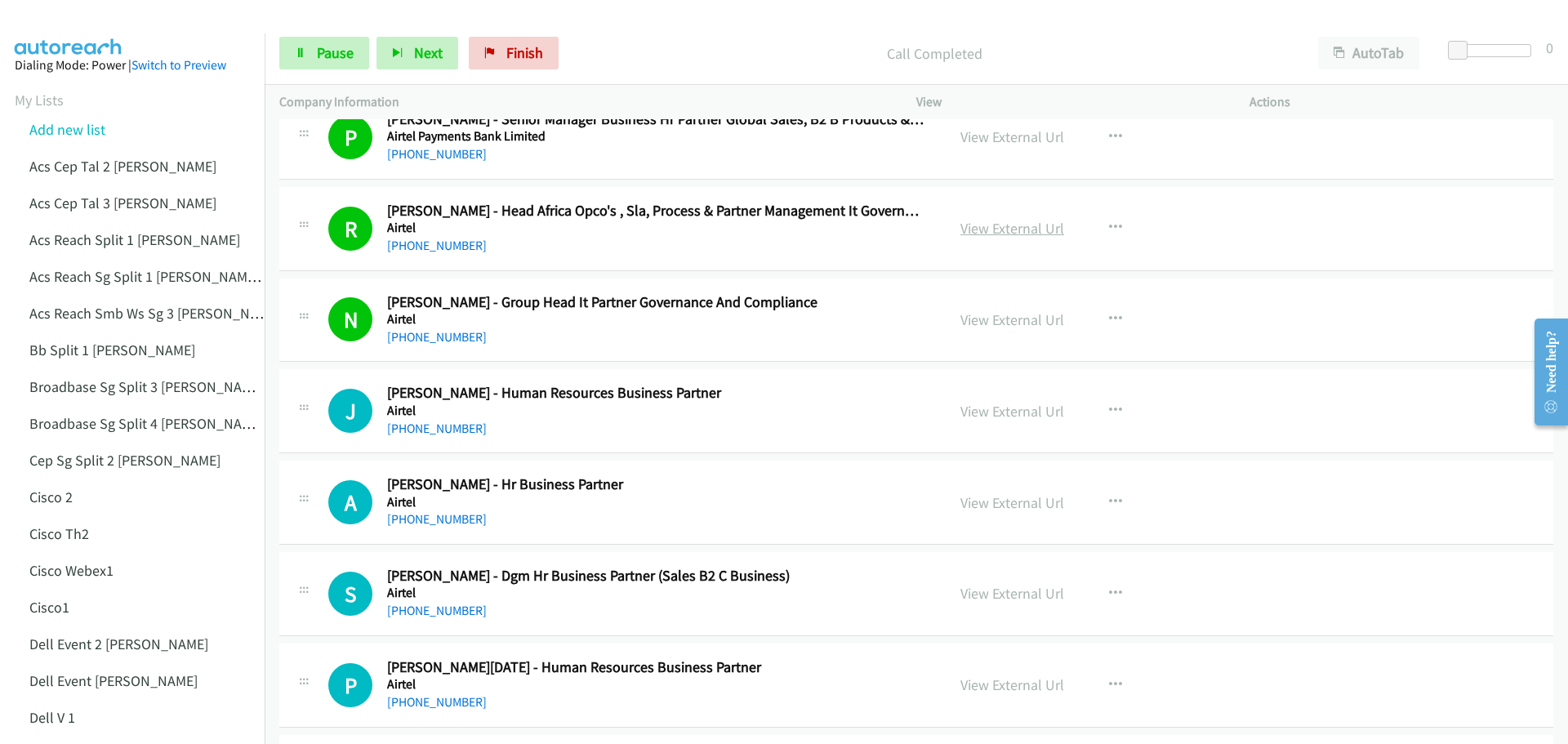
scroll to position [14539, 0]
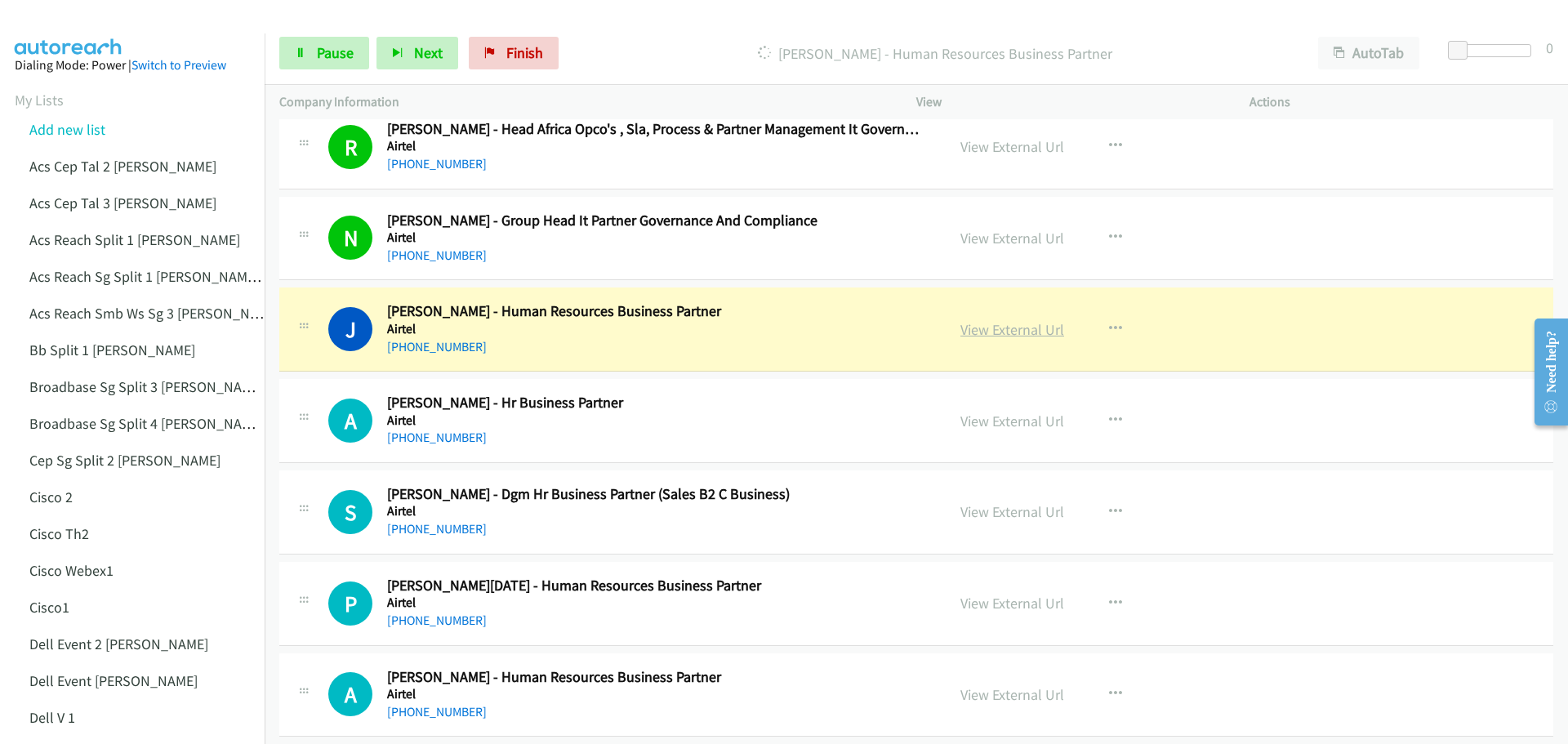
click at [992, 330] on link "View External Url" at bounding box center [1011, 329] width 103 height 19
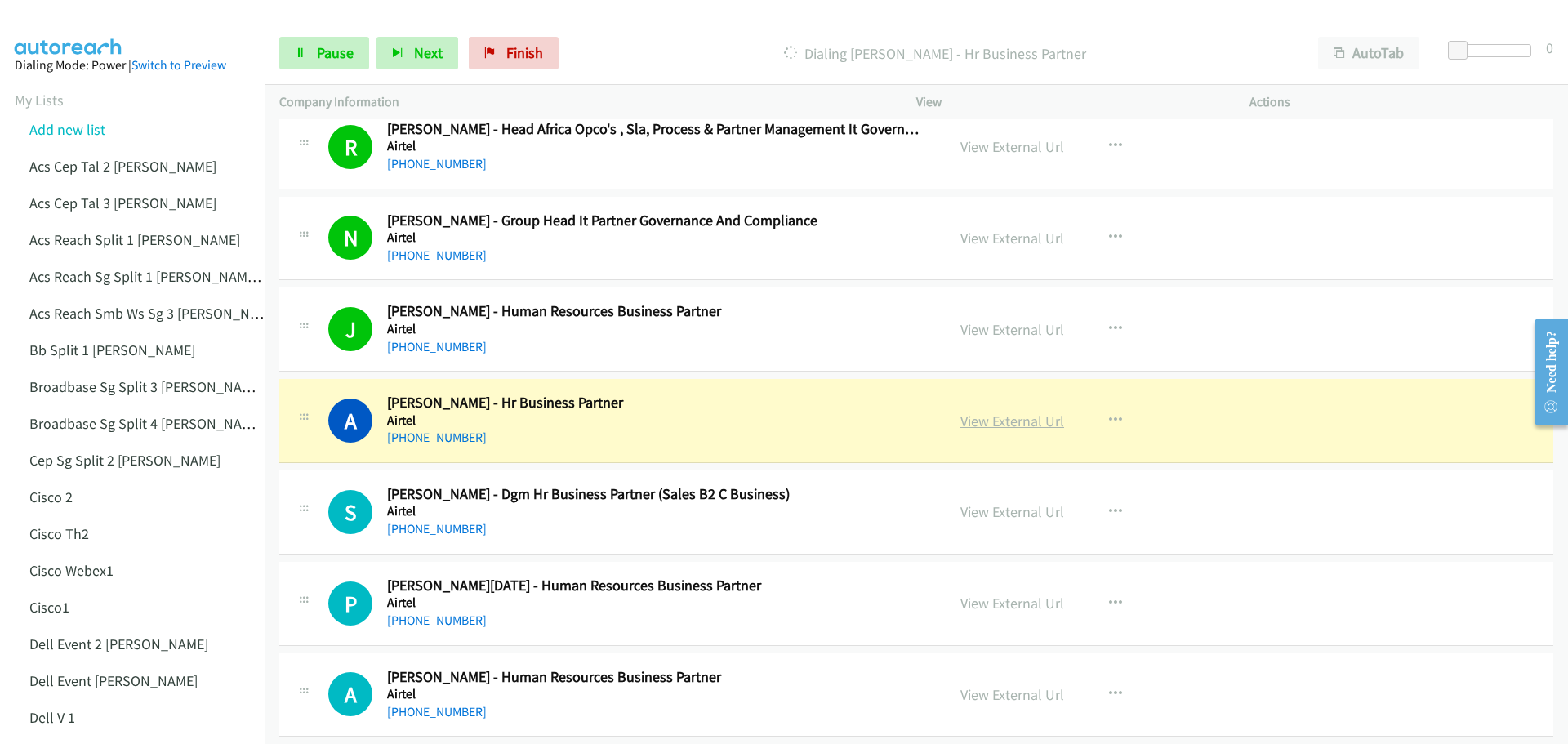
click at [985, 424] on link "View External Url" at bounding box center [1011, 421] width 103 height 19
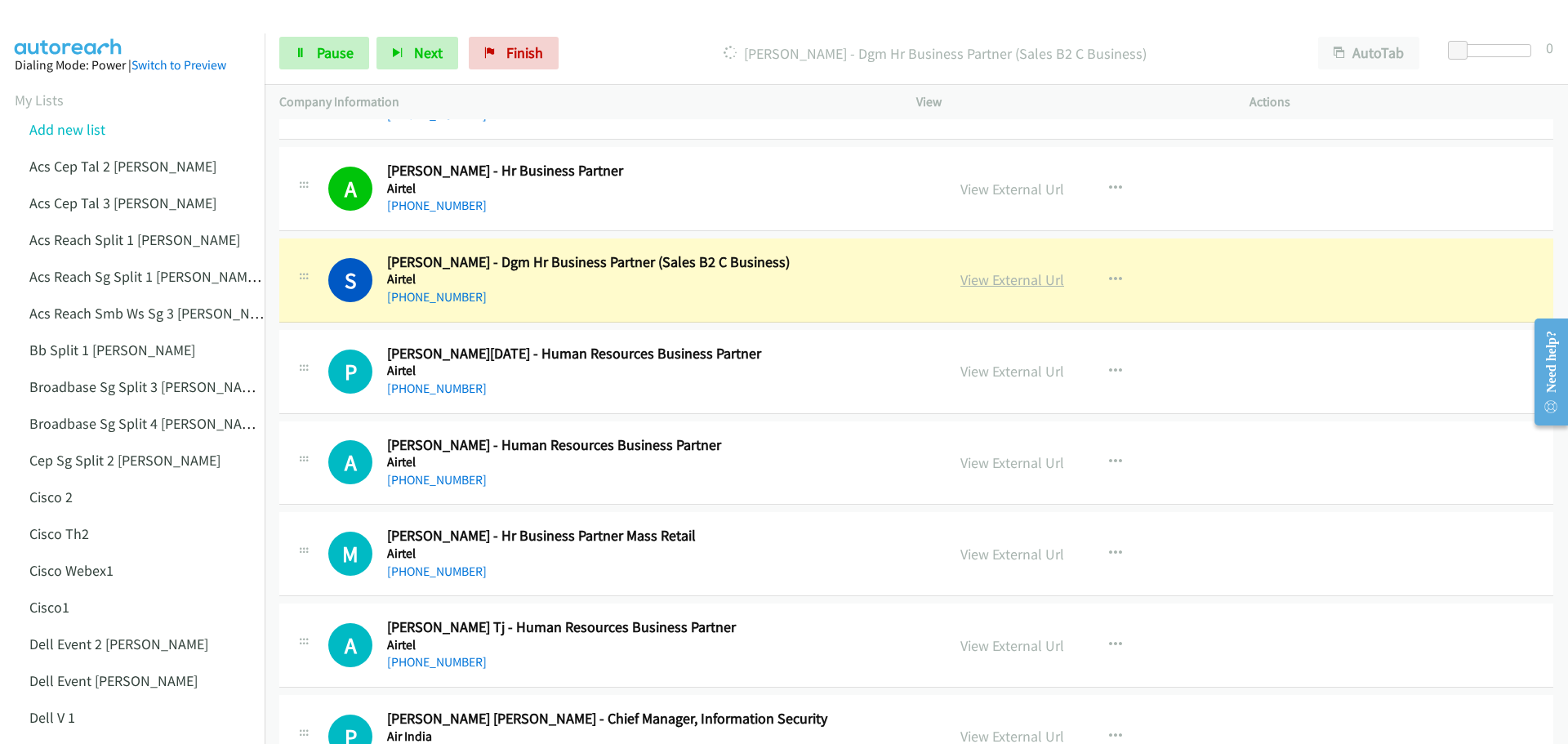
scroll to position [14785, 0]
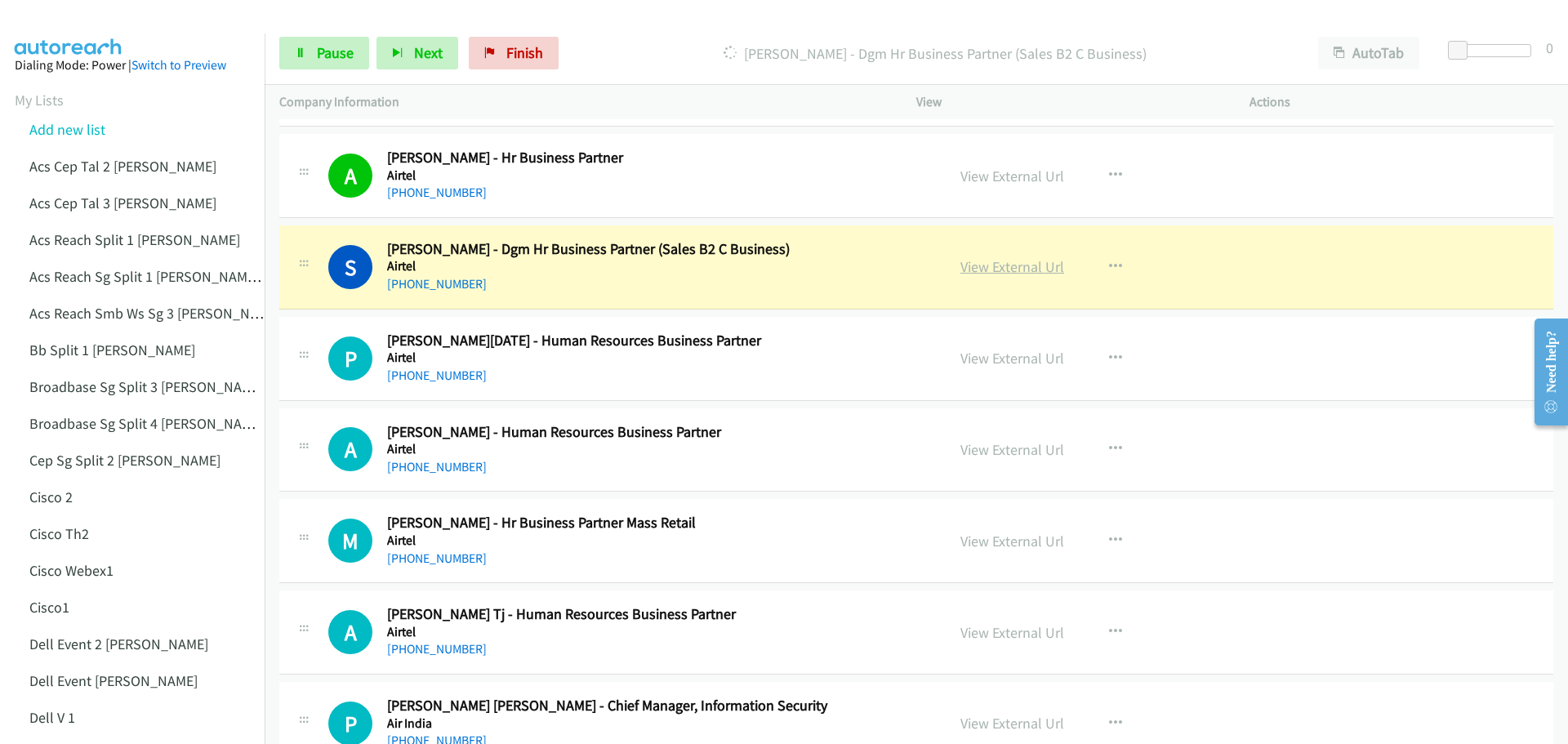
click at [1003, 263] on link "View External Url" at bounding box center [1011, 266] width 103 height 19
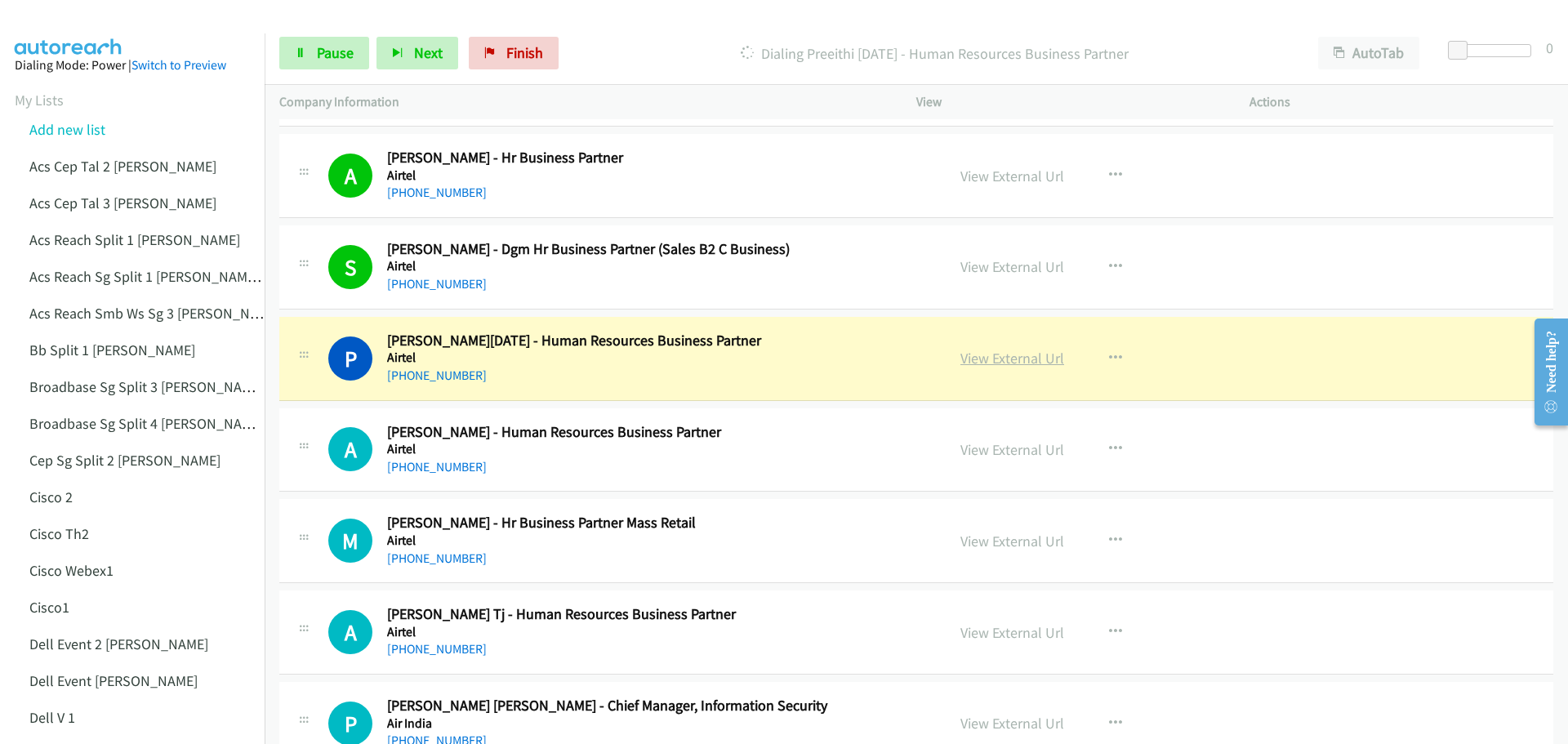
click at [1003, 353] on link "View External Url" at bounding box center [1011, 358] width 103 height 19
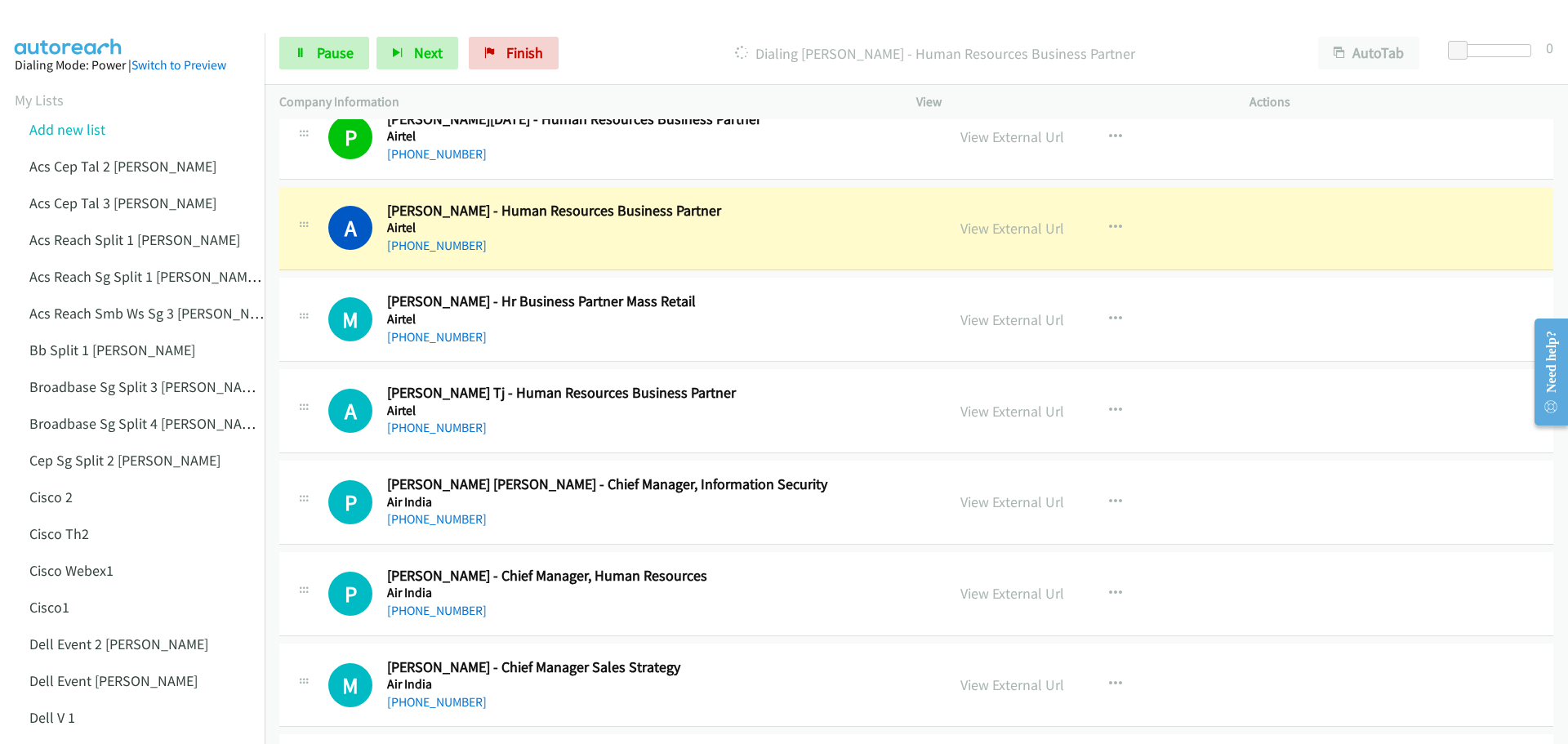
scroll to position [15029, 0]
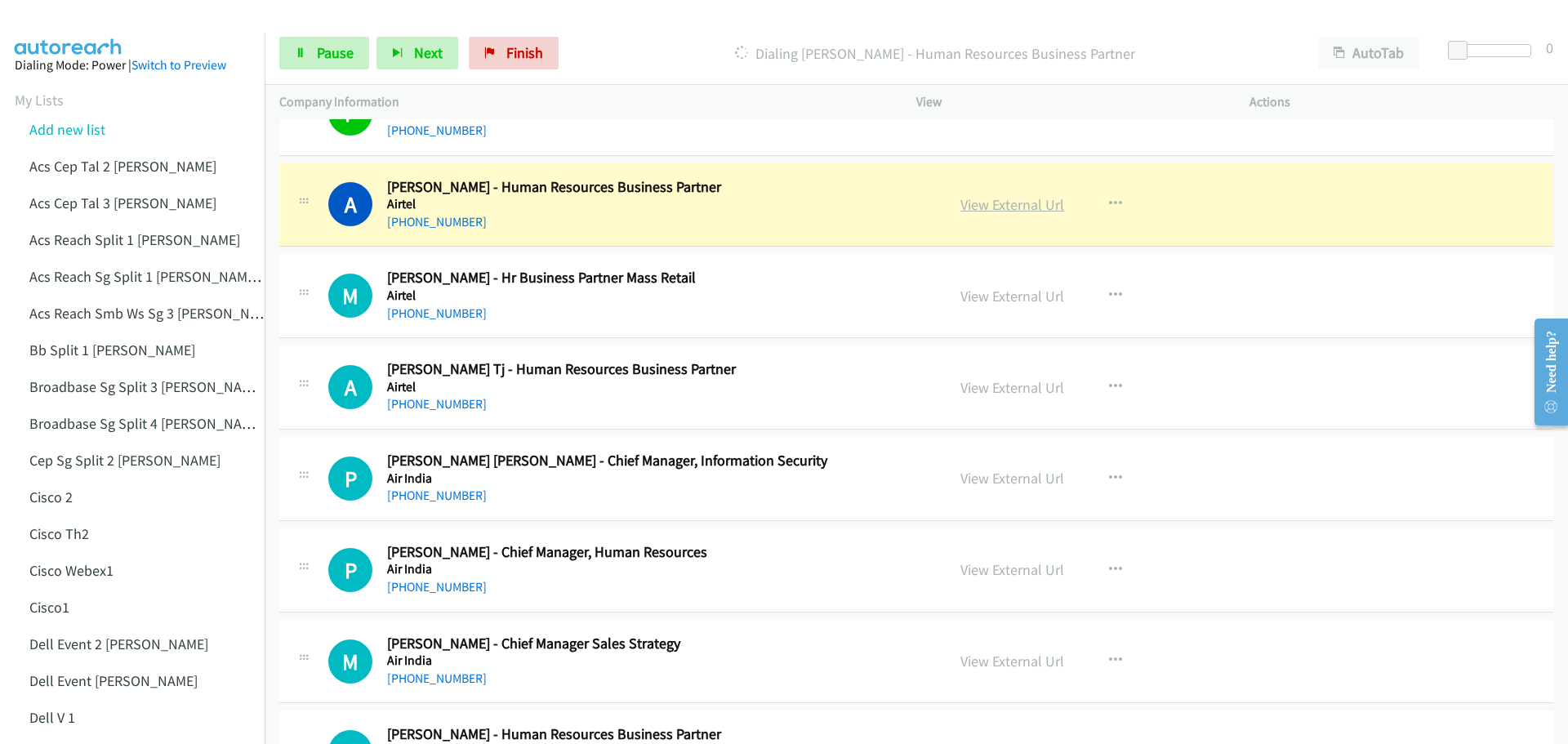
click at [993, 210] on link "View External Url" at bounding box center [1011, 204] width 103 height 19
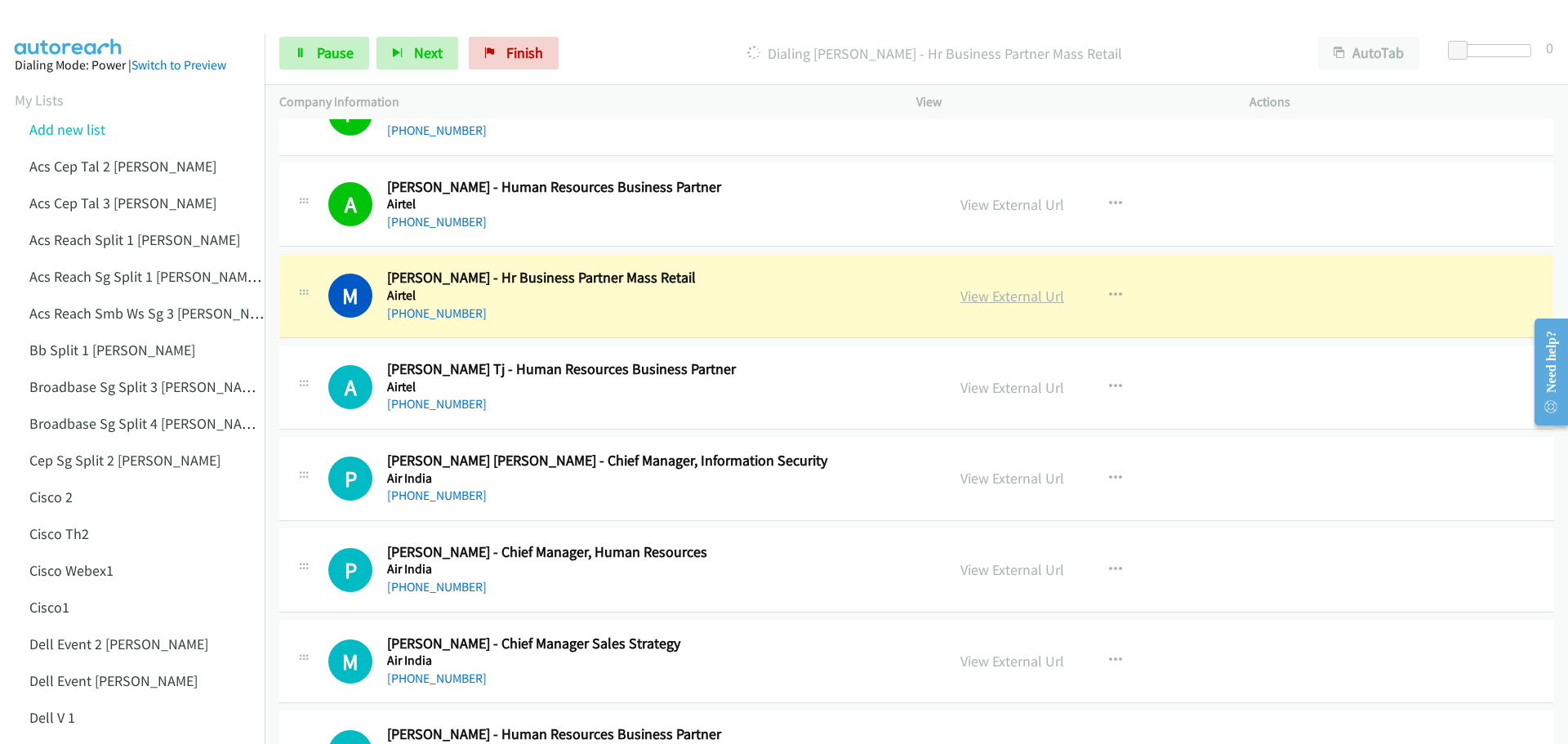
click at [992, 292] on link "View External Url" at bounding box center [1011, 295] width 103 height 19
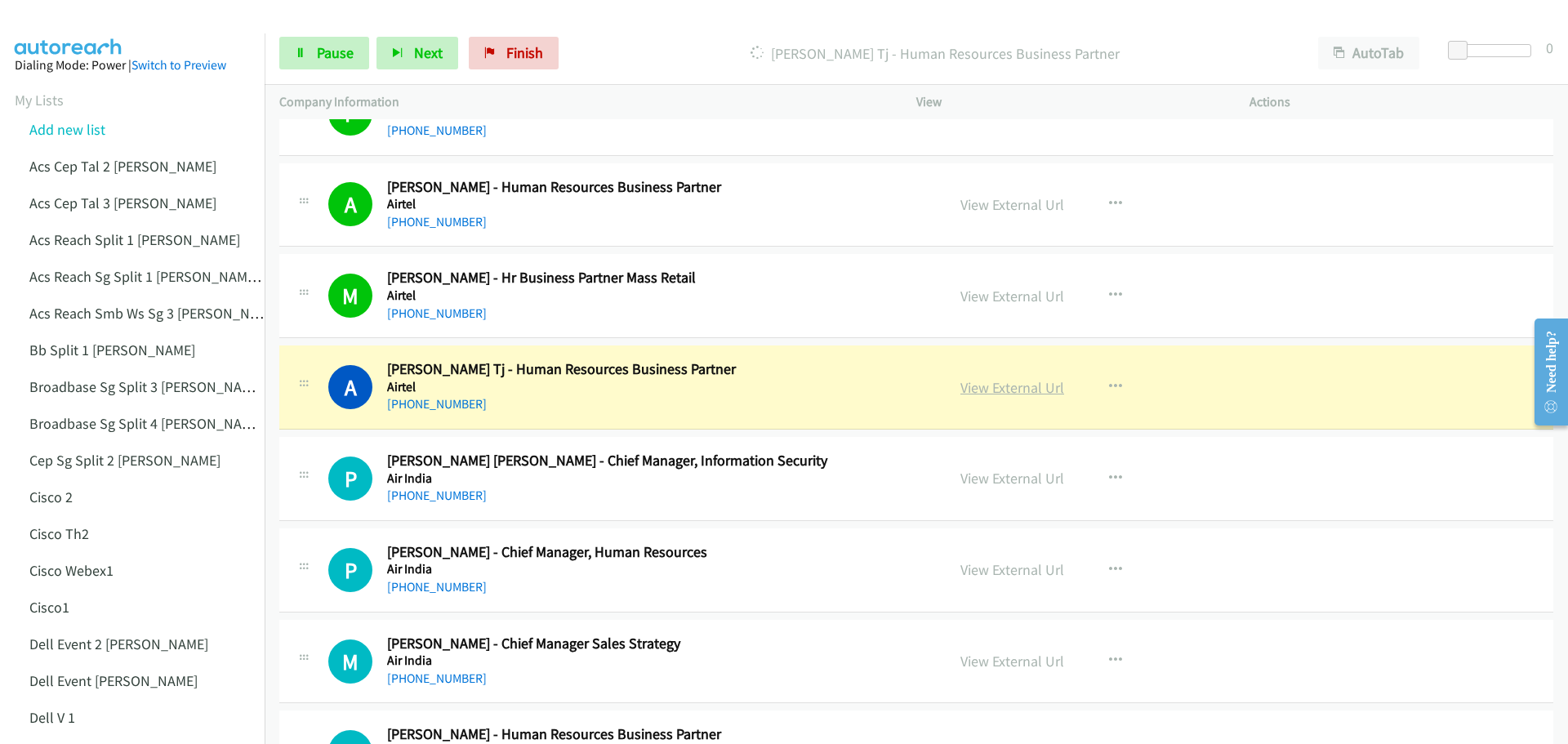
click at [992, 392] on link "View External Url" at bounding box center [1011, 387] width 103 height 19
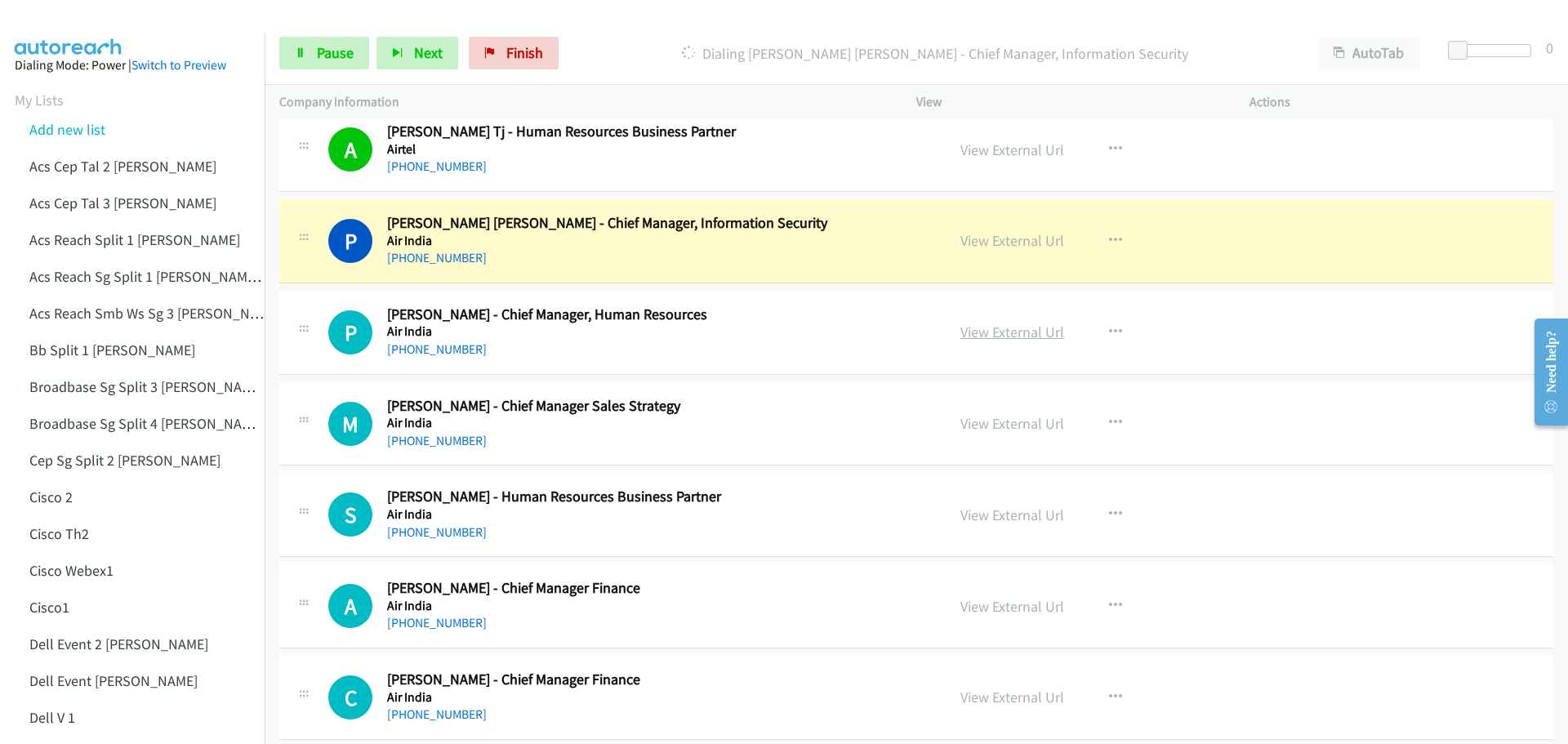
scroll to position [15274, 0]
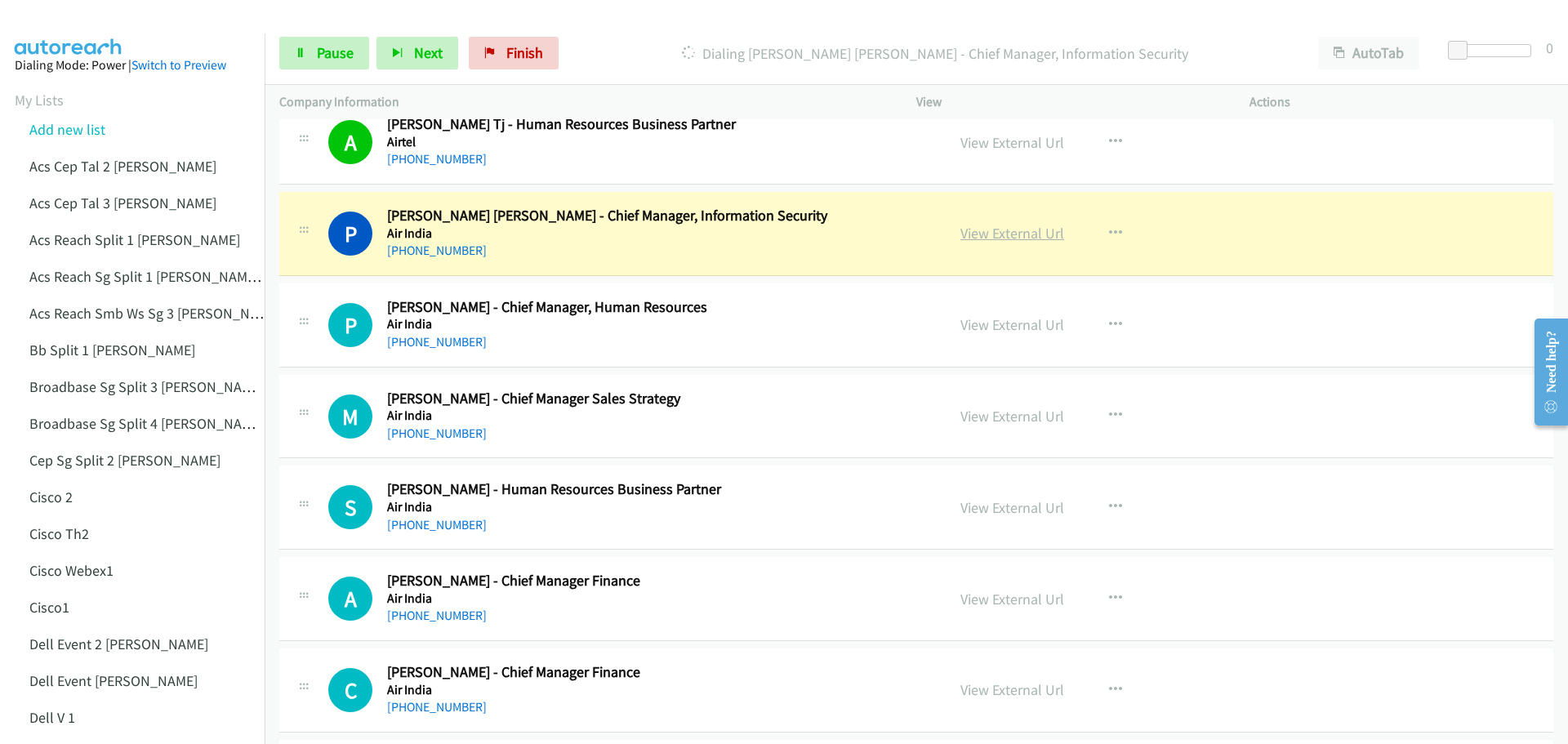
click at [985, 232] on link "View External Url" at bounding box center [1011, 232] width 103 height 19
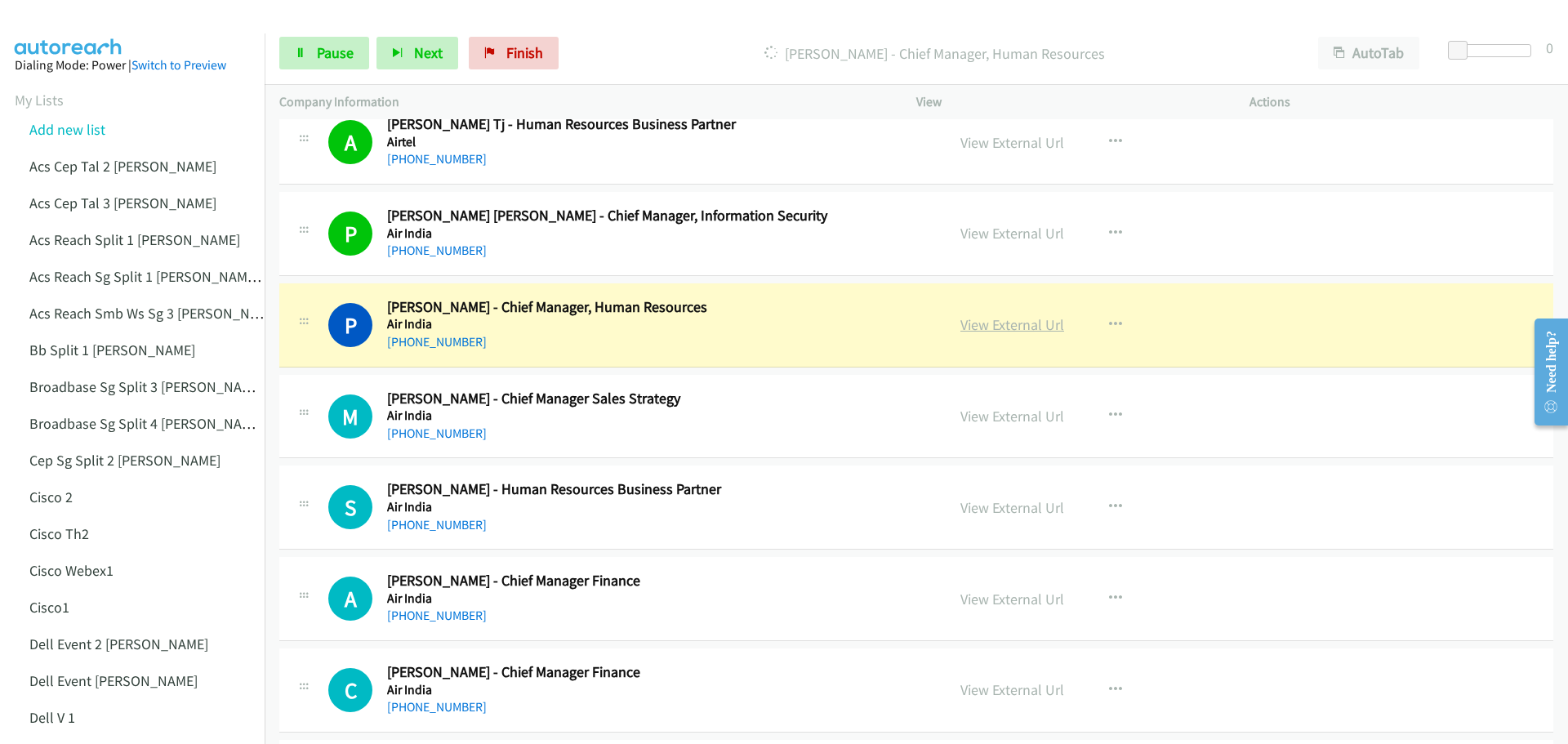
click at [994, 318] on link "View External Url" at bounding box center [1011, 324] width 103 height 19
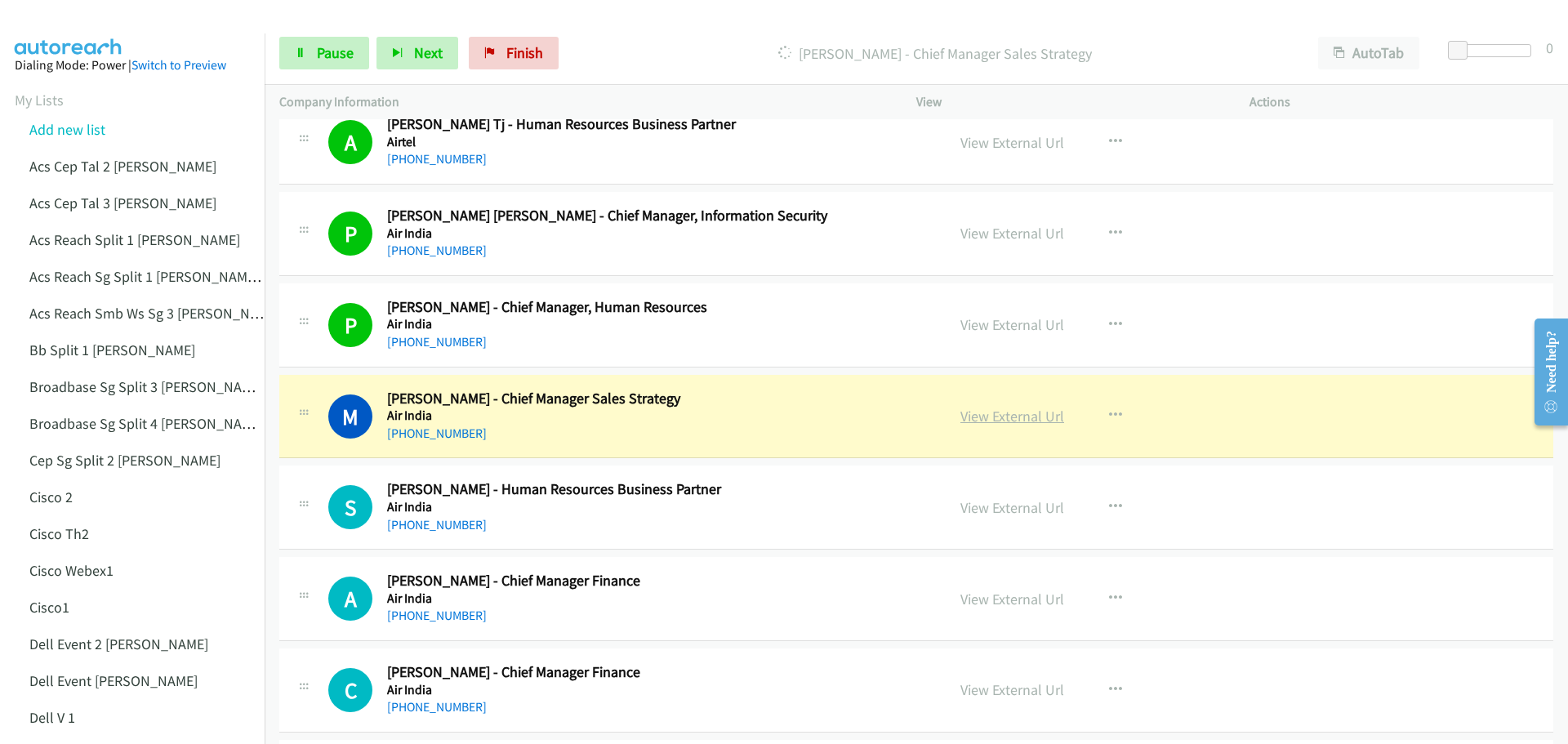
click at [1016, 416] on link "View External Url" at bounding box center [1011, 415] width 103 height 19
click at [325, 54] on span "Pause" at bounding box center [336, 52] width 37 height 19
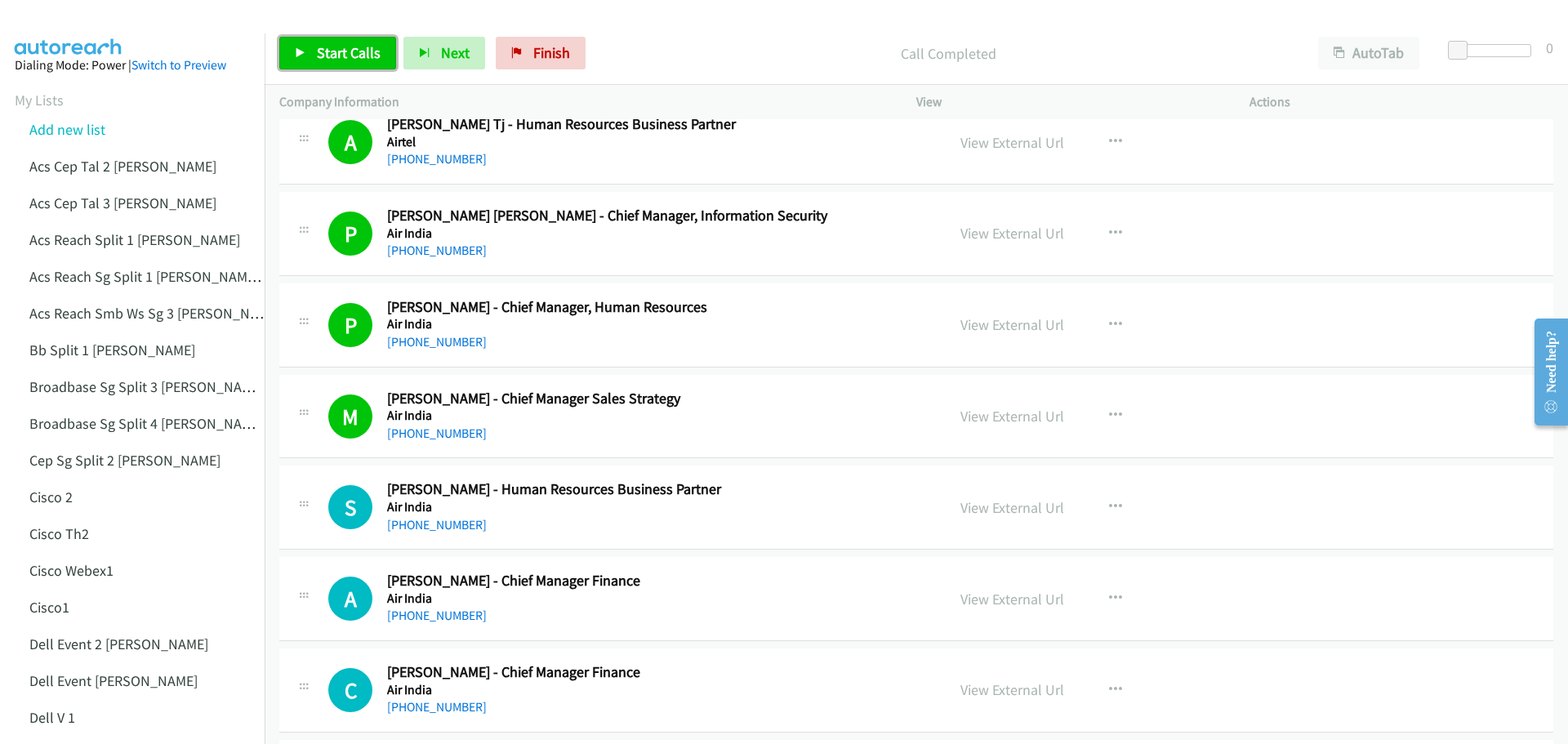
click at [347, 53] on span "Start Calls" at bounding box center [349, 52] width 64 height 19
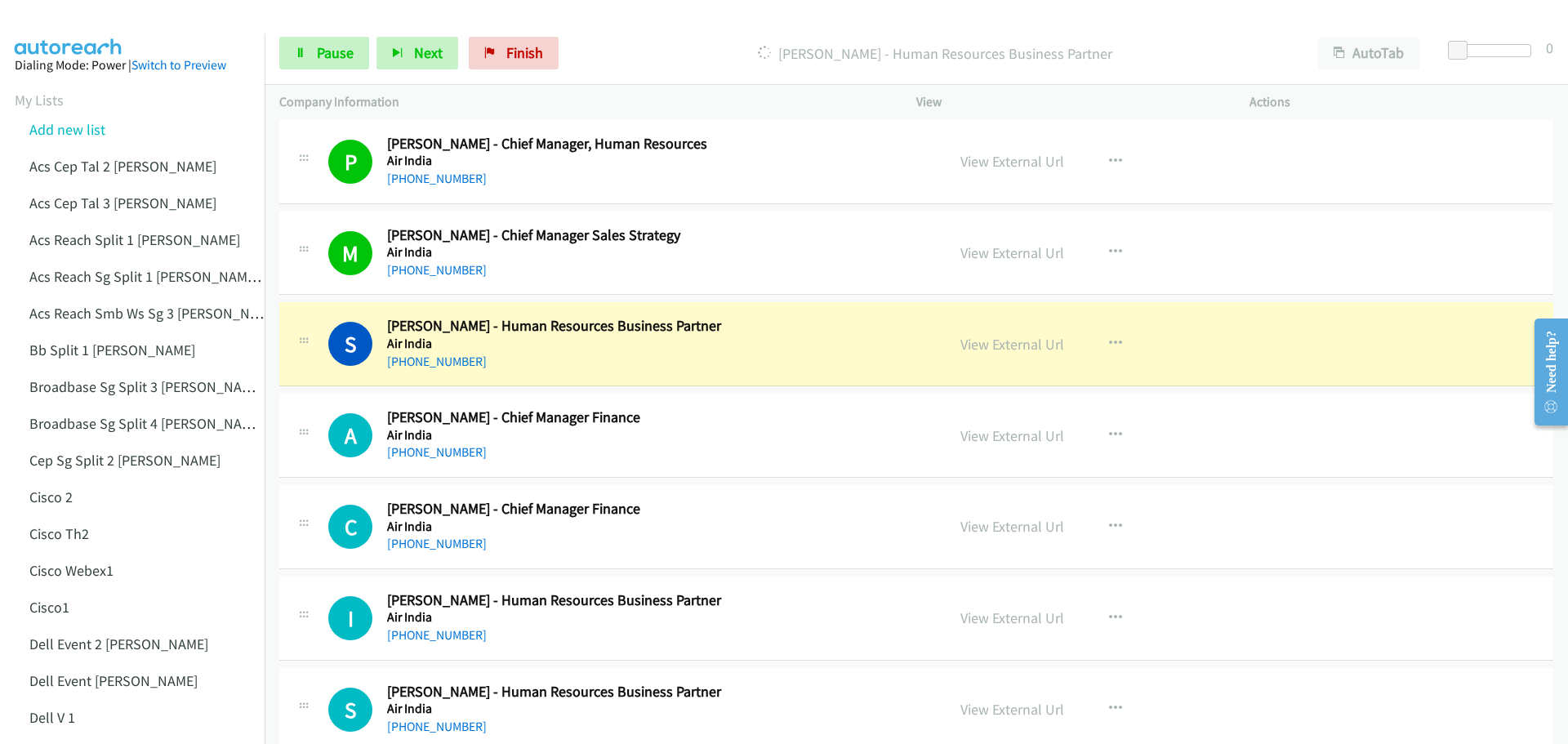
scroll to position [15520, 0]
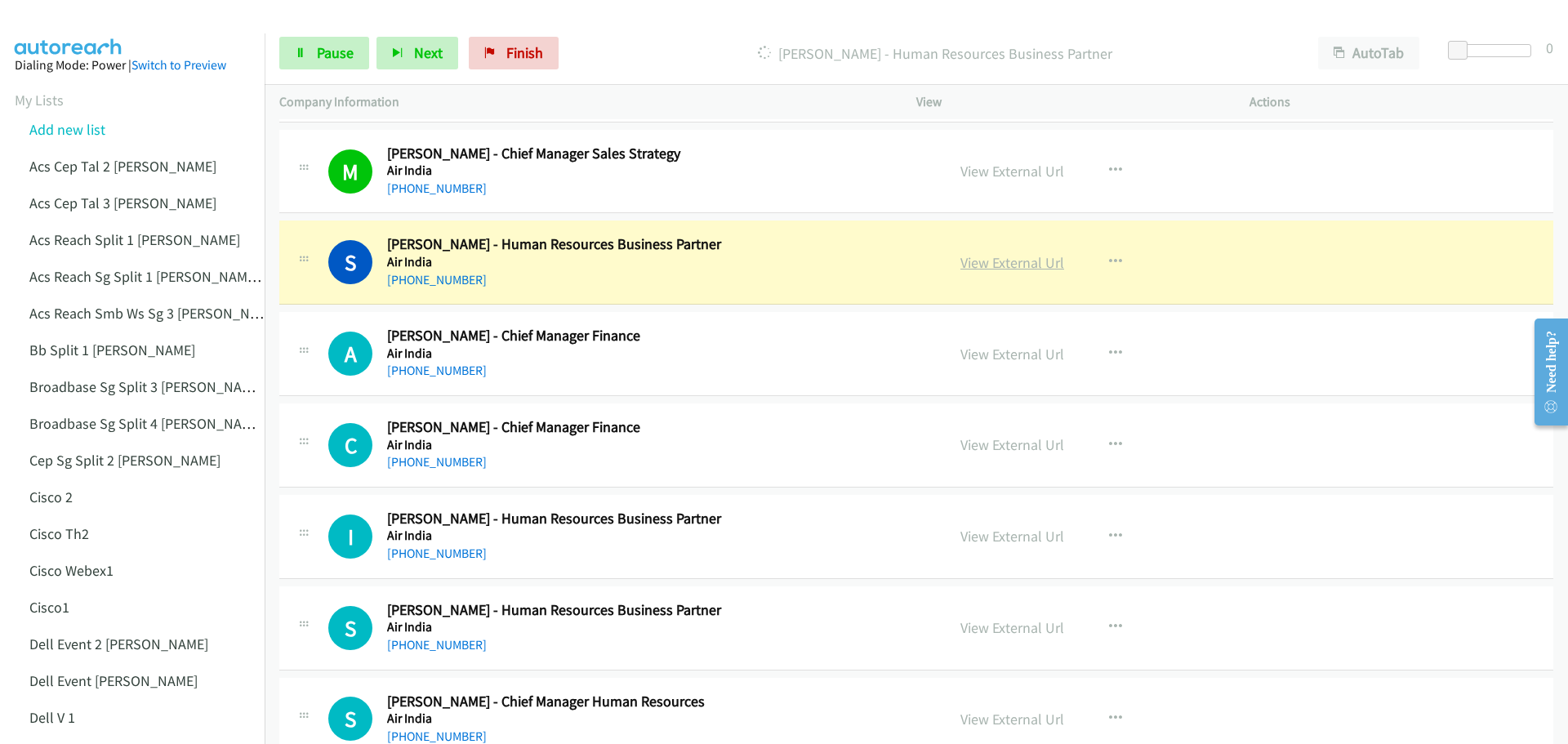
click at [999, 262] on link "View External Url" at bounding box center [1011, 262] width 103 height 19
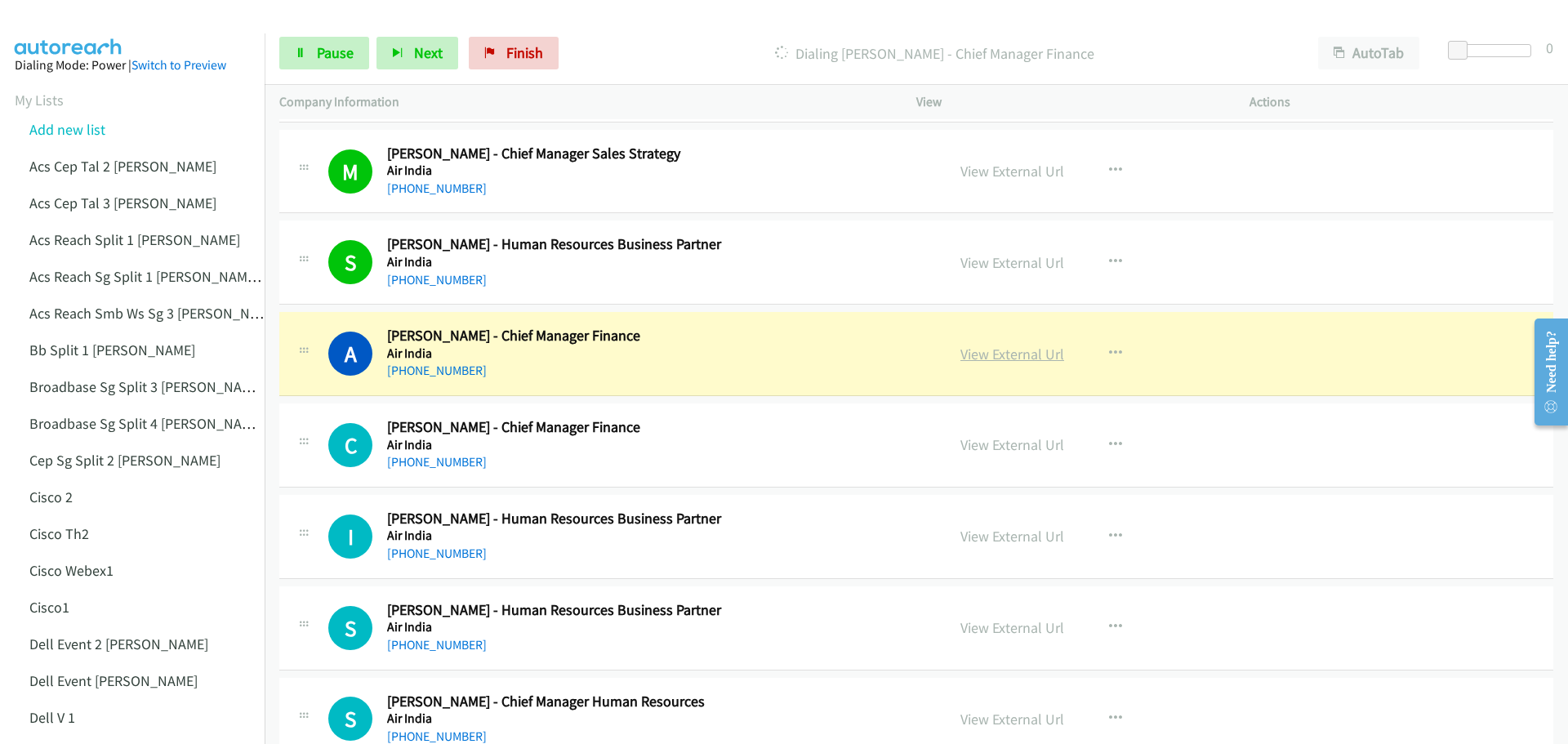
click at [996, 349] on link "View External Url" at bounding box center [1011, 353] width 103 height 19
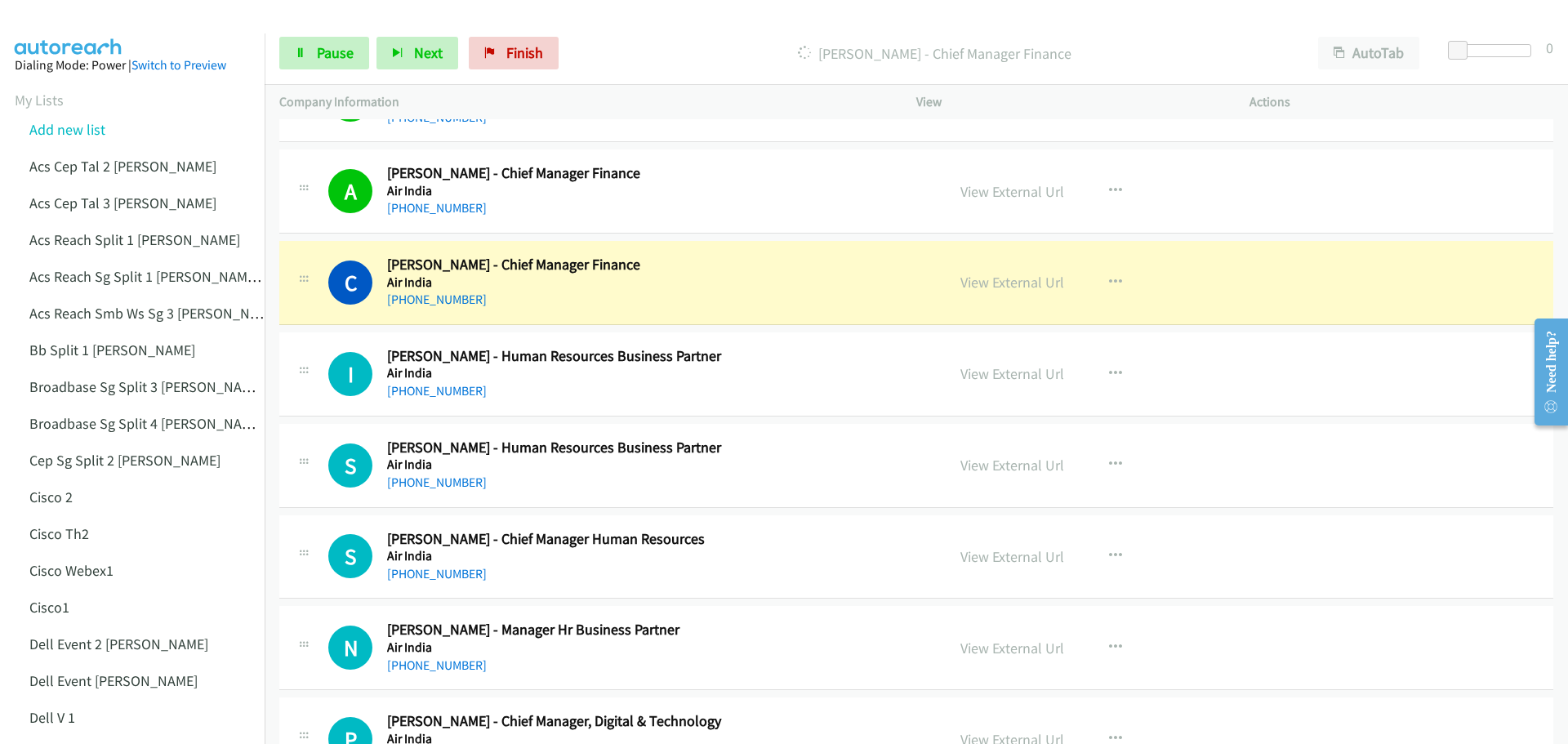
scroll to position [15682, 0]
click at [988, 276] on link "View External Url" at bounding box center [1011, 281] width 103 height 19
drag, startPoint x: 336, startPoint y: 49, endPoint x: 489, endPoint y: 33, distance: 153.8
click at [336, 49] on span "Pause" at bounding box center [336, 52] width 37 height 19
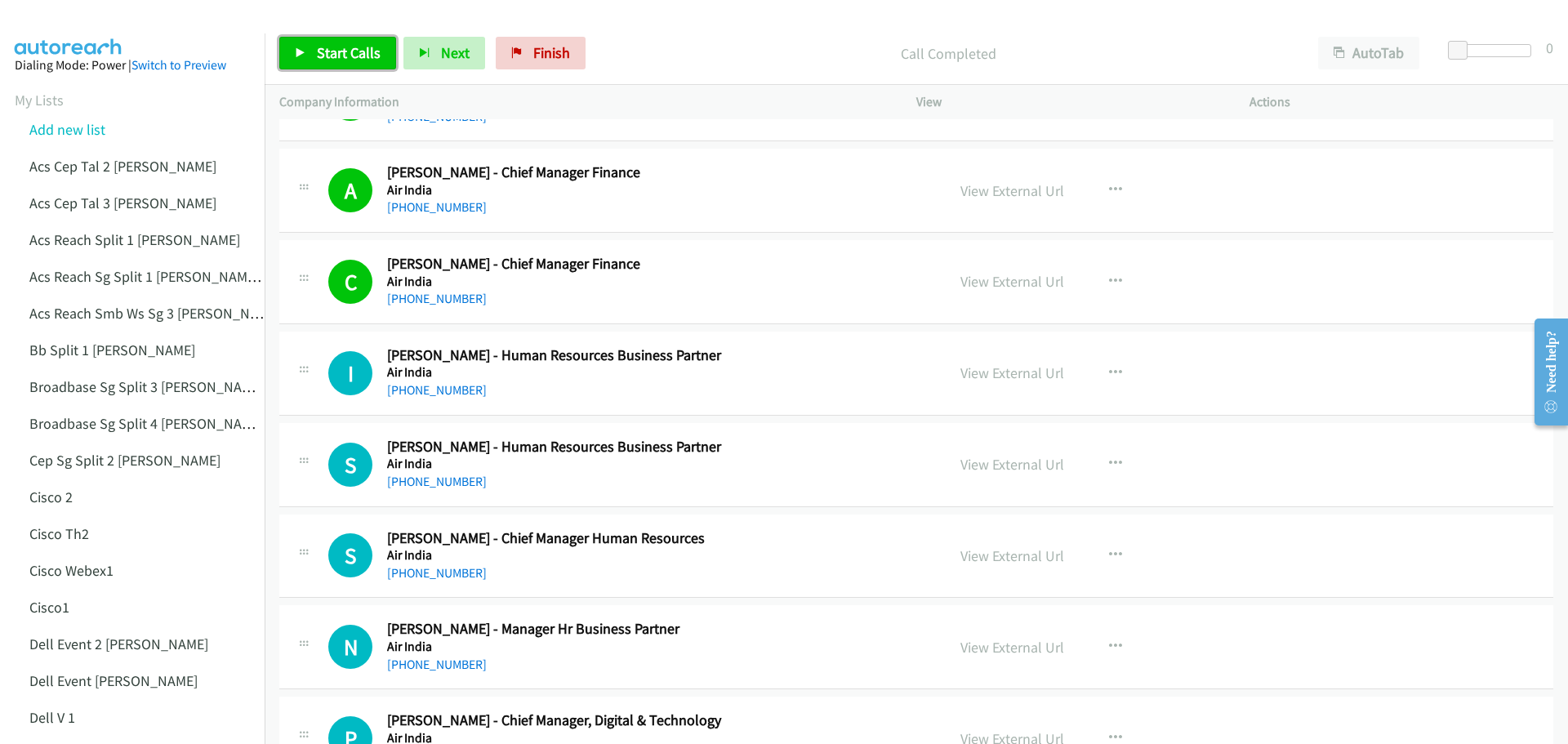
click at [352, 58] on span "Start Calls" at bounding box center [349, 52] width 64 height 19
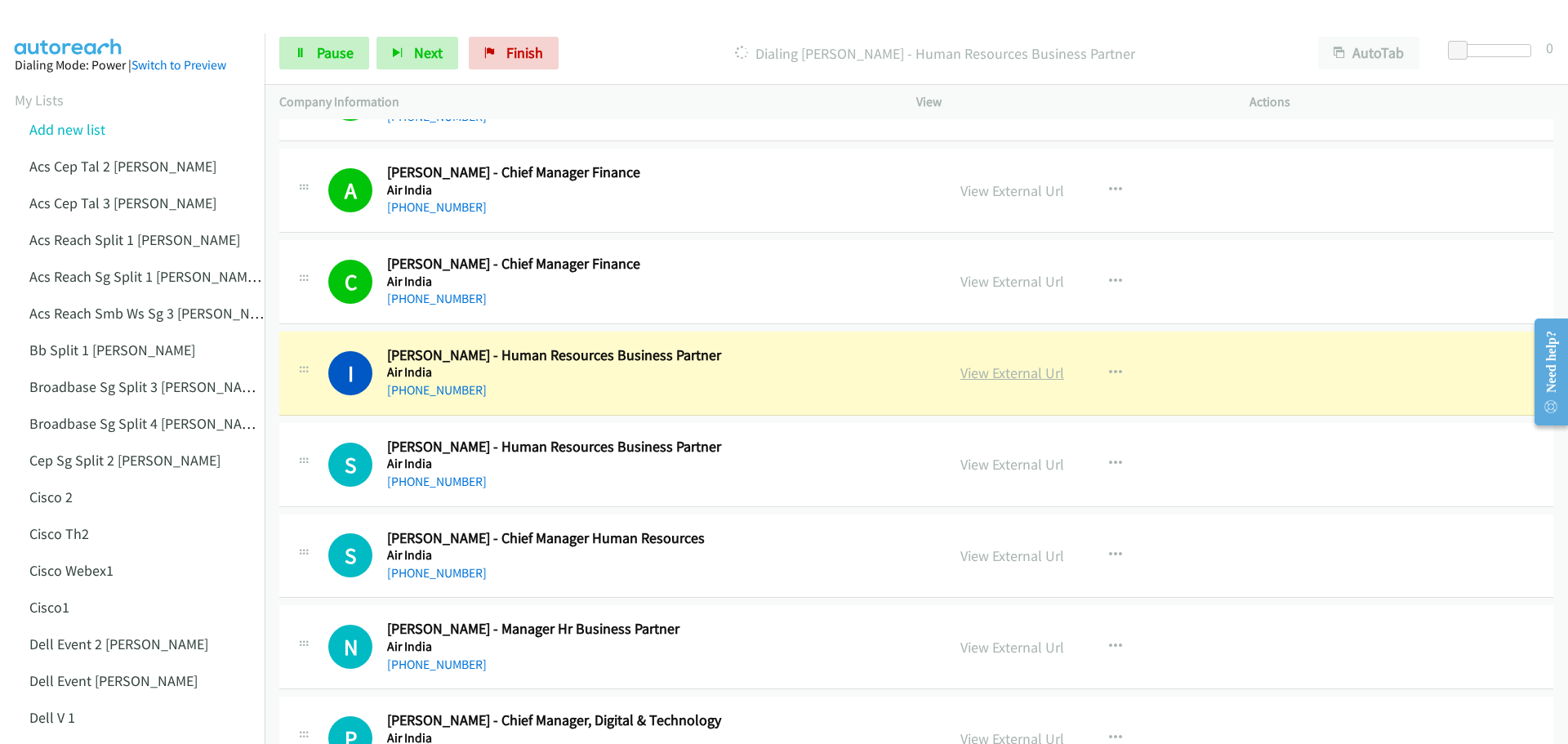
click at [1013, 375] on link "View External Url" at bounding box center [1011, 372] width 103 height 19
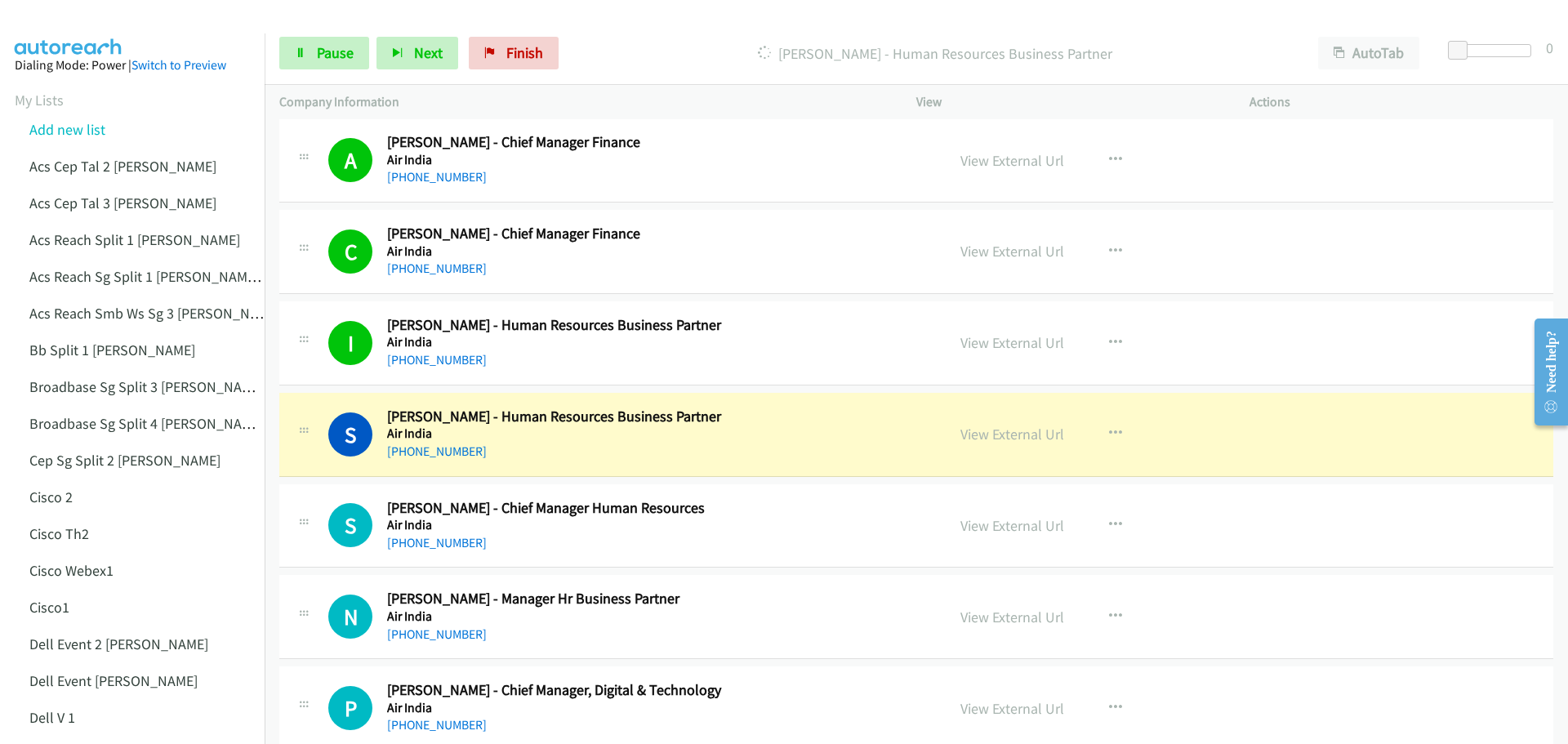
scroll to position [15743, 0]
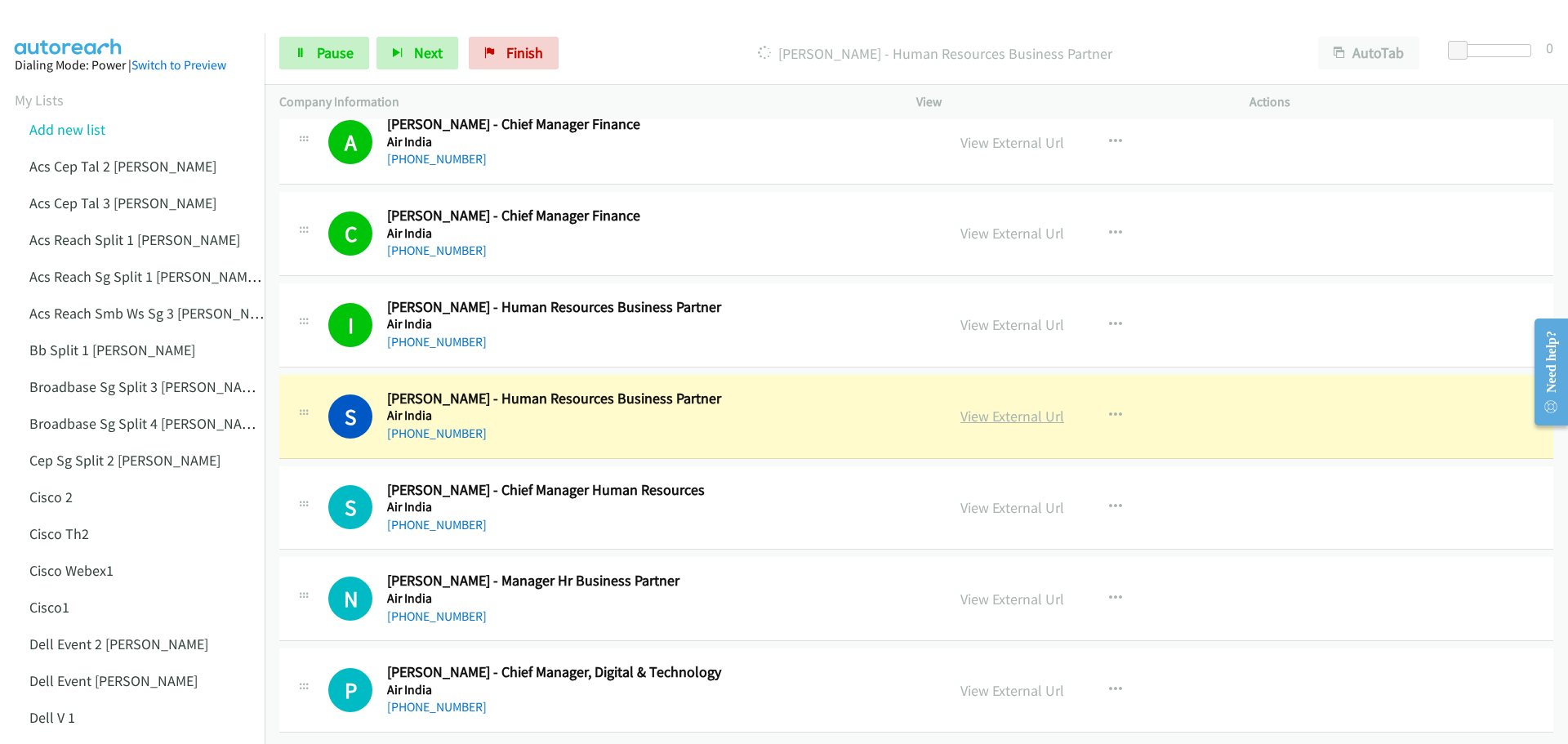
click at [1007, 406] on link "View External Url" at bounding box center [1011, 415] width 103 height 19
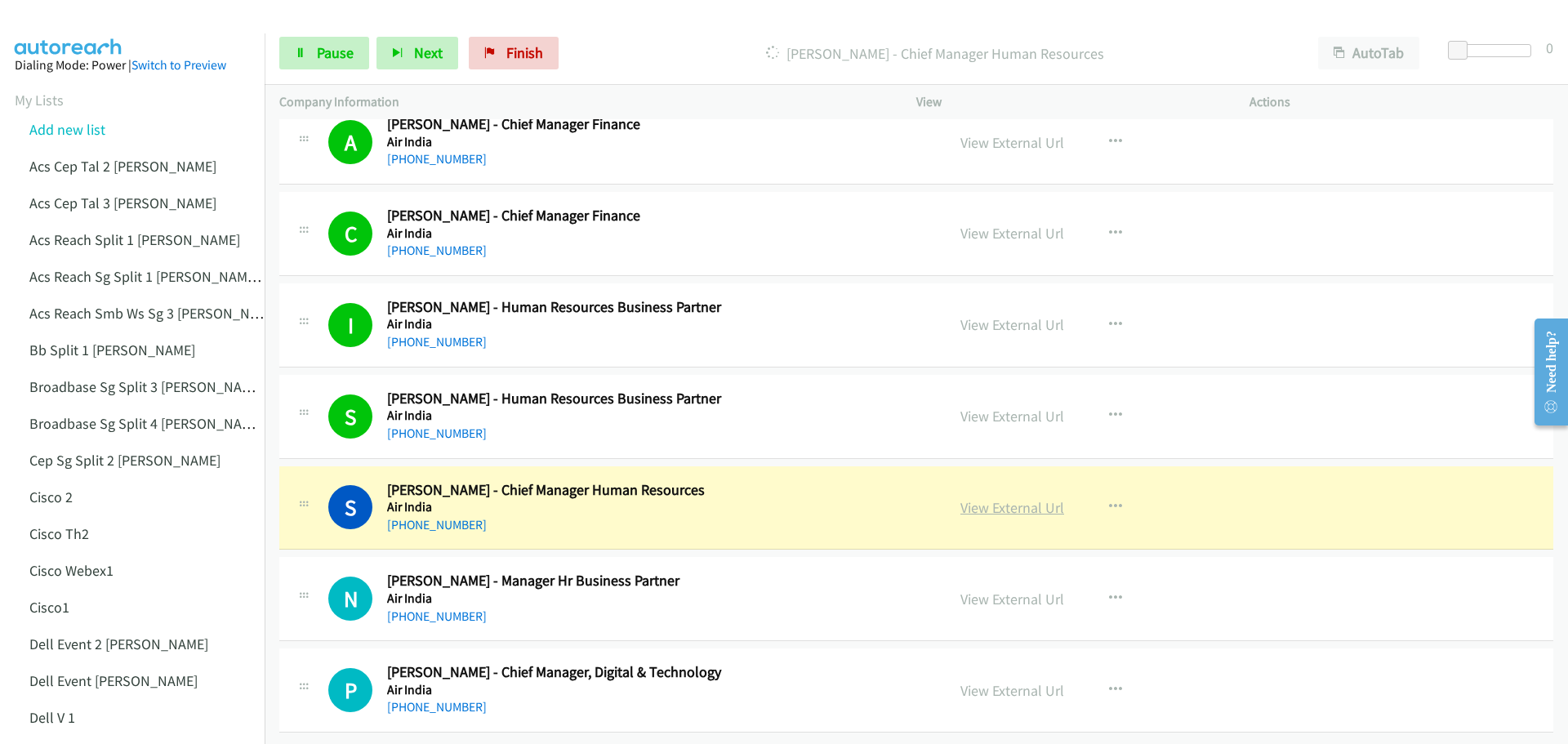
click at [1007, 498] on link "View External Url" at bounding box center [1011, 507] width 103 height 19
click at [330, 66] on link "Pause" at bounding box center [324, 53] width 90 height 33
